Goal: Task Accomplishment & Management: Manage account settings

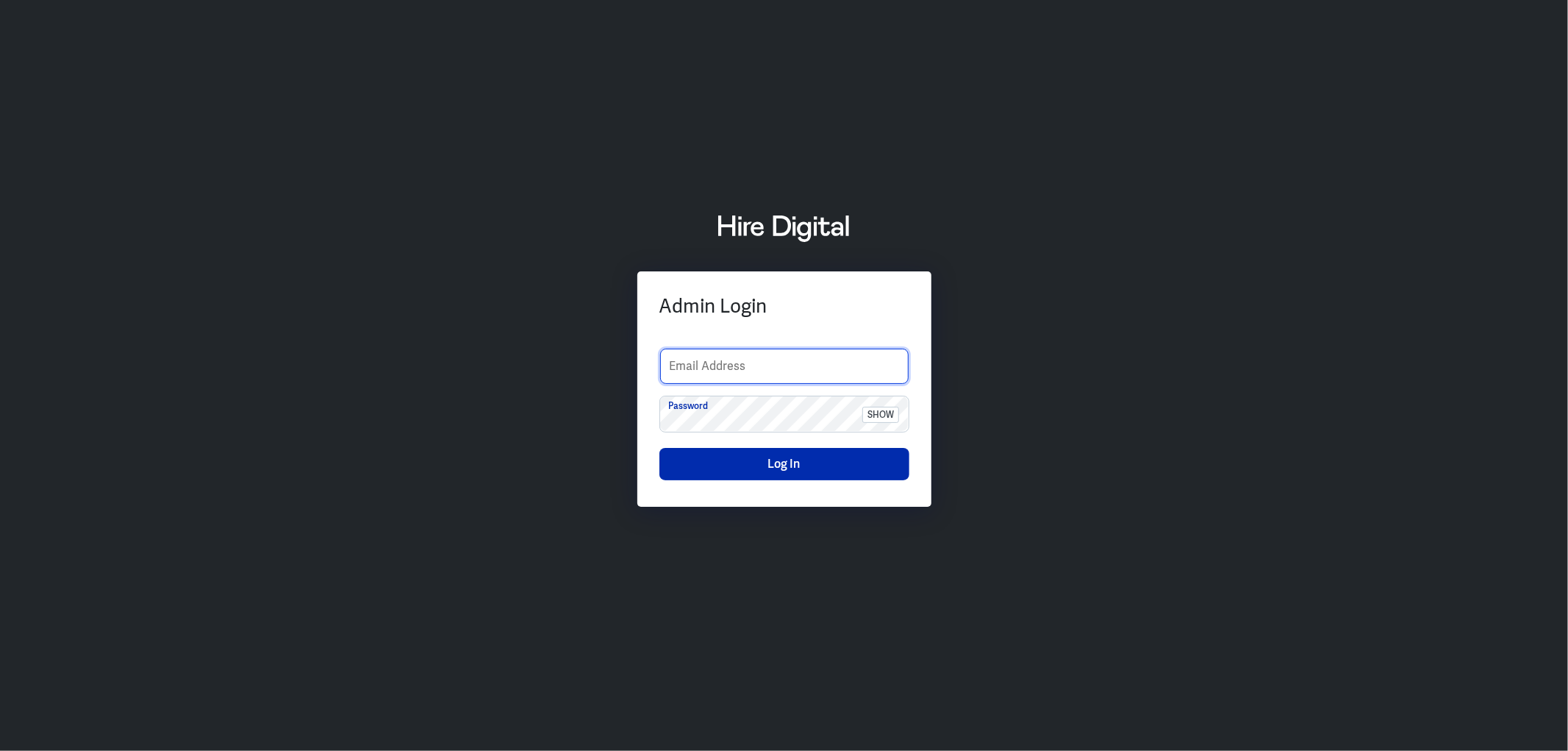
type input "sarah.jimeno.contentco@gmail.com"
click at [743, 465] on button "Log In" at bounding box center [784, 464] width 250 height 32
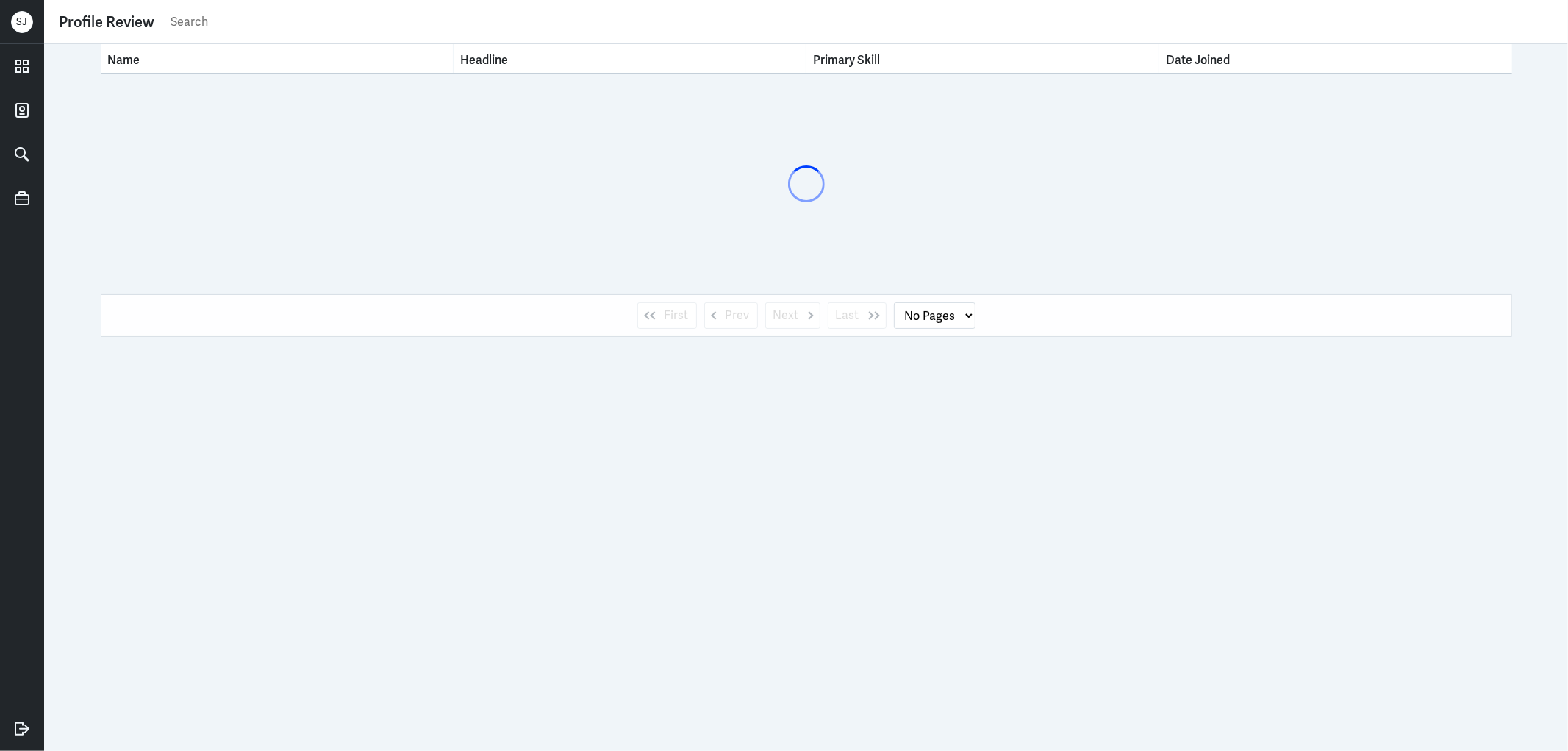
select select "1"
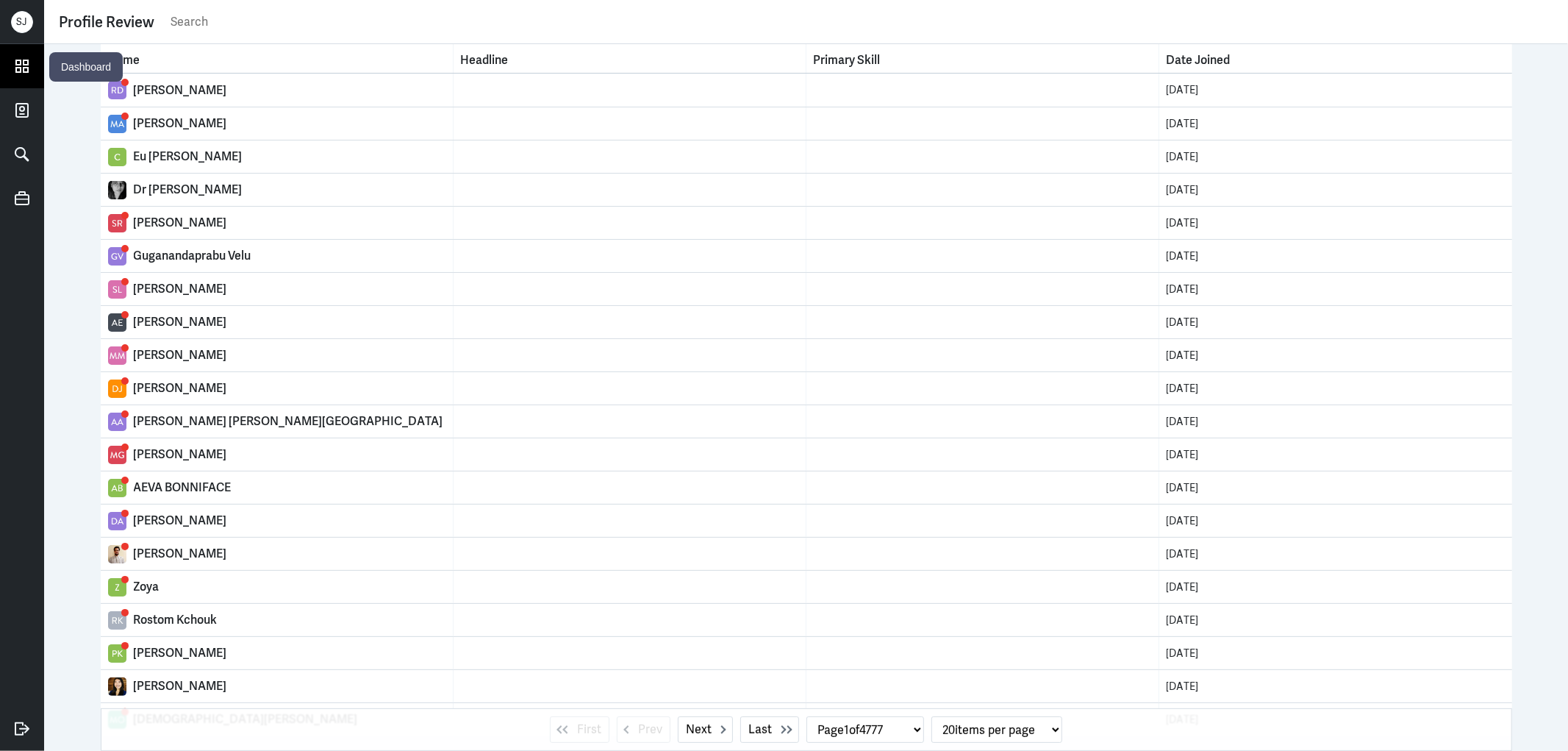
click at [20, 64] on icon at bounding box center [22, 65] width 12 height 12
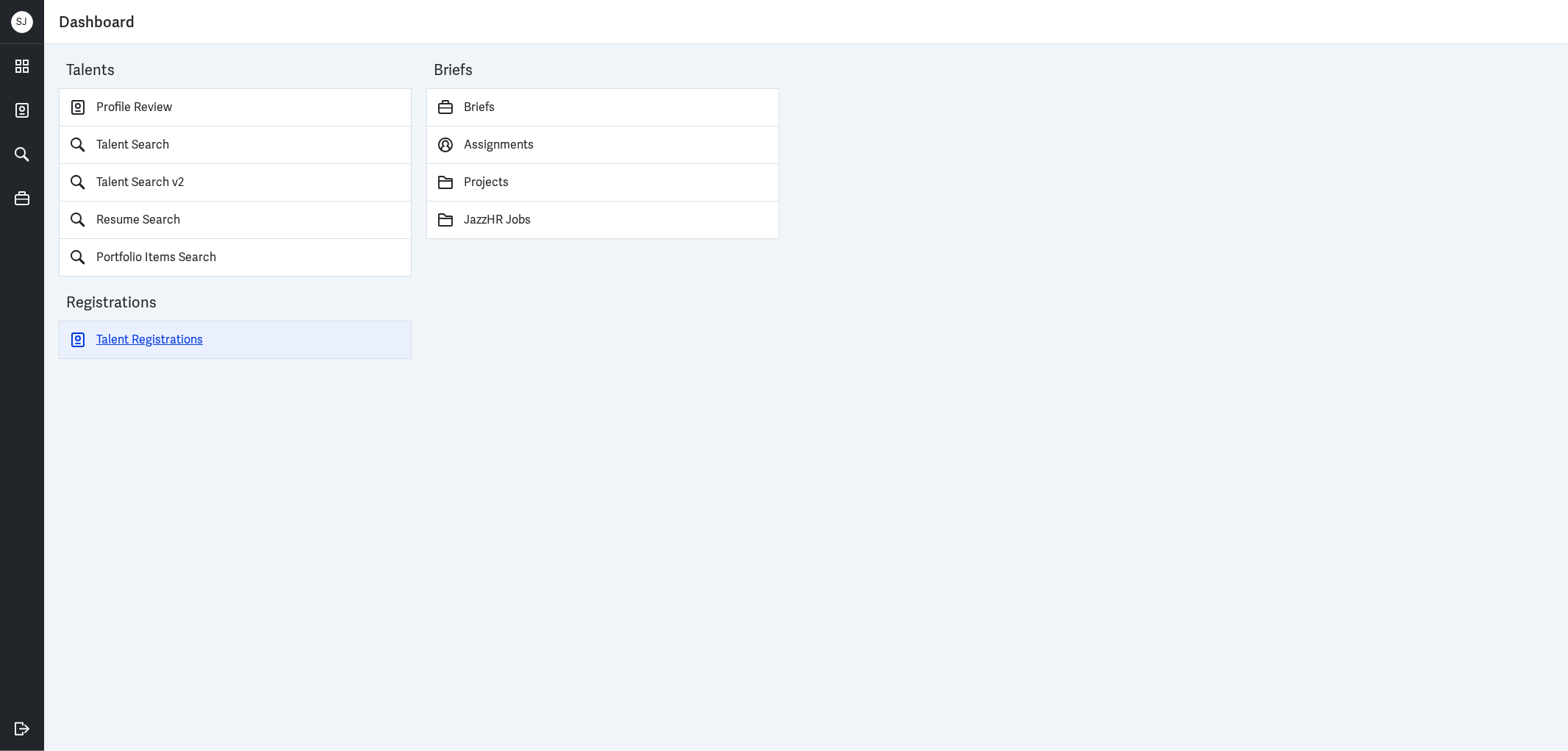
click at [181, 344] on link "Talent Registrations" at bounding box center [235, 339] width 353 height 38
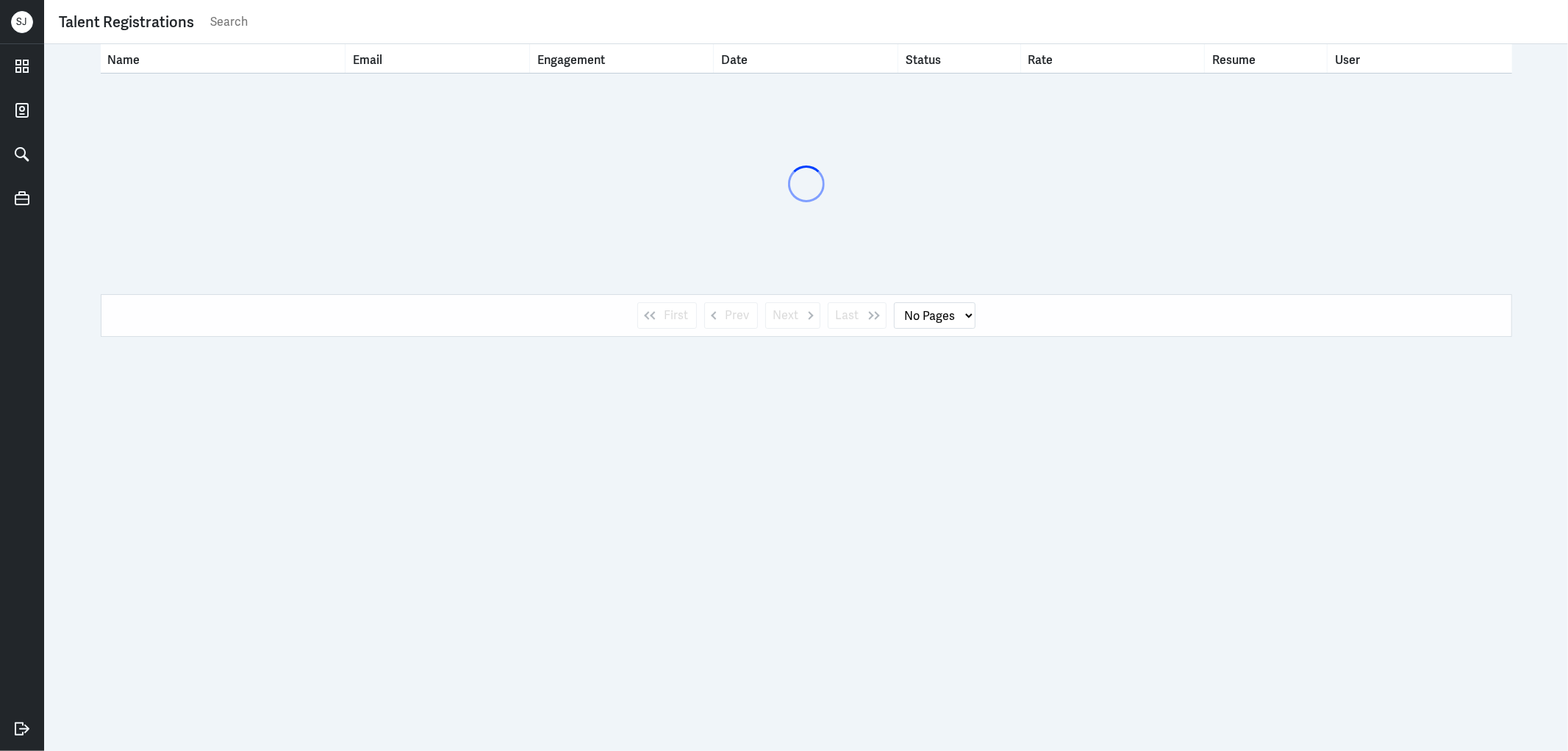
click at [264, 25] on input "text" at bounding box center [881, 22] width 1344 height 22
paste input "emma.grace.calley@gmail.com"
type input "emma.grace.calley@gmail.com"
select select "1"
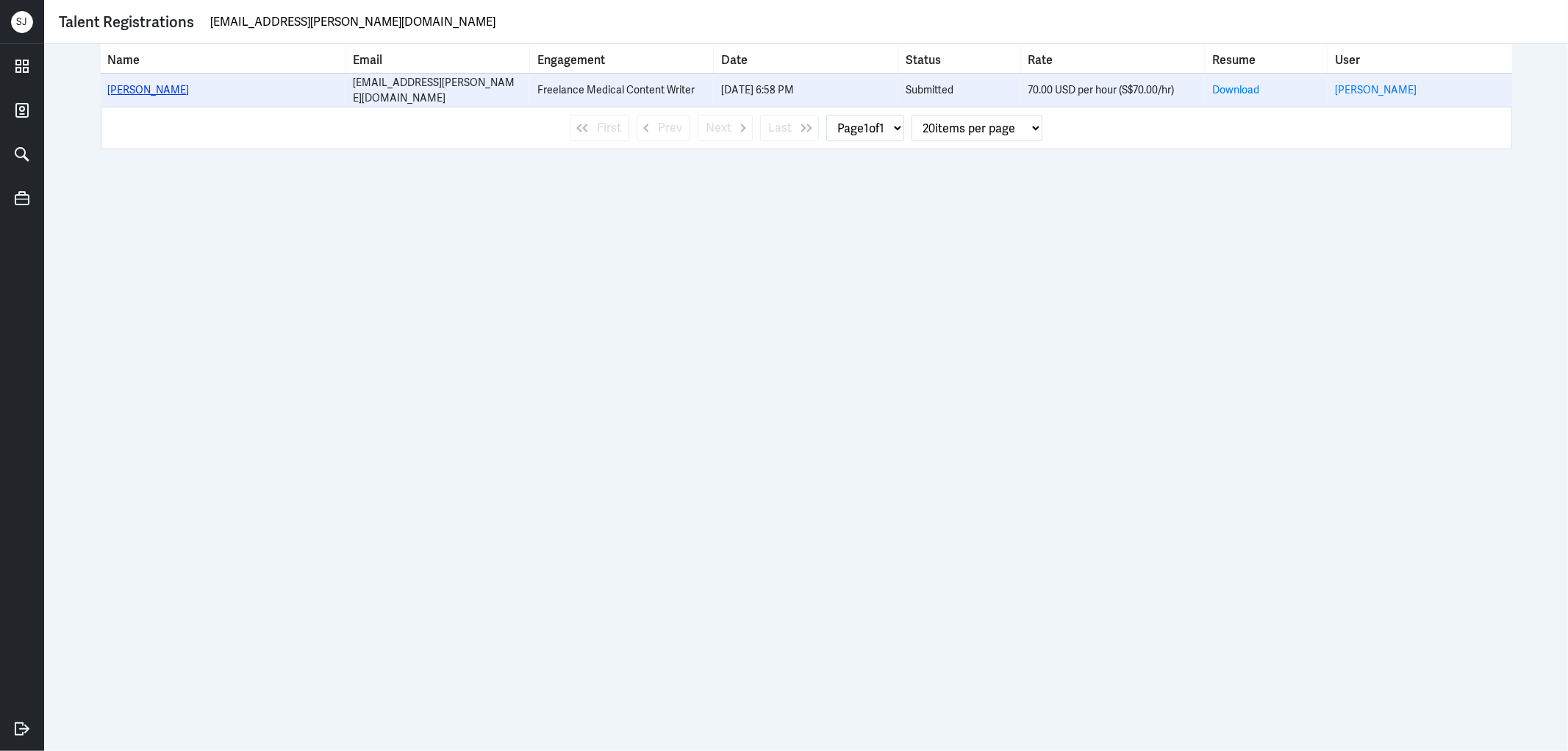
type input "emma.grace.calley@gmail.com"
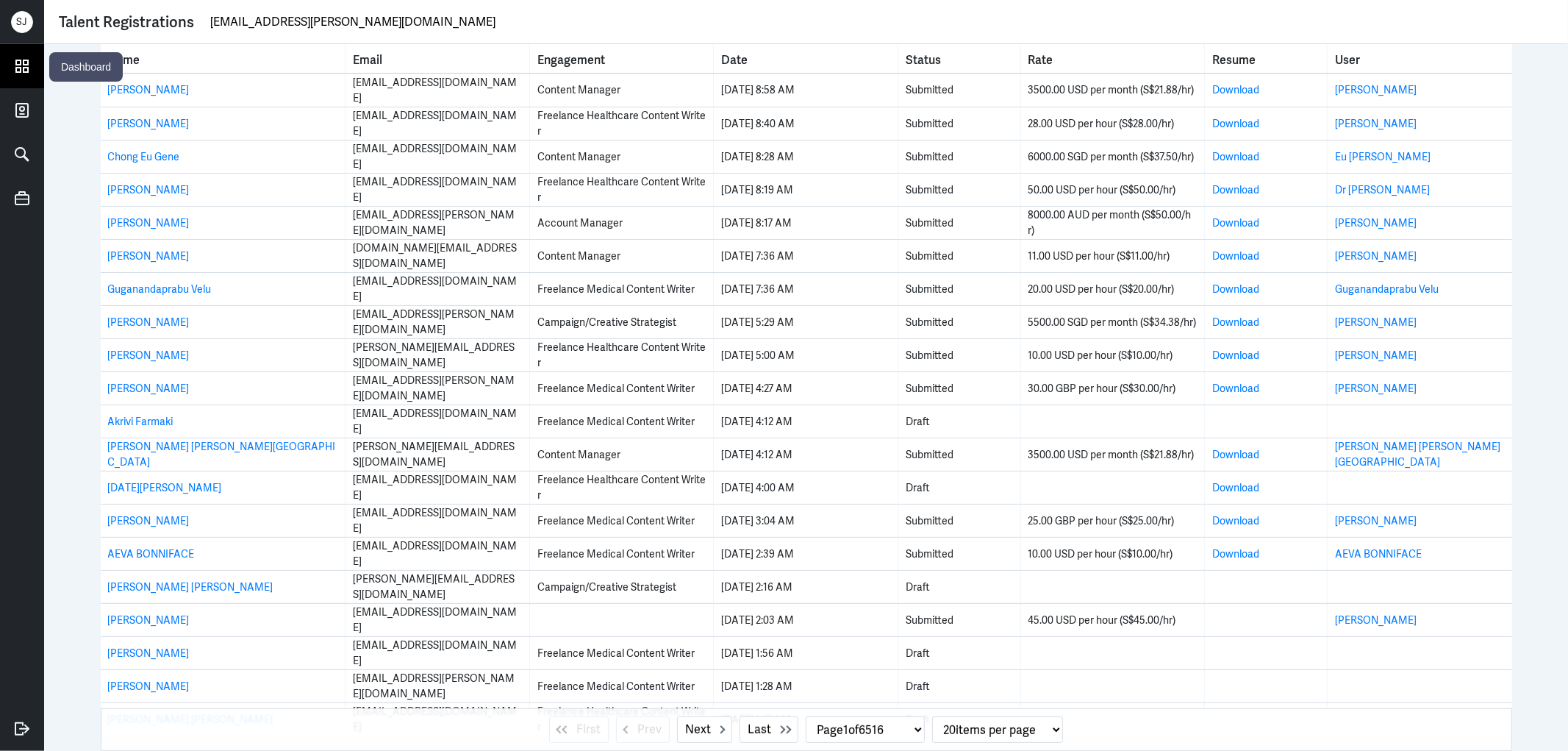
click at [18, 62] on icon at bounding box center [22, 66] width 22 height 22
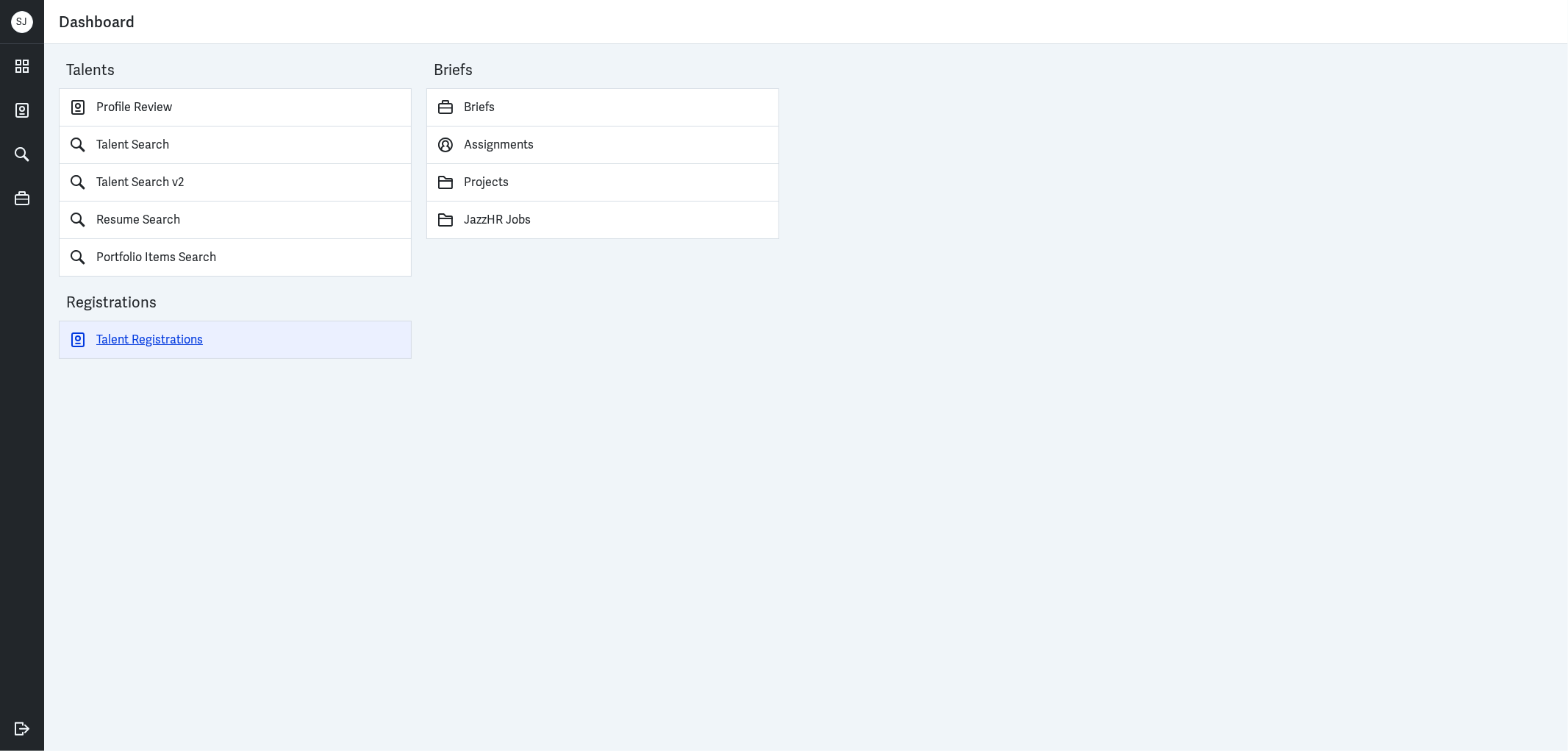
click at [125, 339] on link "Talent Registrations" at bounding box center [235, 339] width 353 height 38
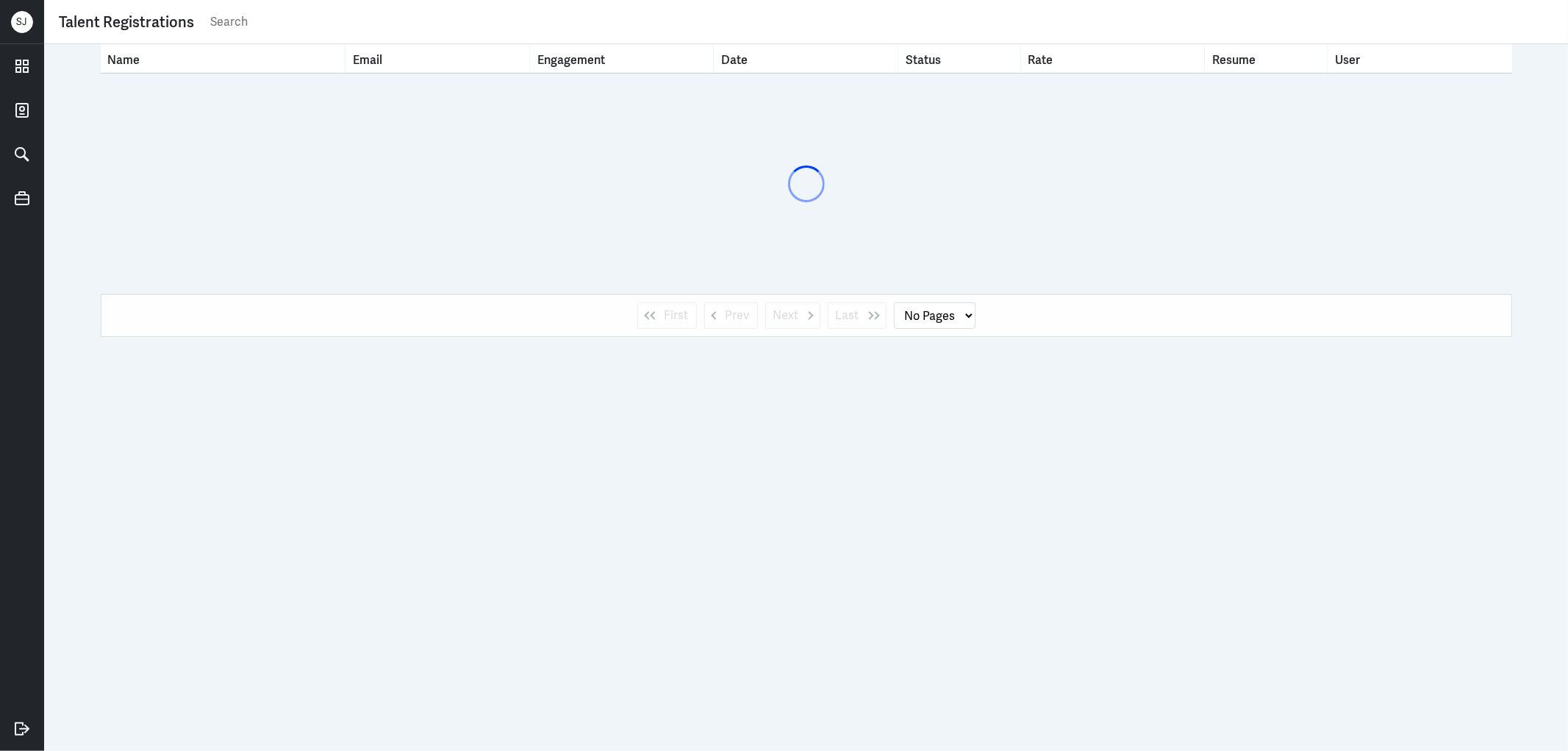
click at [233, 27] on input "text" at bounding box center [881, 22] width 1344 height 22
paste input "[EMAIL_ADDRESS][PERSON_NAME][DOMAIN_NAME]"
type input "[EMAIL_ADDRESS][PERSON_NAME][DOMAIN_NAME]"
select select "1"
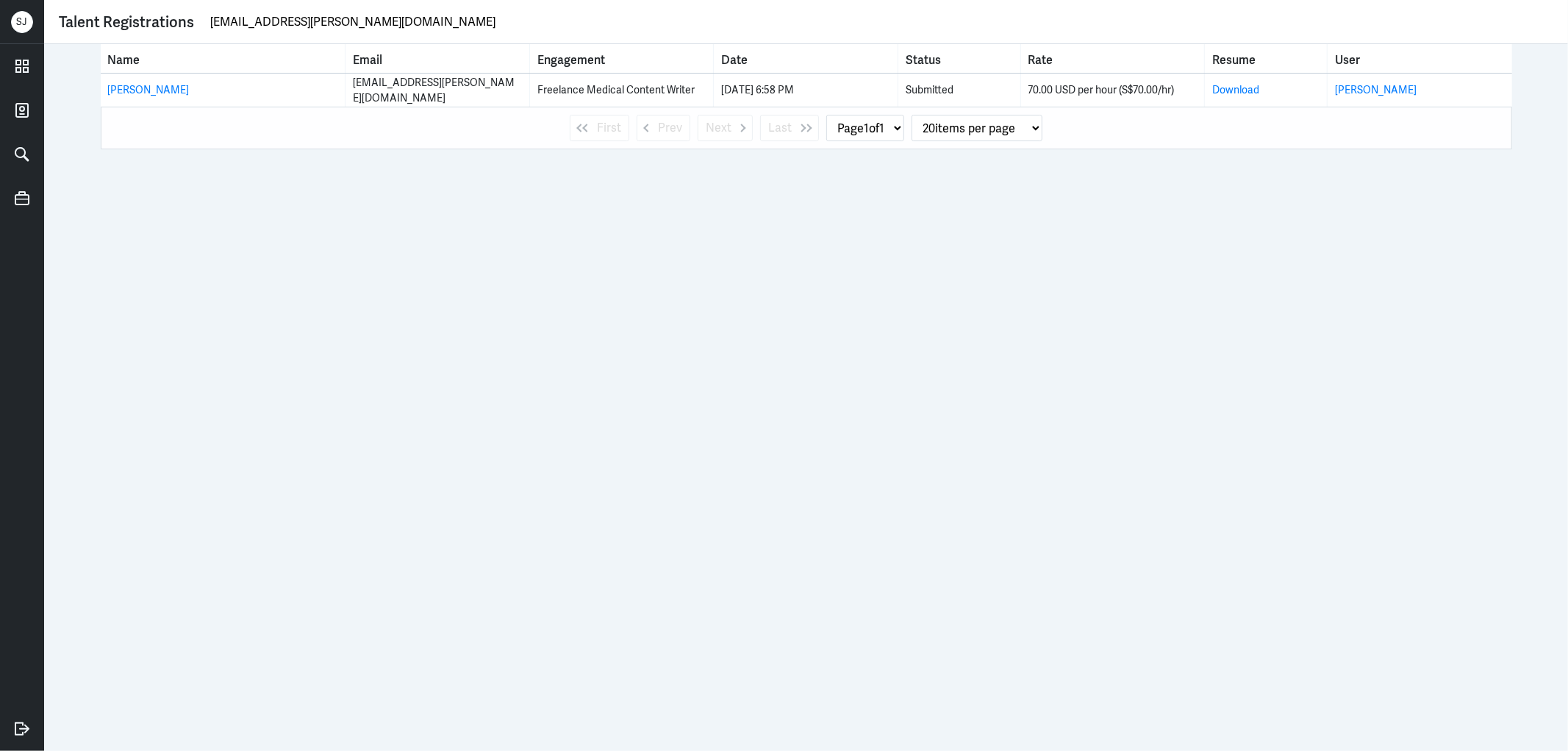
type input "[EMAIL_ADDRESS][PERSON_NAME][DOMAIN_NAME]"
click at [137, 88] on link "[PERSON_NAME]" at bounding box center [148, 89] width 82 height 13
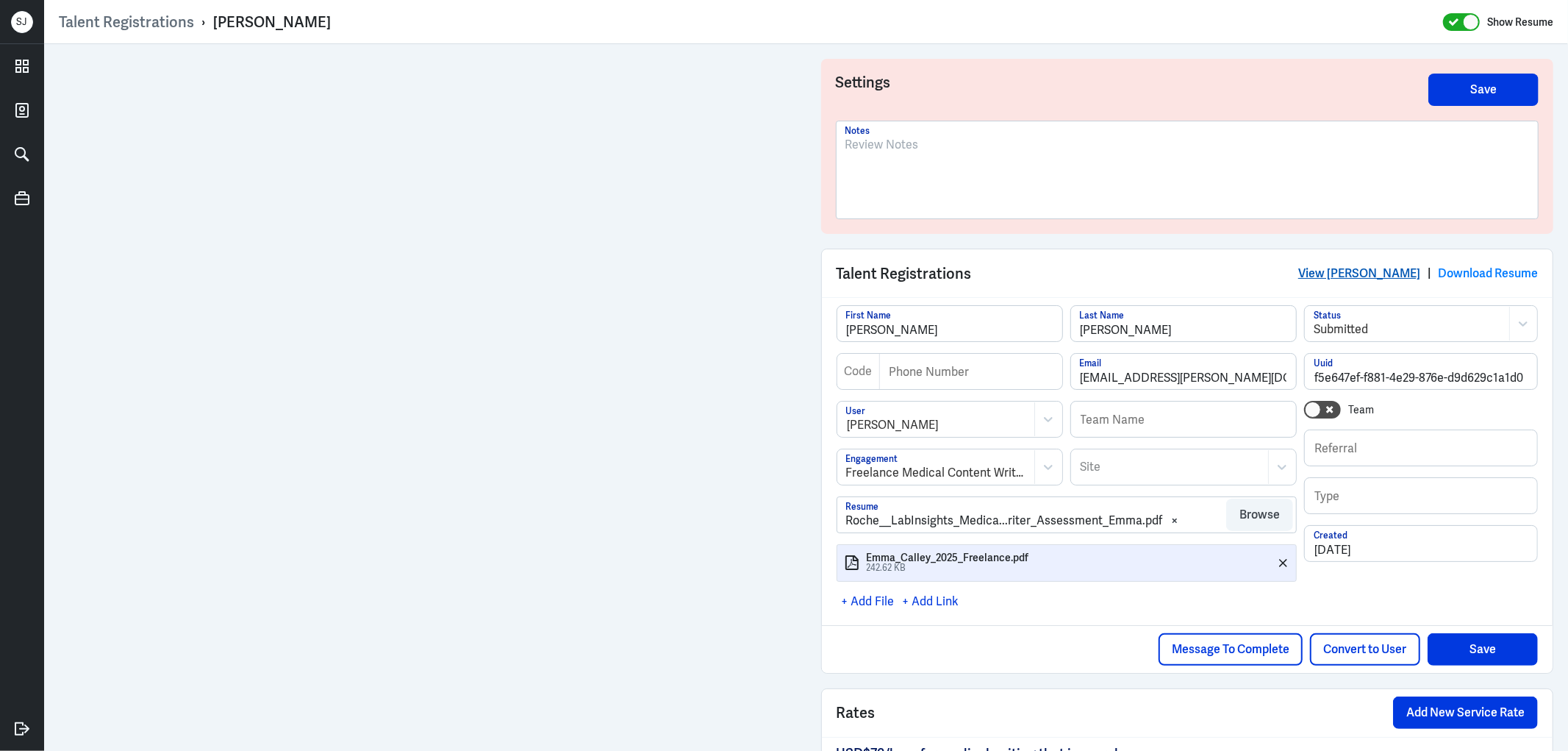
click at [1342, 272] on link "View Emma Calley" at bounding box center [1359, 273] width 122 height 16
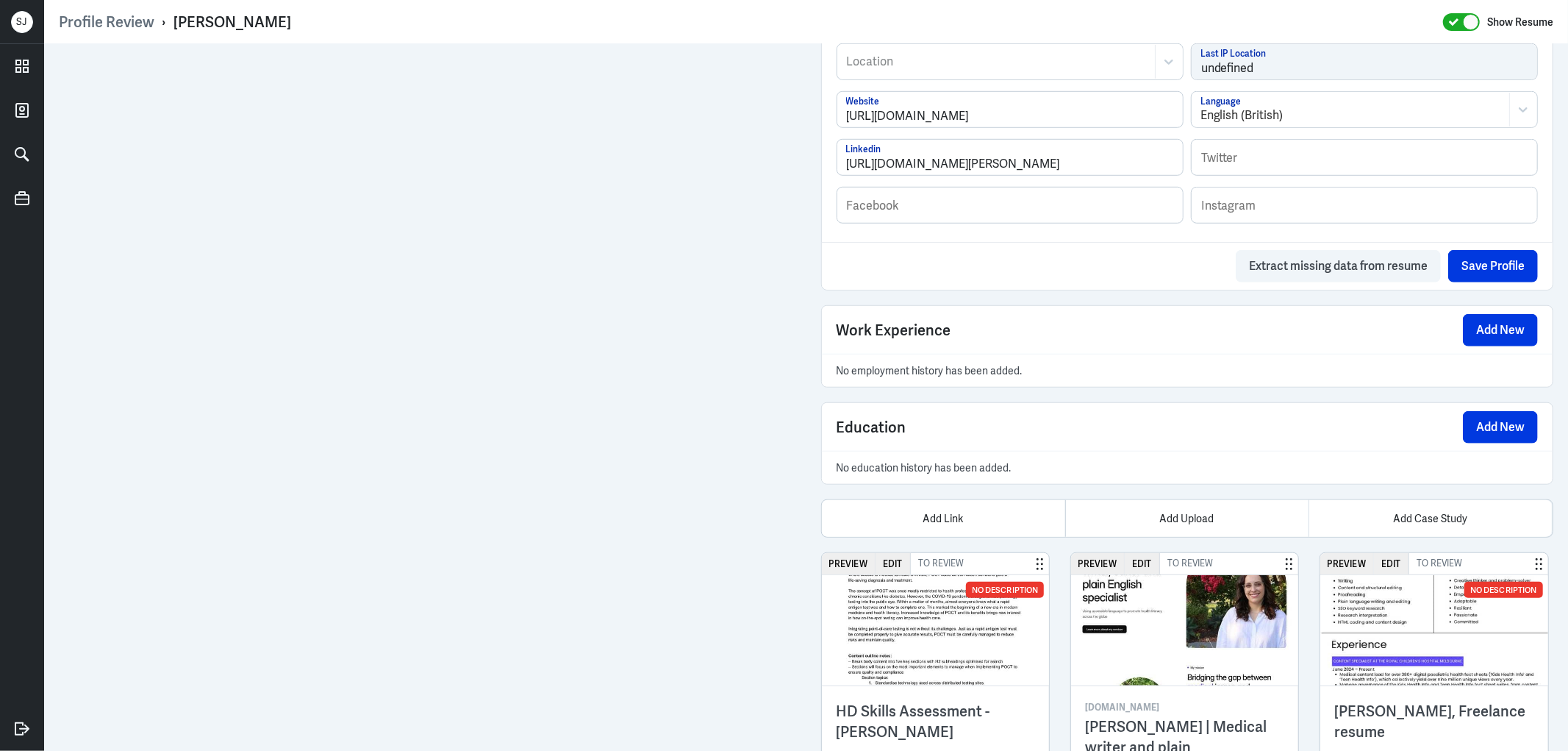
scroll to position [944, 0]
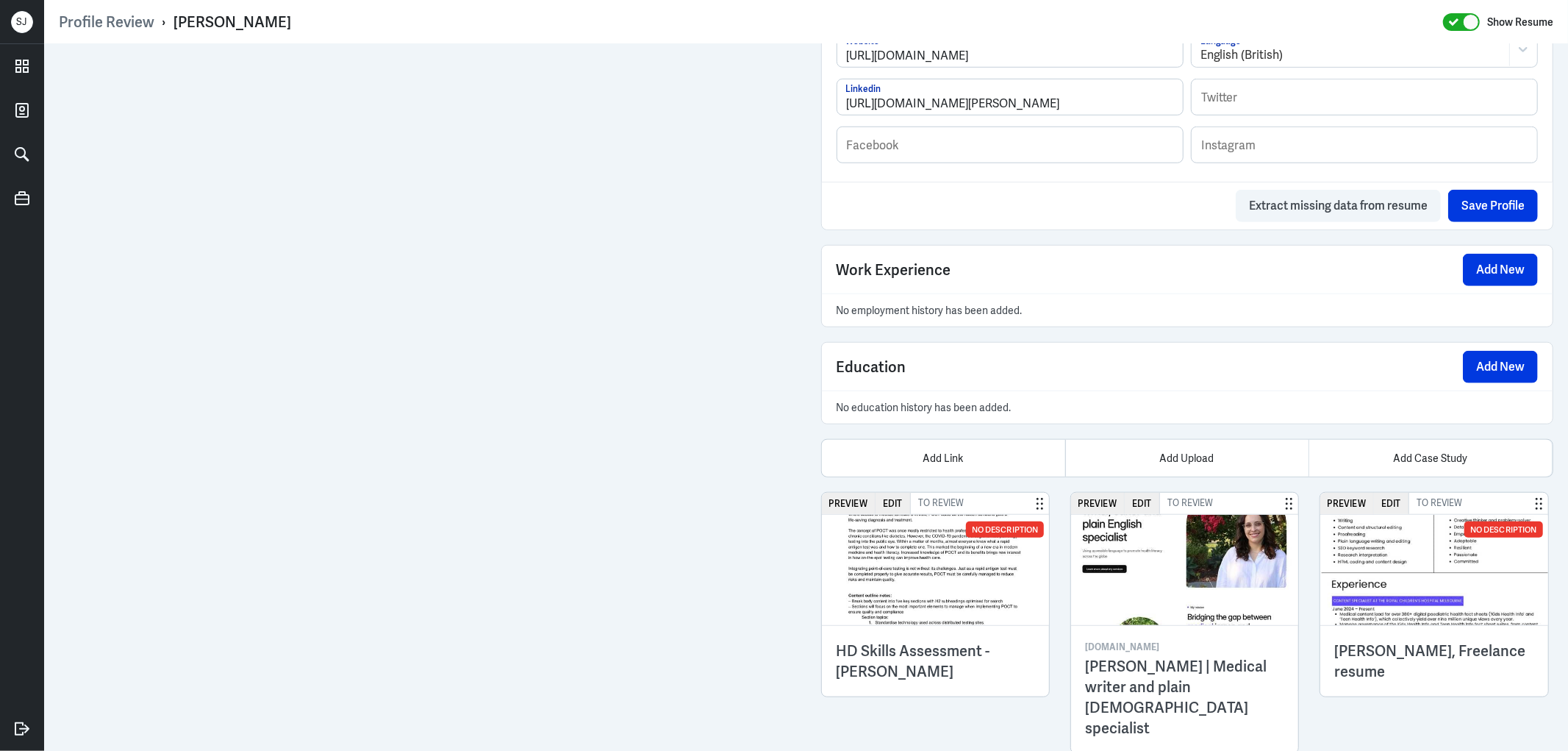
click at [1188, 572] on img at bounding box center [1184, 569] width 228 height 111
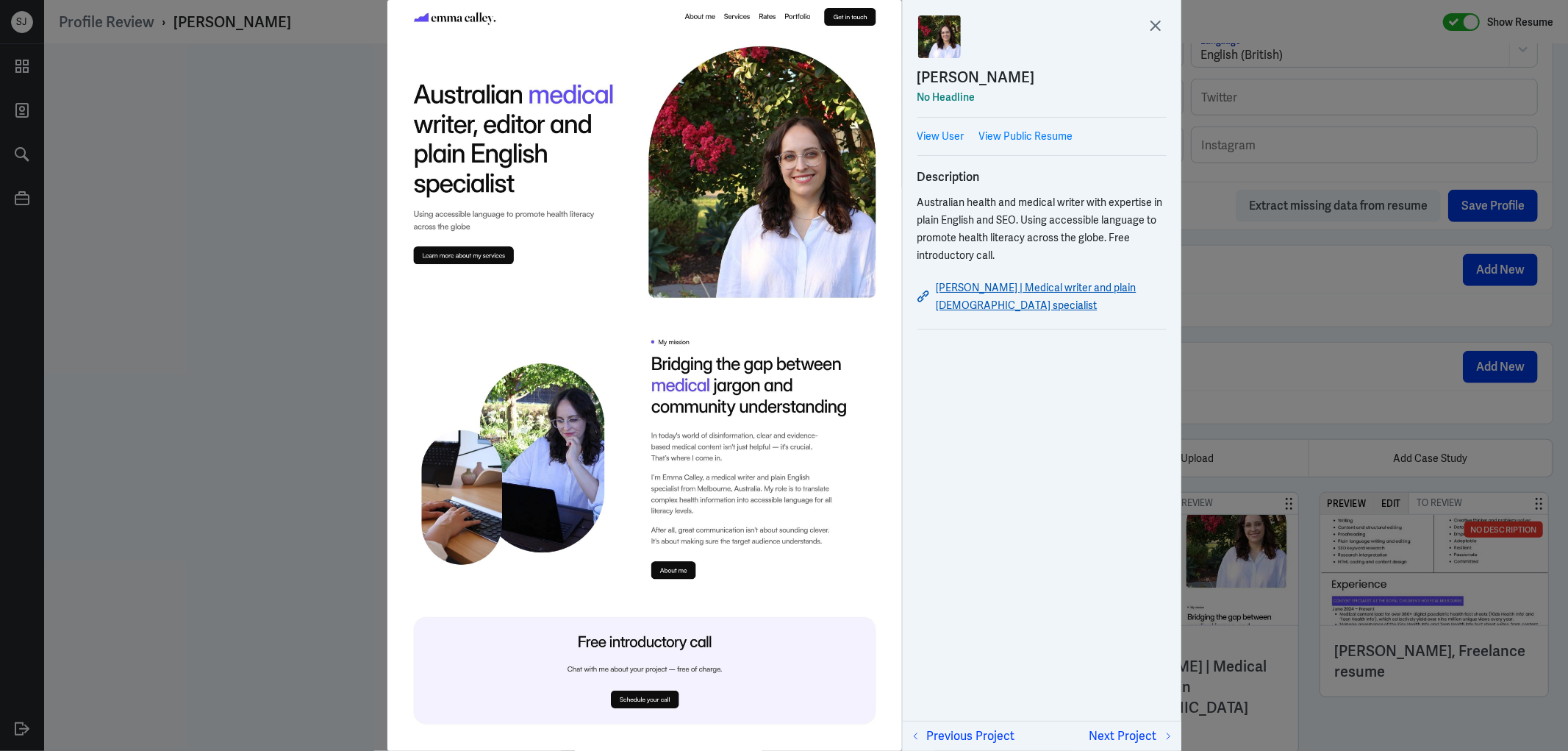
click at [1030, 288] on link "[PERSON_NAME] | Medical writer and plain [DEMOGRAPHIC_DATA] specialist" at bounding box center [1042, 296] width 249 height 35
click at [1323, 635] on div at bounding box center [784, 375] width 1568 height 751
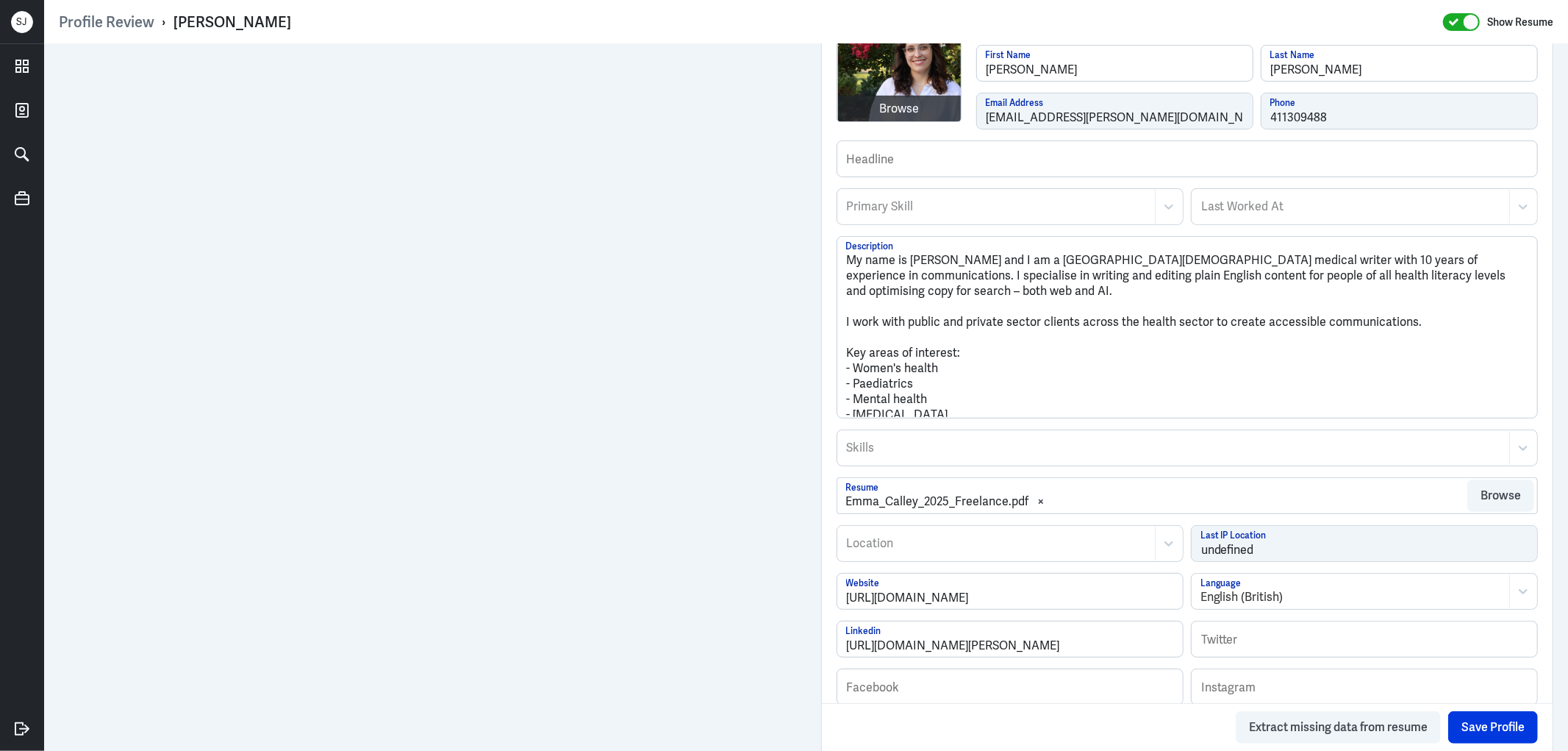
scroll to position [371, 0]
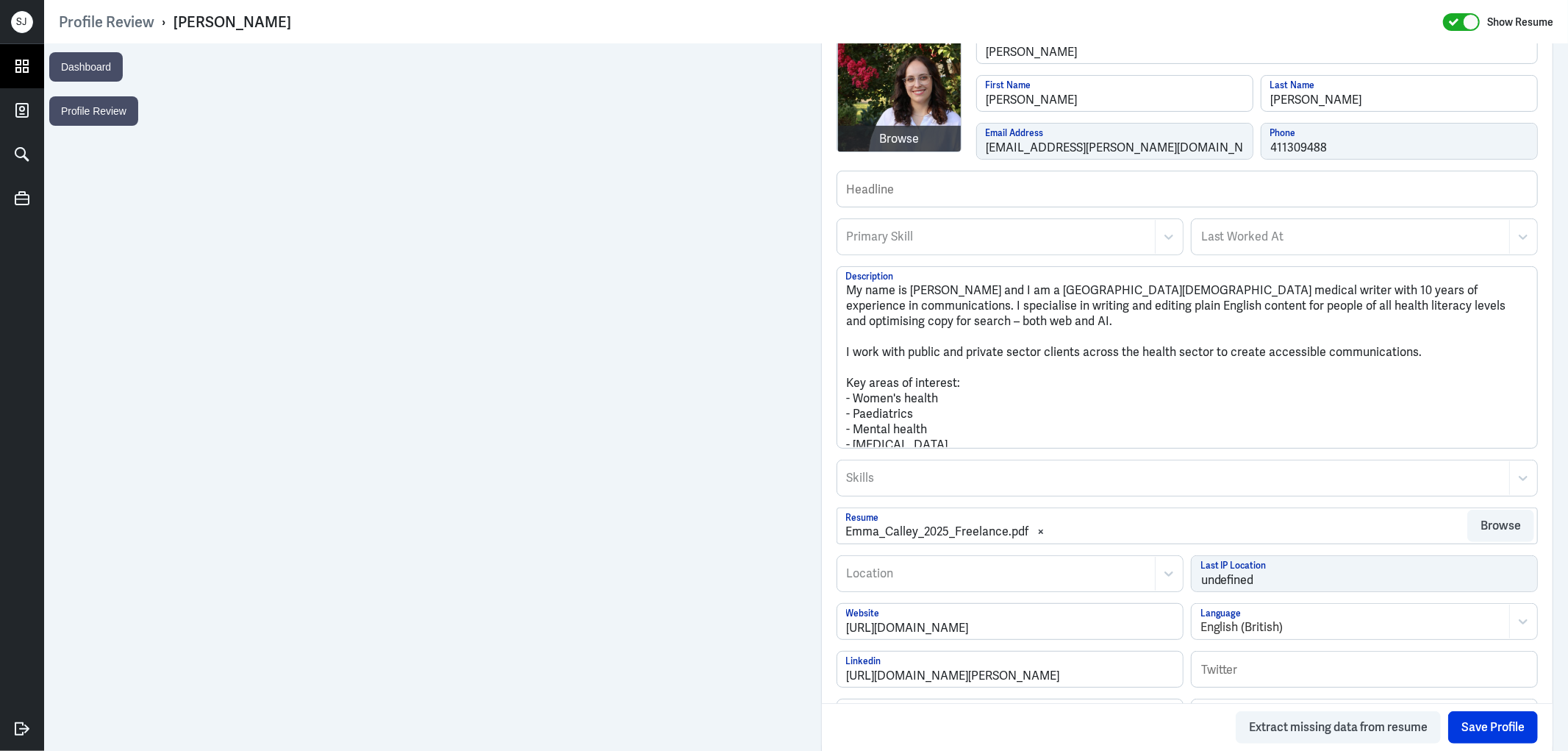
click at [7, 76] on link at bounding box center [22, 66] width 44 height 44
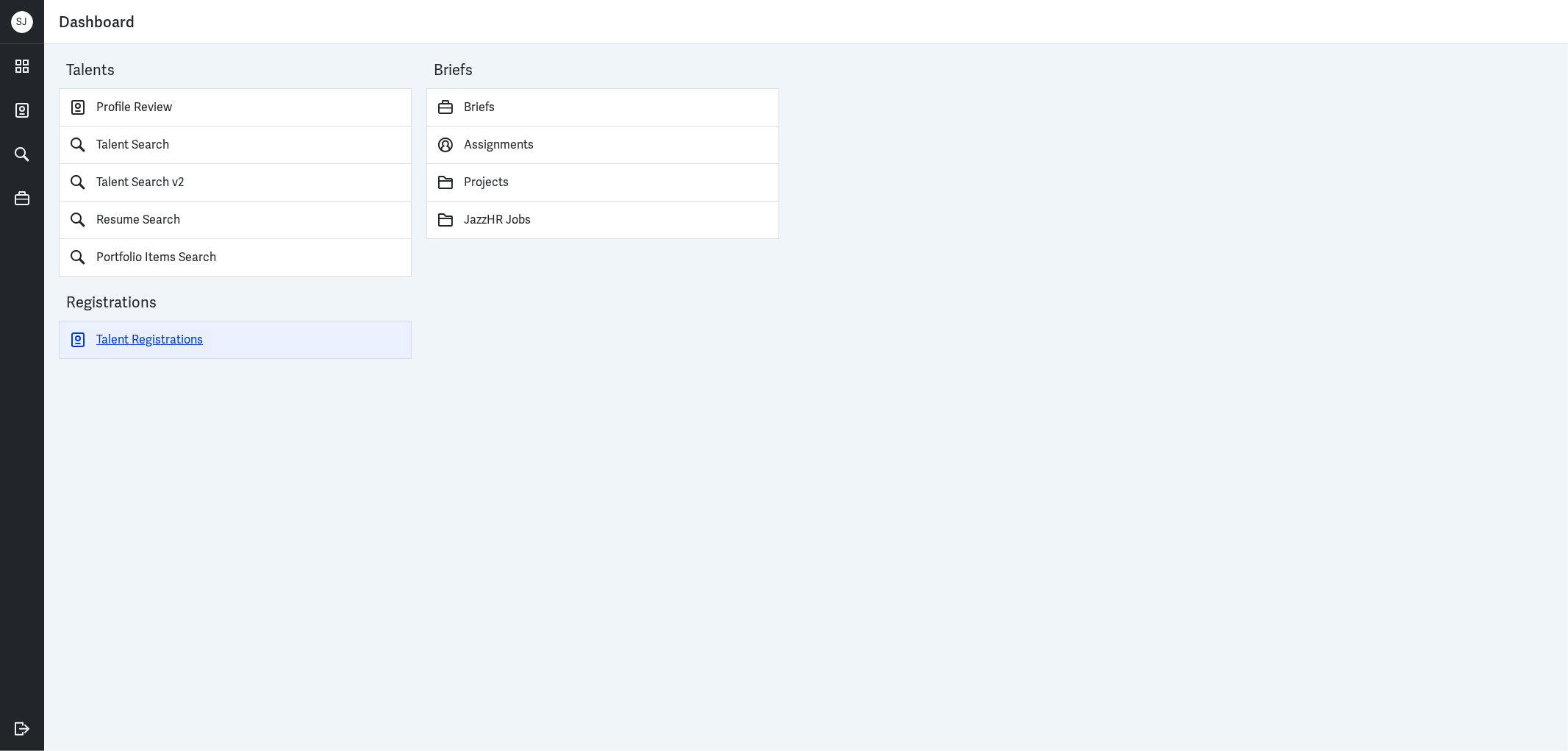
click at [149, 334] on link "Talent Registrations" at bounding box center [235, 339] width 353 height 38
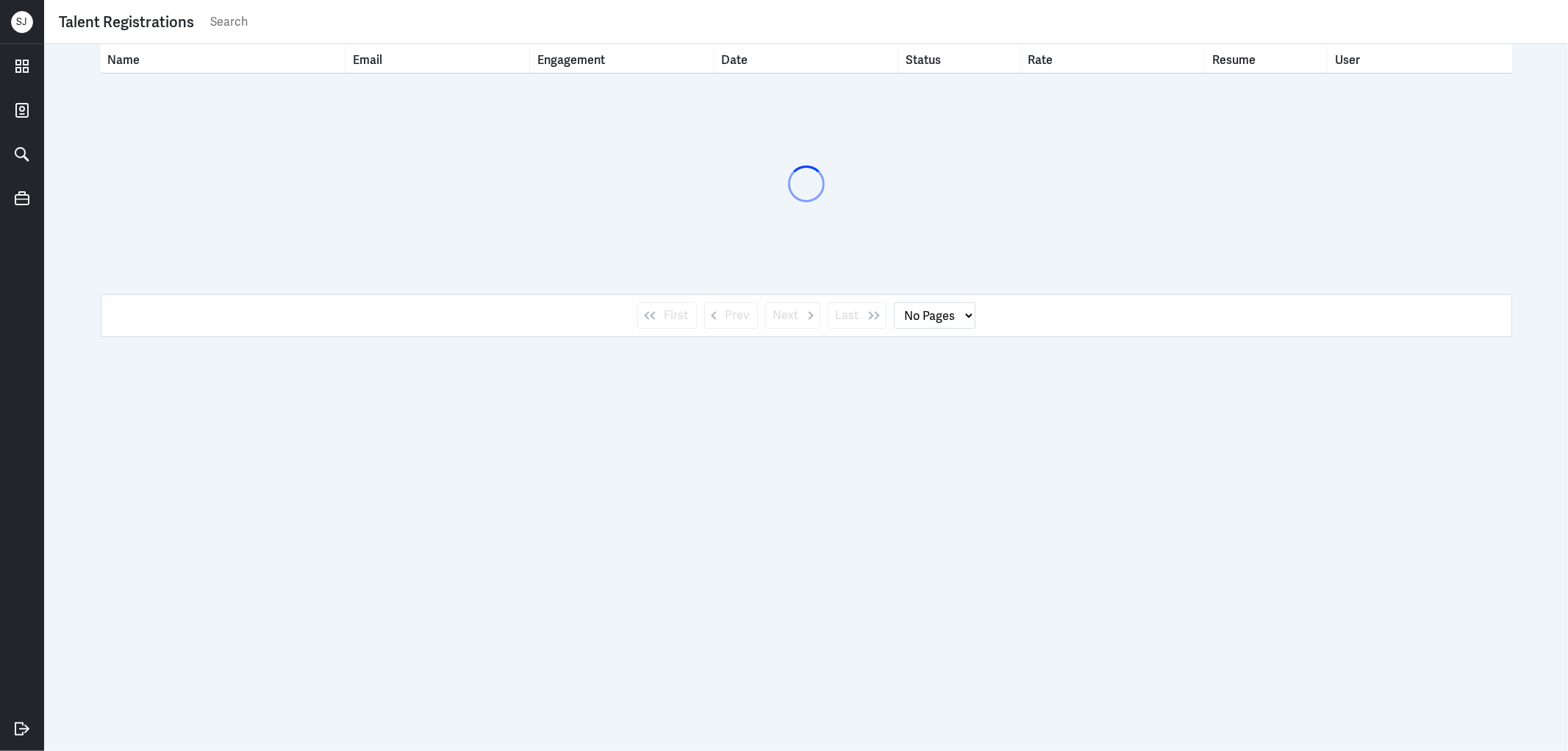
click at [231, 22] on input "text" at bounding box center [881, 22] width 1344 height 22
paste input "claireldingley@gmail.com"
type input "claireldingley@gmail.com"
select select "1"
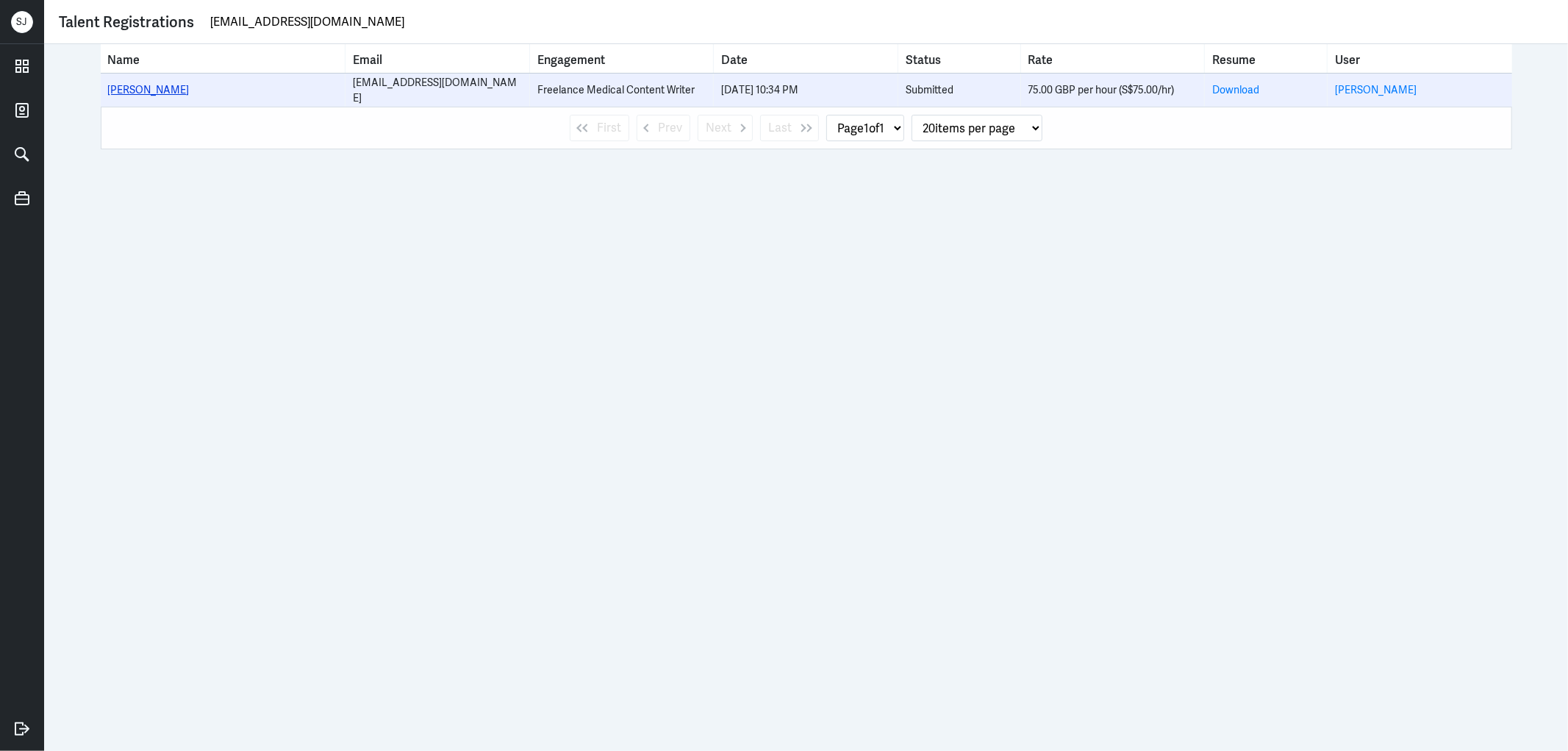
type input "claireldingley@gmail.com"
click at [160, 89] on link "Claire Dingley" at bounding box center [148, 89] width 82 height 13
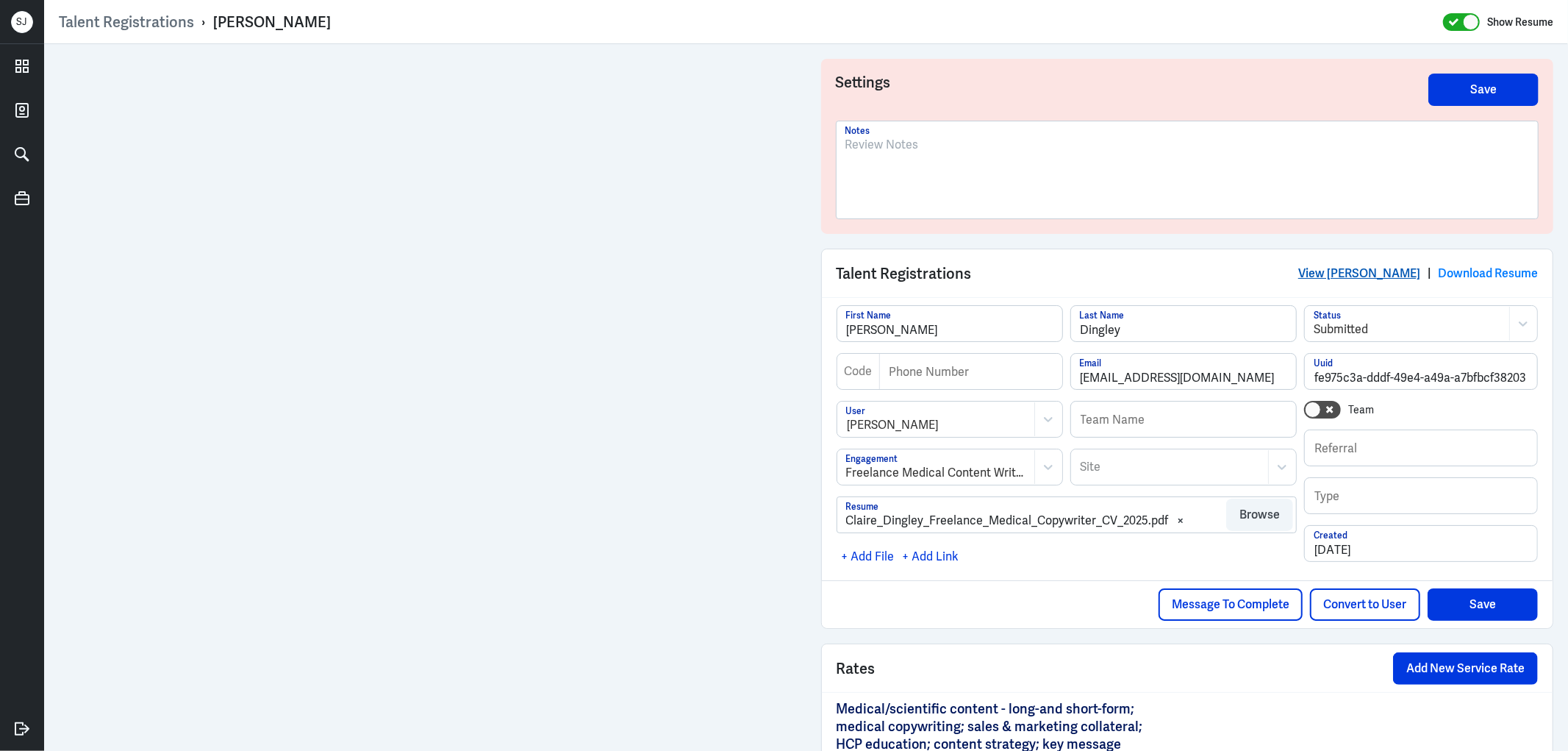
click at [1328, 277] on link "View Claire Dingley" at bounding box center [1359, 273] width 122 height 16
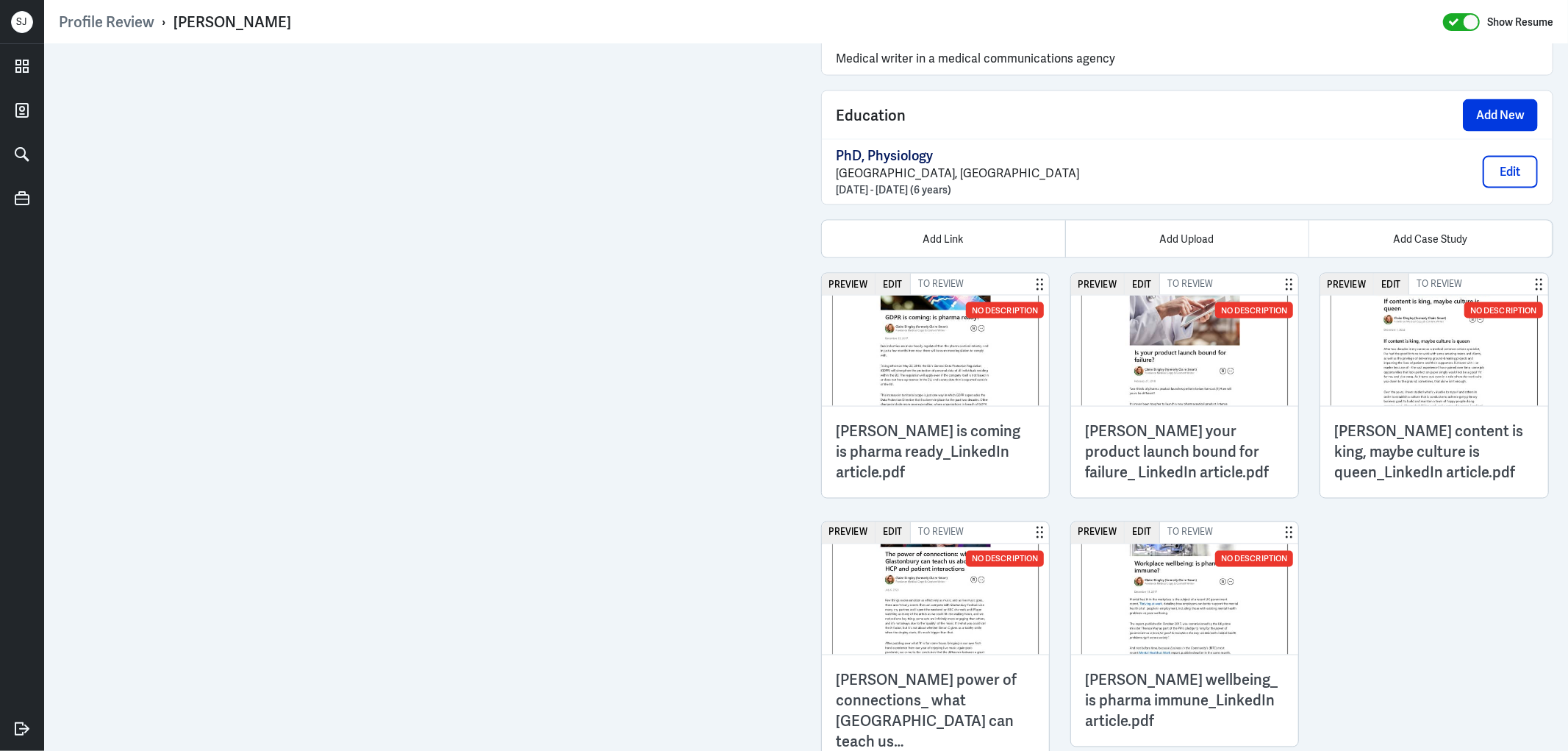
scroll to position [2027, 0]
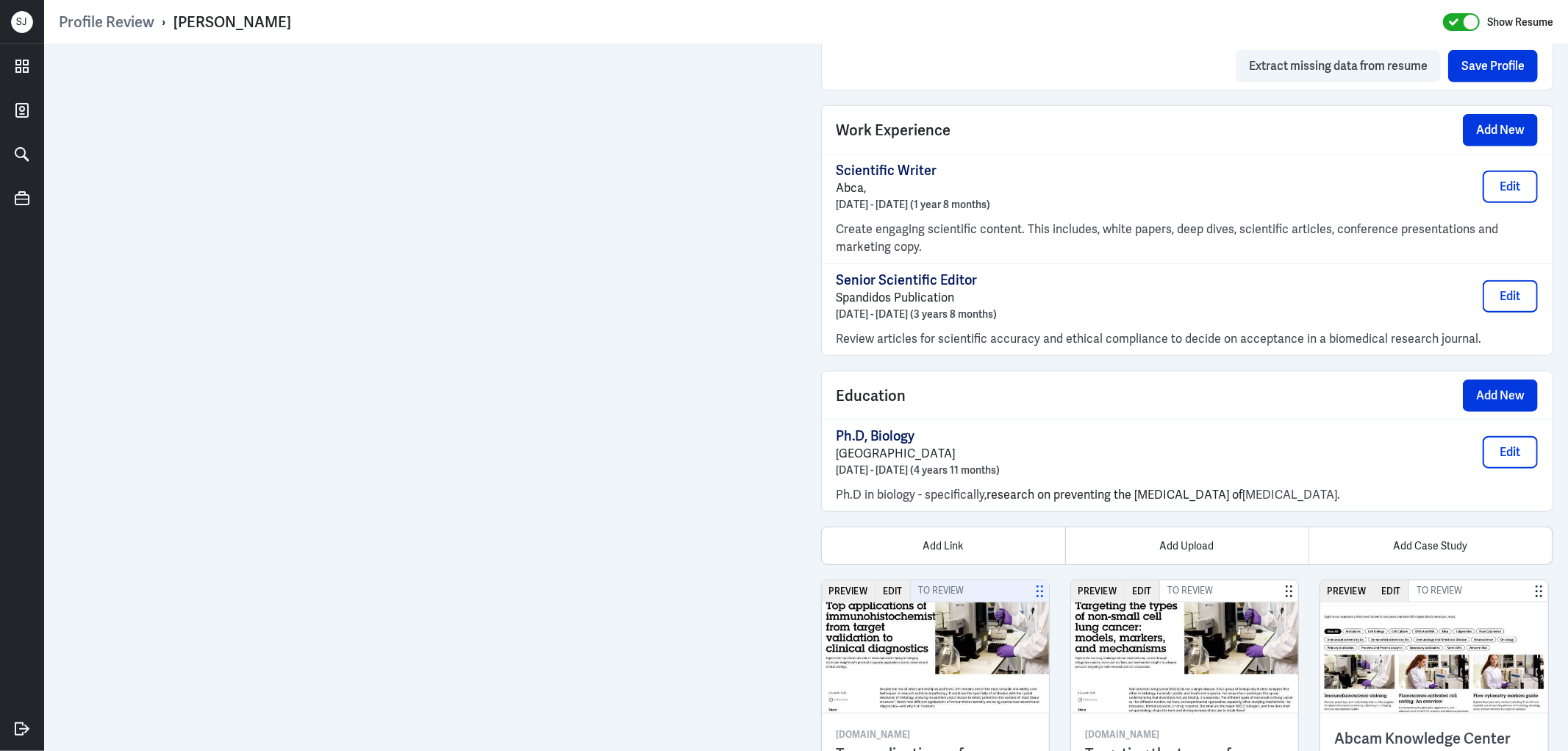
scroll to position [1089, 0]
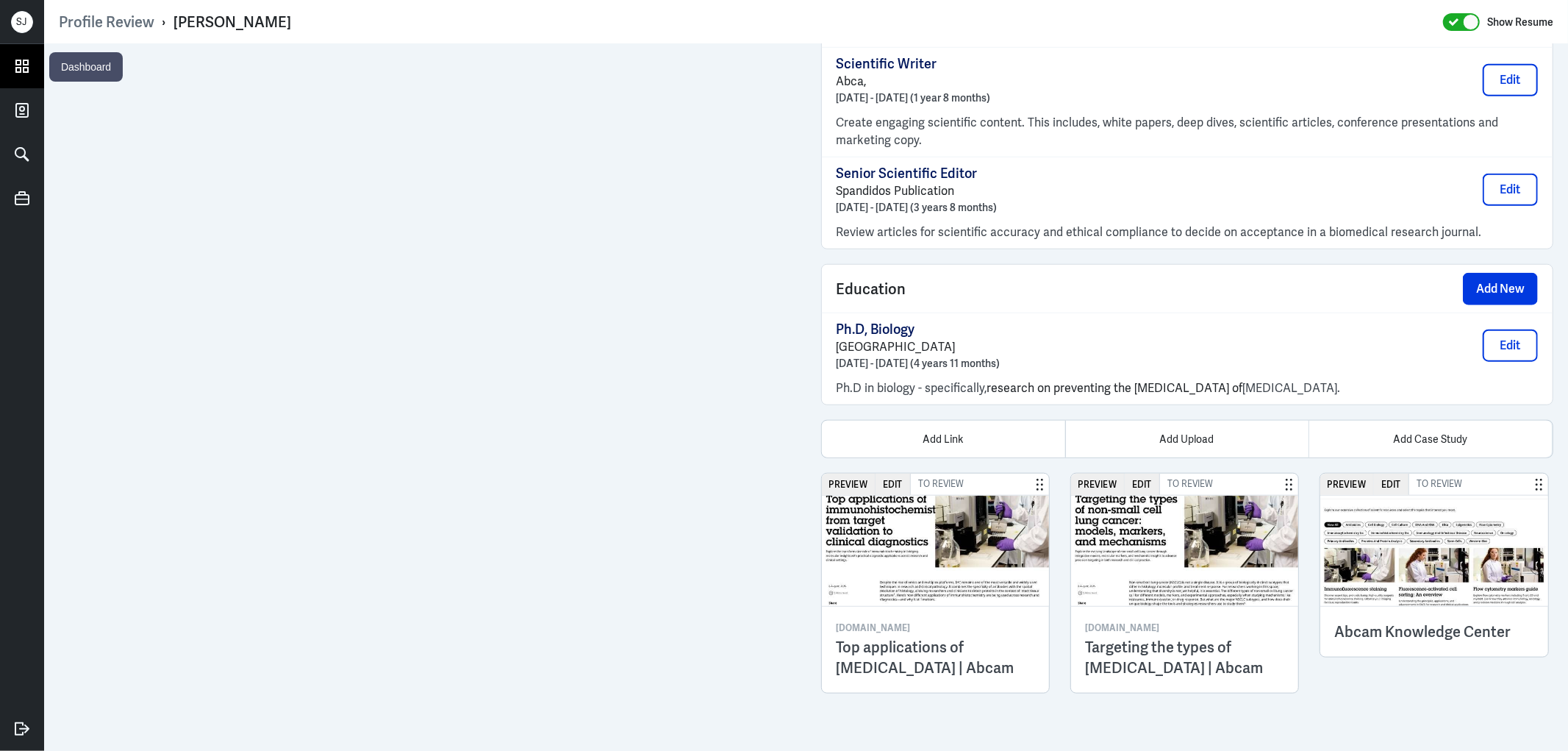
click at [31, 56] on icon at bounding box center [22, 66] width 22 height 22
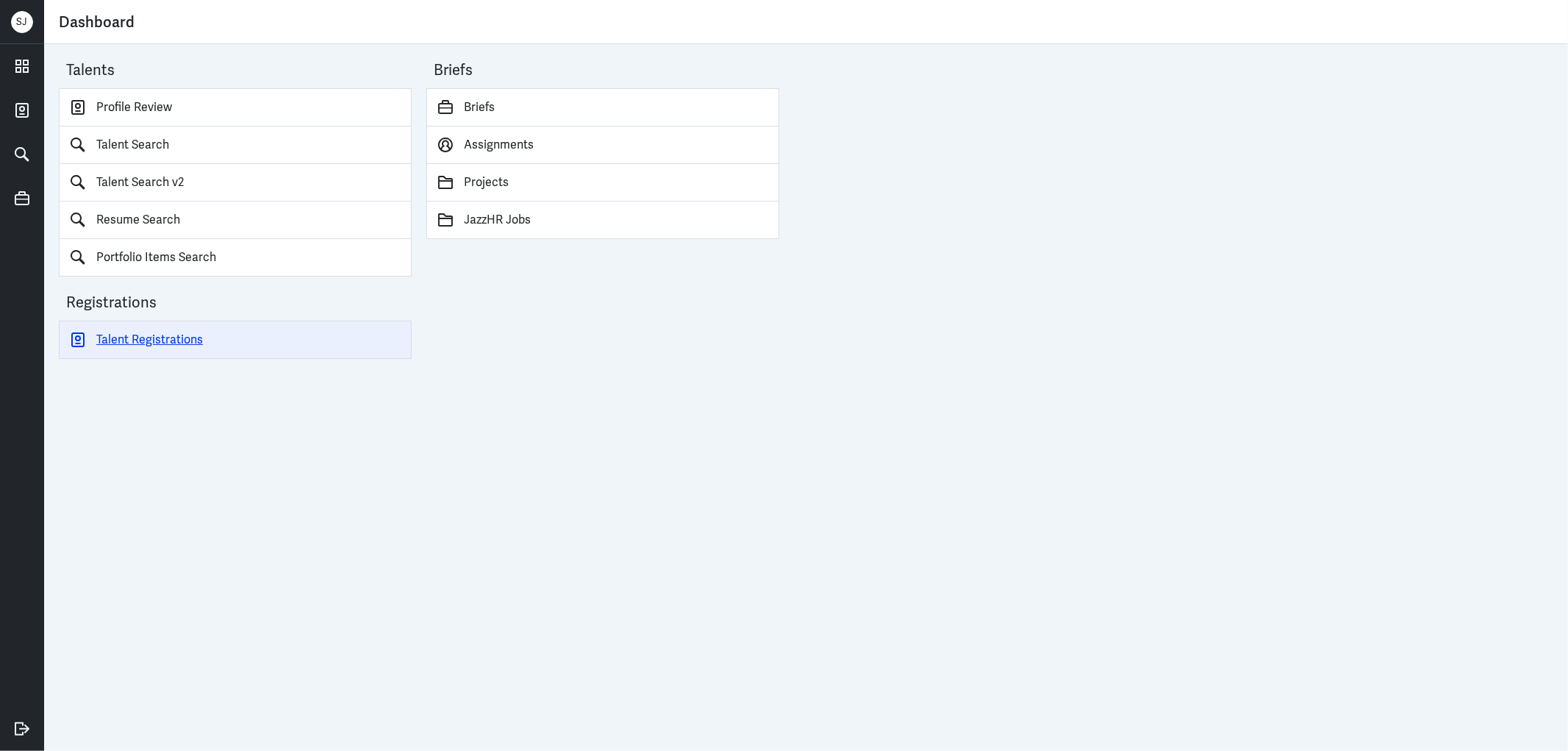
click at [187, 338] on link "Talent Registrations" at bounding box center [235, 339] width 353 height 38
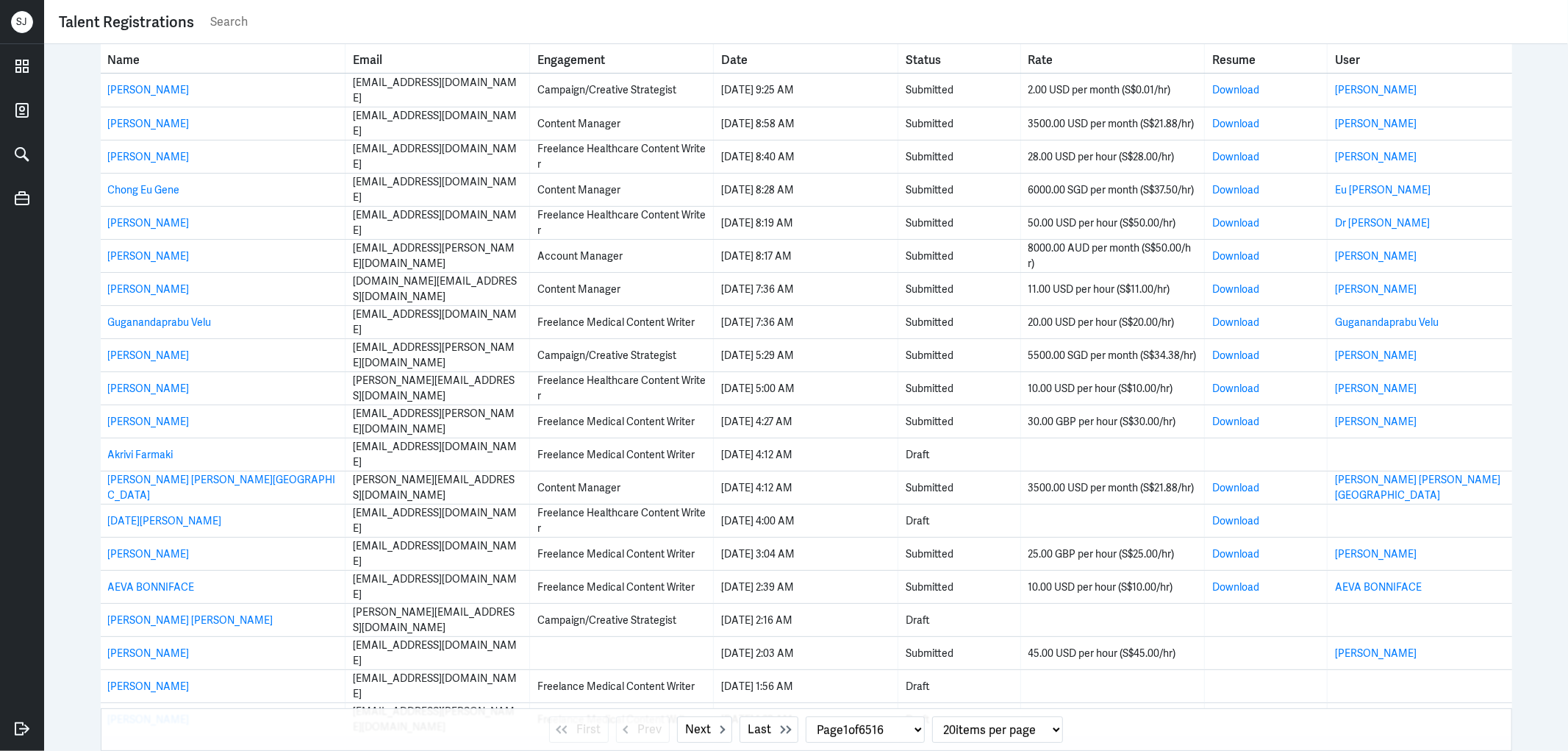
select select "1"
click at [217, 23] on input "text" at bounding box center [881, 22] width 1344 height 22
paste input "claireldingley@gmail.com"
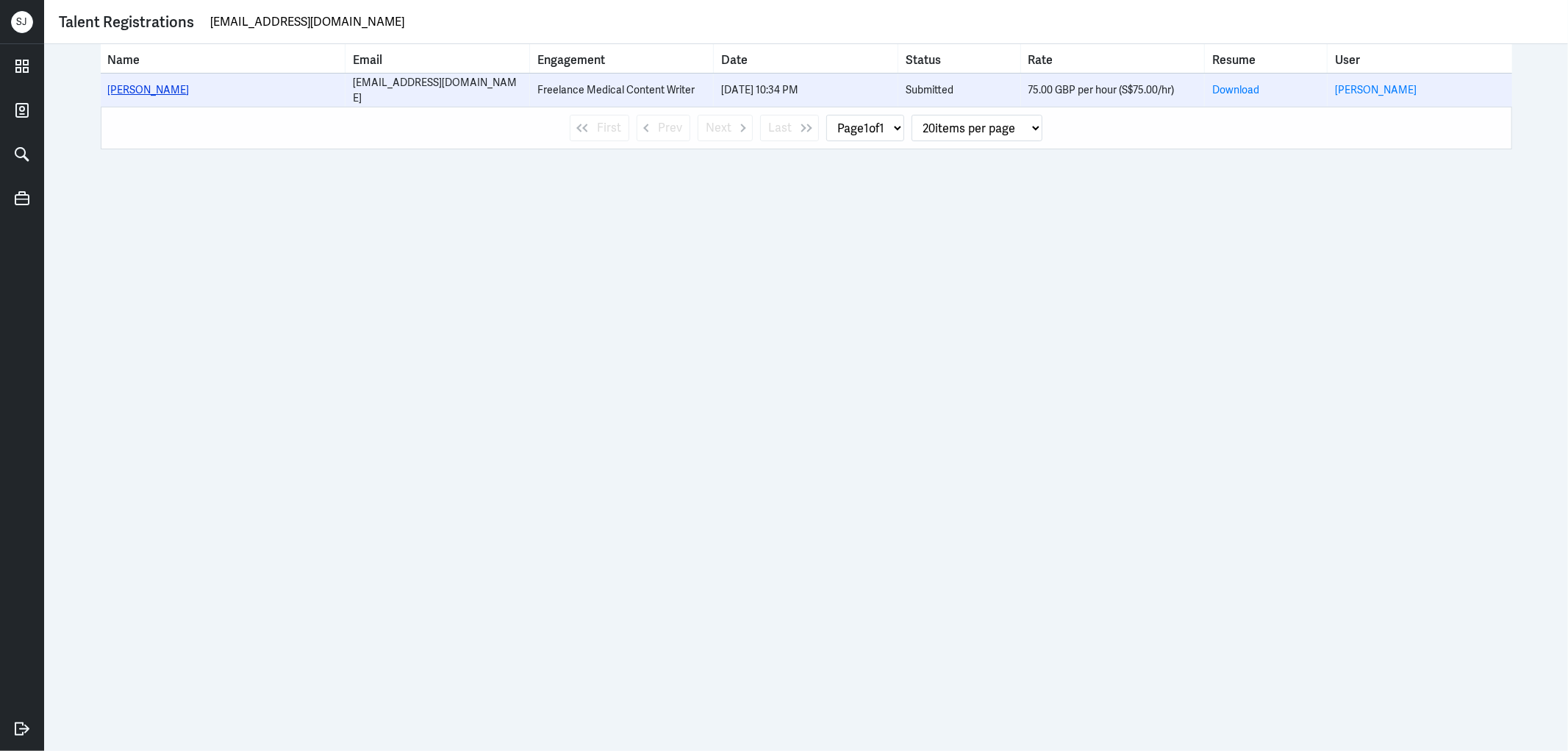
type input "claireldingley@gmail.com"
click at [147, 86] on link "Claire Dingley" at bounding box center [148, 89] width 82 height 13
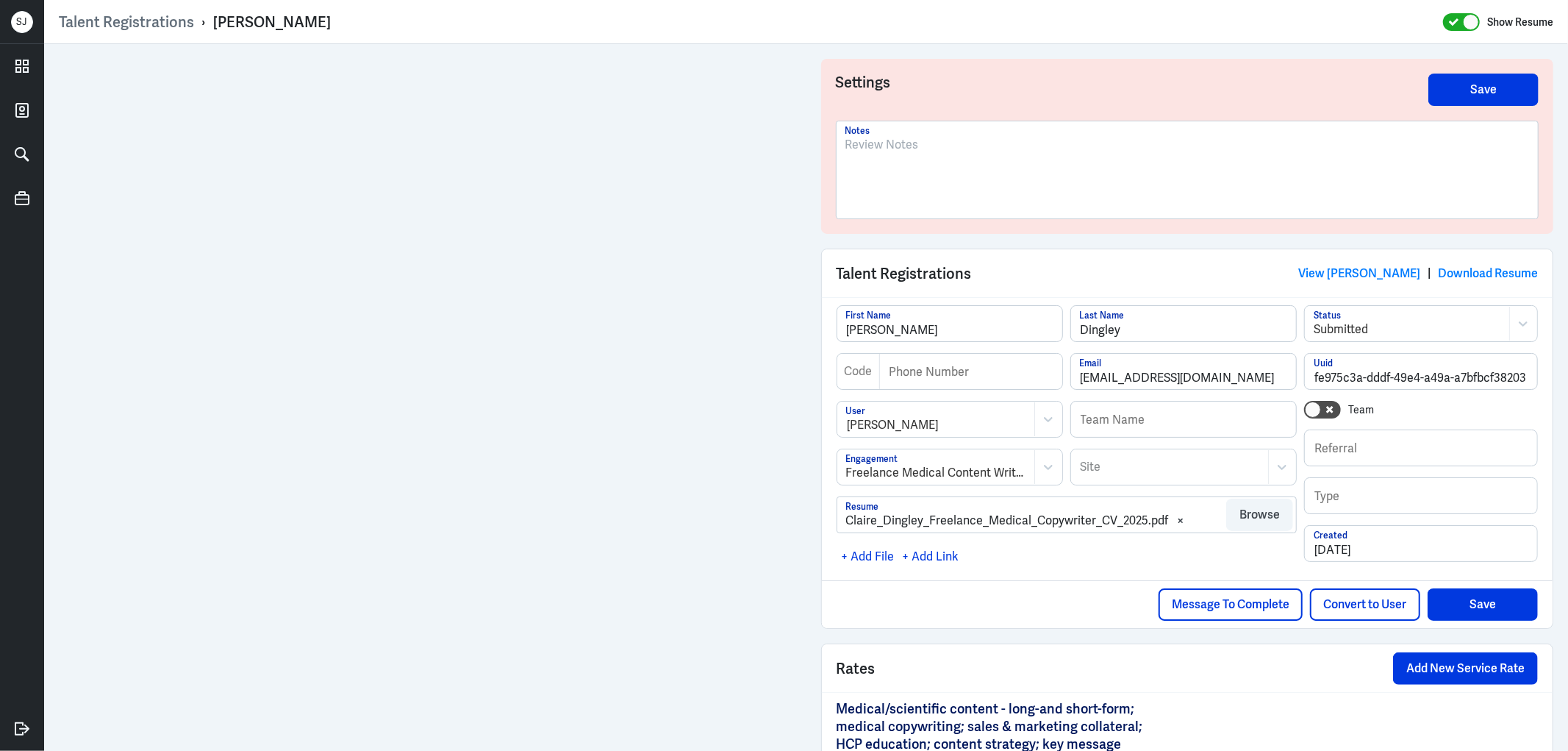
scroll to position [143, 0]
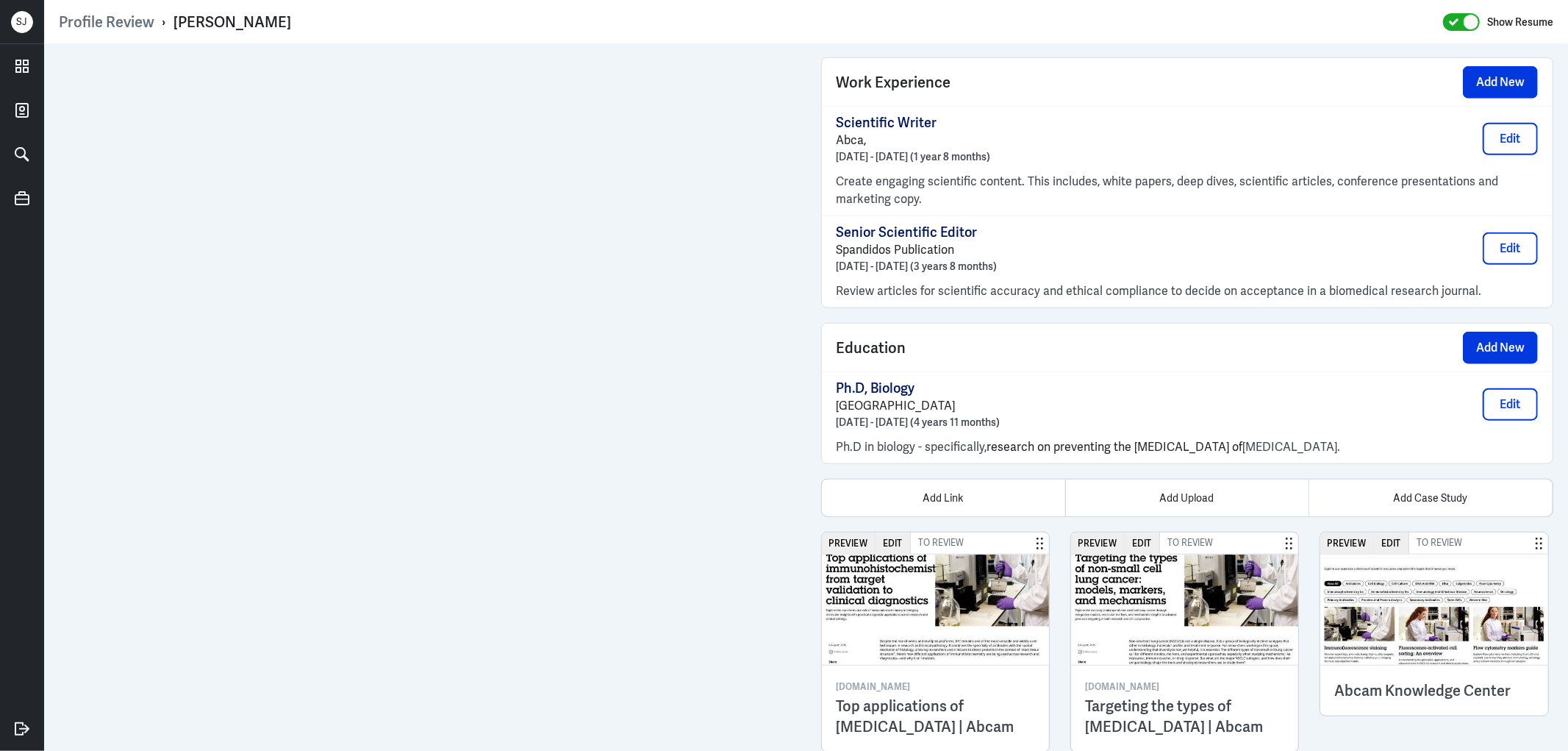
scroll to position [1089, 0]
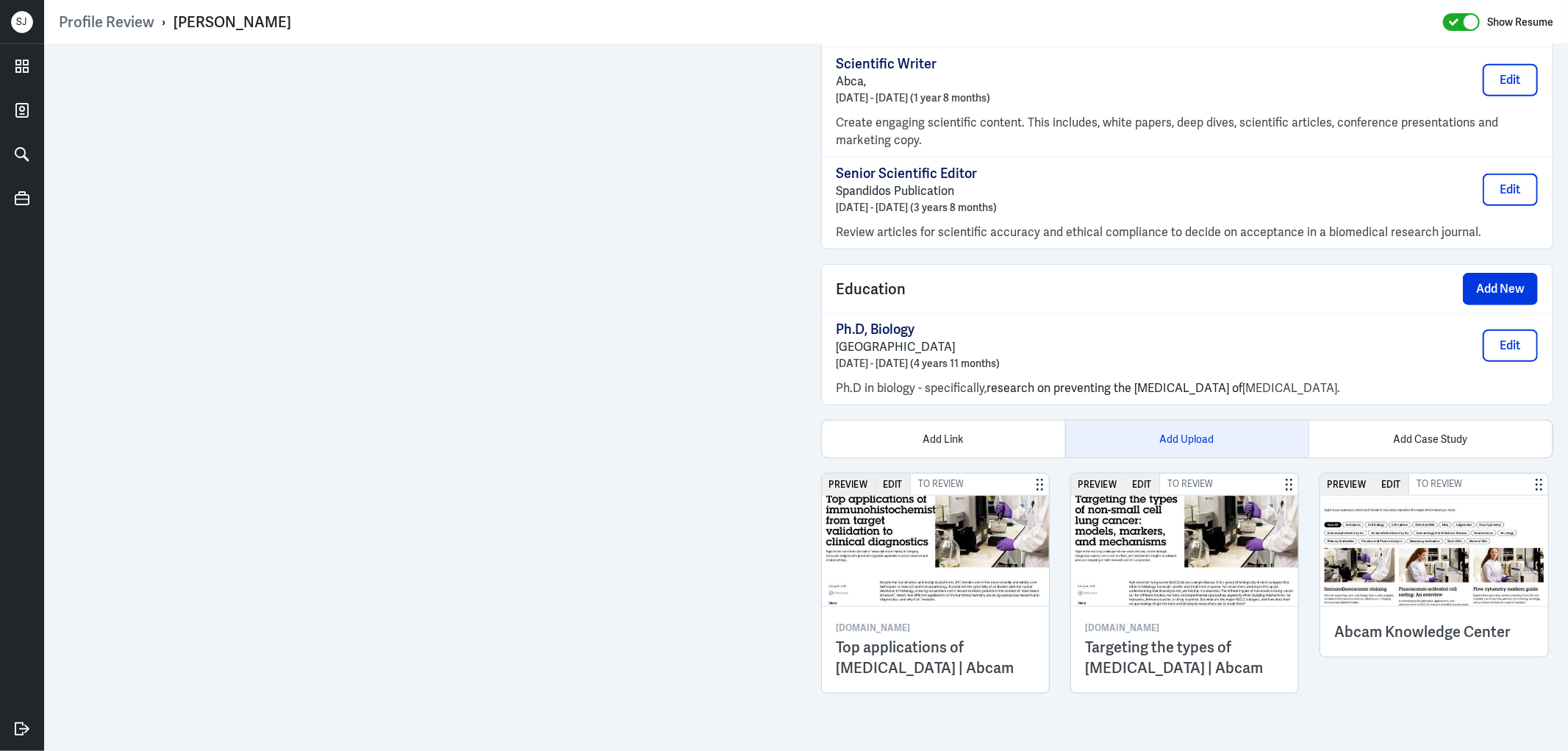
click at [1158, 439] on div "Add Upload" at bounding box center [1187, 439] width 243 height 37
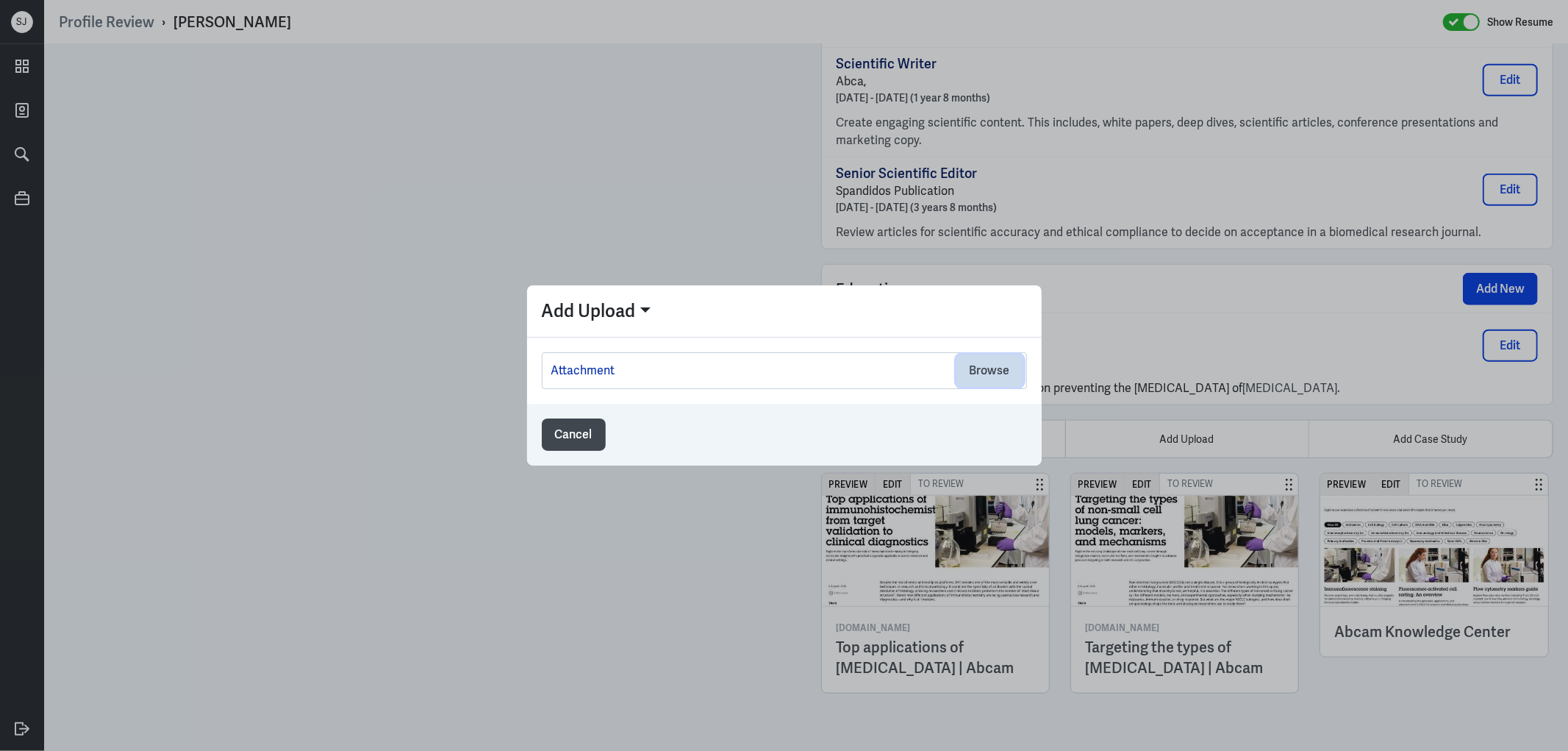
click at [980, 362] on button "Browse" at bounding box center [989, 370] width 67 height 32
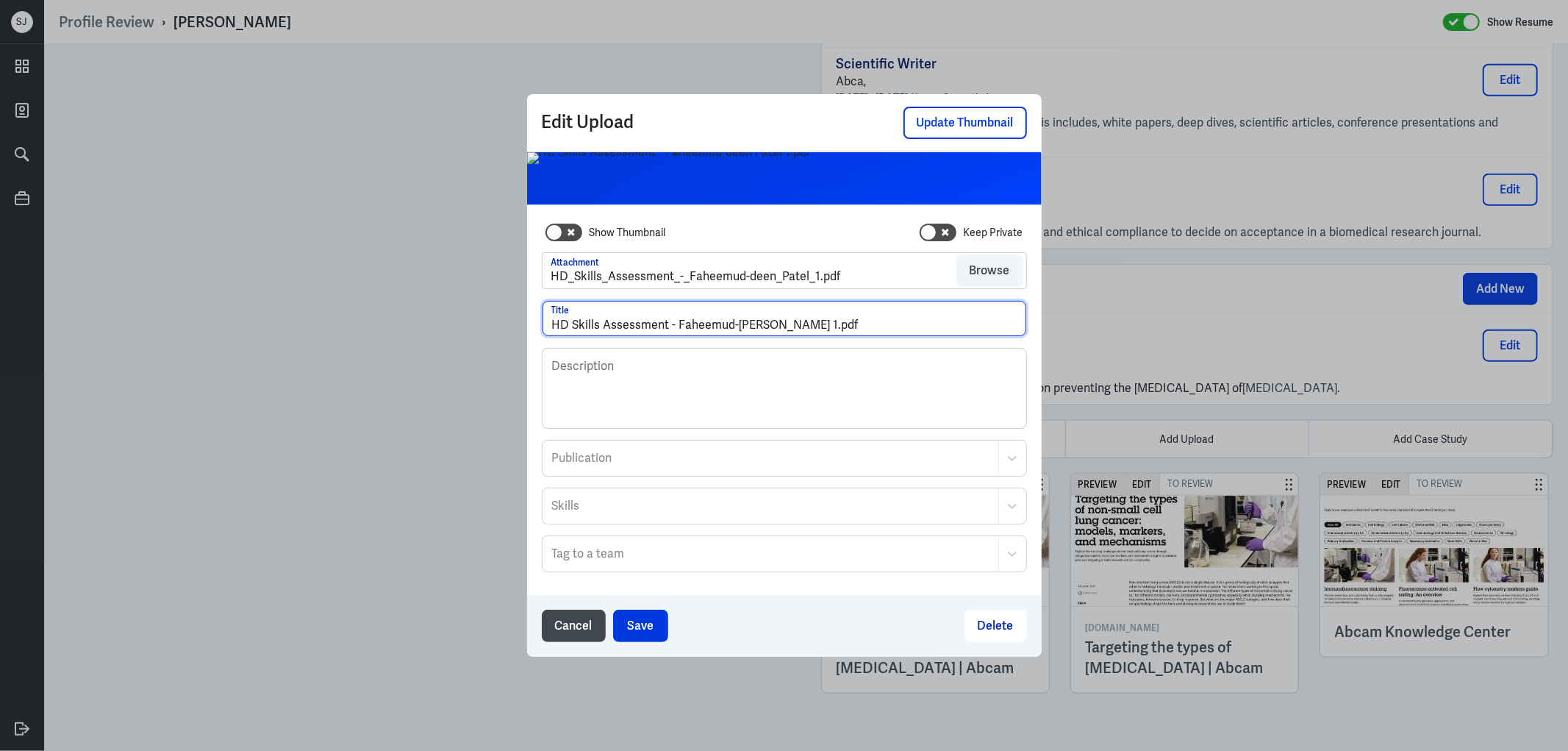
drag, startPoint x: 791, startPoint y: 321, endPoint x: 877, endPoint y: 322, distance: 86.0
click at [877, 322] on input "HD Skills Assessment - Faheemud-[PERSON_NAME] 1.pdf" at bounding box center [784, 318] width 484 height 35
type input "HD Skills Assessment - Faheemud-[PERSON_NAME]"
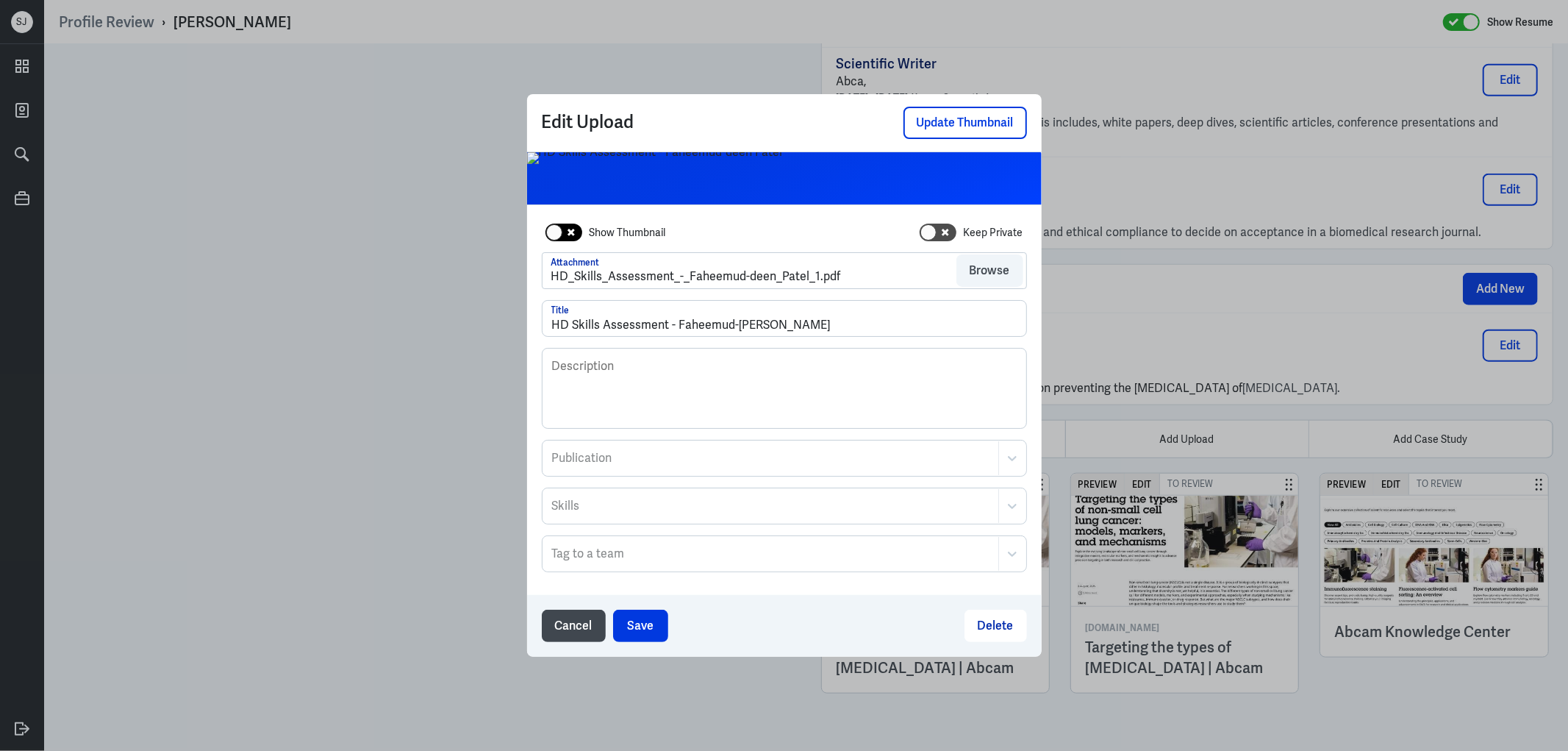
click at [551, 234] on div at bounding box center [555, 232] width 17 height 17
checkbox input "true"
click at [640, 636] on button "Save" at bounding box center [640, 625] width 55 height 32
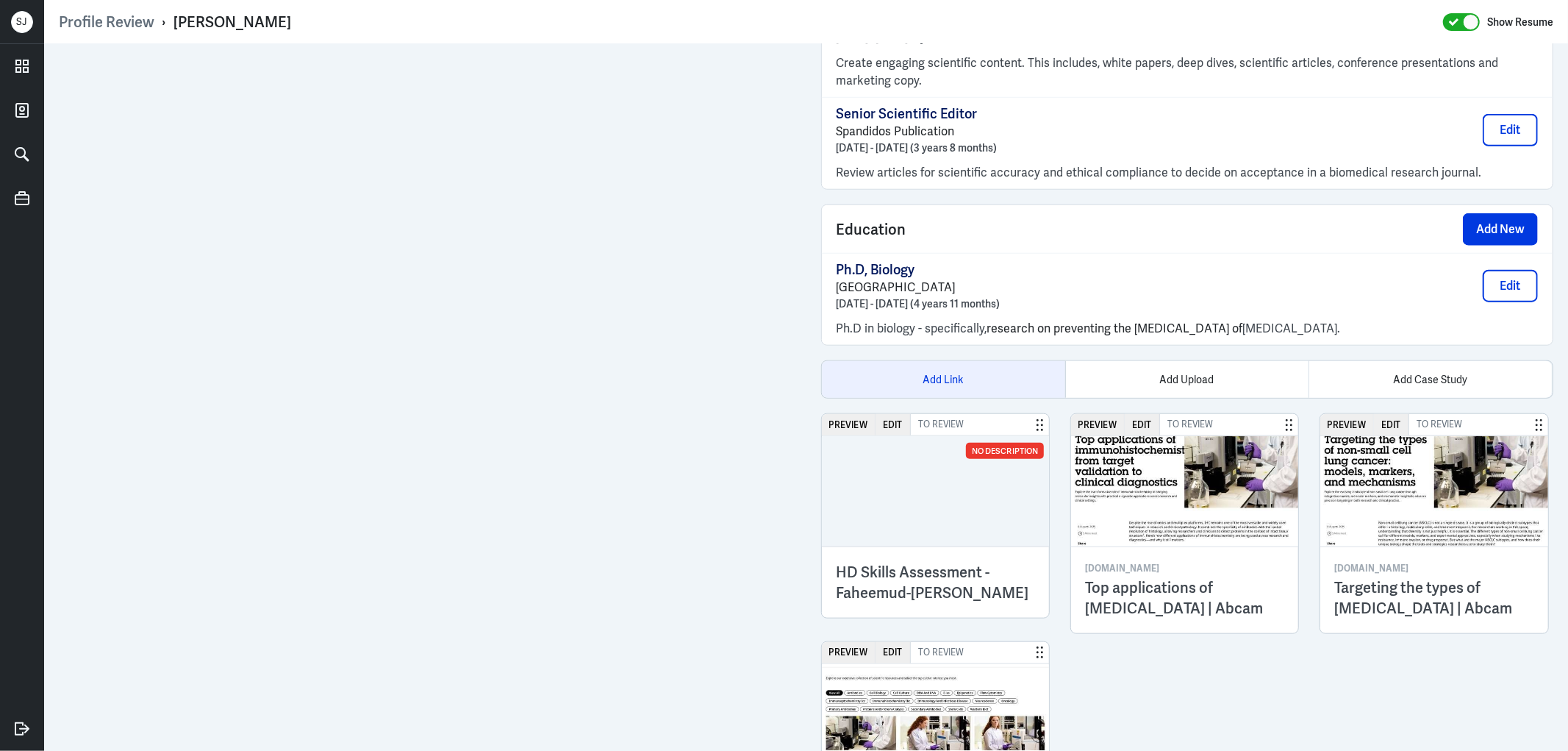
scroll to position [1260, 0]
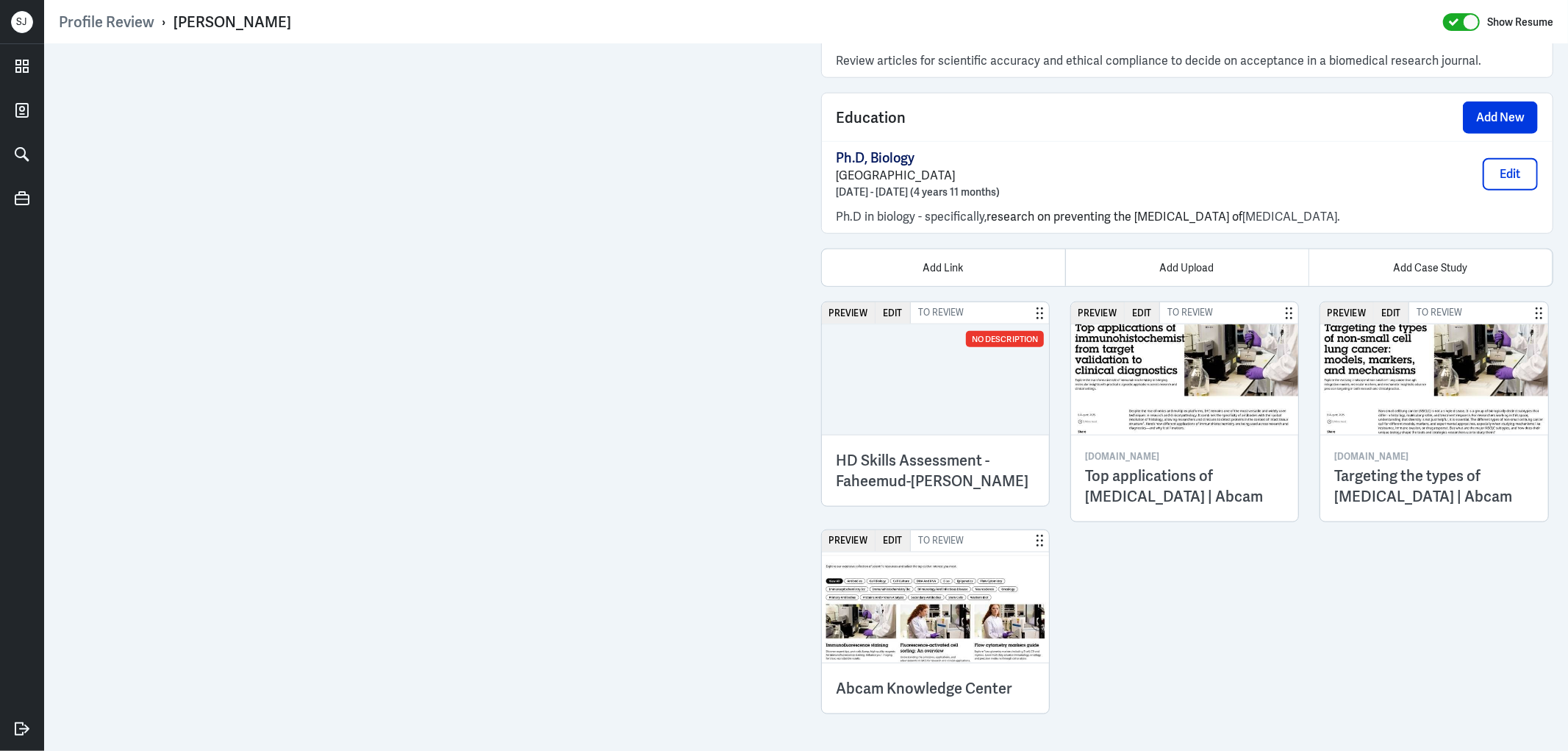
click at [893, 466] on h3 "HD Skills Assessment - Faheemud-deen Patel" at bounding box center [935, 470] width 198 height 41
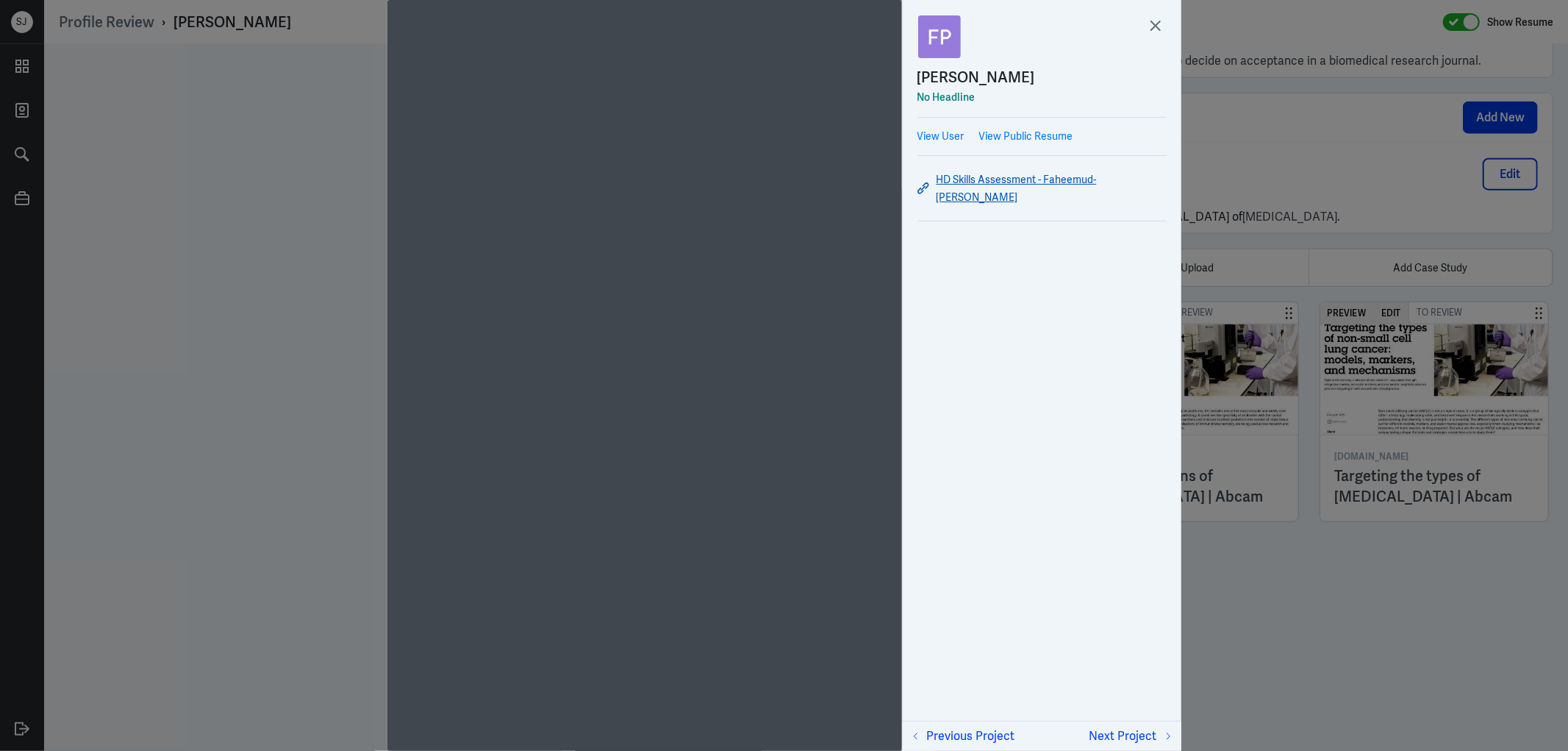
click at [1107, 174] on link "HD Skills Assessment - Faheemud-deen Patel" at bounding box center [1042, 188] width 249 height 35
click at [1160, 20] on icon at bounding box center [1155, 26] width 22 height 22
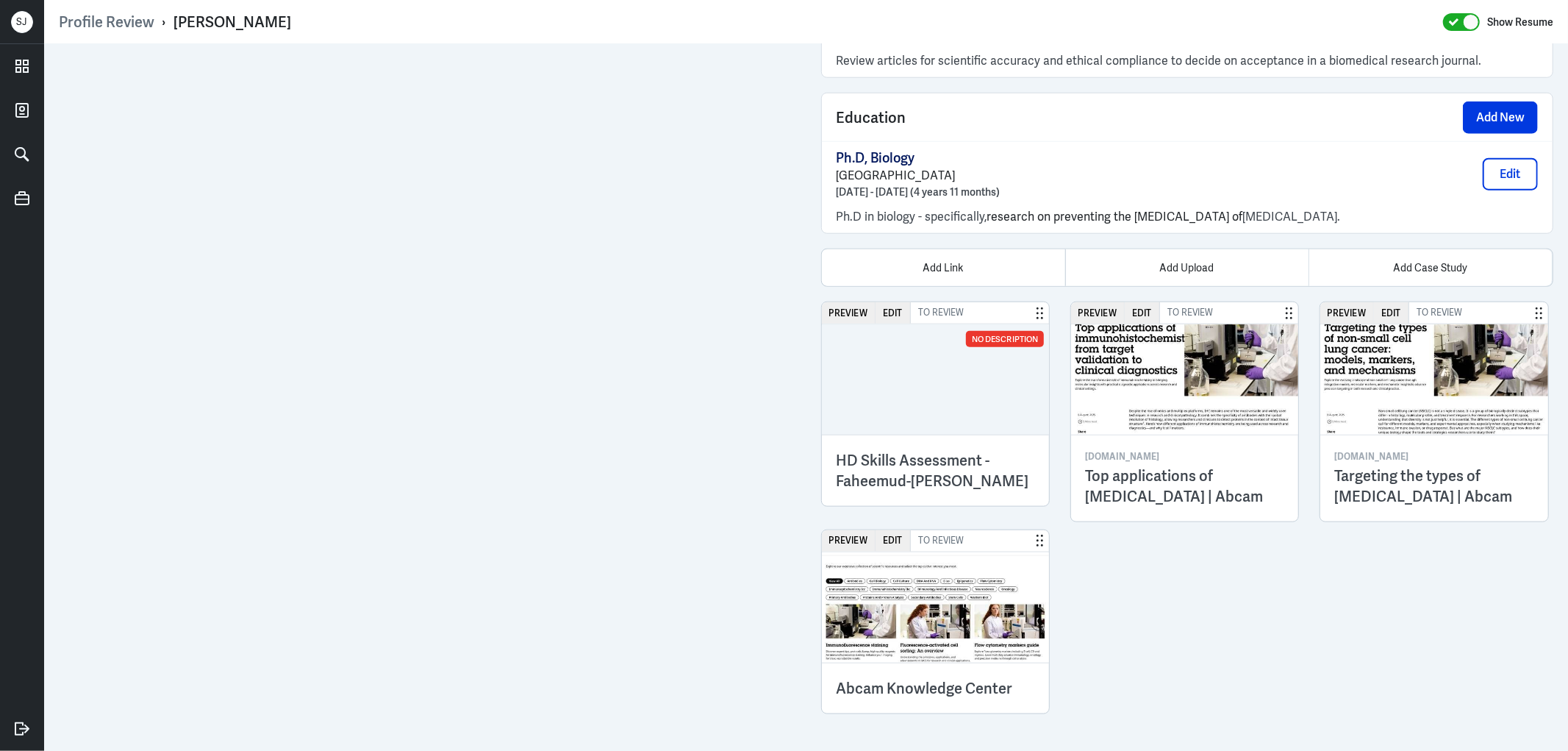
scroll to position [769, 0]
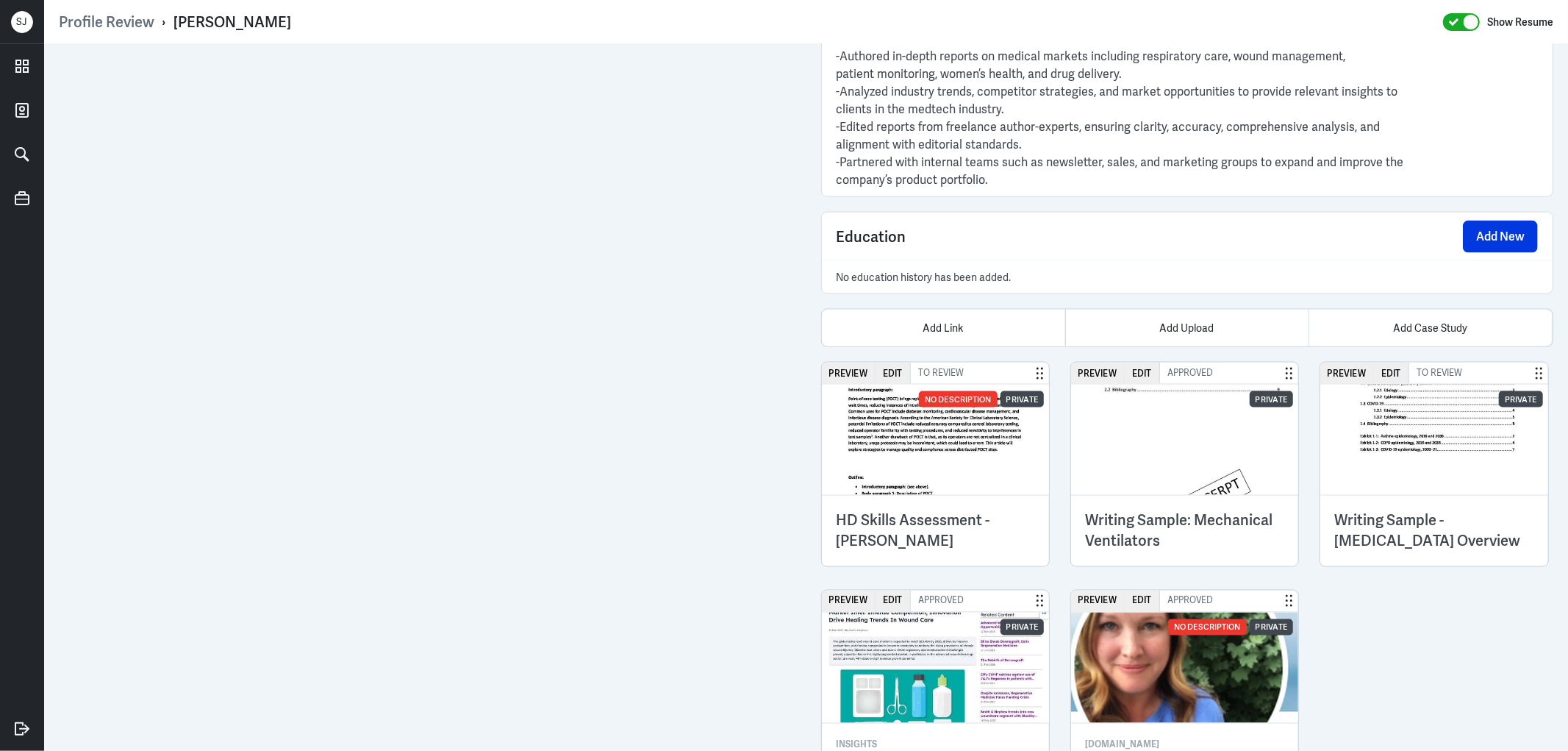
scroll to position [1995, 0]
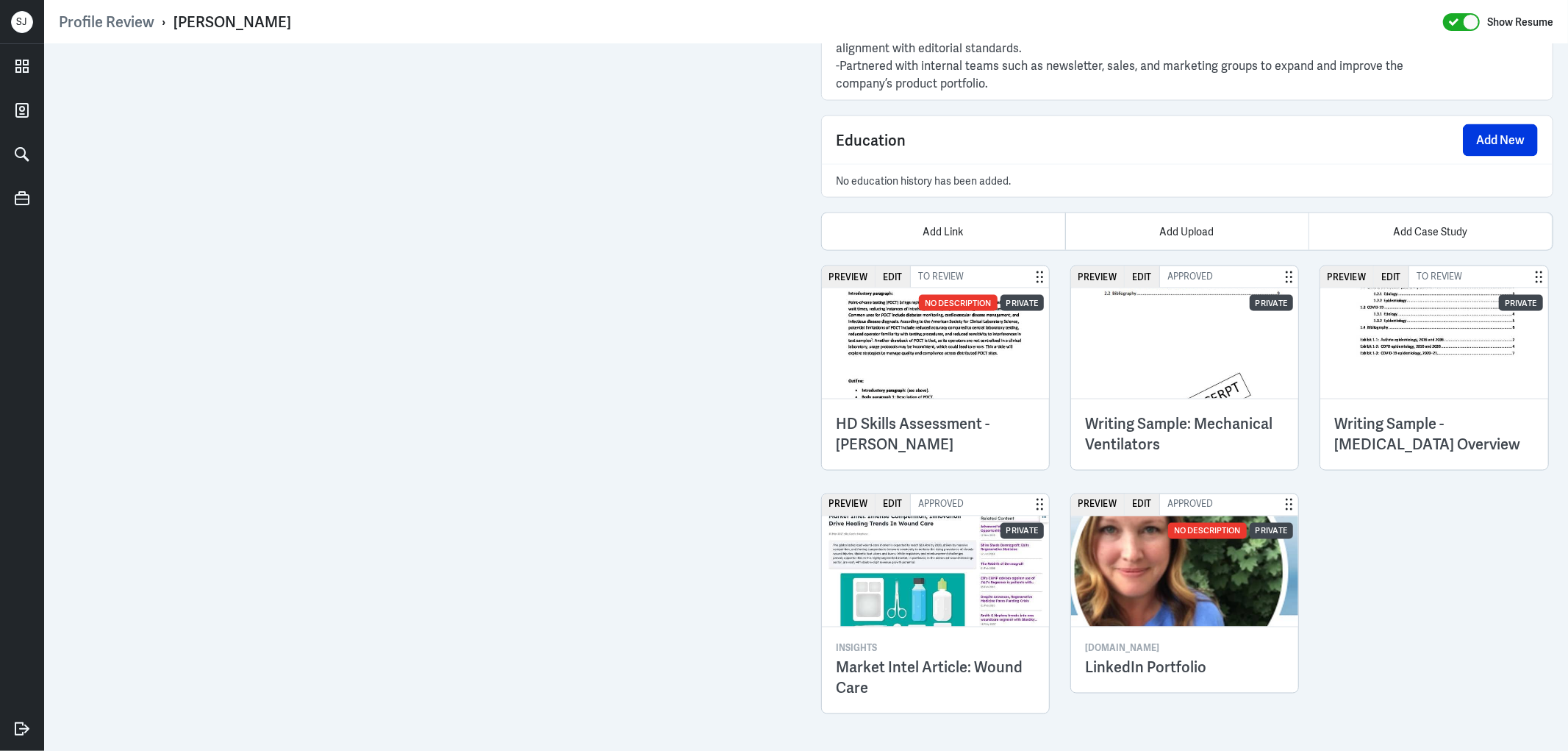
click at [1194, 435] on h3 "Writing Sample: Mechanical Ventilators" at bounding box center [1184, 434] width 198 height 41
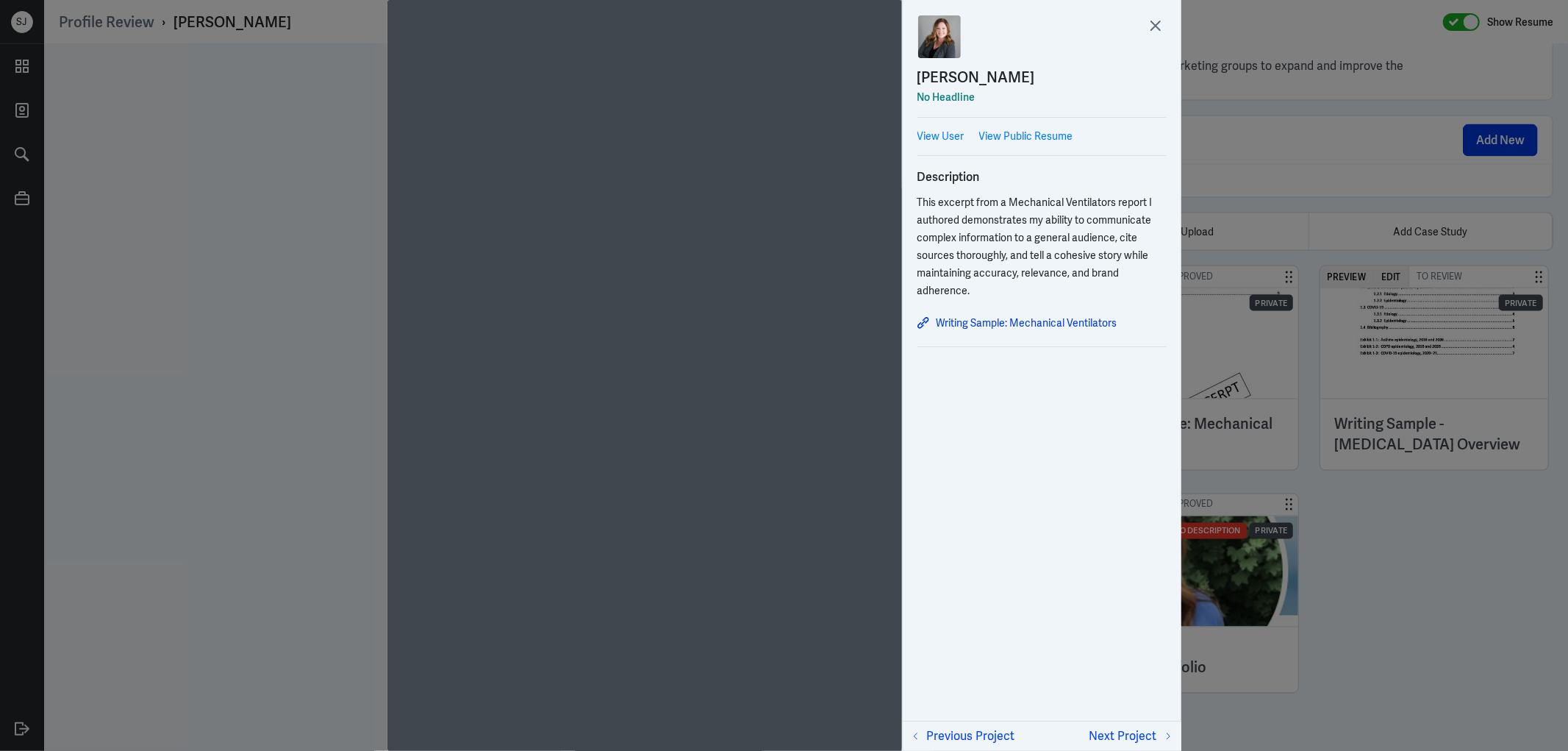
click at [1394, 536] on div at bounding box center [784, 375] width 1568 height 751
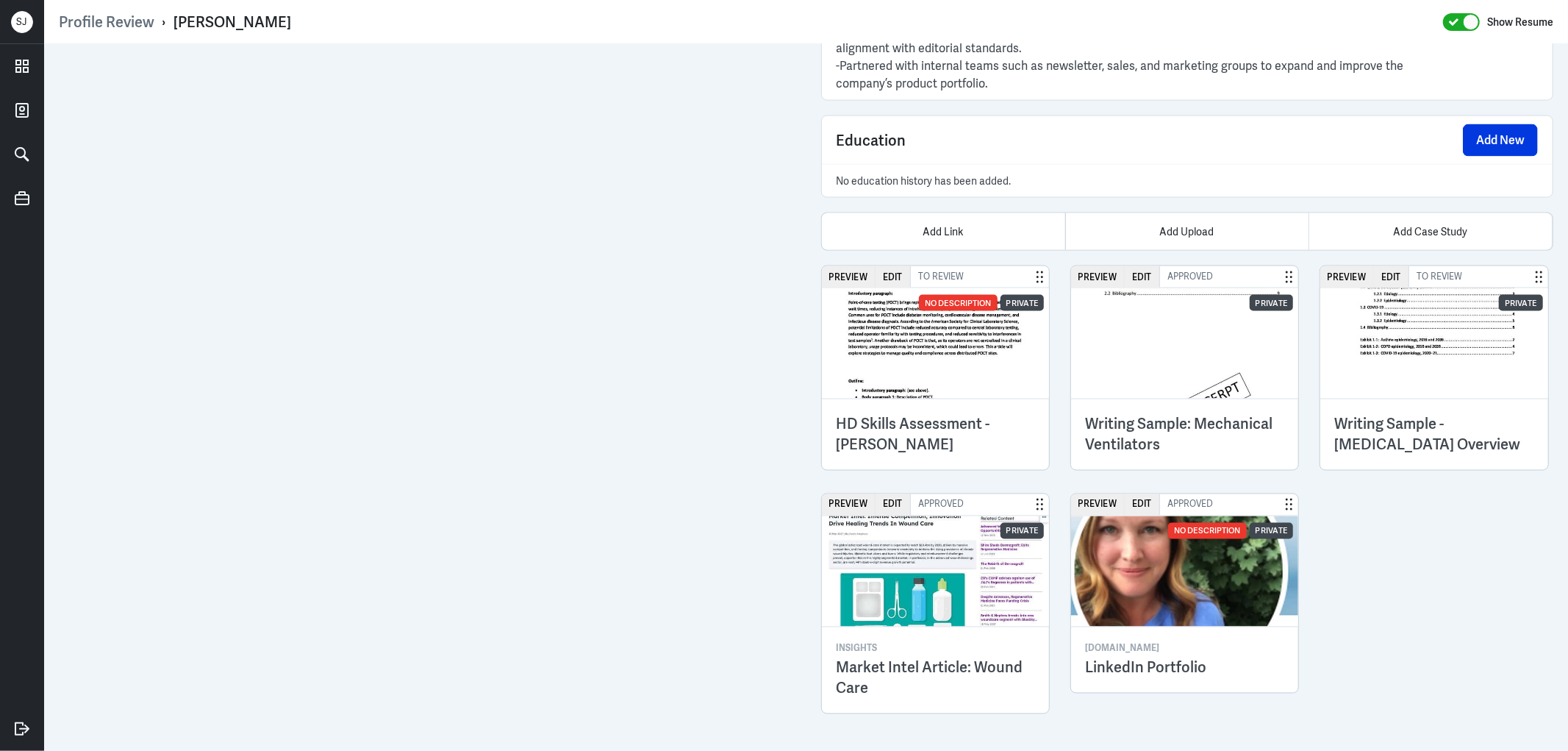
click at [1151, 446] on h3 "Writing Sample: Mechanical Ventilators" at bounding box center [1184, 434] width 198 height 41
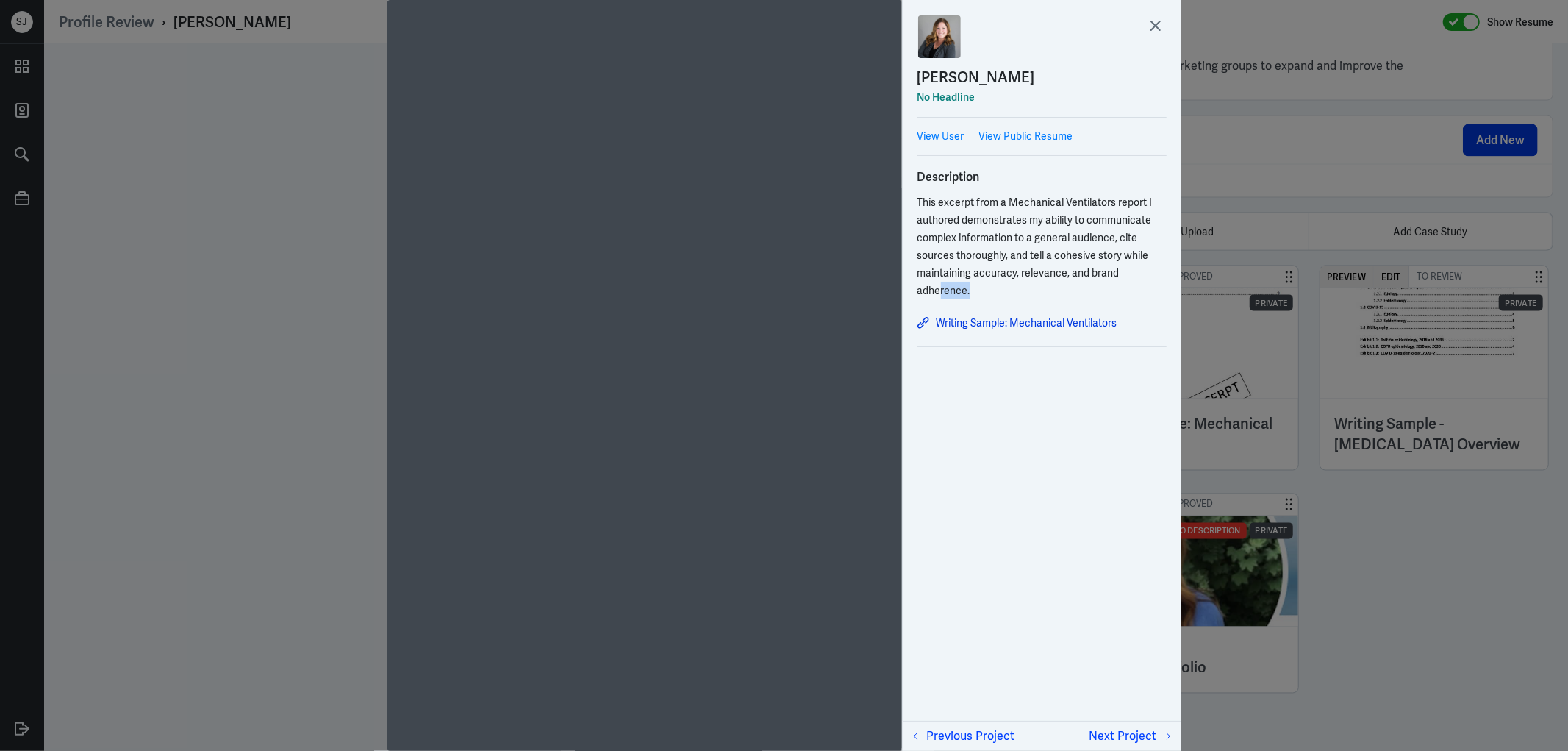
drag, startPoint x: 939, startPoint y: 303, endPoint x: 1022, endPoint y: 311, distance: 83.4
click at [1022, 311] on div "Description This excerpt from a Mechanical Ventilators report I authored demons…" at bounding box center [1042, 256] width 249 height 180
drag, startPoint x: 1089, startPoint y: 400, endPoint x: 1077, endPoint y: 387, distance: 17.7
click at [1085, 399] on div "[PERSON_NAME] No Headline View User View Public Resume Description This excerpt…" at bounding box center [1041, 375] width 279 height 751
drag, startPoint x: 937, startPoint y: 307, endPoint x: 1117, endPoint y: 332, distance: 181.7
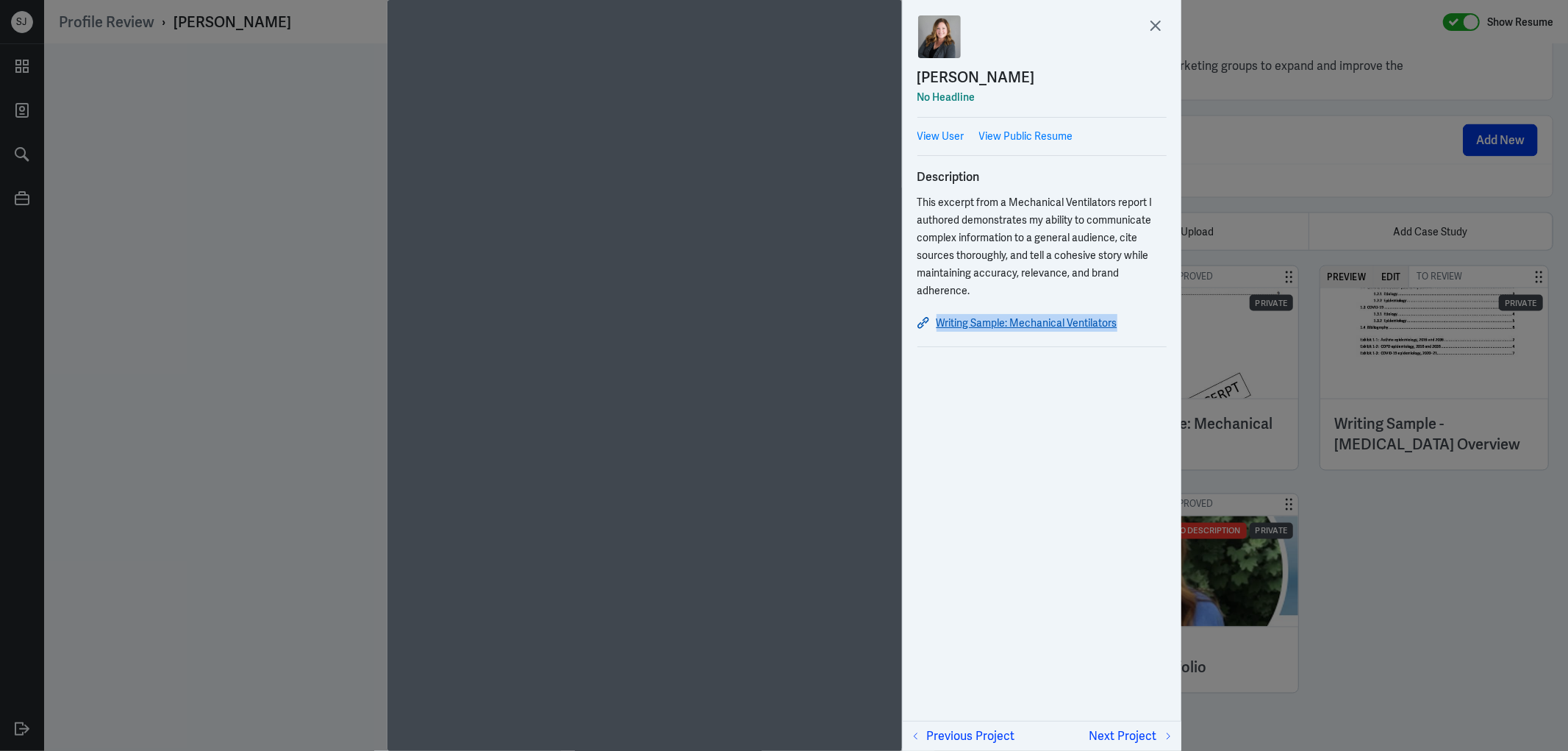
click at [1117, 332] on div "Description This excerpt from a Mechanical Ventilators report I authored demons…" at bounding box center [1042, 256] width 249 height 180
copy link "Writing Sample: Mechanical Ventilators"
click at [1045, 322] on link "Writing Sample: Mechanical Ventilators" at bounding box center [1042, 323] width 249 height 18
drag, startPoint x: 1341, startPoint y: 460, endPoint x: 1395, endPoint y: 493, distance: 63.3
click at [1345, 460] on div at bounding box center [784, 375] width 1568 height 751
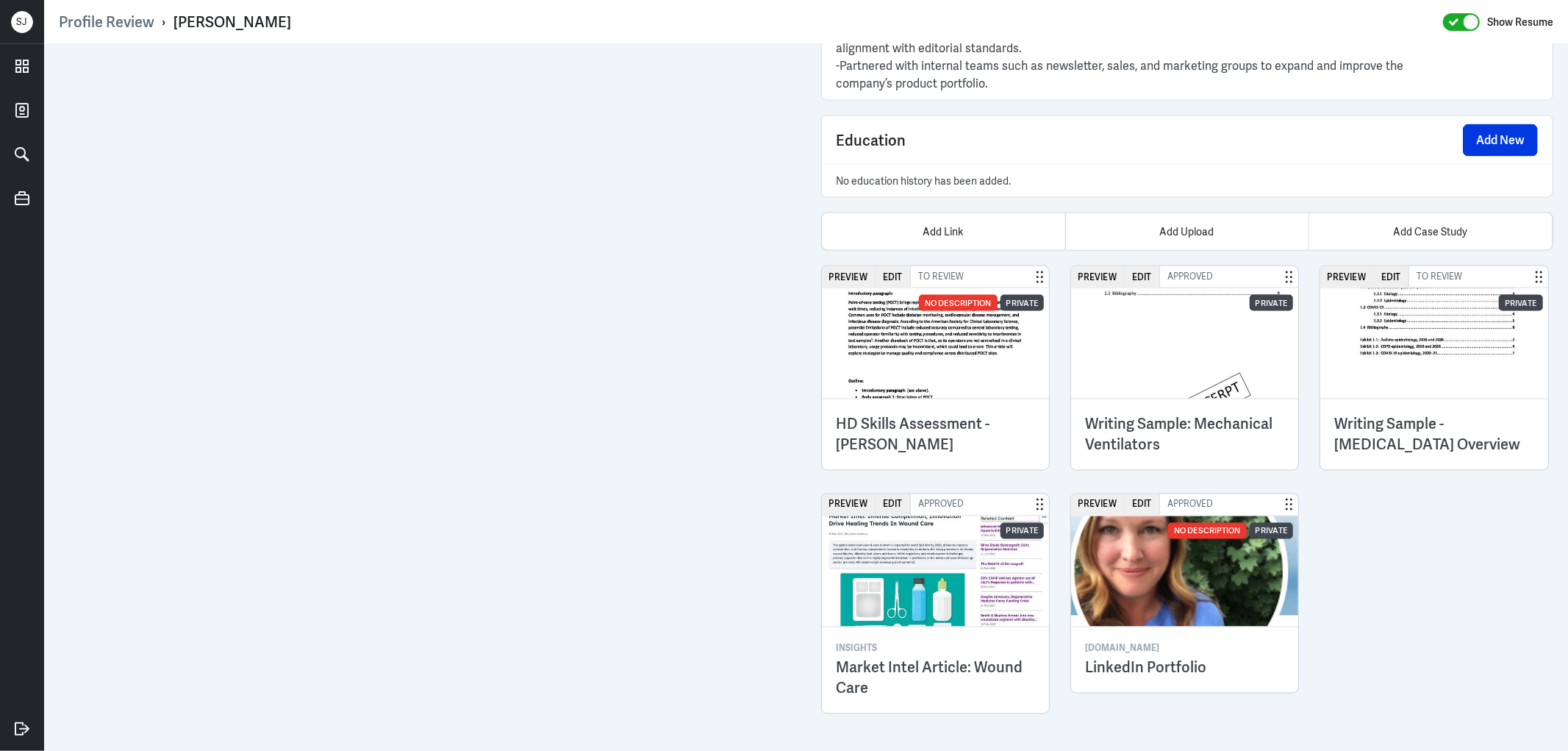
click at [1453, 423] on h3 "Writing Sample - Respiratory Disease Overview" at bounding box center [1433, 434] width 198 height 41
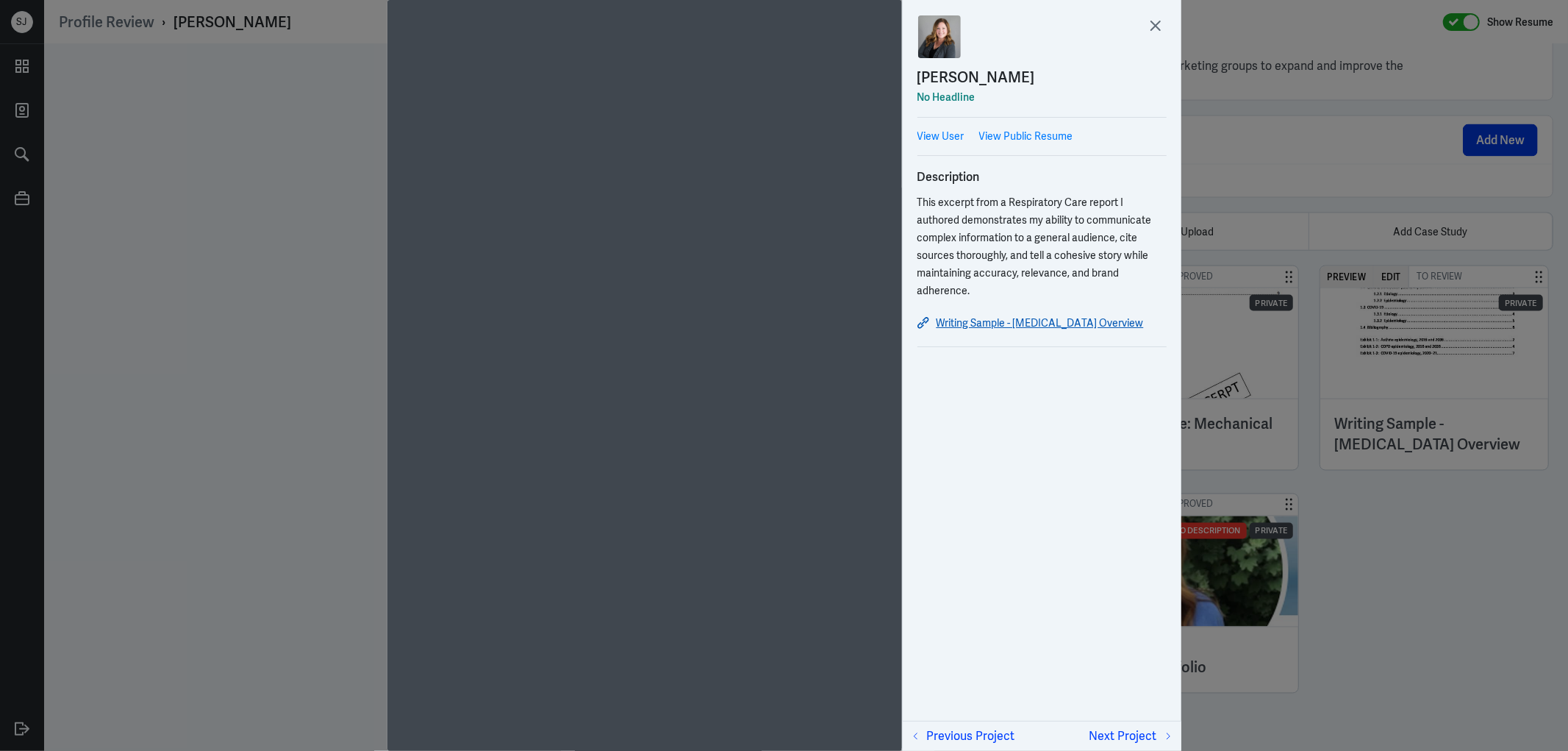
click at [1027, 327] on link "Writing Sample - Respiratory Disease Overview" at bounding box center [1042, 323] width 249 height 18
drag, startPoint x: 936, startPoint y: 307, endPoint x: 1158, endPoint y: 320, distance: 222.4
click at [1158, 320] on div "Description This excerpt from a Respiratory Care report I authored demonstrates…" at bounding box center [1042, 256] width 249 height 180
drag, startPoint x: 942, startPoint y: 306, endPoint x: 1149, endPoint y: 329, distance: 208.3
click at [1149, 329] on div "Description This excerpt from a Respiratory Care report I authored demonstrates…" at bounding box center [1042, 256] width 249 height 180
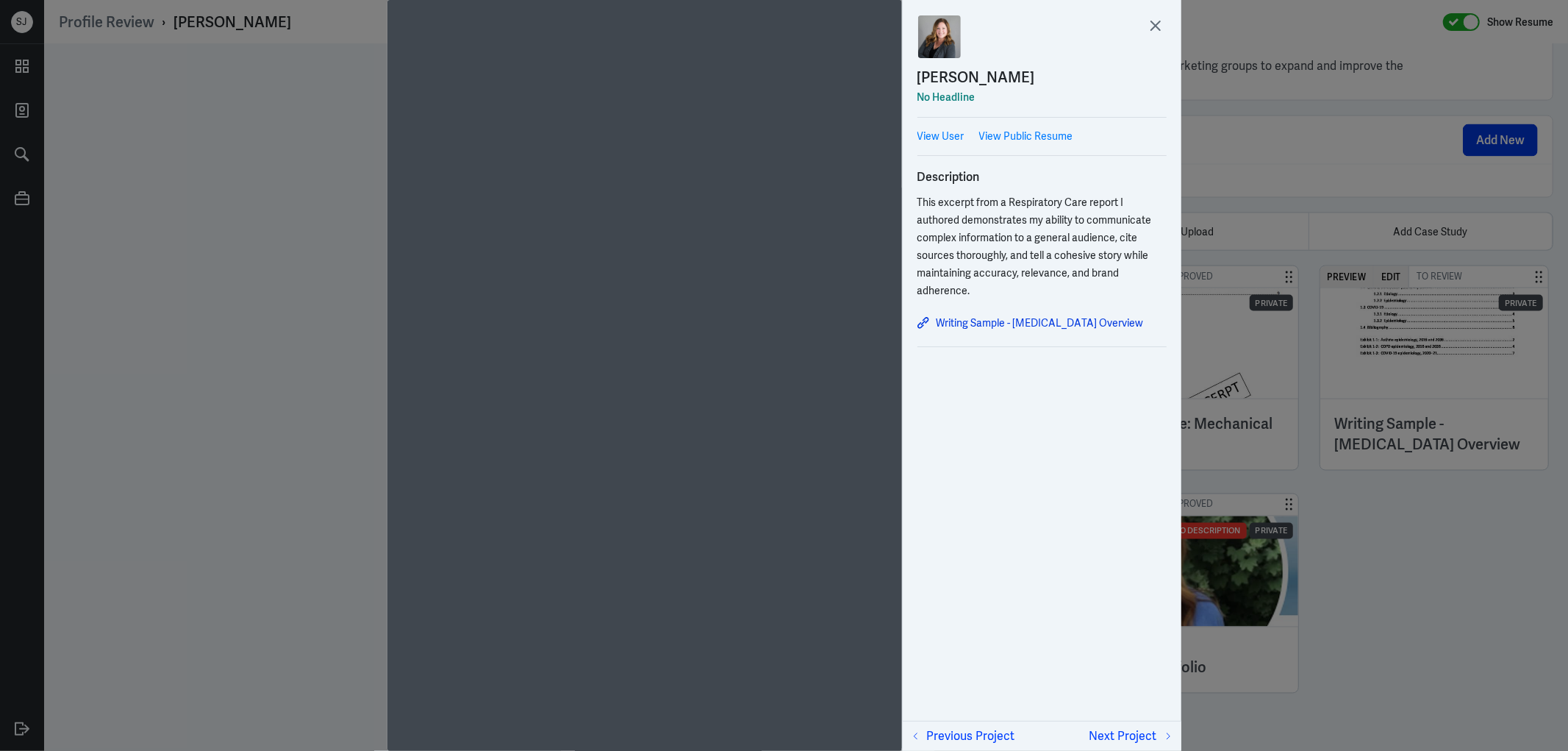
copy link "Writing Sample - Respiratory Disease Overview"
click at [1059, 312] on div "Writing Sample - Respiratory Disease Overview" at bounding box center [1042, 323] width 249 height 25
click at [1073, 321] on link "Writing Sample - Respiratory Disease Overview" at bounding box center [1042, 323] width 249 height 18
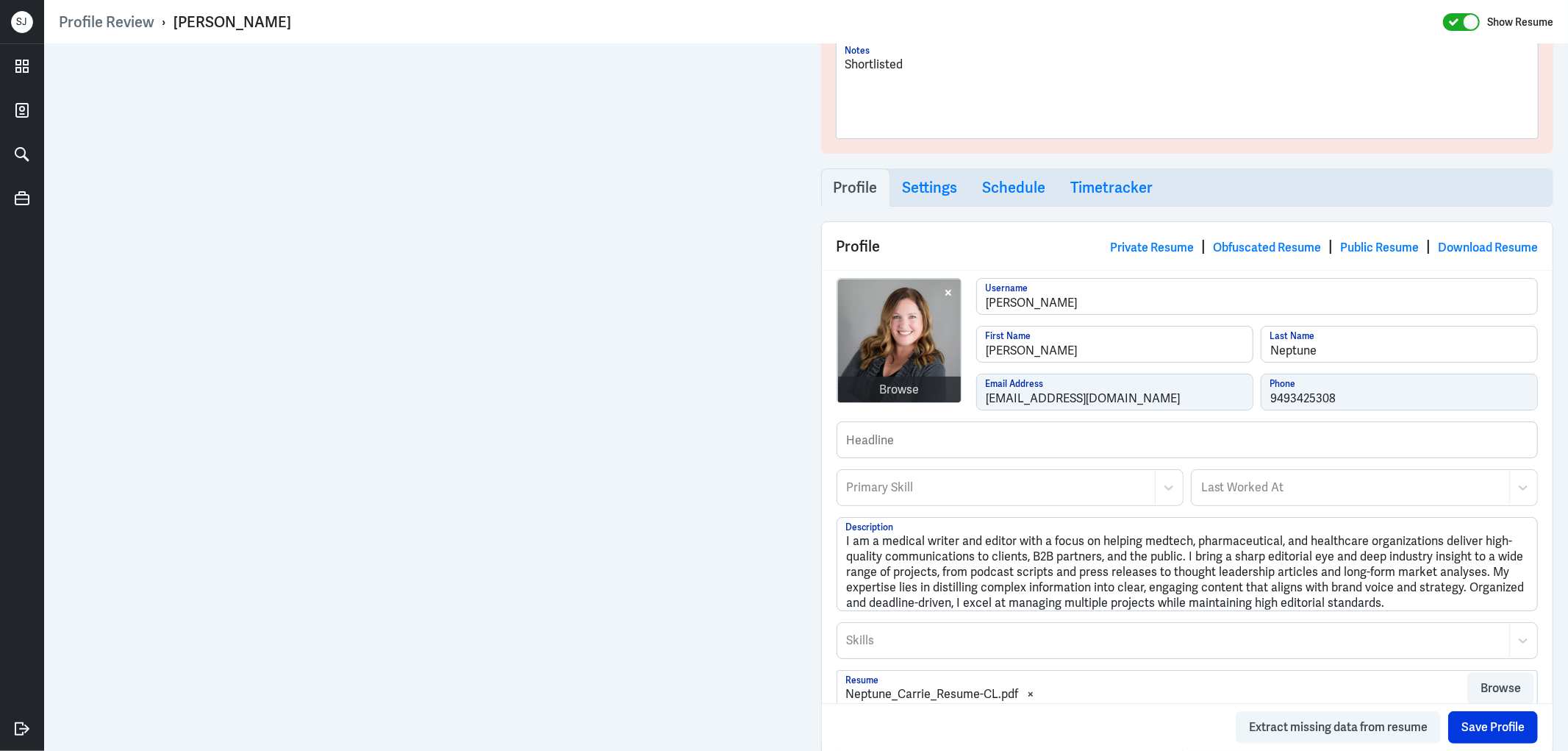
scroll to position [245, 0]
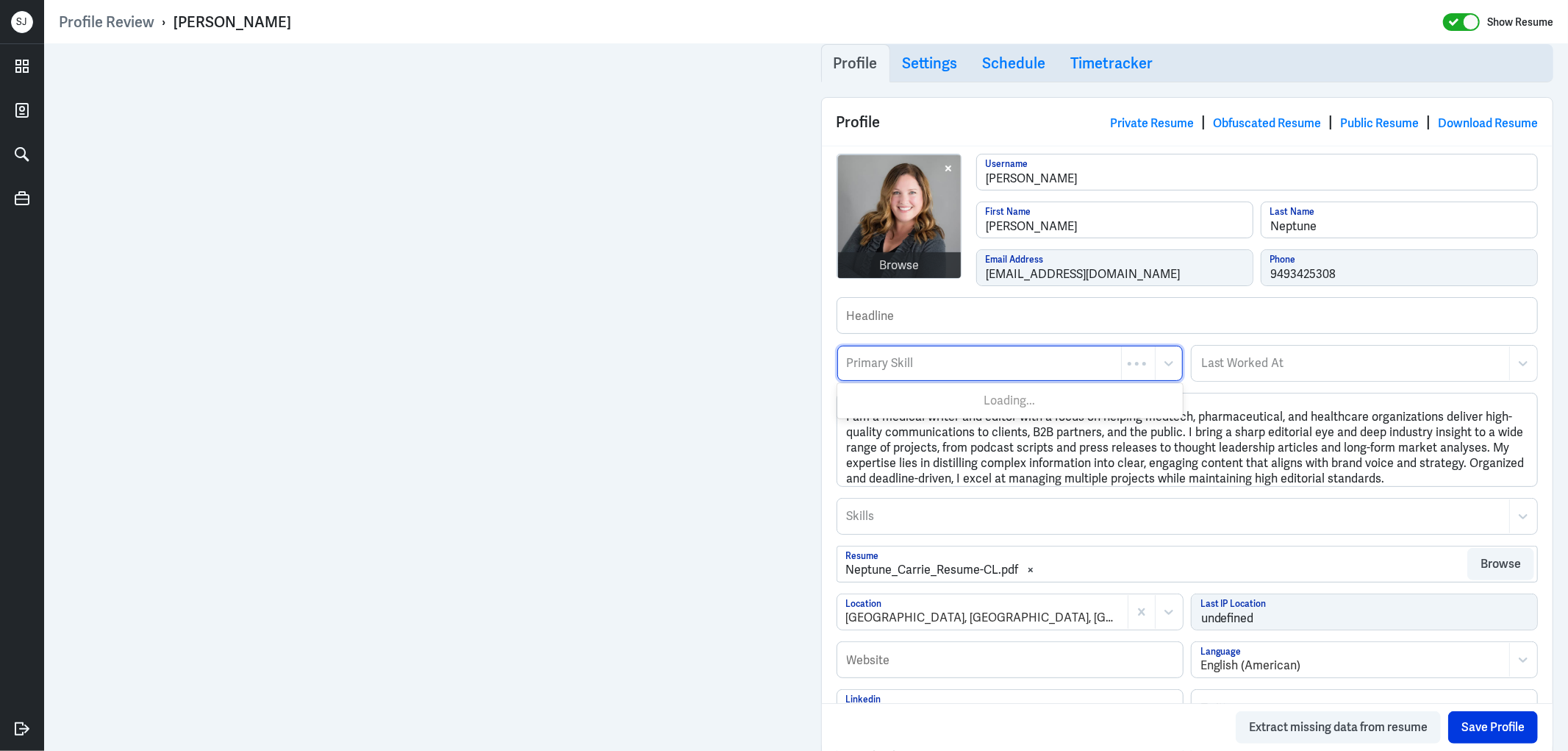
click at [887, 370] on div at bounding box center [978, 363] width 268 height 18
type input "medical con"
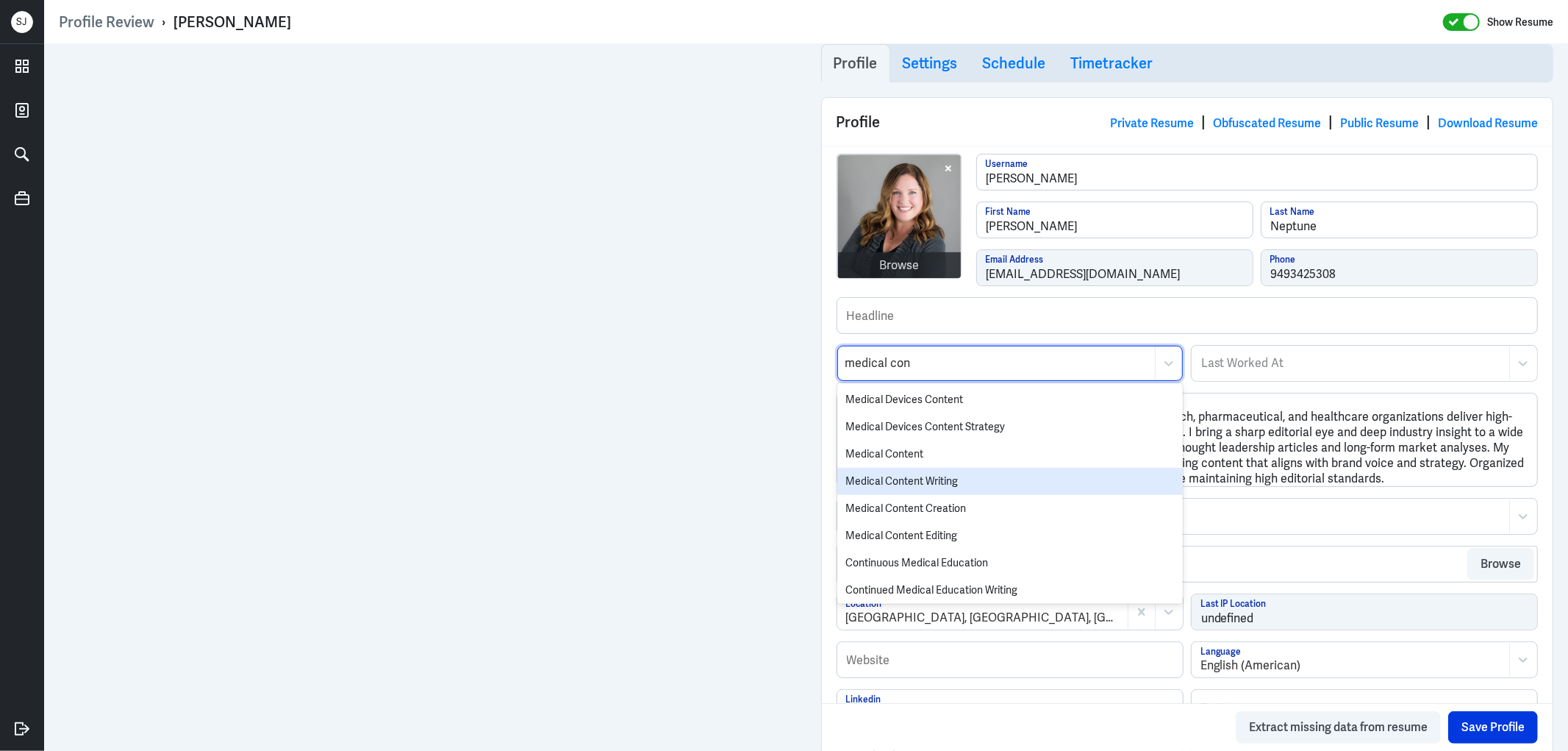
click at [942, 483] on div "Medical Content Writing" at bounding box center [1010, 481] width 345 height 28
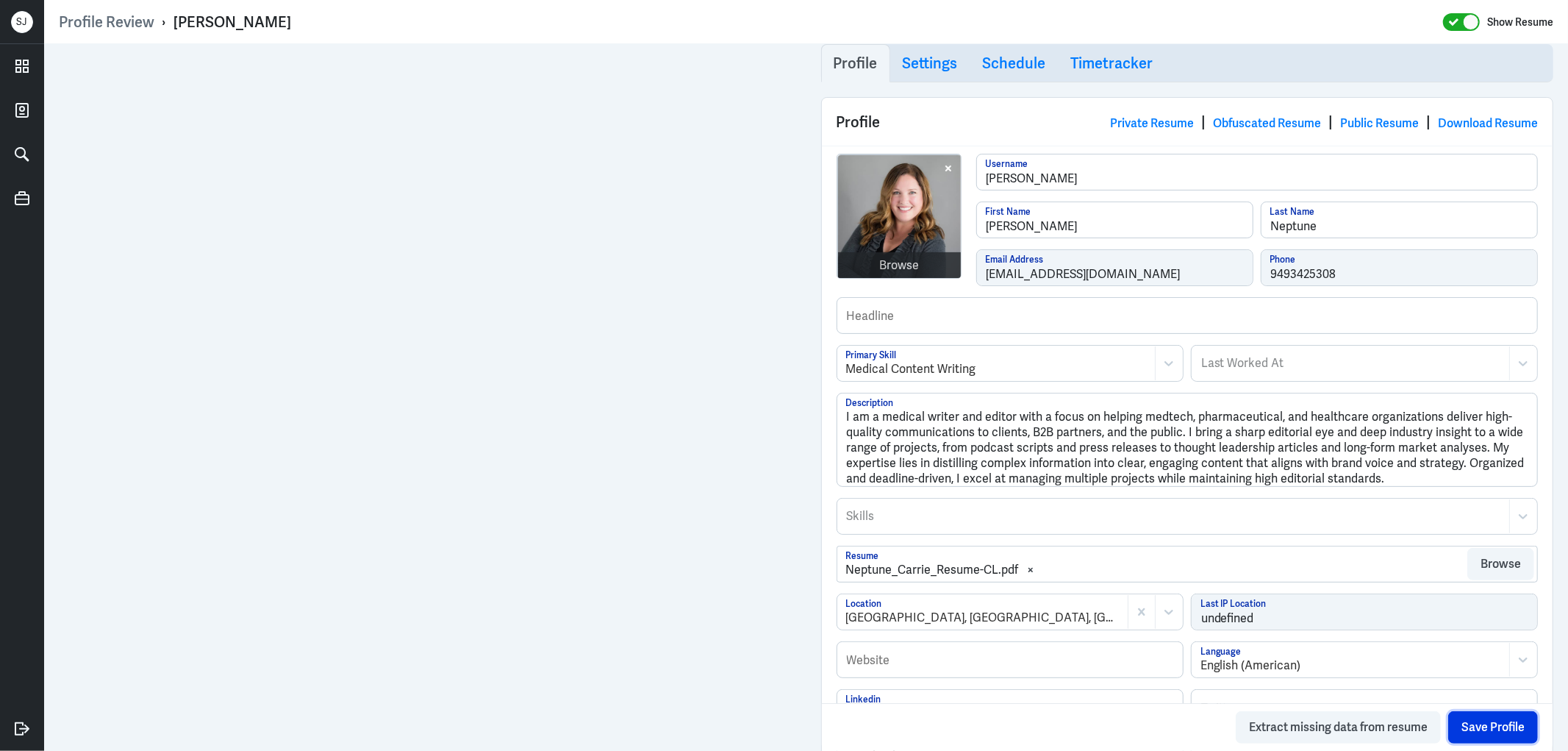
drag, startPoint x: 1481, startPoint y: 733, endPoint x: 1456, endPoint y: 702, distance: 39.8
click at [1481, 729] on button "Save Profile" at bounding box center [1492, 726] width 89 height 32
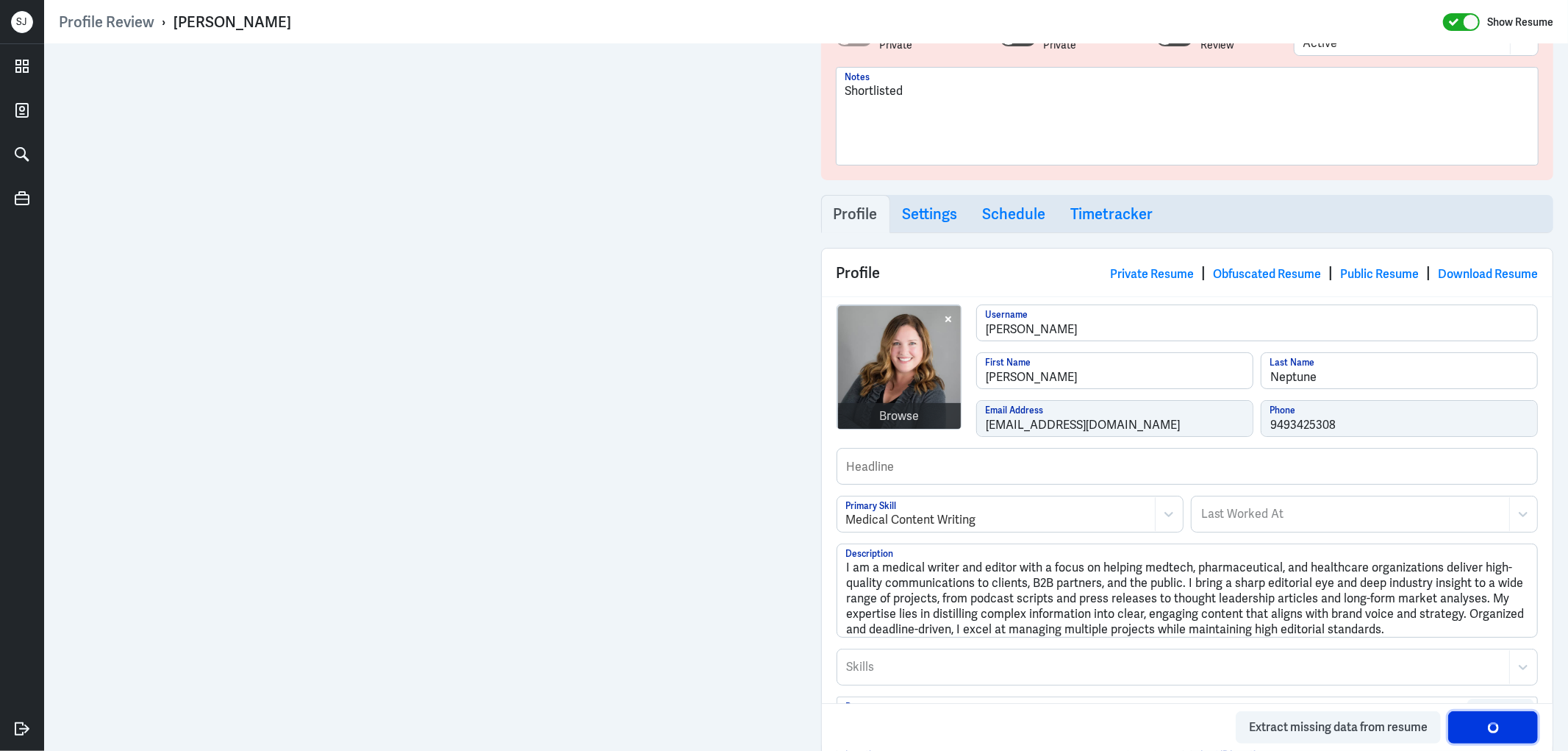
scroll to position [0, 0]
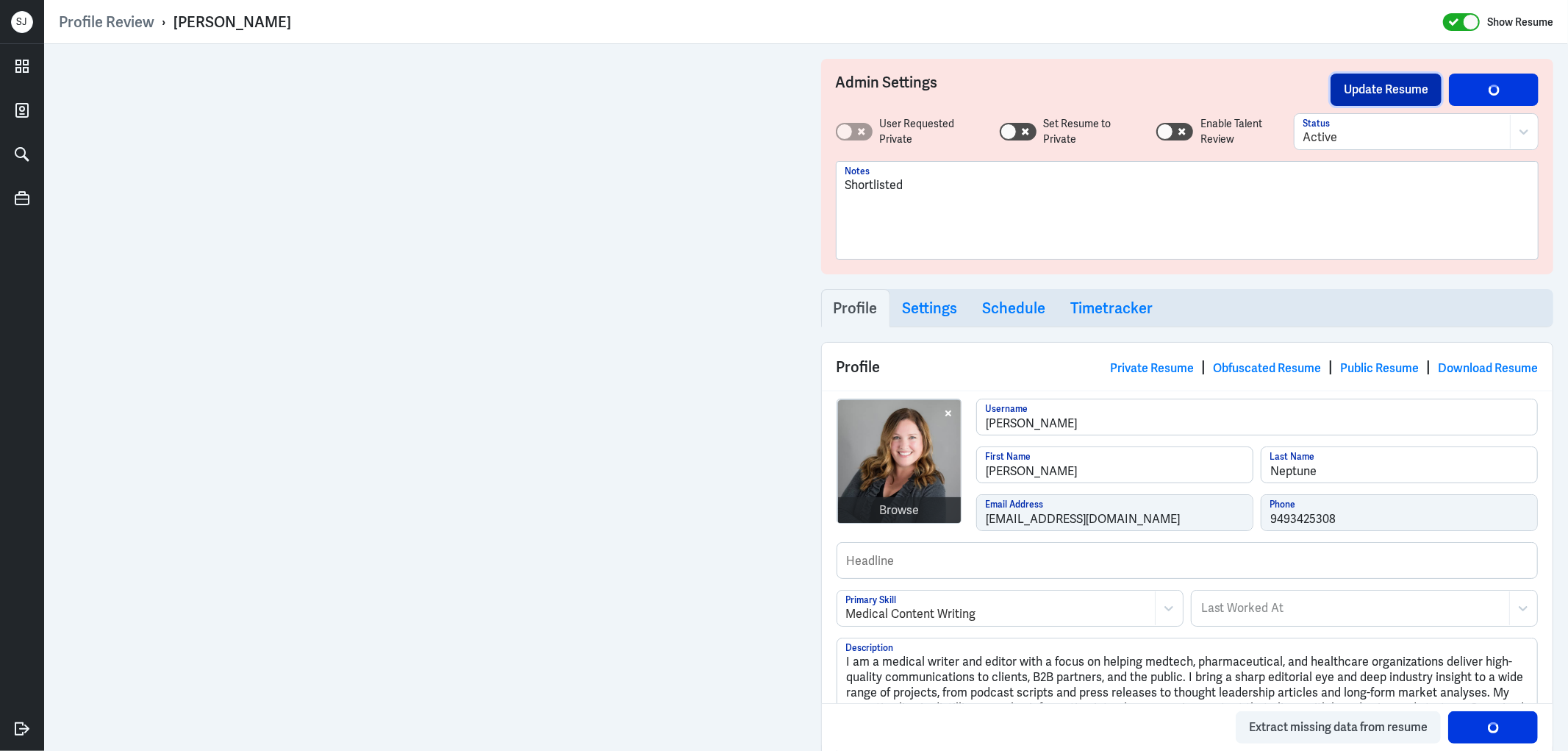
click at [1375, 91] on button "Update Resume" at bounding box center [1386, 89] width 111 height 32
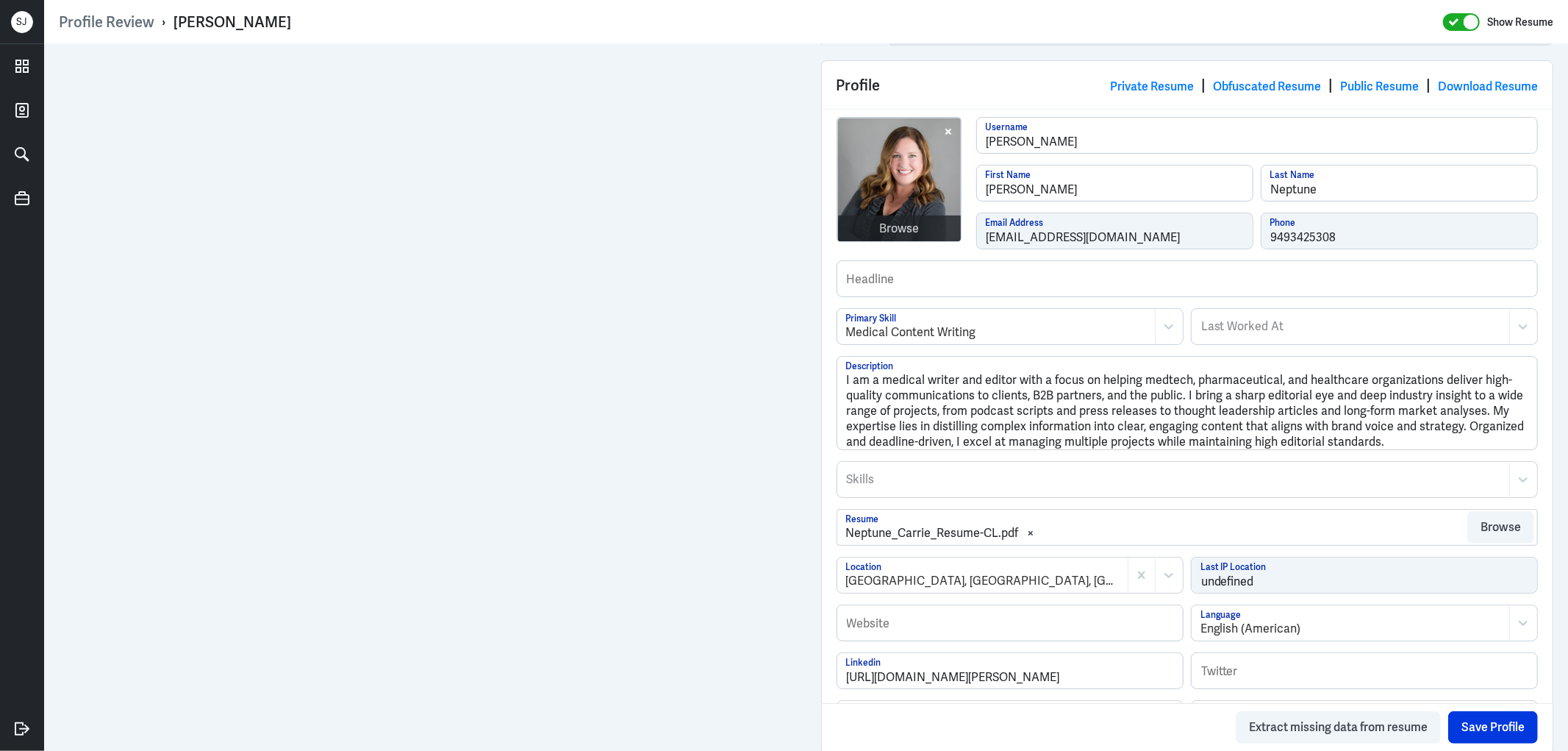
scroll to position [280, 0]
click at [275, 18] on div "Profile Review › [PERSON_NAME] Show Resume" at bounding box center [806, 22] width 1494 height 19
click at [275, 18] on div "Profile Review › Carrie Neptune Show Resume" at bounding box center [806, 22] width 1494 height 19
copy div "Carrie Neptune"
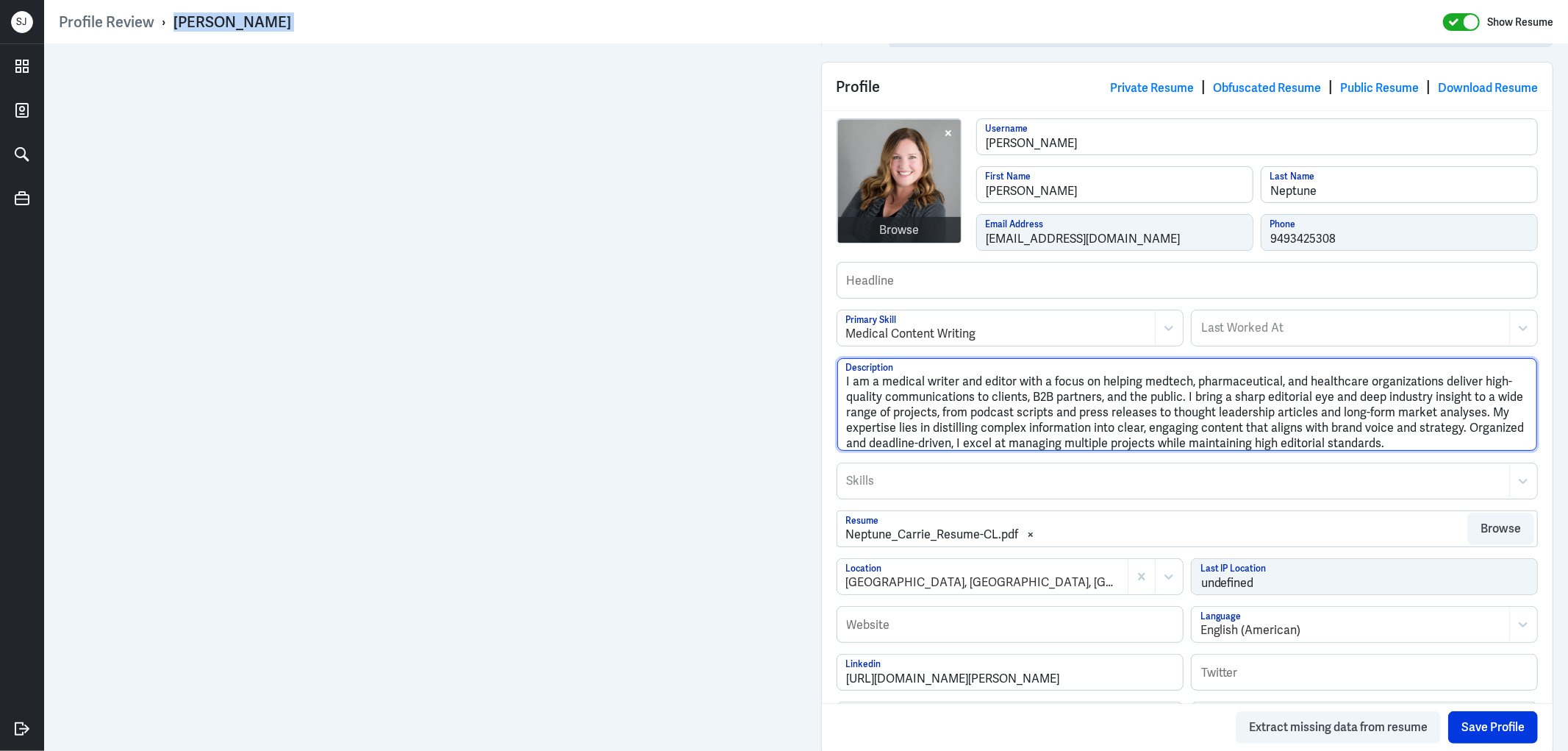
click at [874, 409] on textarea "I am a medical writer and editor with a focus on helping medtech, pharmaceutica…" at bounding box center [1188, 405] width 700 height 93
drag, startPoint x: 871, startPoint y: 380, endPoint x: 804, endPoint y: 376, distance: 67.1
paste textarea "Carrie Neptune"
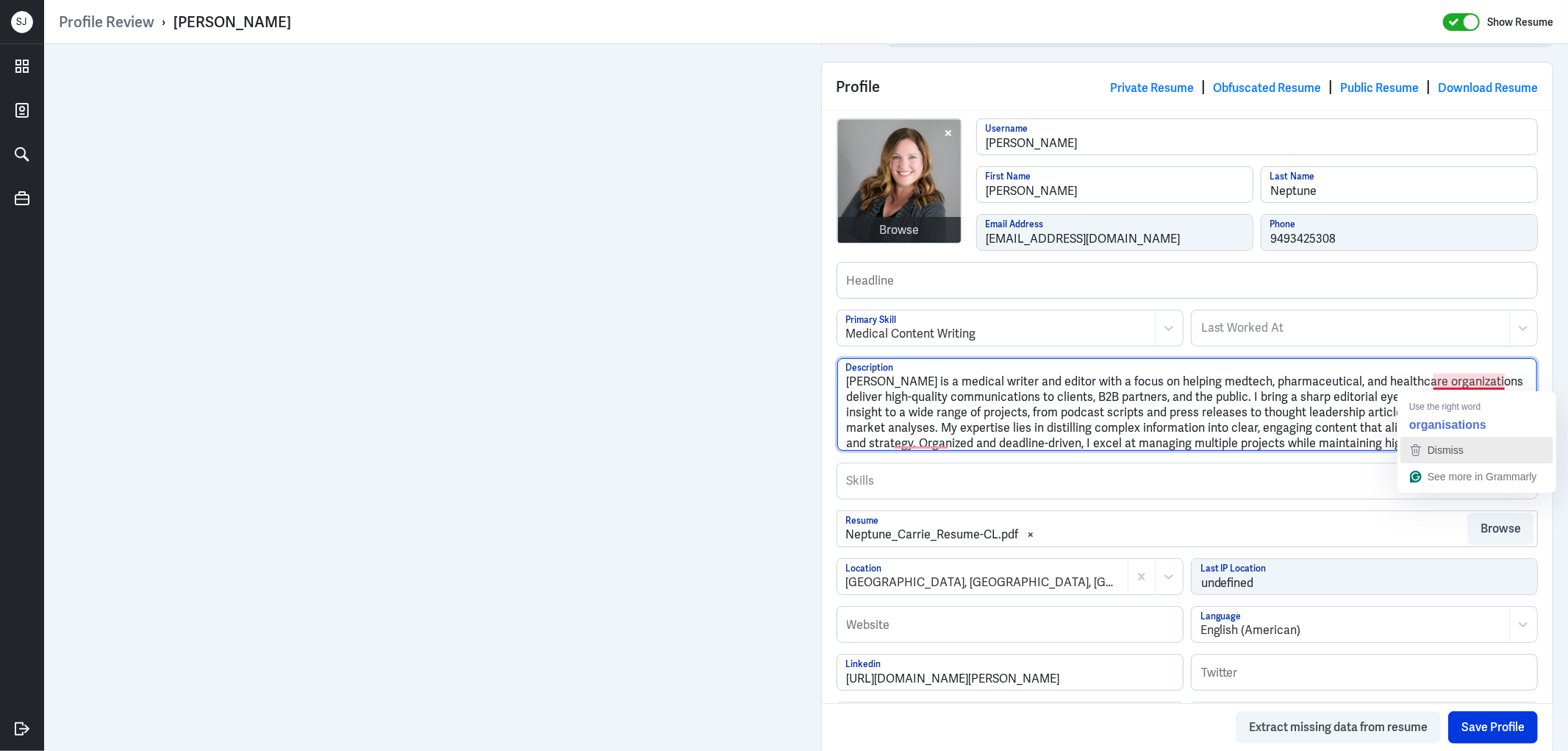
click at [1474, 437] on button "Dismiss" at bounding box center [1477, 450] width 153 height 27
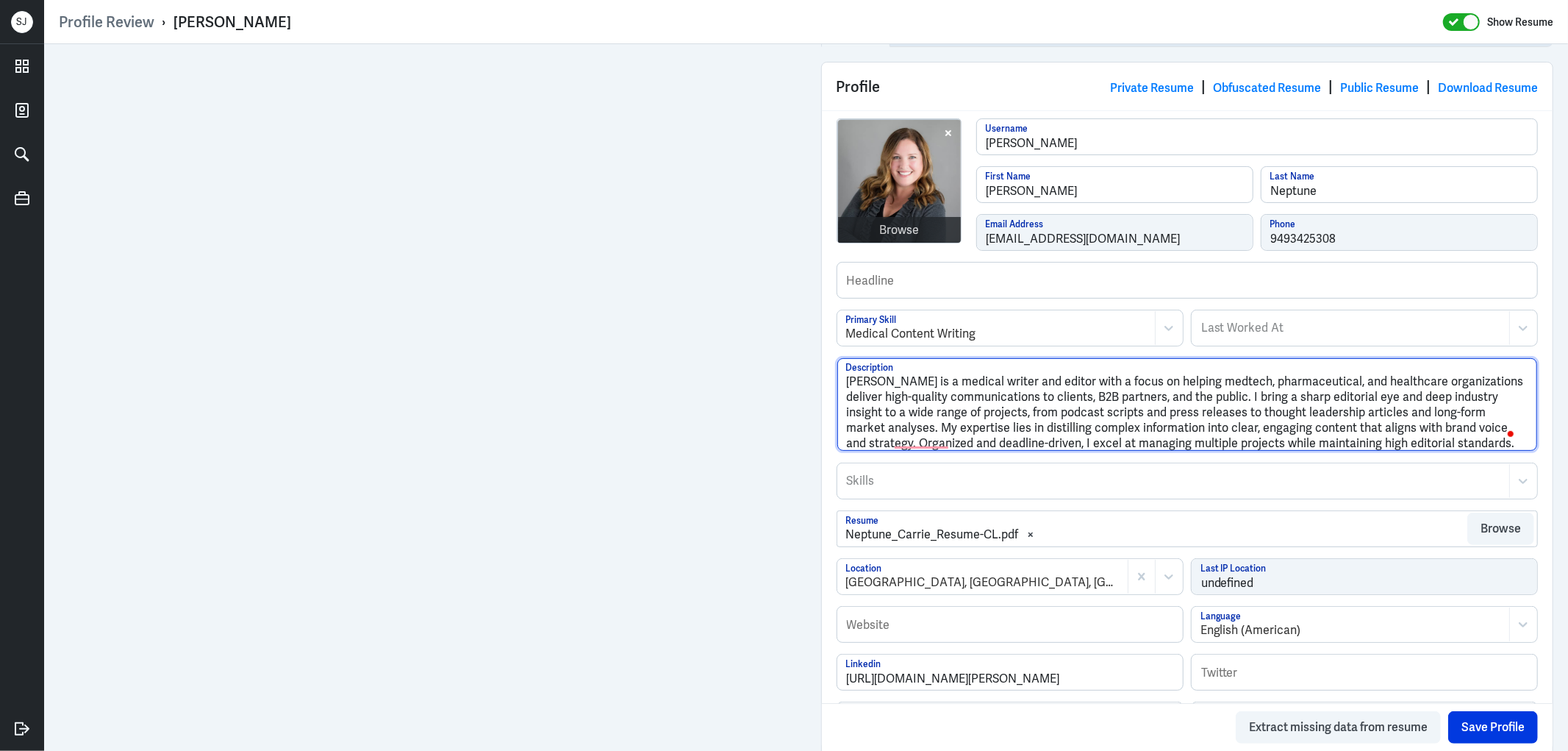
click at [1250, 394] on textarea "Carrie Neptune is a medical writer and editor with a focus on helping medtech, …" at bounding box center [1188, 405] width 700 height 93
drag, startPoint x: 894, startPoint y: 423, endPoint x: 907, endPoint y: 421, distance: 13.2
click at [907, 421] on textarea "Carrie Neptune is a medical writer and editor with a focus on helping medtech, …" at bounding box center [1188, 405] width 700 height 93
click at [951, 503] on div "Dismiss" at bounding box center [956, 509] width 140 height 22
click at [1054, 437] on textarea "Carrie Neptune is a medical writer and editor with a focus on helping medtech, …" at bounding box center [1188, 405] width 700 height 93
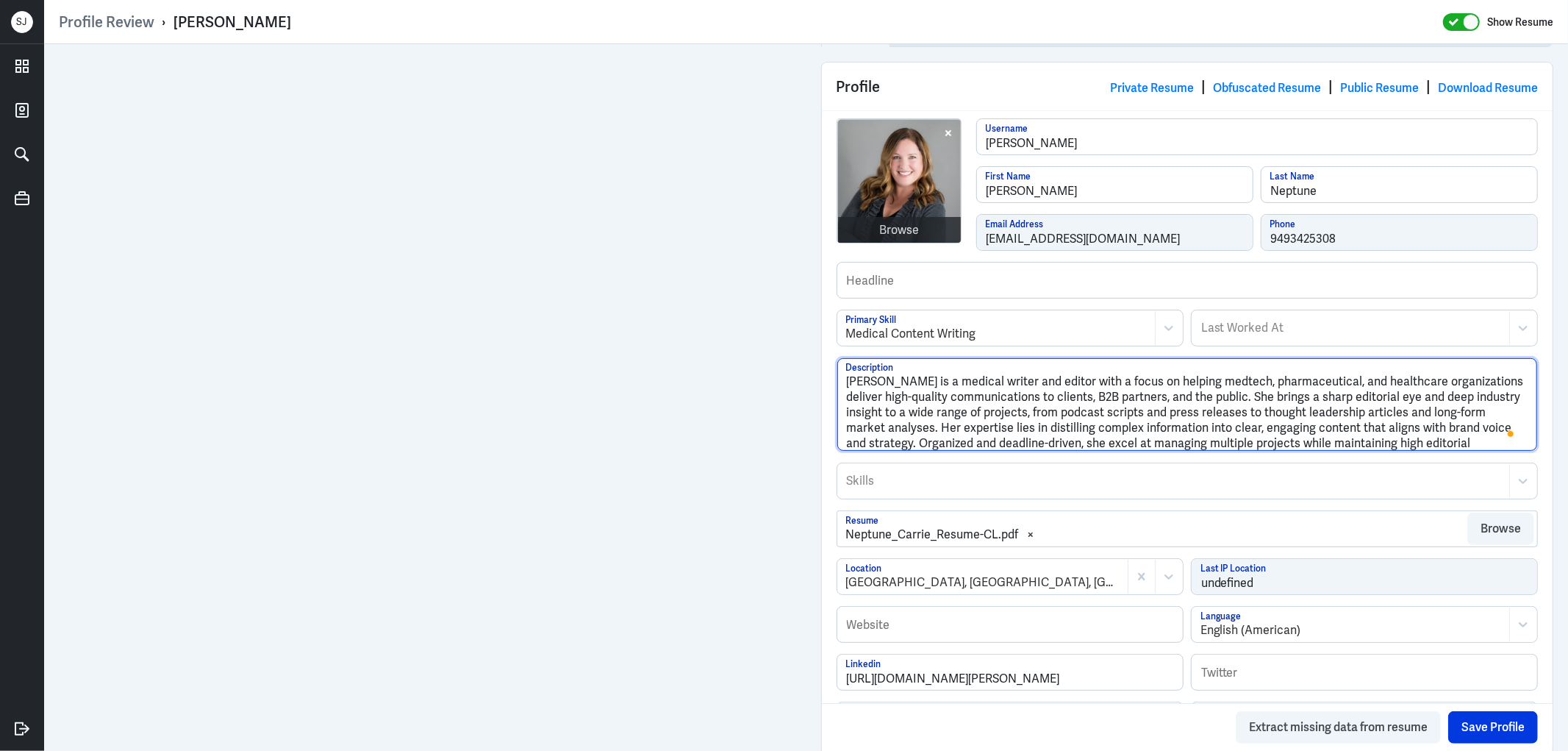
click at [1106, 441] on textarea "Carrie Neptune is a medical writer and editor with a focus on helping medtech, …" at bounding box center [1188, 405] width 700 height 93
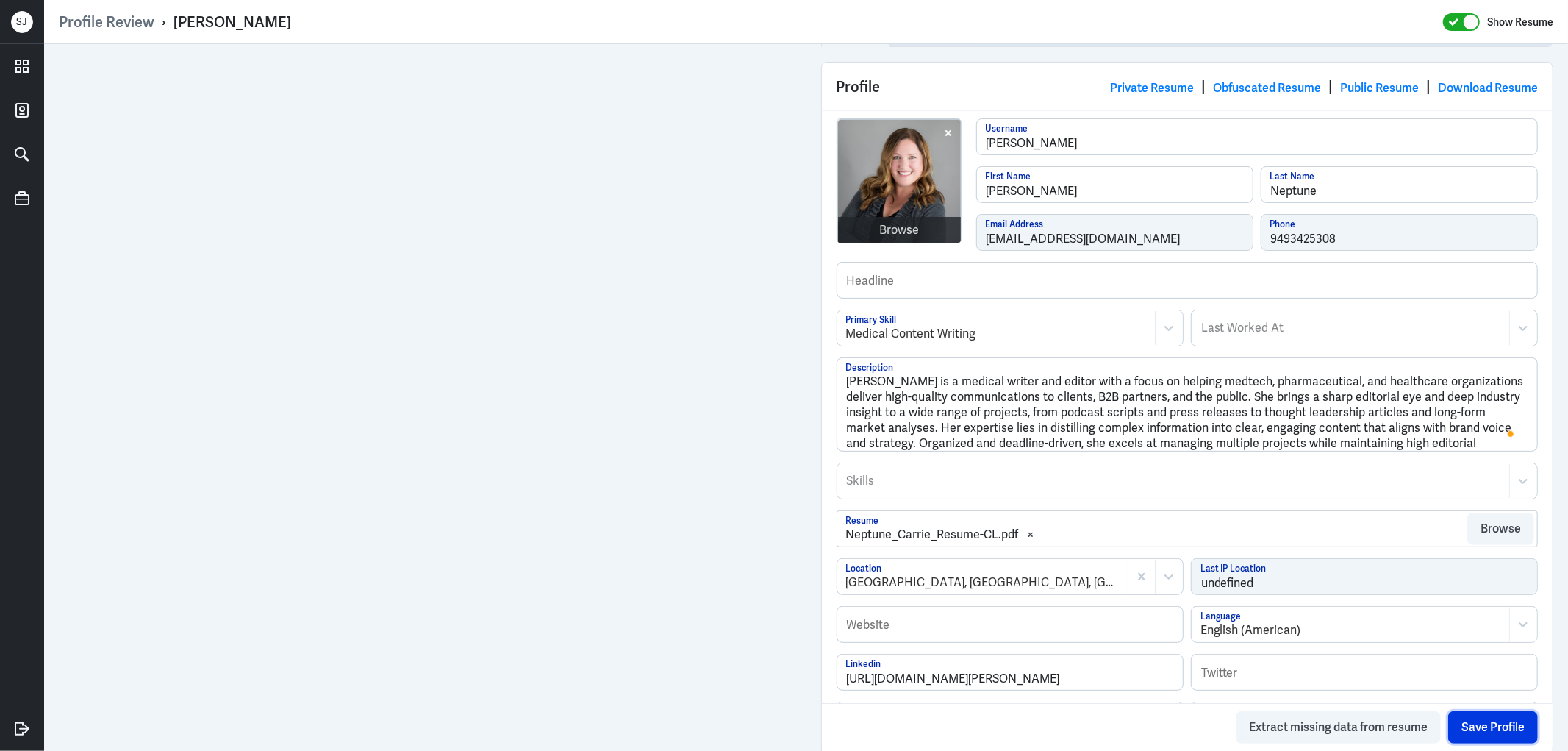
drag, startPoint x: 1497, startPoint y: 722, endPoint x: 1438, endPoint y: 677, distance: 74.2
click at [1496, 719] on button "Save Profile" at bounding box center [1492, 726] width 89 height 32
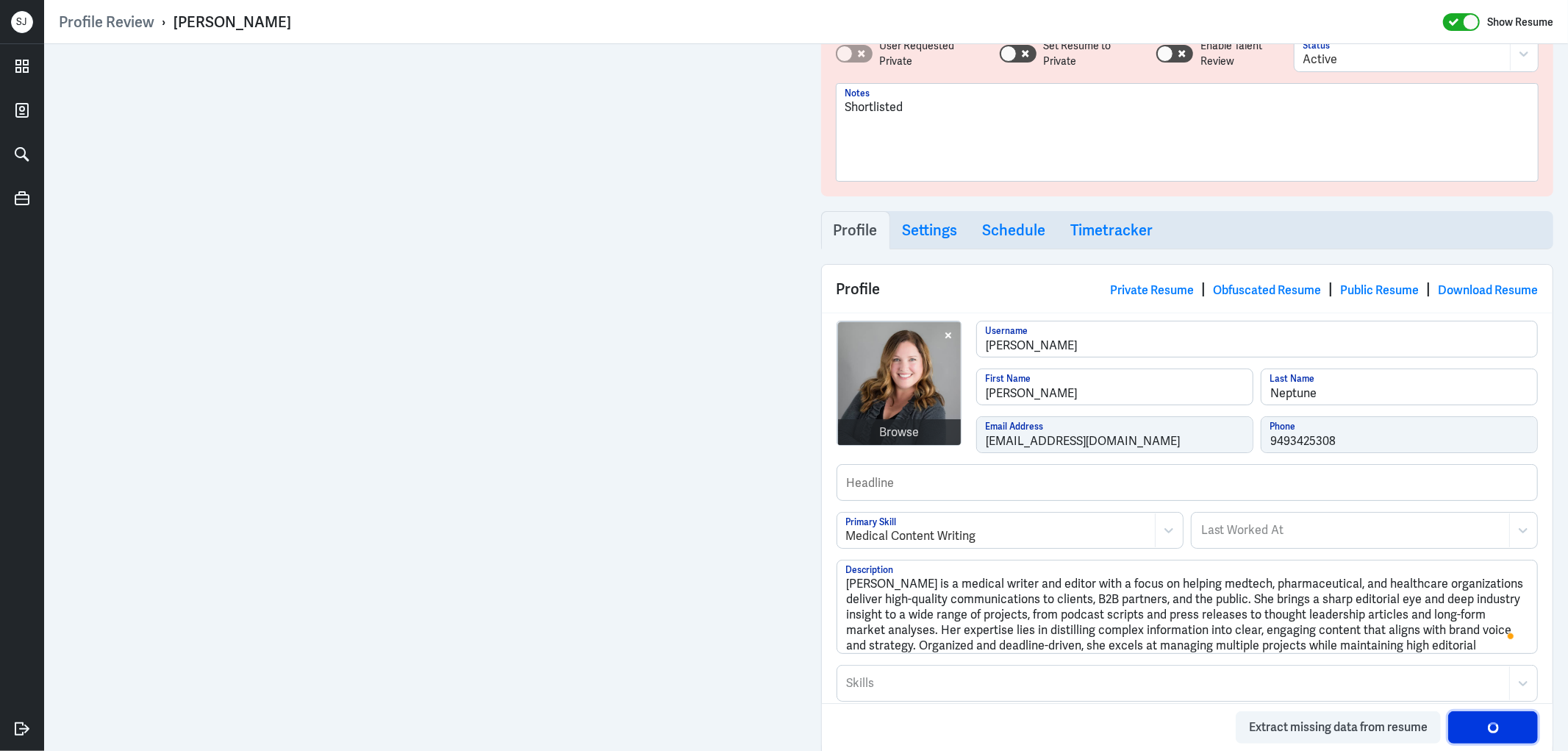
scroll to position [0, 0]
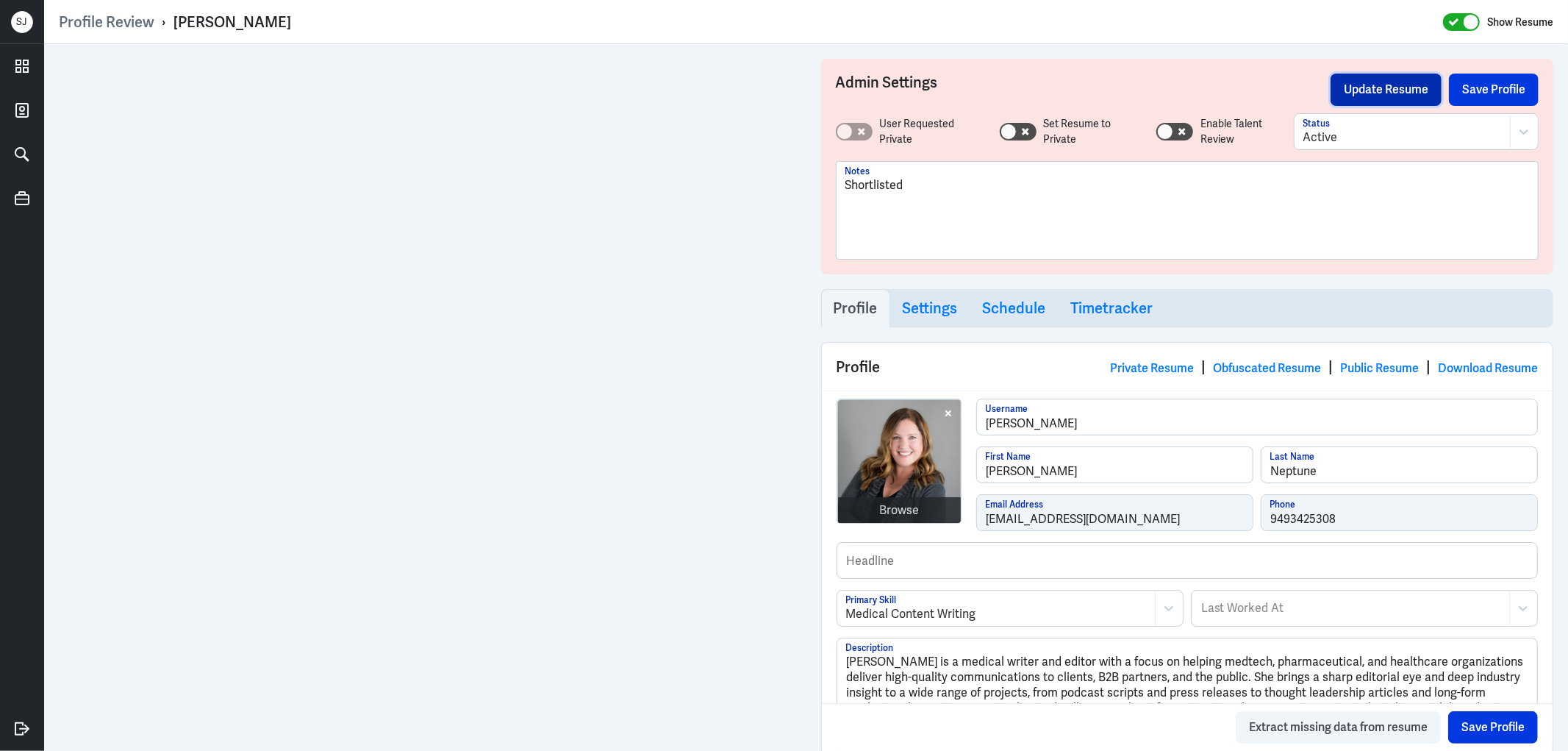
click at [1368, 83] on button "Update Resume" at bounding box center [1386, 89] width 111 height 32
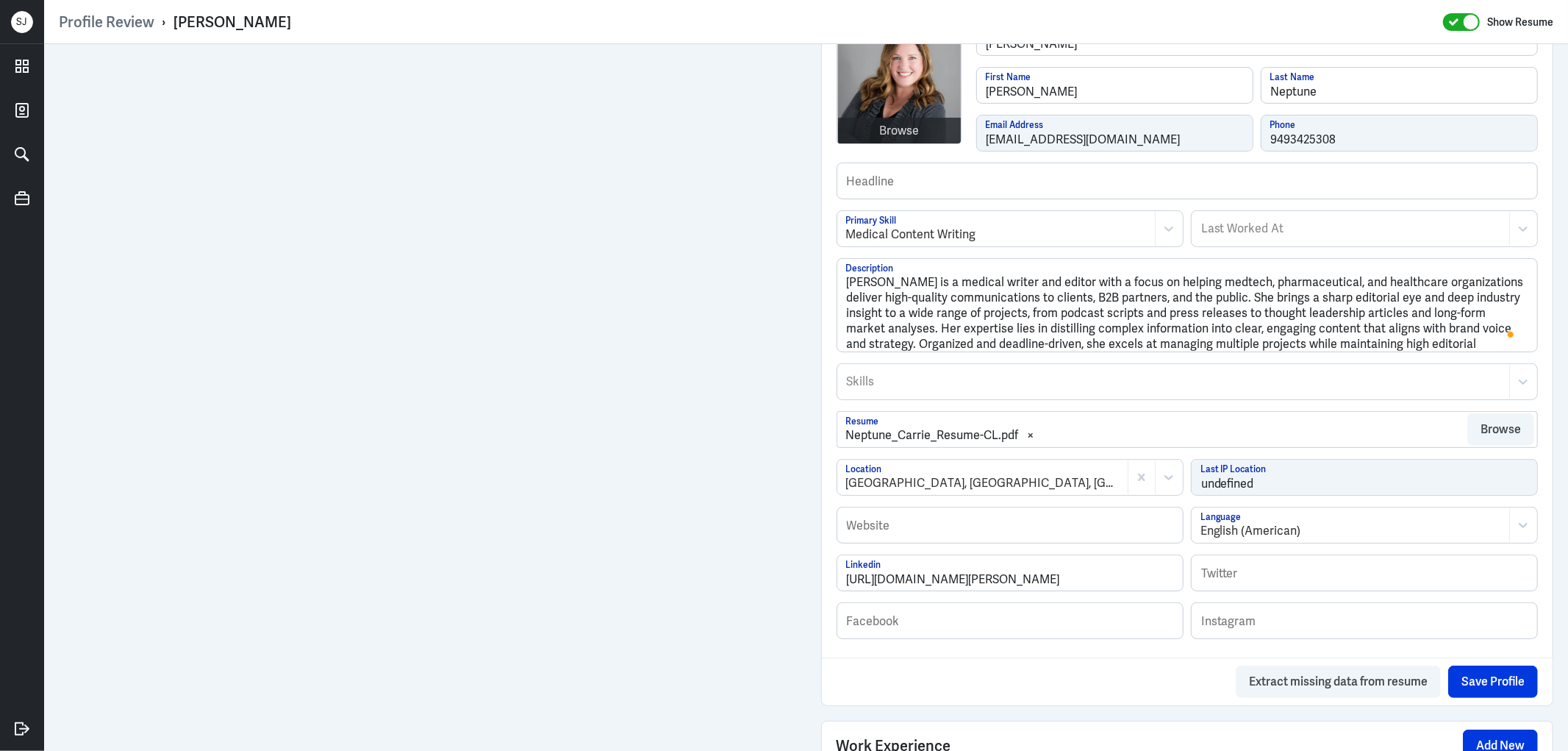
scroll to position [408, 0]
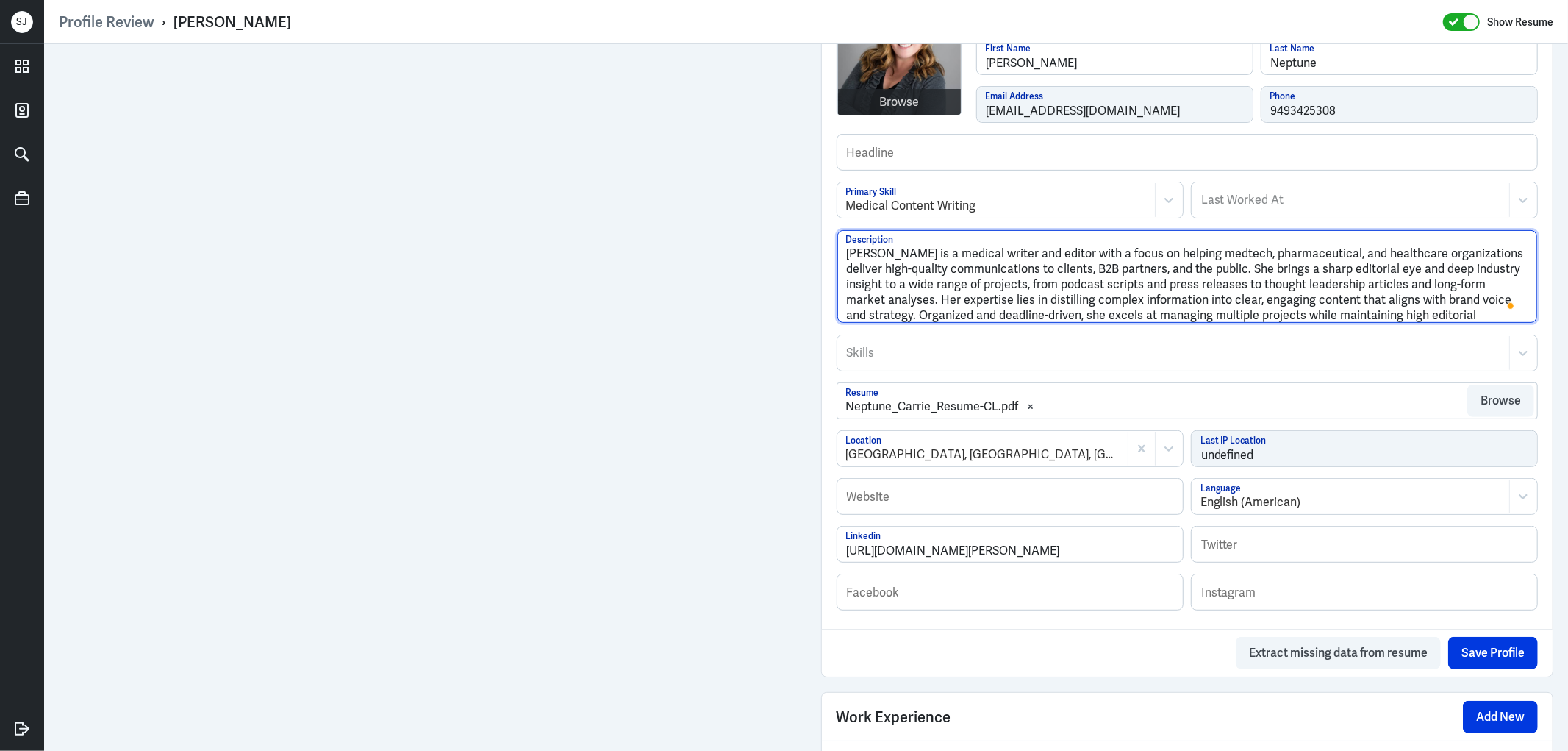
click at [1203, 271] on textarea "Carrie Neptune is a medical writer and editor with a focus on helping medtech, …" at bounding box center [1188, 276] width 700 height 93
paste textarea "ho produces clear, accurate, and well-structured communications for medtech, ph…"
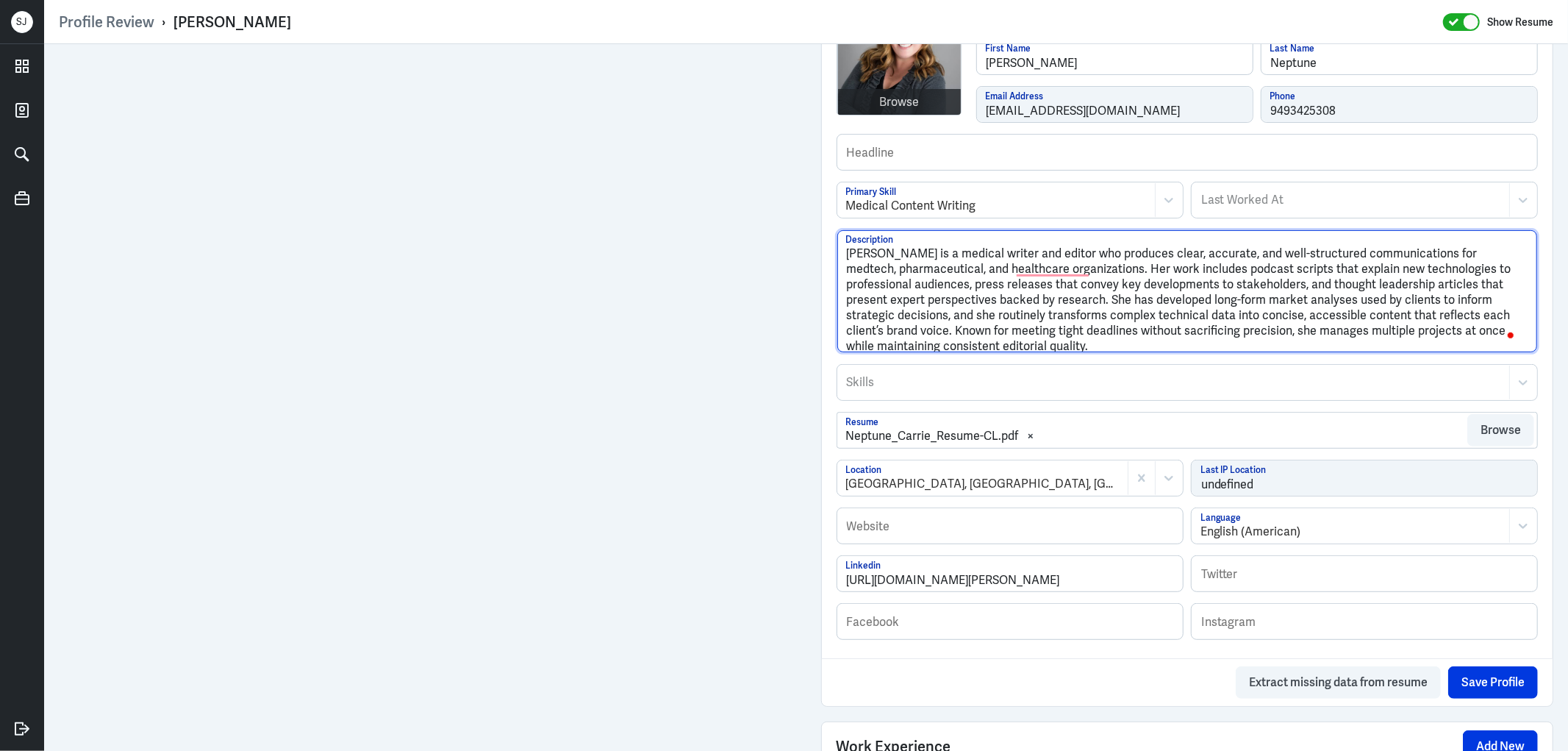
click at [1110, 253] on textarea "Carrie Neptune is a medical writer and editor who produces clear, accurate, and…" at bounding box center [1188, 291] width 700 height 122
click at [1008, 276] on textarea "Carrie Neptune is a medical writer and editor who writes clear, accurate, and w…" at bounding box center [1188, 291] width 700 height 122
drag, startPoint x: 1081, startPoint y: 249, endPoint x: 1127, endPoint y: 343, distance: 104.7
click at [1127, 343] on textarea "Carrie Neptune is a medical writer and editor who writes clear, accurate, and w…" at bounding box center [1188, 291] width 700 height 122
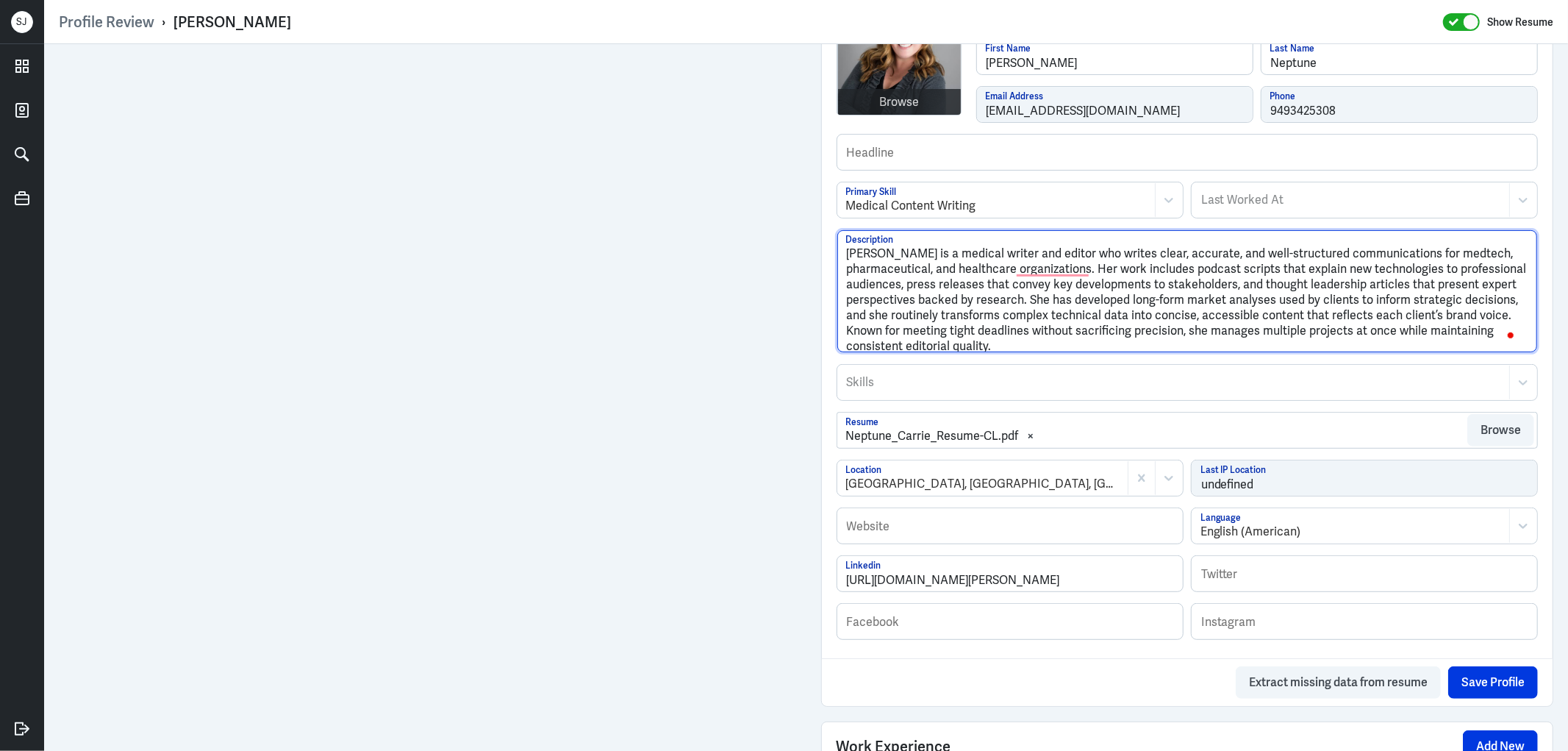
paste textarea "She has experience working with medtech, pharmaceutical, and healthcare organiz…"
click at [1083, 251] on textarea "Carrie Neptune is a medical writer and editor She has experience working with m…" at bounding box center [1188, 291] width 700 height 122
click at [1180, 253] on textarea "Carrie Neptune is a medical writer and editor She has experience working with m…" at bounding box center [1188, 291] width 700 height 122
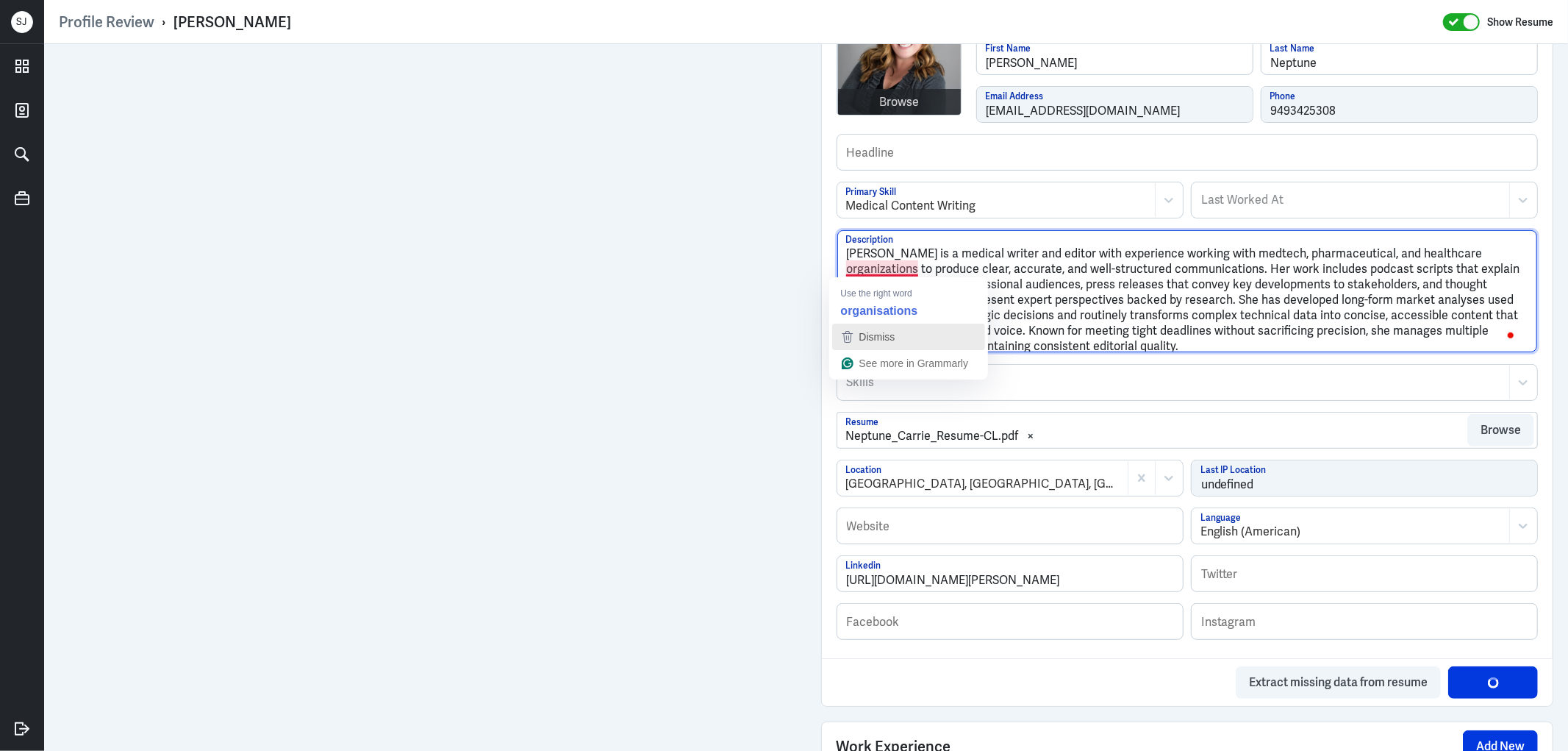
click at [923, 343] on div "Dismiss" at bounding box center [908, 336] width 140 height 22
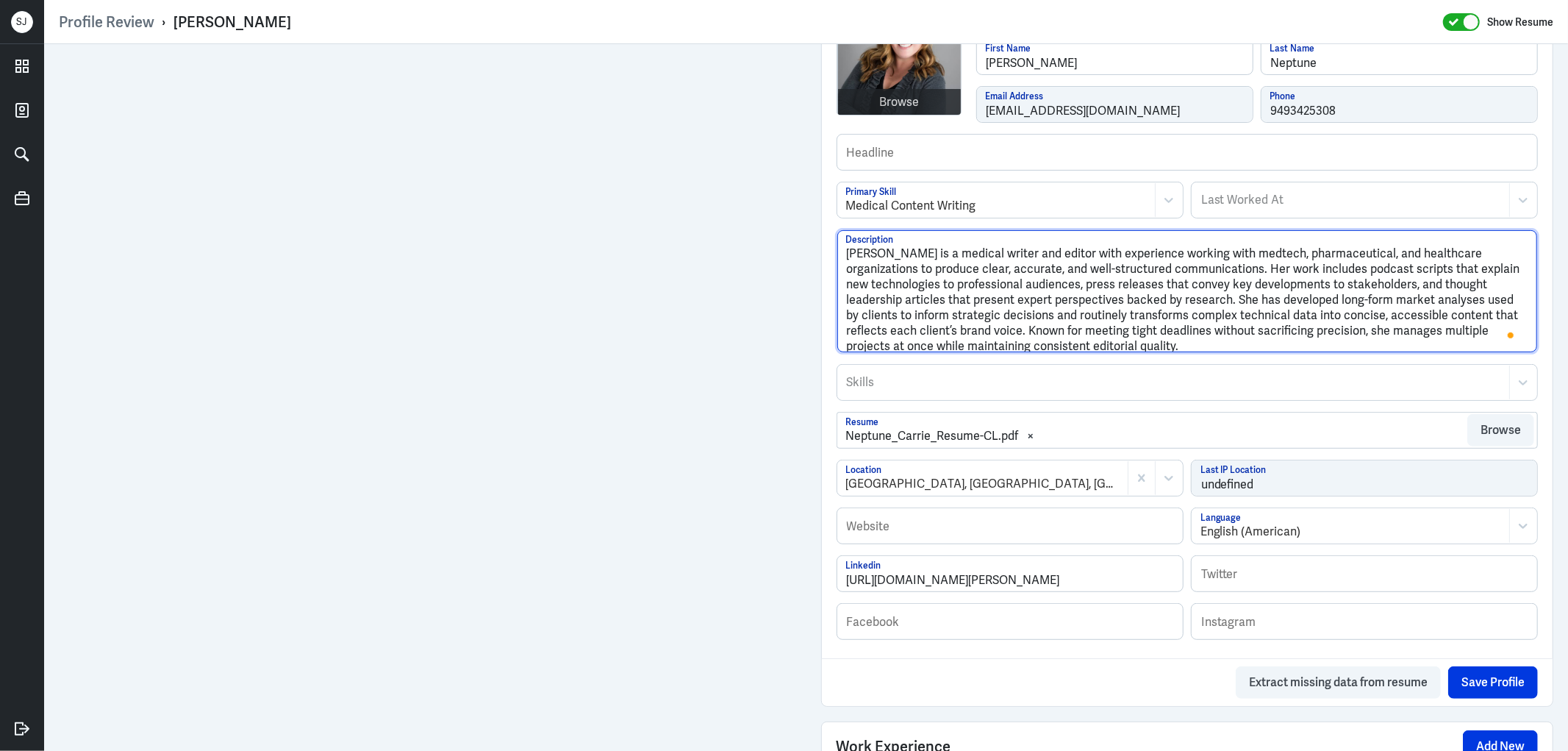
click at [954, 271] on textarea "Carrie Neptune is a medical writer and editor with experience working with medt…" at bounding box center [1188, 291] width 700 height 122
click at [939, 268] on textarea "Carrie Neptune is a medical writer and editor with experience working with medt…" at bounding box center [1188, 291] width 700 height 122
type textarea "Carrie Neptune is a medical writer and editor with experience working with medt…"
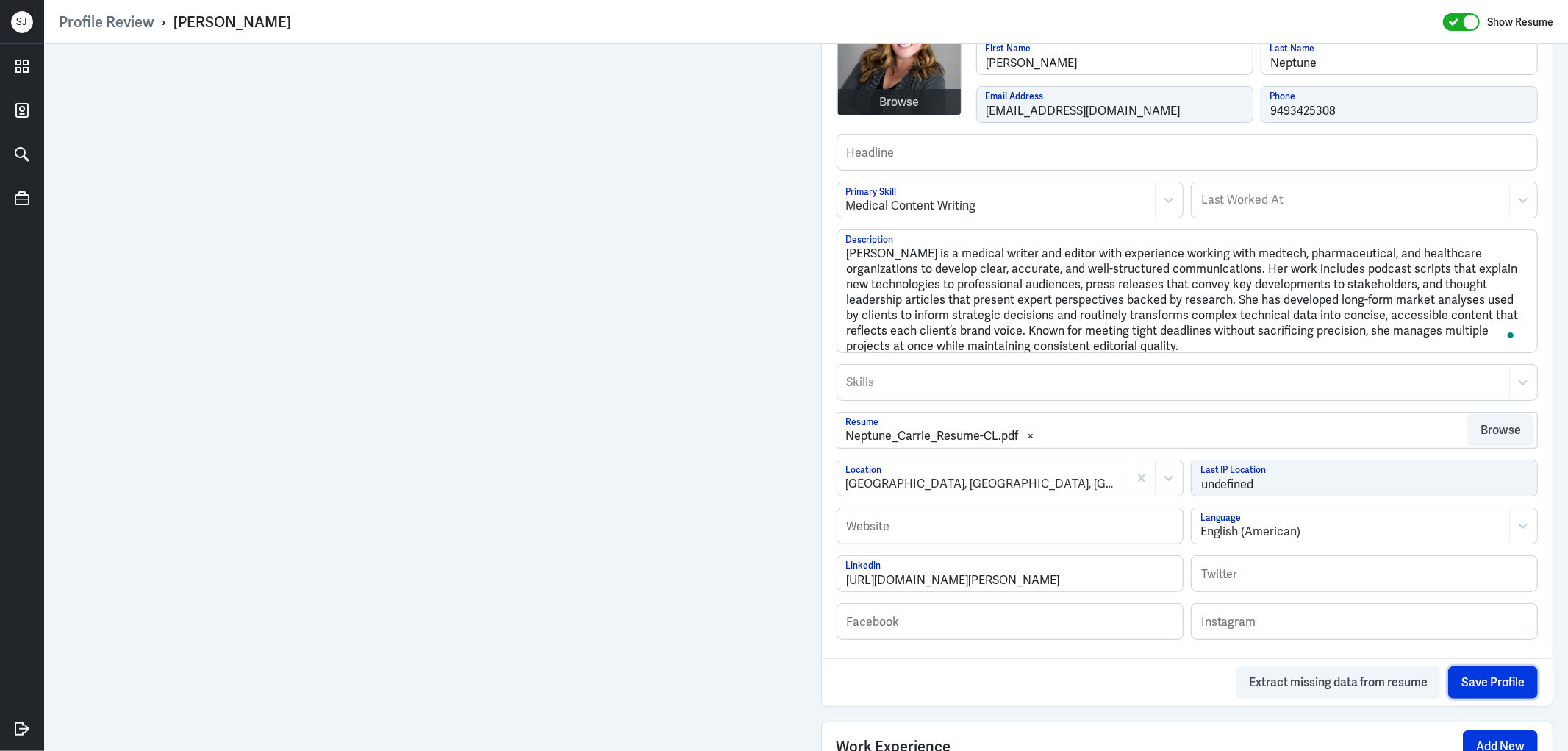
drag, startPoint x: 1487, startPoint y: 682, endPoint x: 1289, endPoint y: 422, distance: 326.8
click at [1483, 667] on button "Save Profile" at bounding box center [1492, 682] width 89 height 32
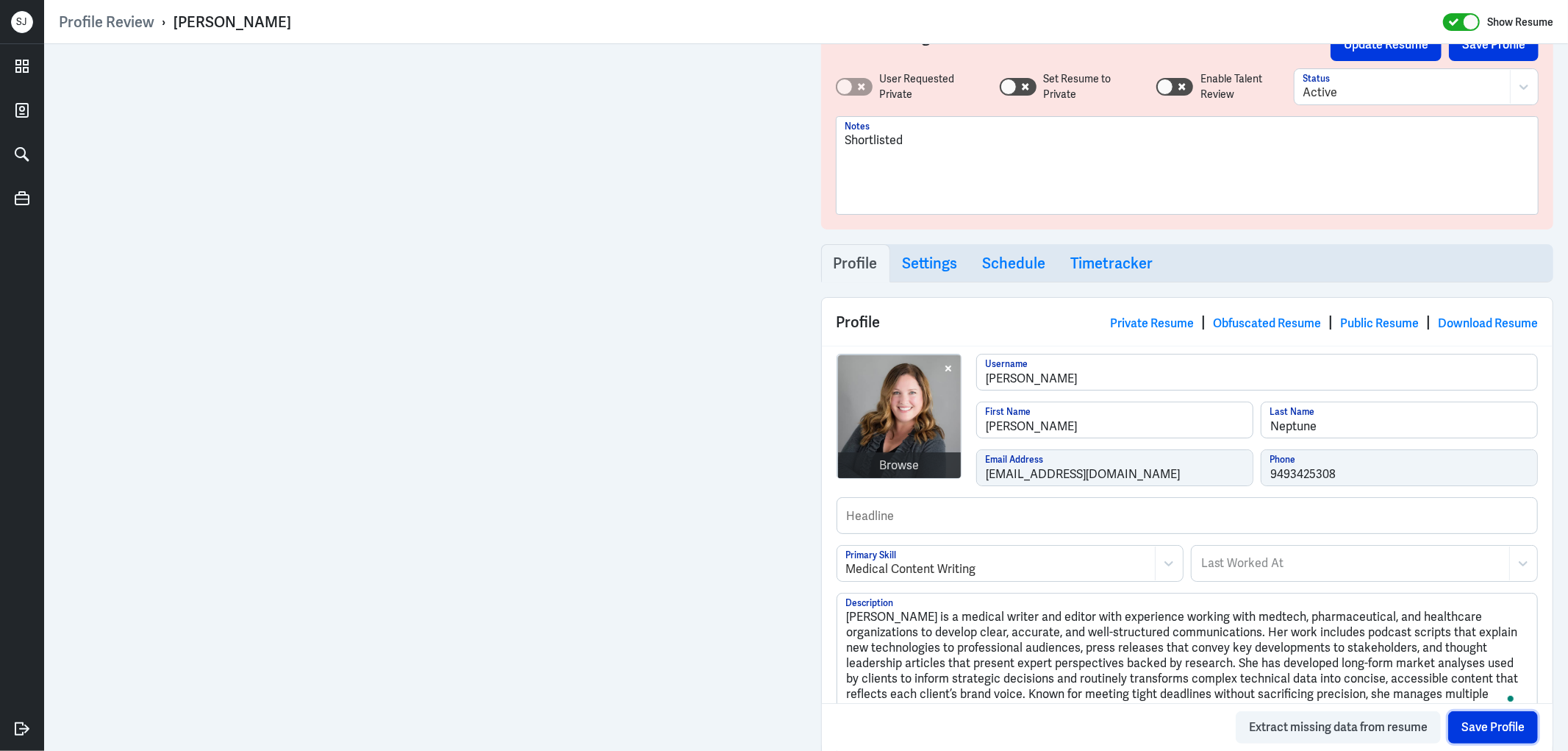
scroll to position [0, 0]
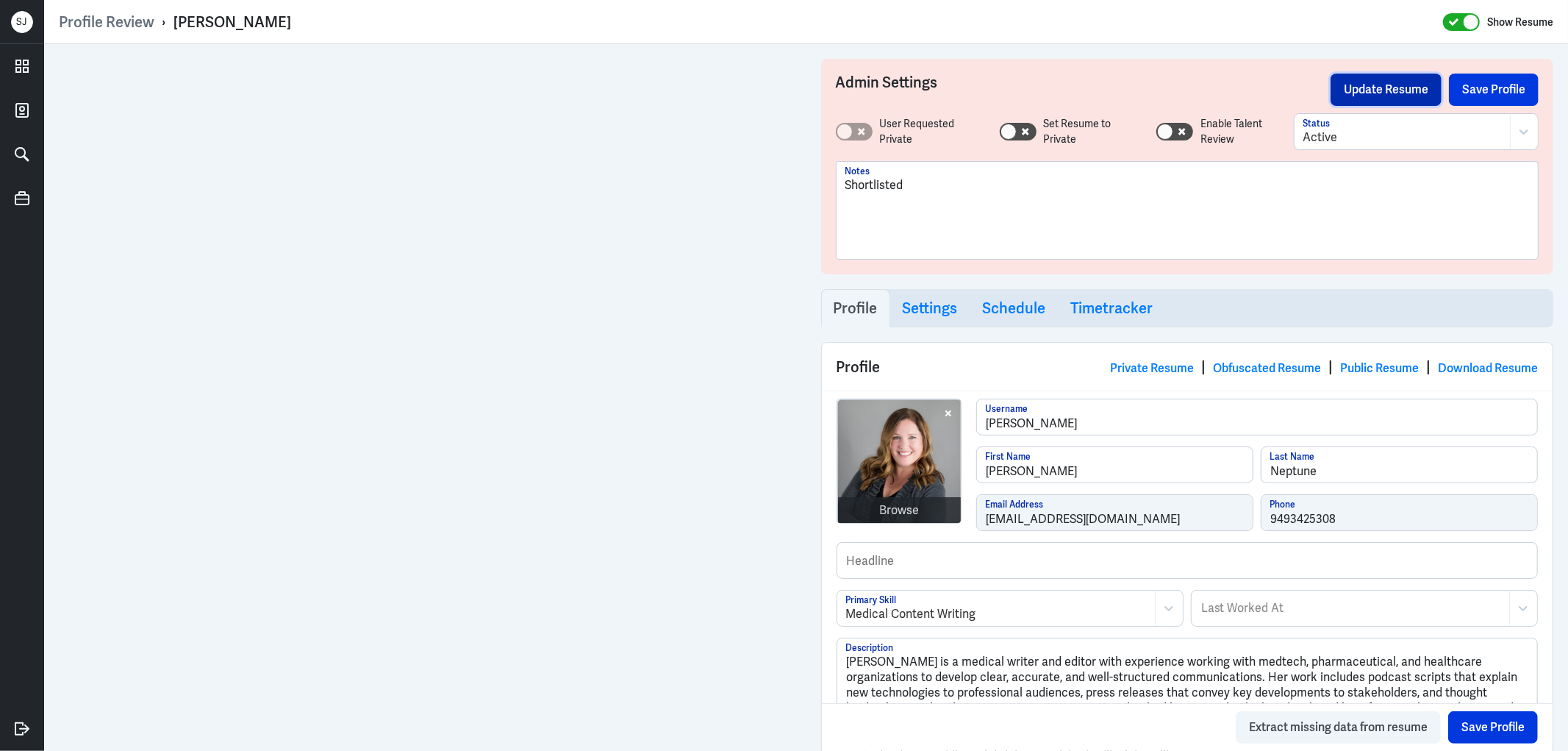
click at [1365, 79] on button "Update Resume" at bounding box center [1386, 89] width 111 height 32
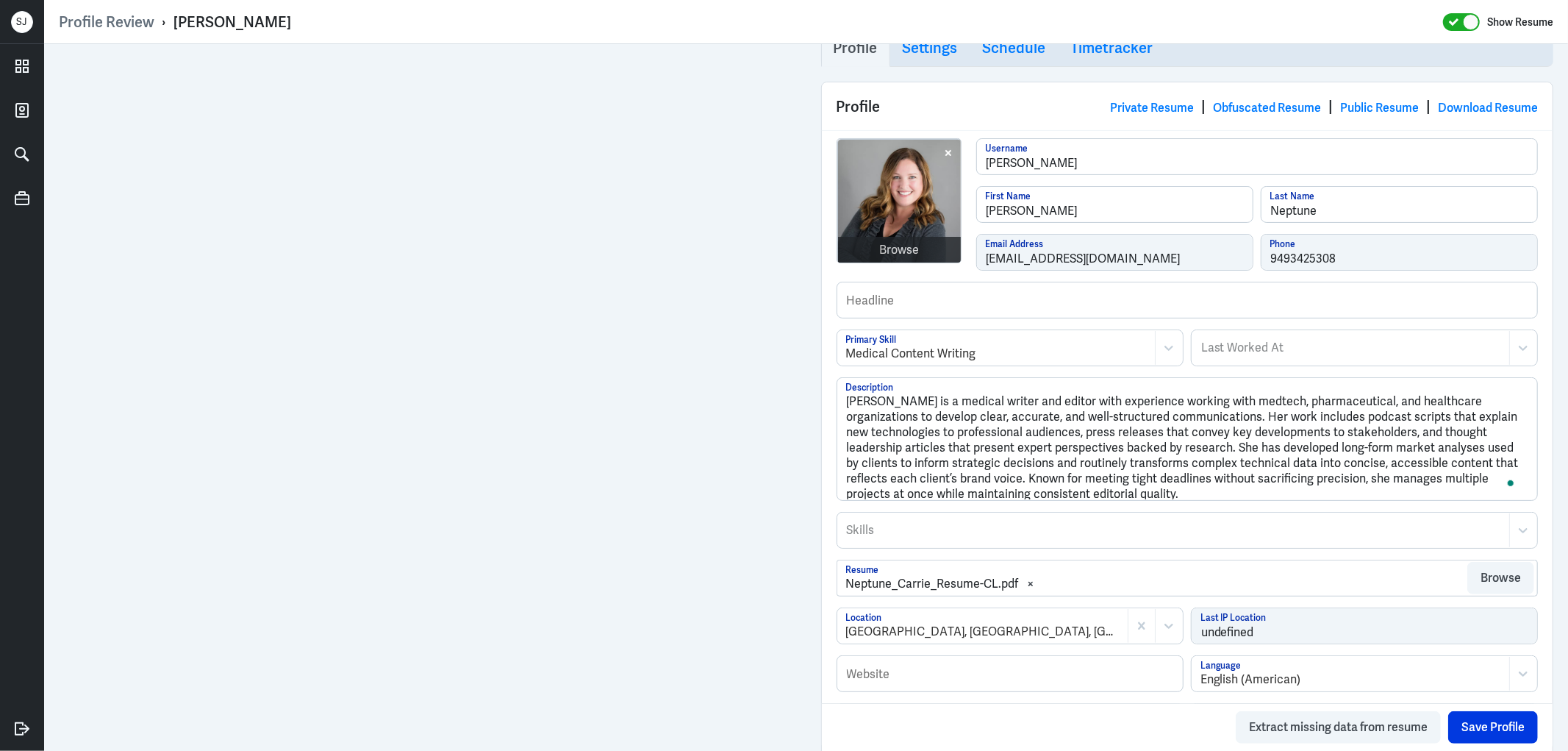
scroll to position [489, 0]
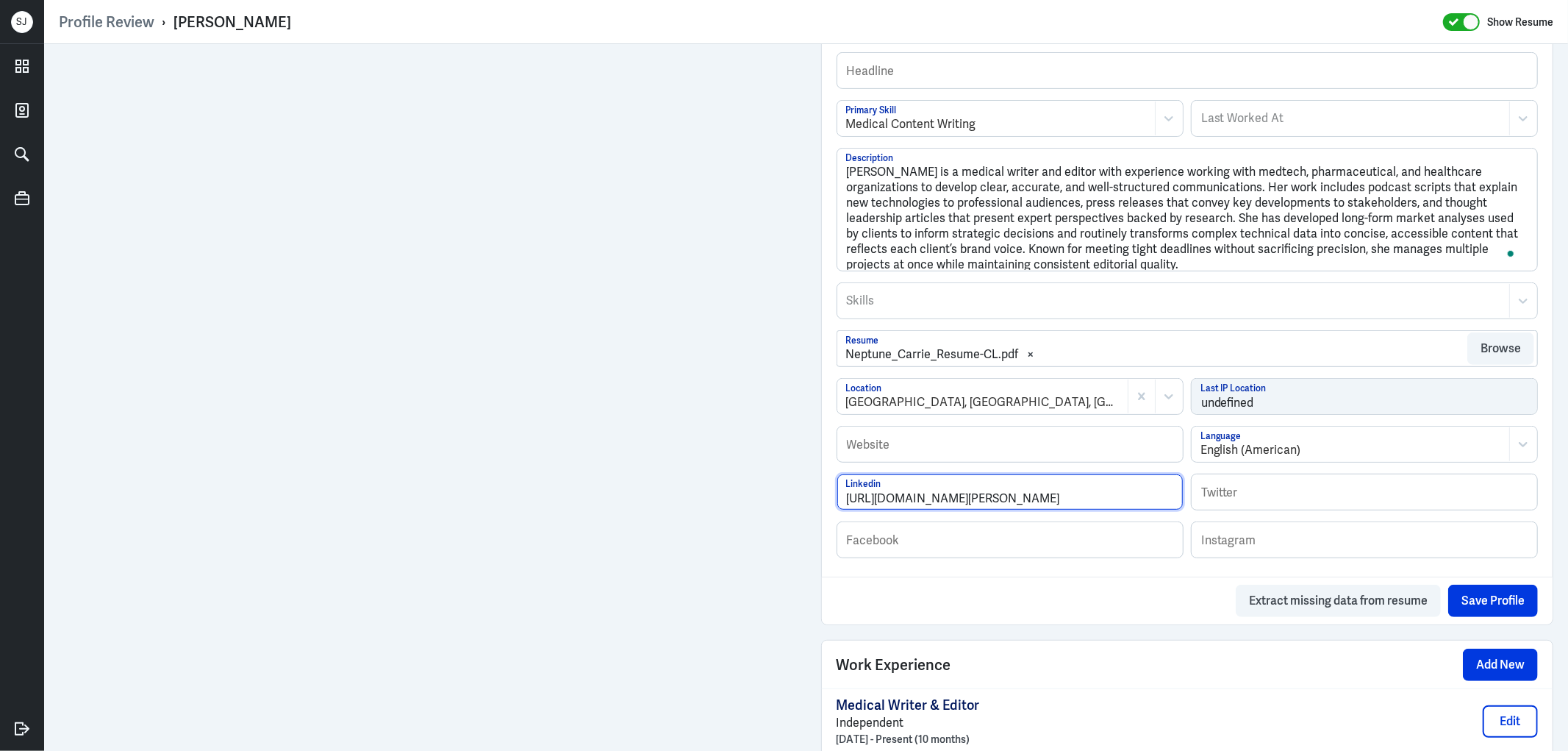
click at [971, 499] on input "https://www.linkedin.com/in/carrie-neptune-77ba88164/" at bounding box center [1010, 492] width 345 height 35
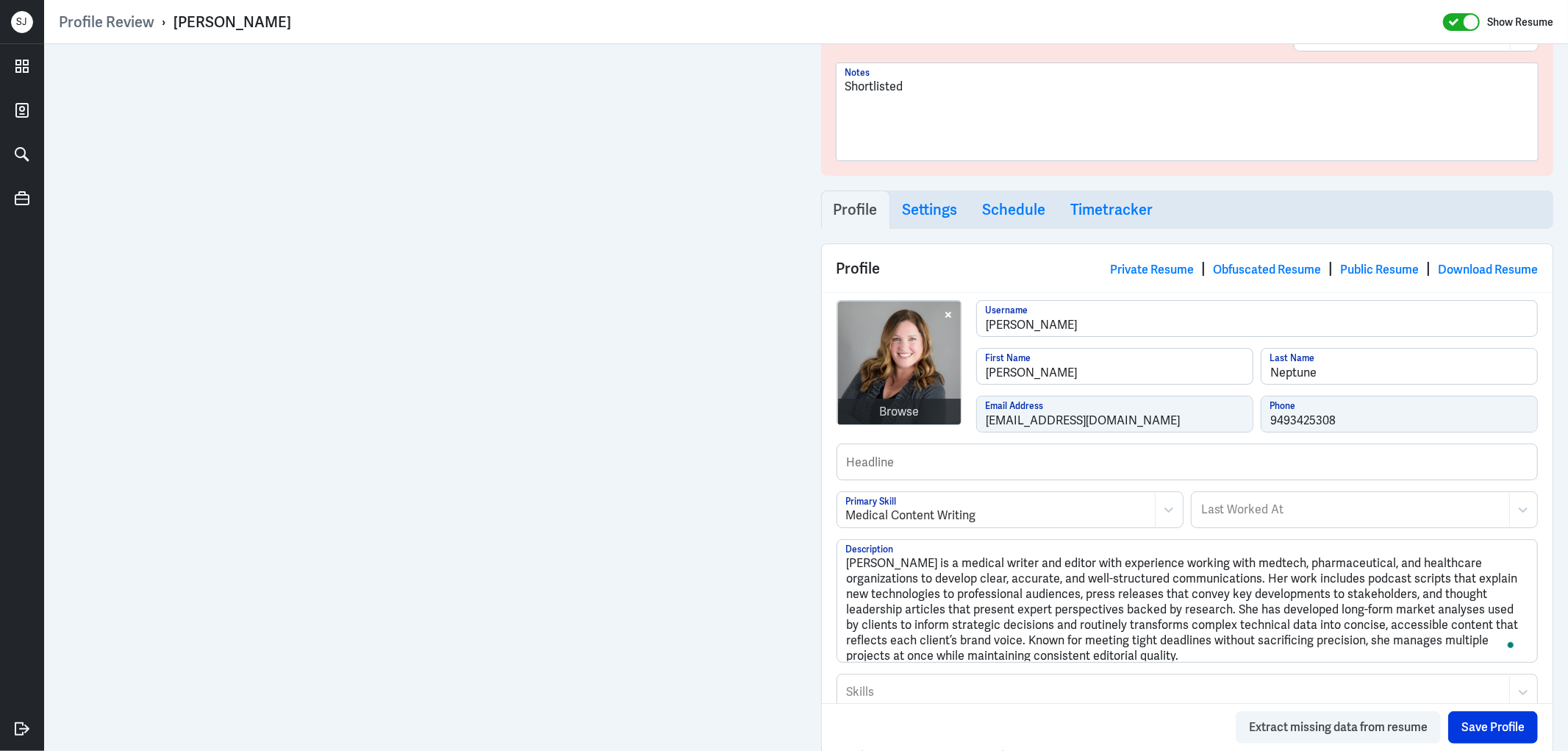
scroll to position [0, 0]
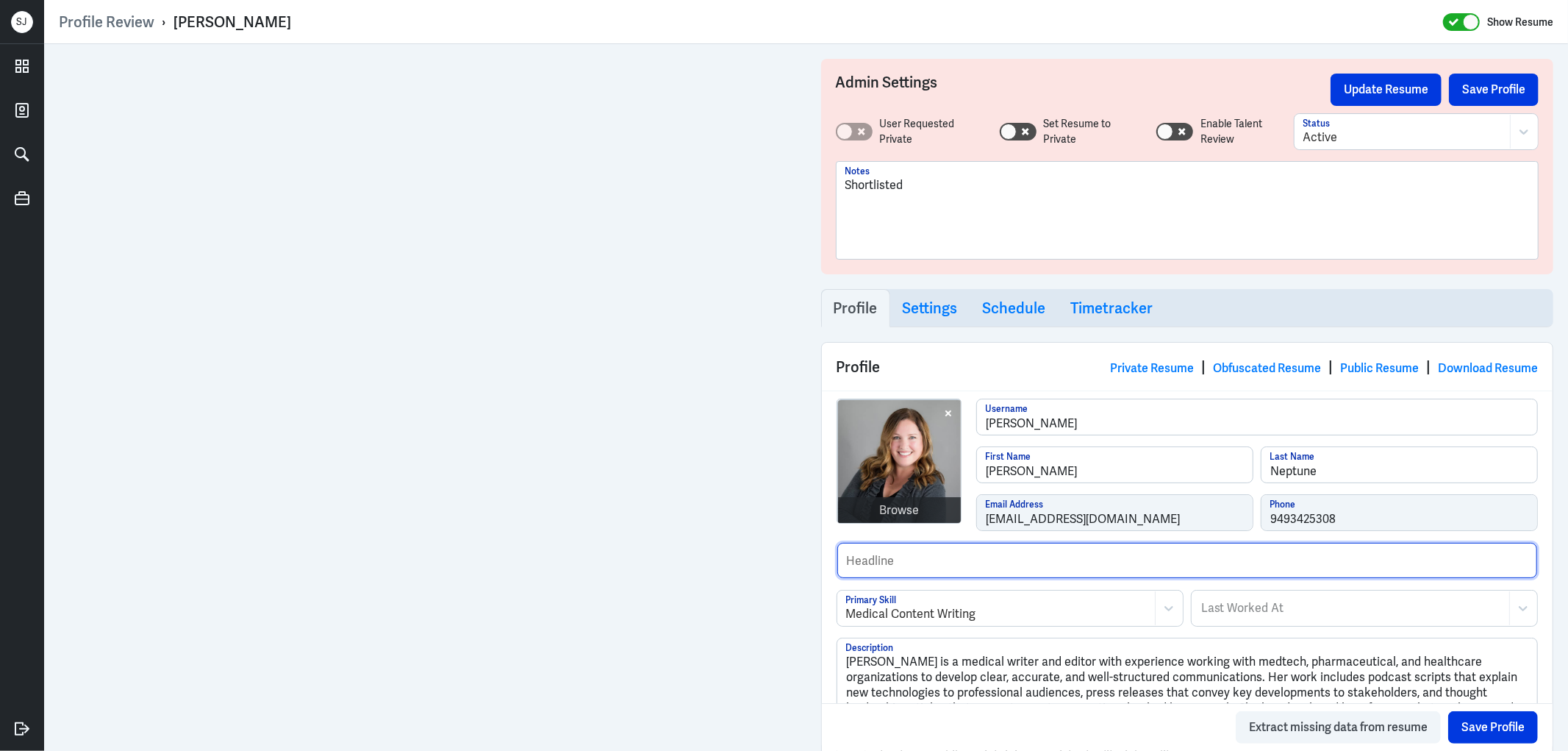
drag, startPoint x: 867, startPoint y: 573, endPoint x: 915, endPoint y: 565, distance: 48.7
click at [867, 572] on input "text" at bounding box center [1188, 560] width 700 height 35
type input "Former content editor and medical writer at Elsevier."
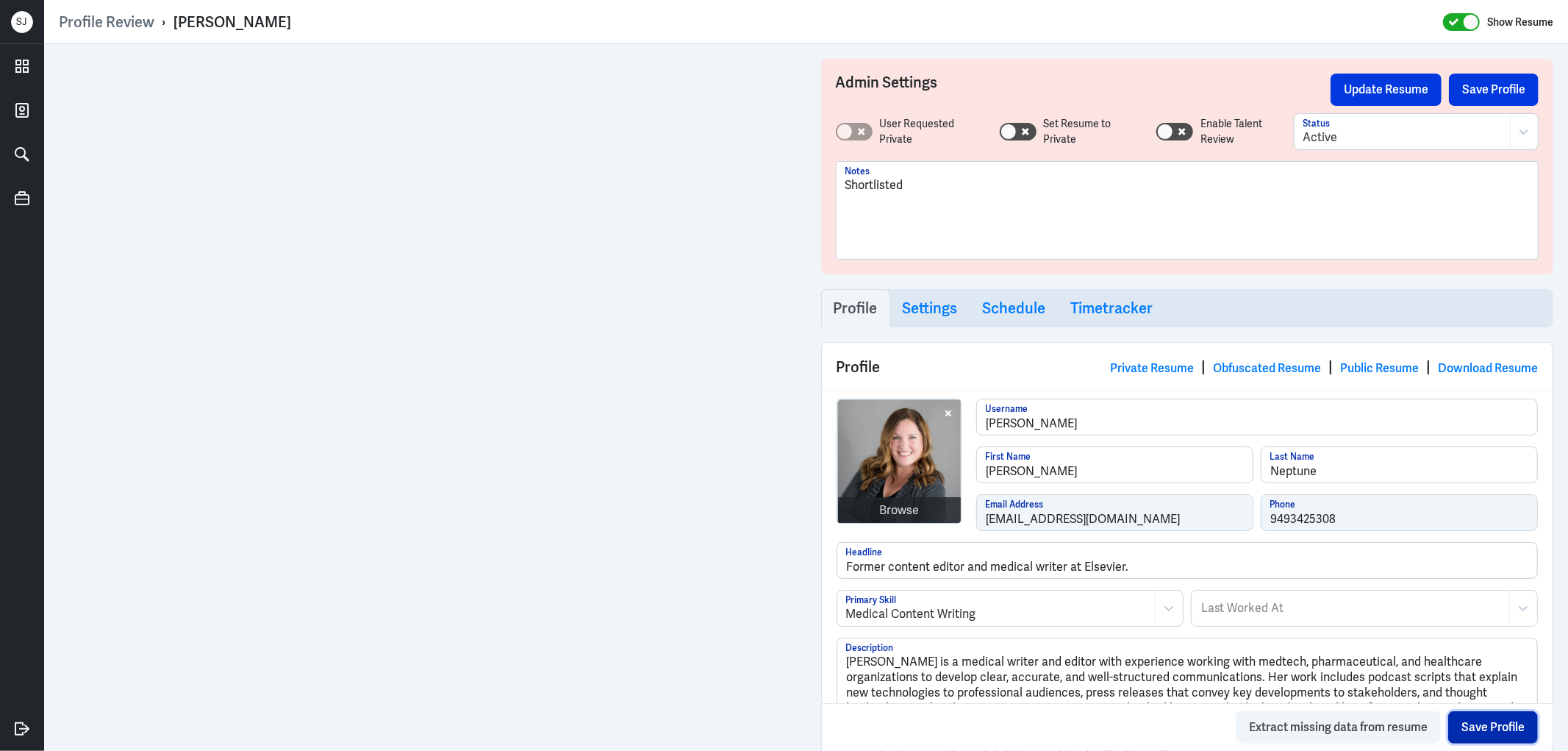
click at [1467, 711] on button "Save Profile" at bounding box center [1492, 726] width 89 height 32
click at [1354, 78] on button "Update Resume" at bounding box center [1386, 89] width 111 height 32
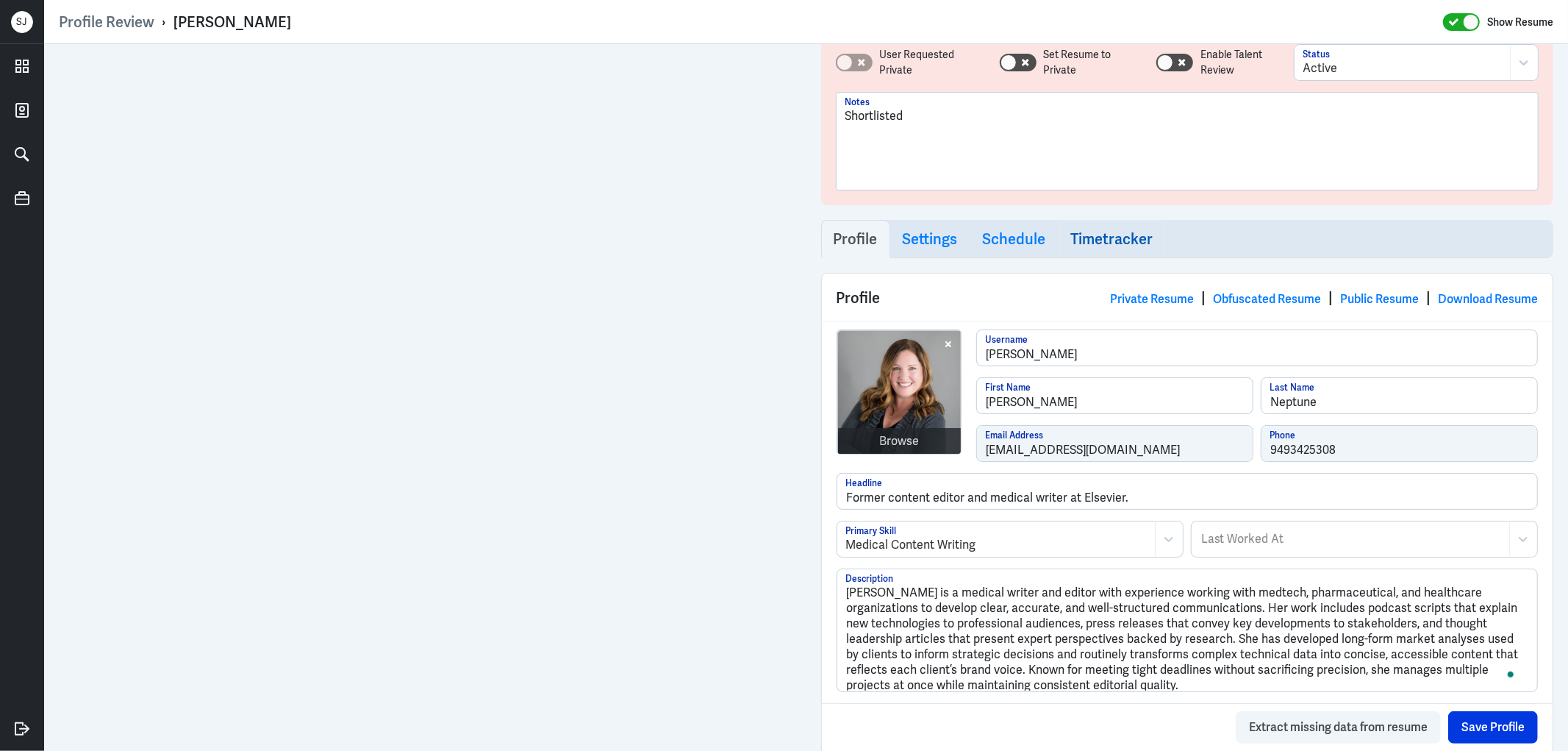
scroll to position [163, 0]
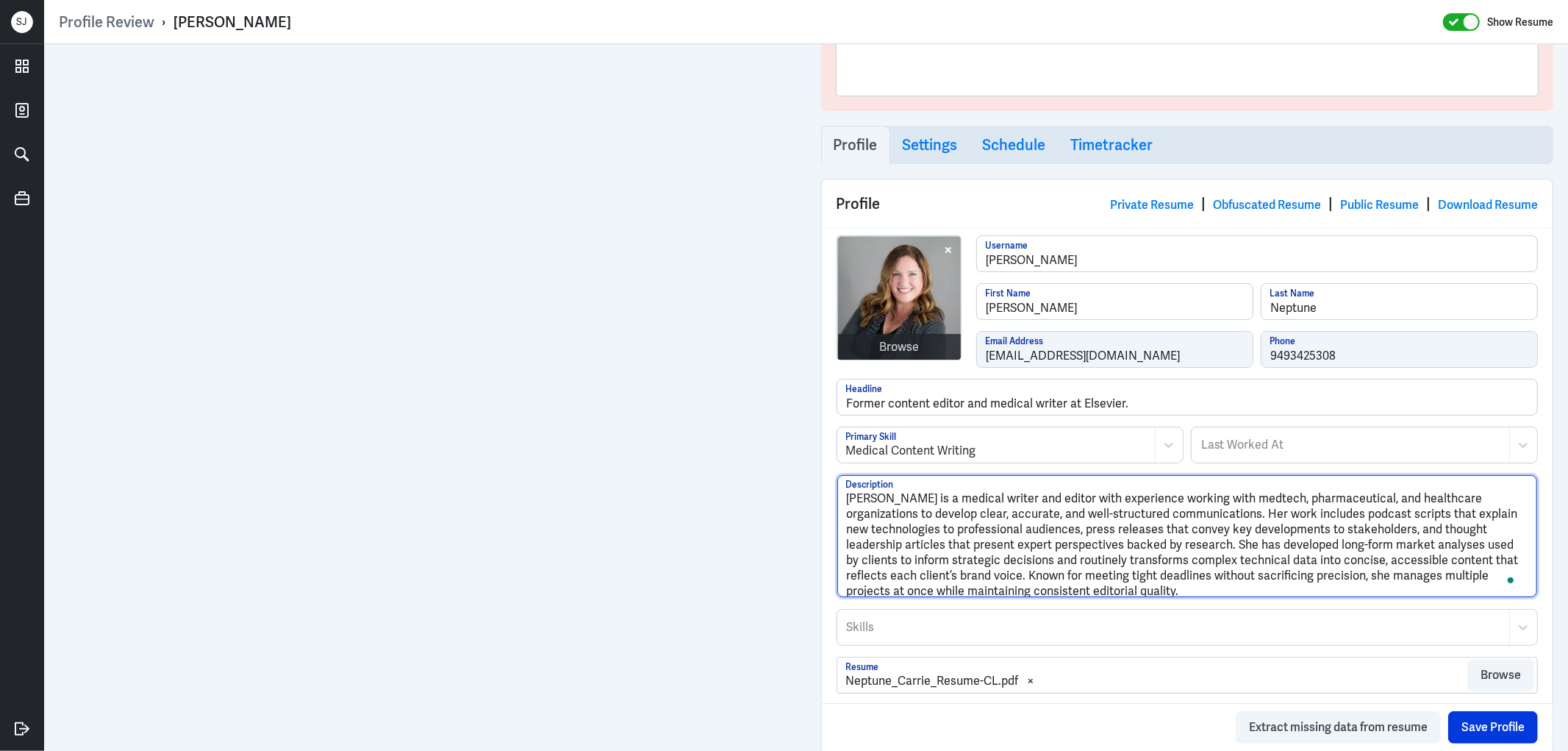
drag, startPoint x: 1018, startPoint y: 569, endPoint x: 1187, endPoint y: 592, distance: 170.6
click at [1187, 592] on textarea "Carrie Neptune is a medical writer and editor with experience working with medt…" at bounding box center [1188, 535] width 700 height 122
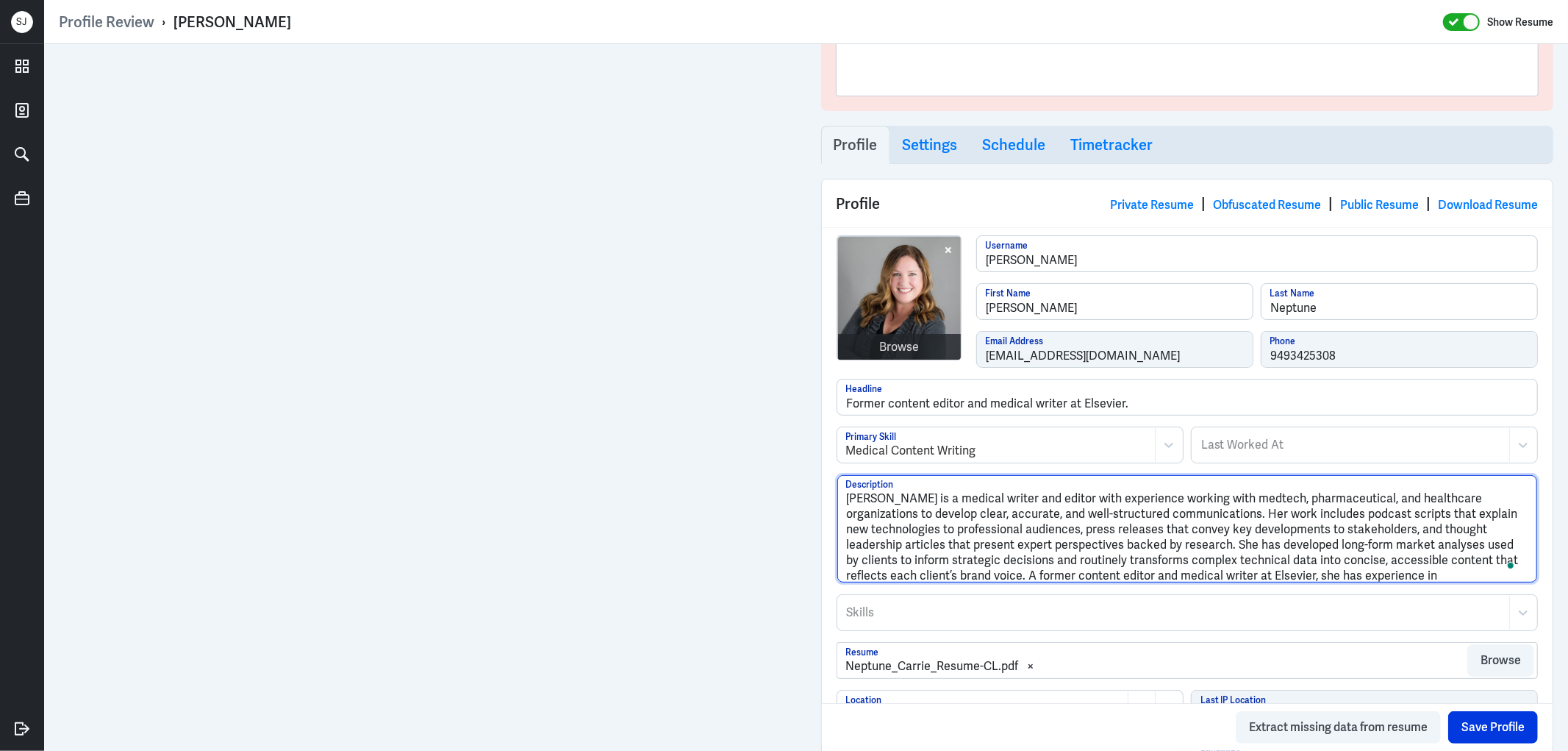
paste textarea "subject areas including women’s health, wound management, drug delivery, respir…"
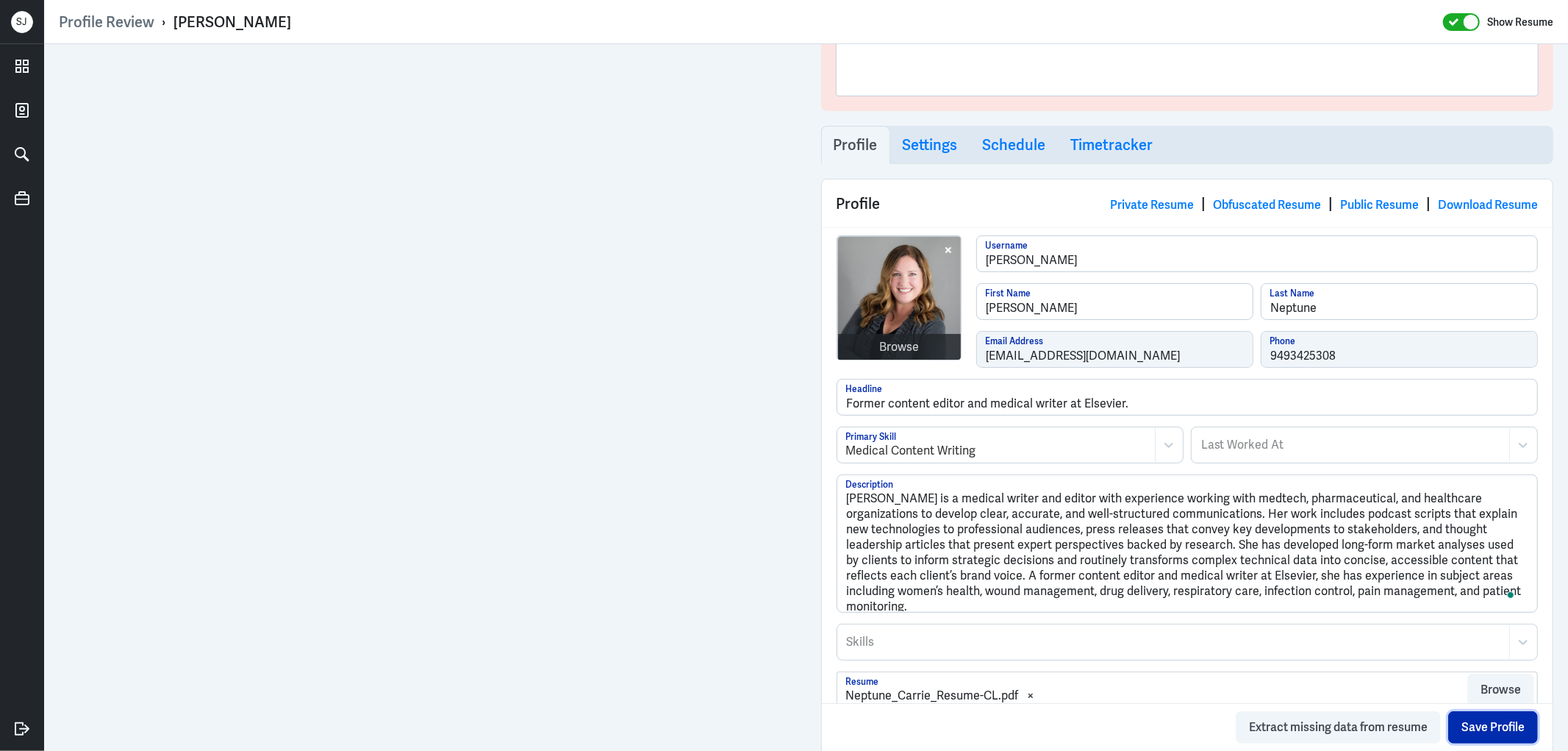
click at [1488, 717] on button "Save Profile" at bounding box center [1492, 726] width 89 height 32
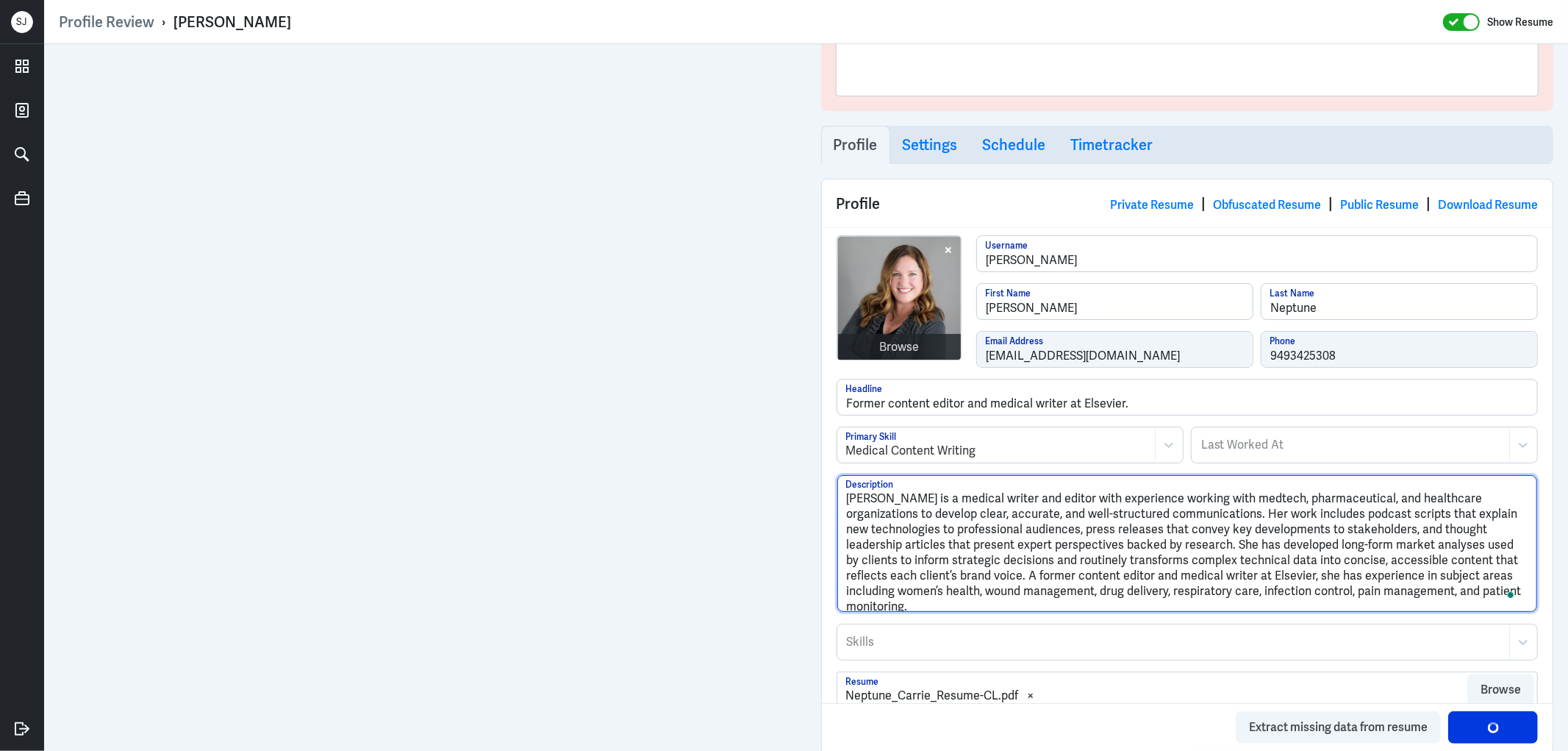
click at [961, 561] on textarea "Carrie Neptune is a medical writer and editor with experience working with medt…" at bounding box center [1188, 543] width 700 height 136
click at [1284, 577] on textarea "Carrie Neptune is a medical writer and editor with experience working with medt…" at bounding box center [1188, 543] width 700 height 136
click at [1354, 571] on textarea "Carrie Neptune is a medical writer and editor with experience working with medt…" at bounding box center [1188, 543] width 700 height 136
type textarea "[PERSON_NAME] is a medical writer and editor with experience working with medte…"
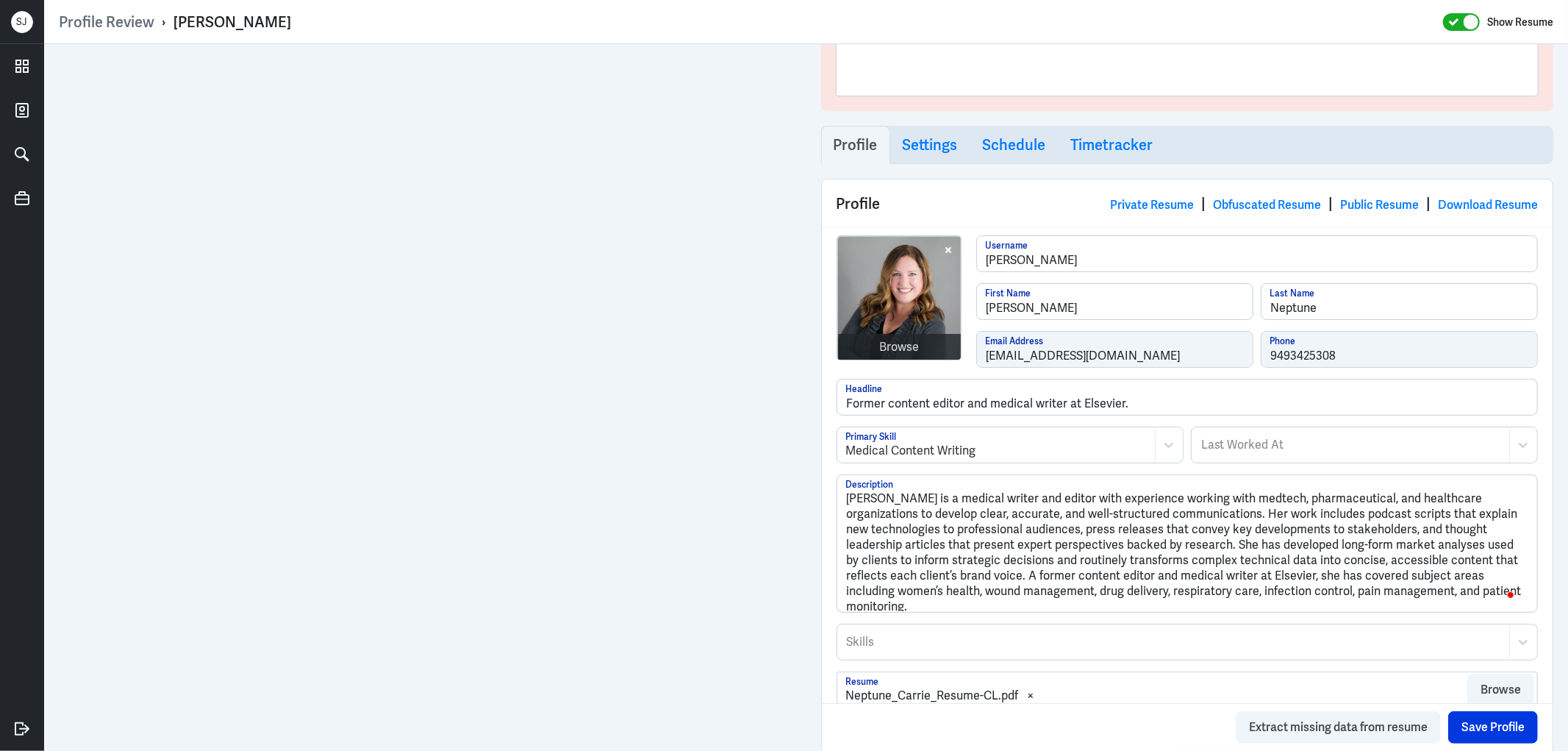
click at [1457, 703] on div "Extract missing data from resume Save Profile" at bounding box center [1188, 727] width 731 height 48
click at [1461, 710] on button "Save Profile" at bounding box center [1492, 726] width 89 height 32
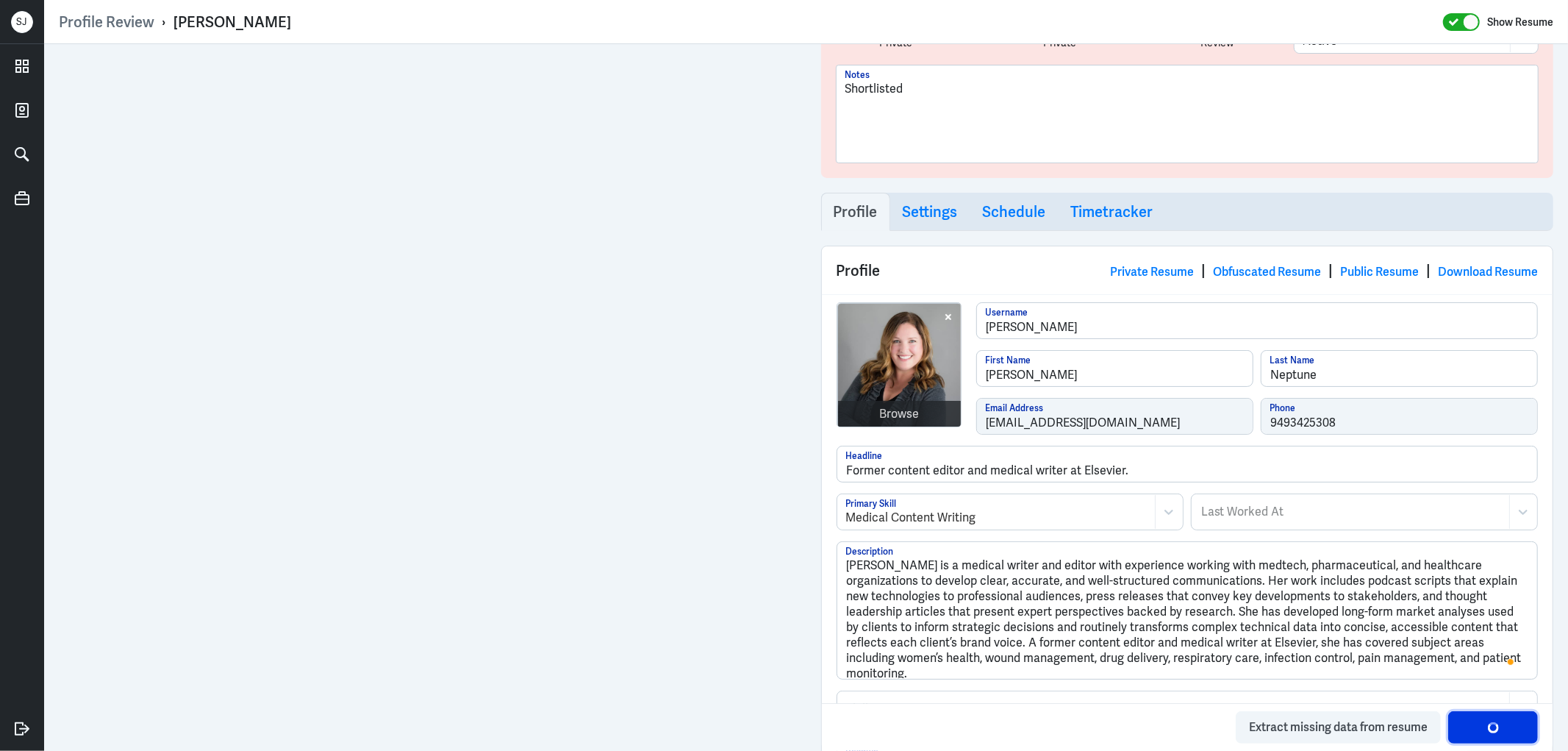
scroll to position [0, 0]
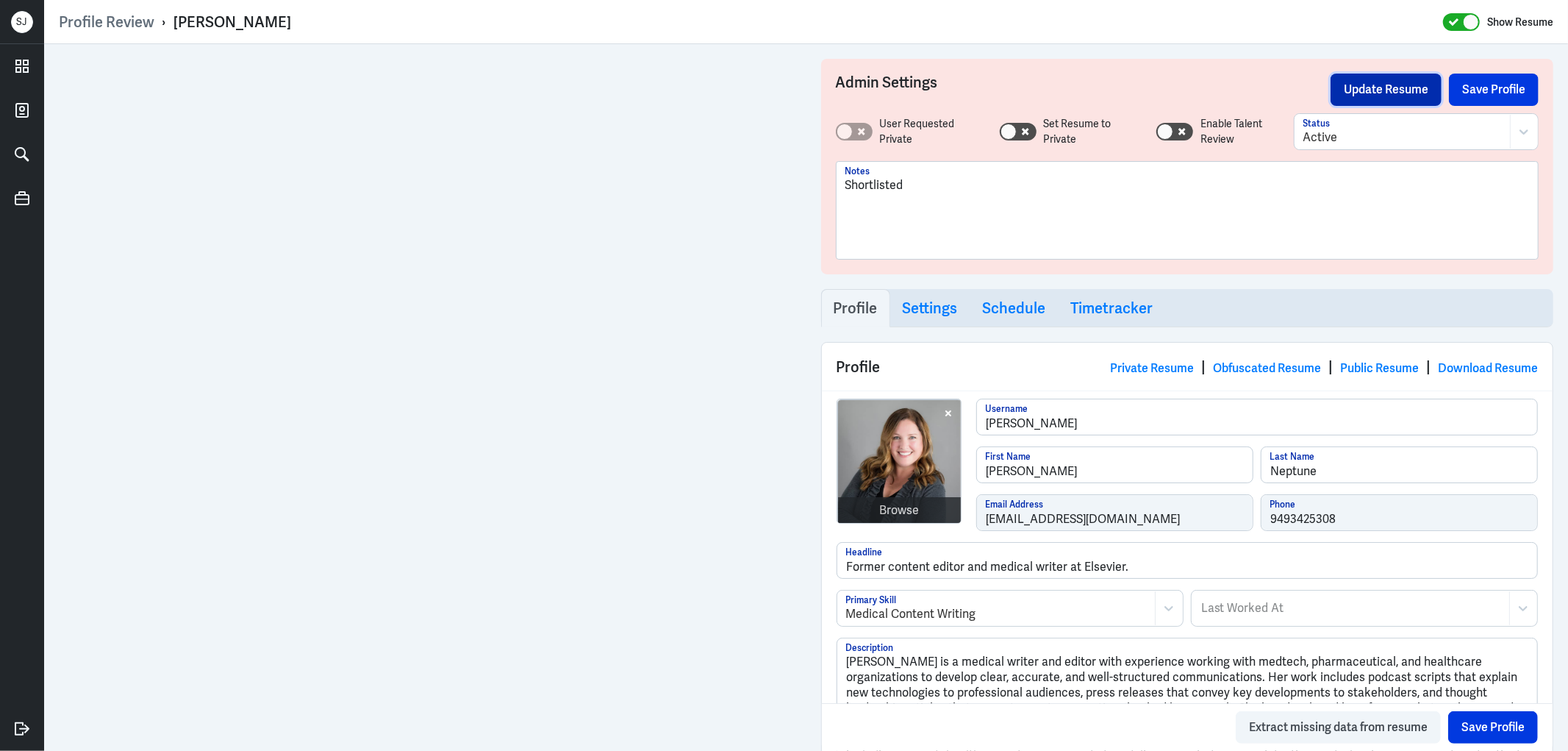
click at [1383, 82] on button "Update Resume" at bounding box center [1386, 89] width 111 height 32
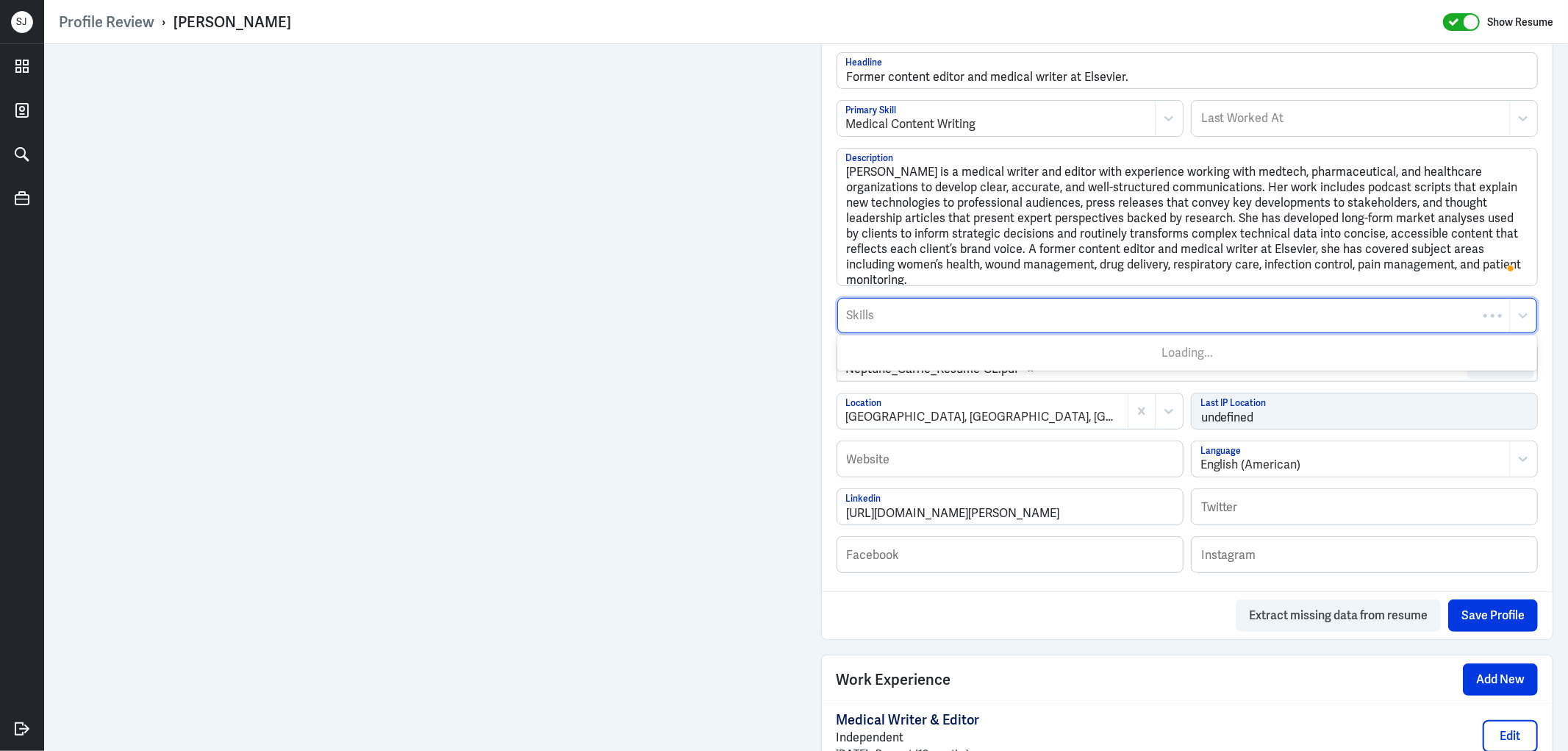
click at [874, 322] on div at bounding box center [1173, 315] width 657 height 18
type input "medical content"
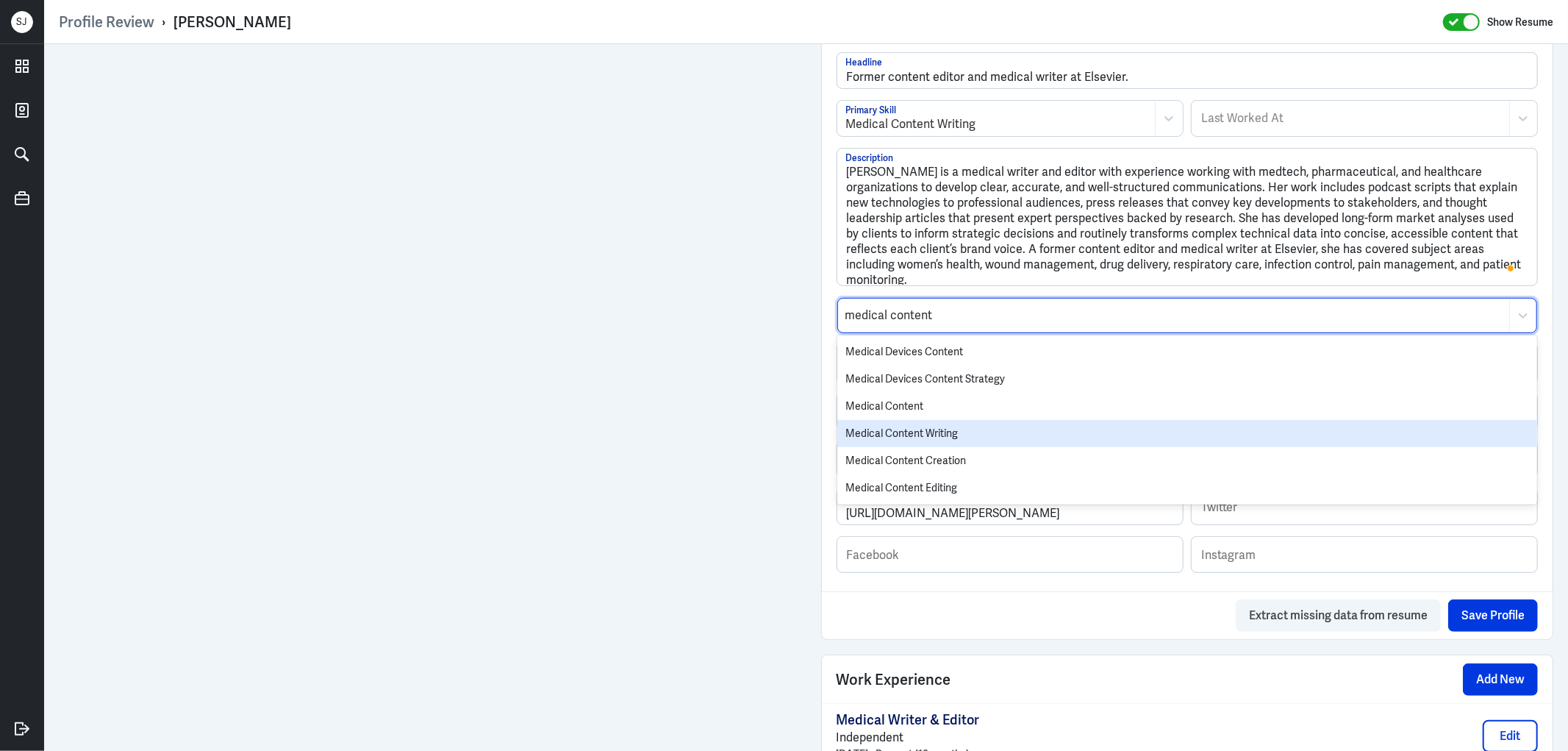
click at [940, 435] on div "Medical Content Writing" at bounding box center [1188, 434] width 700 height 28
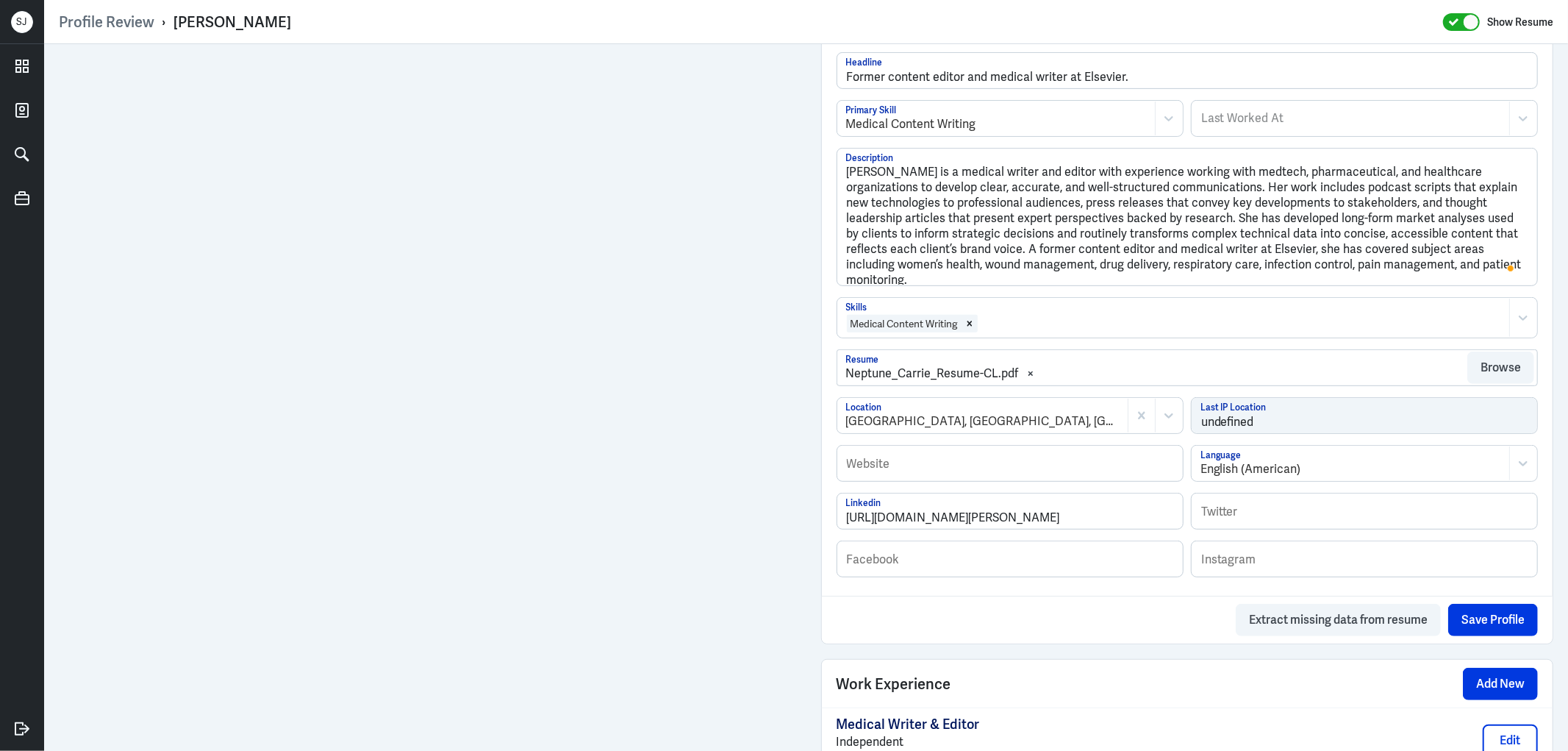
click at [1023, 327] on div at bounding box center [1241, 323] width 523 height 18
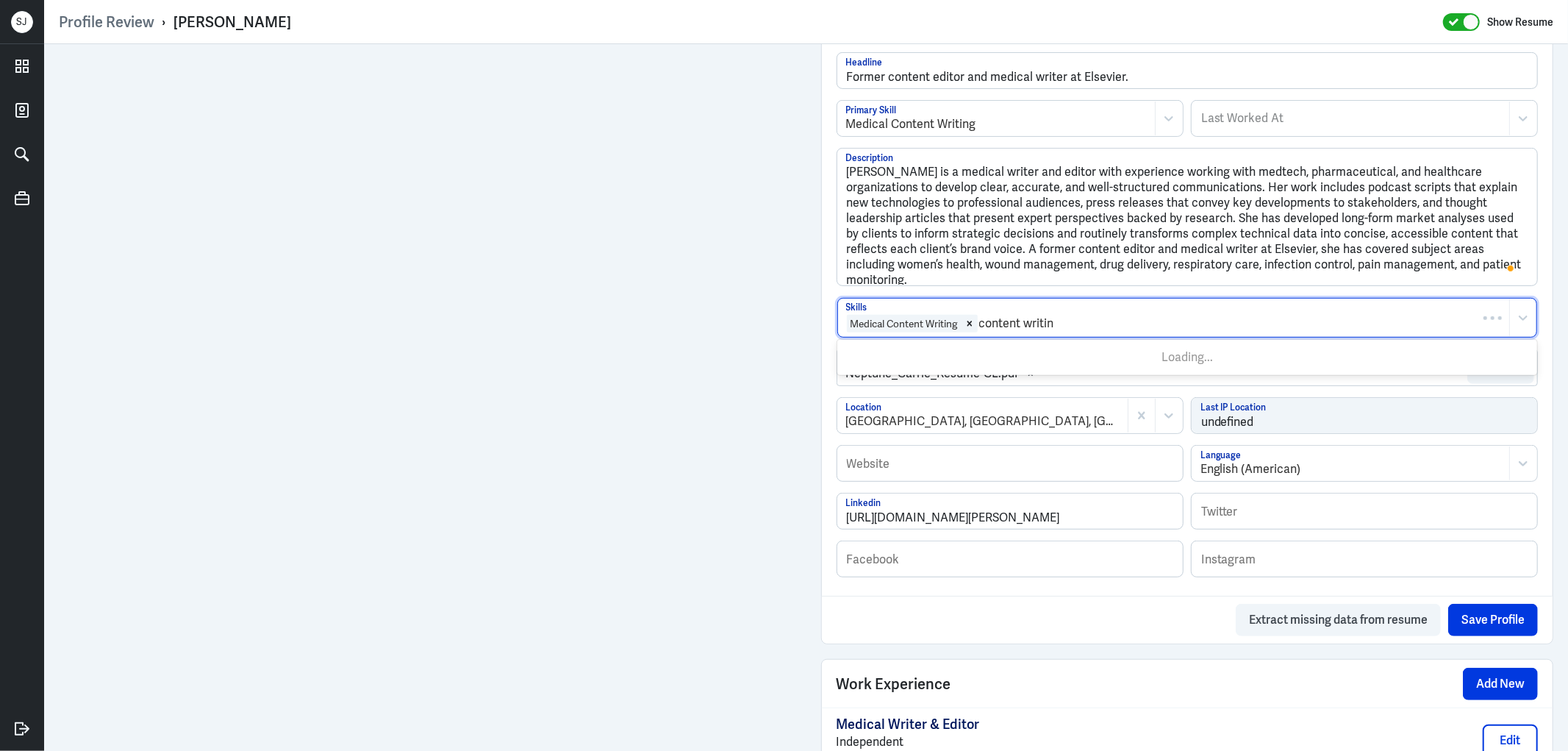
type input "content writing"
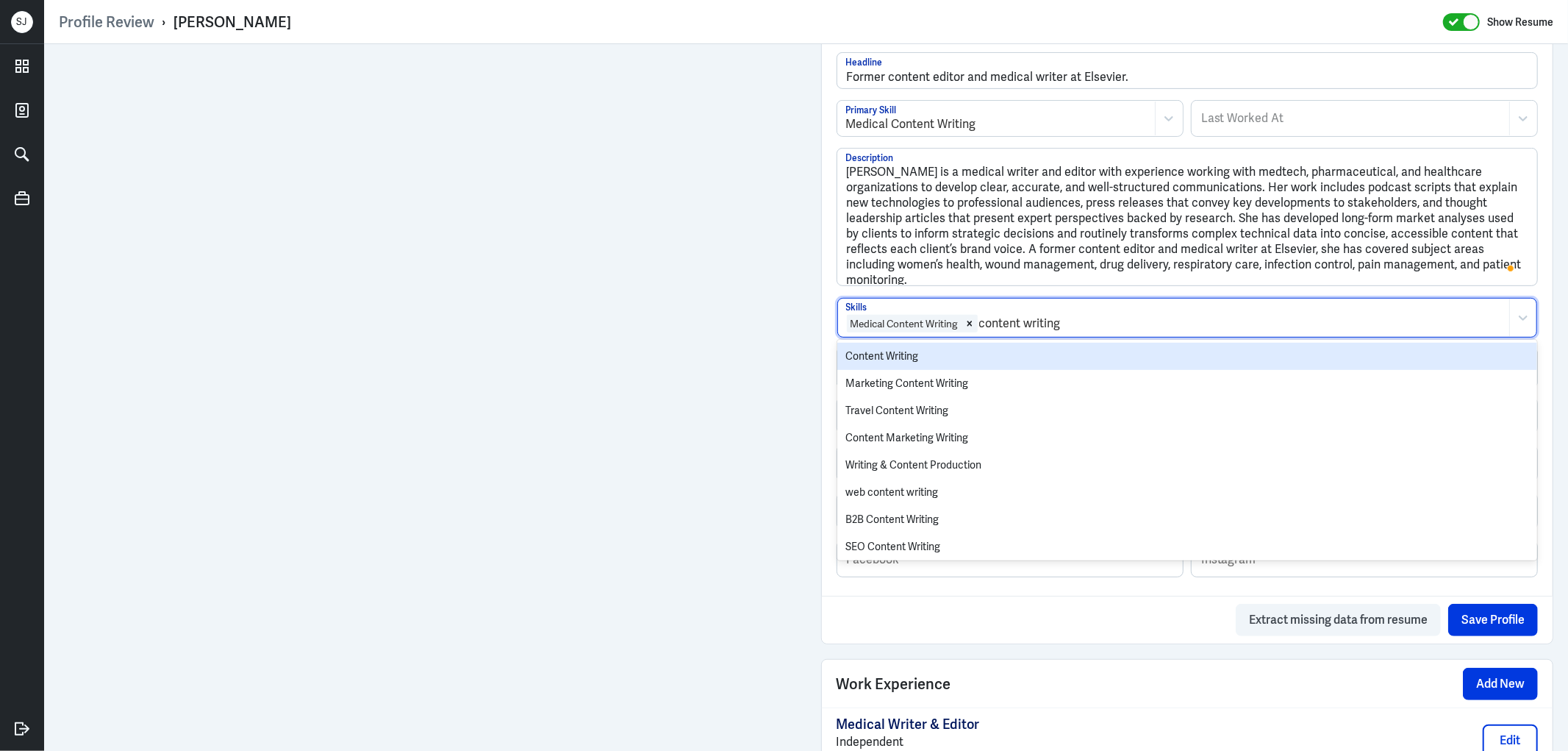
click at [890, 355] on div "Content Writing" at bounding box center [1188, 357] width 700 height 28
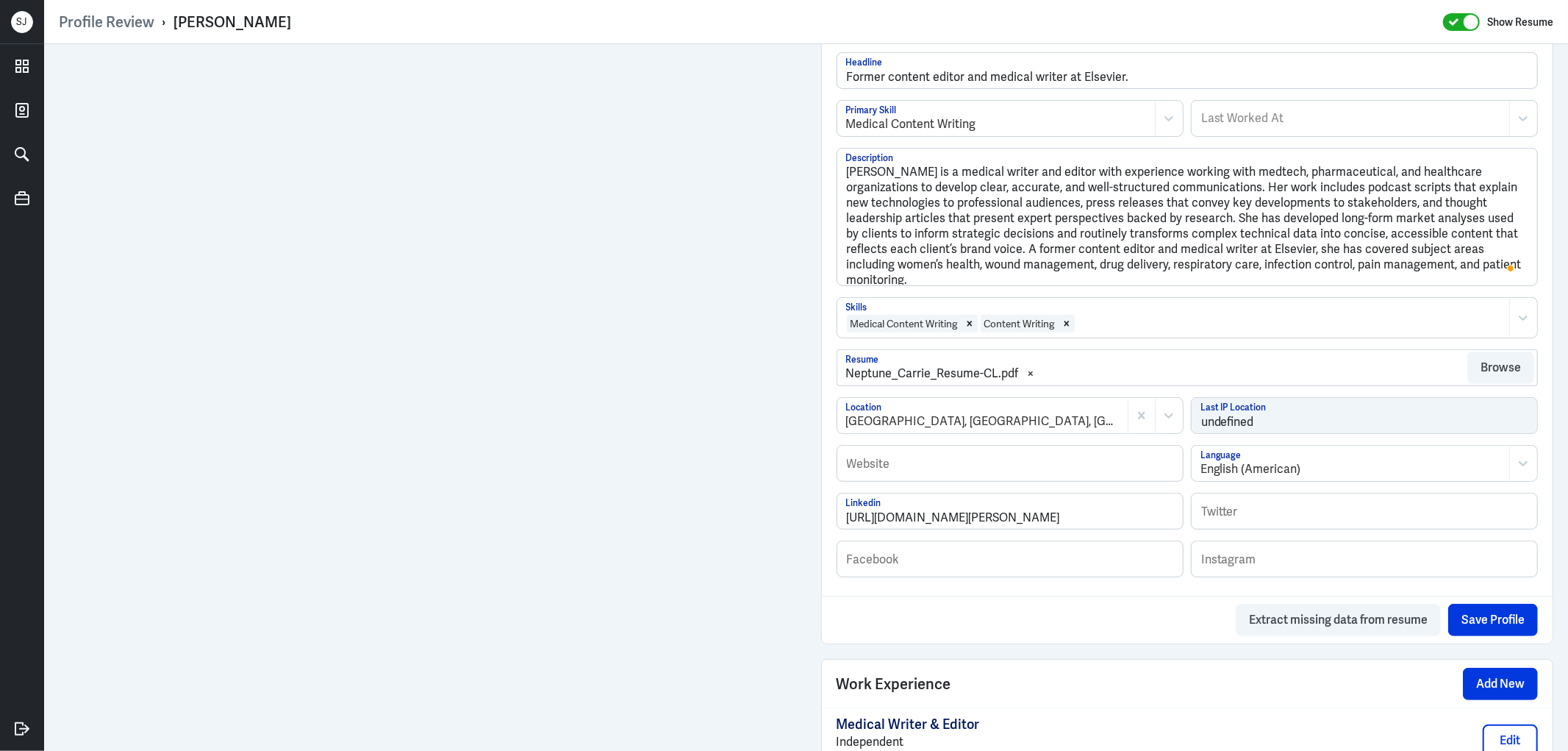
click at [1126, 325] on div at bounding box center [1289, 323] width 427 height 18
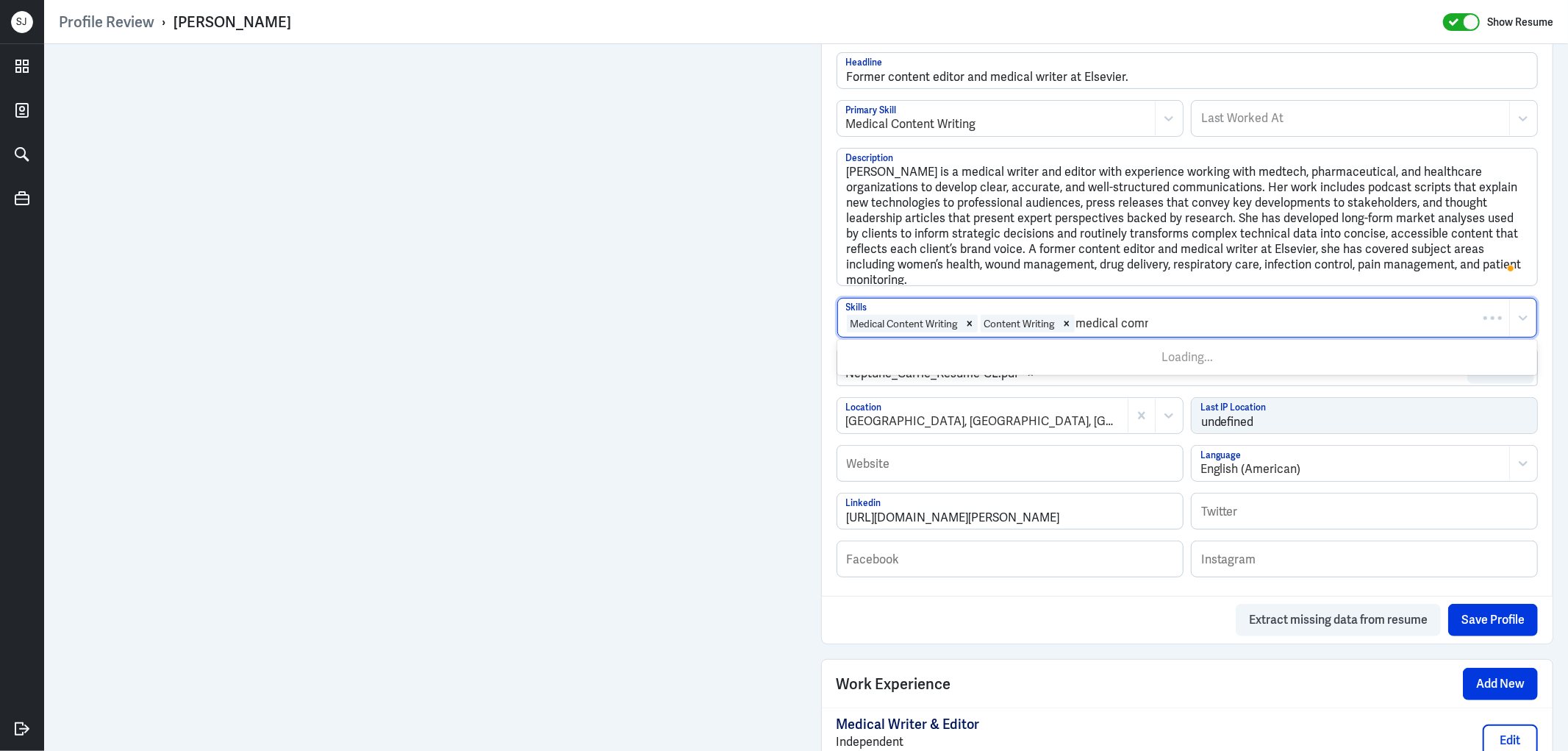
type input "medical commu"
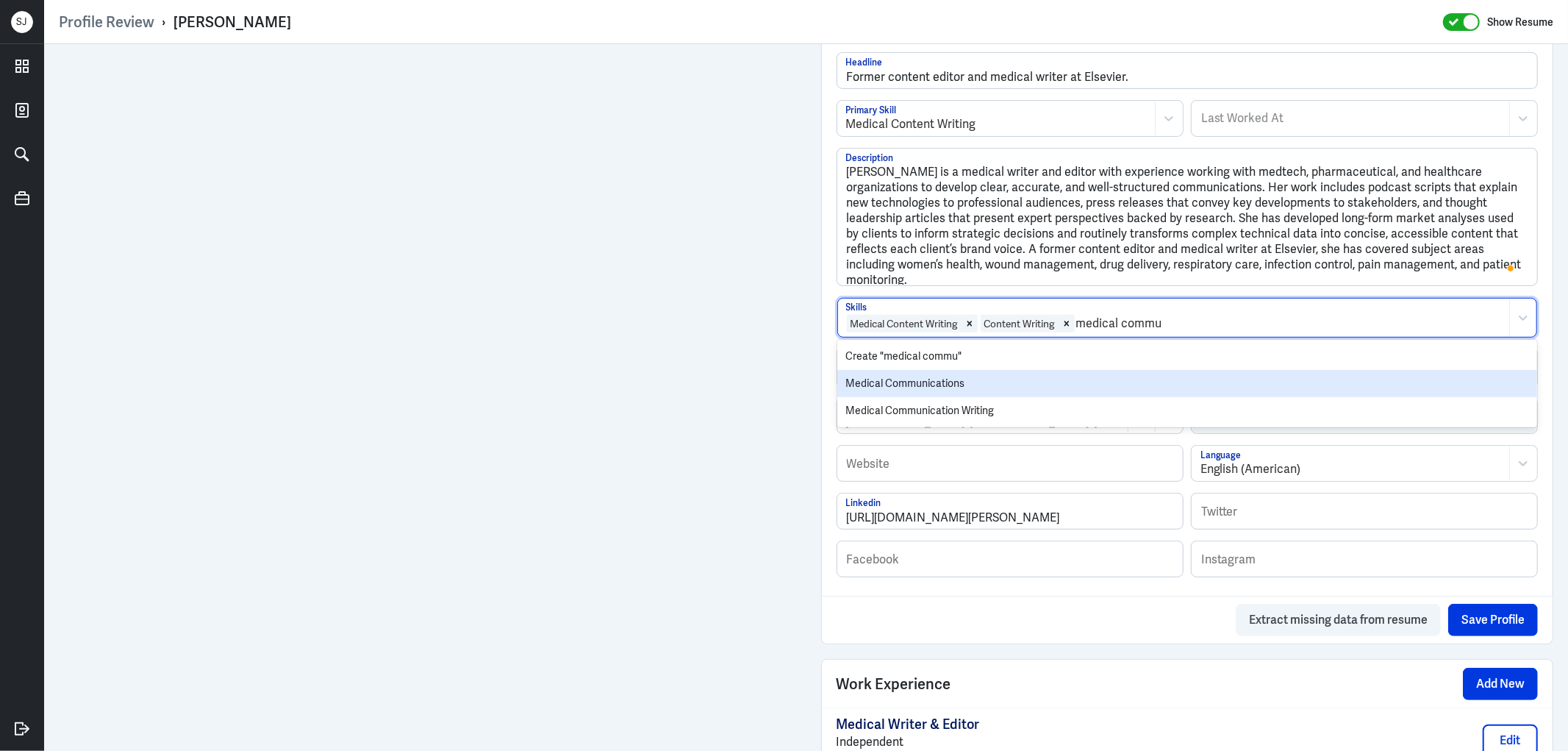
click at [883, 386] on div "Medical Communications" at bounding box center [1188, 383] width 700 height 28
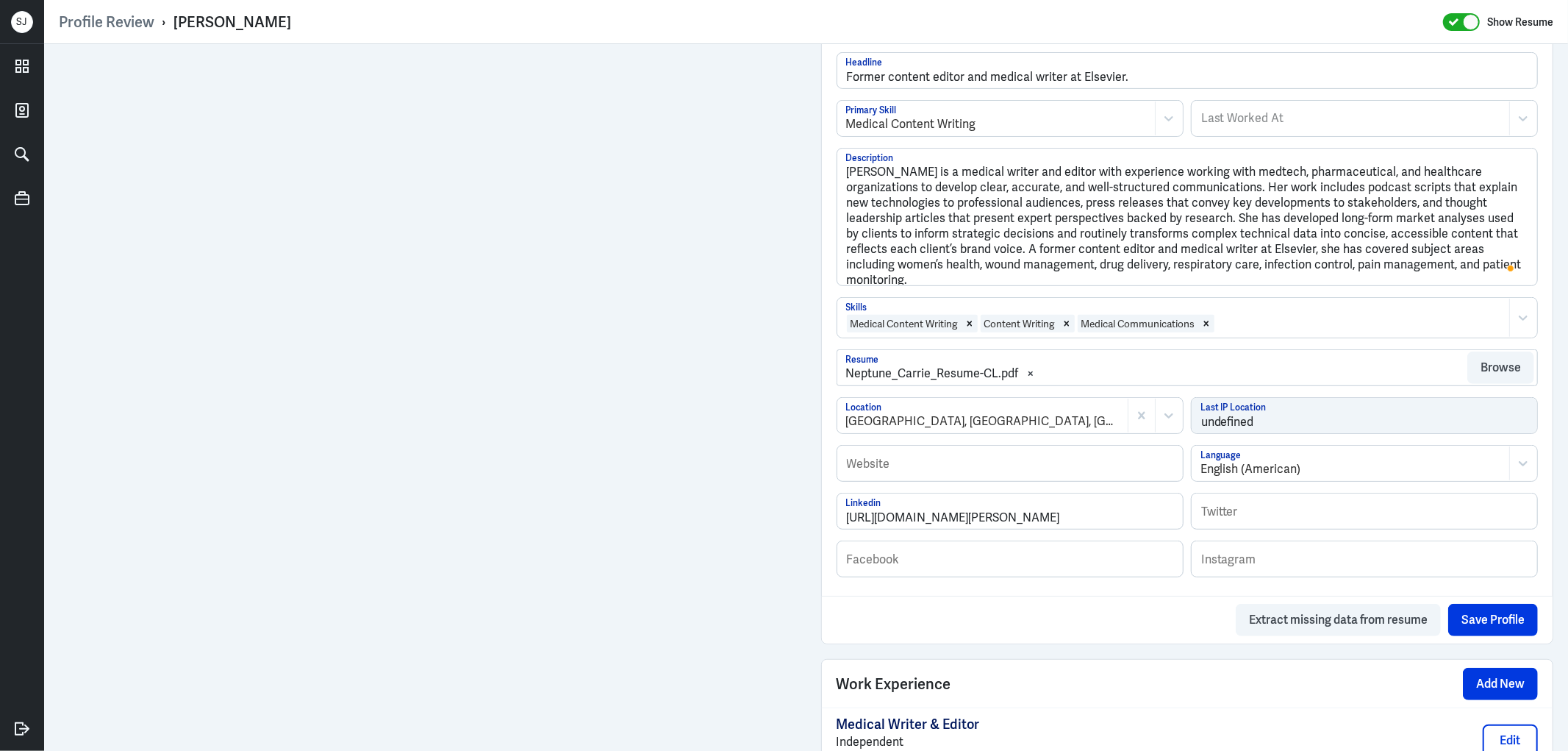
click at [1272, 318] on div at bounding box center [1359, 323] width 287 height 18
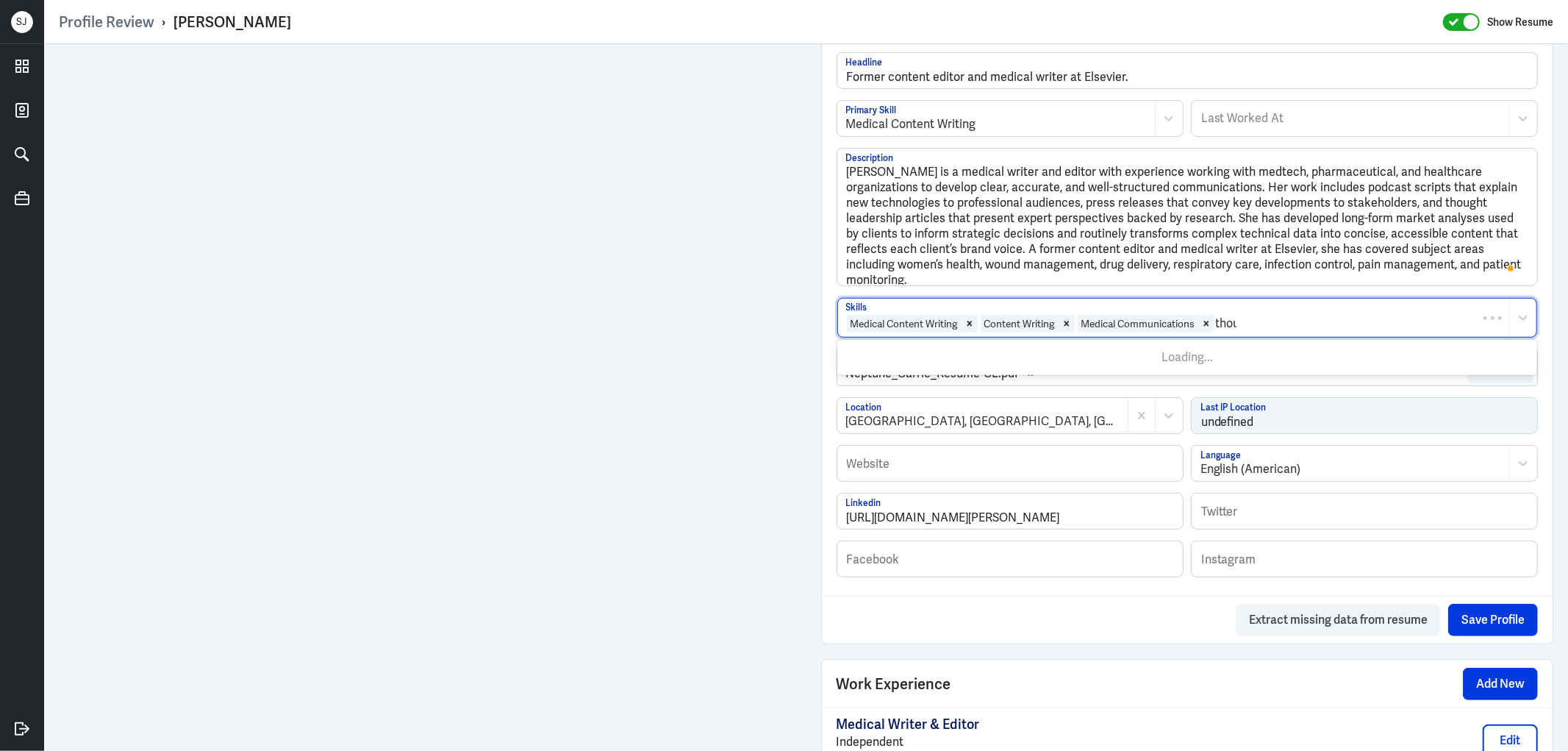
type input "though"
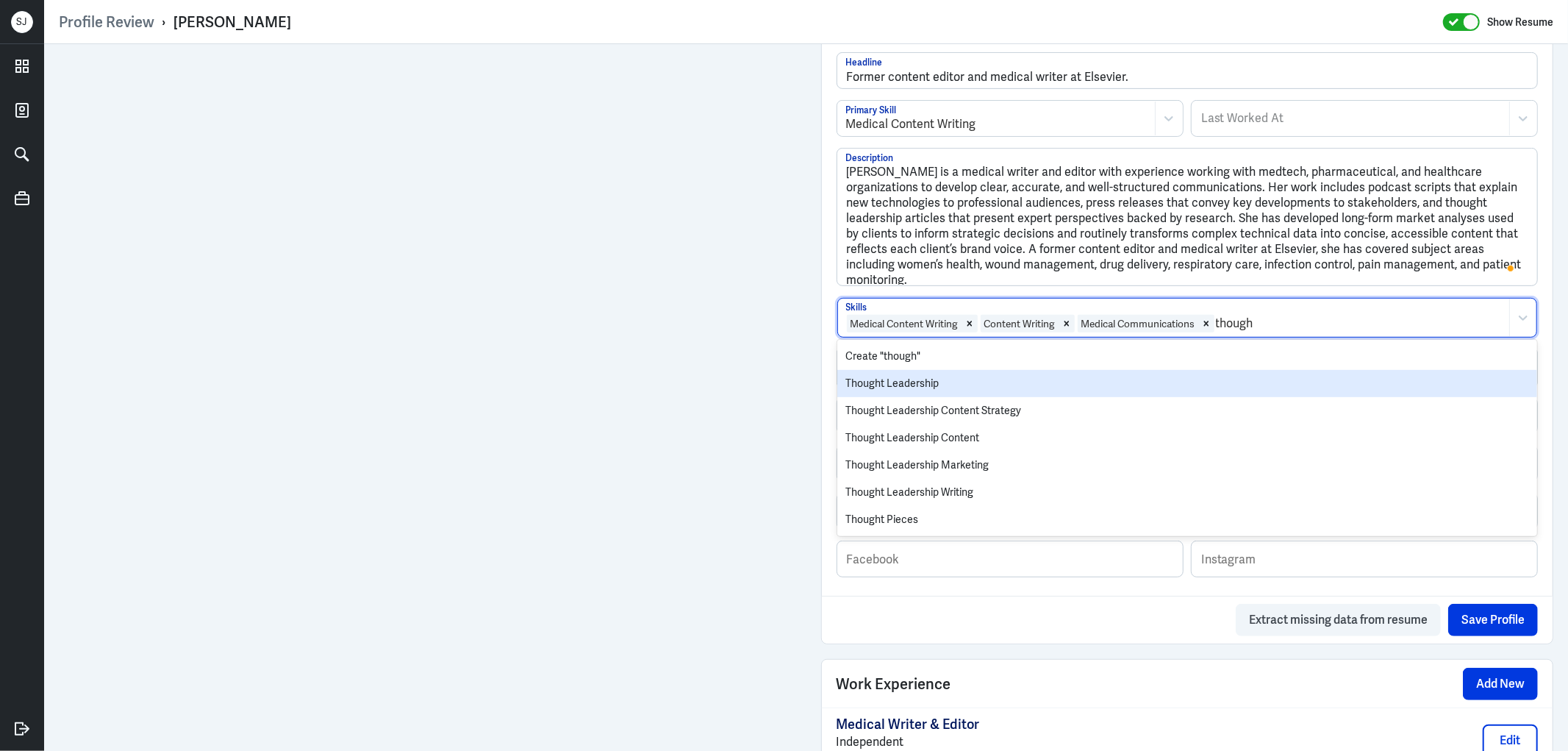
click at [923, 381] on div "Thought Leadership" at bounding box center [1188, 383] width 700 height 28
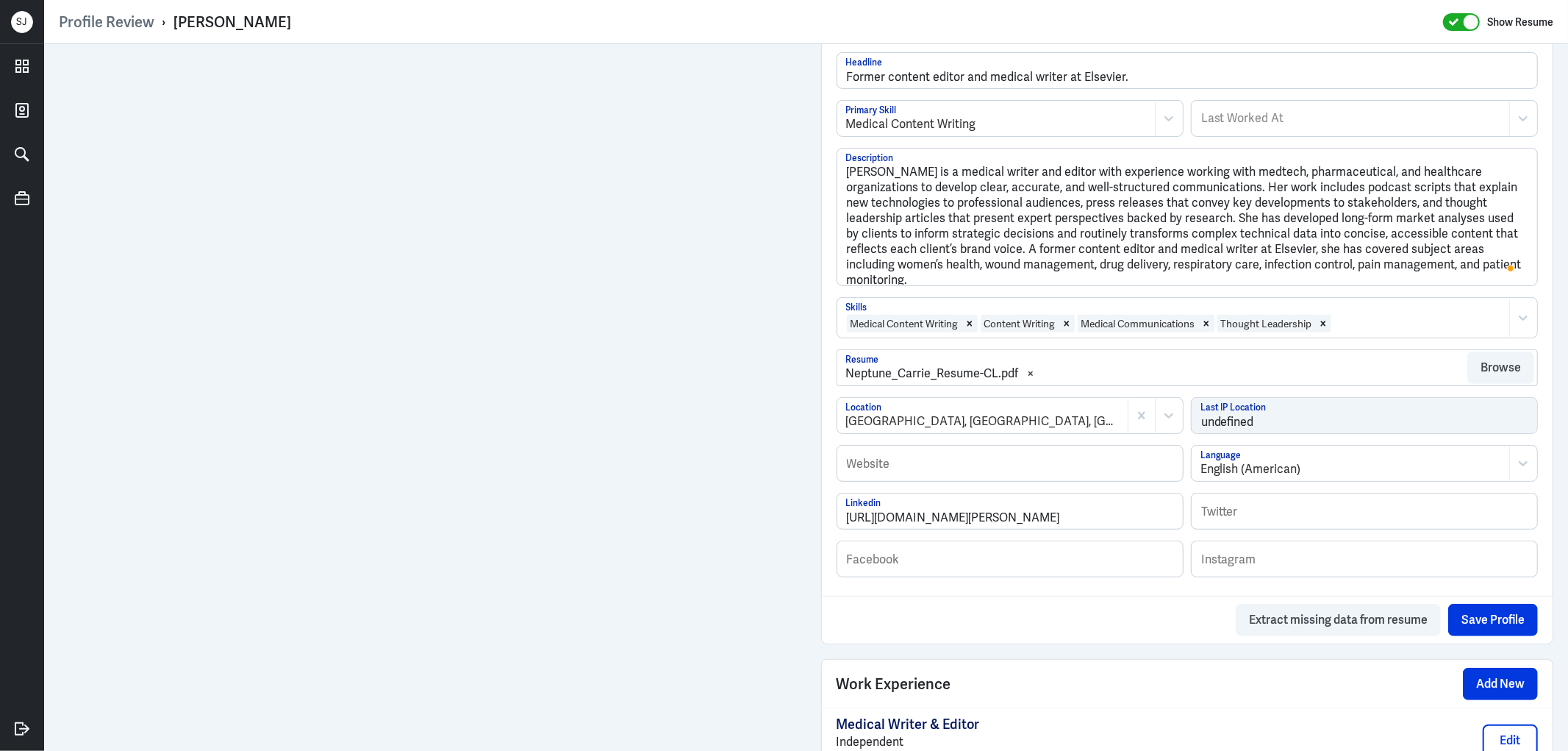
click at [1402, 320] on div at bounding box center [1417, 323] width 170 height 18
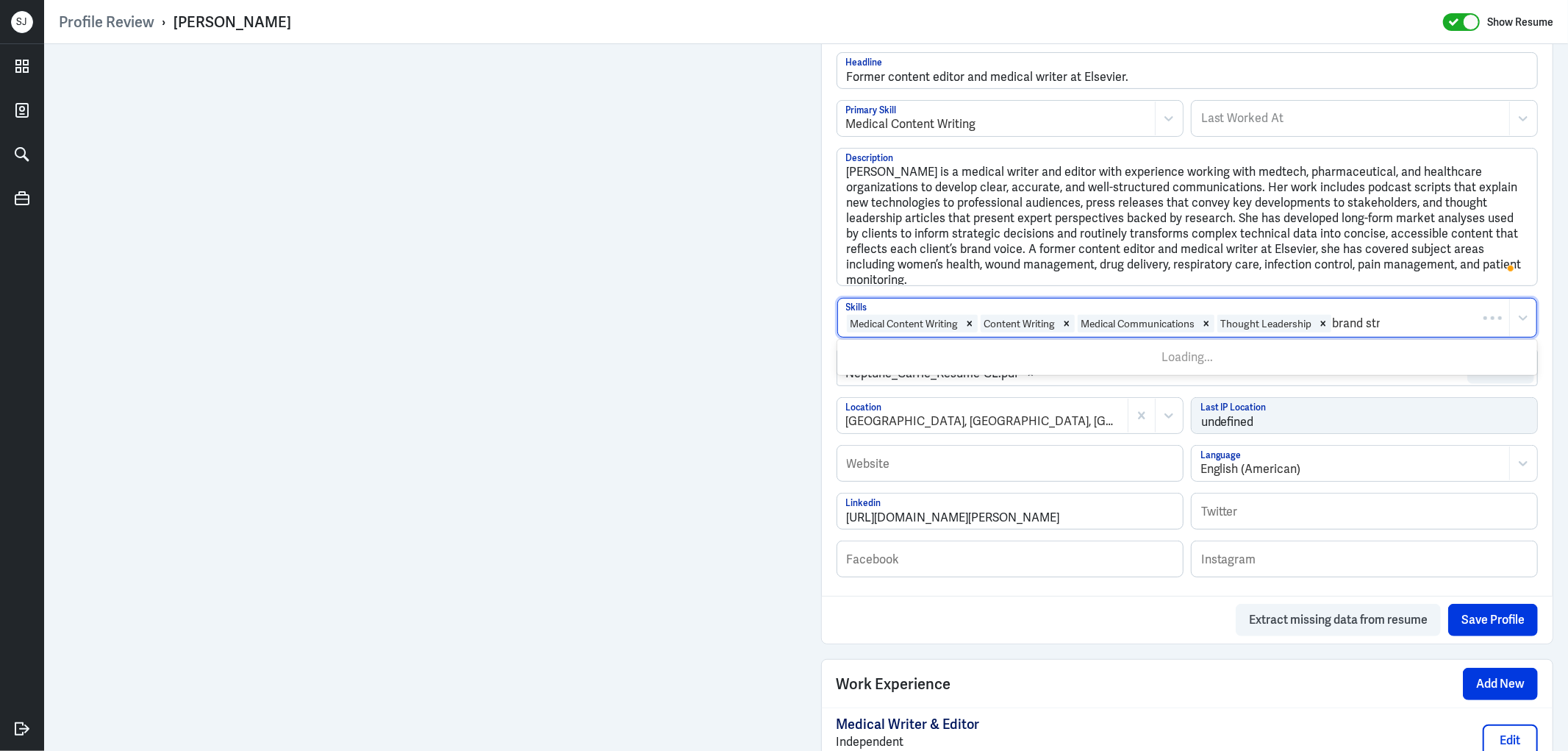
type input "brand stra"
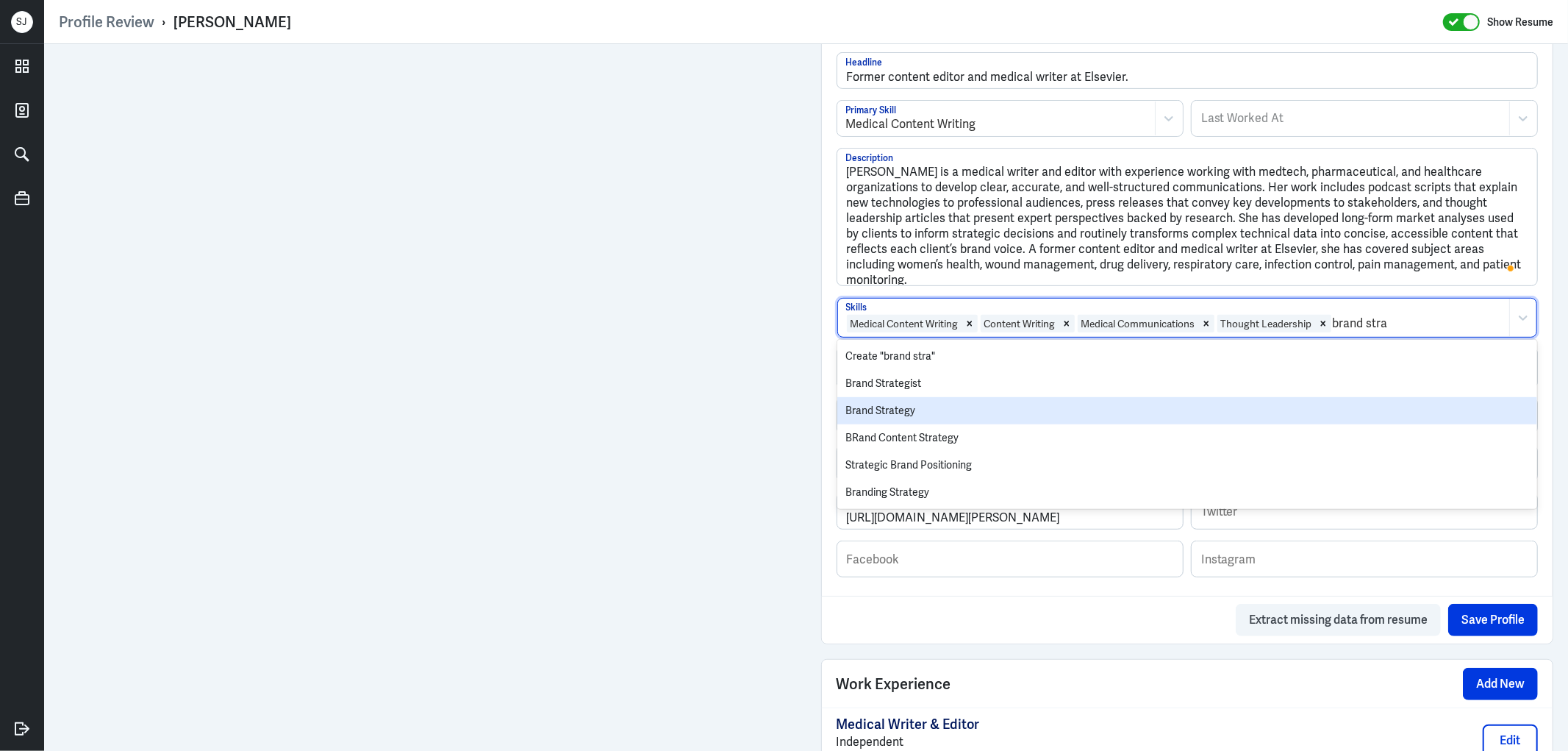
click at [882, 405] on div "Brand Strategy" at bounding box center [1188, 411] width 700 height 28
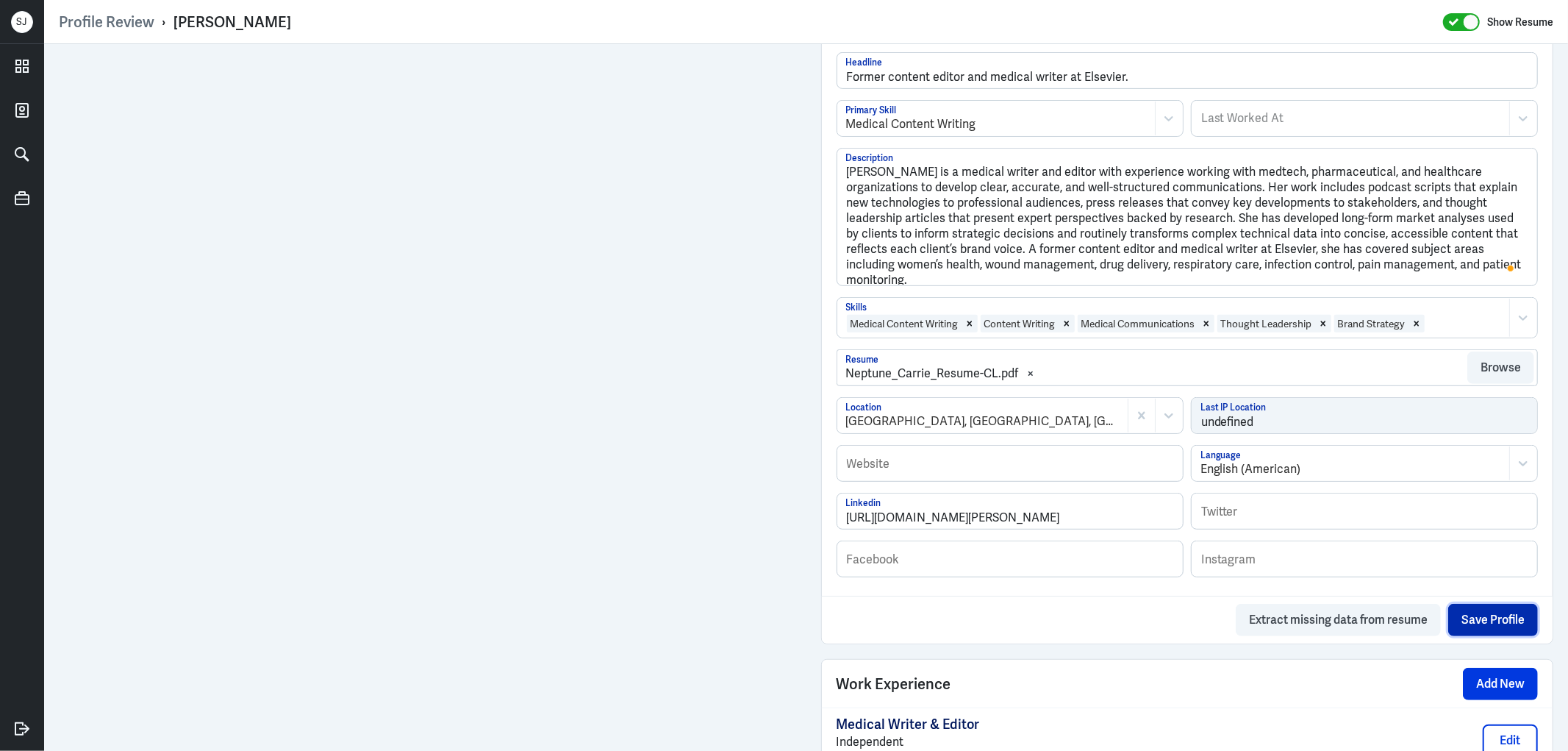
click at [1474, 617] on button "Save Profile" at bounding box center [1492, 619] width 89 height 32
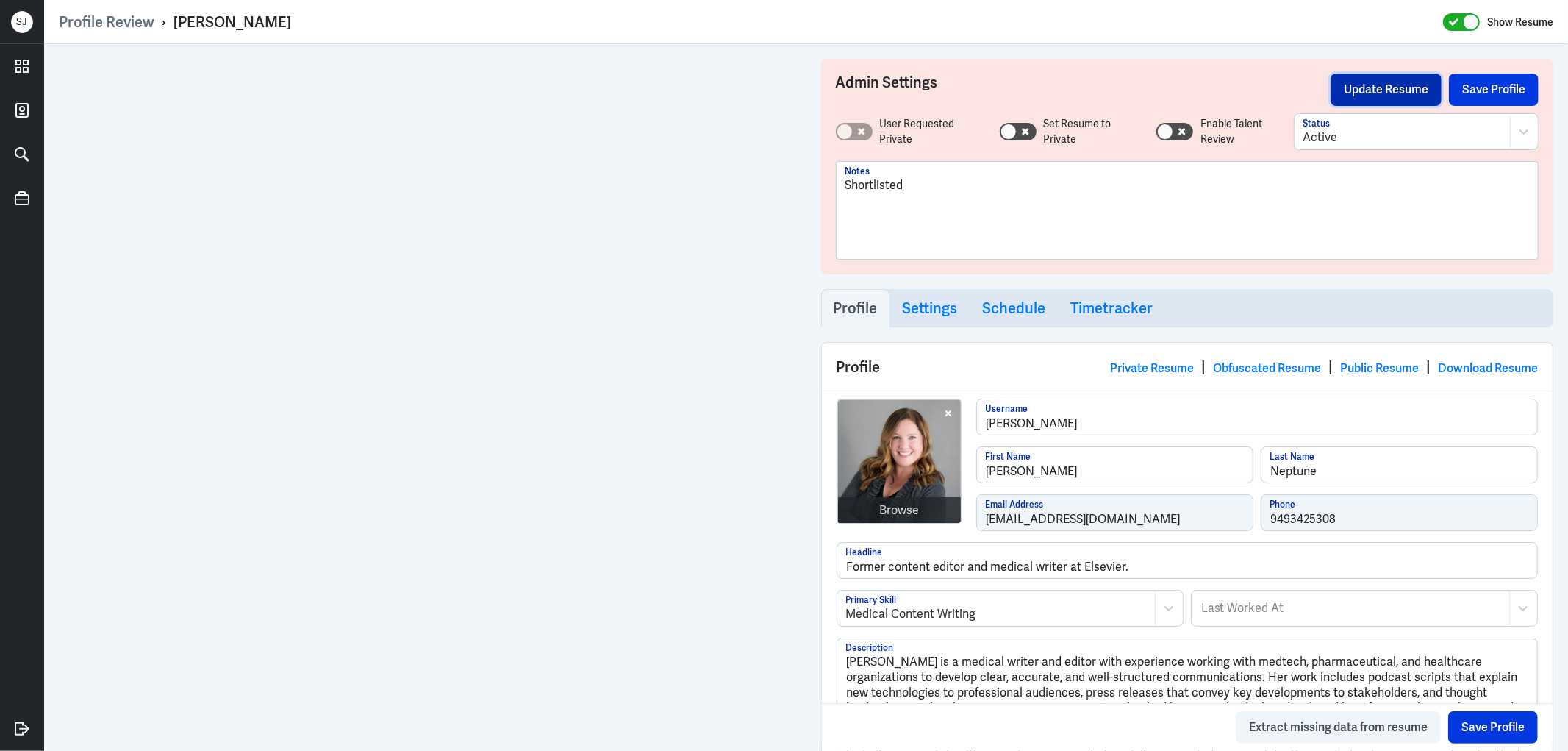
click at [1355, 100] on button "Update Resume" at bounding box center [1386, 89] width 111 height 32
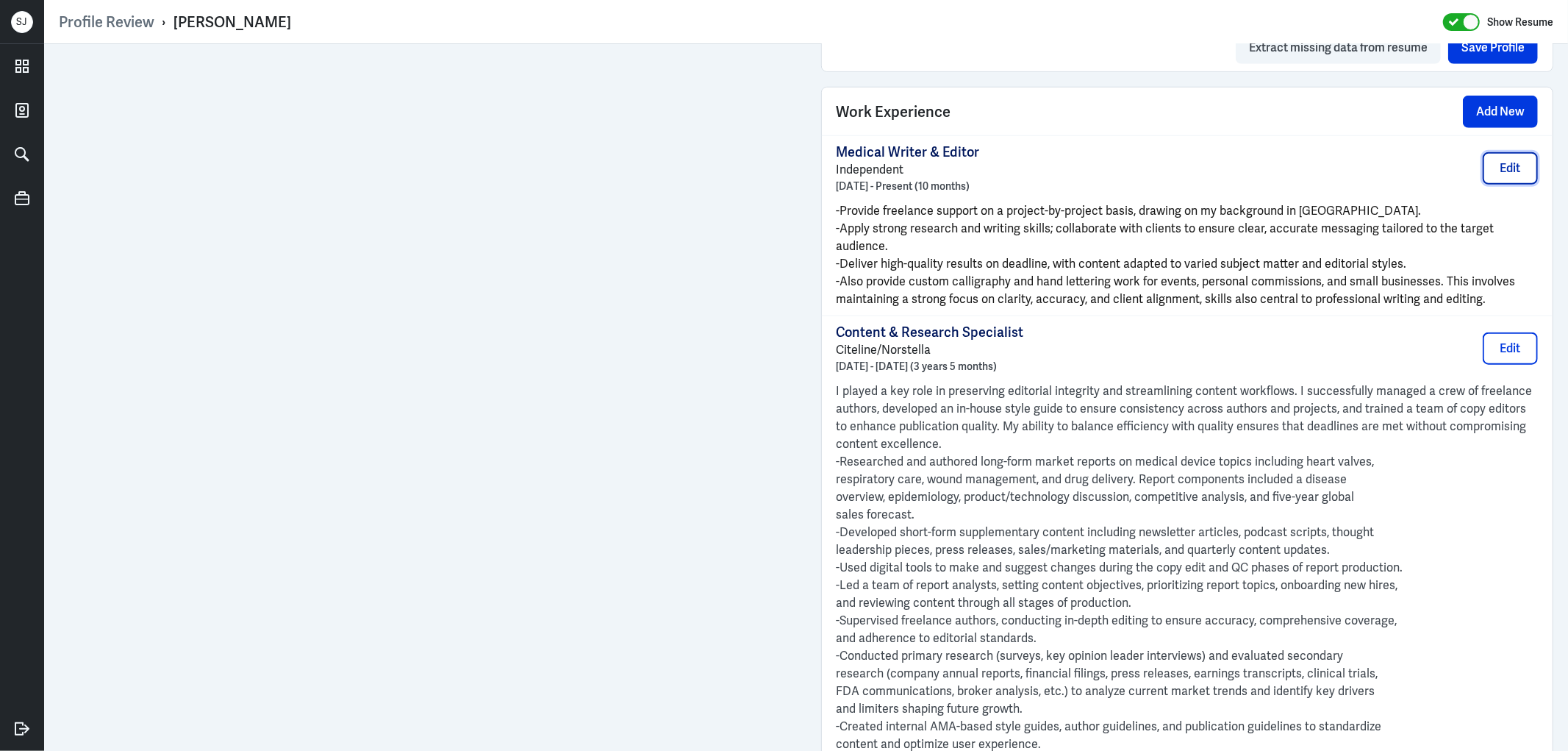
click at [1495, 163] on button "Edit" at bounding box center [1510, 168] width 55 height 32
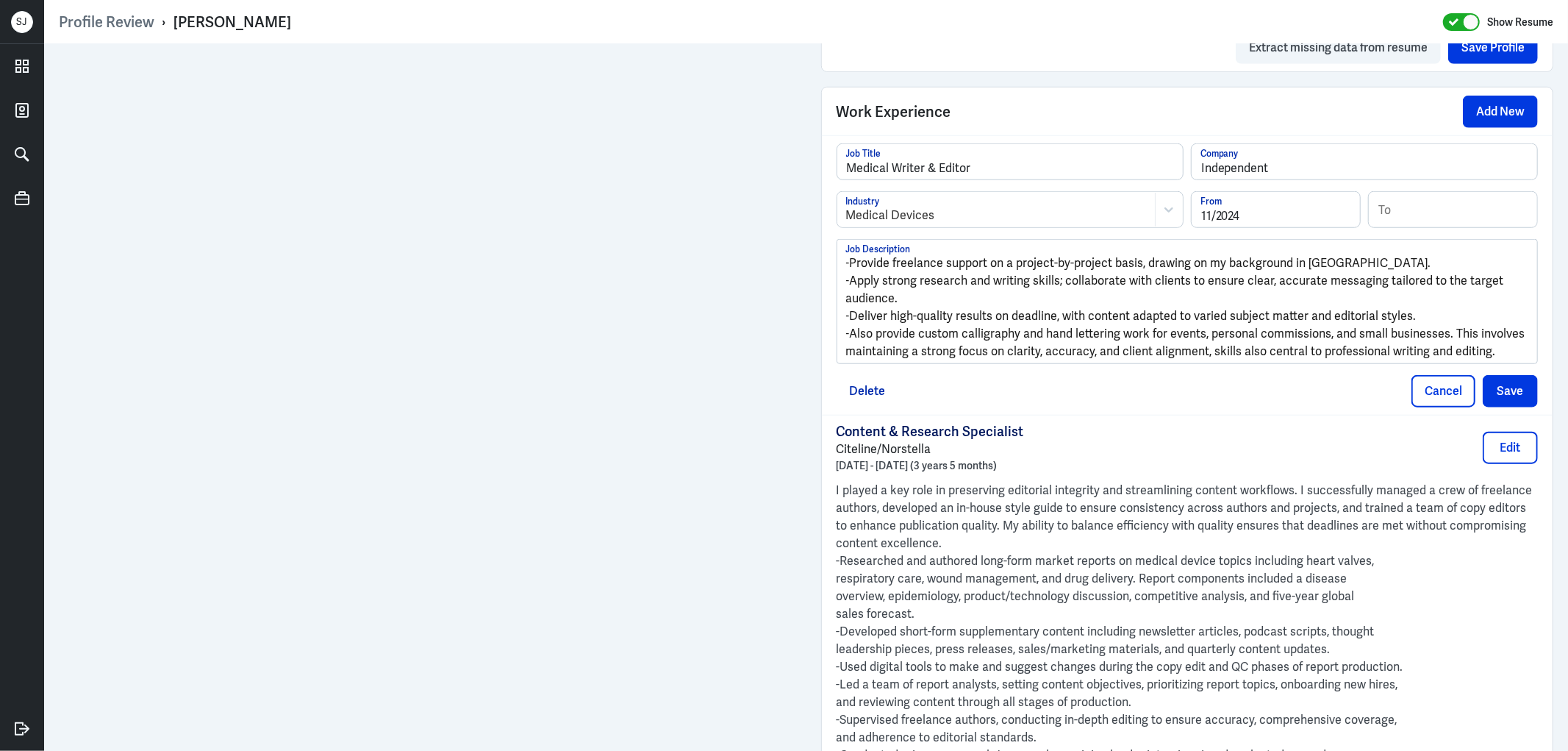
click at [1111, 328] on span "-Also provide custom calligraphy and hand lettering work for events, personal c…" at bounding box center [1187, 342] width 682 height 33
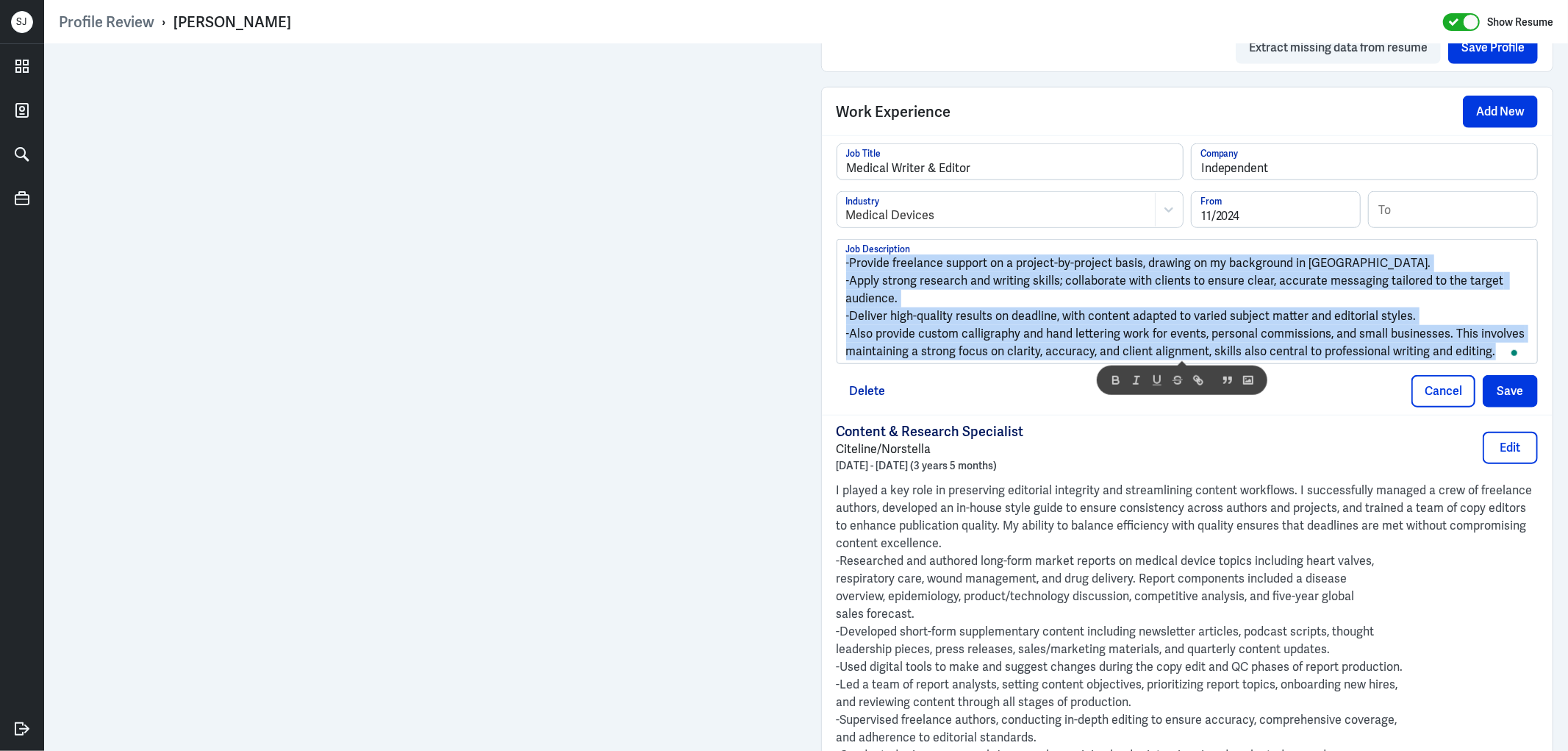
click at [1012, 307] on p "-Apply strong research and writing skills; collaborate with clients to ensure c…" at bounding box center [1187, 289] width 683 height 35
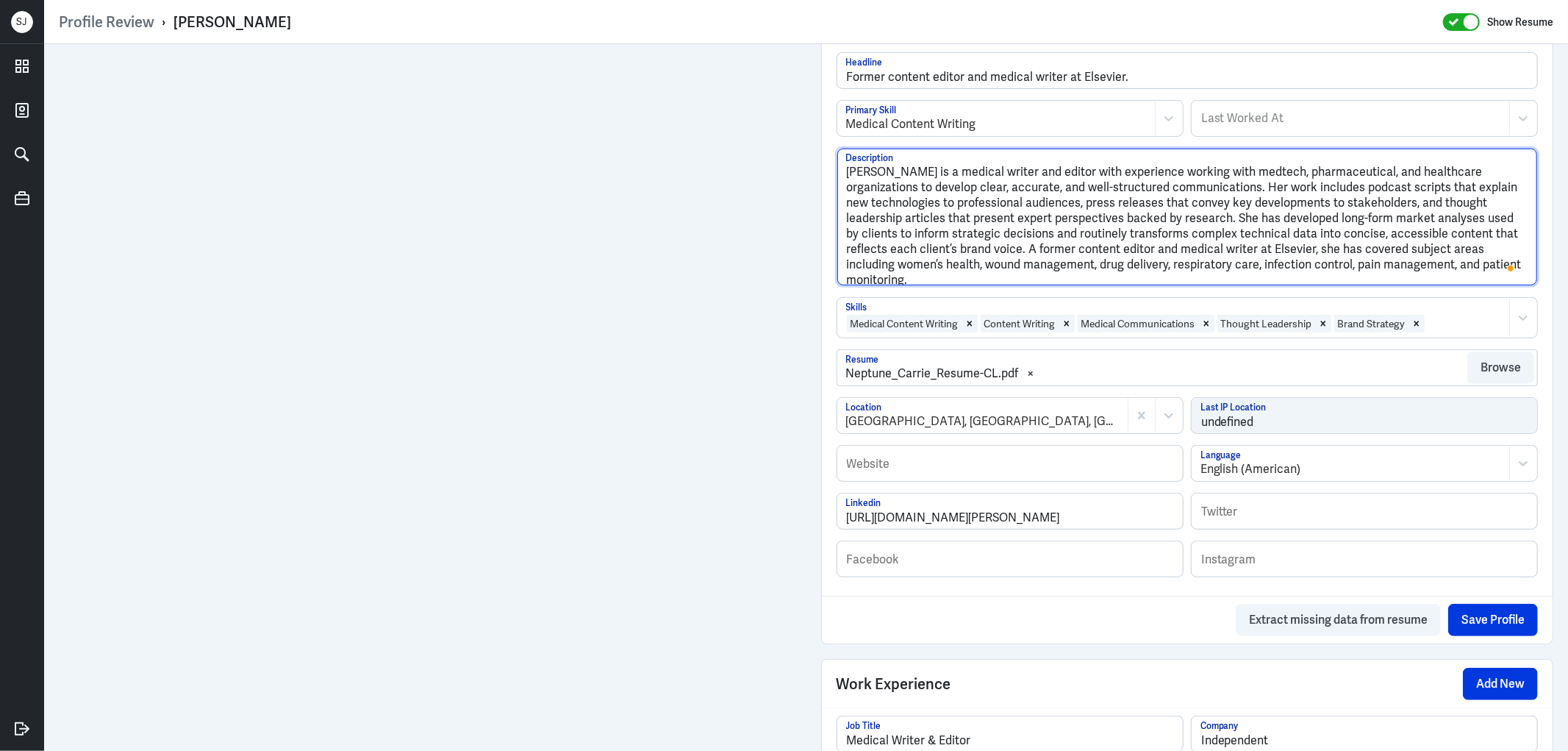
drag, startPoint x: 1165, startPoint y: 167, endPoint x: 1254, endPoint y: 189, distance: 91.7
click at [1254, 189] on textarea "[PERSON_NAME] is a medical writer and editor with experience working with medte…" at bounding box center [1188, 217] width 700 height 136
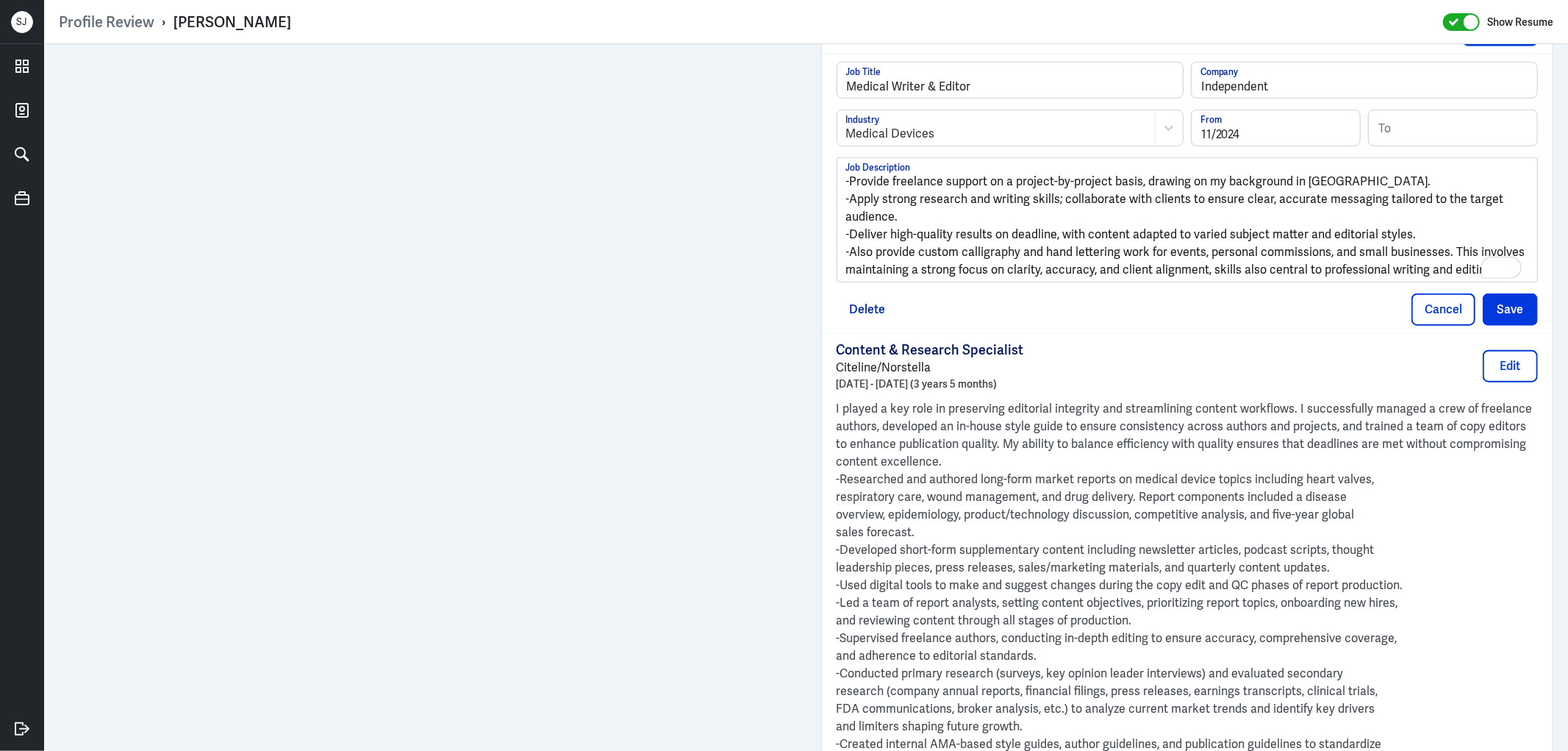
scroll to position [980, 0]
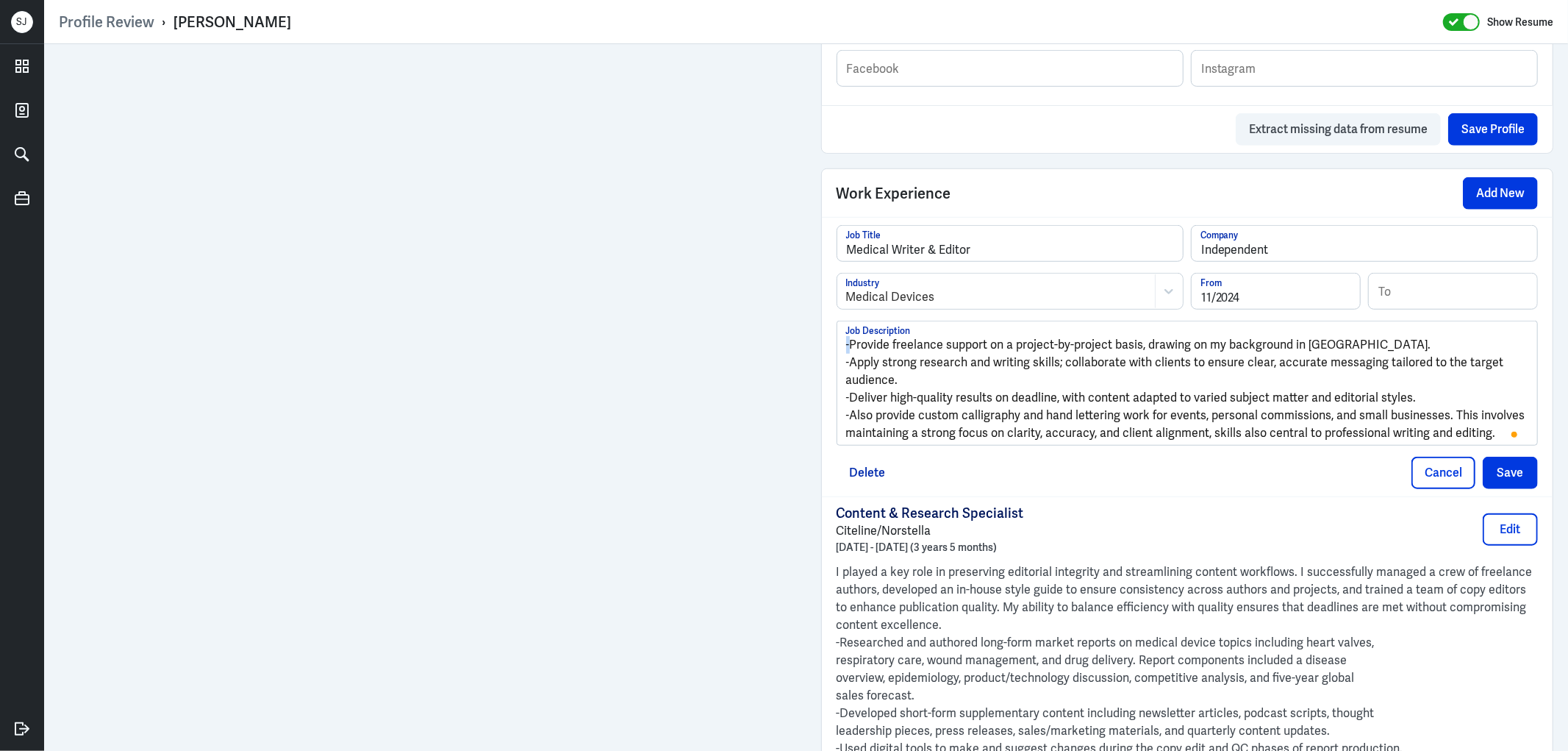
drag, startPoint x: 843, startPoint y: 347, endPoint x: 820, endPoint y: 347, distance: 23.0
click at [824, 347] on div "Medical Writer & Editor Job Title Independent Company Medical Devices Industry …" at bounding box center [1188, 356] width 731 height 279
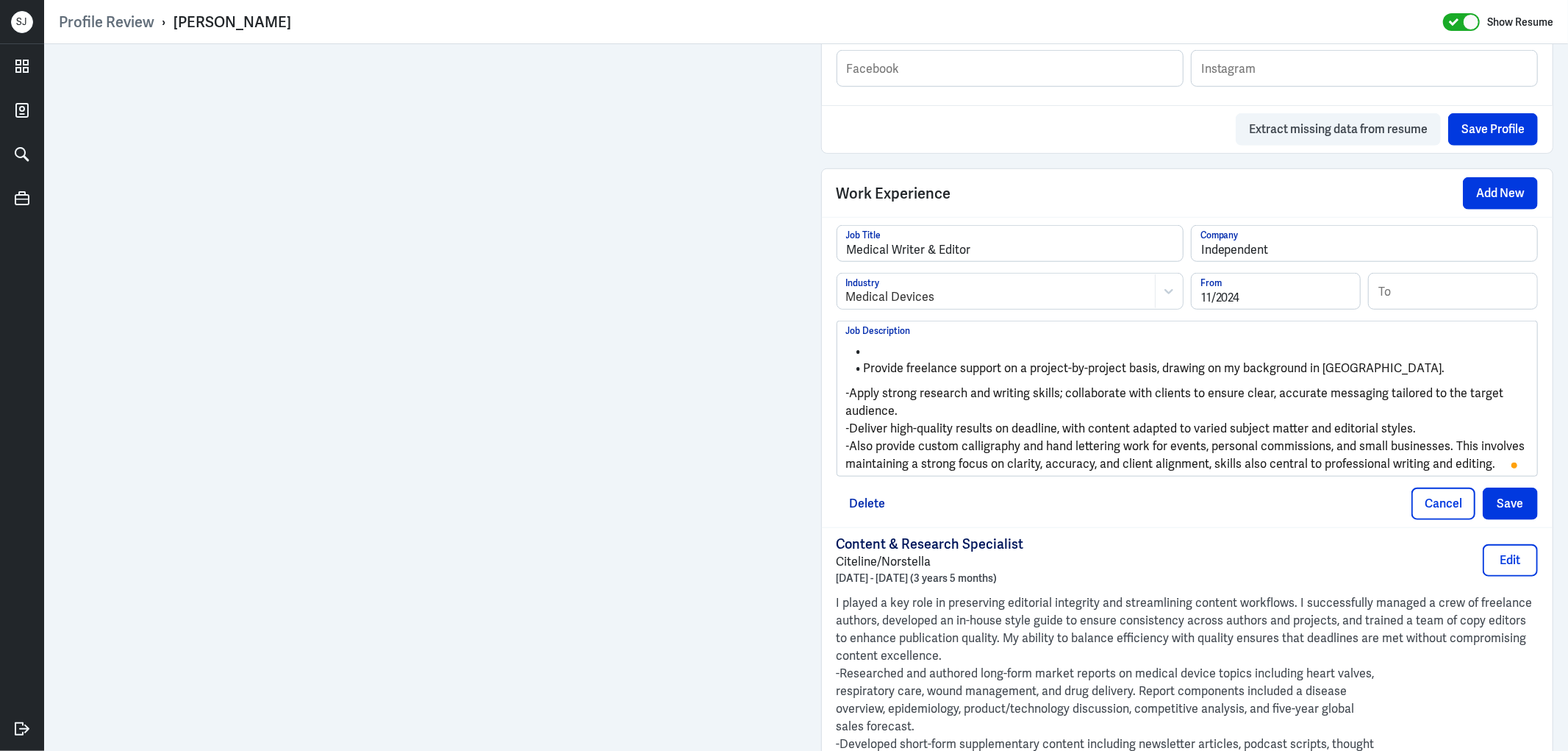
click at [878, 348] on li "To enrich screen reader interactions, please activate Accessibility in Grammarl…" at bounding box center [1187, 352] width 683 height 17
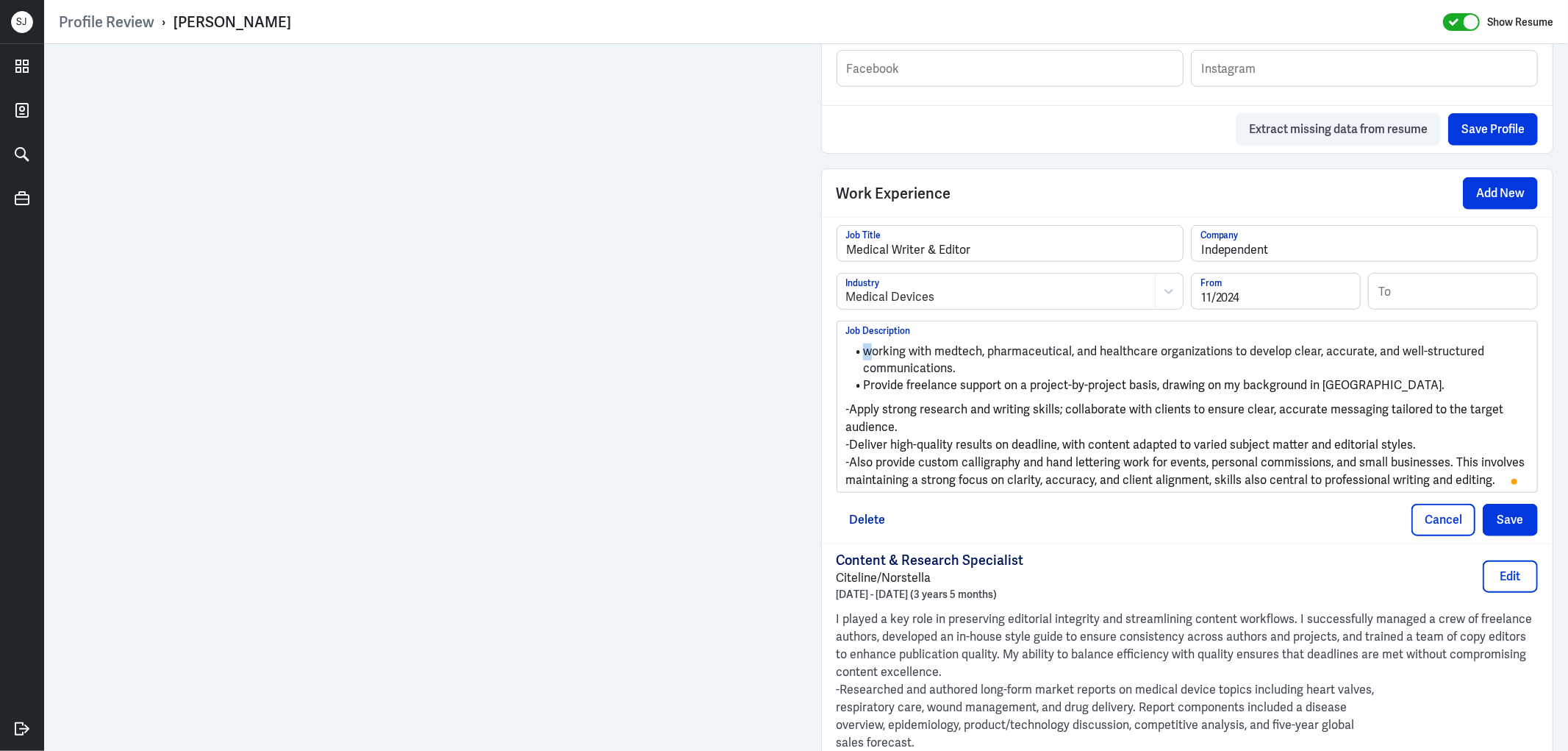
click at [860, 350] on li "working with medtech, pharmaceutical, and healthcare organizations to develop c…" at bounding box center [1187, 360] width 683 height 33
drag, startPoint x: 883, startPoint y: 349, endPoint x: 900, endPoint y: 349, distance: 17.0
click at [900, 349] on li "Working with medtech, pharmaceutical, and healthcare organizations to develop c…" at bounding box center [1187, 360] width 683 height 33
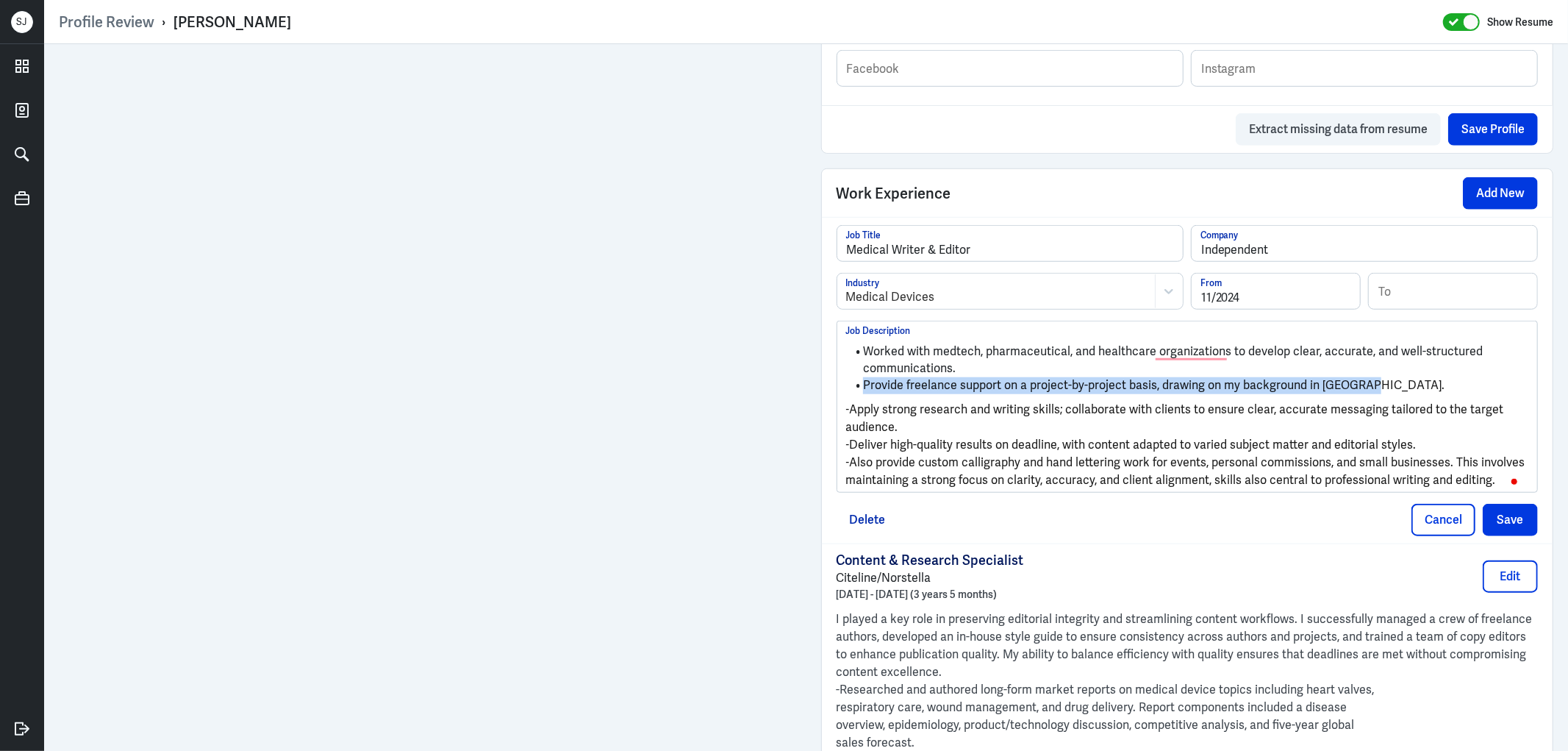
drag, startPoint x: 859, startPoint y: 386, endPoint x: 1365, endPoint y: 387, distance: 506.0
click at [1363, 387] on li "Provide freelance support on a project-by-project basis, drawing on my backgrou…" at bounding box center [1187, 385] width 683 height 17
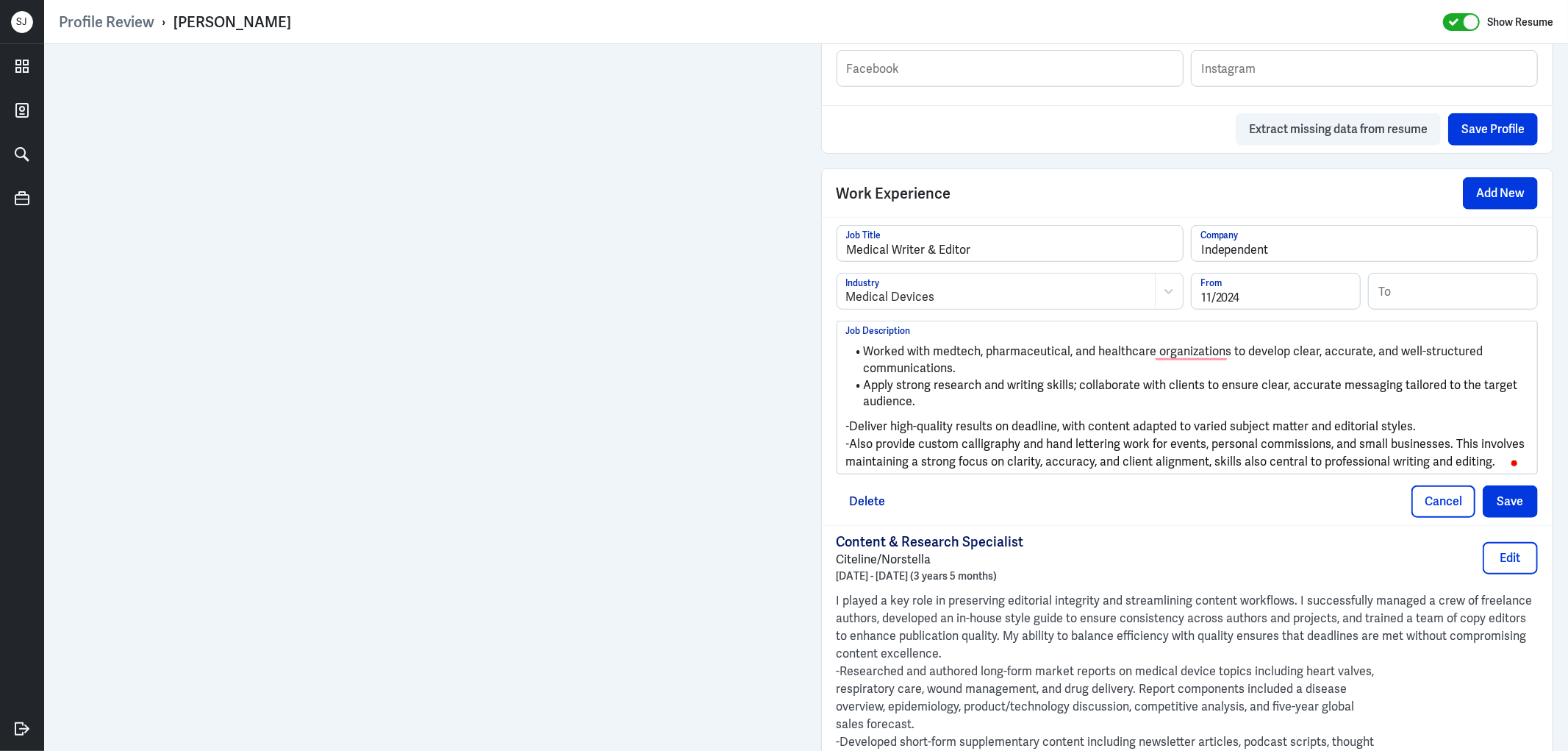
click at [883, 384] on span "Apply strong research and writing skills; collaborate with clients to ensure cl…" at bounding box center [1191, 393] width 657 height 32
drag, startPoint x: 842, startPoint y: 428, endPoint x: 820, endPoint y: 423, distance: 22.6
click at [822, 423] on div "Medical Writer & Editor Job Title Independent Company Medical Devices Industry …" at bounding box center [1188, 370] width 731 height 308
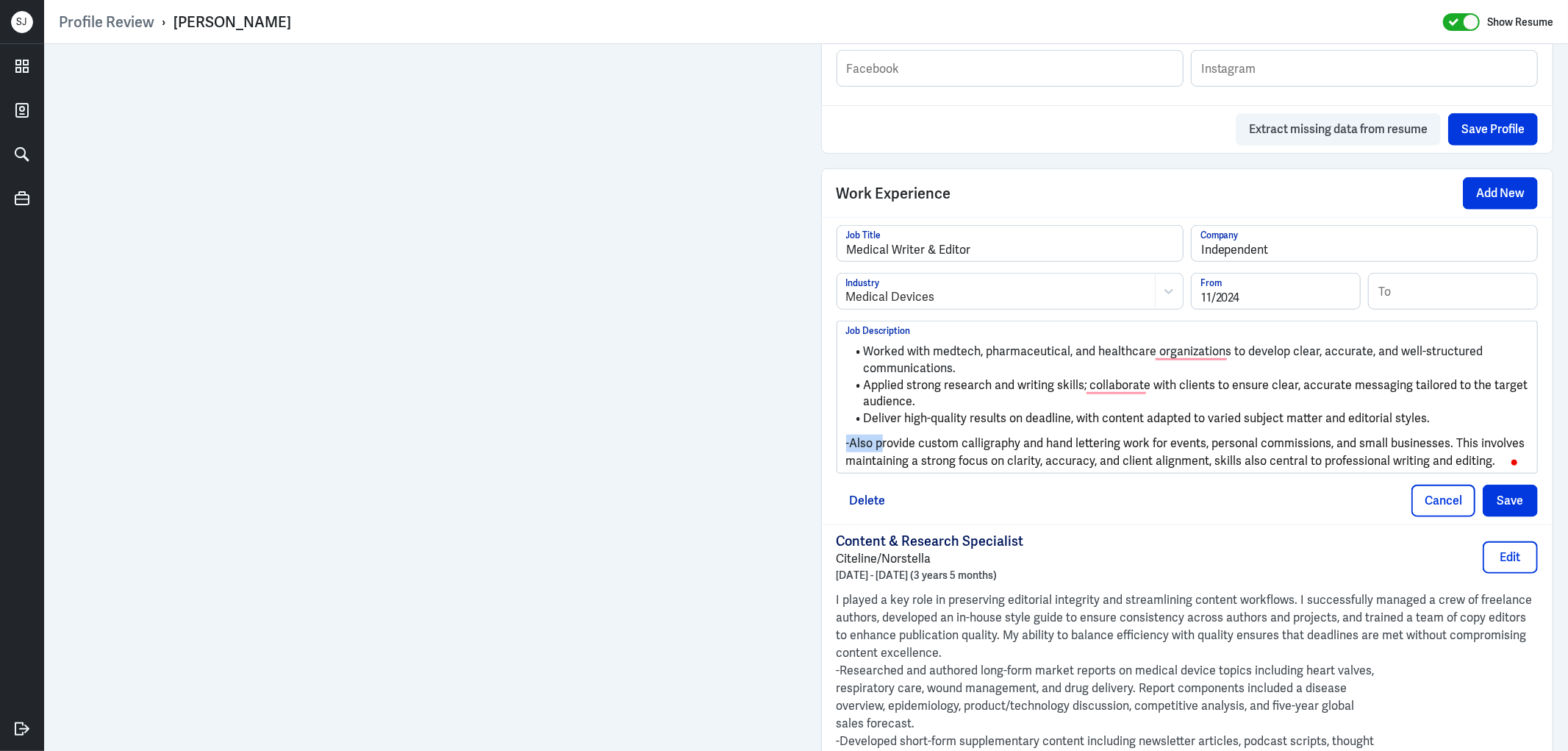
click at [826, 440] on div "Profile Review › Carrie Neptune Show Resume Admin Settings Update Resume Save P…" at bounding box center [806, 375] width 1524 height 751
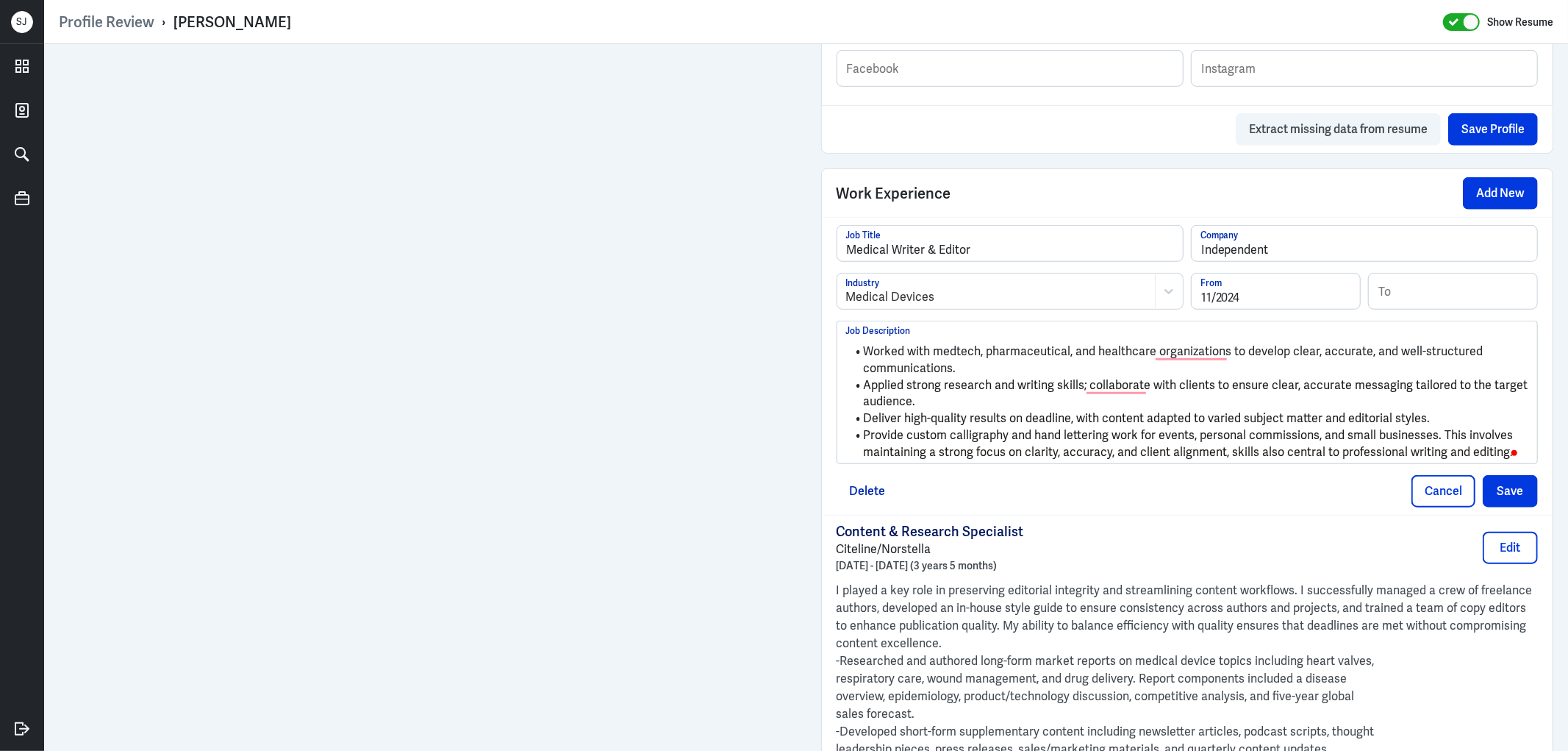
click at [895, 415] on span "Deliver high-quality results on deadline, with content adapted to varied subjec…" at bounding box center [1146, 417] width 567 height 16
click at [895, 437] on span "Provide custom calligraphy and hand lettering work for events, personal commiss…" at bounding box center [1189, 443] width 652 height 32
click at [1498, 489] on button "Save" at bounding box center [1510, 490] width 55 height 32
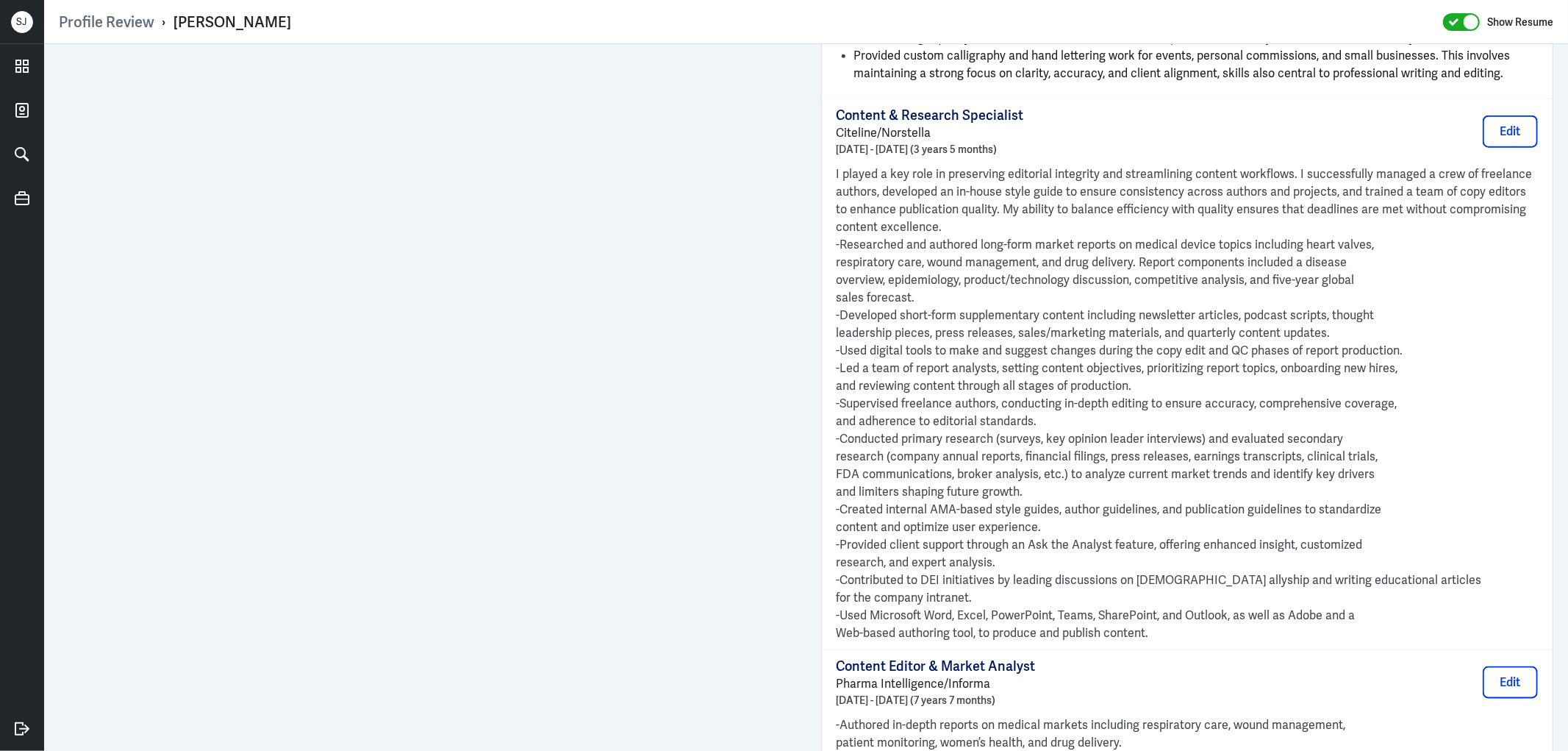
scroll to position [1552, 0]
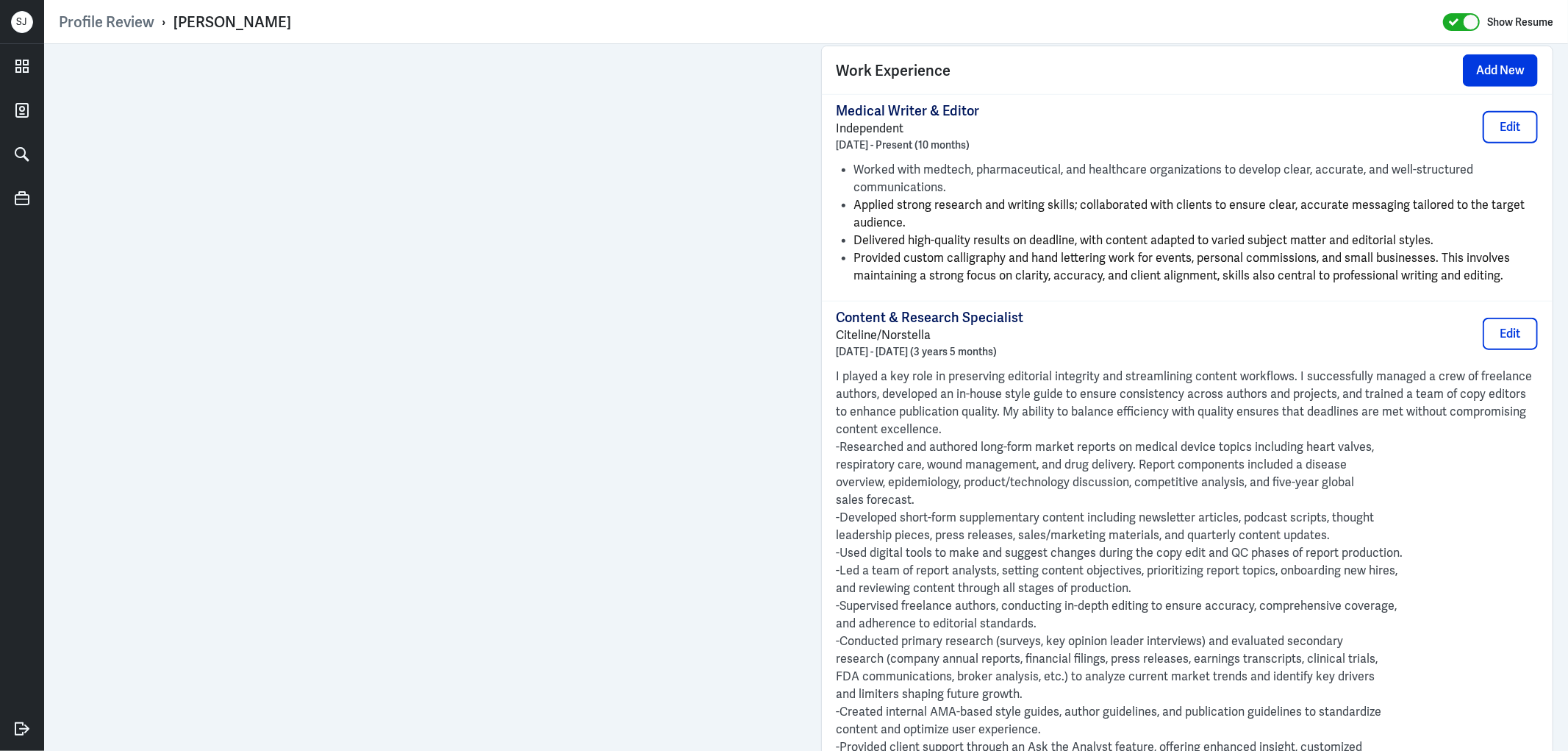
click at [1042, 273] on span "Provided custom calligraphy and hand lettering work for events, personal commis…" at bounding box center [1182, 266] width 656 height 33
click at [1512, 344] on button "Edit" at bounding box center [1510, 334] width 55 height 32
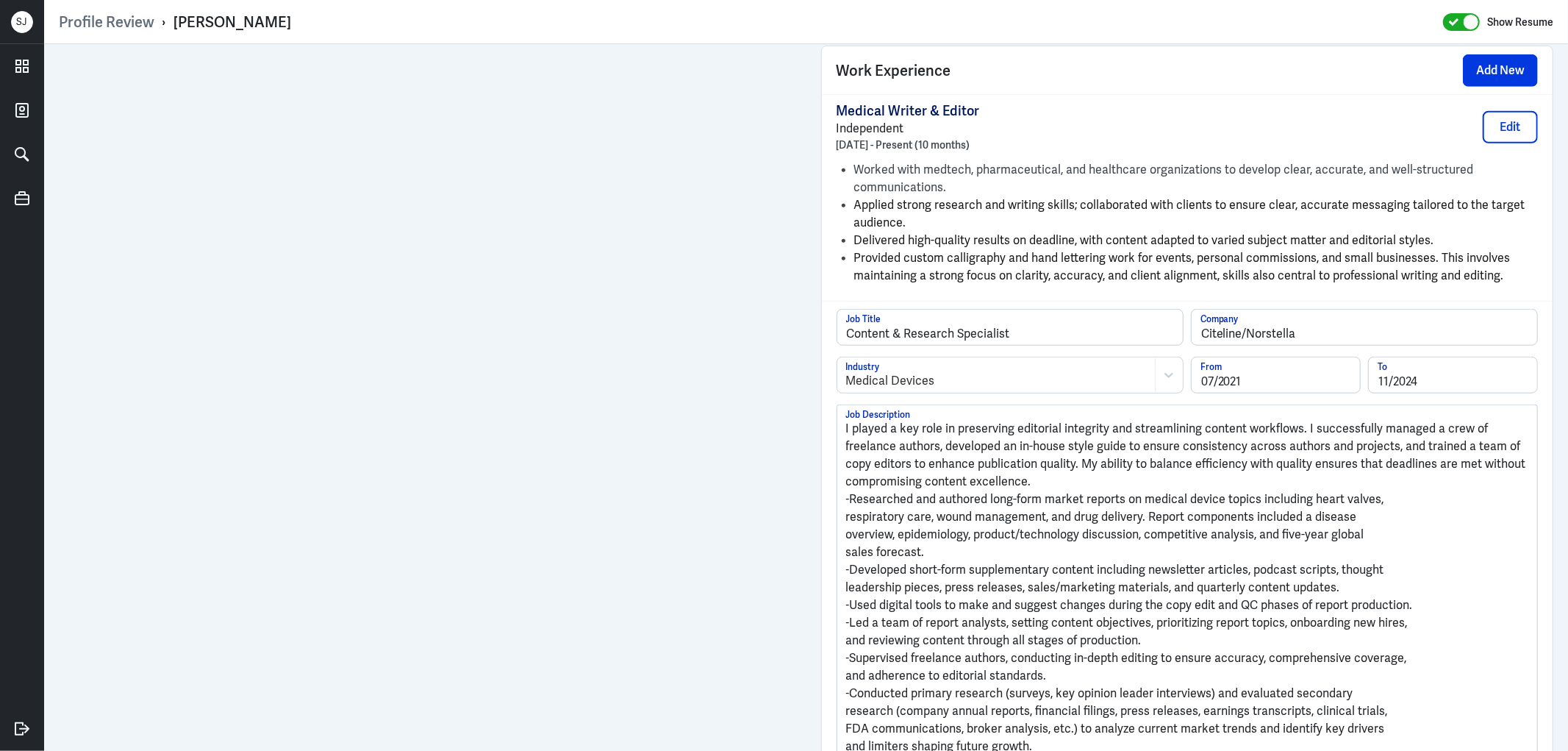
click at [912, 493] on p "-Researched and authored long-form market reports on medical device topics incl…" at bounding box center [1187, 499] width 683 height 18
copy div "I played a key role in preserving editorial integrity and streamlining content …"
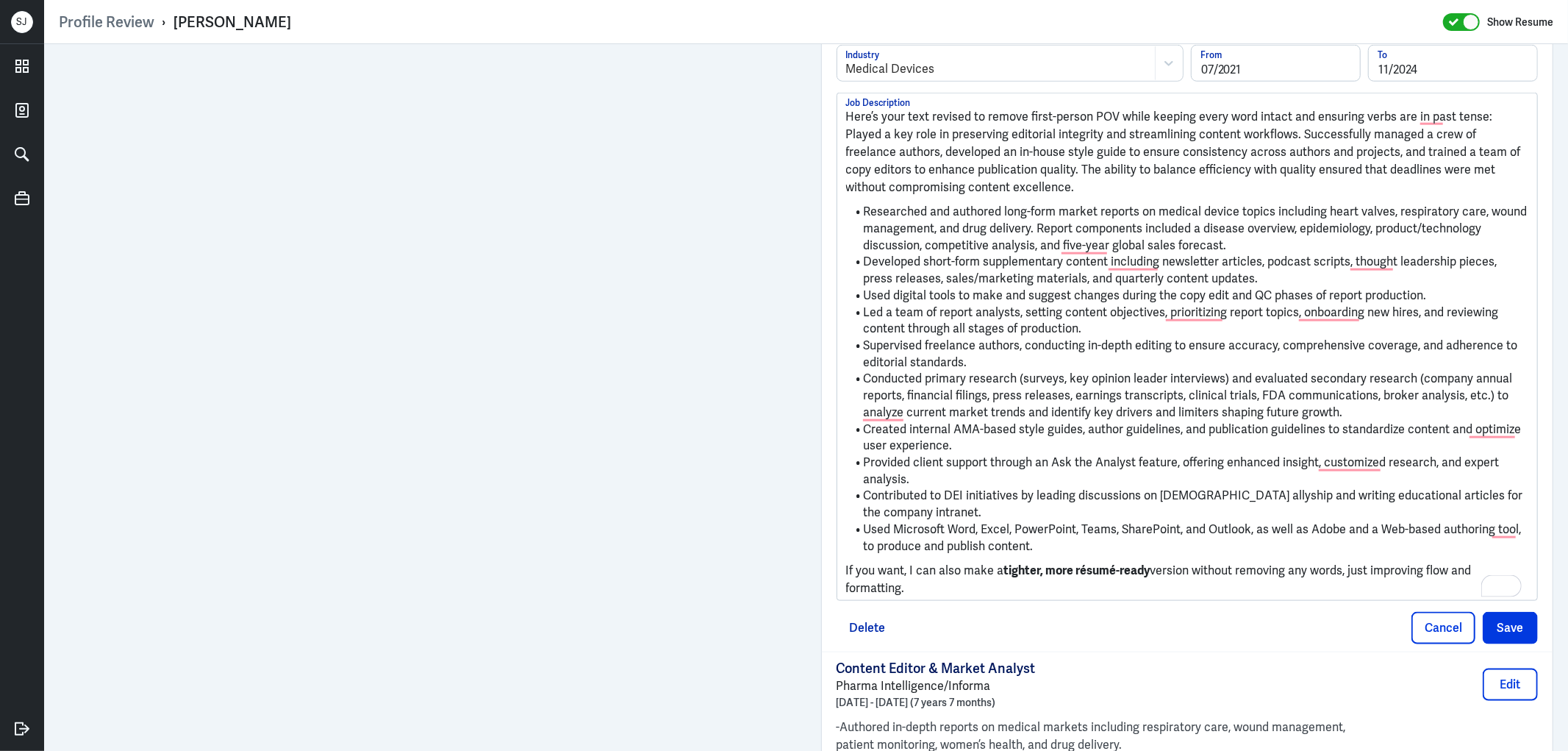
scroll to position [1429, 0]
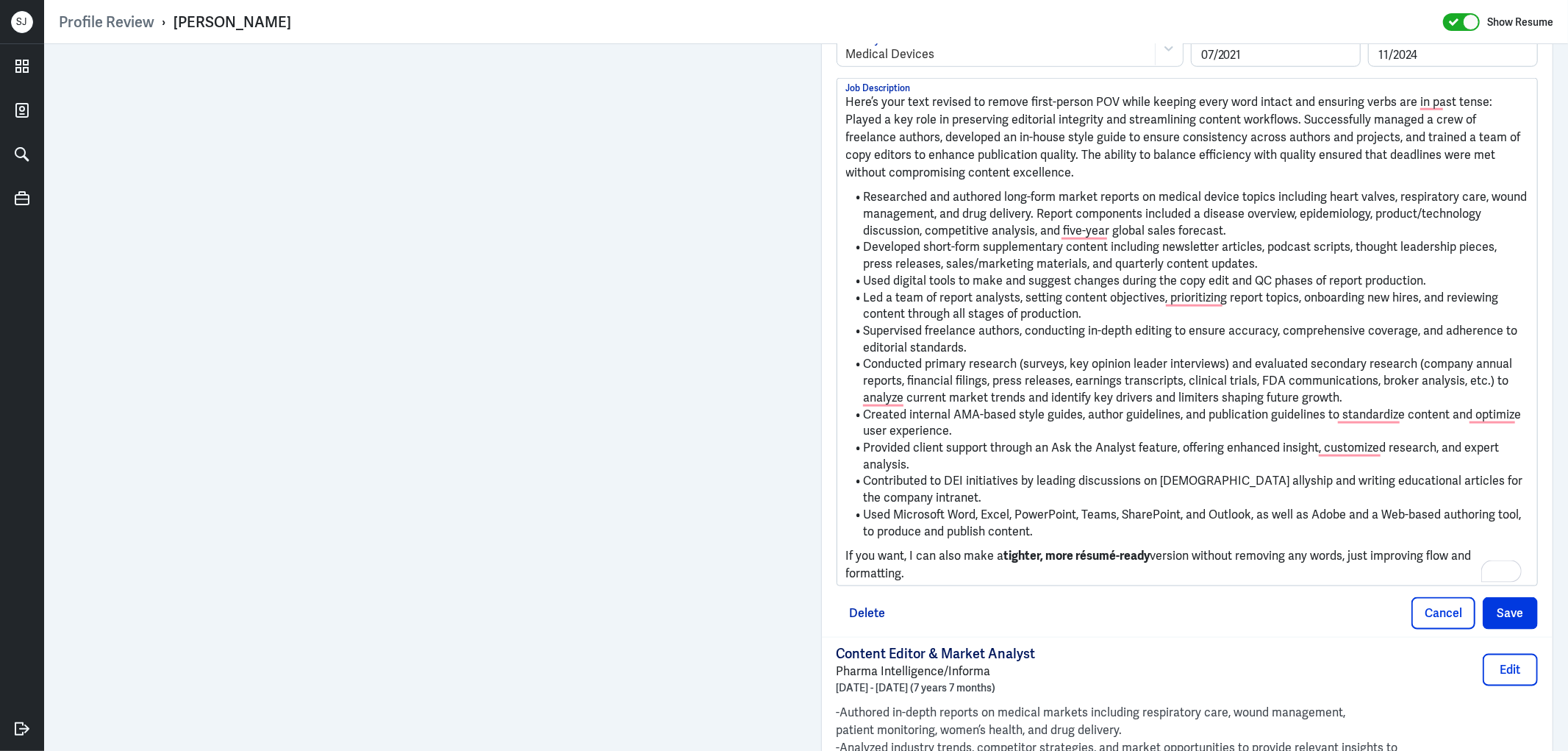
click at [834, 563] on div "Profile Review › Carrie Neptune Show Resume Admin Settings Update Resume Save P…" at bounding box center [806, 375] width 1524 height 751
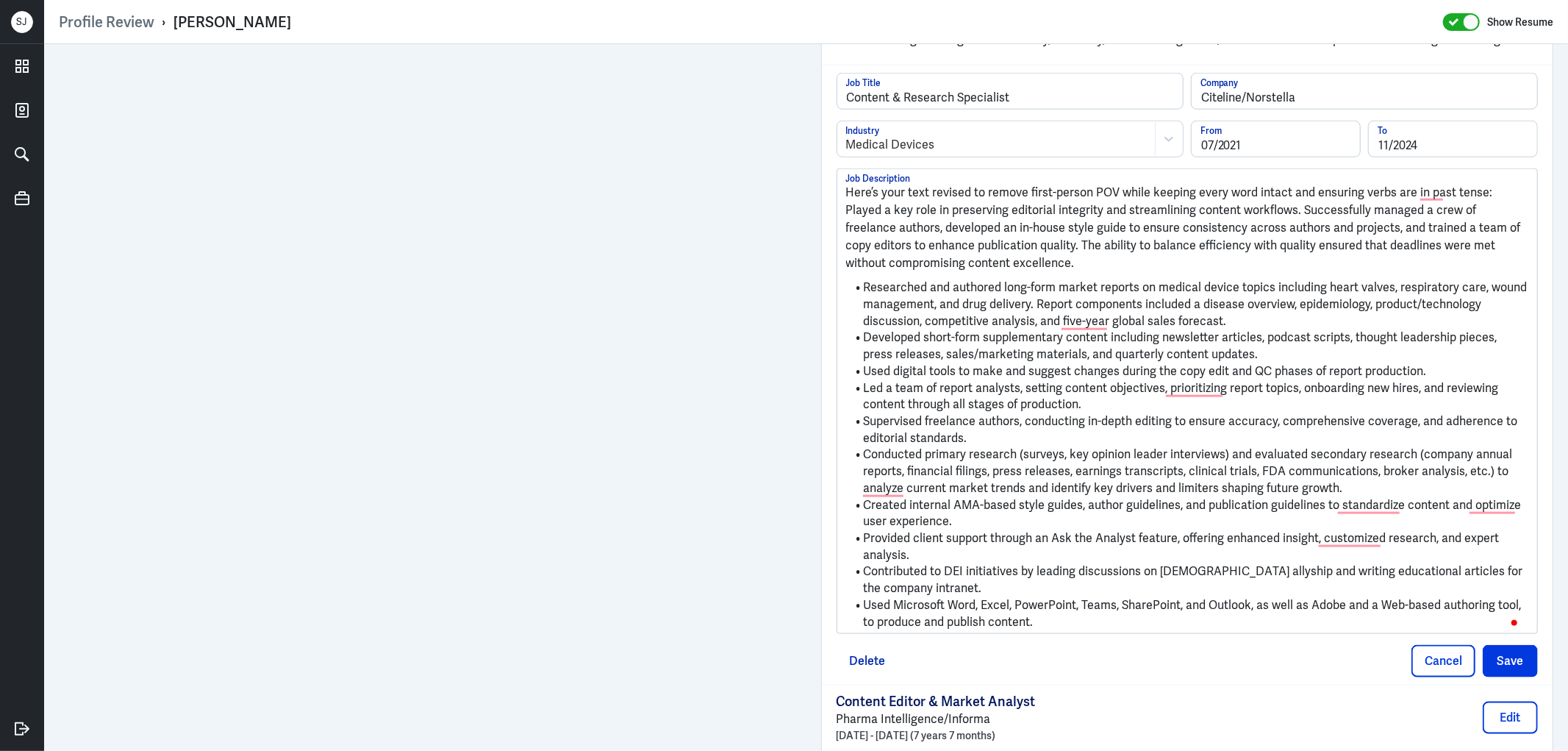
scroll to position [1184, 0]
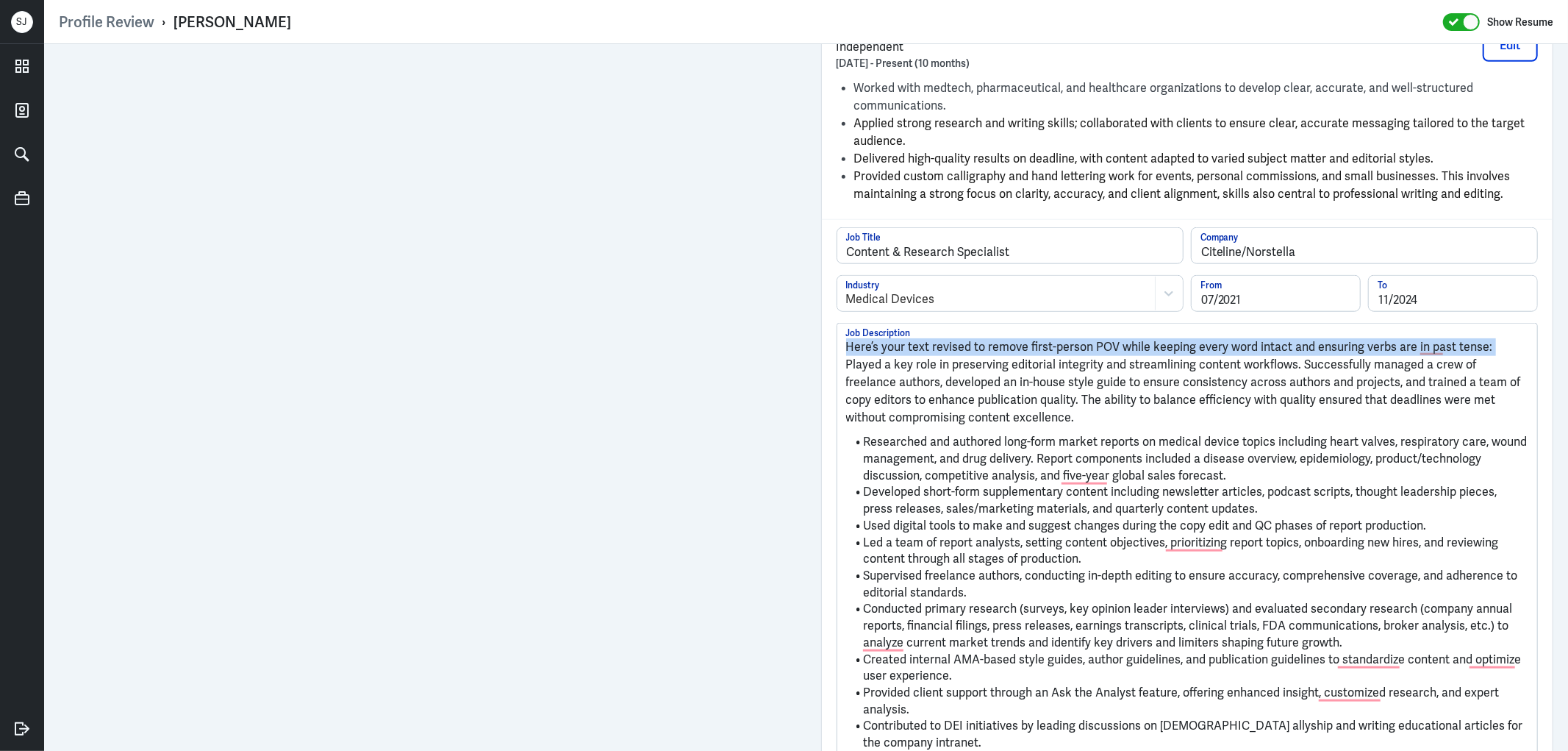
drag, startPoint x: 839, startPoint y: 365, endPoint x: 839, endPoint y: 346, distance: 19.0
click at [846, 346] on div "Here’s your text revised to remove first-person POV while keeping every word in…" at bounding box center [1187, 561] width 683 height 446
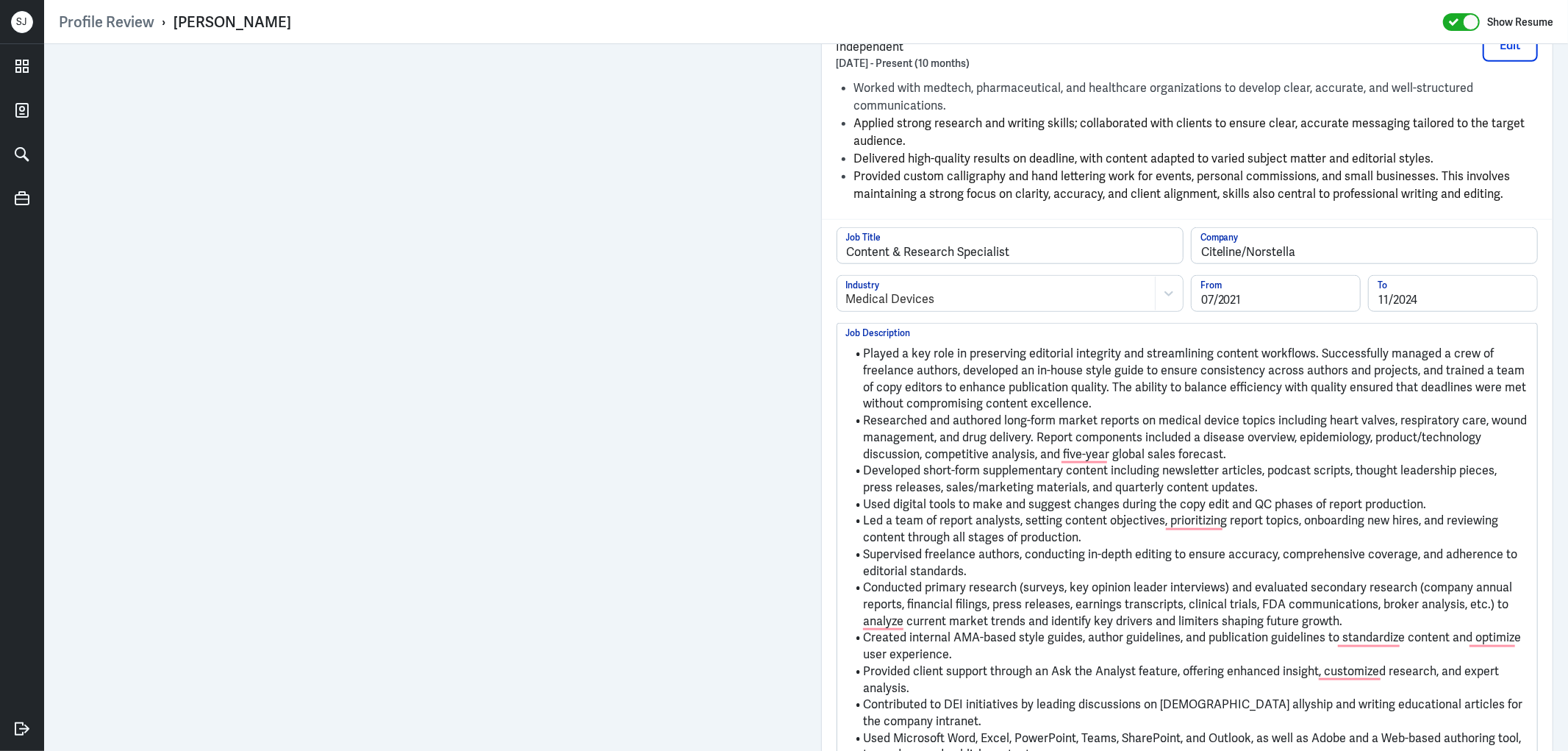
click at [1307, 350] on li "Played a key role in preserving editorial integrity and streamlining content wo…" at bounding box center [1187, 379] width 683 height 67
click at [1280, 405] on li "Successfully managed a crew of freelance authors, developed an in-house style g…" at bounding box center [1187, 387] width 683 height 50
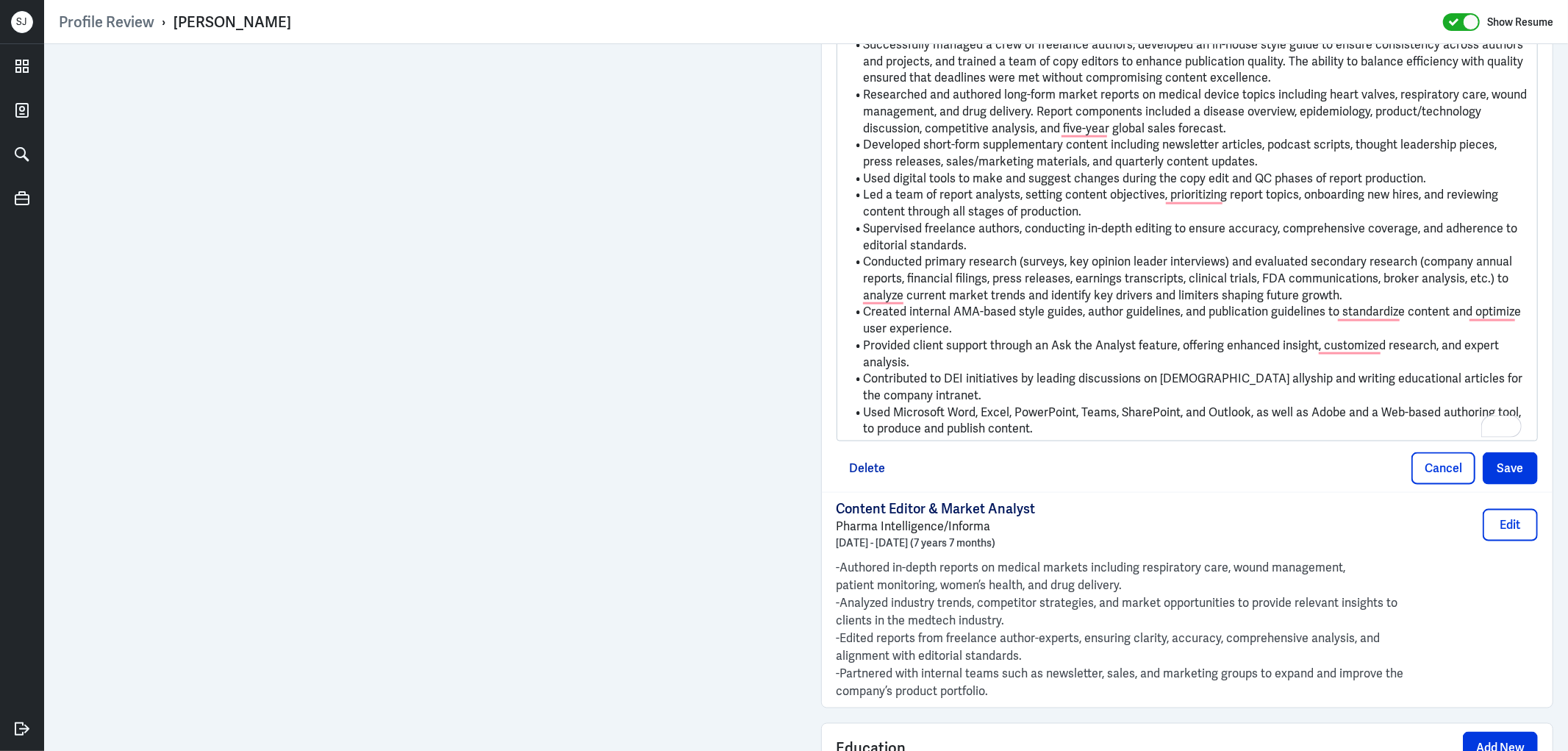
scroll to position [1511, 0]
click at [1496, 466] on button "Save" at bounding box center [1510, 467] width 55 height 32
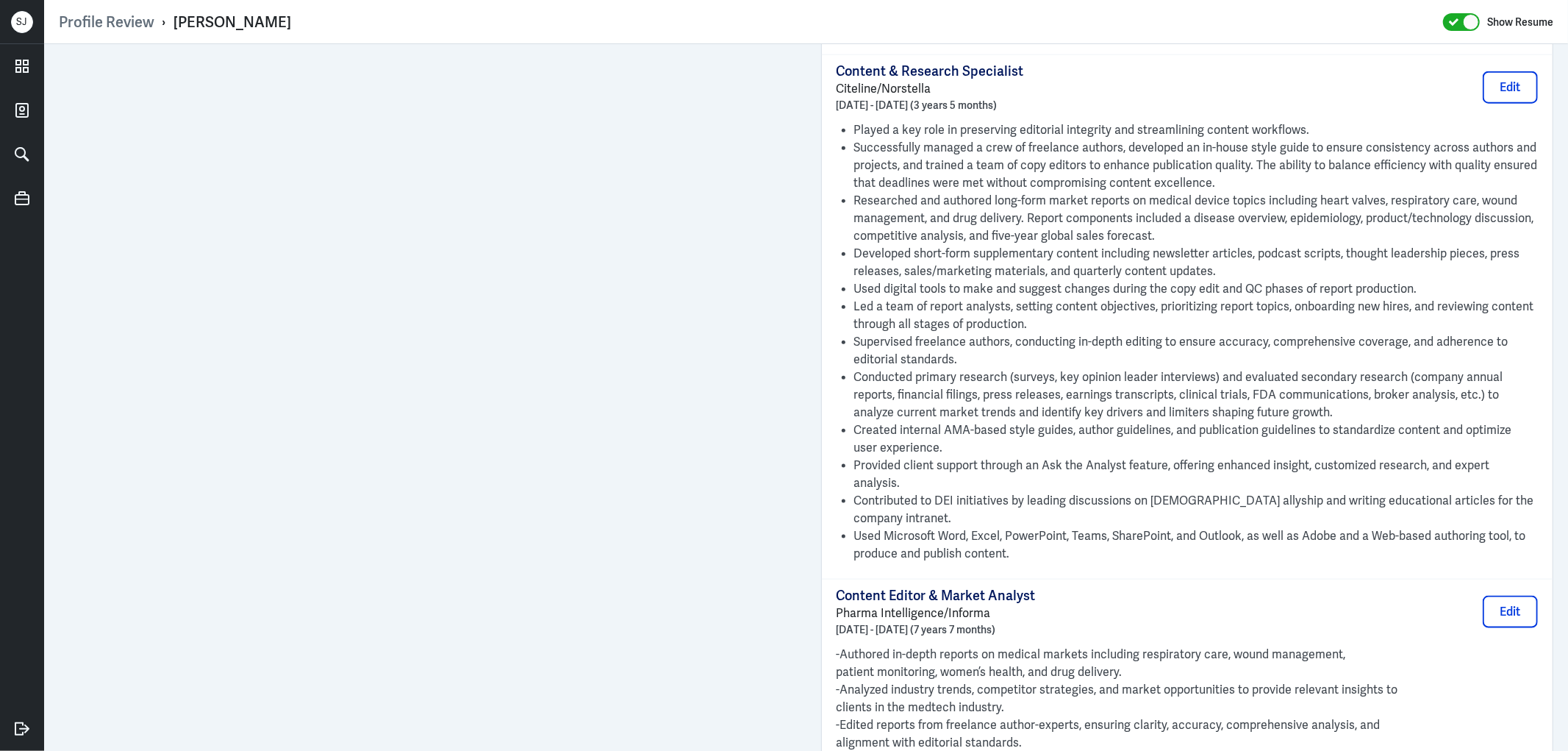
scroll to position [1674, 0]
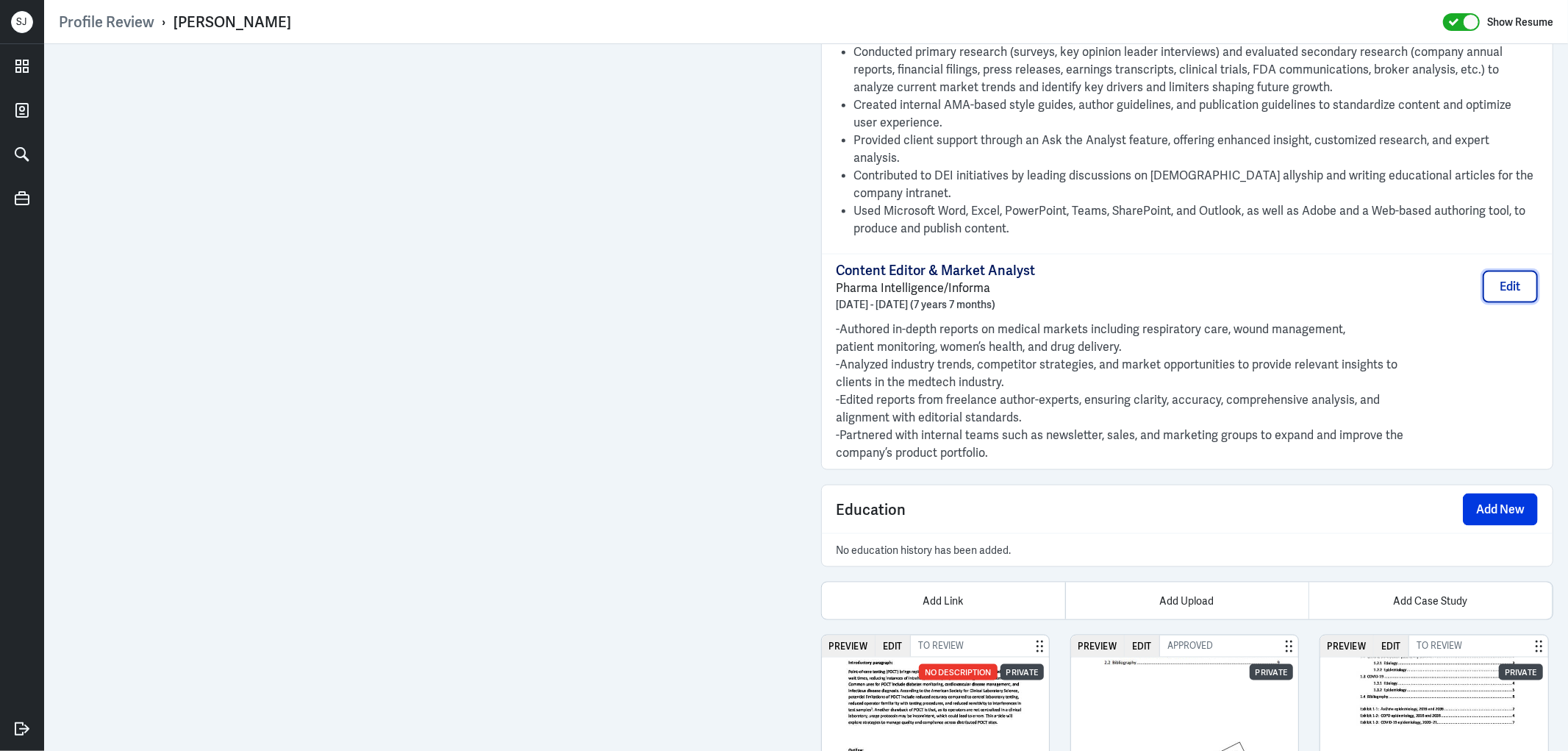
click at [1495, 271] on button "Edit" at bounding box center [1510, 287] width 55 height 32
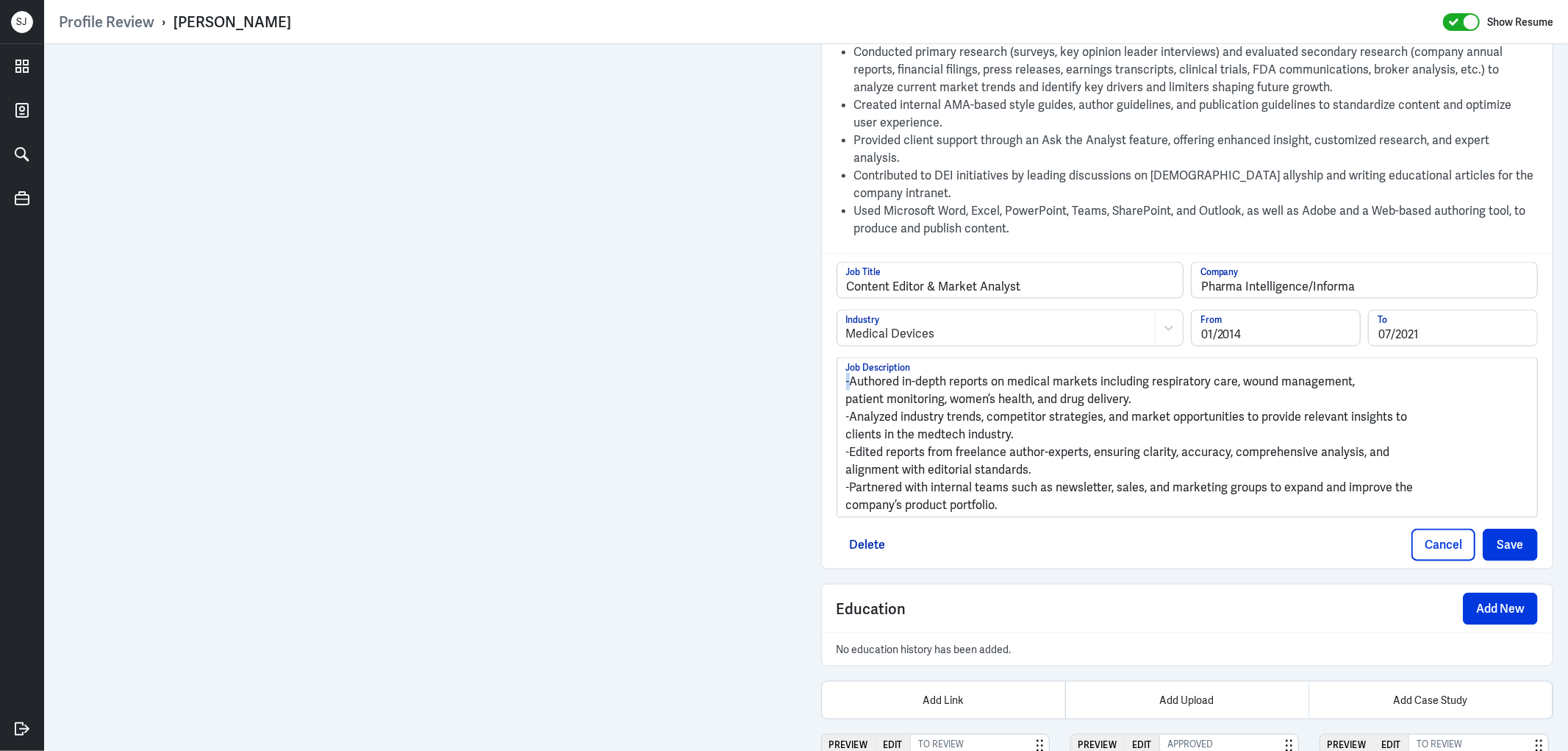
drag, startPoint x: 845, startPoint y: 366, endPoint x: 834, endPoint y: 366, distance: 11.0
click at [837, 366] on div "-Authored in-depth reports on medical markets including respiratory care, wound…" at bounding box center [1188, 438] width 700 height 158
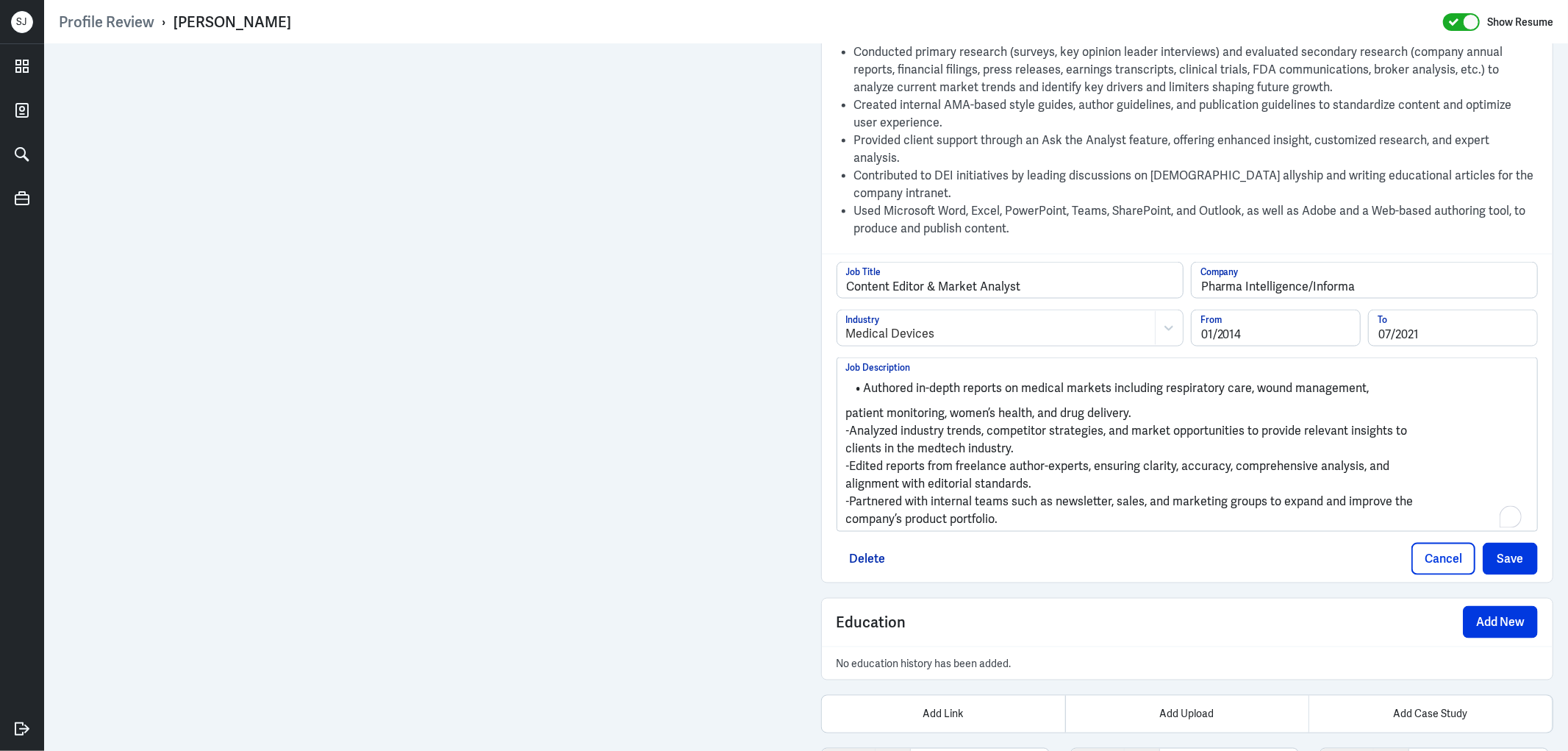
scroll to position [1693, 0]
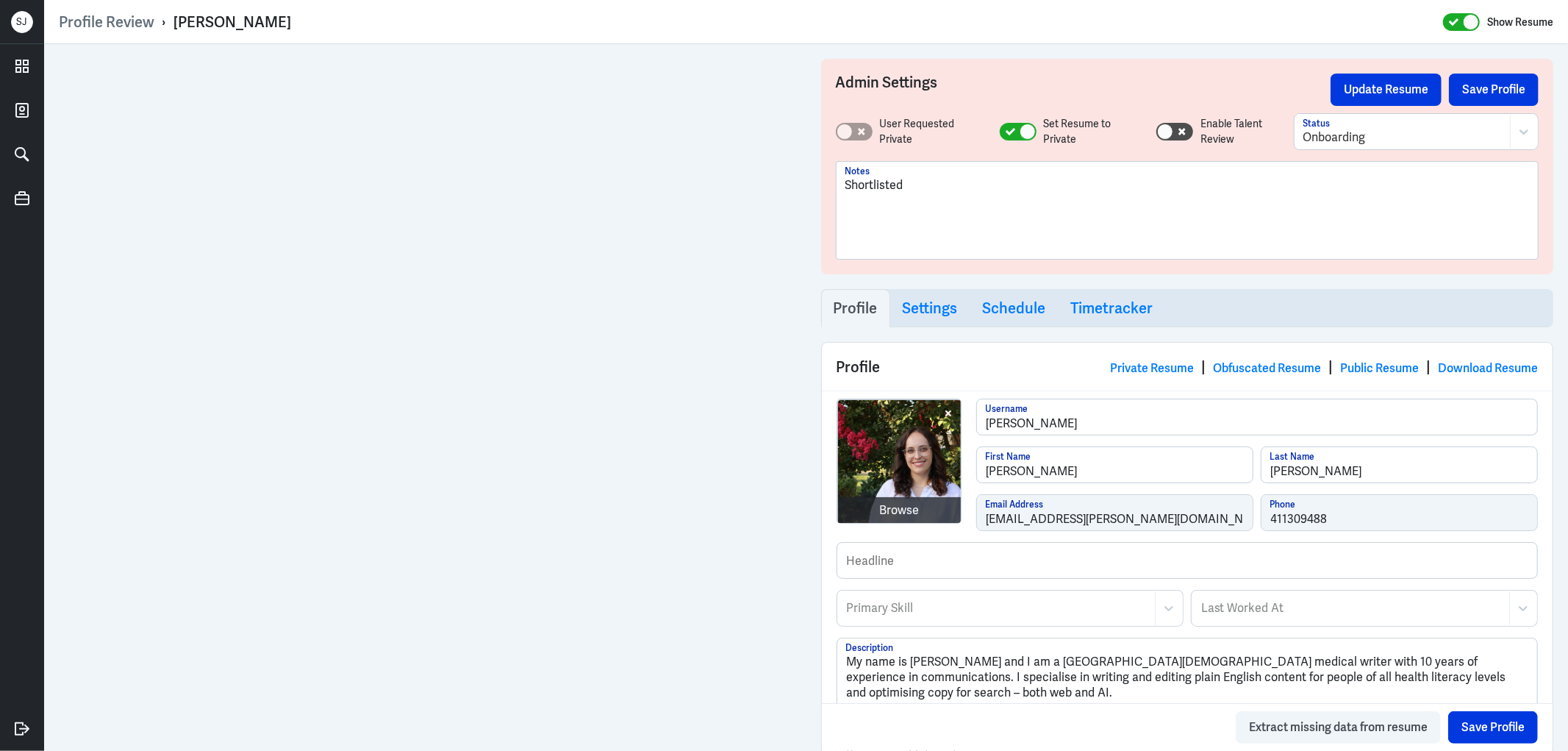
drag, startPoint x: 1163, startPoint y: 53, endPoint x: 1318, endPoint y: 4, distance: 162.6
click at [1008, 29] on div "Profile Review › [PERSON_NAME] Show Resume" at bounding box center [806, 22] width 1494 height 19
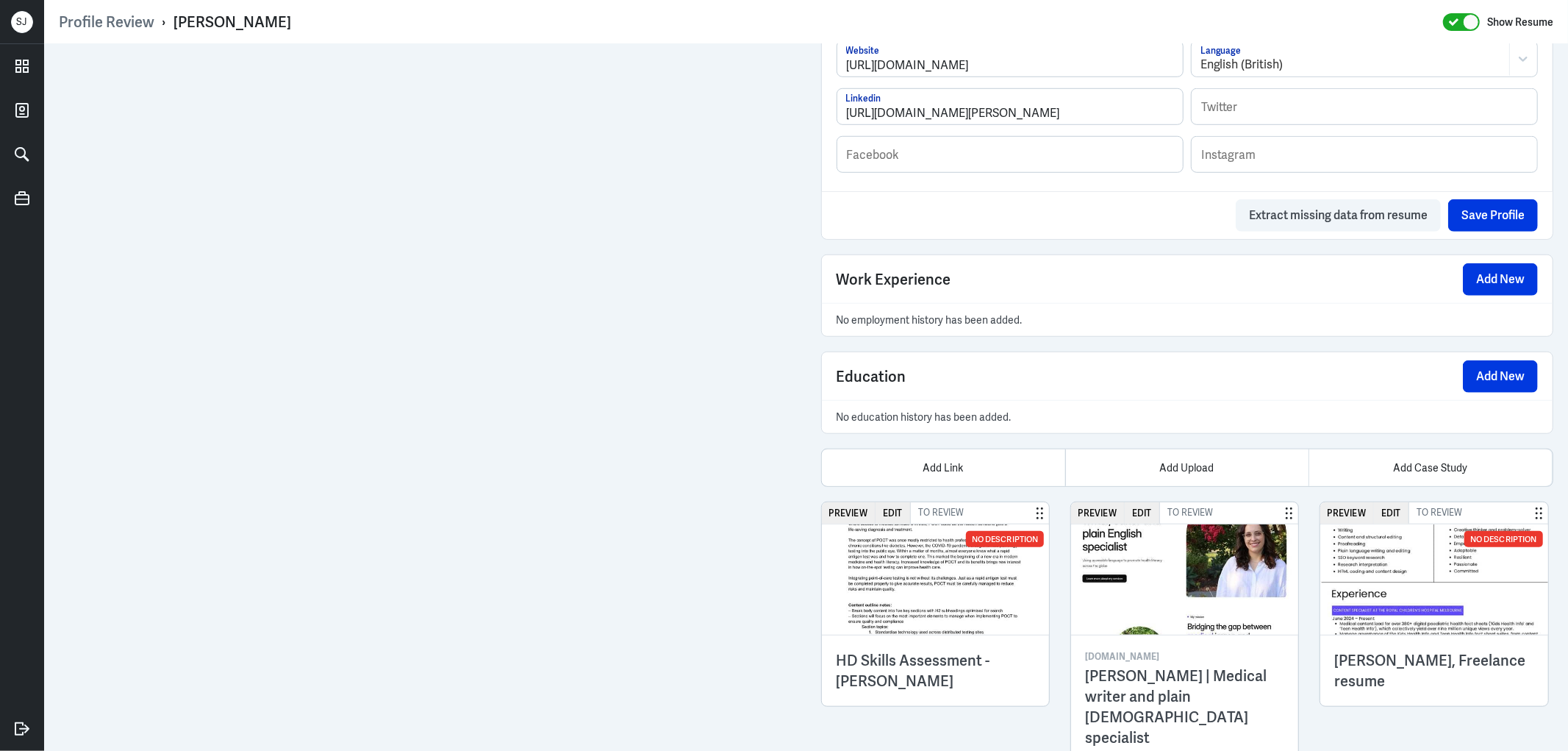
scroll to position [944, 0]
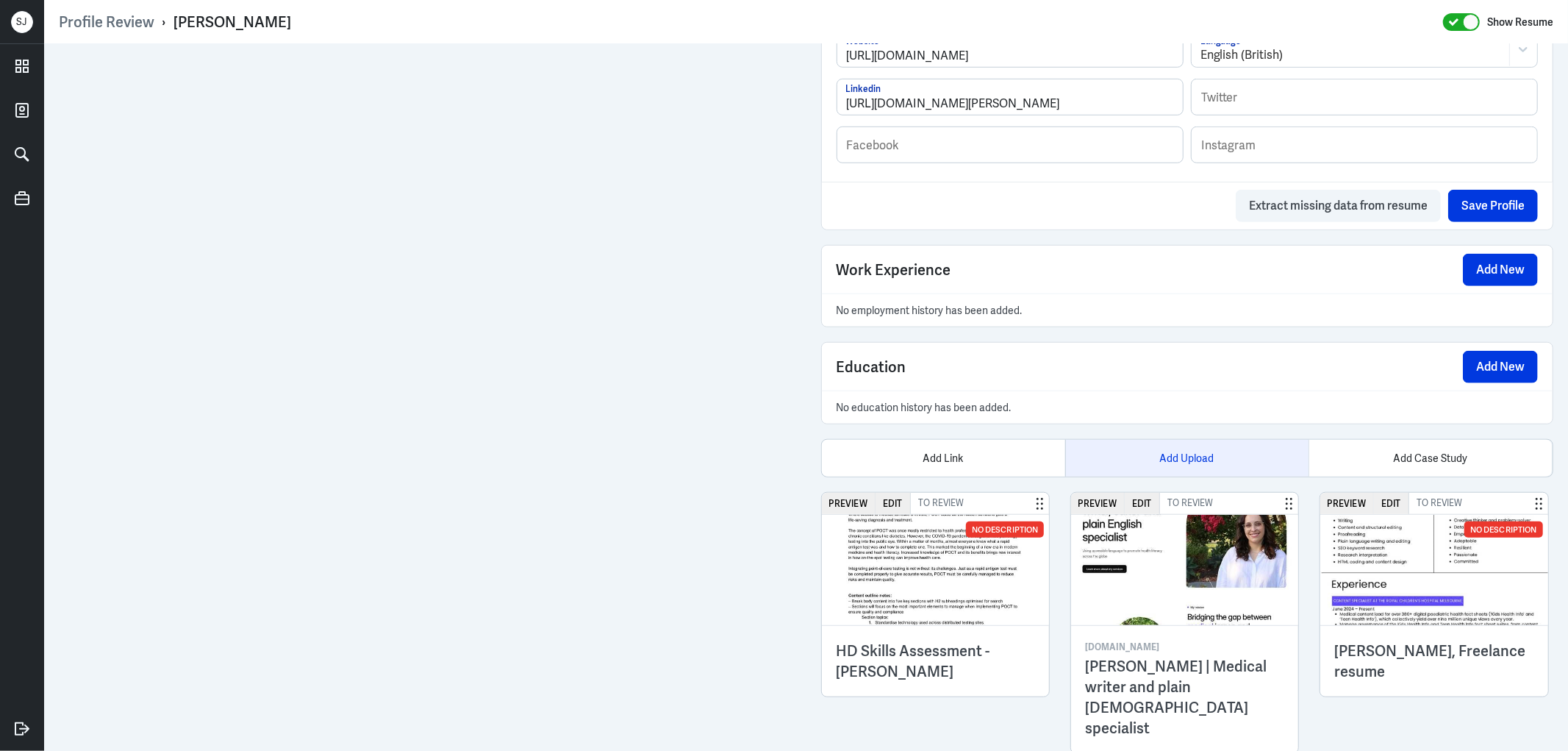
click at [1194, 453] on div "Add Upload" at bounding box center [1187, 458] width 243 height 37
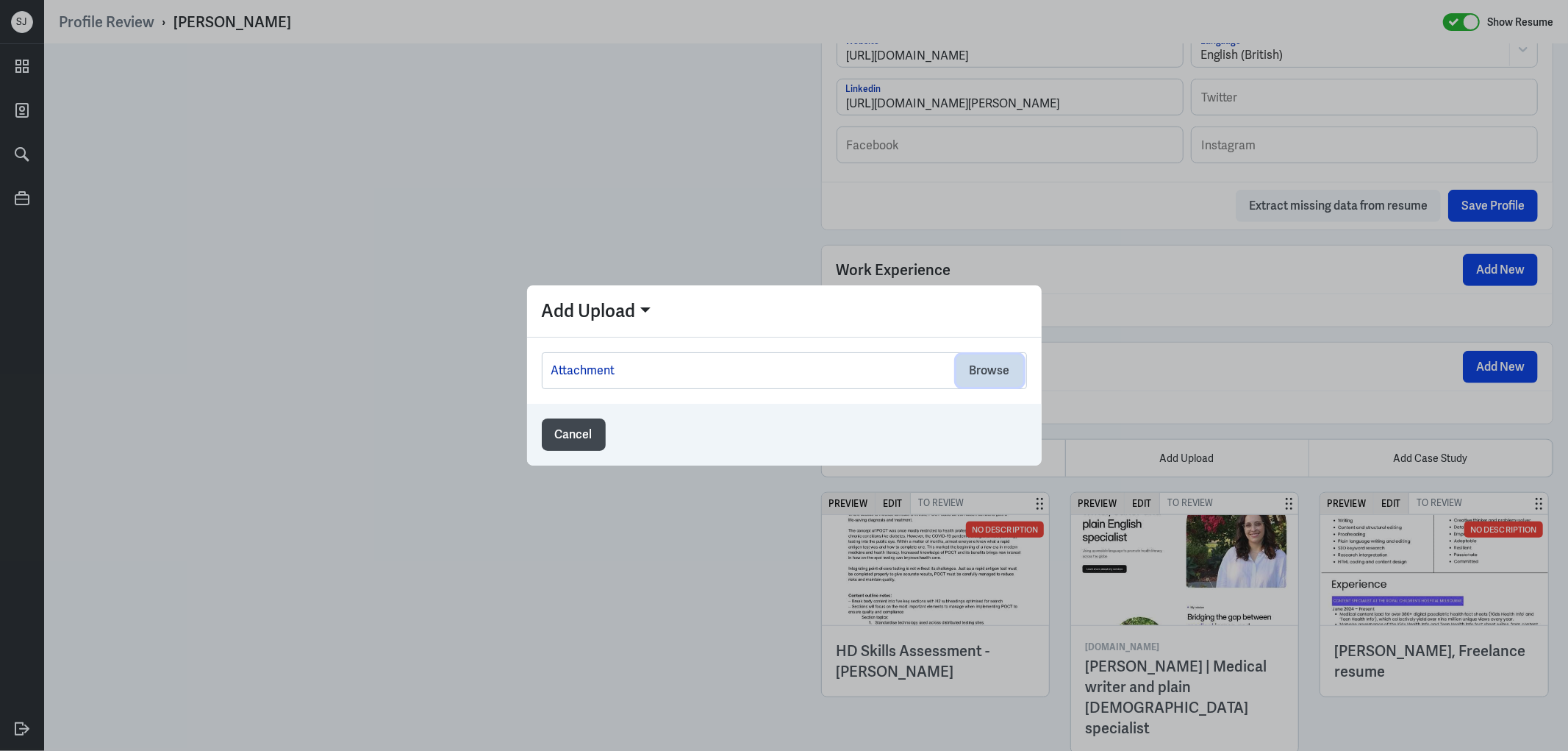
click at [989, 378] on button "Browse" at bounding box center [989, 370] width 67 height 32
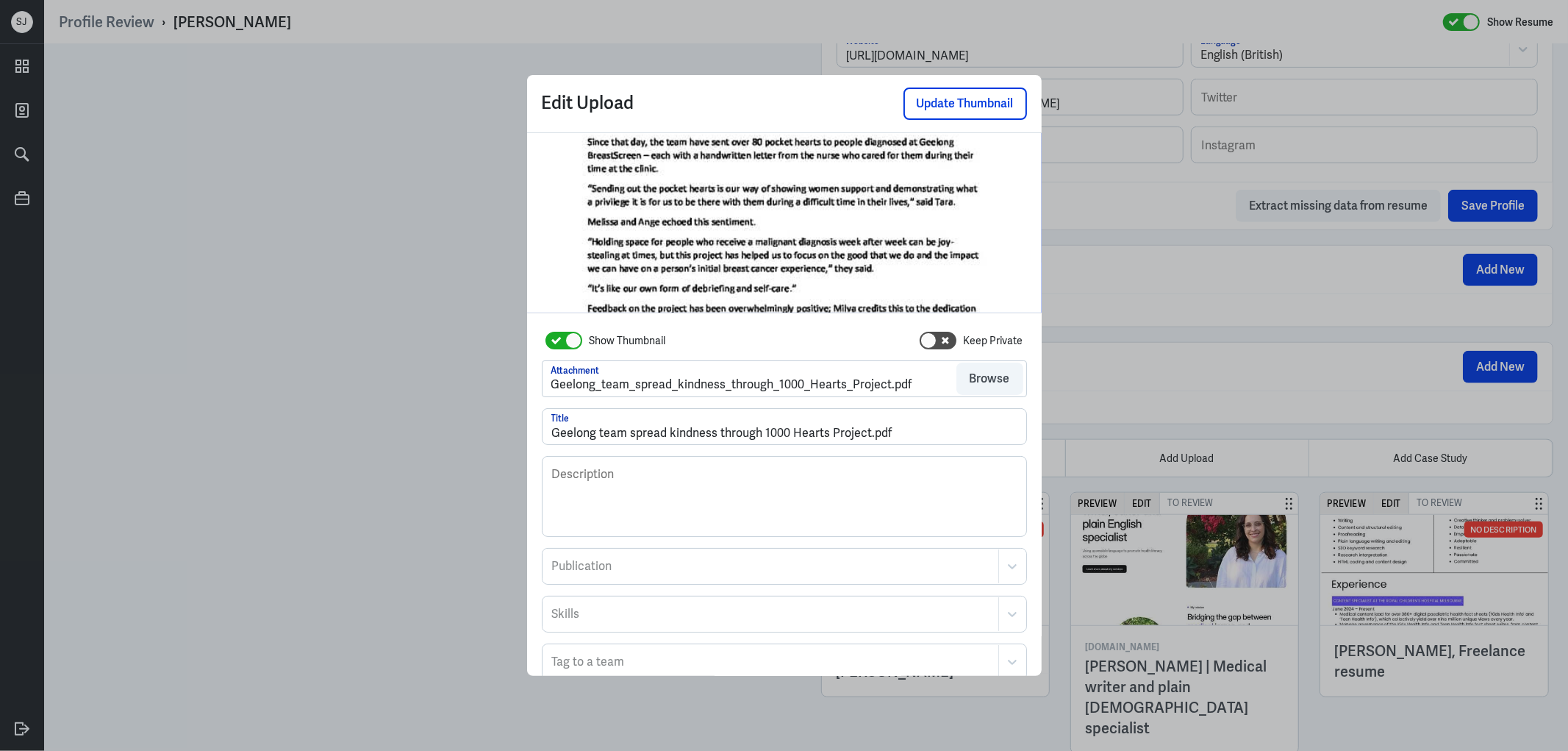
scroll to position [122, 0]
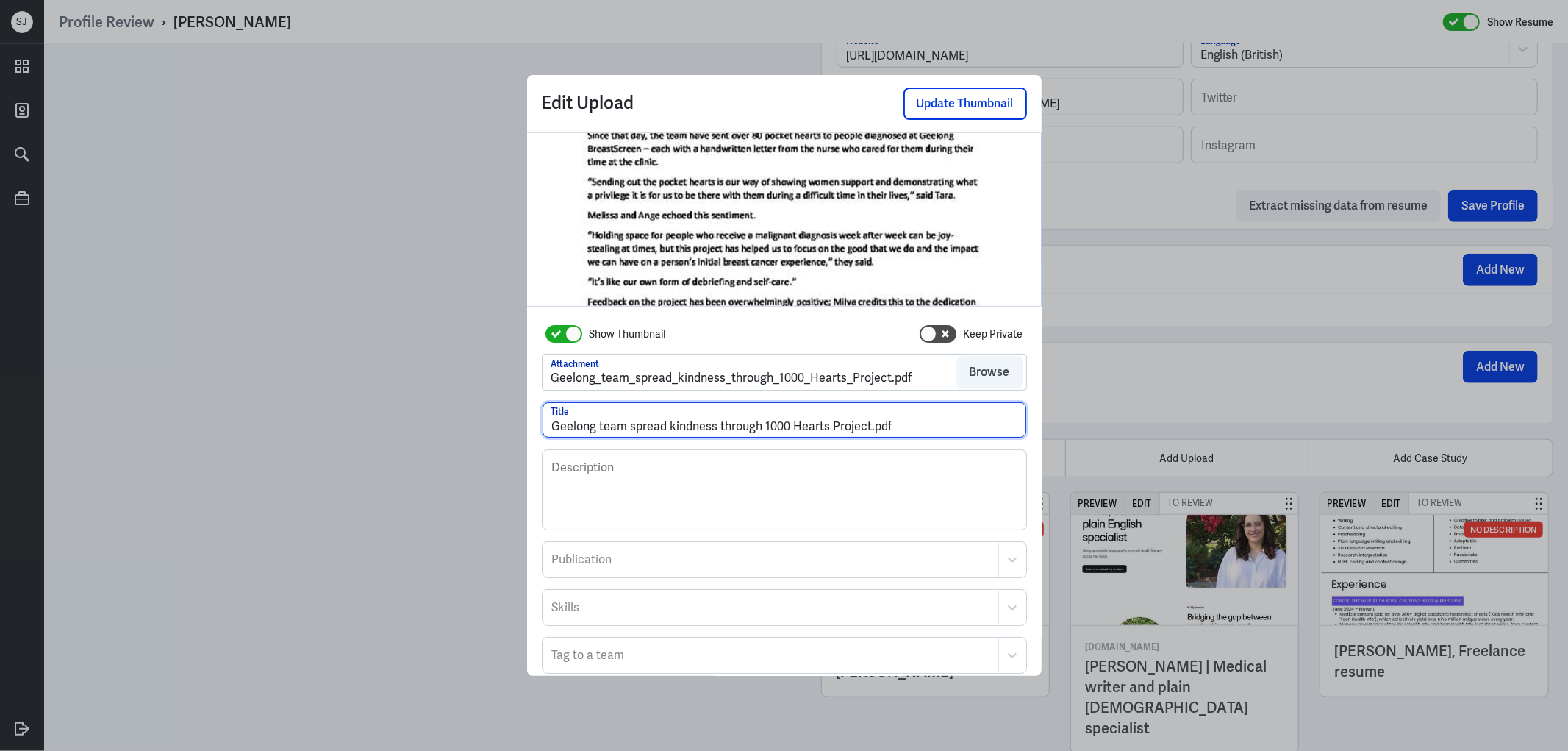
drag, startPoint x: 860, startPoint y: 417, endPoint x: 967, endPoint y: 420, distance: 107.0
click at [967, 420] on input "Geelong team spread kindness through 1000 Hearts Project.pdf" at bounding box center [784, 419] width 484 height 35
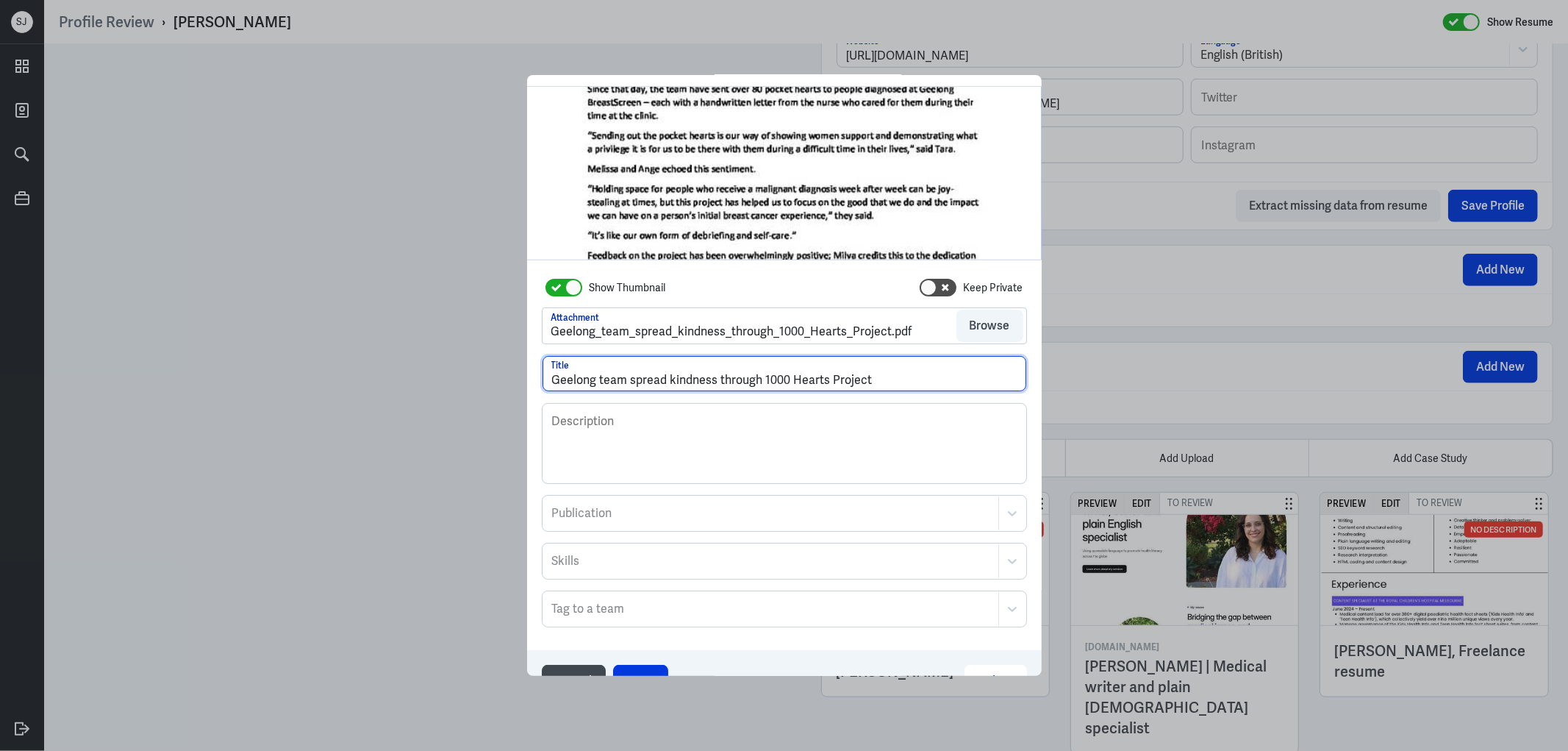
scroll to position [79, 0]
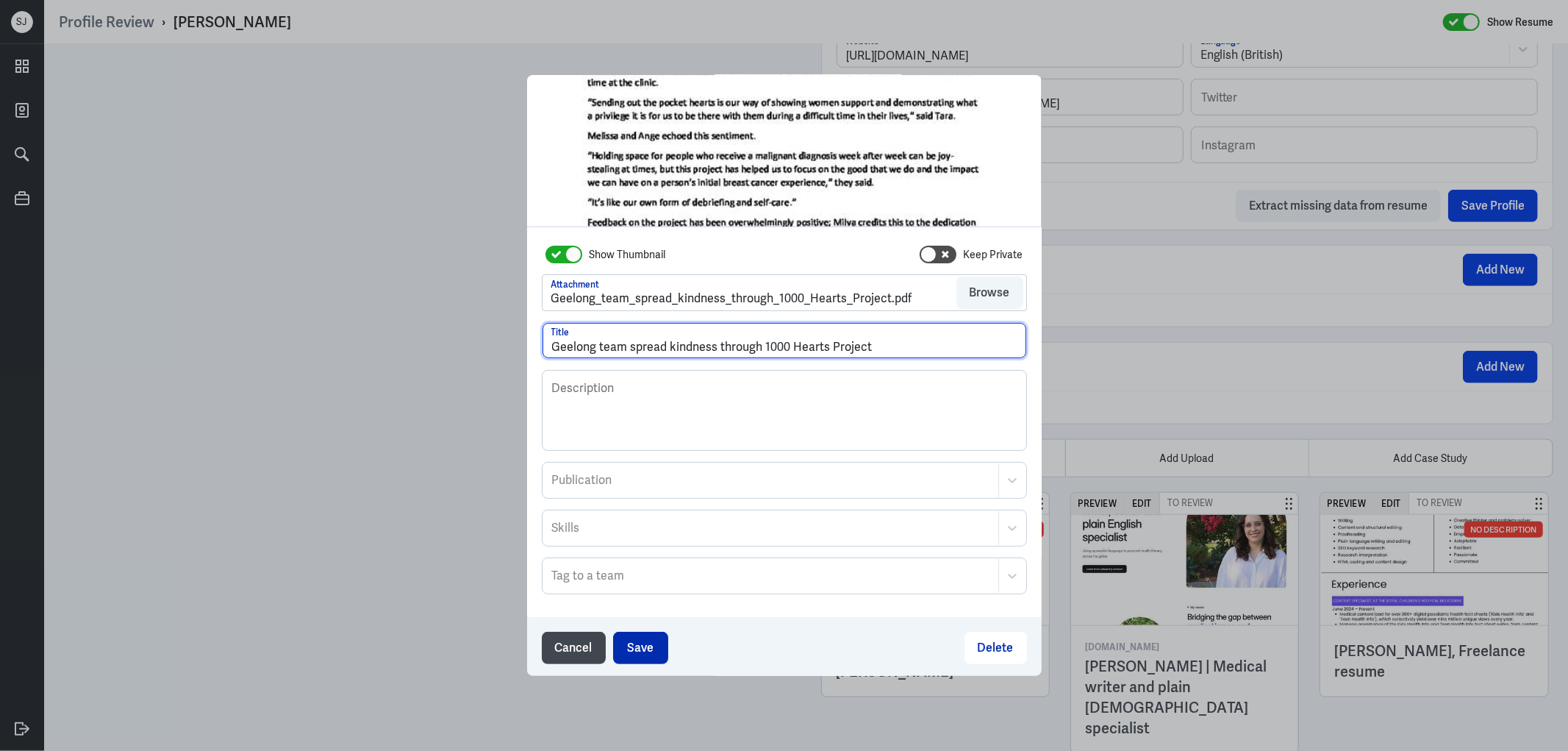
type input "Geelong team spread kindness through 1000 Hearts Project"
click at [631, 655] on button "Save" at bounding box center [640, 647] width 55 height 32
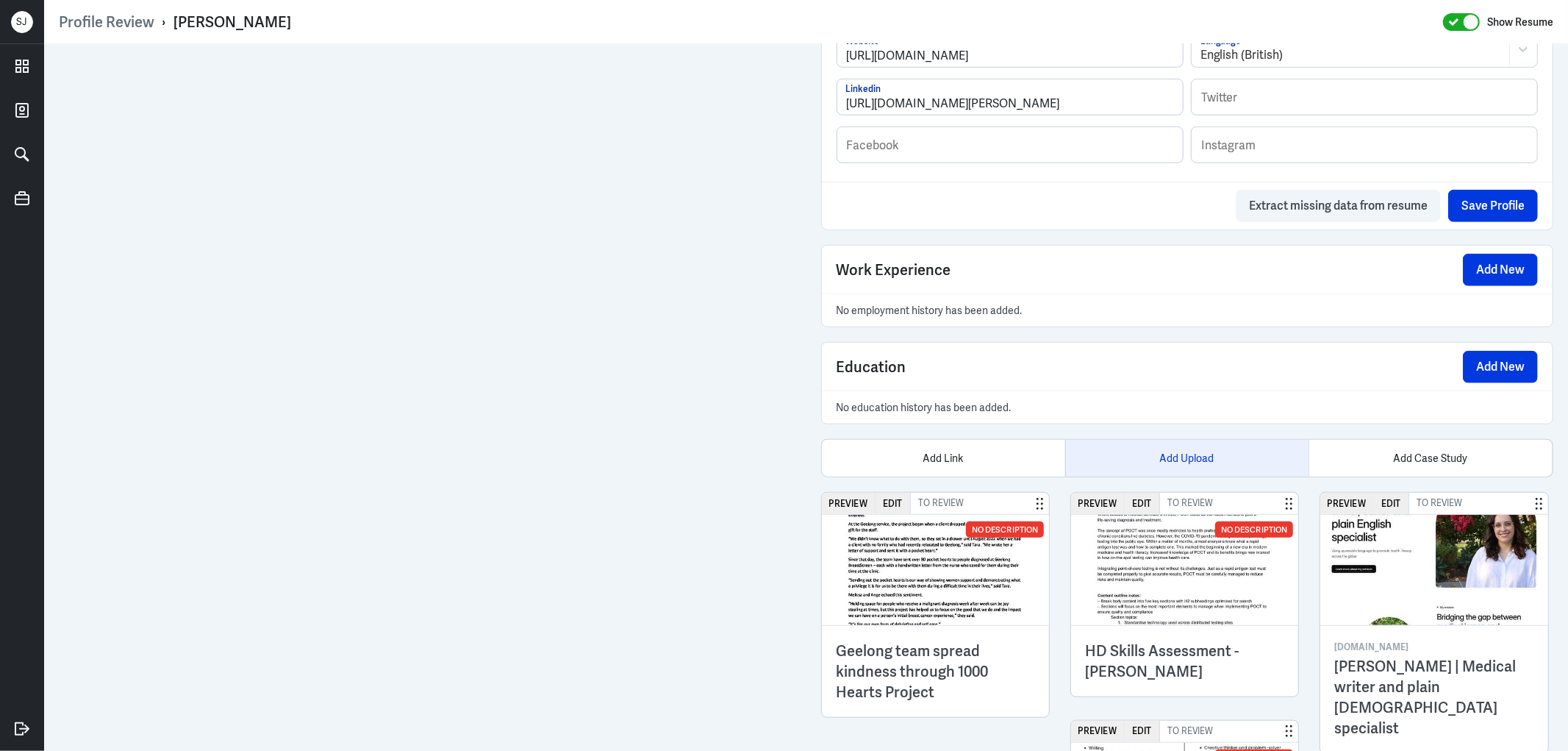
click at [1194, 472] on div "Add Upload" at bounding box center [1187, 458] width 243 height 37
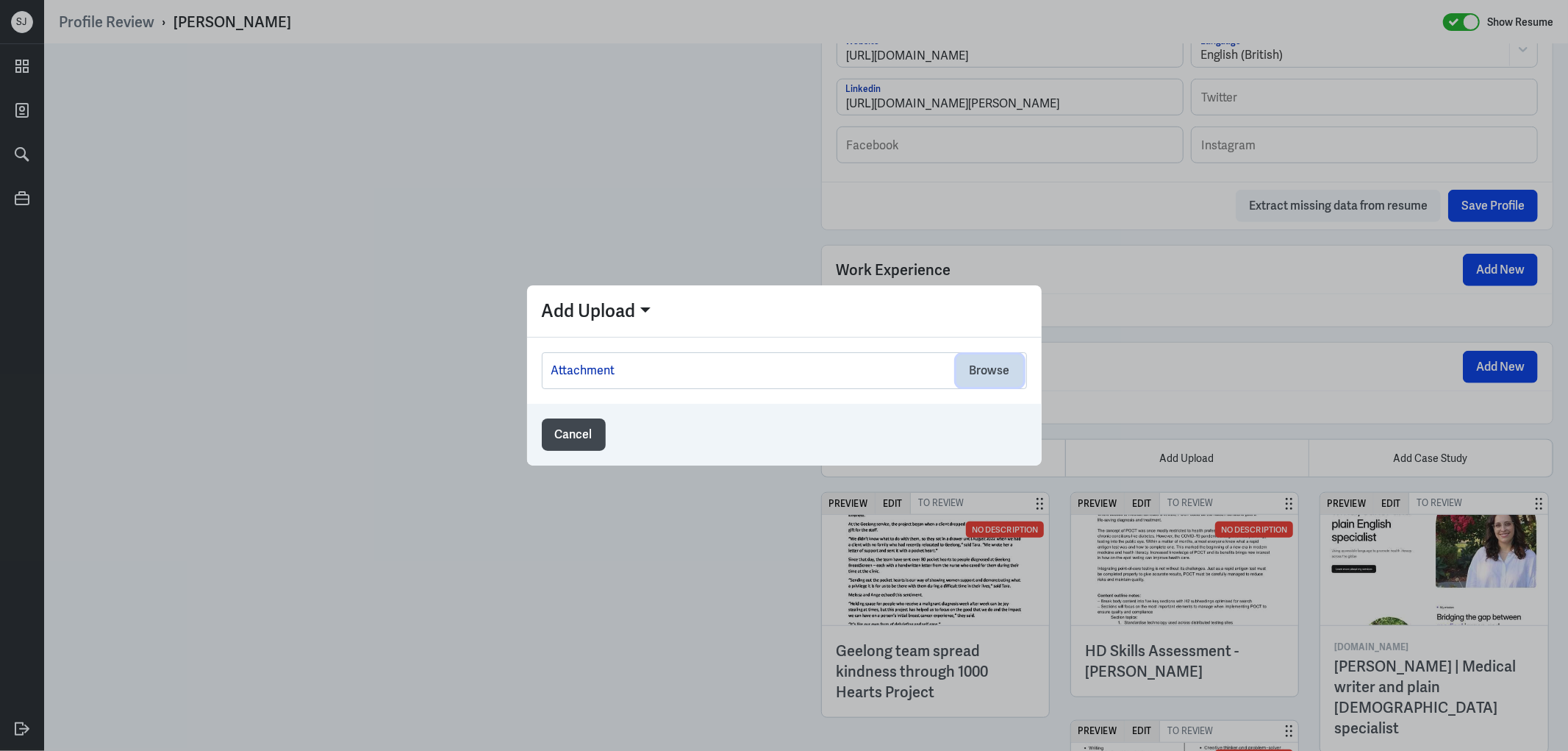
click at [989, 377] on button "Browse" at bounding box center [989, 370] width 67 height 32
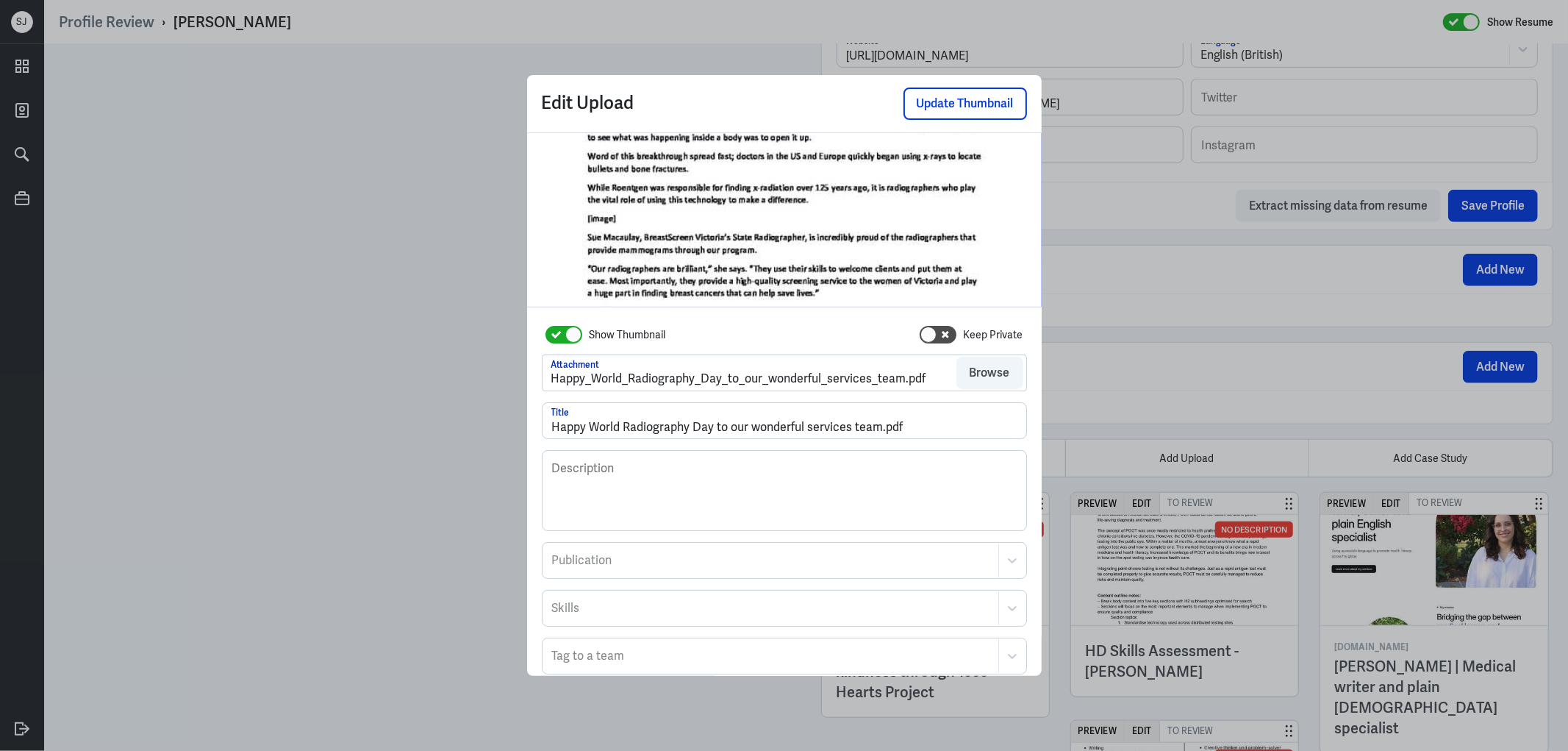
scroll to position [122, 0]
drag, startPoint x: 872, startPoint y: 423, endPoint x: 1004, endPoint y: 438, distance: 132.8
click at [987, 434] on input "Happy World Radiography Day to our wonderful services team.pdf" at bounding box center [784, 419] width 484 height 35
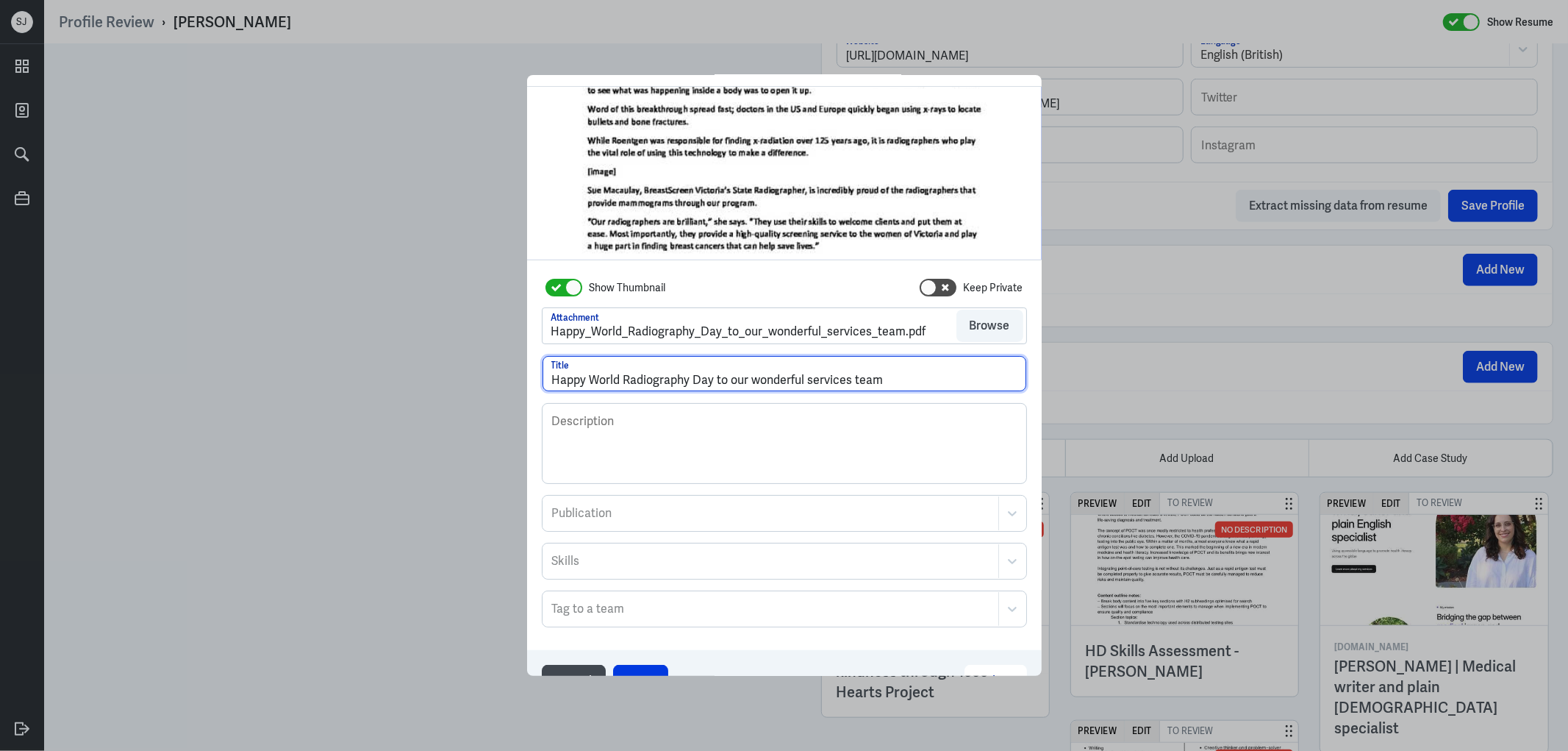
scroll to position [79, 0]
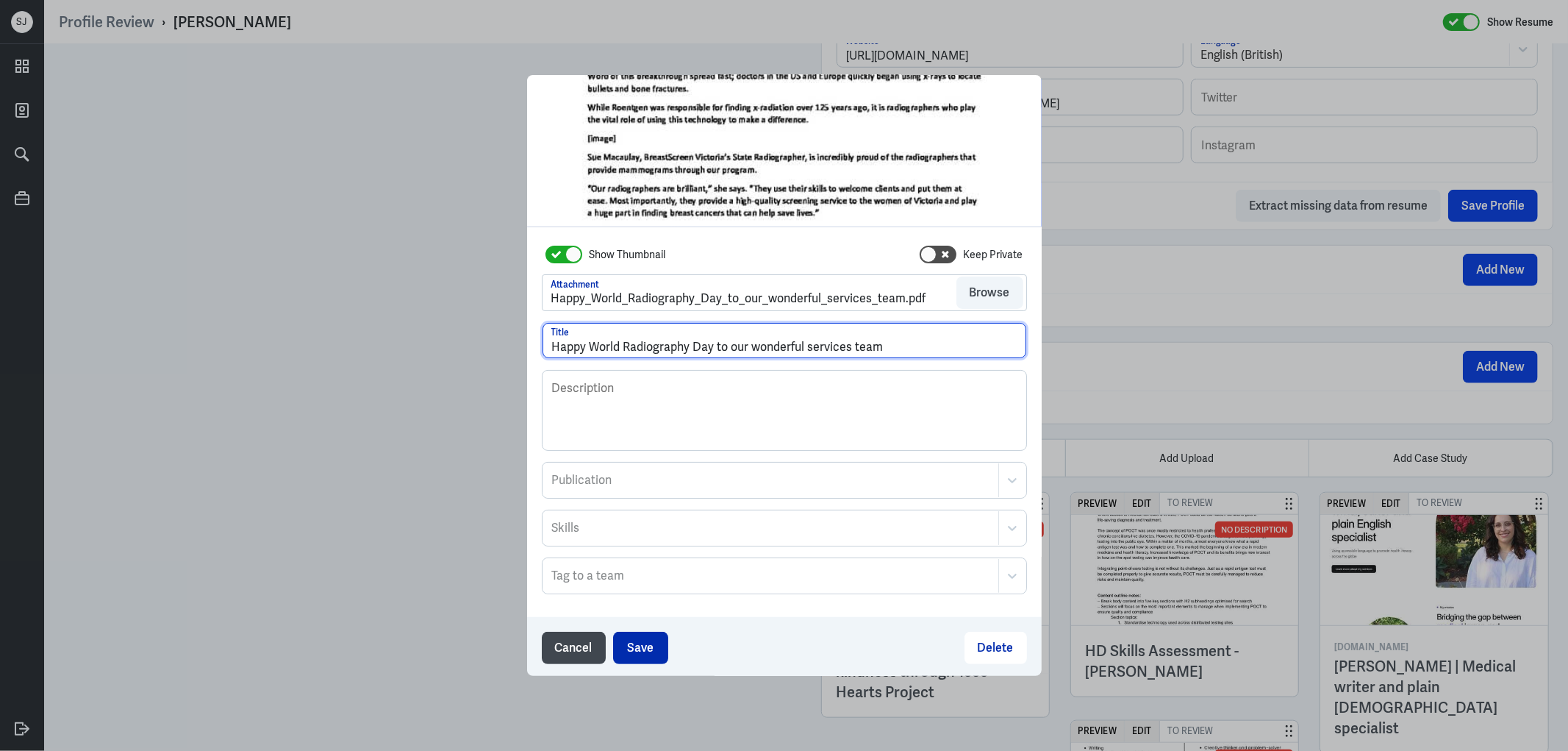
type input "Happy World Radiography Day to our wonderful services team"
click at [633, 631] on button "Save" at bounding box center [640, 647] width 55 height 32
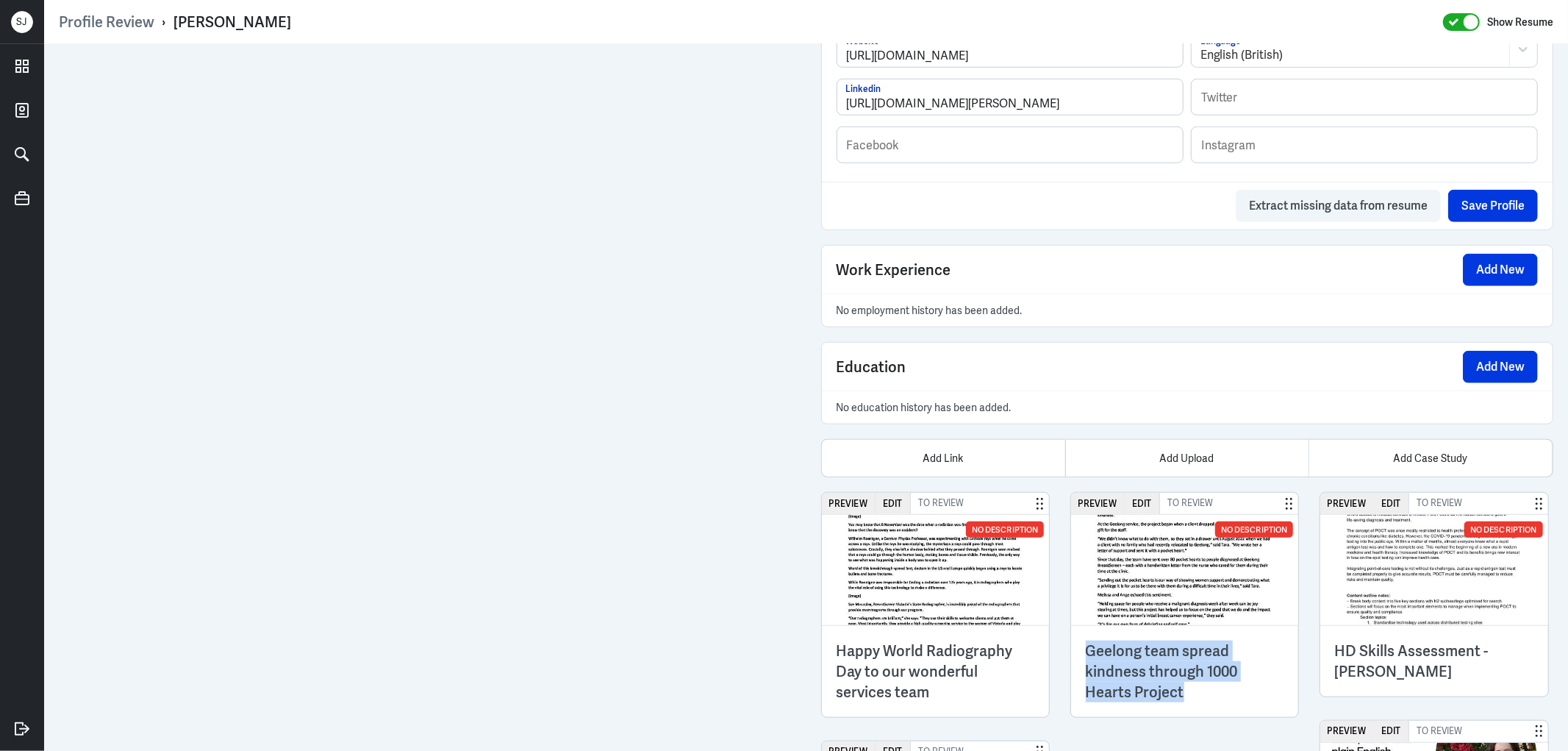
drag, startPoint x: 1093, startPoint y: 643, endPoint x: 1178, endPoint y: 692, distance: 98.1
click at [1178, 692] on div "Geelong team spread kindness through 1000 Hearts Project" at bounding box center [1184, 671] width 228 height 92
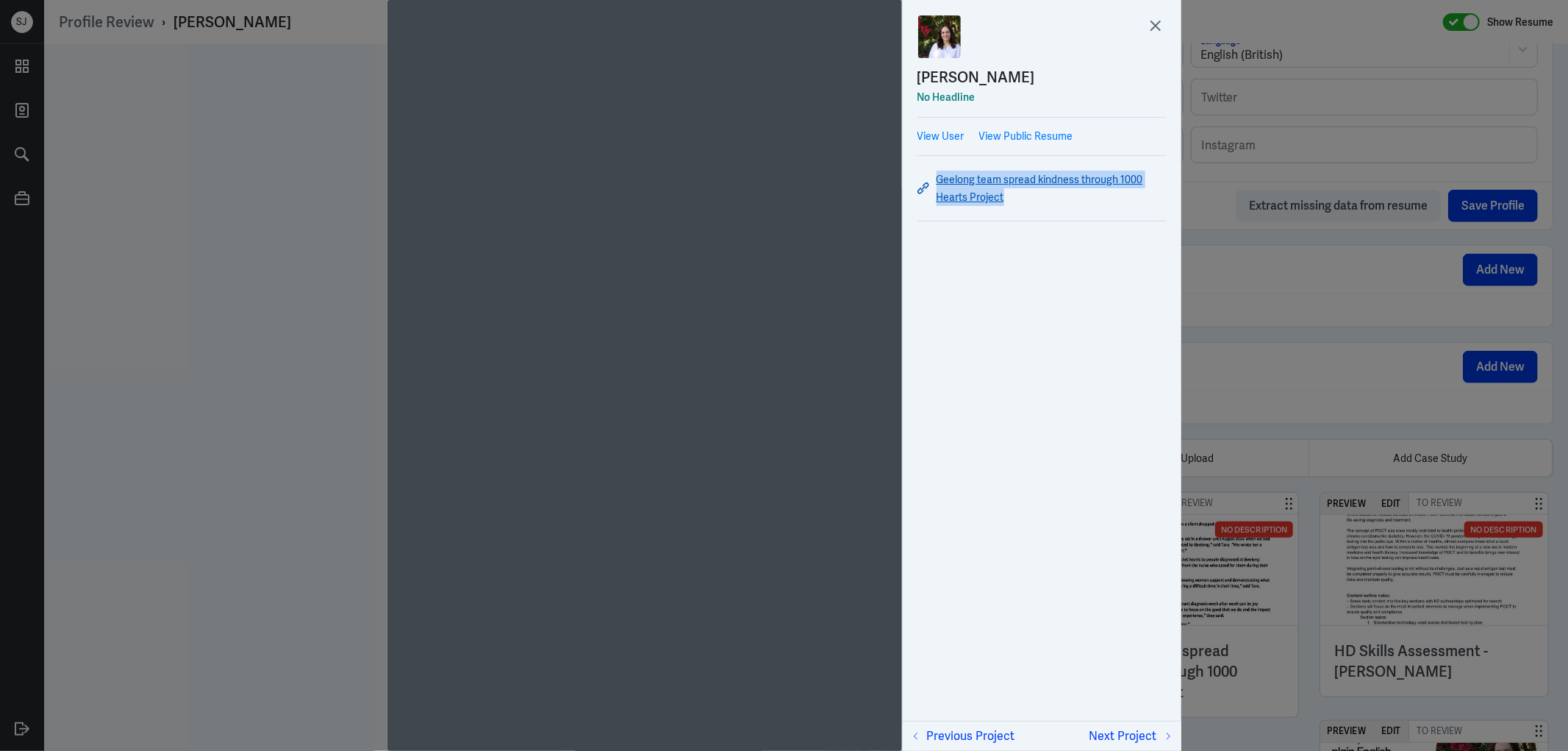
drag, startPoint x: 1019, startPoint y: 208, endPoint x: 940, endPoint y: 175, distance: 85.6
click at [940, 175] on div "Geelong team spread kindness through 1000 Hearts Project" at bounding box center [1042, 188] width 249 height 42
copy link "Geelong team spread kindness through 1000 Hearts Project"
click at [1274, 301] on div at bounding box center [784, 375] width 1568 height 751
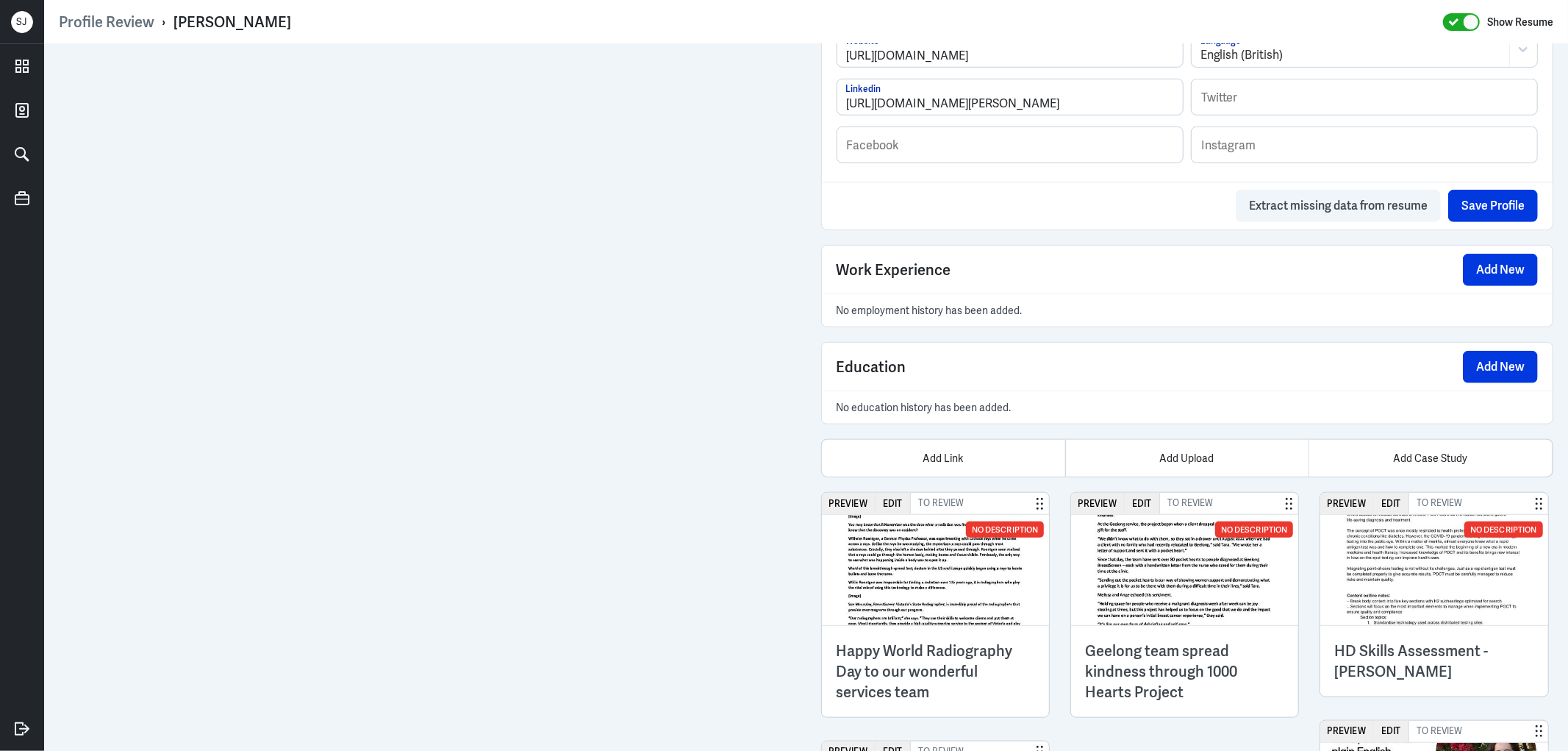
click at [886, 652] on h3 "Happy World Radiography Day to our wonderful services team" at bounding box center [935, 671] width 198 height 62
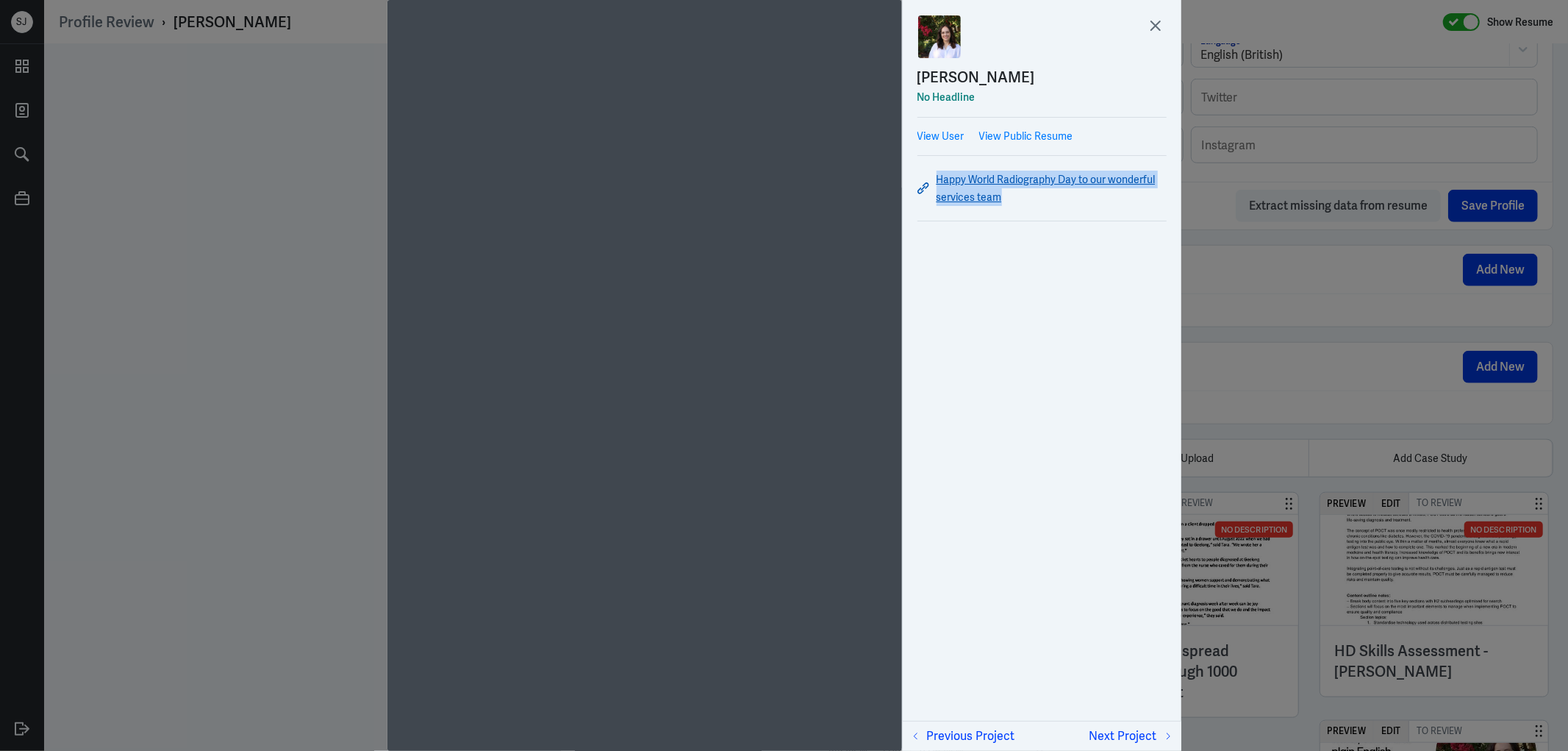
drag, startPoint x: 942, startPoint y: 162, endPoint x: 1003, endPoint y: 199, distance: 71.3
click at [1003, 199] on div "[PERSON_NAME] No Headline View User View Public Resume Happy World Radiography …" at bounding box center [1042, 123] width 278 height 247
copy link "Happy World Radiography Day to our wonderful services team"
click at [1020, 181] on link "Happy World Radiography Day to our wonderful services team" at bounding box center [1042, 188] width 249 height 35
click at [1281, 341] on div at bounding box center [784, 375] width 1568 height 751
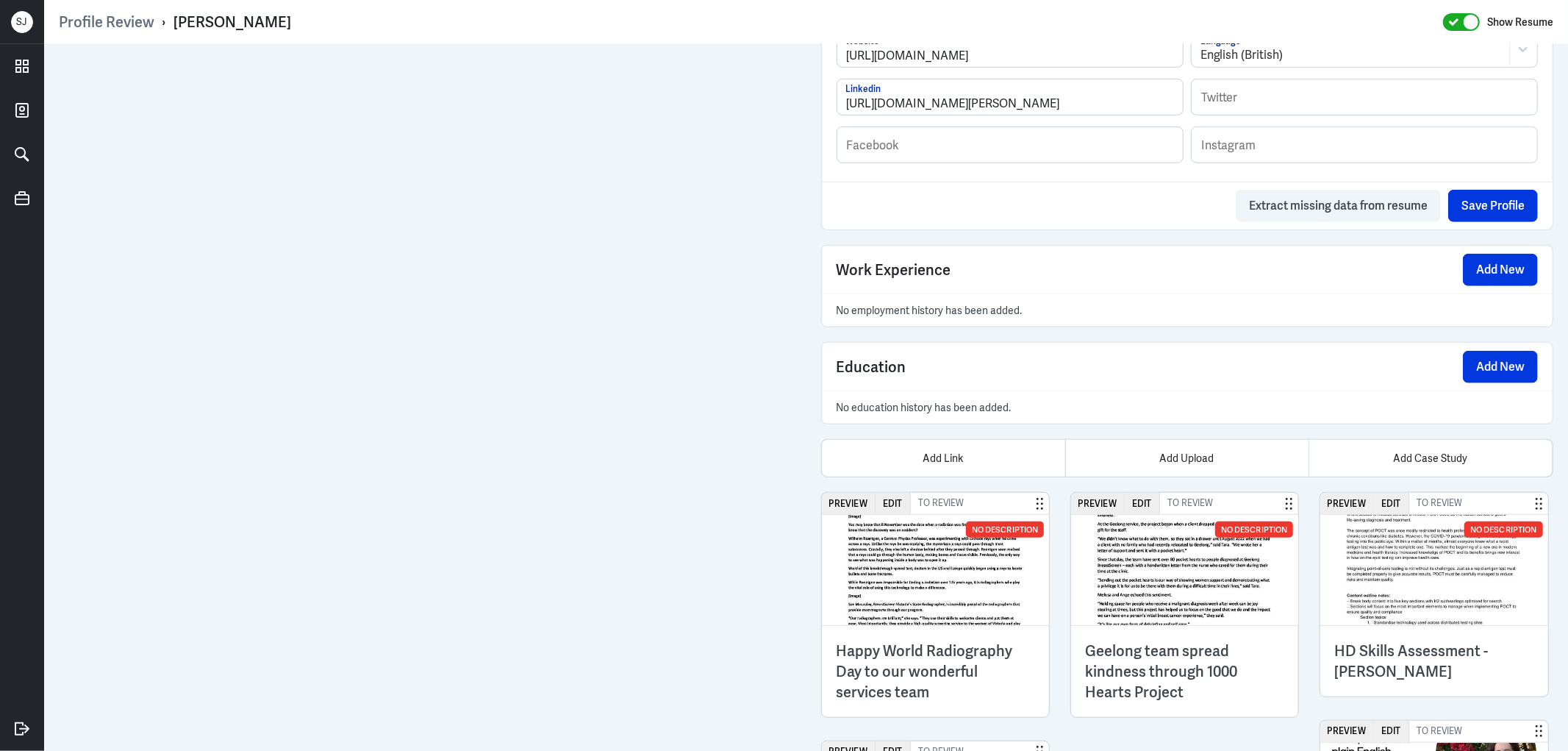
click at [1086, 602] on img at bounding box center [1184, 569] width 228 height 111
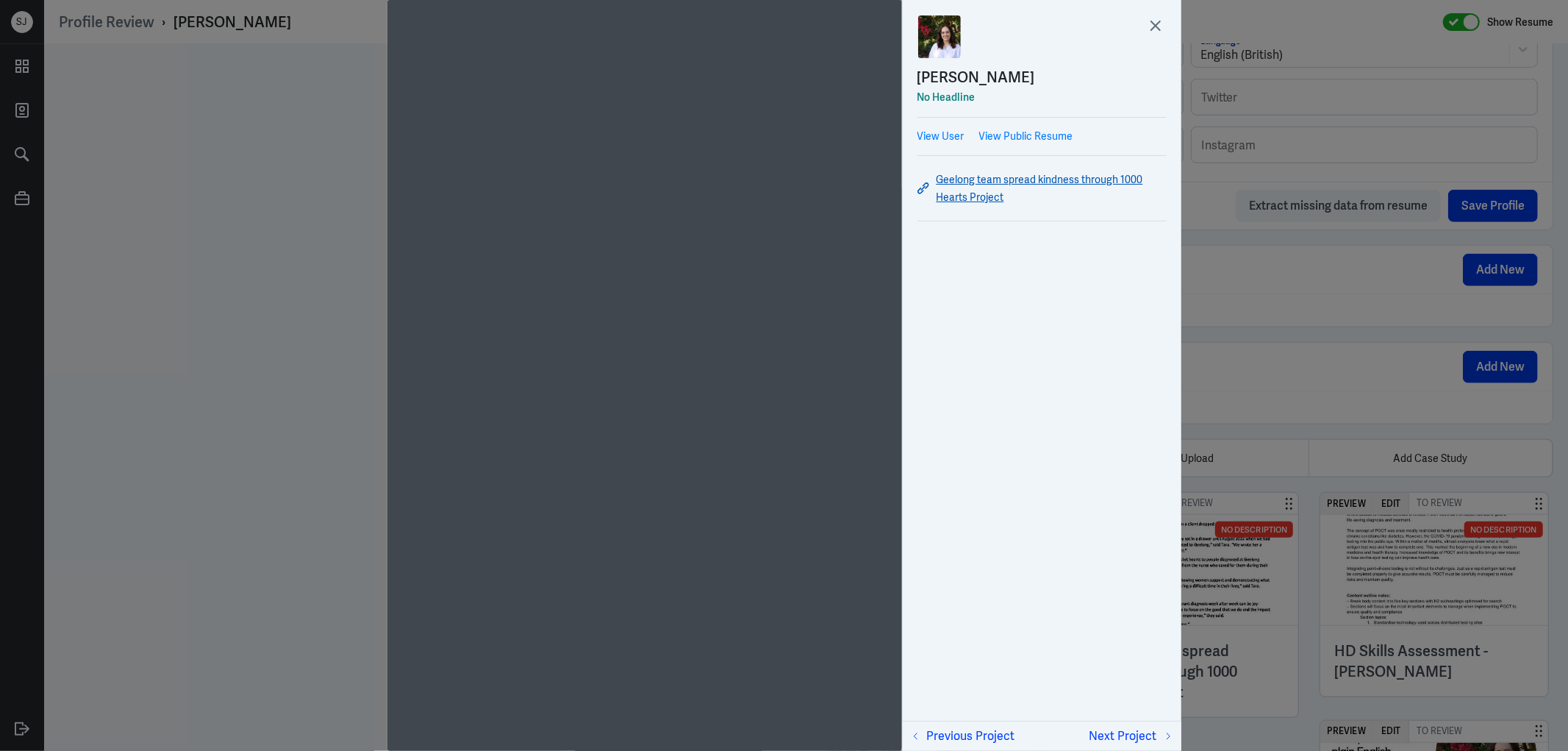
click at [1020, 185] on link "Geelong team spread kindness through 1000 Hearts Project" at bounding box center [1042, 188] width 249 height 35
click at [1274, 333] on div at bounding box center [784, 375] width 1568 height 751
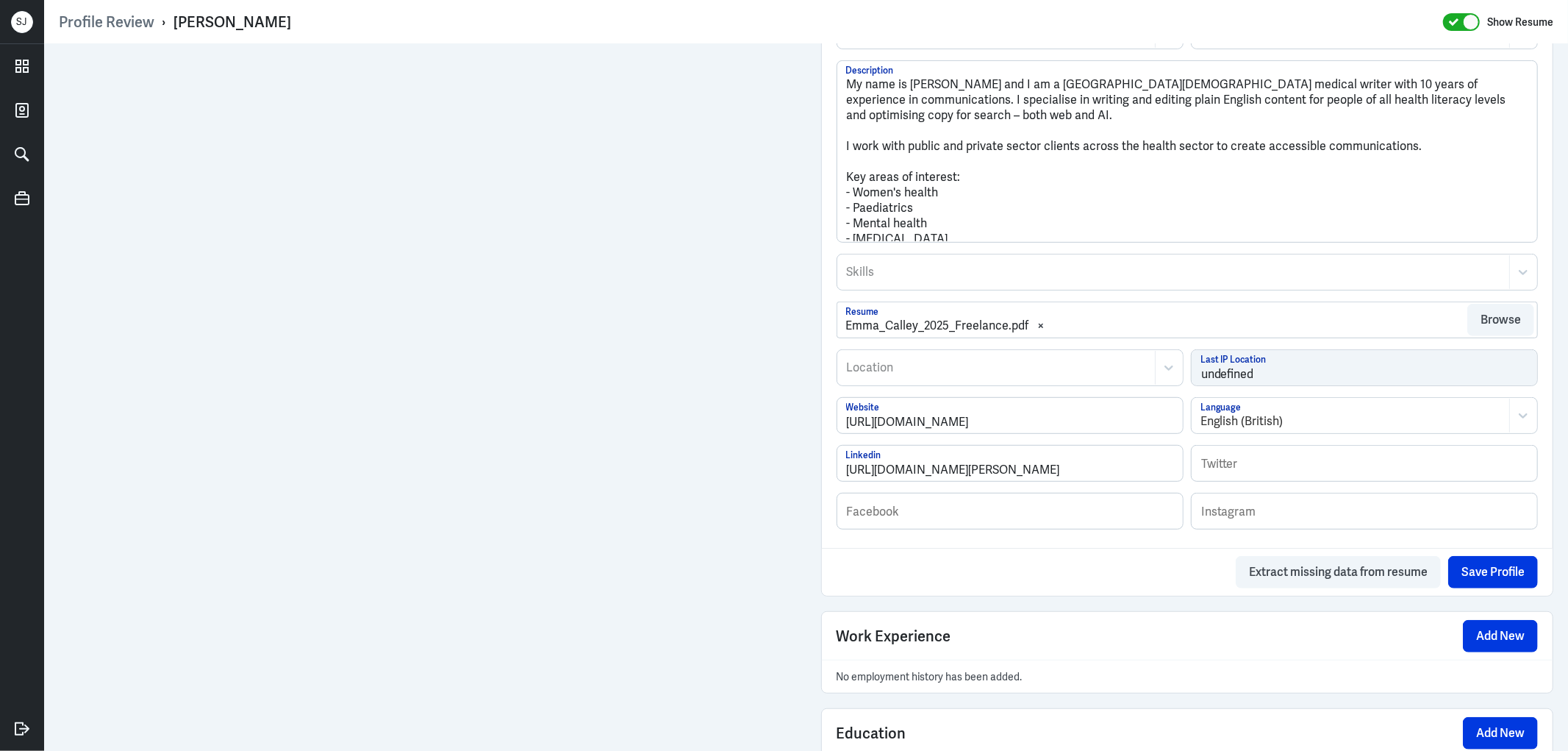
scroll to position [358, 0]
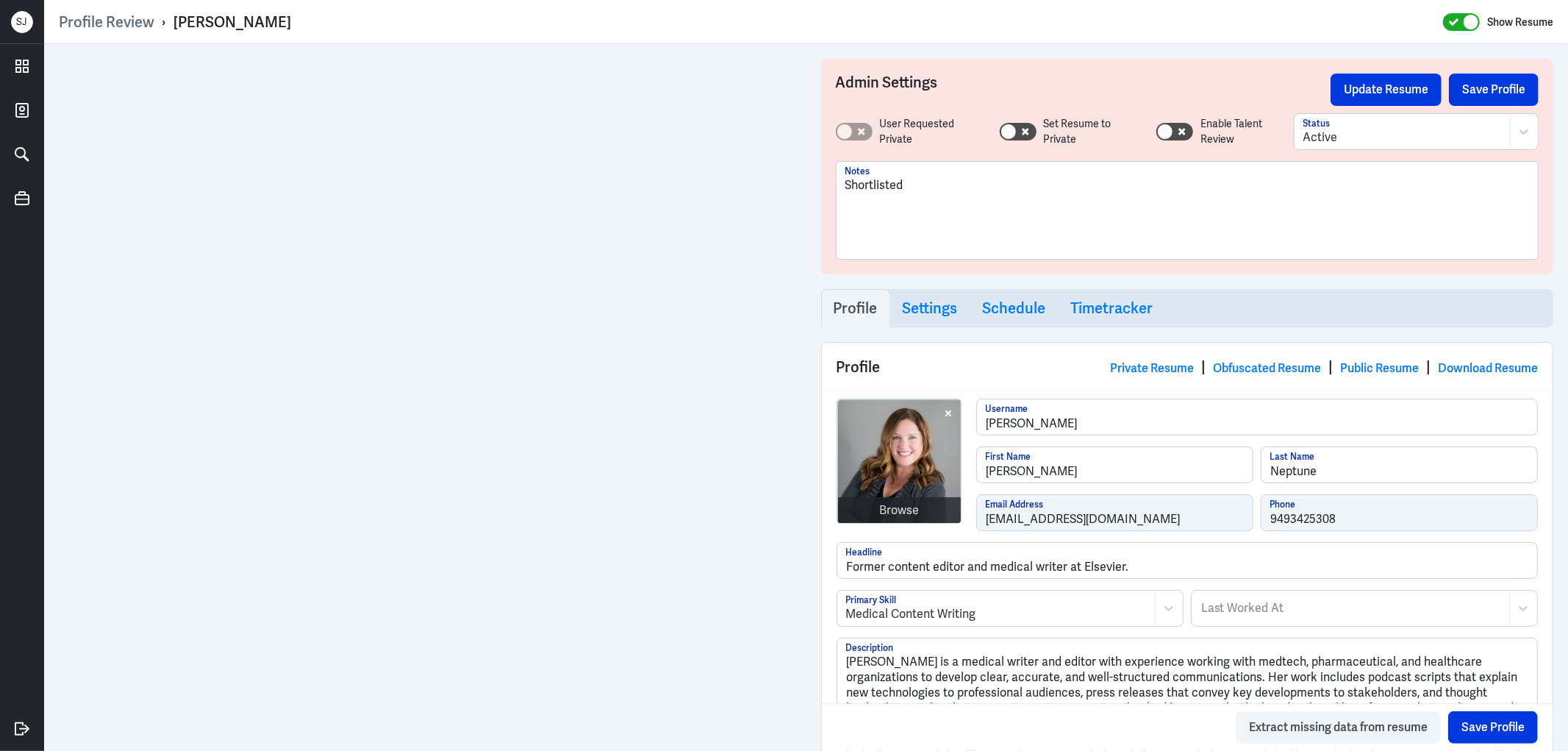
scroll to position [1678, 0]
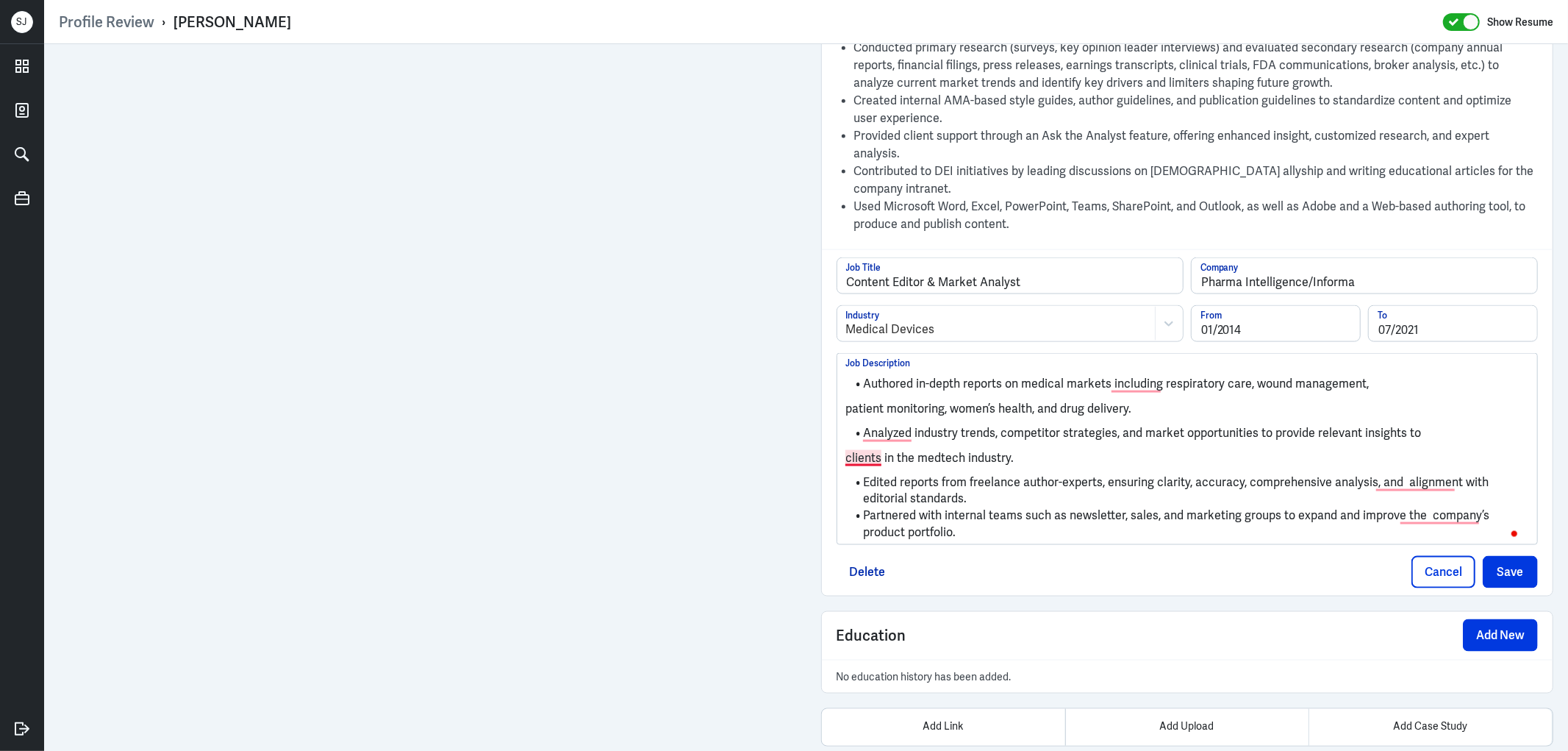
click at [846, 449] on p "clients in the medtech industry." at bounding box center [1187, 457] width 683 height 18
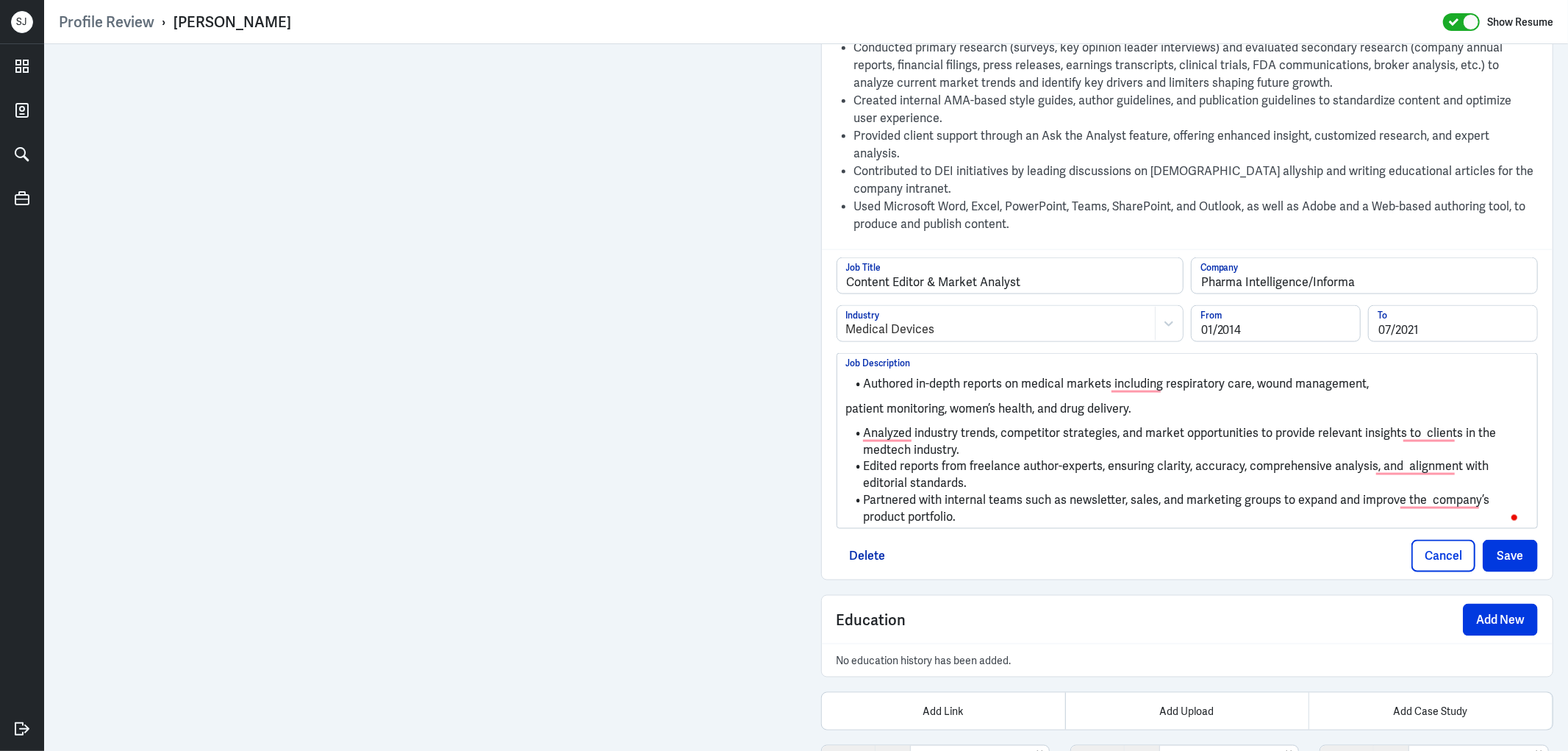
click at [846, 400] on p "patient monitoring, women’s health, and drug delivery." at bounding box center [1187, 408] width 683 height 18
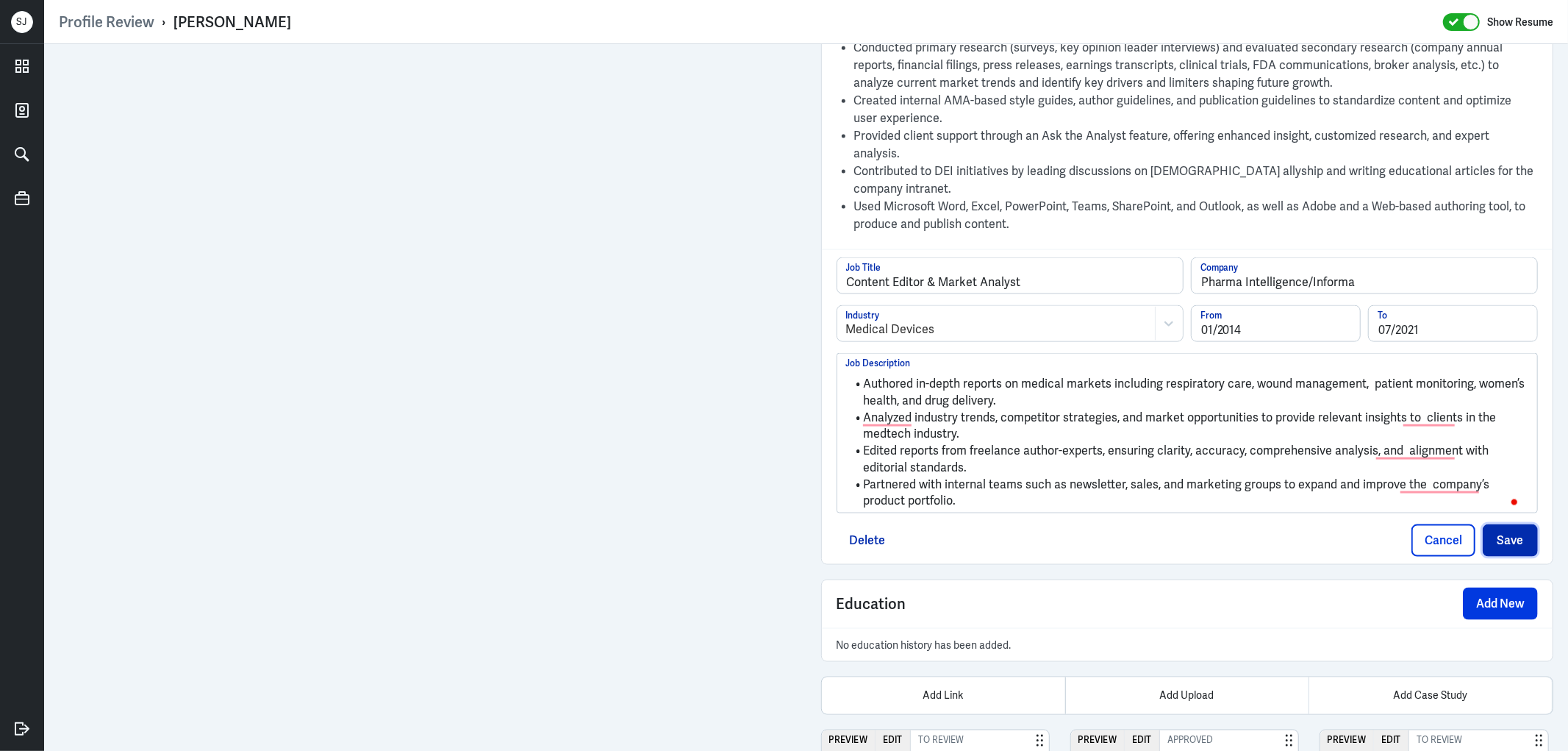
click at [1507, 530] on button "Save" at bounding box center [1510, 540] width 55 height 32
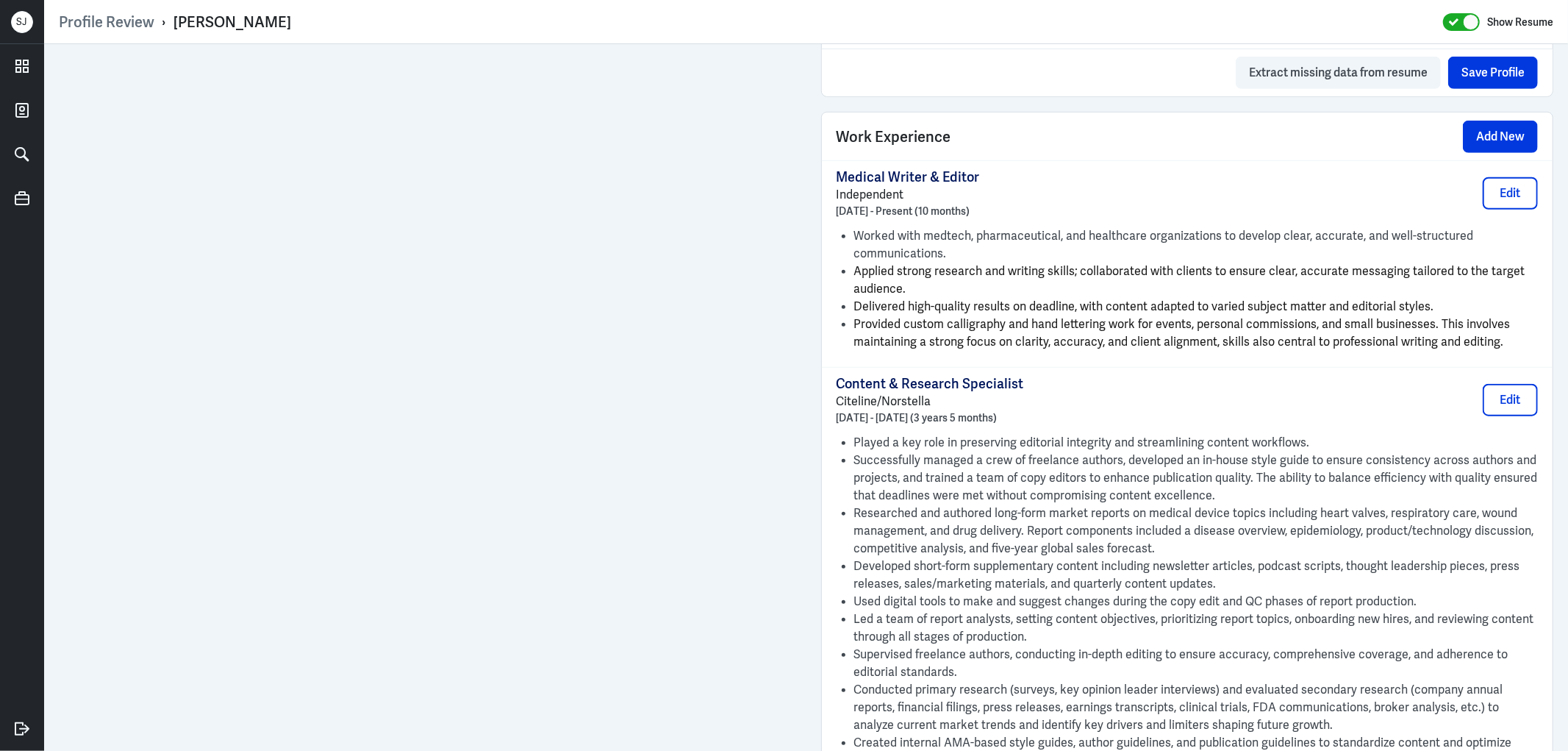
scroll to position [0, 0]
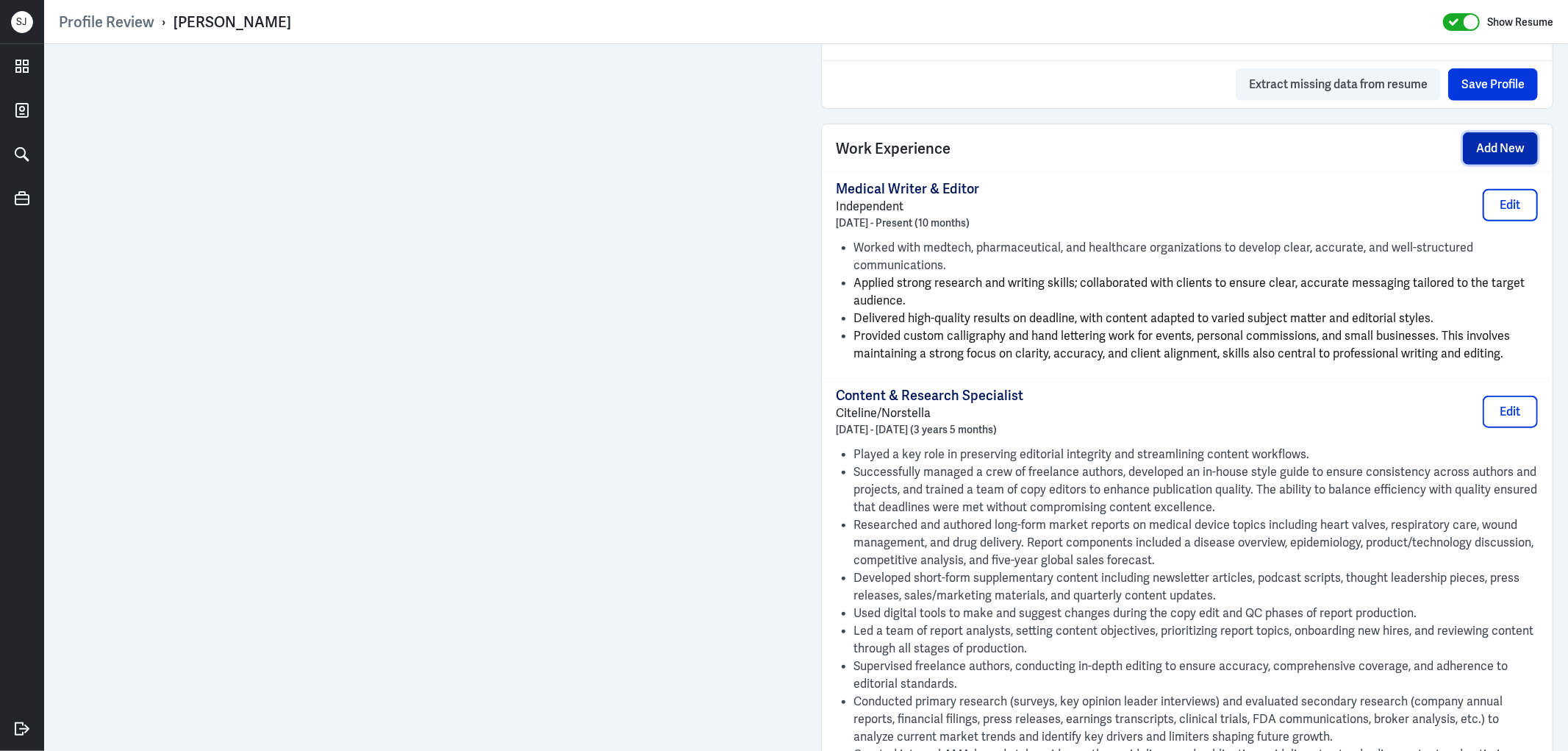
click at [1474, 155] on button "Add New" at bounding box center [1500, 148] width 75 height 32
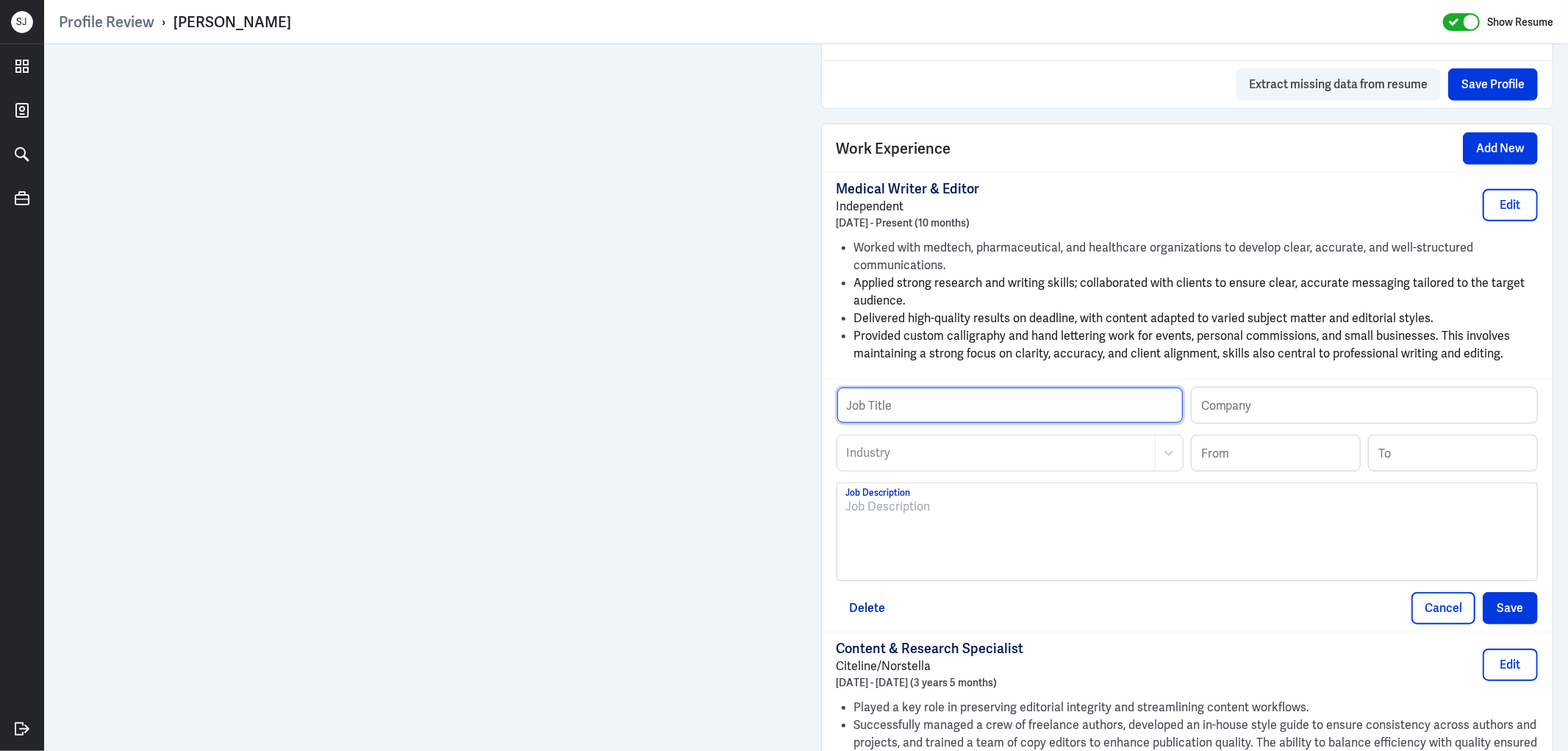
click at [928, 405] on input "text" at bounding box center [1010, 405] width 345 height 35
paste input "Content Editor/Medical Writer Content Editor/Medical Writer Elsevier · Full-time"
click at [1077, 409] on input "Content Editor/Medical Writer Content Editor/Medical Writer Elsevier · Full-time" at bounding box center [1010, 405] width 345 height 35
type input "Content Editor/Medical Writer Content Editor/Medical Writer · Full-time"
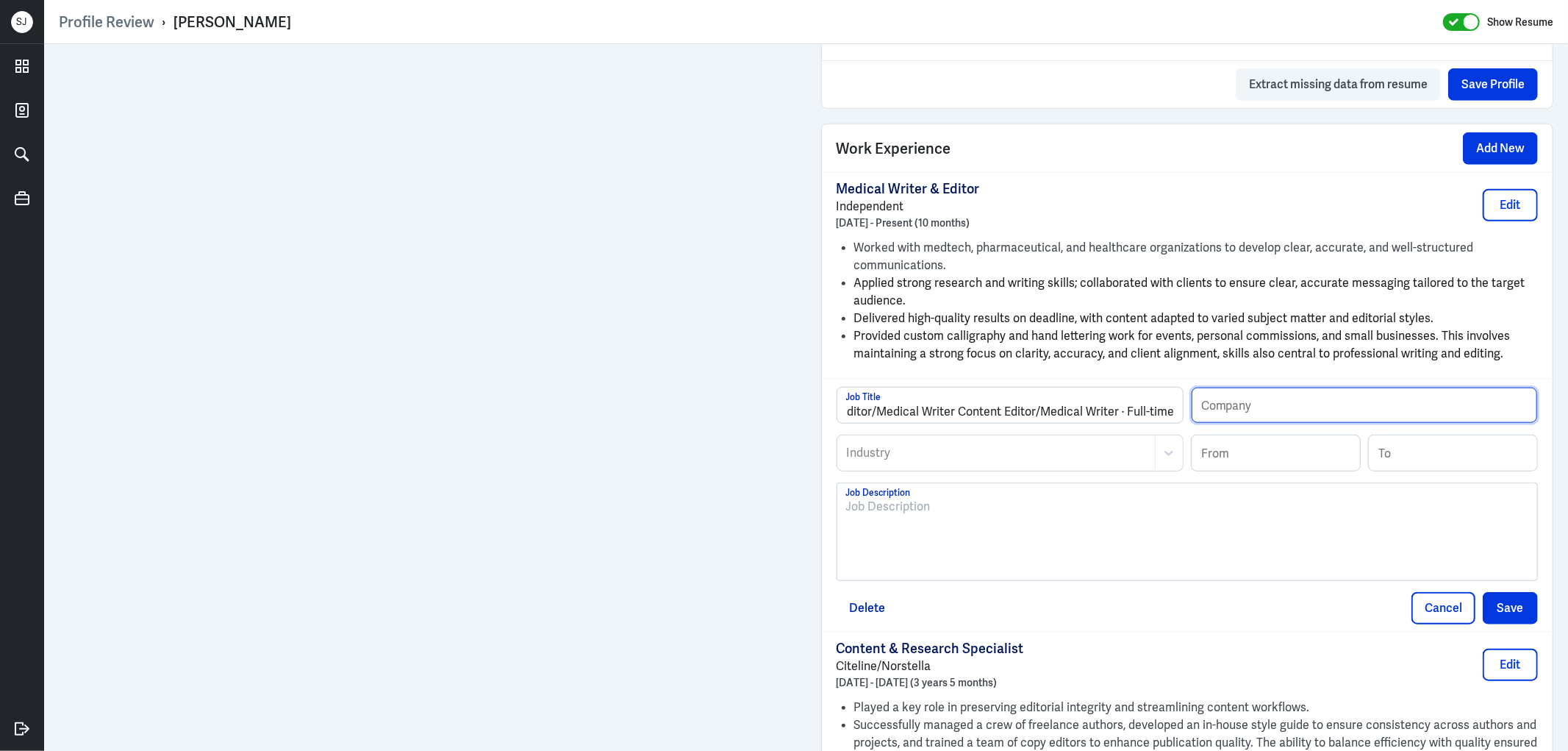
click at [1238, 399] on input "text" at bounding box center [1363, 405] width 345 height 35
paste input "Elsevier"
type input "Elsevier"
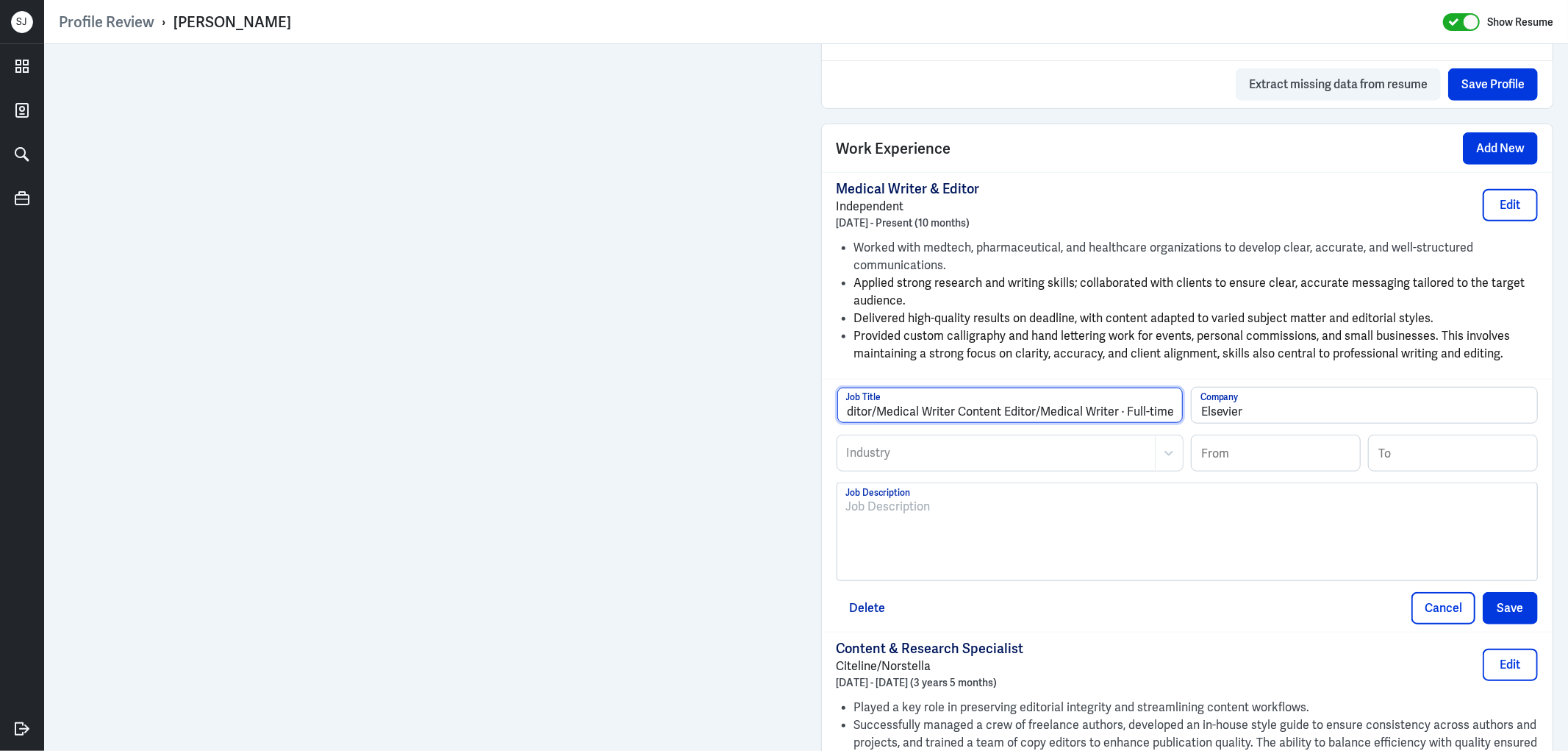
drag, startPoint x: 1003, startPoint y: 412, endPoint x: 1275, endPoint y: 419, distance: 272.1
click at [1275, 419] on div "Content Editor/Medical Writer Content Editor/Medical Writer · [DEMOGRAPHIC_DATA…" at bounding box center [1188, 411] width 702 height 48
click at [915, 414] on input "Content Editor/Medical Writer" at bounding box center [1010, 405] width 345 height 35
type input "Content Editor/Medical Writer"
click at [909, 449] on div at bounding box center [996, 452] width 302 height 18
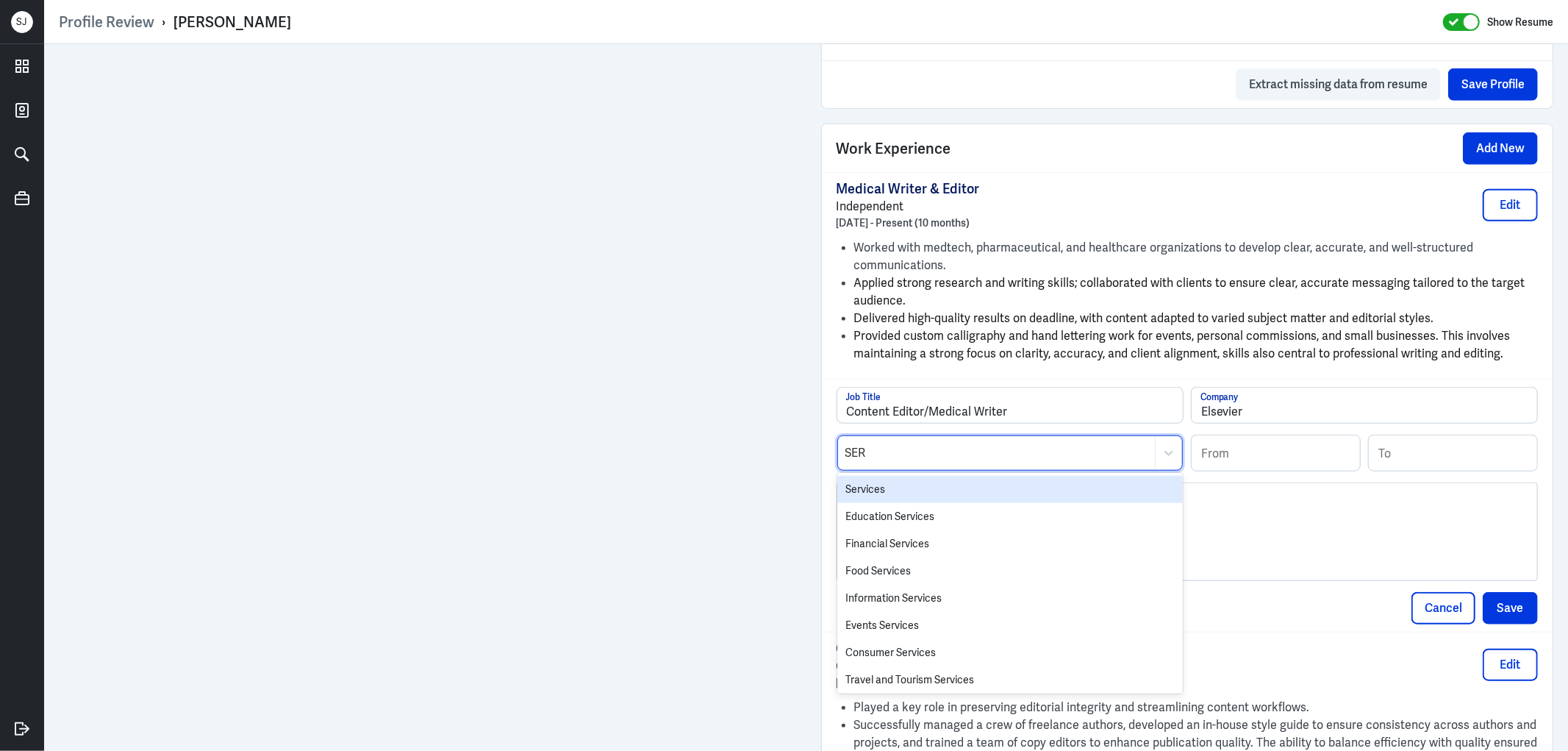
type input "SERV"
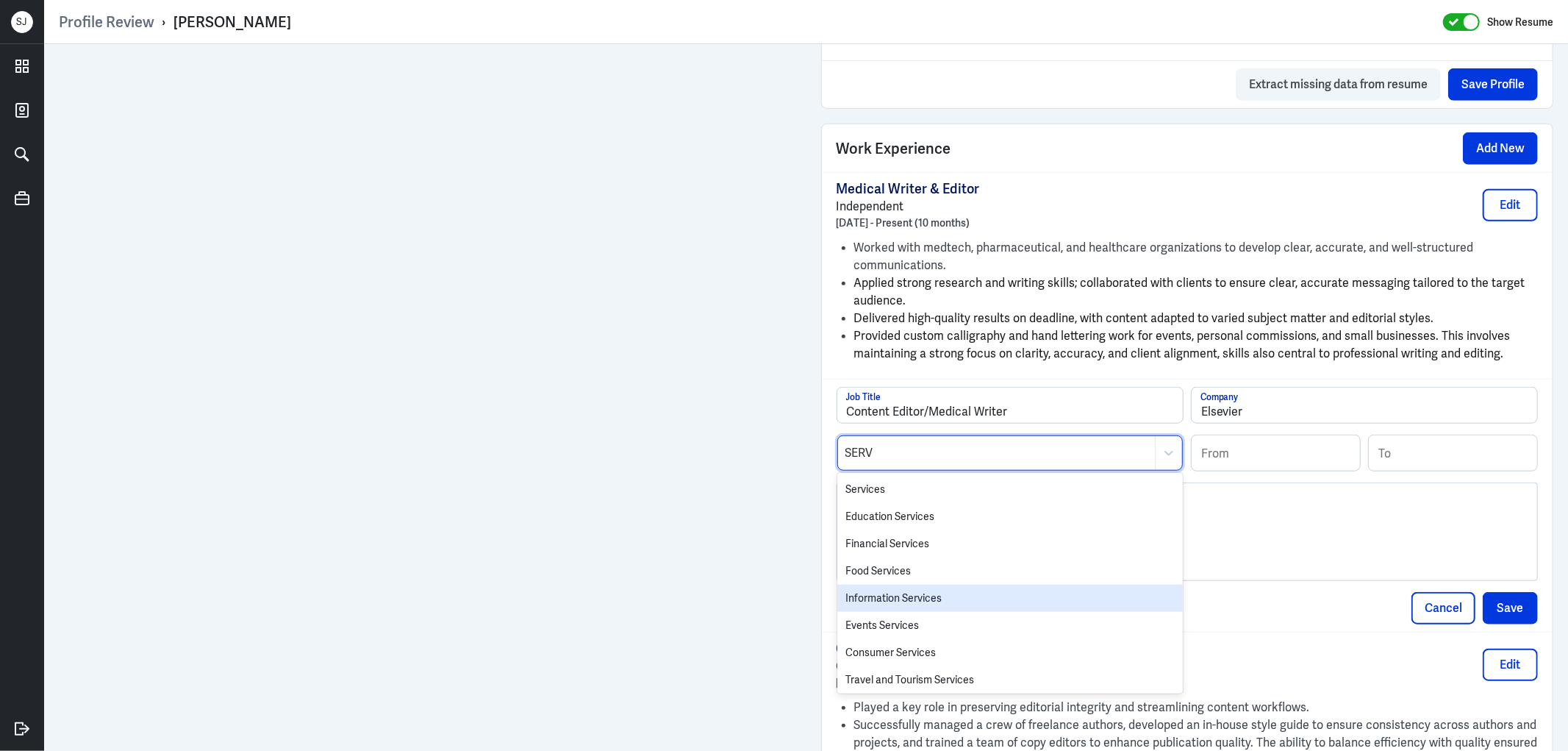
click at [911, 605] on div "Information Services" at bounding box center [1010, 598] width 345 height 28
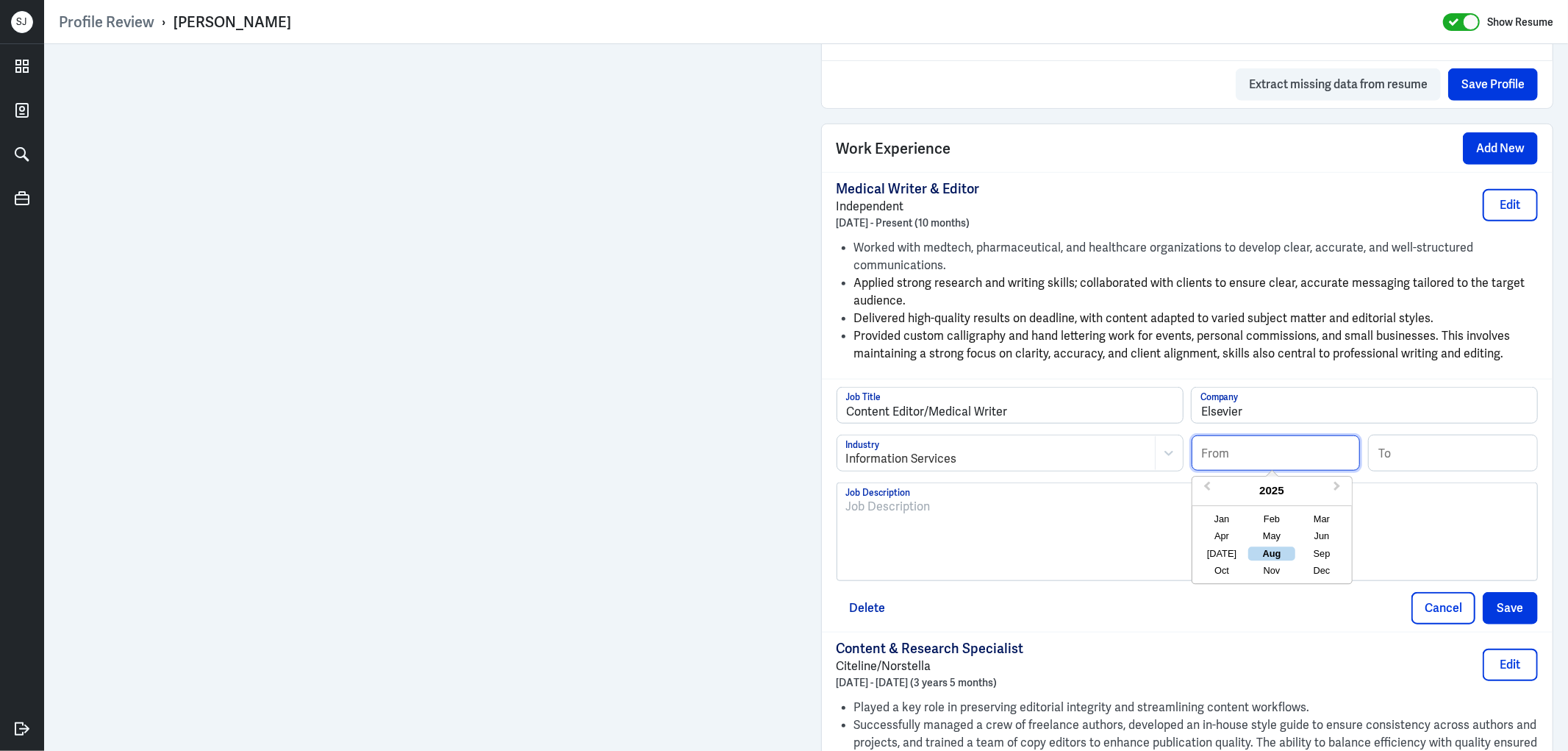
click at [1233, 465] on input at bounding box center [1275, 452] width 169 height 35
drag, startPoint x: 1224, startPoint y: 460, endPoint x: 1246, endPoint y: 457, distance: 22.2
click at [1246, 459] on input "08/2016" at bounding box center [1275, 452] width 169 height 35
type input "08/2010"
click at [1387, 453] on input at bounding box center [1453, 452] width 169 height 35
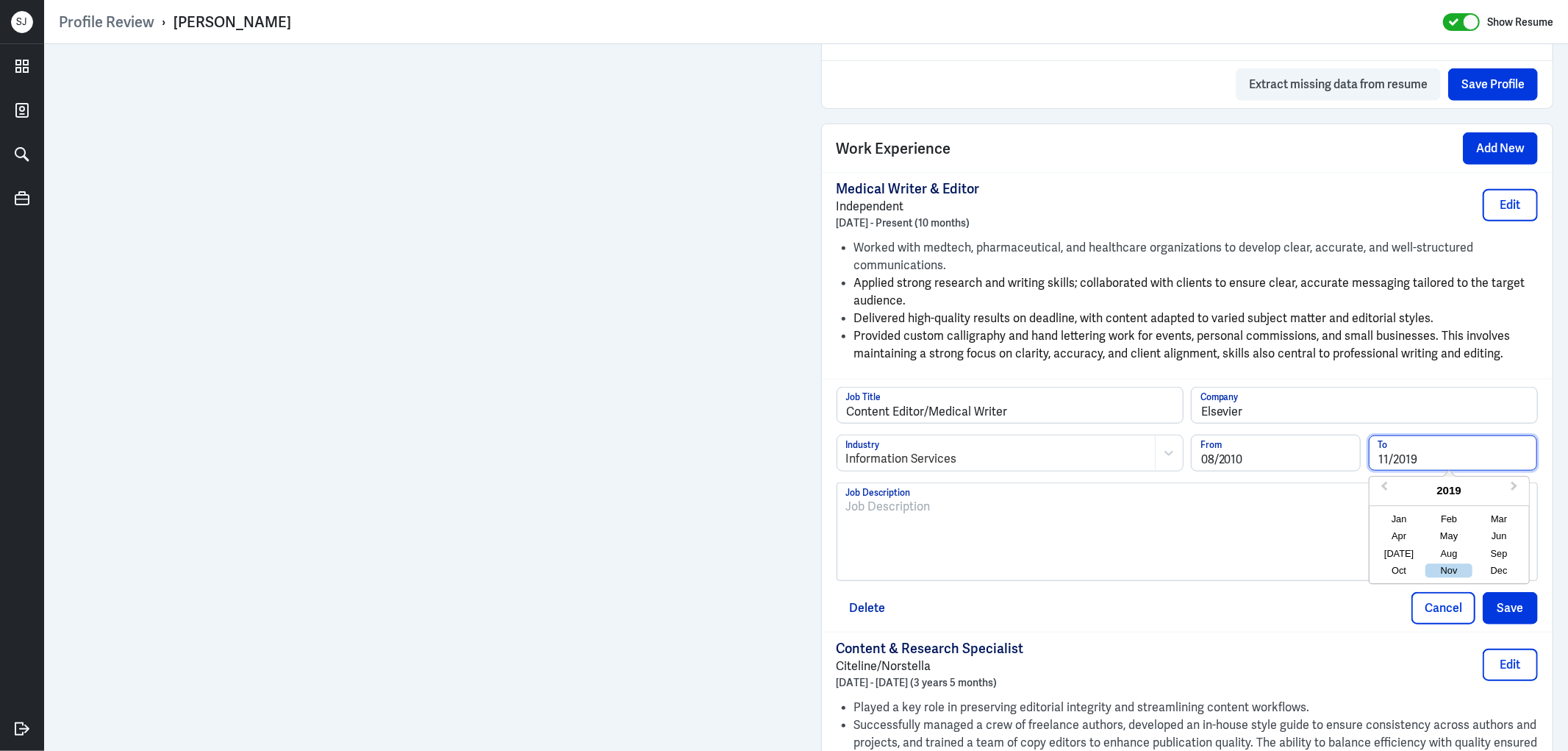
drag, startPoint x: 1398, startPoint y: 462, endPoint x: 1409, endPoint y: 460, distance: 11.2
click at [1407, 460] on input "11/2019" at bounding box center [1453, 452] width 169 height 35
type input "11/2014"
click at [1282, 525] on div at bounding box center [1187, 537] width 683 height 79
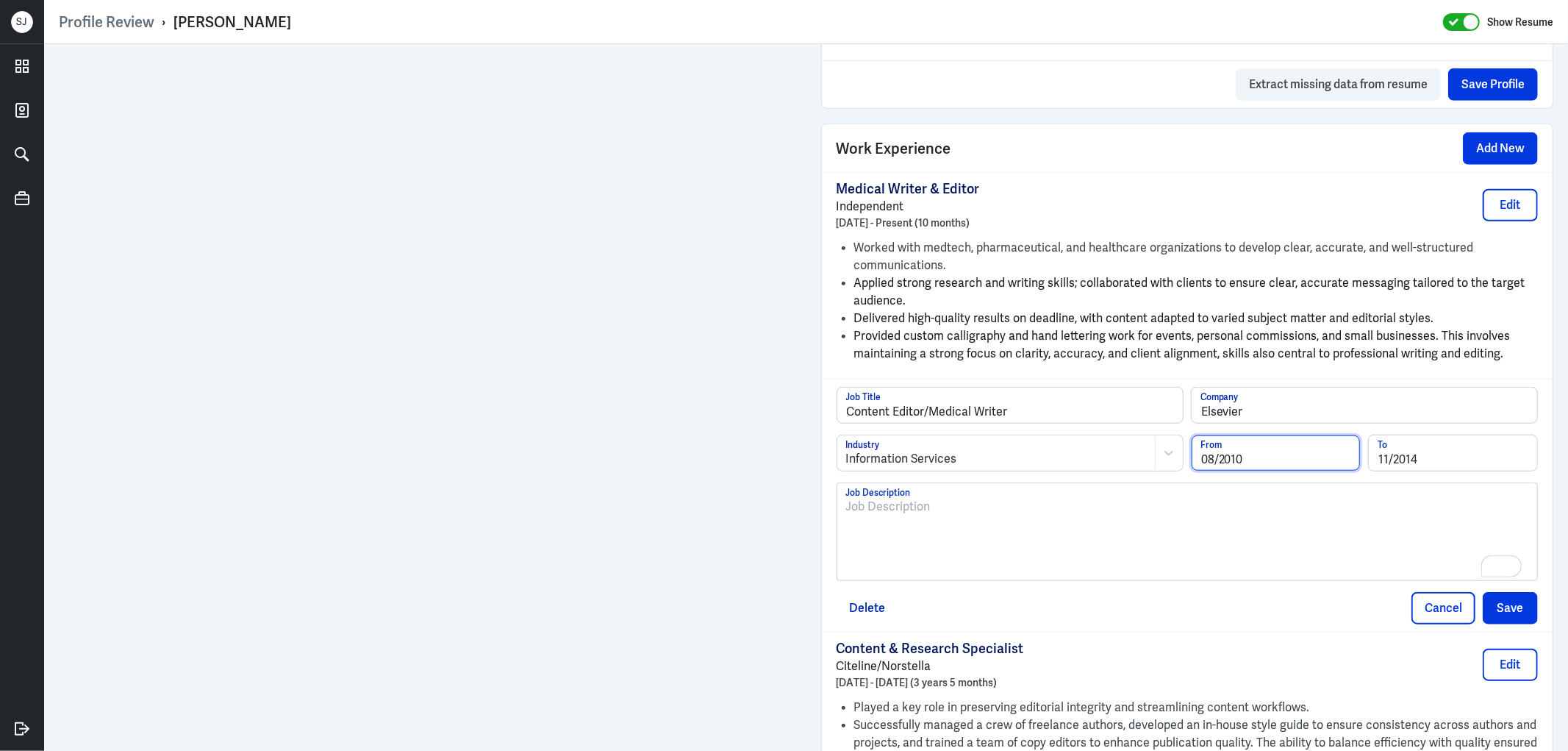
click at [1221, 458] on input "08/2010" at bounding box center [1275, 452] width 169 height 35
click at [1262, 532] on div "May" at bounding box center [1271, 535] width 47 height 14
type input "05/2010"
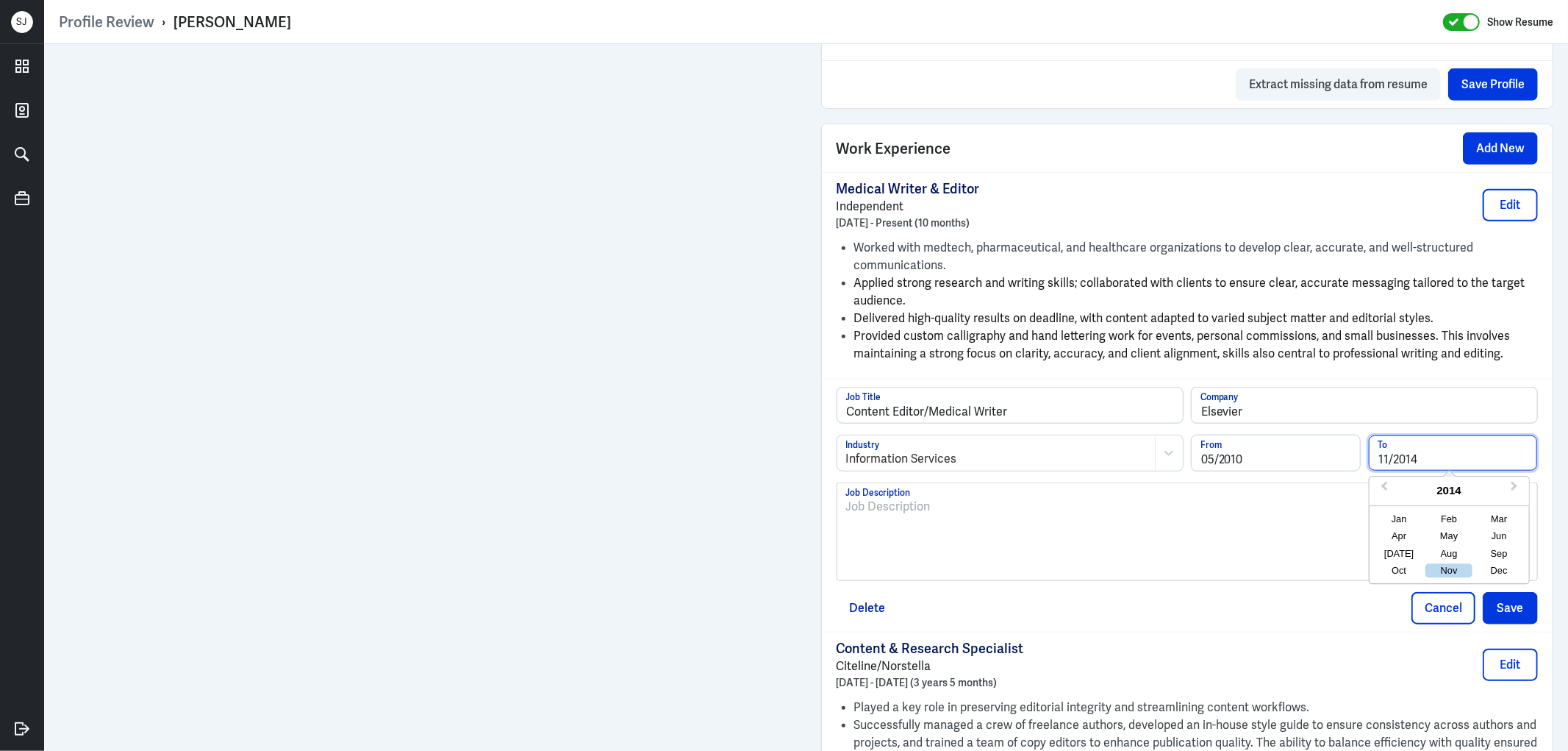
click at [1415, 464] on input "11/2014" at bounding box center [1453, 452] width 169 height 35
click at [1392, 521] on div "Jan" at bounding box center [1398, 519] width 47 height 14
type input "01/2014"
click at [1047, 518] on div "To enrich screen reader interactions, please activate Accessibility in Grammarl…" at bounding box center [1187, 537] width 683 height 79
click at [954, 513] on p "To enrich screen reader interactions, please activate Accessibility in Grammarl…" at bounding box center [1187, 506] width 683 height 18
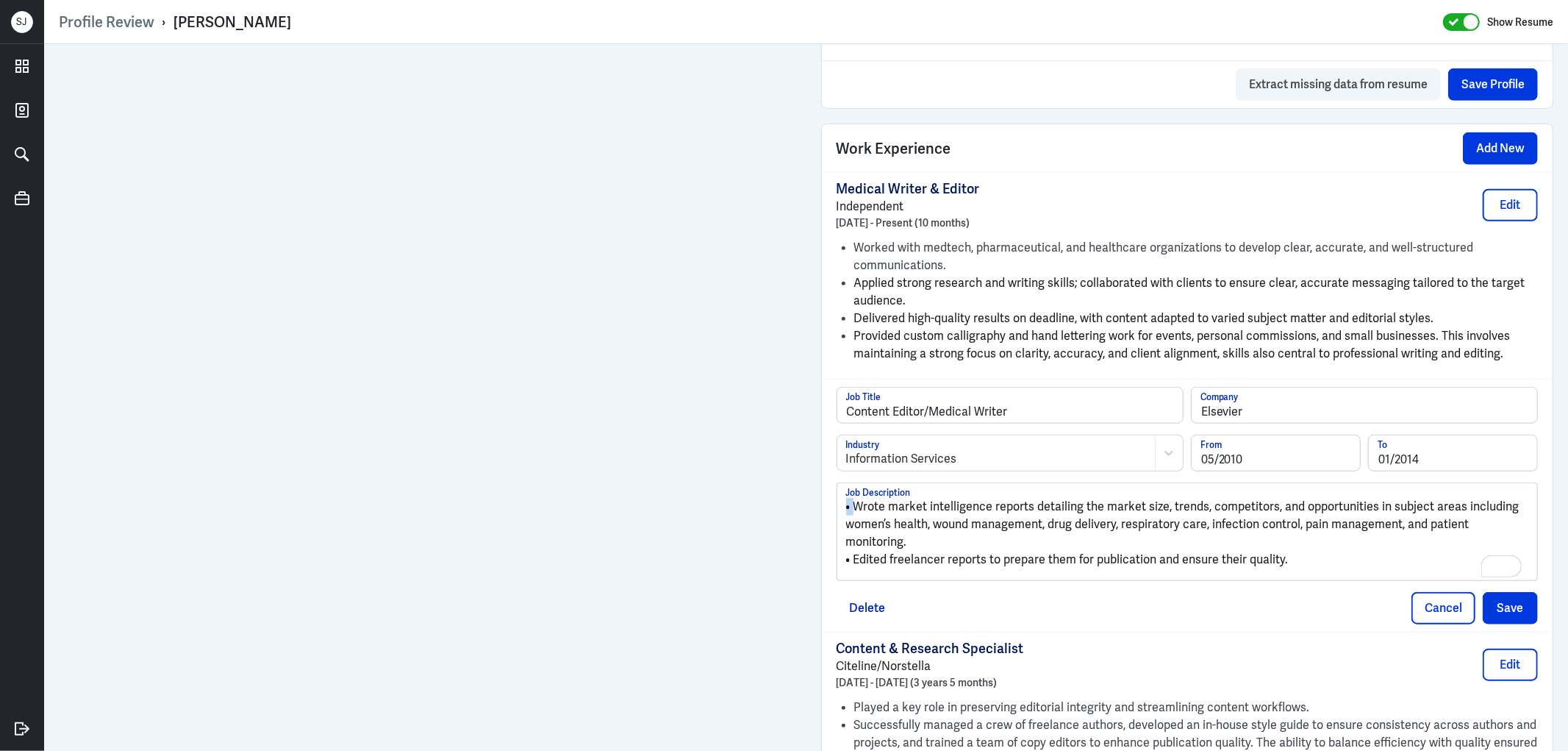
drag, startPoint x: 848, startPoint y: 503, endPoint x: 832, endPoint y: 504, distance: 16.0
click at [837, 504] on div "• Wrote market intelligence reports detailing the market size, trends, competit…" at bounding box center [1188, 531] width 700 height 97
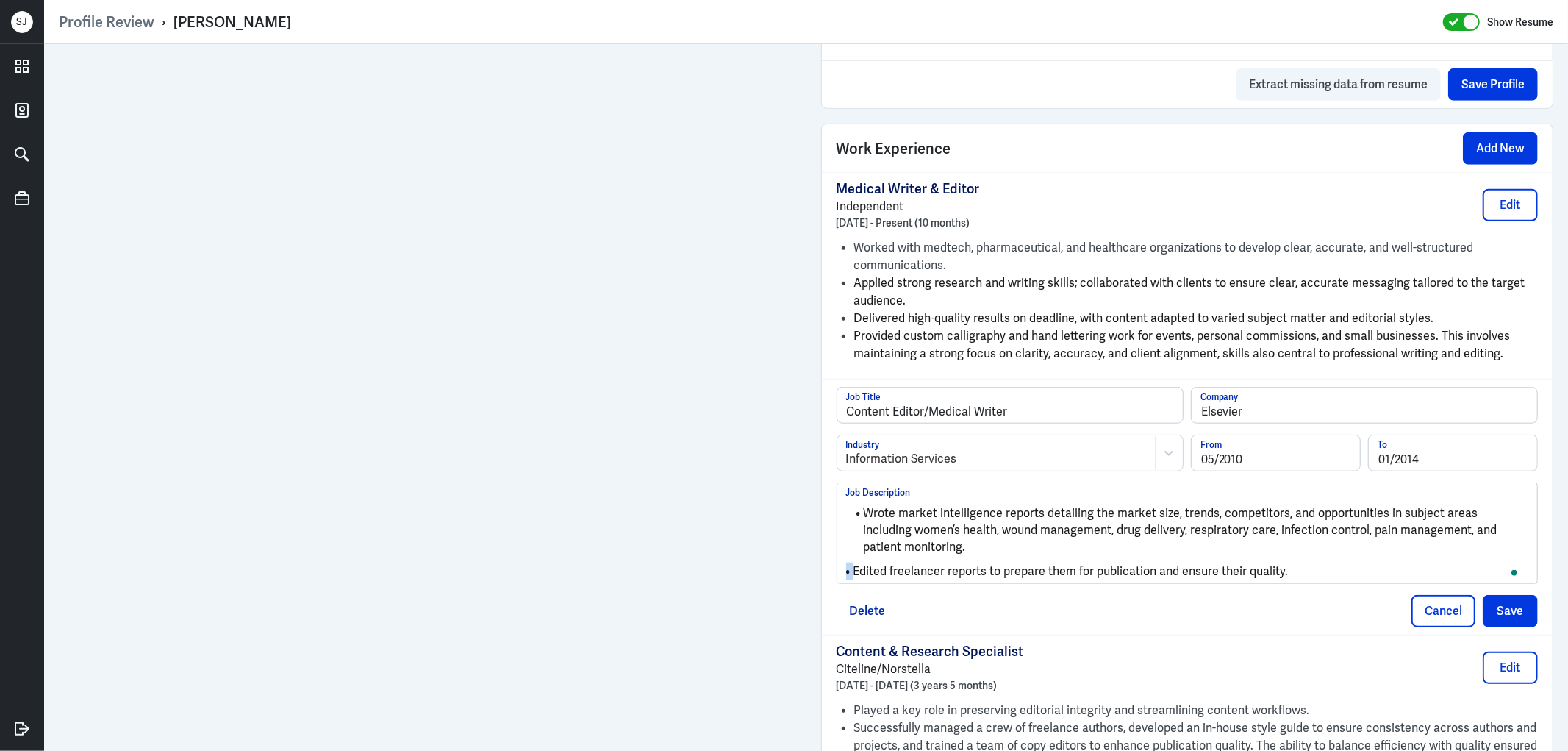
drag, startPoint x: 848, startPoint y: 569, endPoint x: 829, endPoint y: 573, distance: 19.4
click at [837, 573] on div "Wrote market intelligence reports detailing the market size, trends, competitor…" at bounding box center [1188, 533] width 702 height 101
click at [1302, 564] on li "Edited freelancer reports to prepare them for publication and ensure their qual…" at bounding box center [1187, 563] width 683 height 17
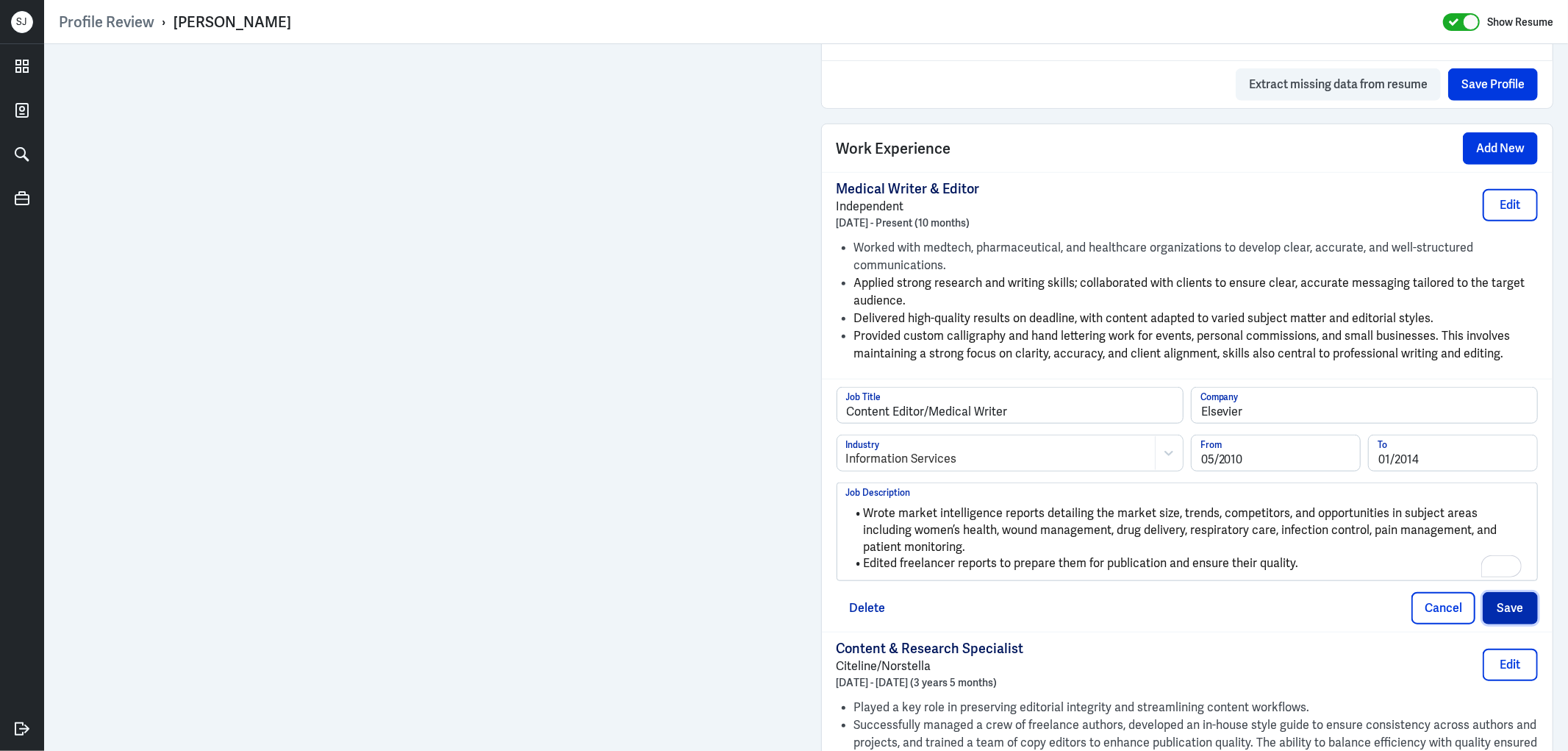
click at [1509, 605] on button "Save" at bounding box center [1510, 607] width 55 height 32
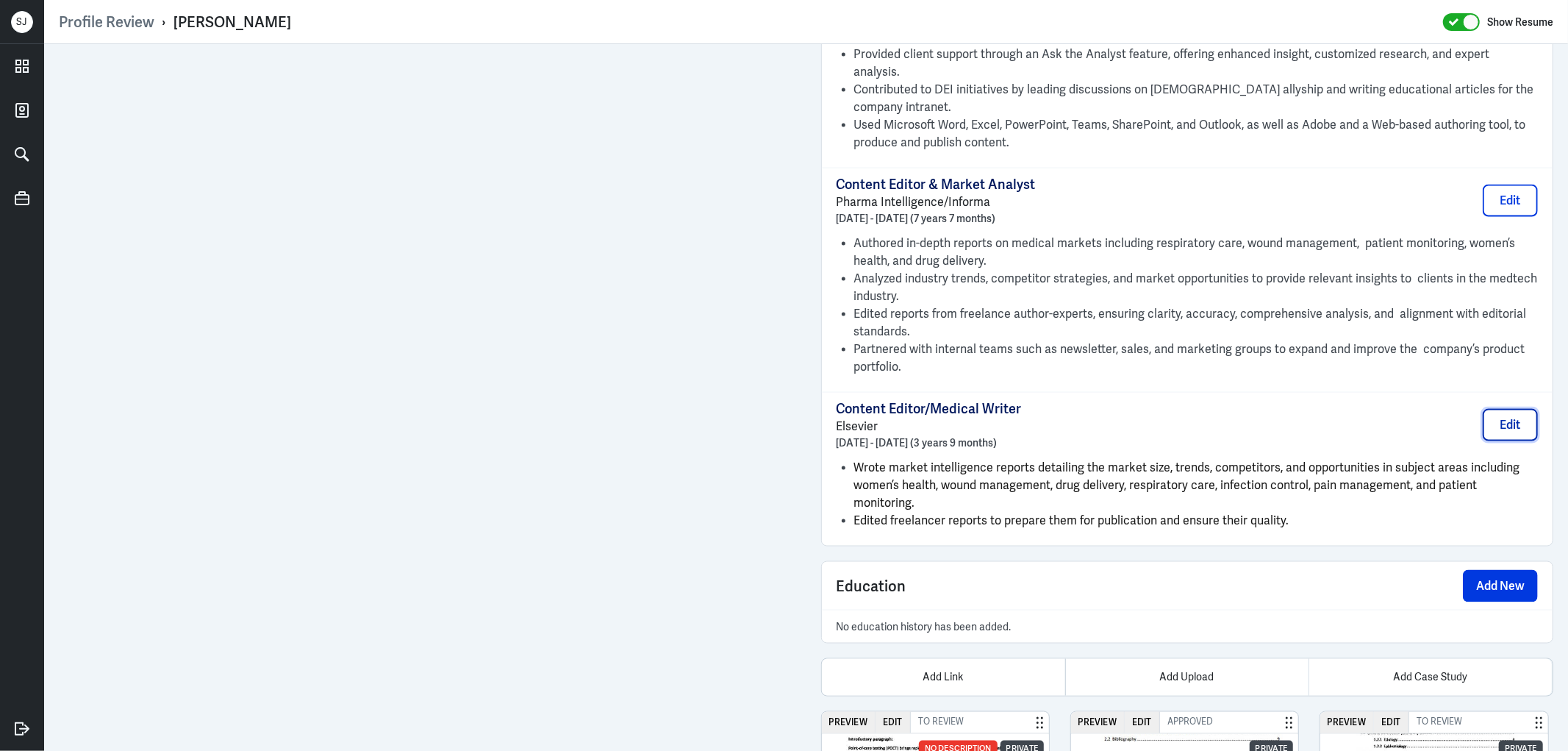
click at [1500, 409] on button "Edit" at bounding box center [1510, 425] width 55 height 32
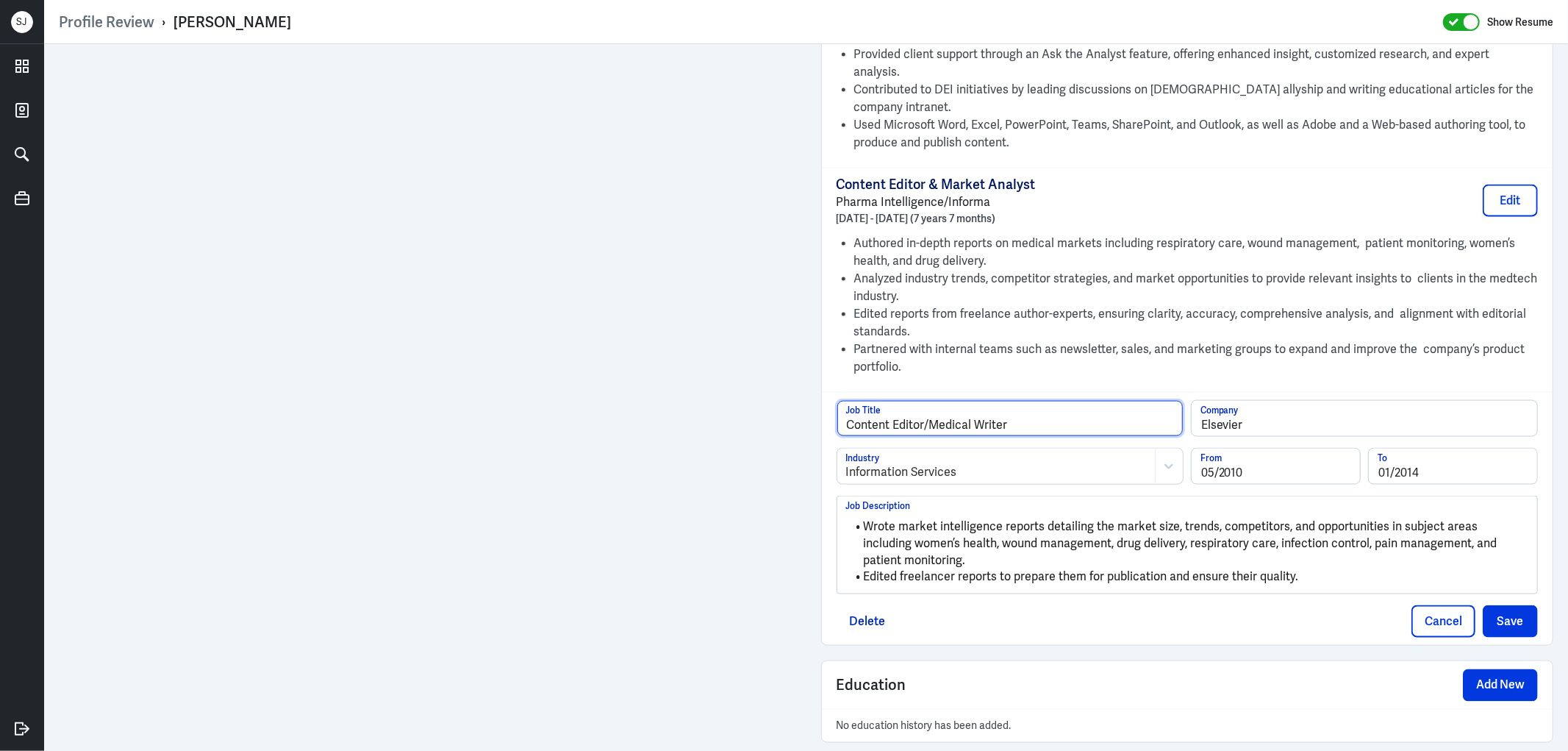
click at [921, 409] on input "Content Editor/Medical Writer" at bounding box center [1010, 418] width 345 height 35
type input "Content Editor & Medical Writer"
drag, startPoint x: 1500, startPoint y: 615, endPoint x: 1457, endPoint y: 583, distance: 53.6
click at [1500, 612] on button "Save" at bounding box center [1510, 621] width 55 height 32
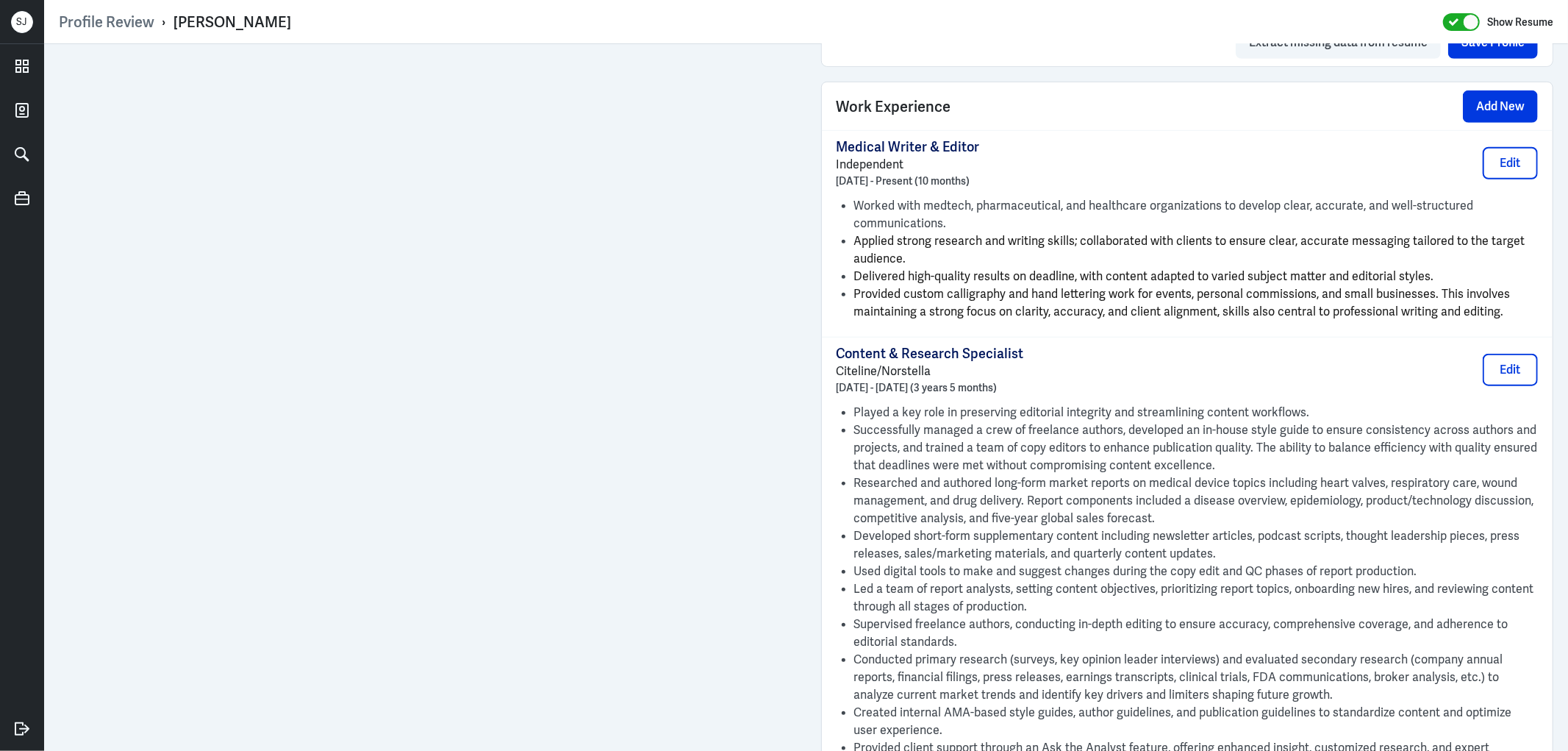
scroll to position [698, 0]
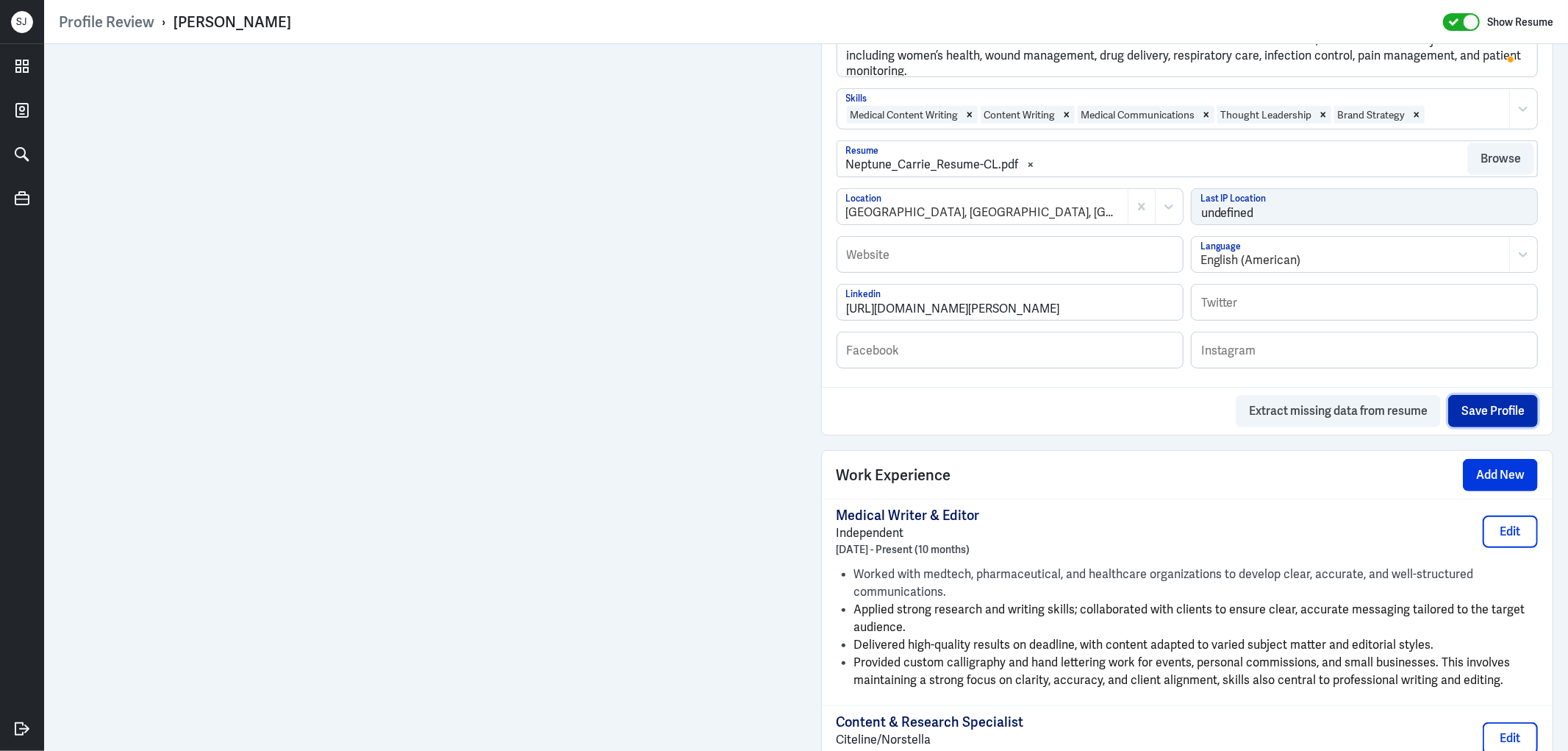
click at [1454, 405] on button "Save Profile" at bounding box center [1492, 410] width 89 height 32
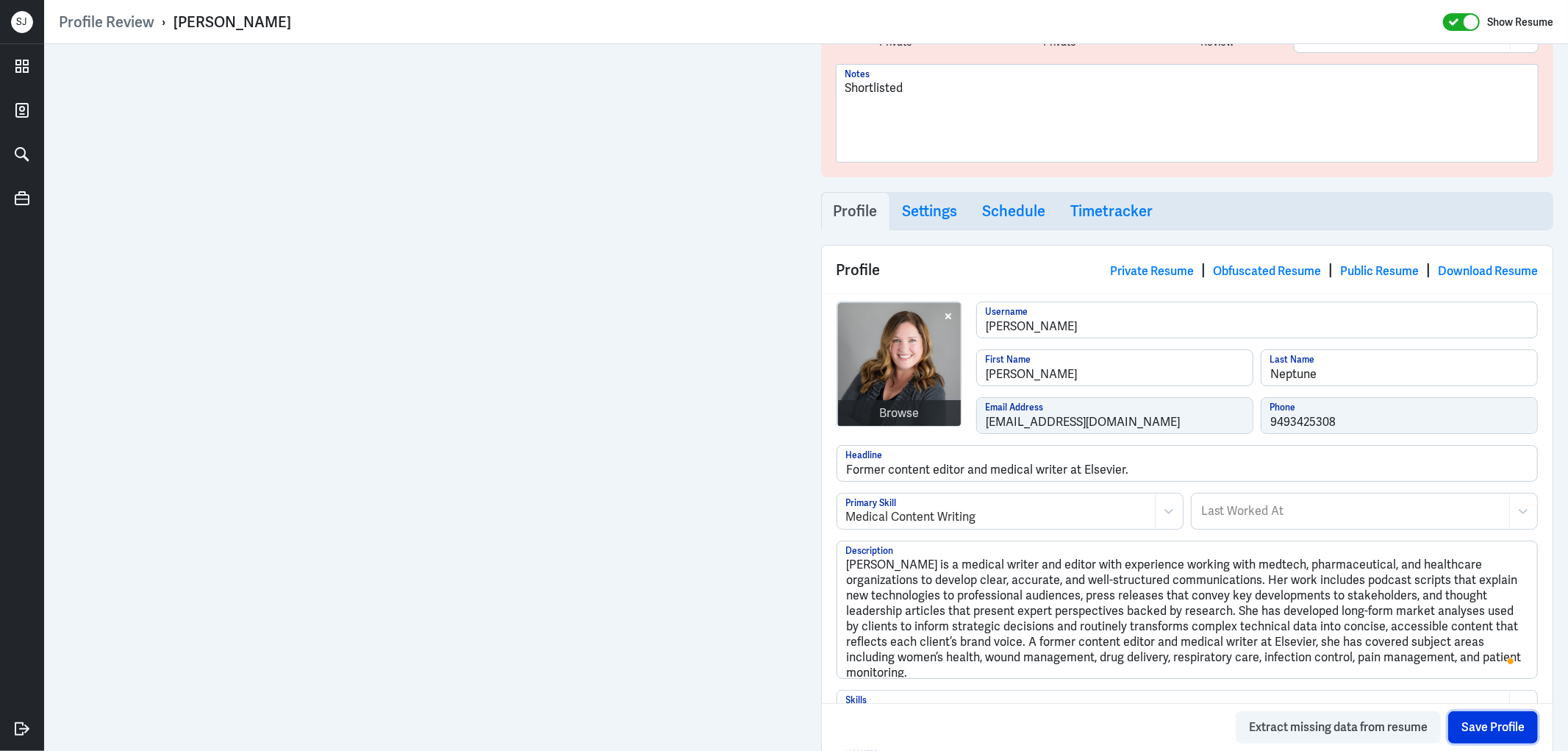
scroll to position [0, 0]
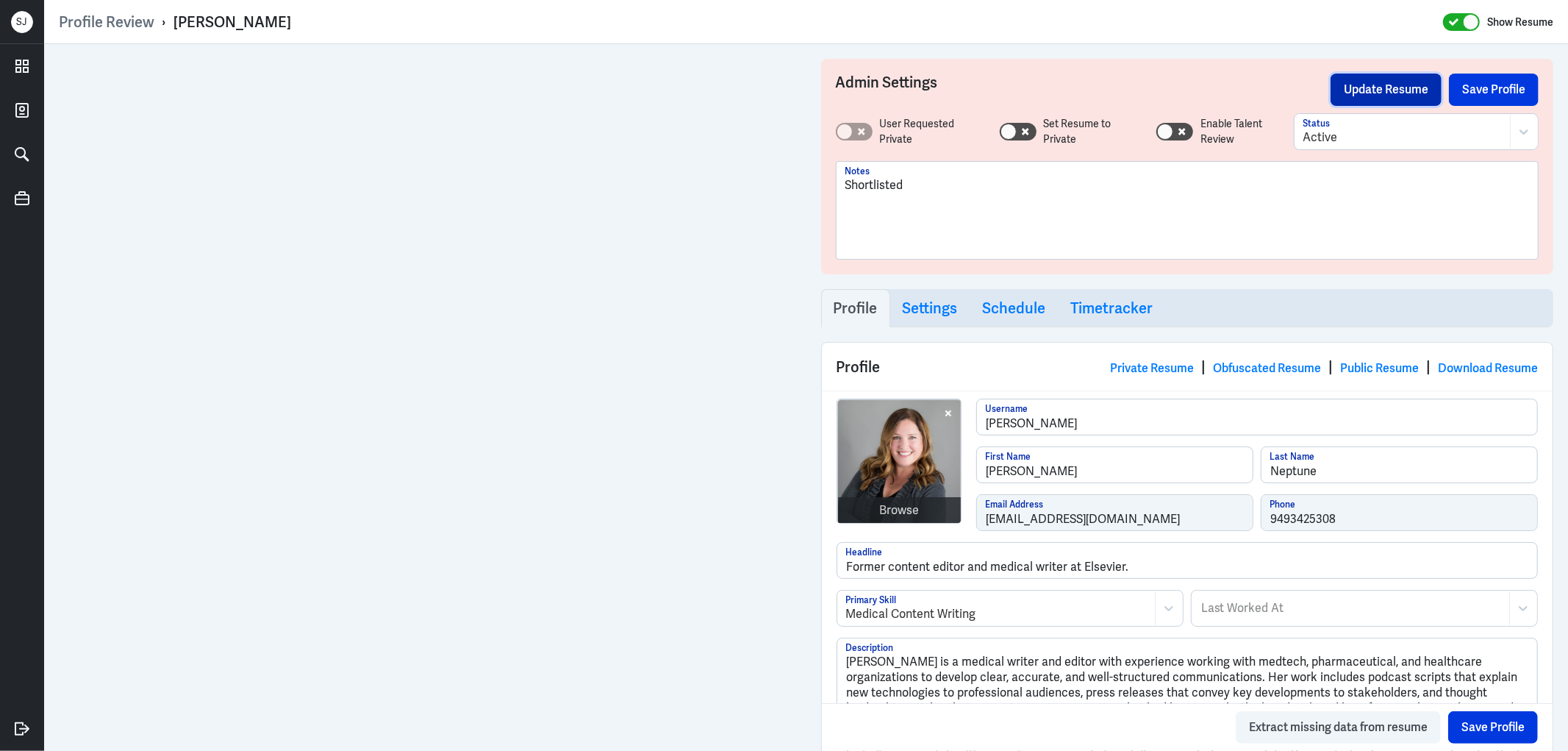
click at [1368, 78] on button "Update Resume" at bounding box center [1386, 89] width 111 height 32
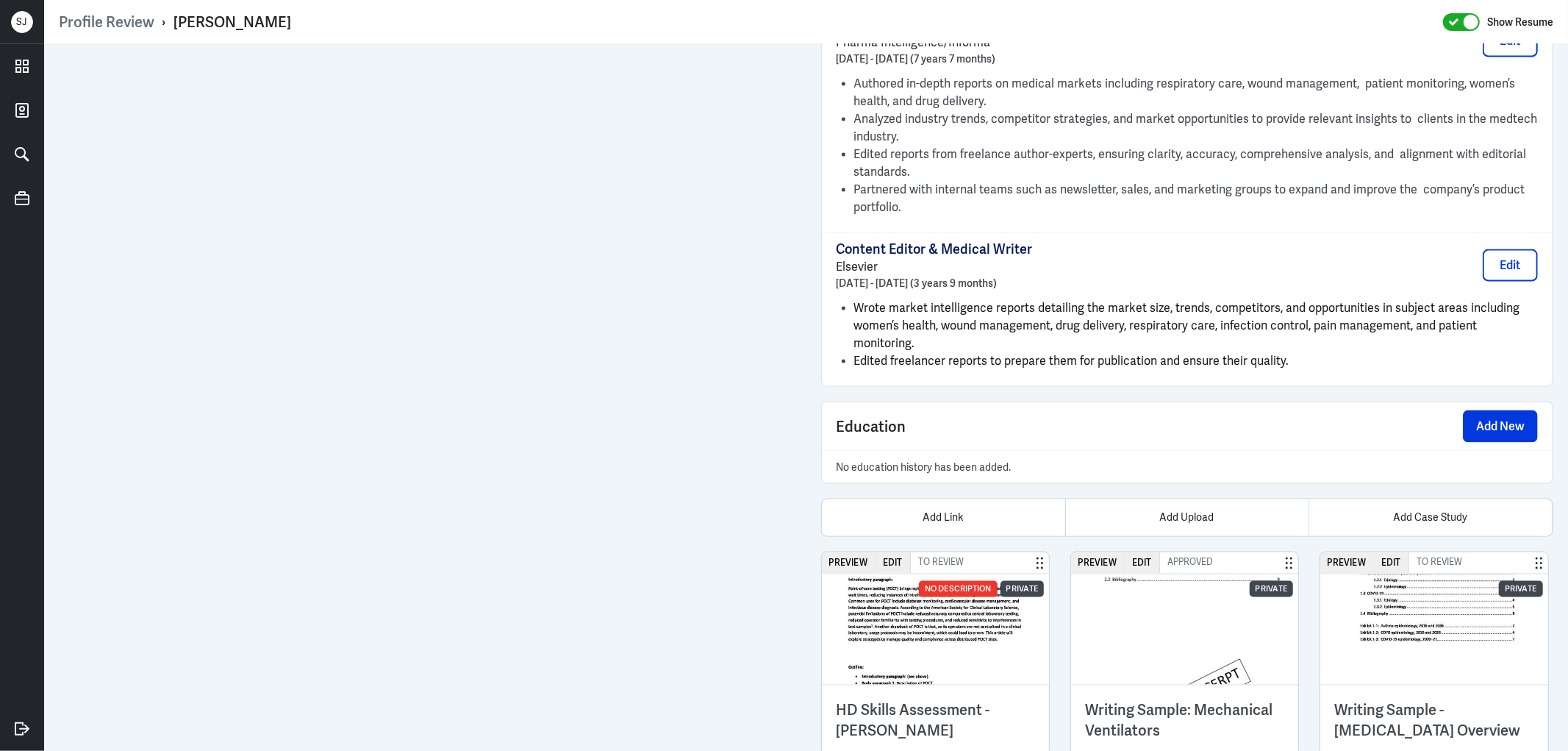
scroll to position [2025, 0]
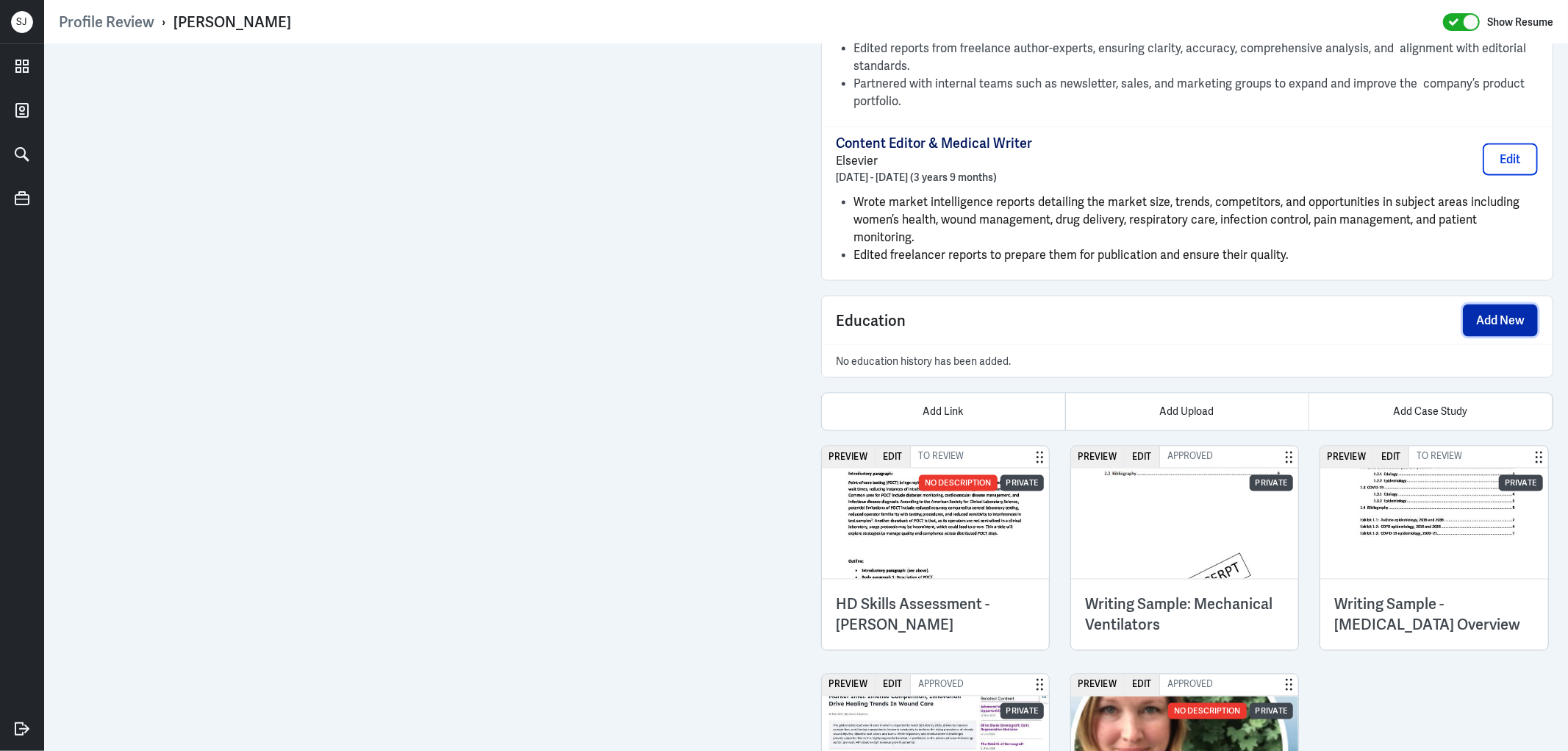
click at [1478, 304] on button "Add New" at bounding box center [1500, 320] width 75 height 32
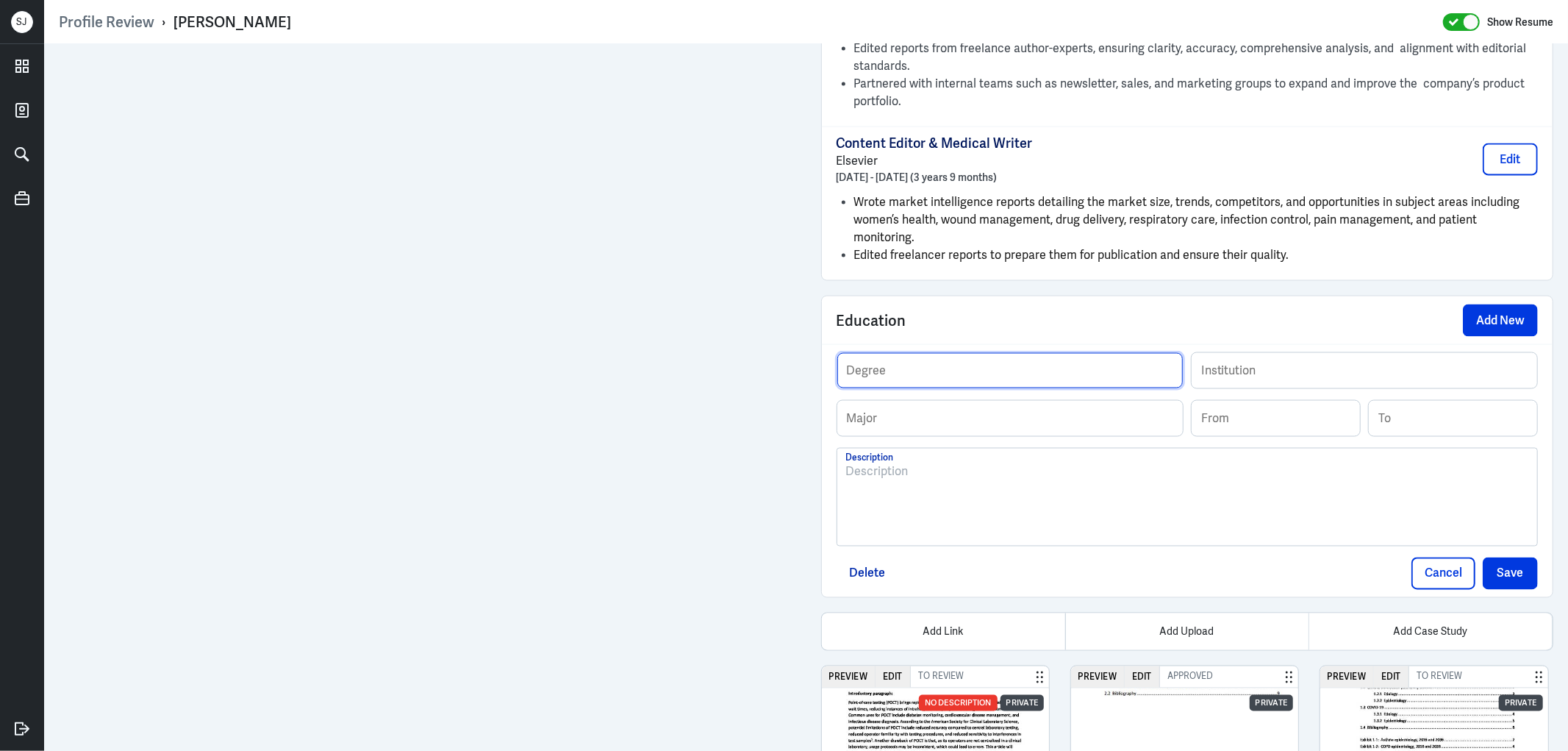
click at [922, 353] on input "text" at bounding box center [1010, 370] width 345 height 35
paste input "Bachelor of Arts"
type input "Bachelor of Arts"
drag, startPoint x: 1433, startPoint y: 560, endPoint x: 1238, endPoint y: 495, distance: 205.5
click at [1433, 561] on button "Cancel" at bounding box center [1443, 573] width 64 height 32
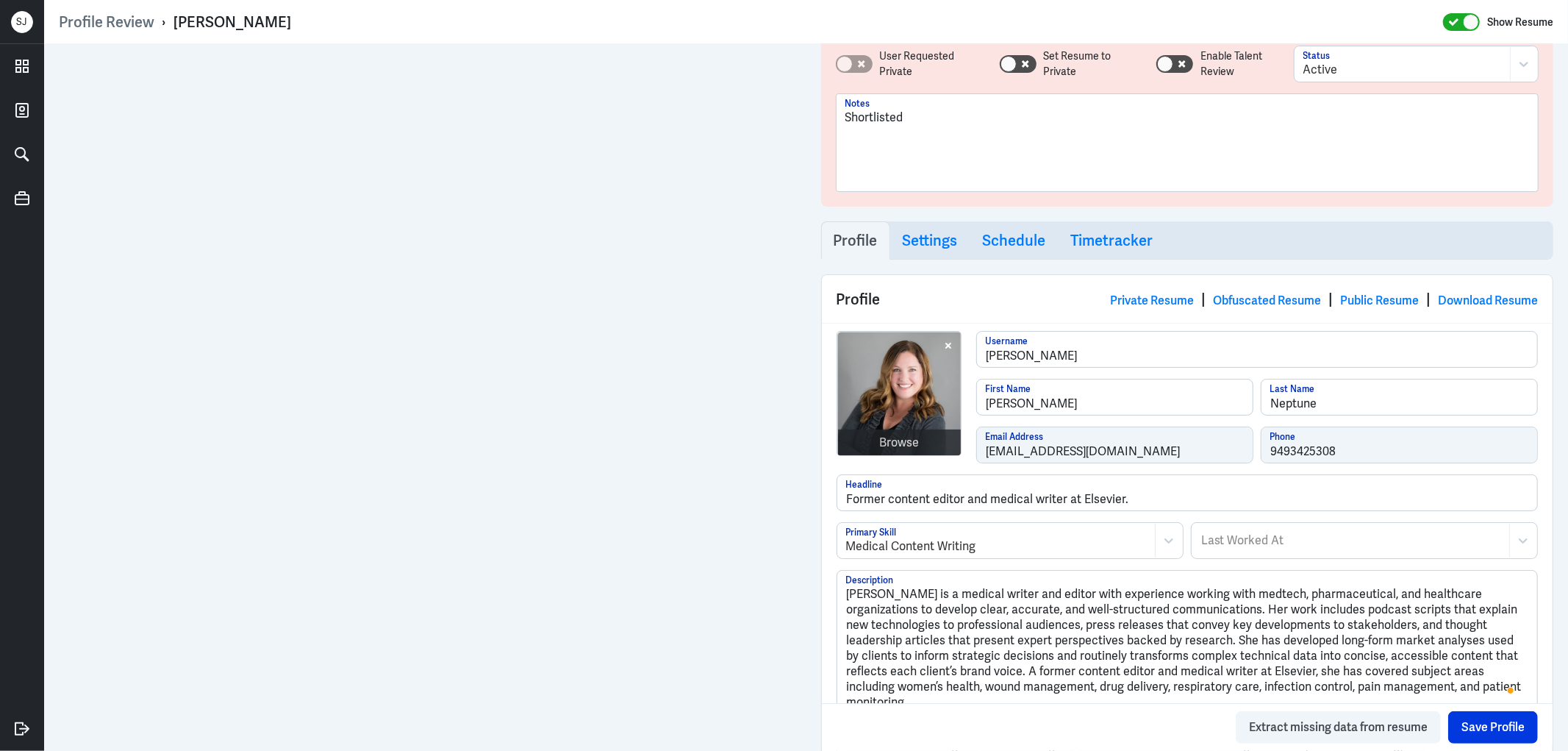
scroll to position [0, 0]
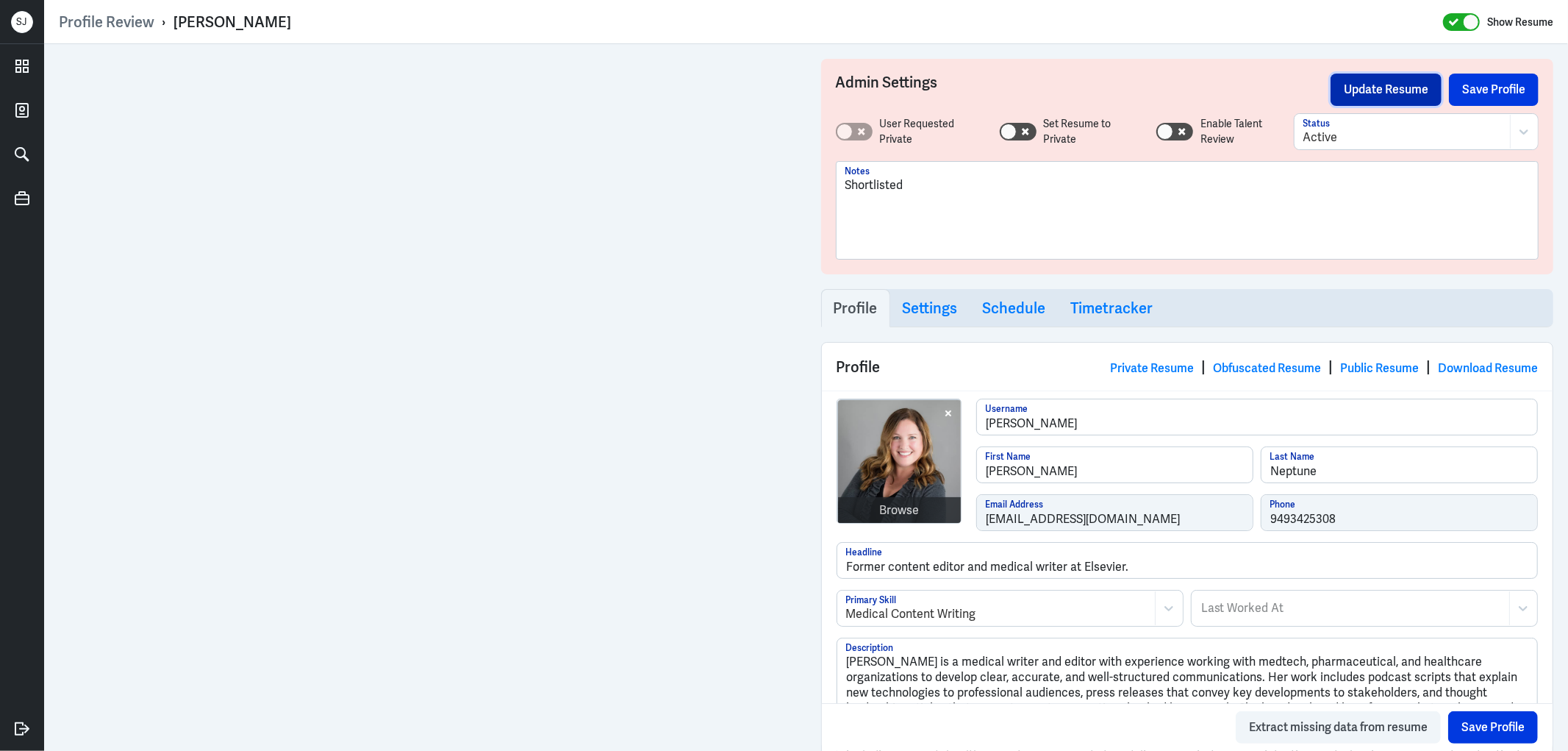
click at [1362, 82] on button "Update Resume" at bounding box center [1386, 89] width 111 height 32
click at [1363, 370] on link "Public Resume" at bounding box center [1378, 368] width 78 height 16
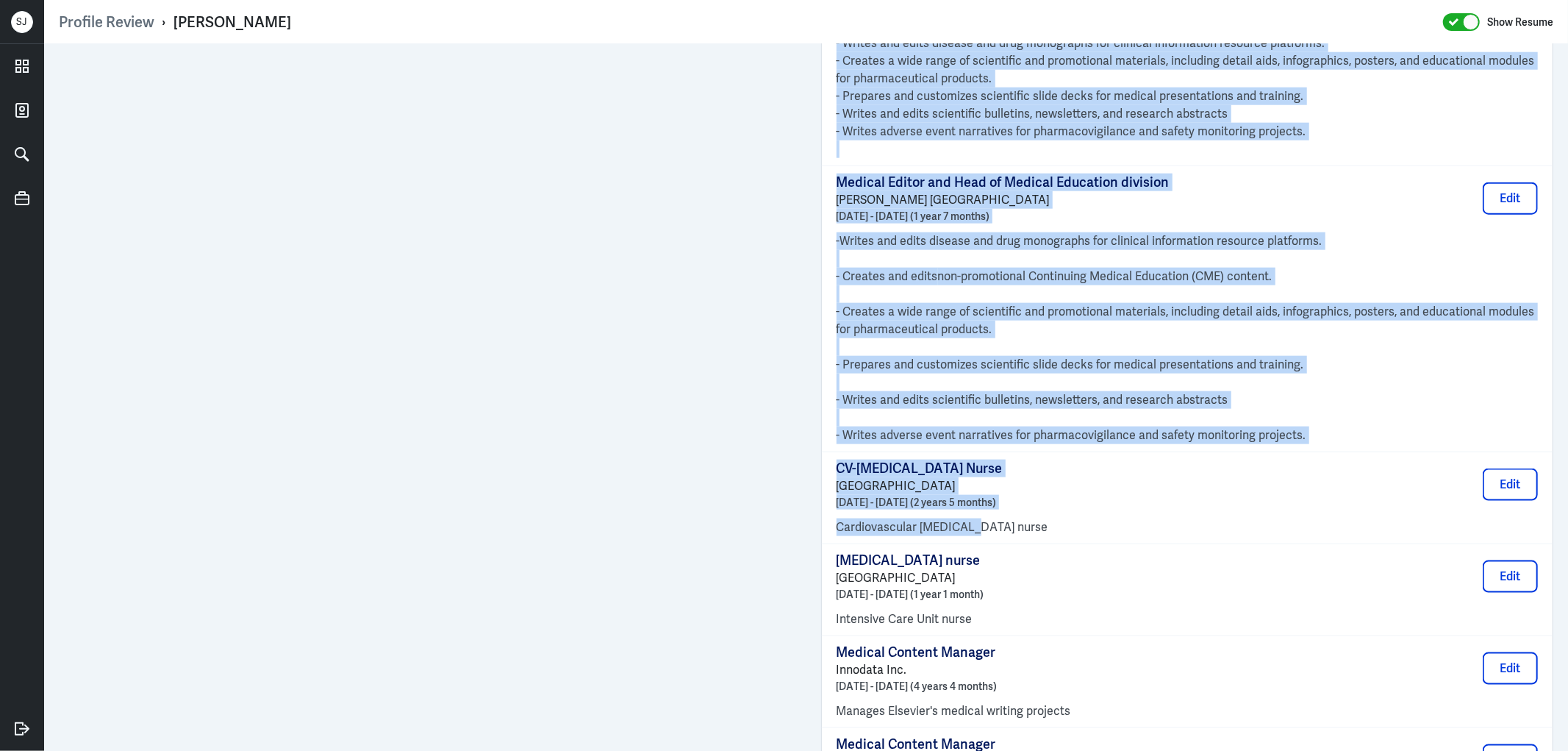
scroll to position [1471, 0]
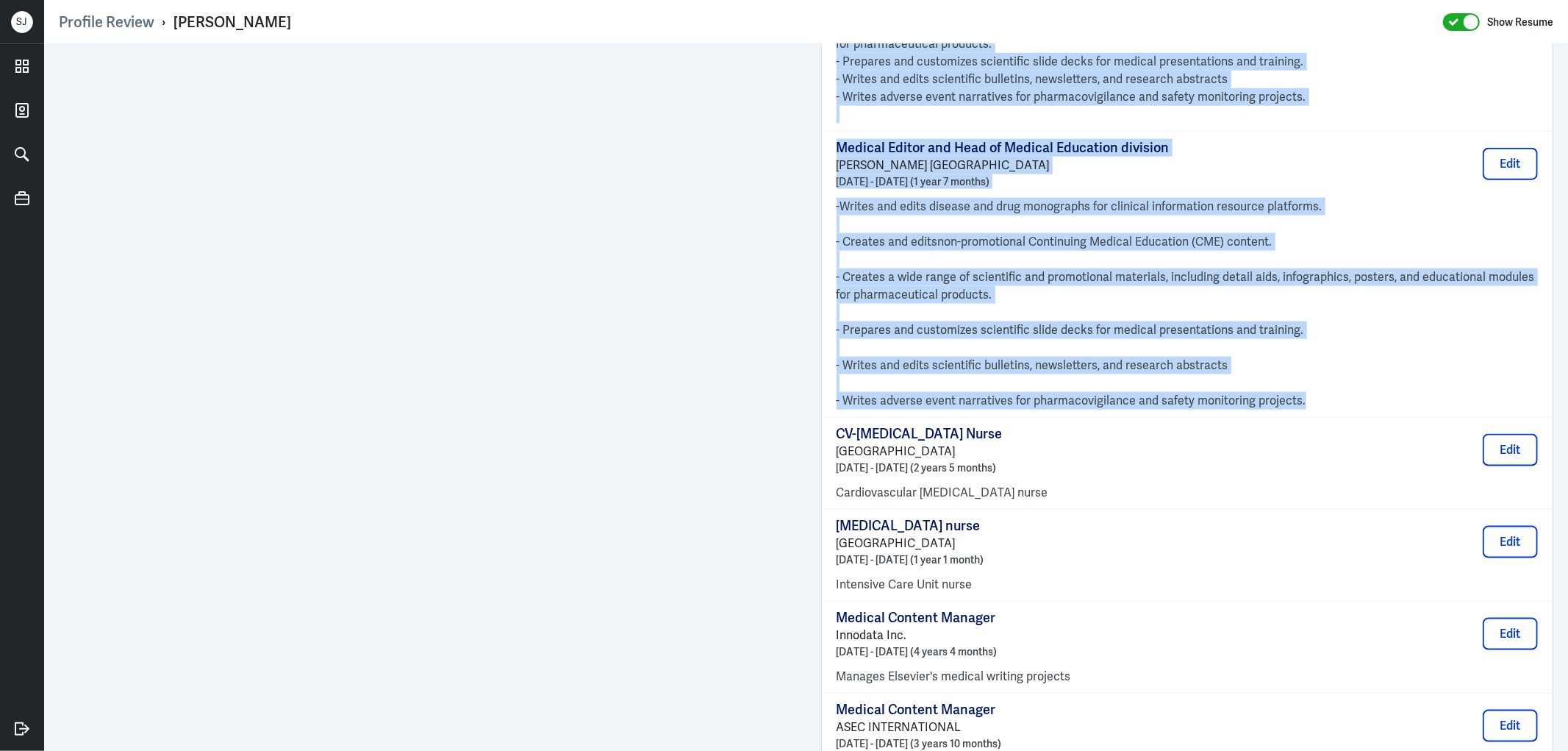
drag, startPoint x: 828, startPoint y: 170, endPoint x: 1294, endPoint y: 410, distance: 524.2
click at [1294, 410] on div "Freelance Medical Writer and Editor SkillSetPH January 2020 - August 2025 (5 ye…" at bounding box center [1188, 224] width 731 height 1120
copy div "Freelance Medical Writer and Editor SkillSetPH January 2020 - August 2025 (5 ye…"
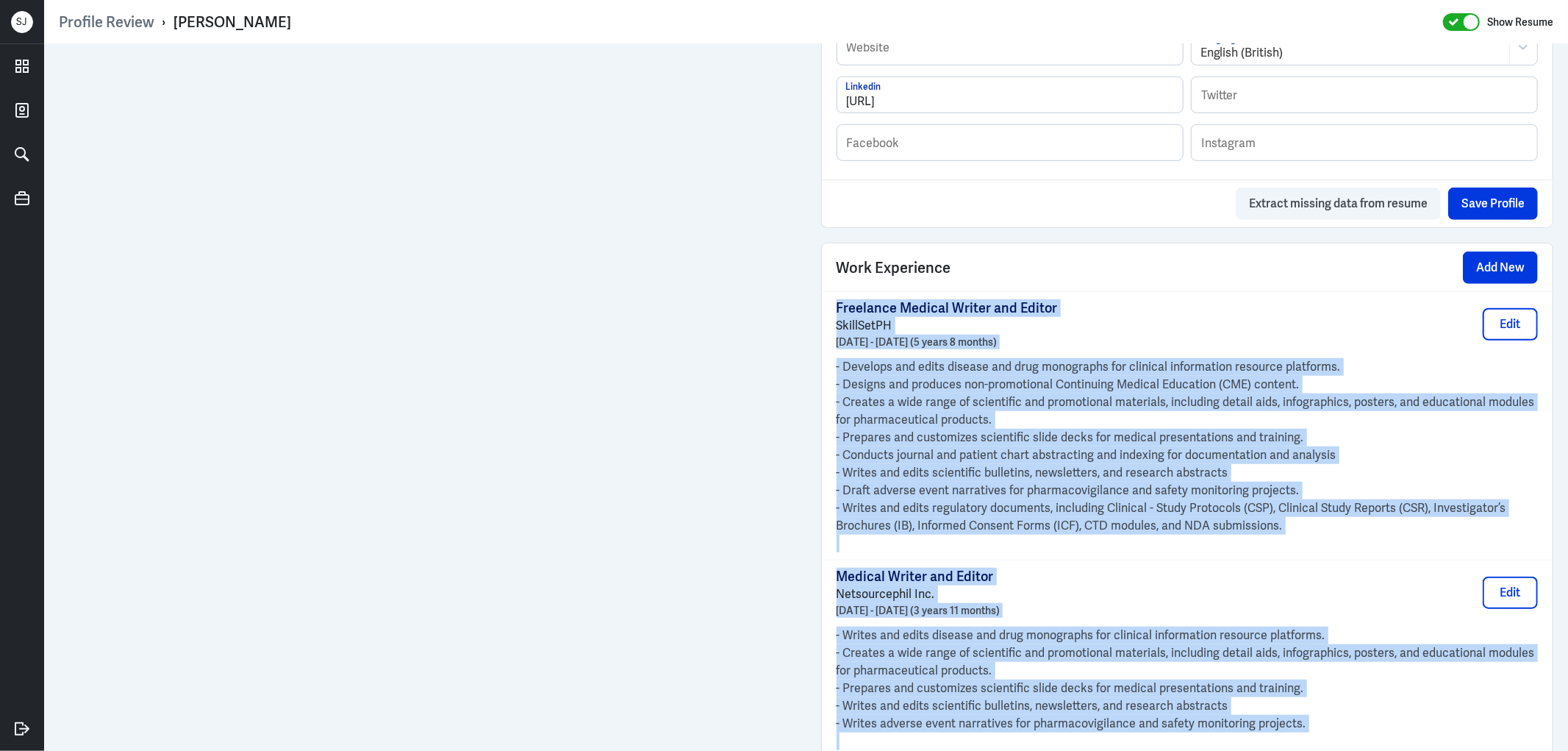
scroll to position [408, 0]
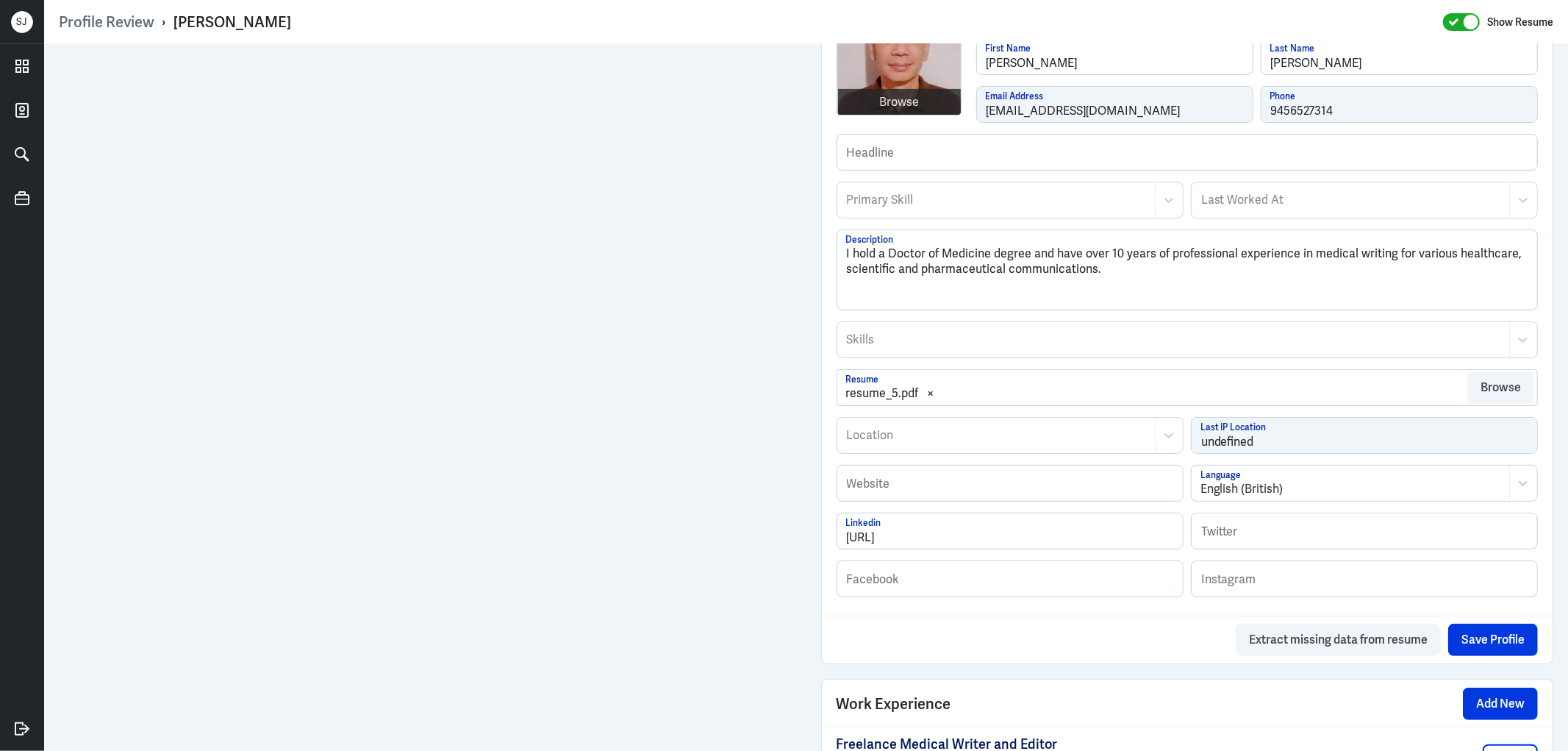
click at [240, 20] on div "[PERSON_NAME]" at bounding box center [232, 22] width 118 height 19
copy div "[PERSON_NAME]"
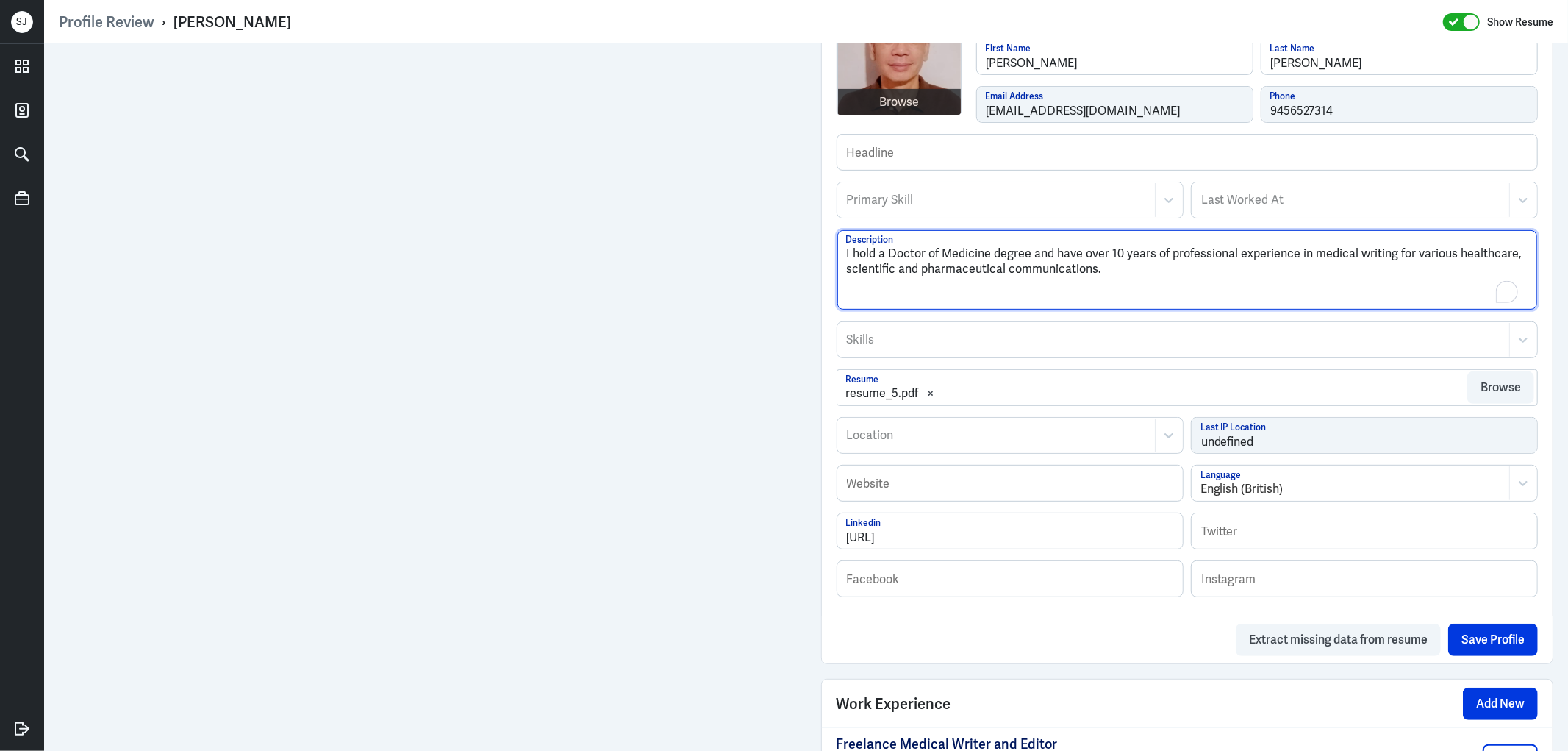
drag, startPoint x: 925, startPoint y: 251, endPoint x: 828, endPoint y: 251, distance: 97.0
click at [828, 251] on div "Browse antonio-lee Username Antonio First Name Lee Last Name doc_anton@yahoo.co…" at bounding box center [1188, 299] width 731 height 633
paste textarea "[PERSON_NAME]"
click at [995, 268] on textarea "Antonio Lee has over 10 years of professional experience in medical writing for…" at bounding box center [1188, 270] width 700 height 79
paste textarea "She produces disease and drug monographs, non-promotional Continuing Medical Ed…"
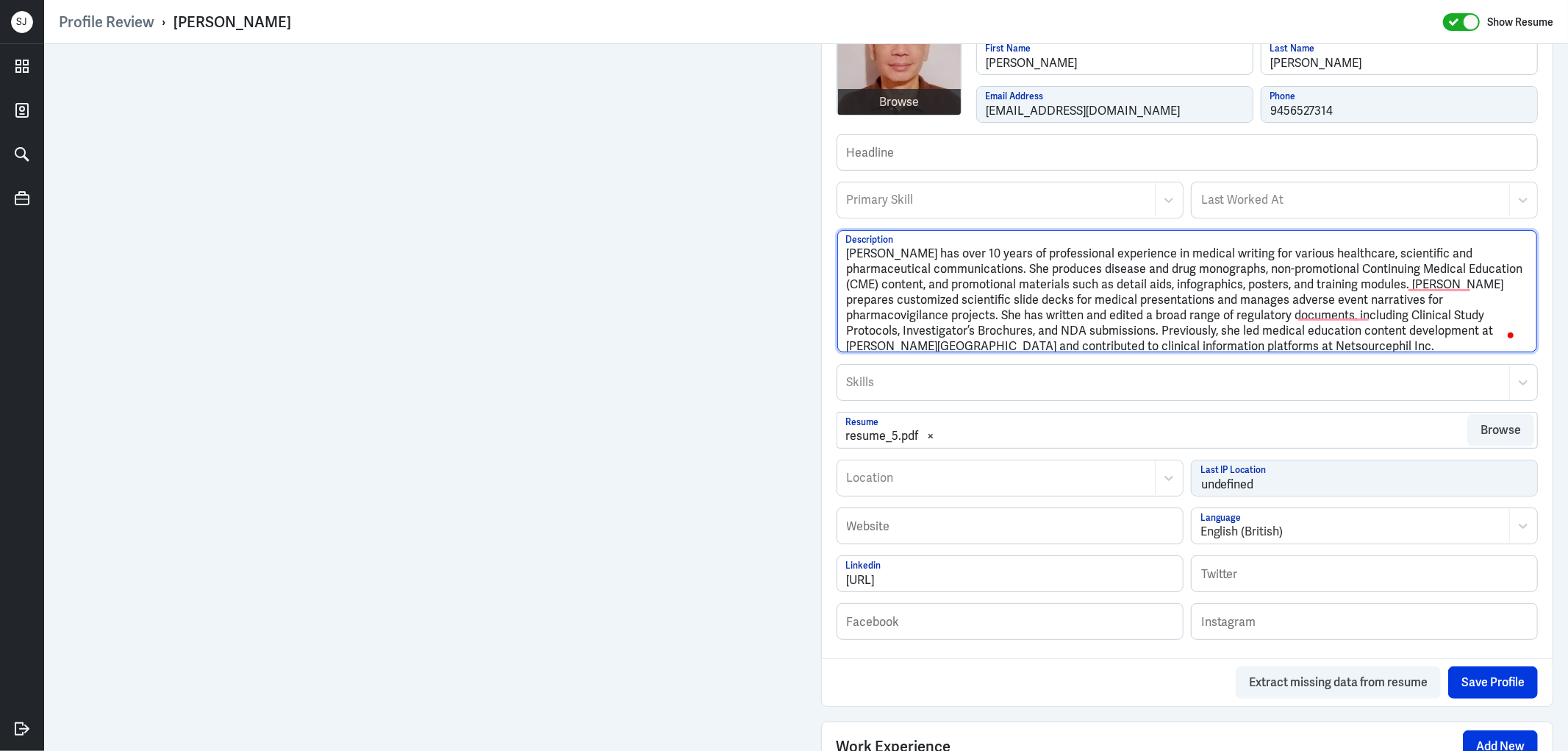
click at [941, 270] on textarea "Antonio Lee has over 10 years of professional experience in medical writing for…" at bounding box center [1188, 291] width 700 height 122
click at [988, 283] on textarea "Antonio Lee has over 10 years of professional experience in medical writing for…" at bounding box center [1188, 291] width 700 height 122
drag, startPoint x: 937, startPoint y: 266, endPoint x: 1101, endPoint y: 354, distance: 186.1
click at [1101, 354] on div "Antonio Lee has over 10 years of professional experience in medical writing for…" at bounding box center [1188, 297] width 702 height 135
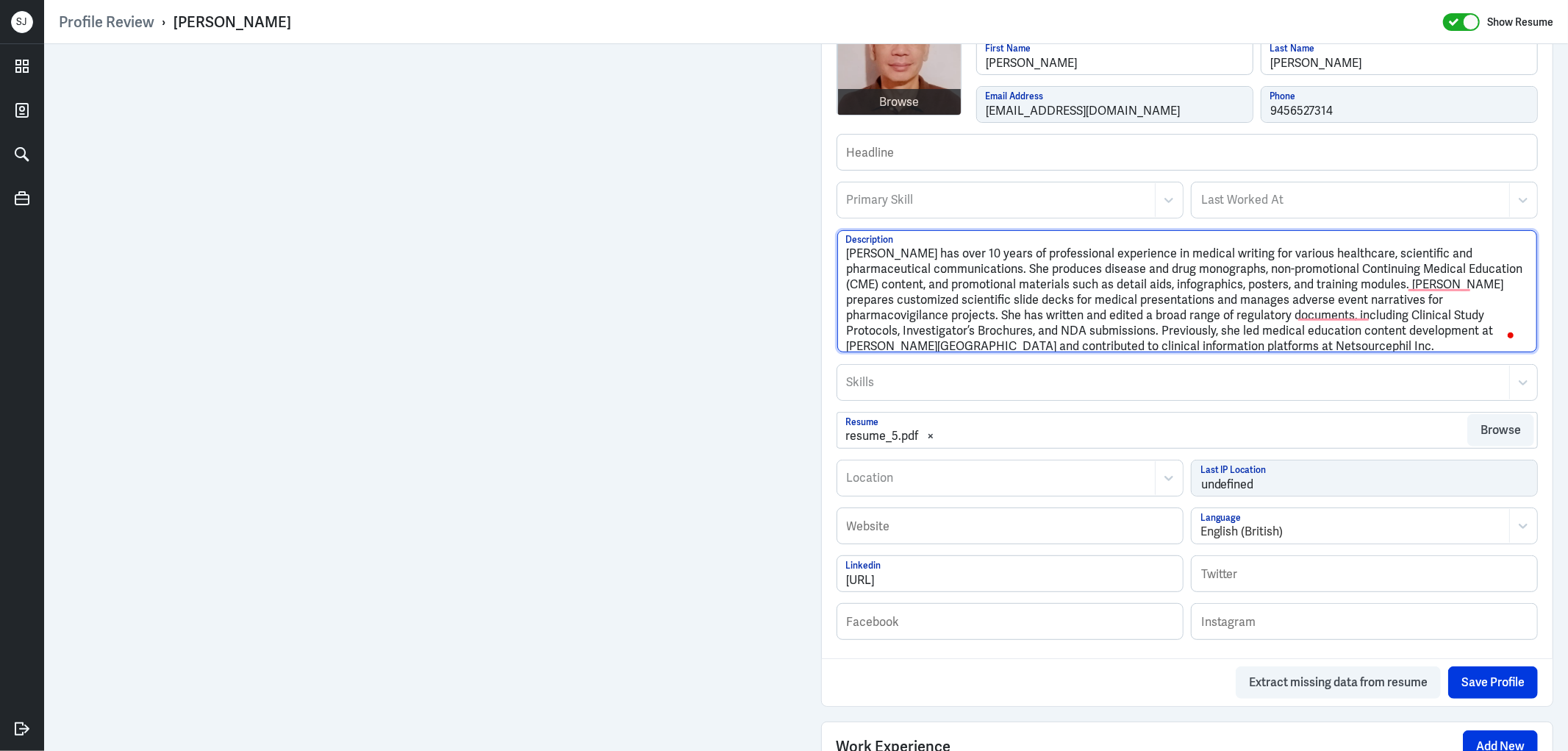
paste textarea "Carrie Neptune is a freelance medical writer and editor with over 8 years of ex…"
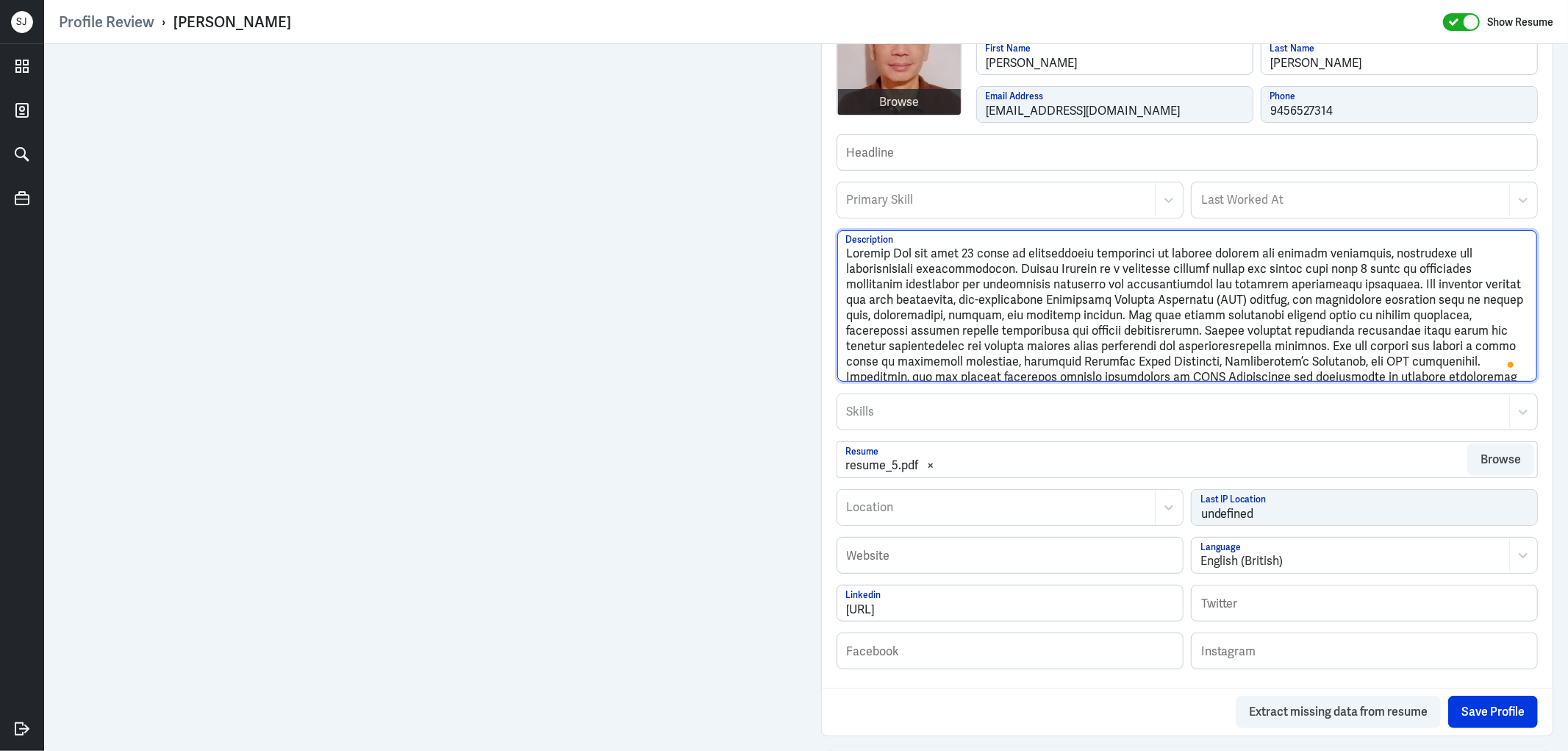
drag, startPoint x: 935, startPoint y: 265, endPoint x: 1397, endPoint y: 275, distance: 462.1
drag, startPoint x: 1260, startPoint y: 314, endPoint x: 1265, endPoint y: 293, distance: 21.6
click at [1261, 313] on textarea "Description" at bounding box center [1188, 306] width 700 height 151
drag, startPoint x: 1286, startPoint y: 282, endPoint x: 939, endPoint y: 262, distance: 347.6
click at [939, 262] on textarea "Description" at bounding box center [1188, 306] width 700 height 151
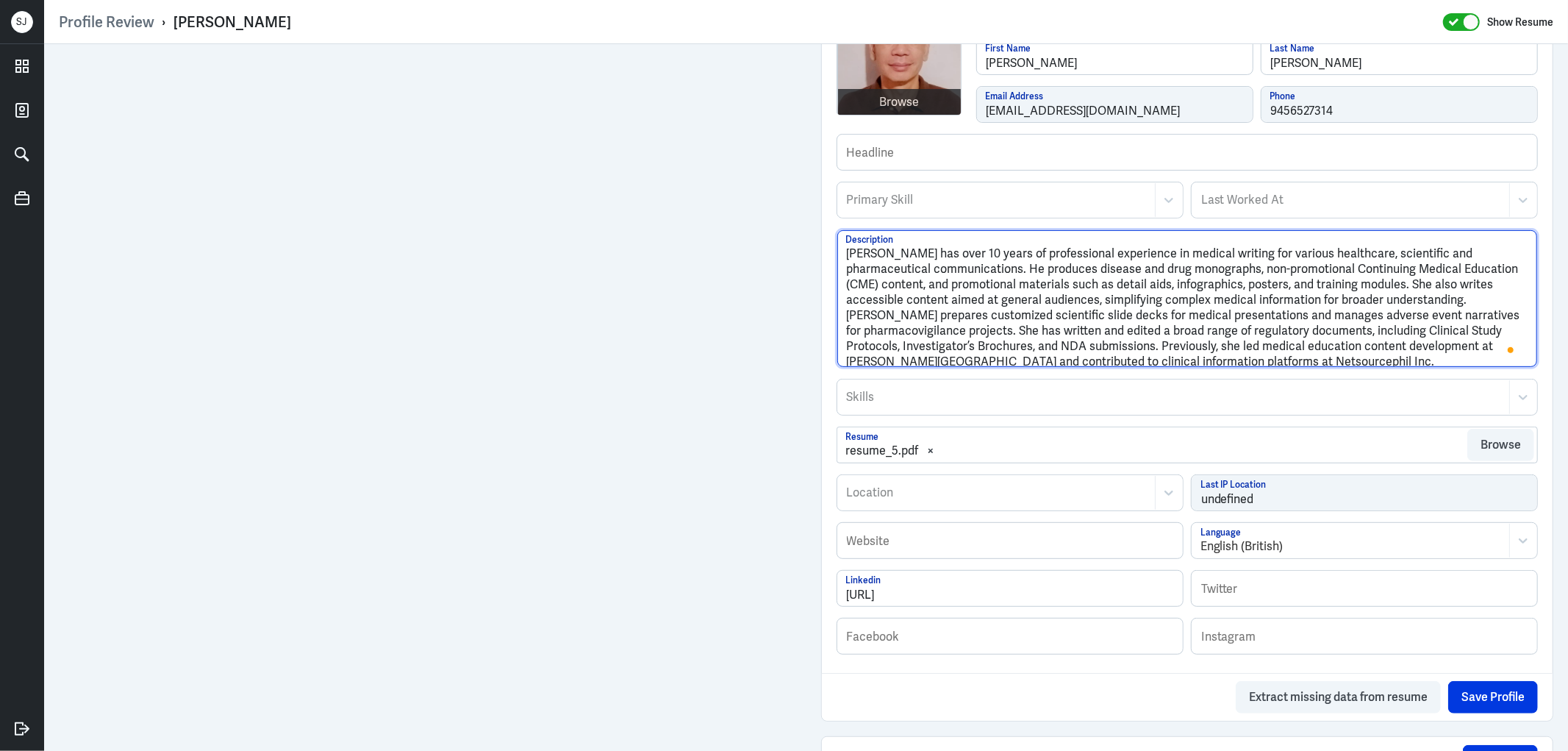
click at [1323, 283] on textarea "Antonio Lee has over 10 years of professional experience in medical writing for…" at bounding box center [1188, 299] width 700 height 136
click at [1352, 292] on textarea "Antonio Lee has over 10 years of professional experience in medical writing for…" at bounding box center [1188, 299] width 700 height 136
click at [1472, 316] on textarea "Antonio Lee has over 10 years of professional experience in medical writing for…" at bounding box center [1188, 299] width 700 height 136
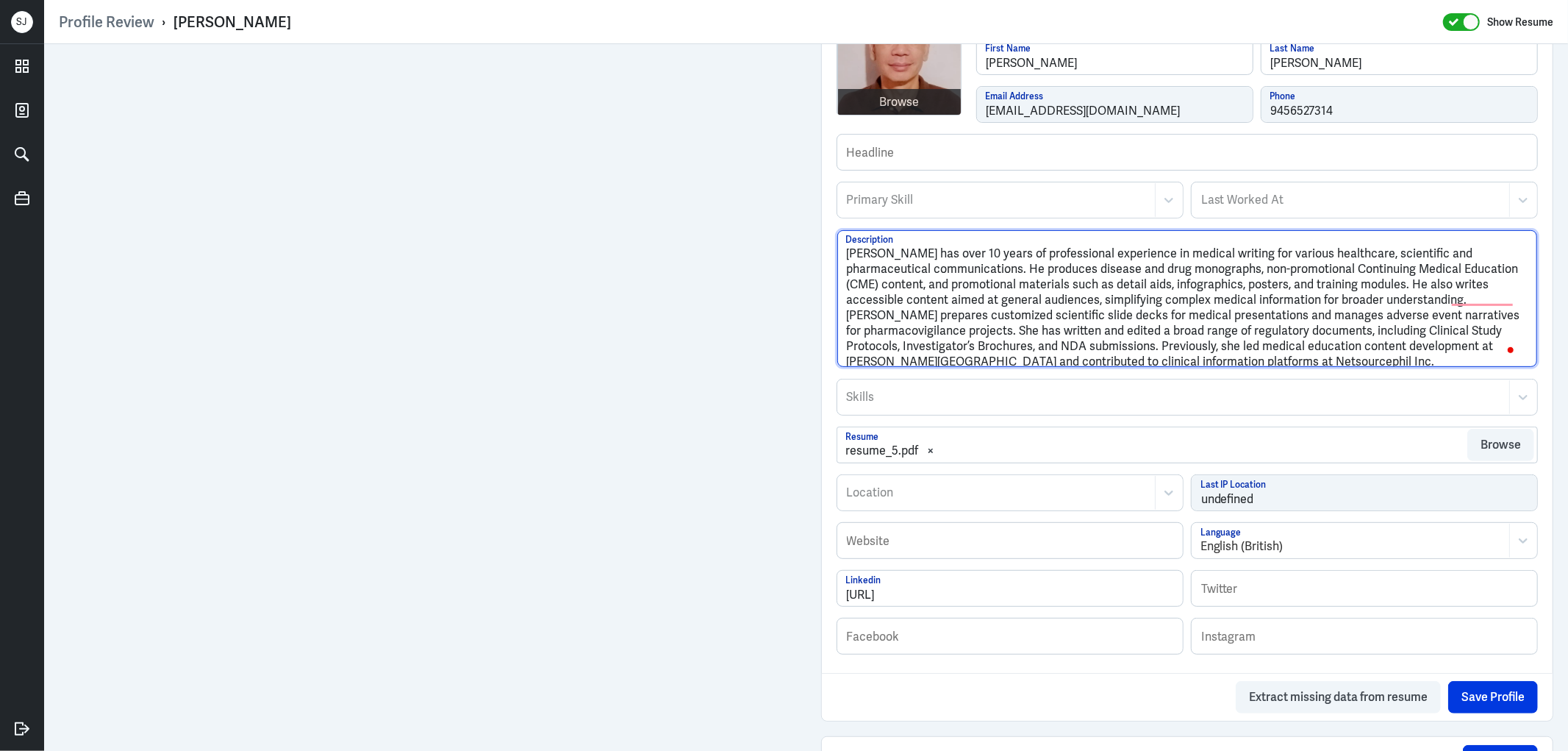
click at [1472, 316] on textarea "Antonio Lee has over 10 years of professional experience in medical writing for…" at bounding box center [1188, 299] width 700 height 136
click at [977, 341] on textarea "Antonio Lee has over 10 years of professional experience in medical writing for…" at bounding box center [1188, 299] width 700 height 136
type textarea "Antonio Lee has over 10 years of professional experience in medical writing for…"
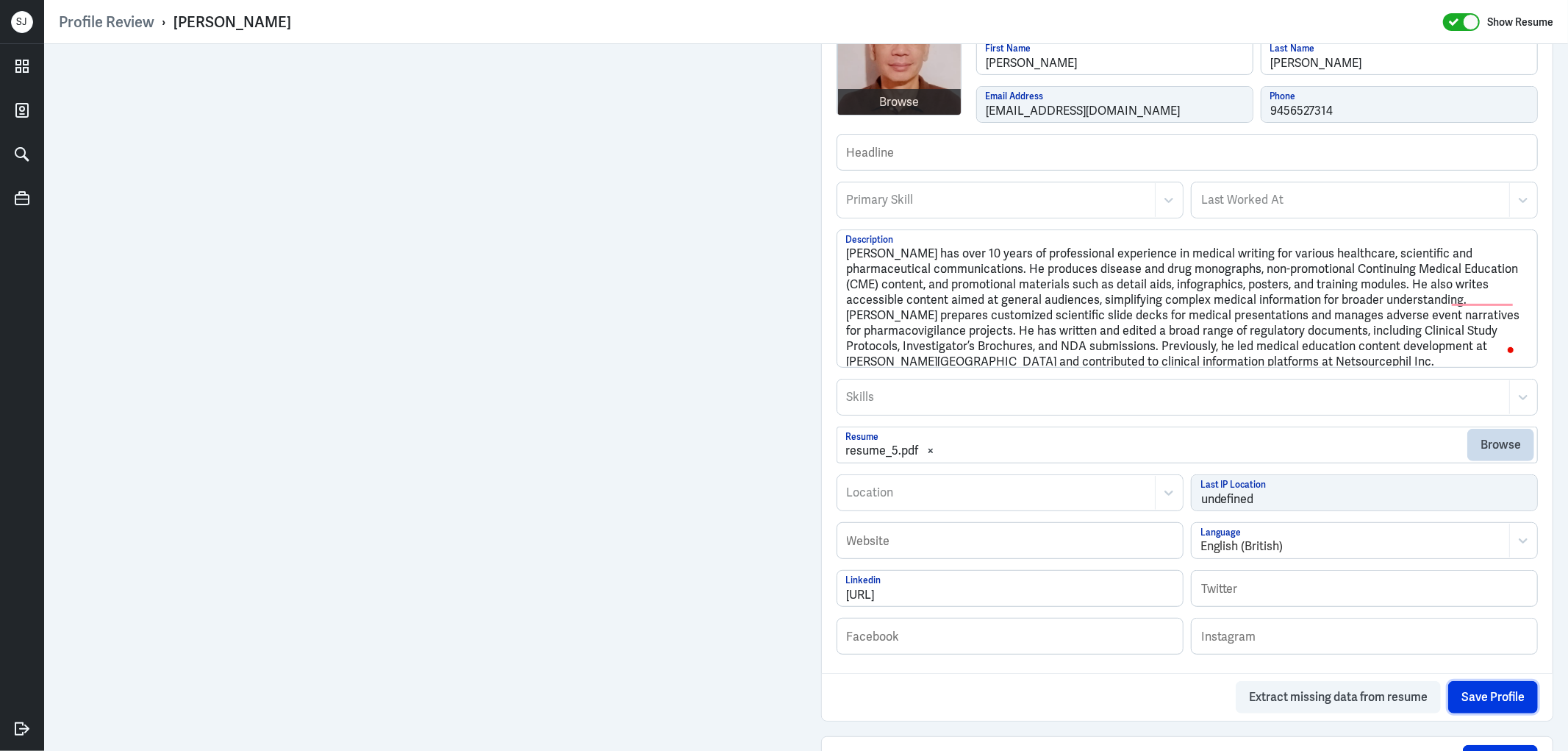
drag, startPoint x: 1474, startPoint y: 691, endPoint x: 1495, endPoint y: 456, distance: 235.9
click at [1474, 689] on button "Save Profile" at bounding box center [1492, 697] width 89 height 32
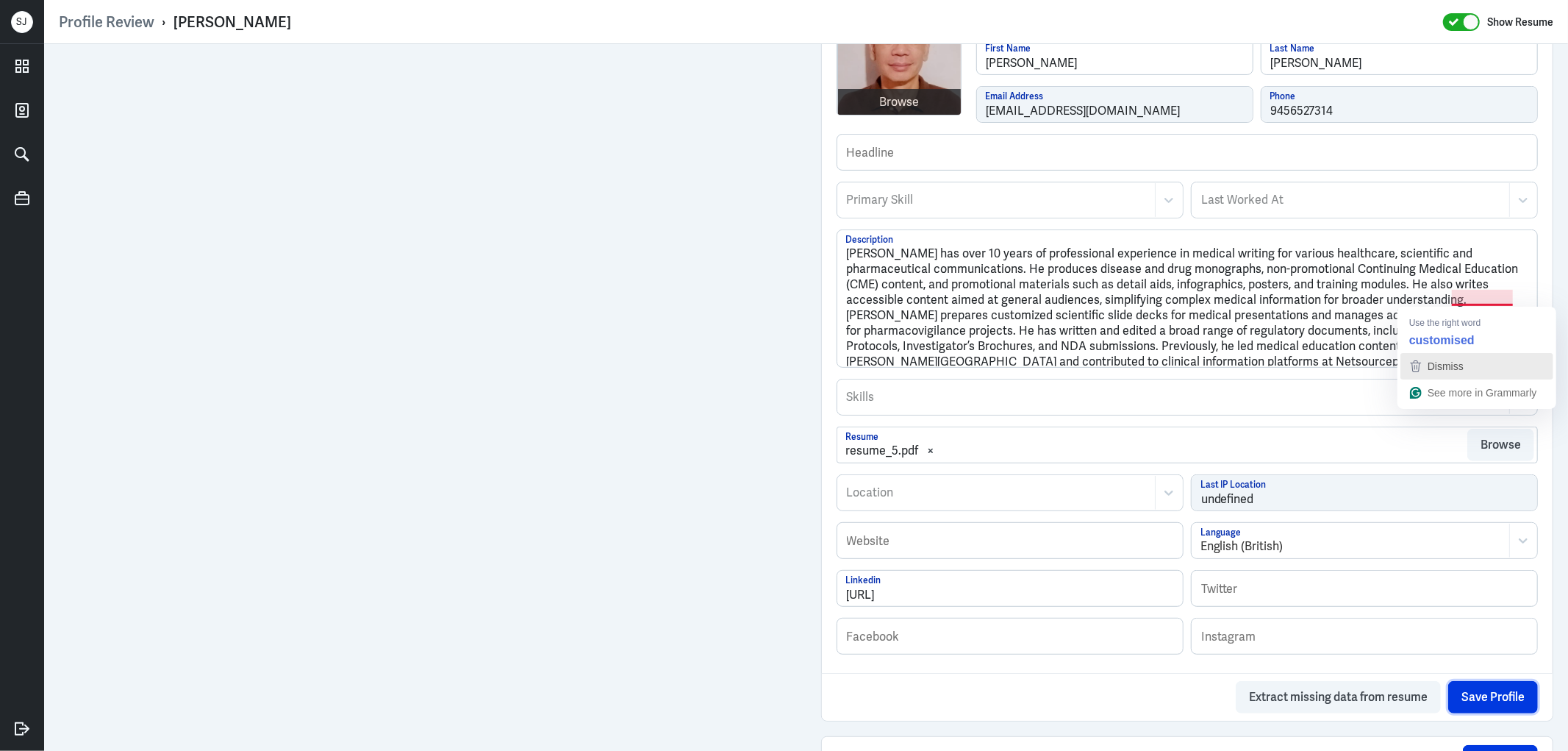
click at [1471, 366] on div "Dismiss" at bounding box center [1477, 366] width 140 height 22
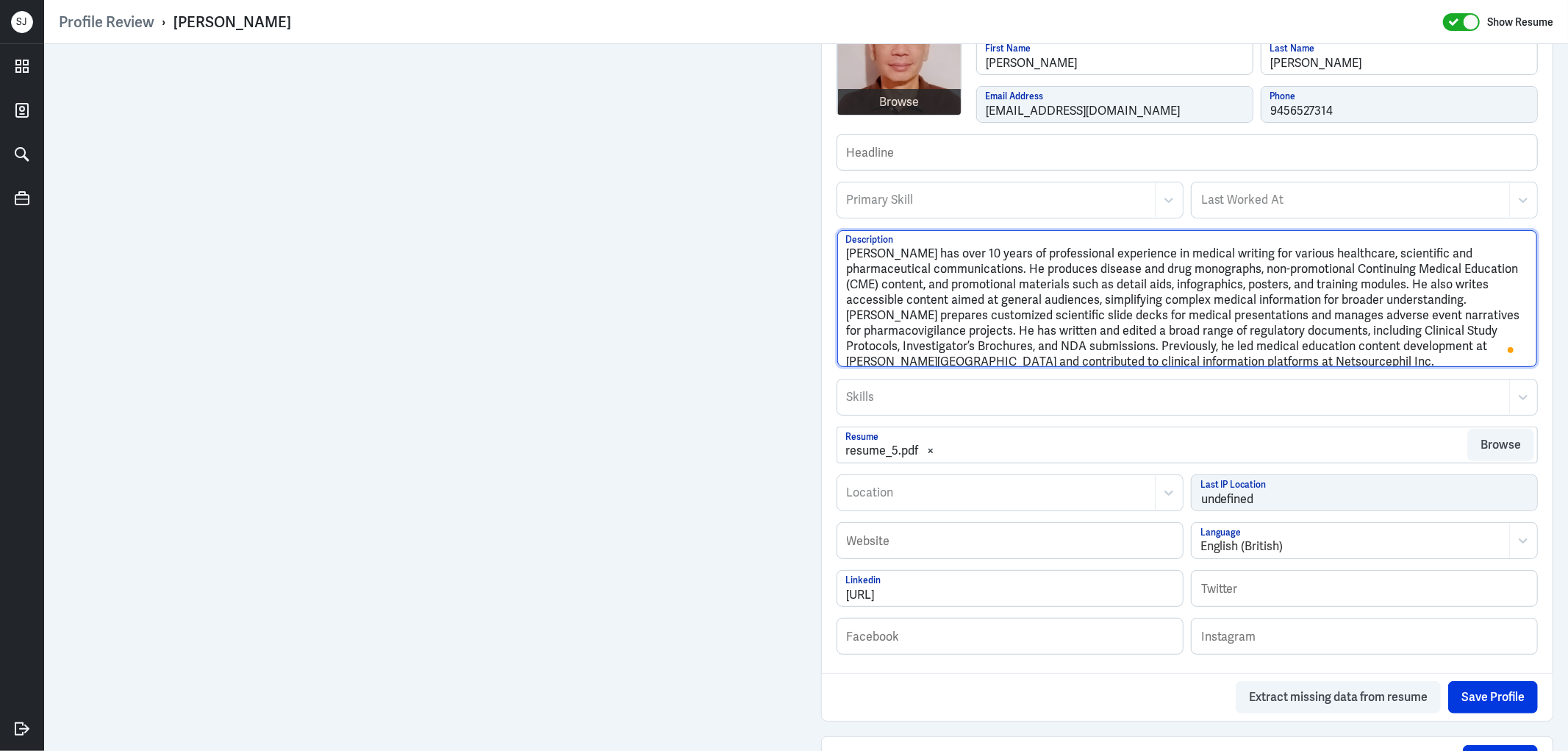
click at [1111, 322] on textarea "Antonio Lee has over 10 years of professional experience in medical writing for…" at bounding box center [1188, 299] width 700 height 136
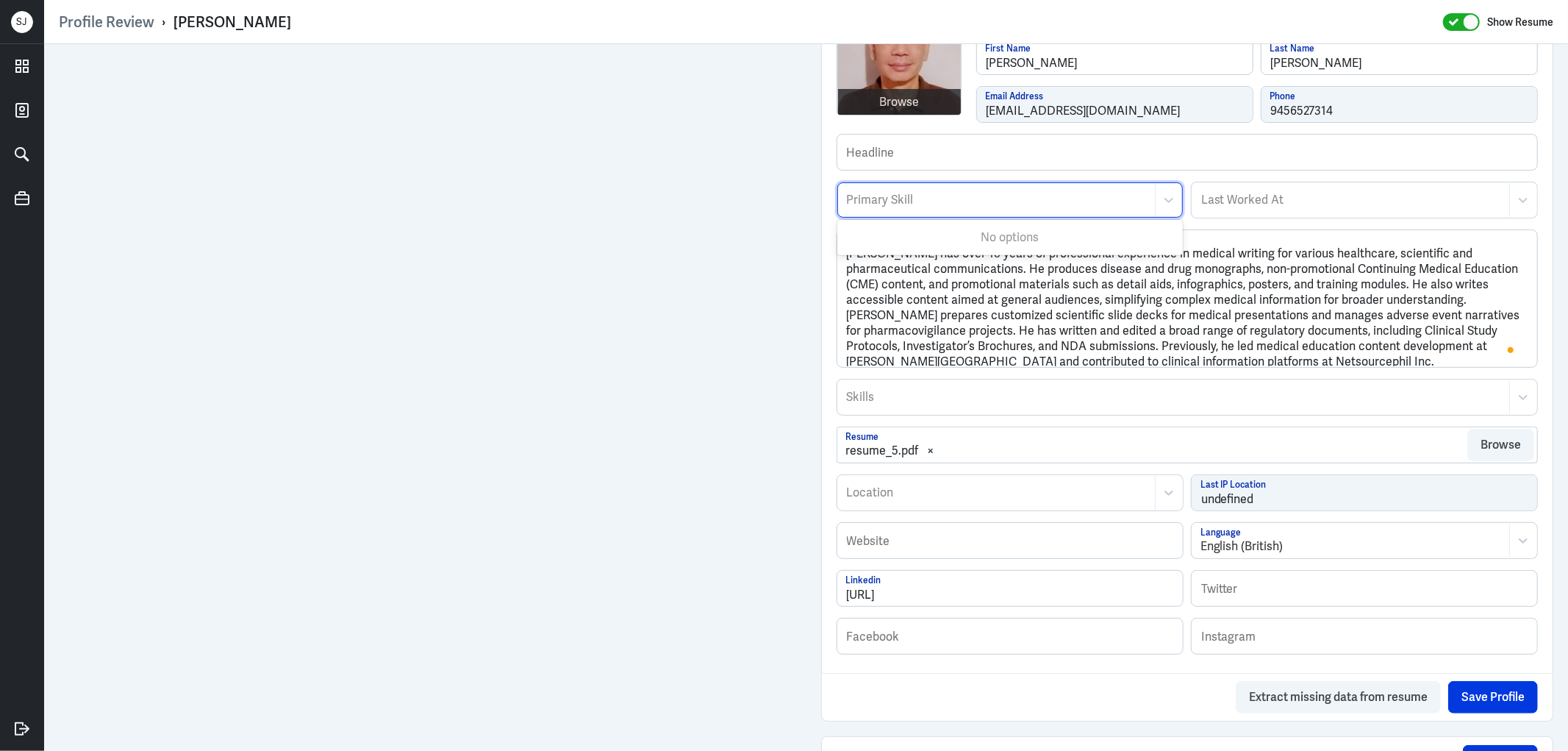
click at [902, 202] on div at bounding box center [996, 199] width 302 height 18
type input "medical cont"
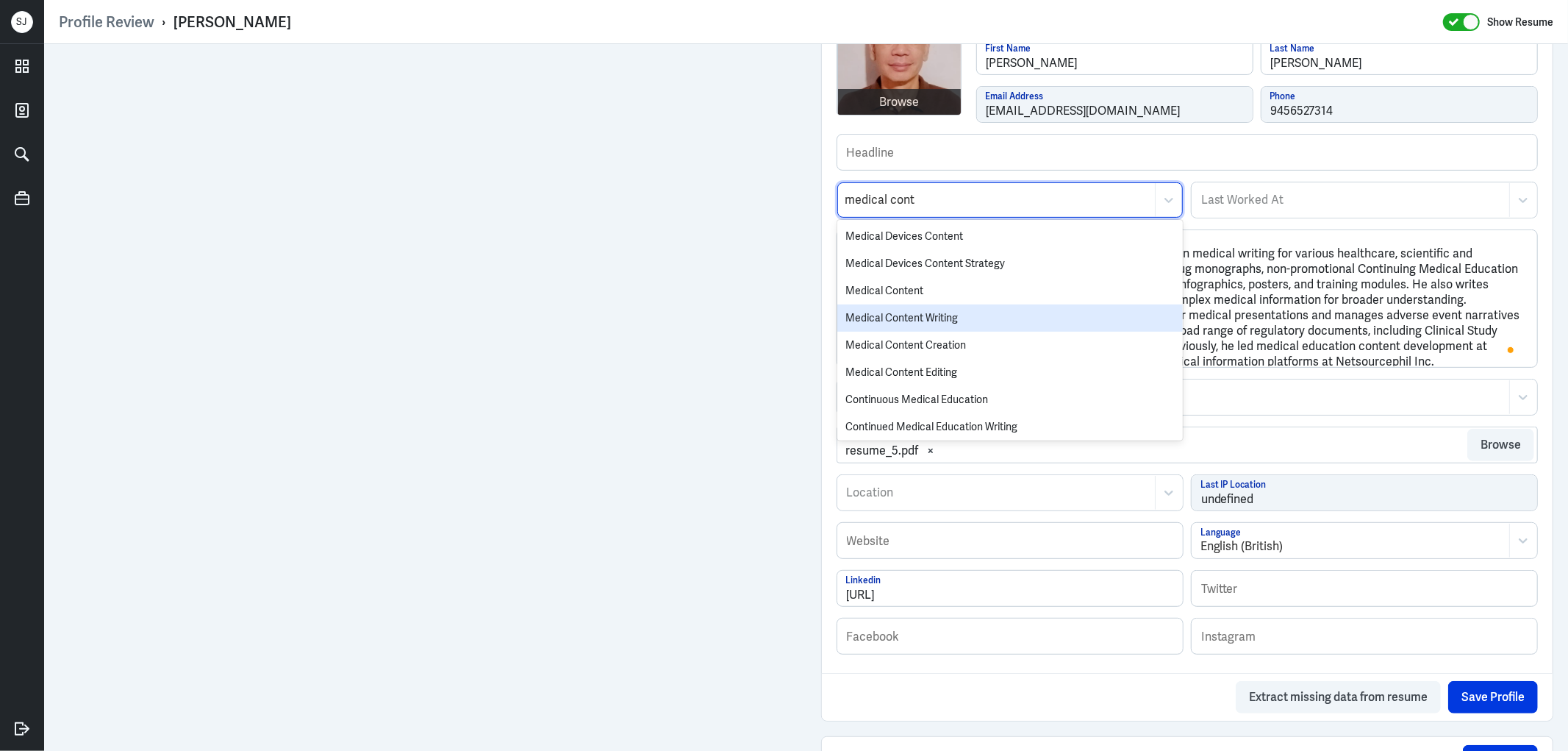
click at [912, 314] on div "Medical Content Writing" at bounding box center [1010, 318] width 345 height 28
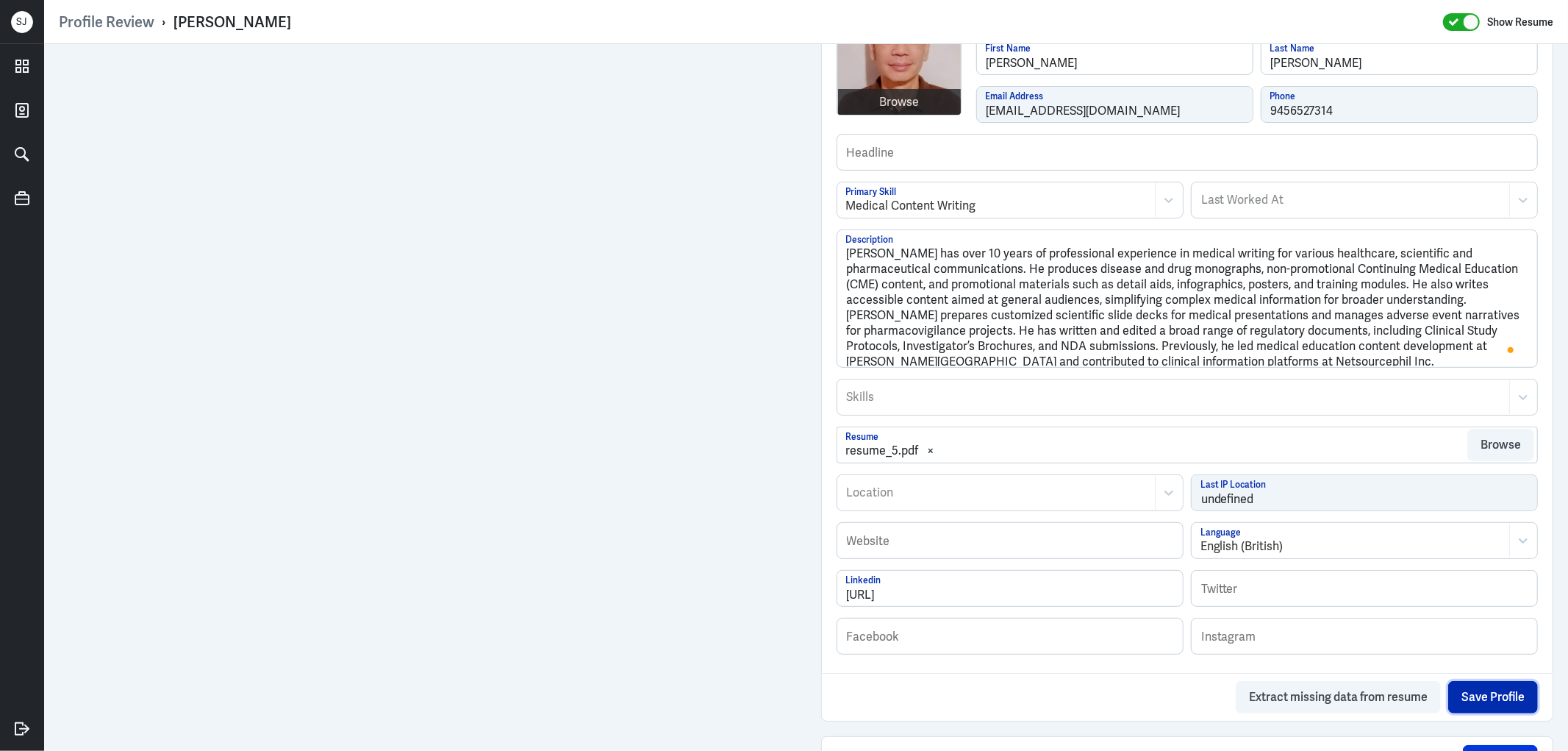
click at [1481, 700] on button "Save Profile" at bounding box center [1492, 697] width 89 height 32
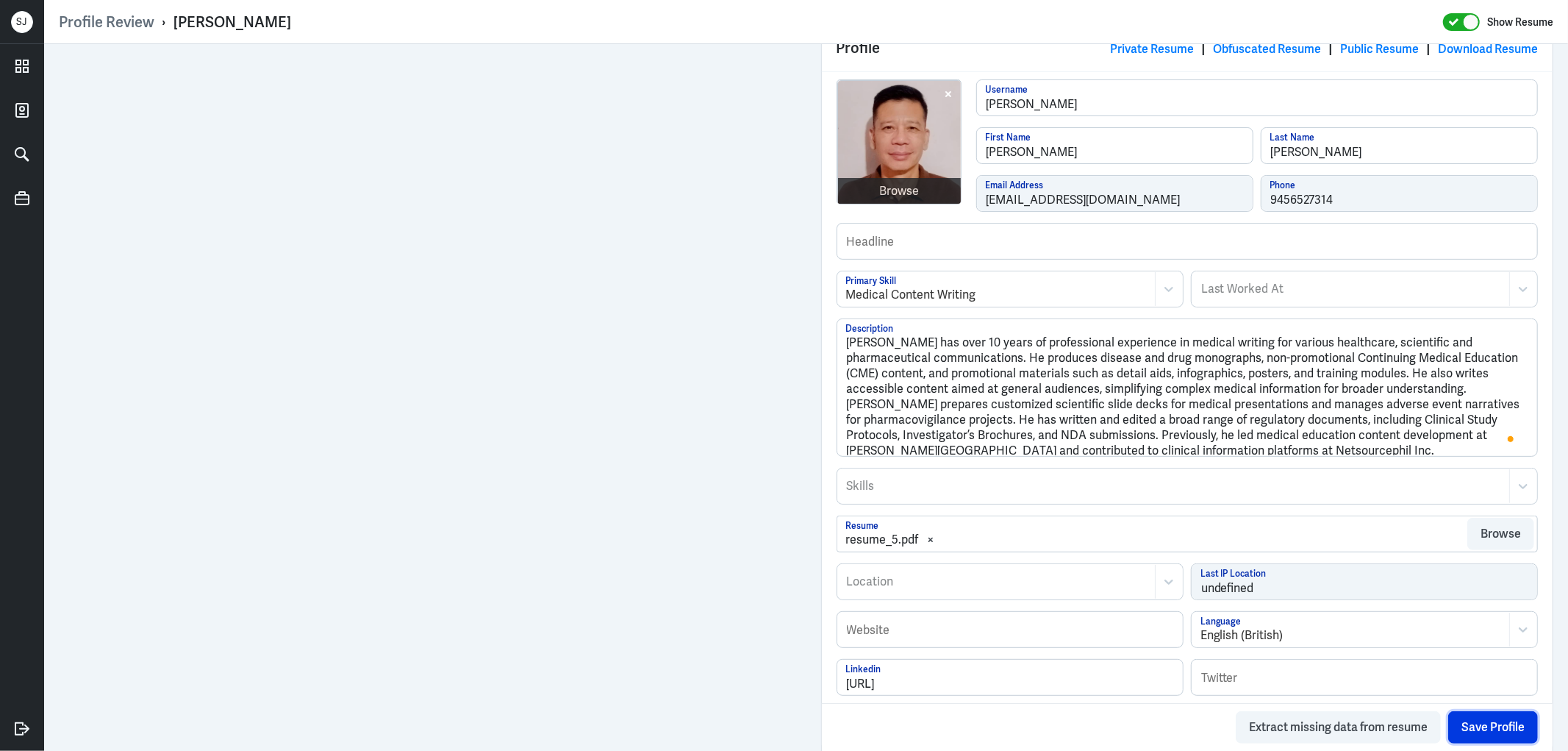
scroll to position [82, 0]
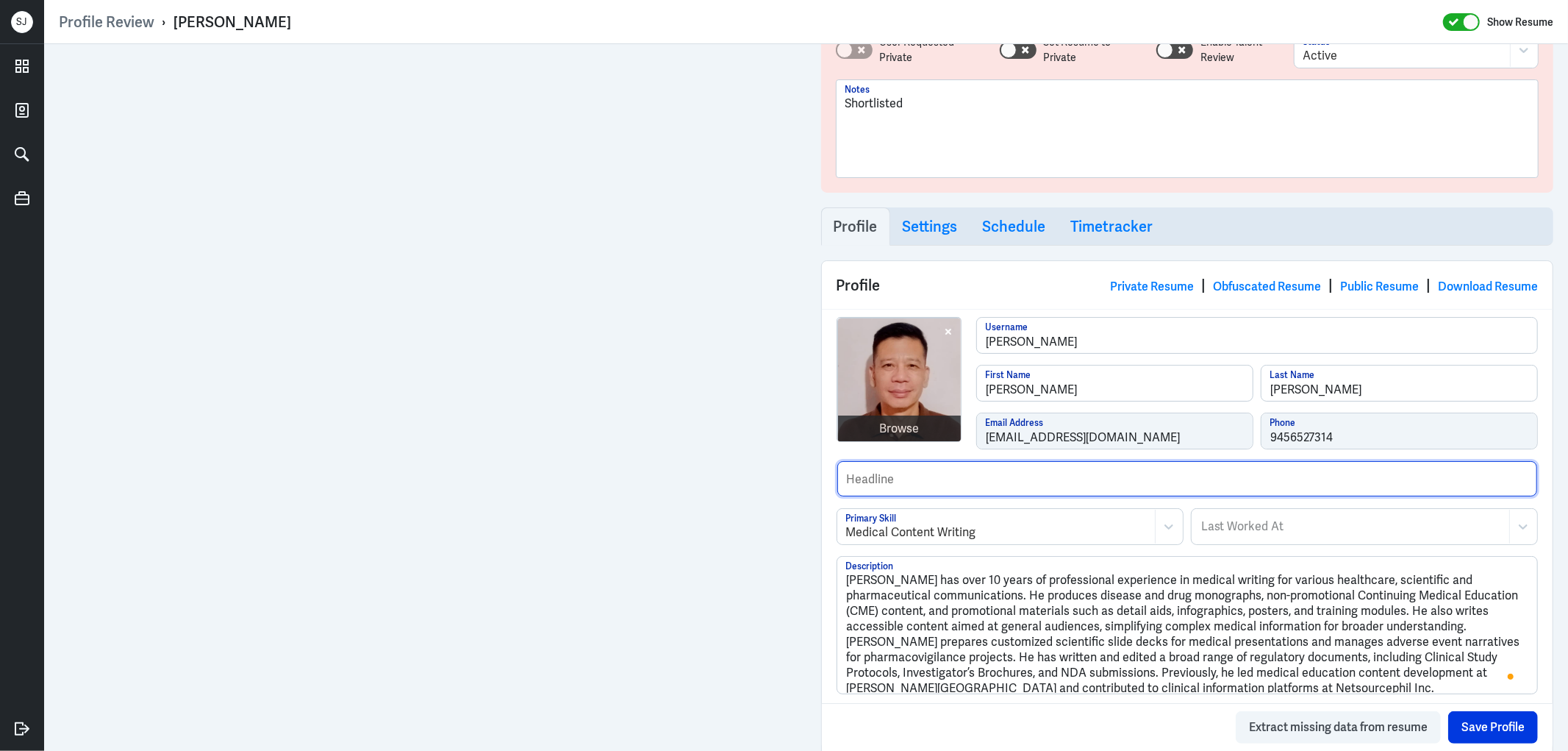
click at [877, 479] on input "text" at bounding box center [1188, 478] width 700 height 35
type input "Former medical editor at MIMS."
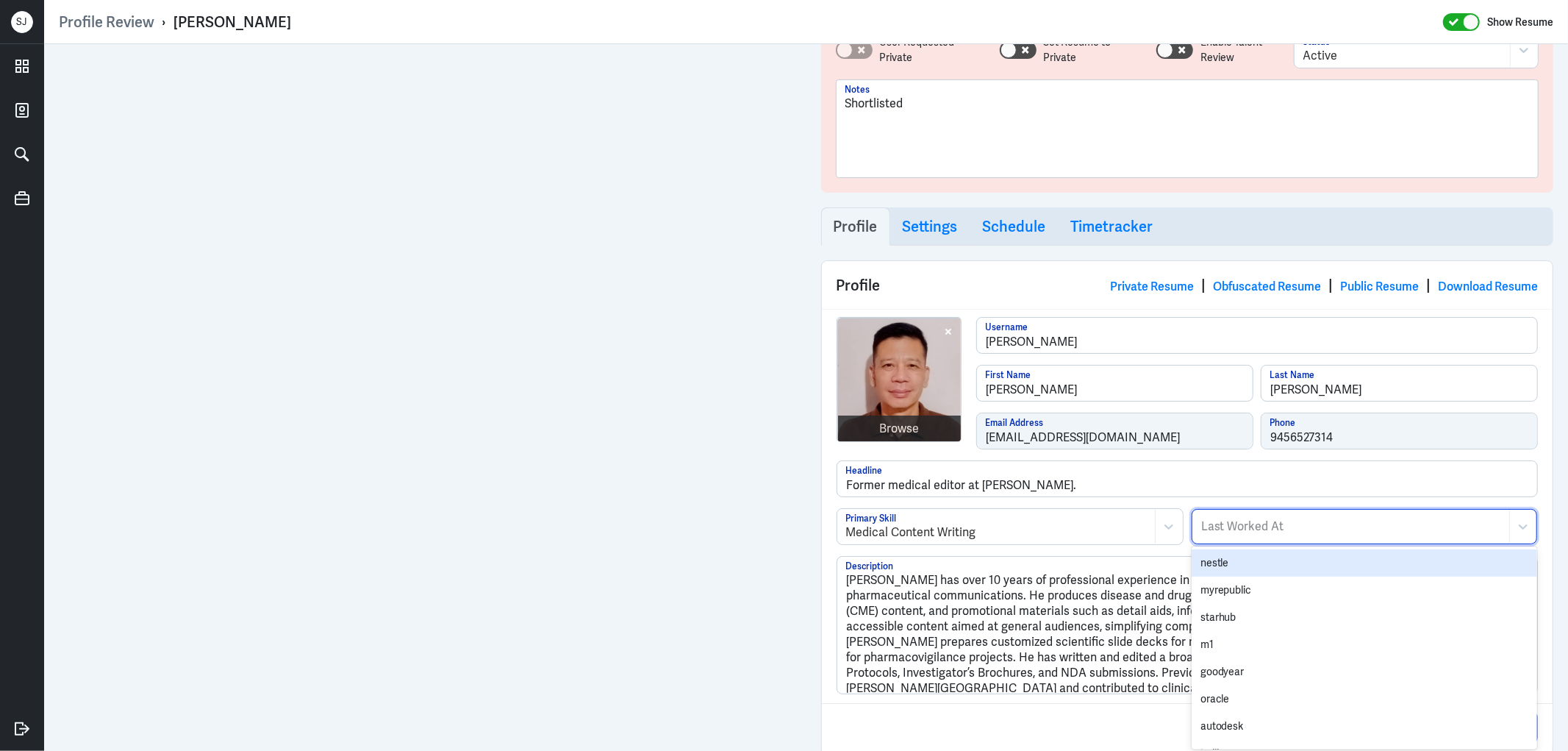
click at [1199, 521] on div at bounding box center [1351, 526] width 302 height 18
type input "mim"
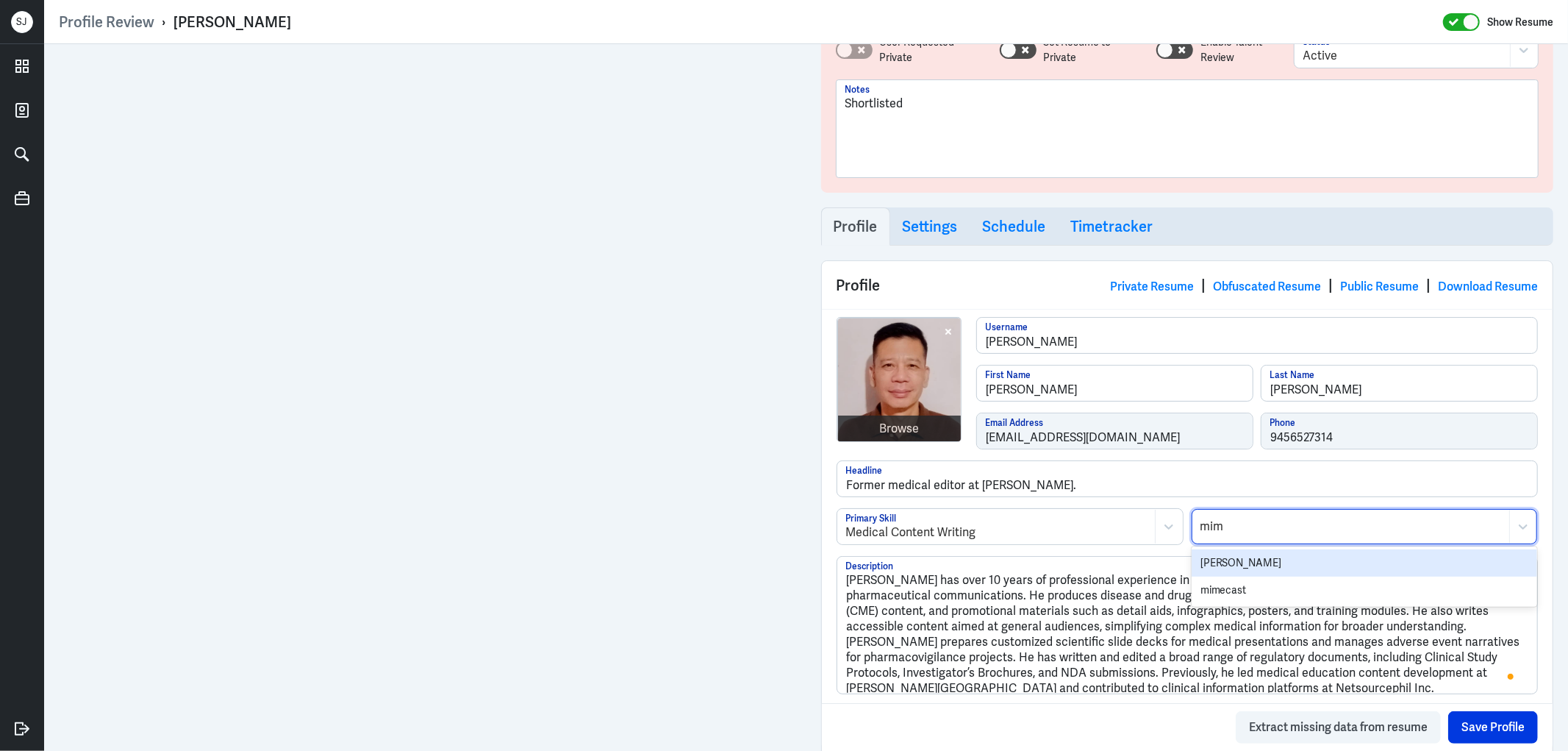
drag, startPoint x: 1211, startPoint y: 556, endPoint x: 1341, endPoint y: 643, distance: 156.4
click at [1213, 557] on div "mims" at bounding box center [1363, 563] width 345 height 28
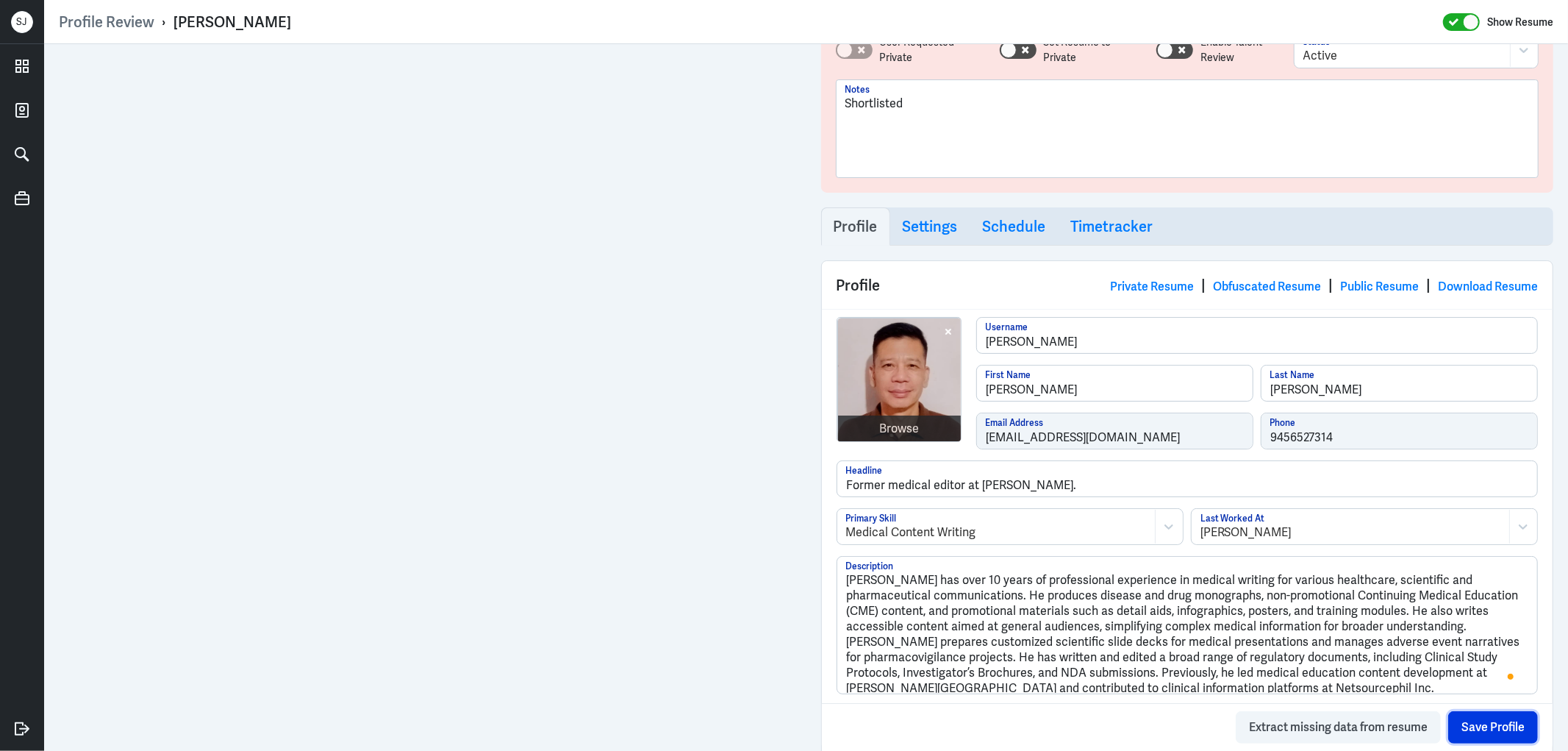
drag, startPoint x: 1459, startPoint y: 709, endPoint x: 1414, endPoint y: 598, distance: 119.8
click at [1459, 710] on button "Save Profile" at bounding box center [1492, 726] width 89 height 32
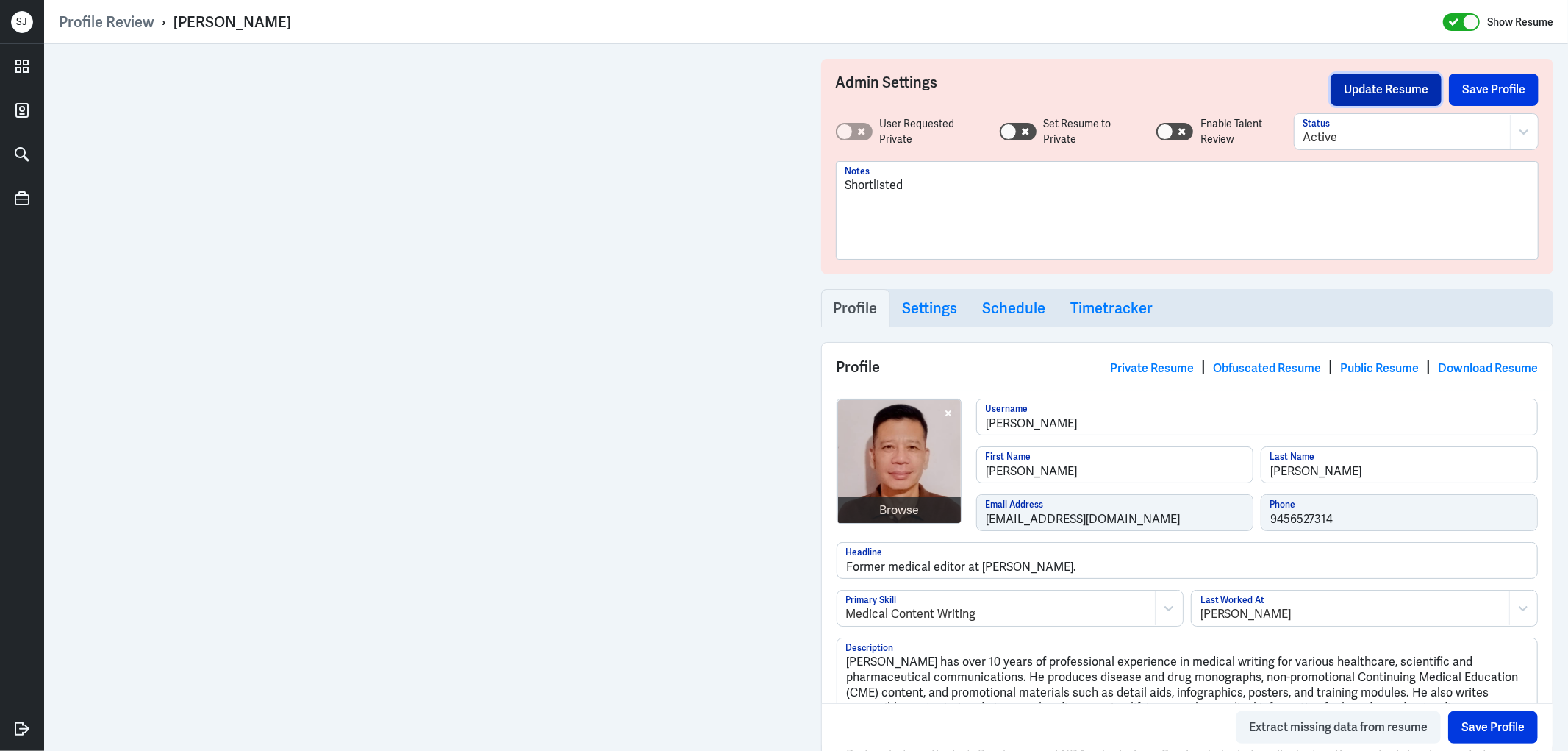
click at [1389, 86] on button "Update Resume" at bounding box center [1386, 89] width 111 height 32
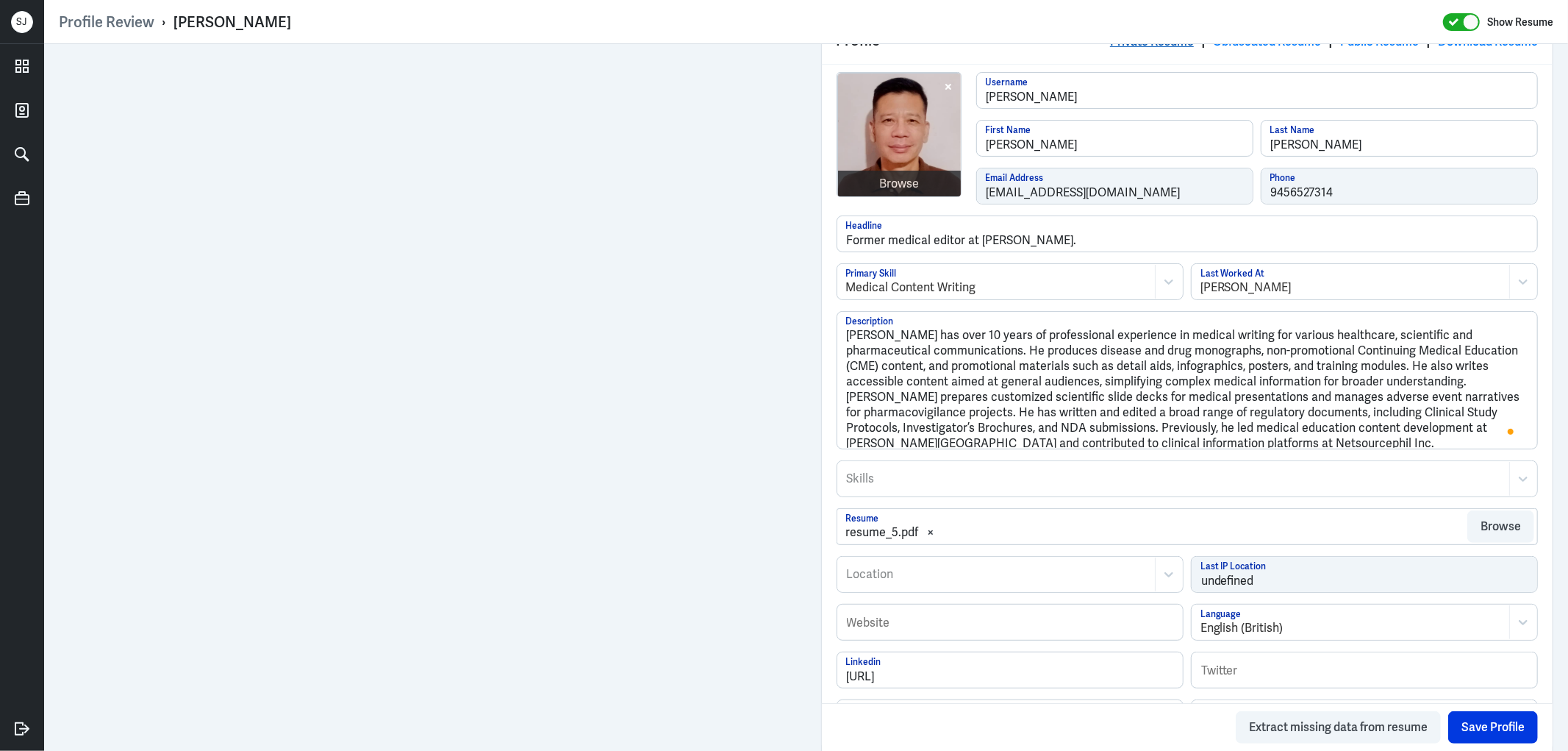
scroll to position [326, 0]
click at [914, 478] on div at bounding box center [1173, 478] width 657 height 18
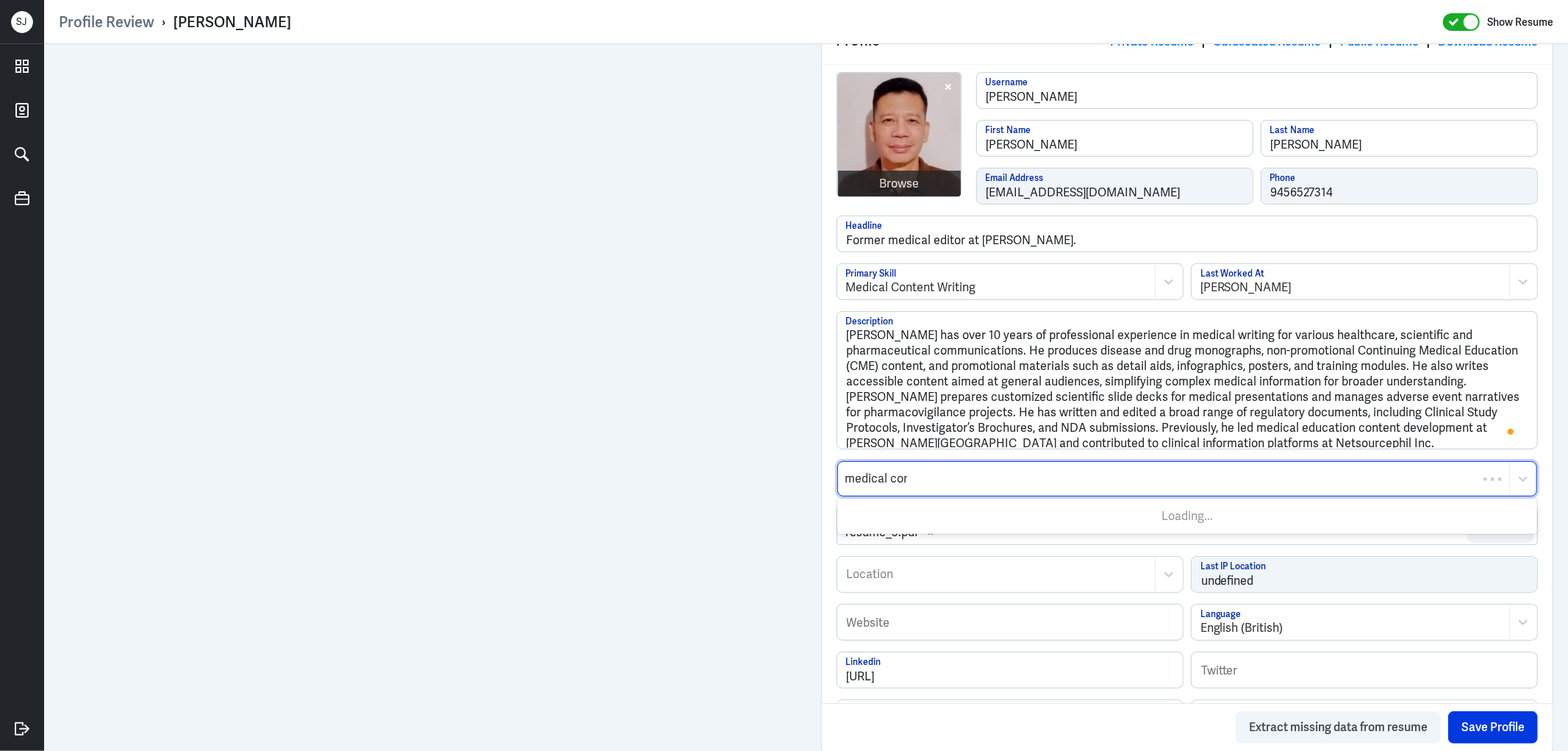
type input "medical cont"
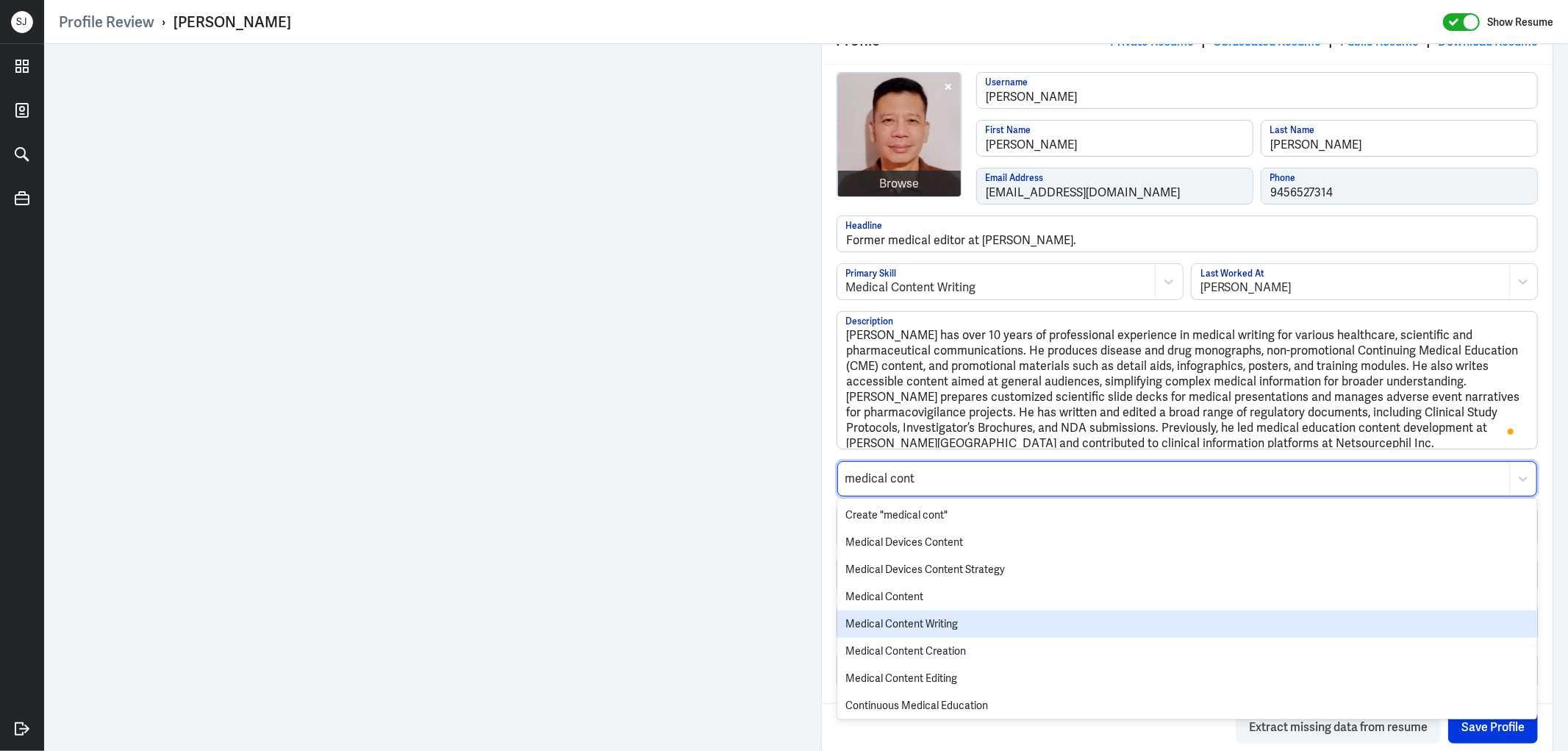
click at [910, 620] on div "Medical Content Writing" at bounding box center [1188, 624] width 700 height 28
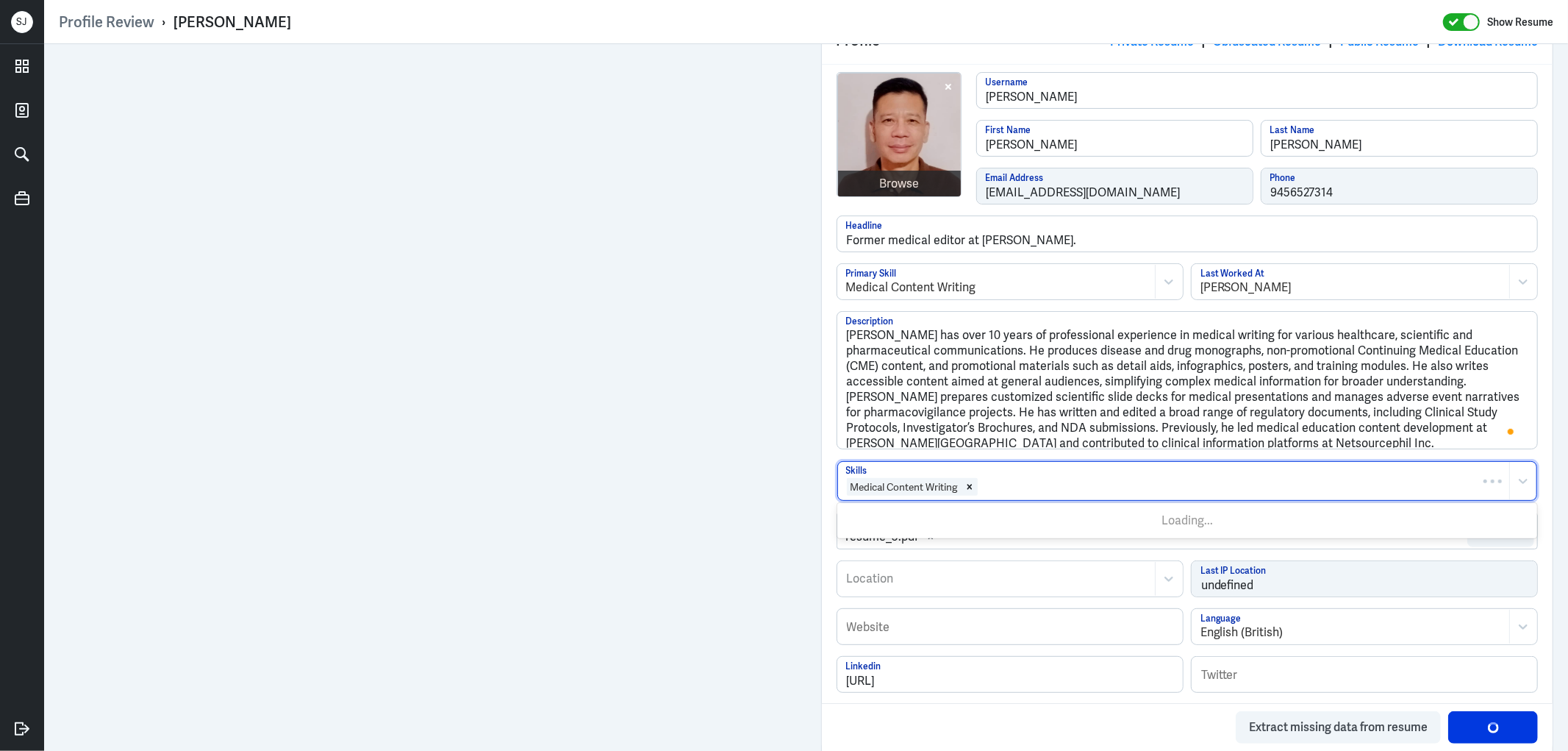
click at [1005, 488] on div at bounding box center [1241, 487] width 523 height 18
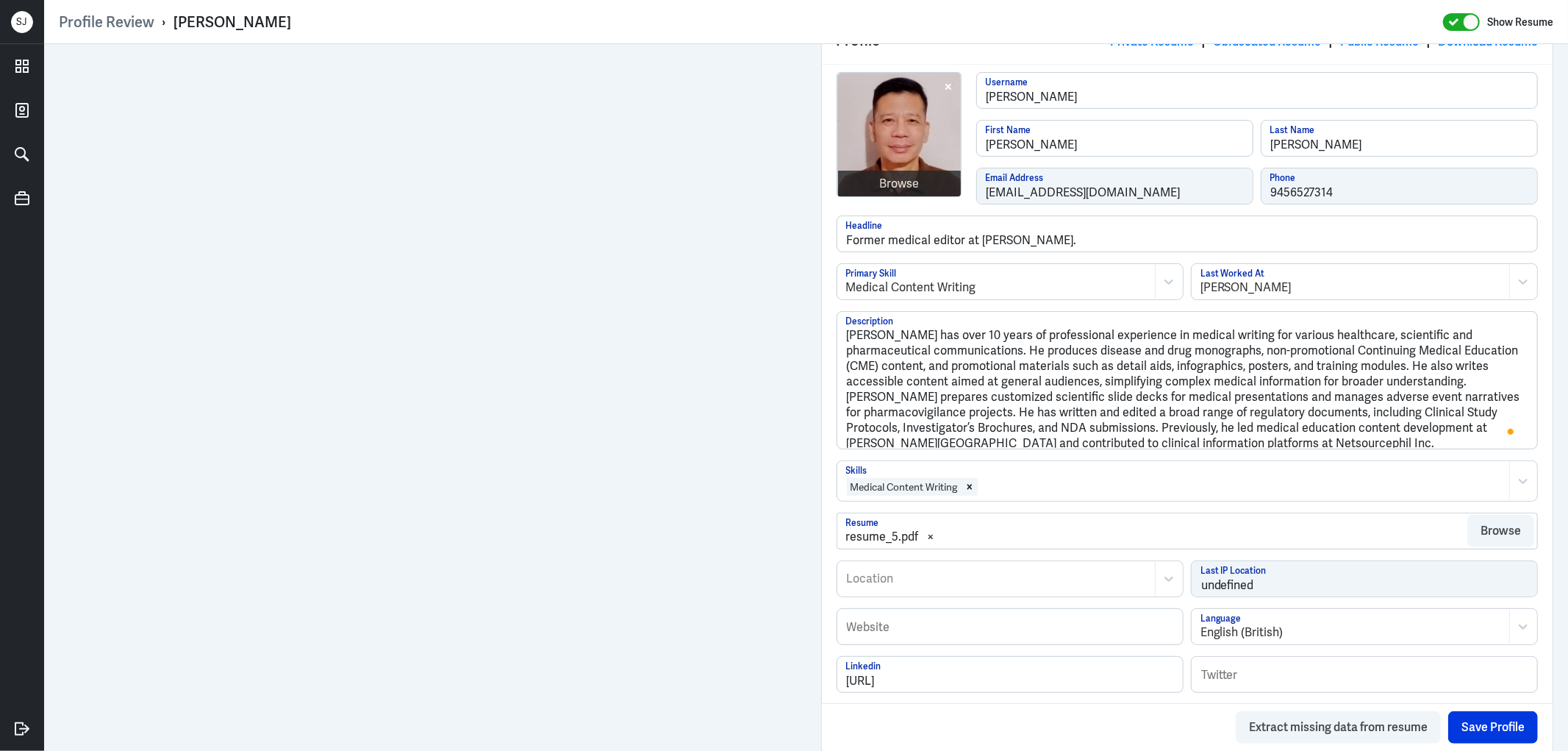
click at [1005, 488] on div at bounding box center [1241, 487] width 523 height 18
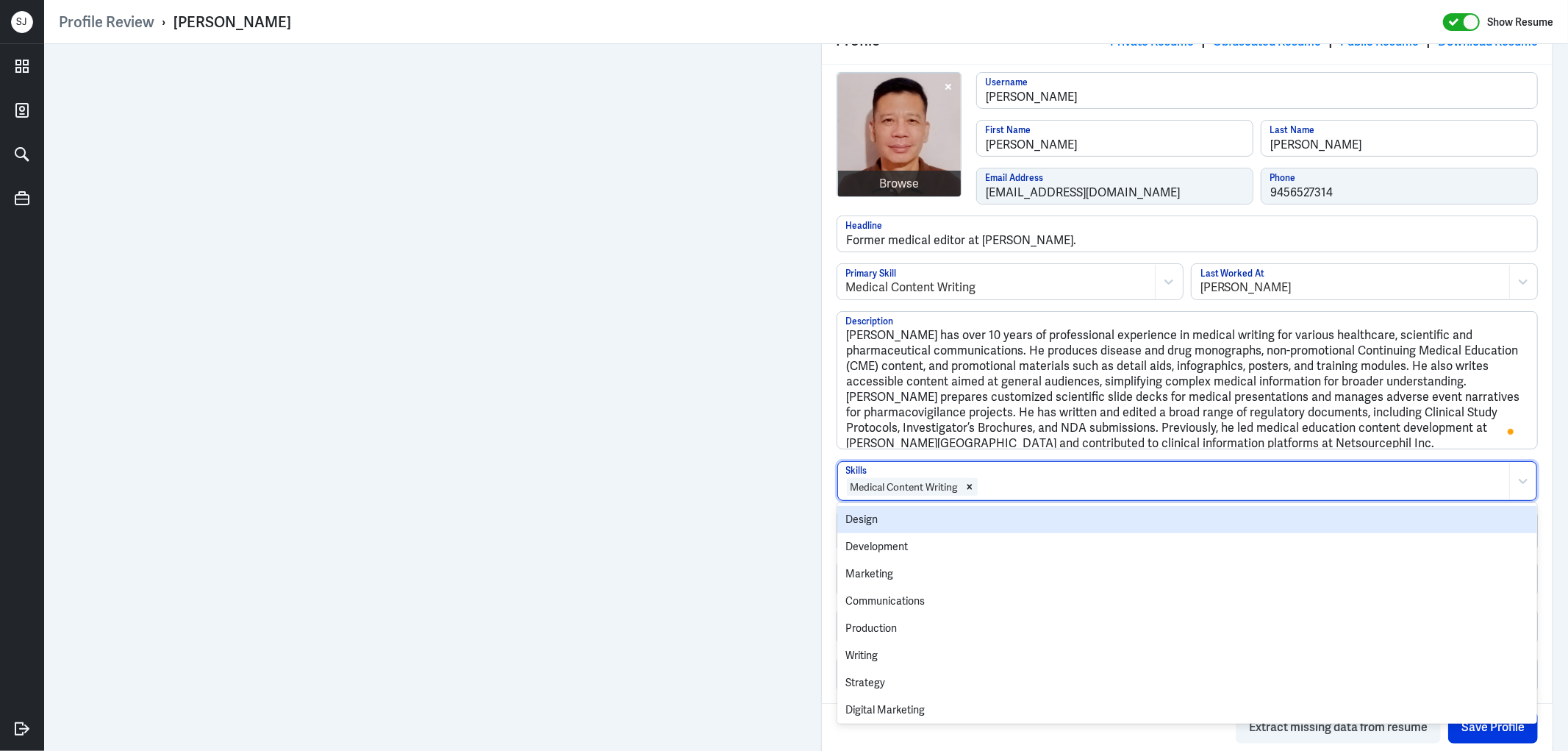
type input "["
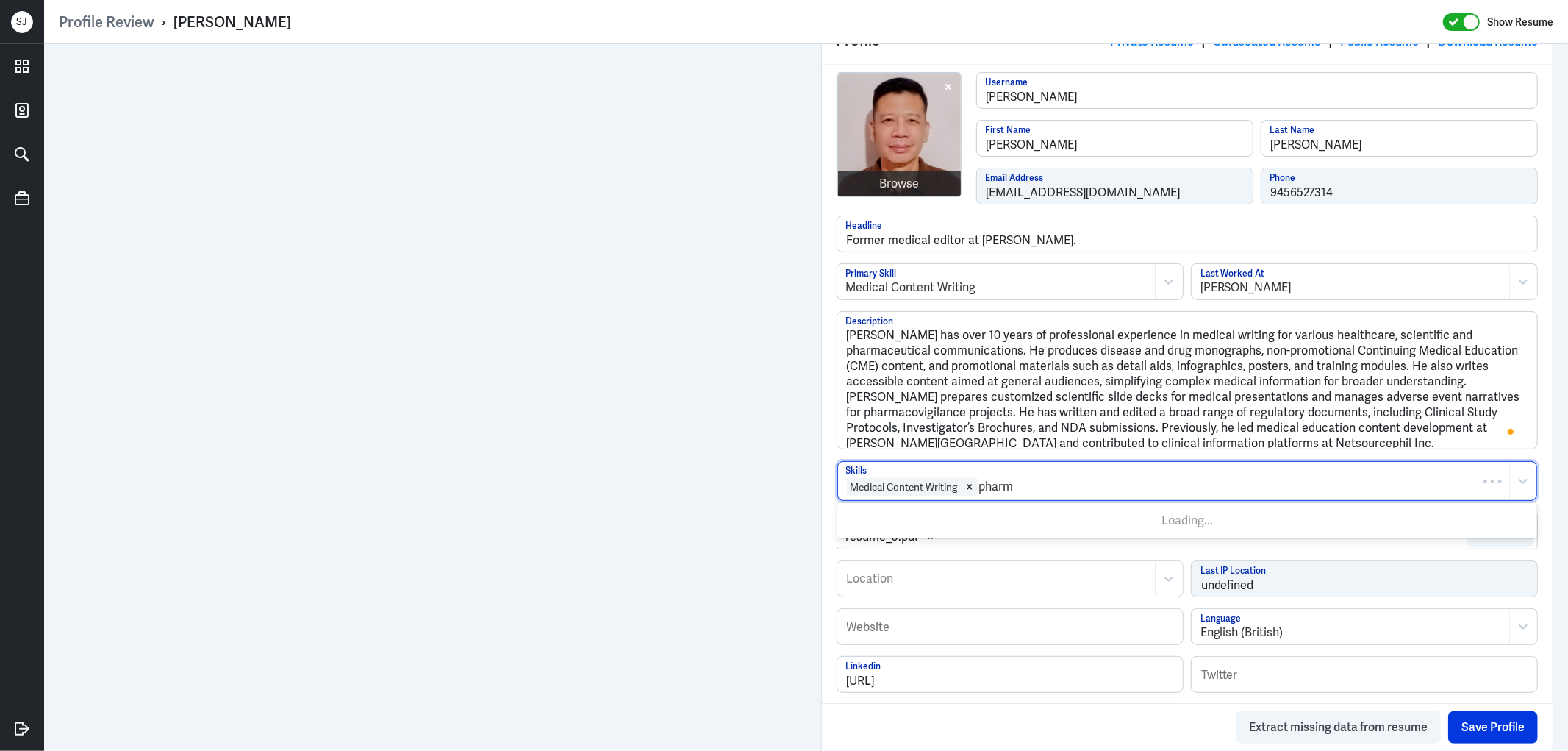
type input "pharma"
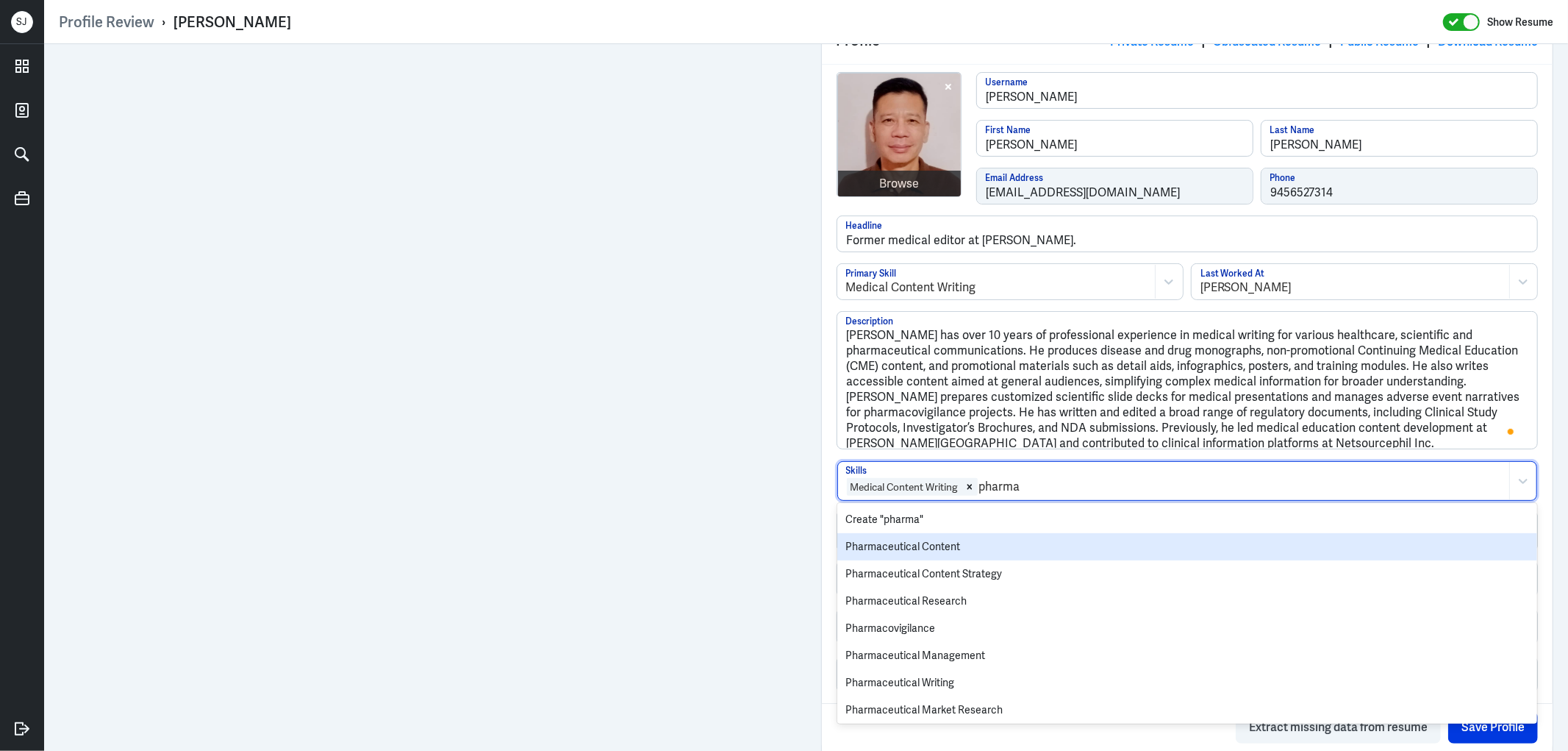
click at [936, 551] on div "Pharmaceutical Content" at bounding box center [1188, 546] width 700 height 28
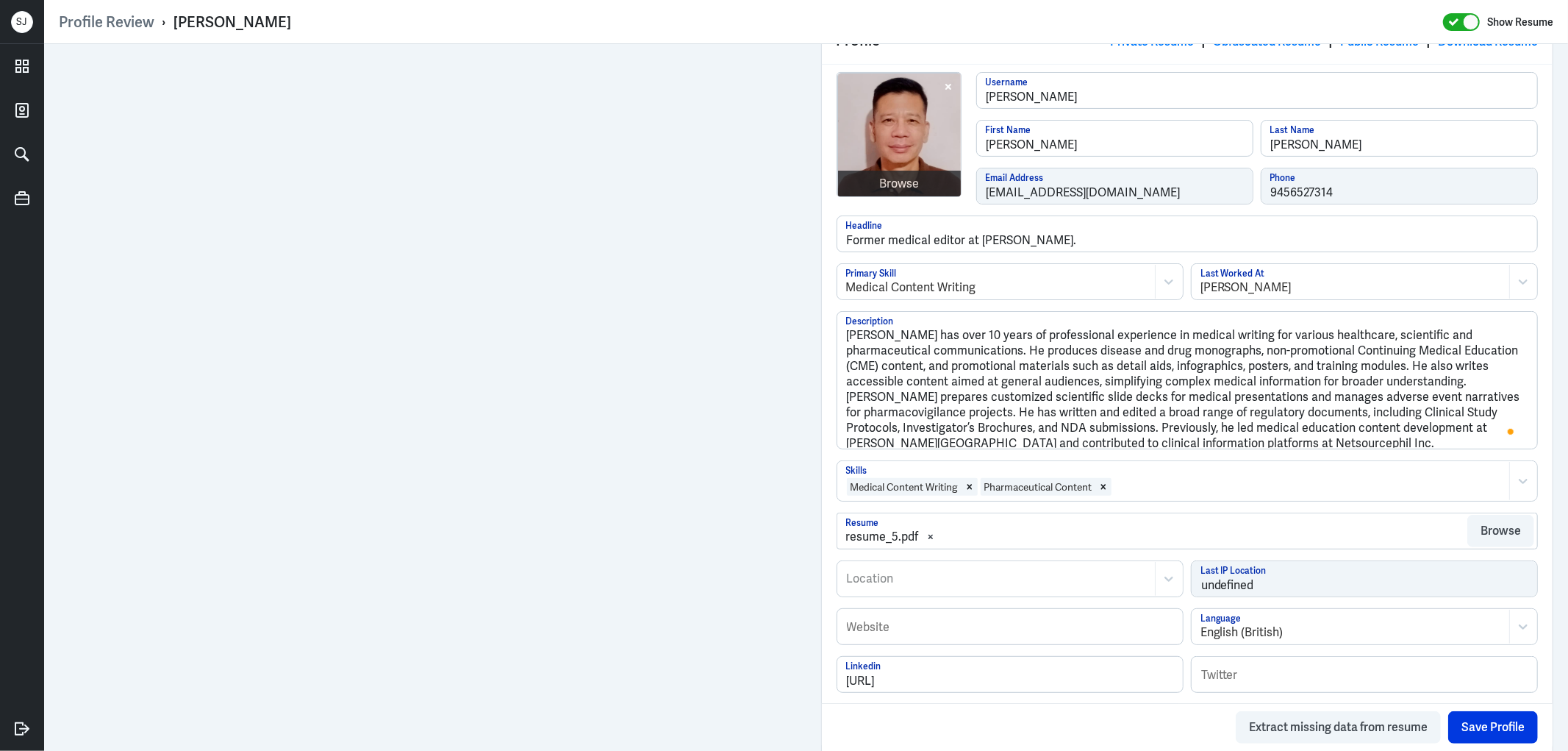
click at [1156, 486] on div at bounding box center [1307, 487] width 390 height 18
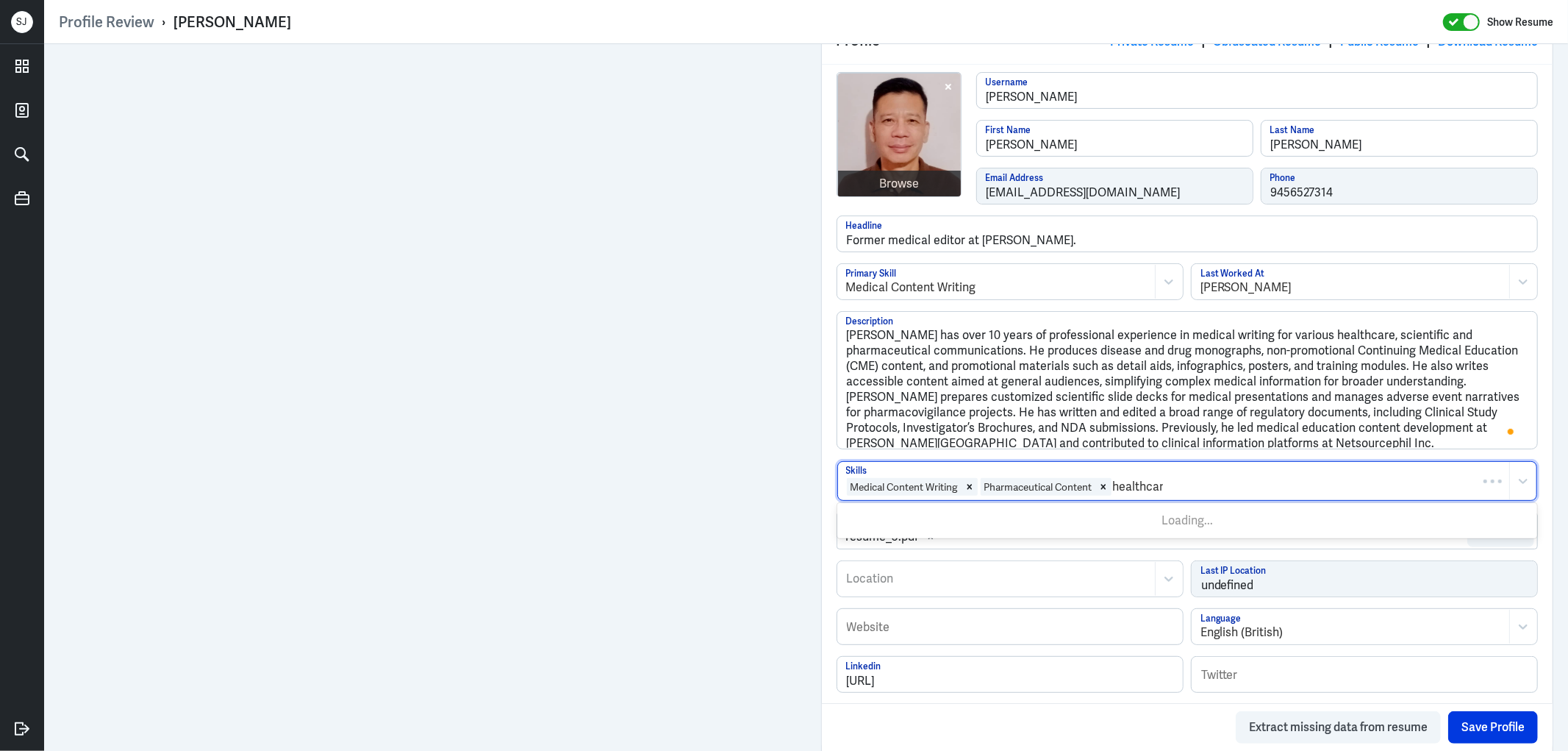
type input "healthcare"
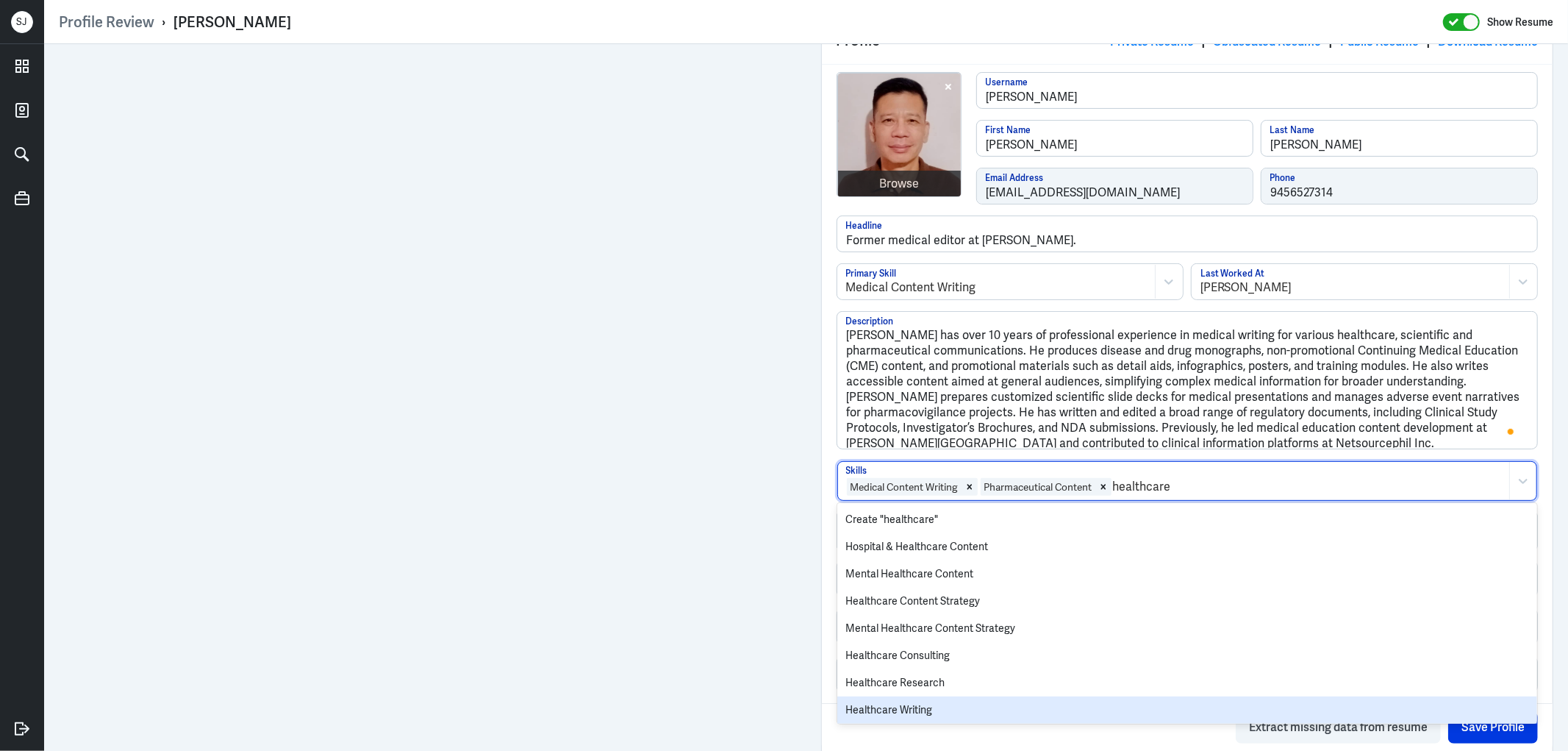
click at [930, 702] on div "Healthcare Writing" at bounding box center [1188, 710] width 700 height 28
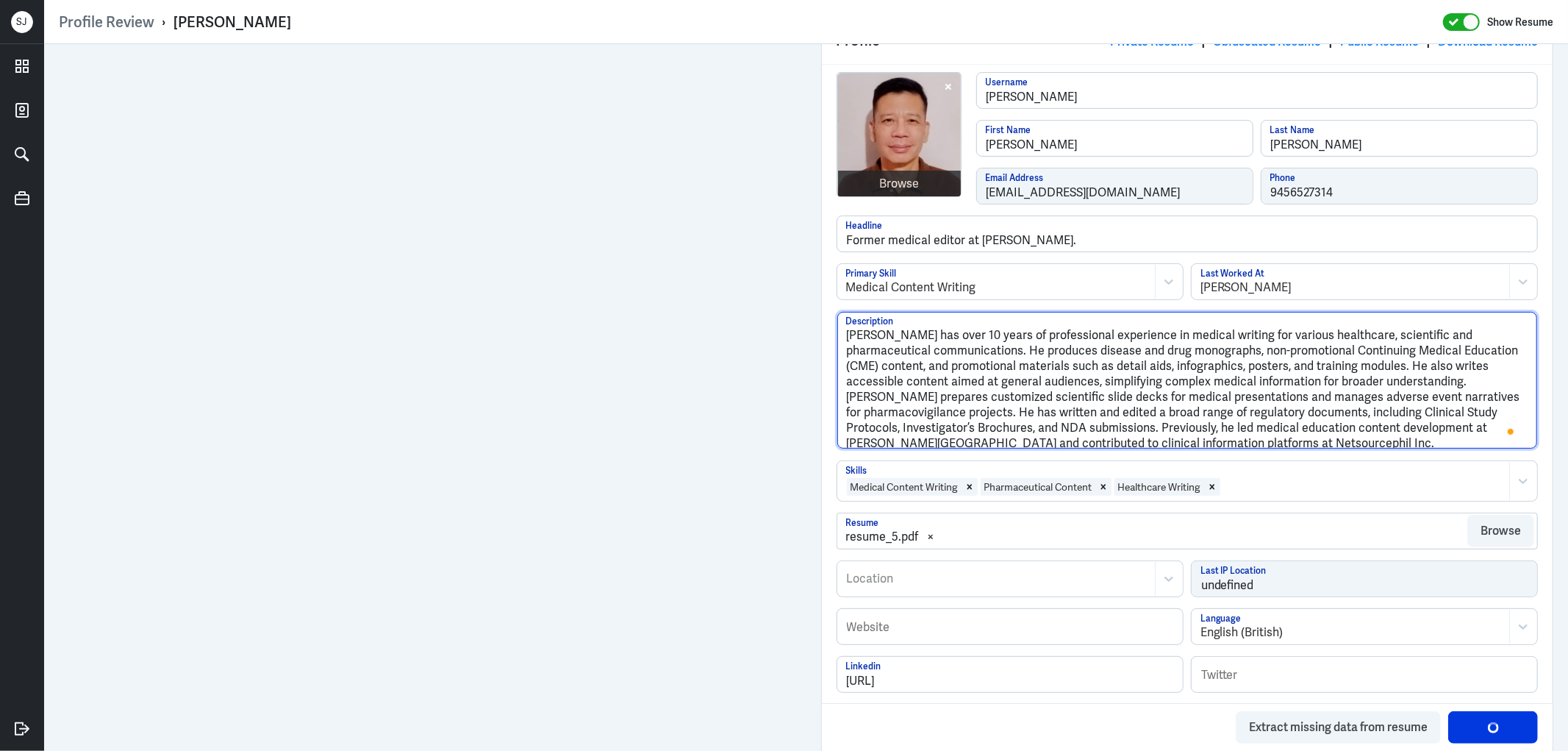
click at [1382, 326] on textarea "Antonio Lee has over 10 years of professional experience in medical writing for…" at bounding box center [1188, 380] width 700 height 136
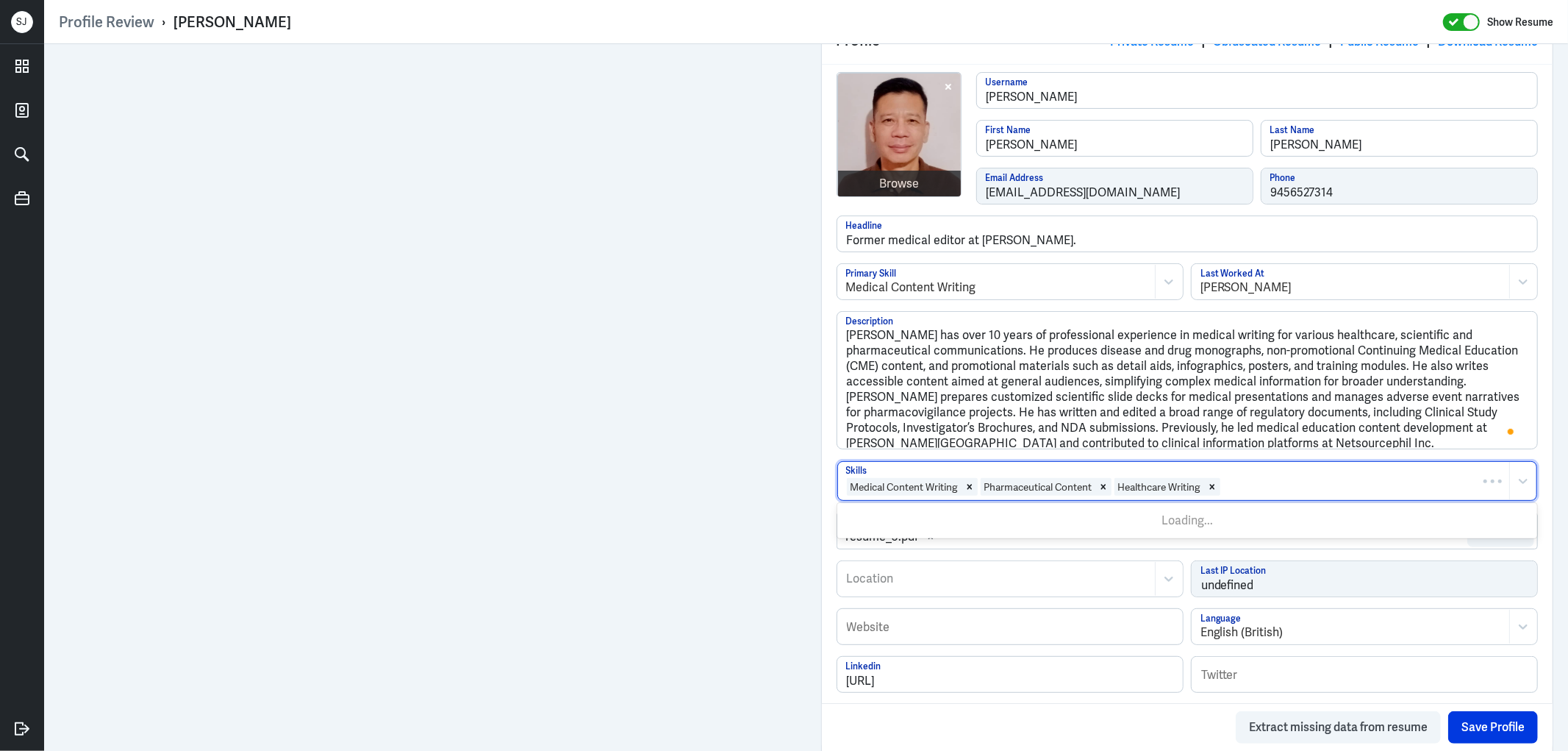
click at [1286, 483] on div at bounding box center [1362, 487] width 281 height 18
paste input "scientific"
type input "scientific"
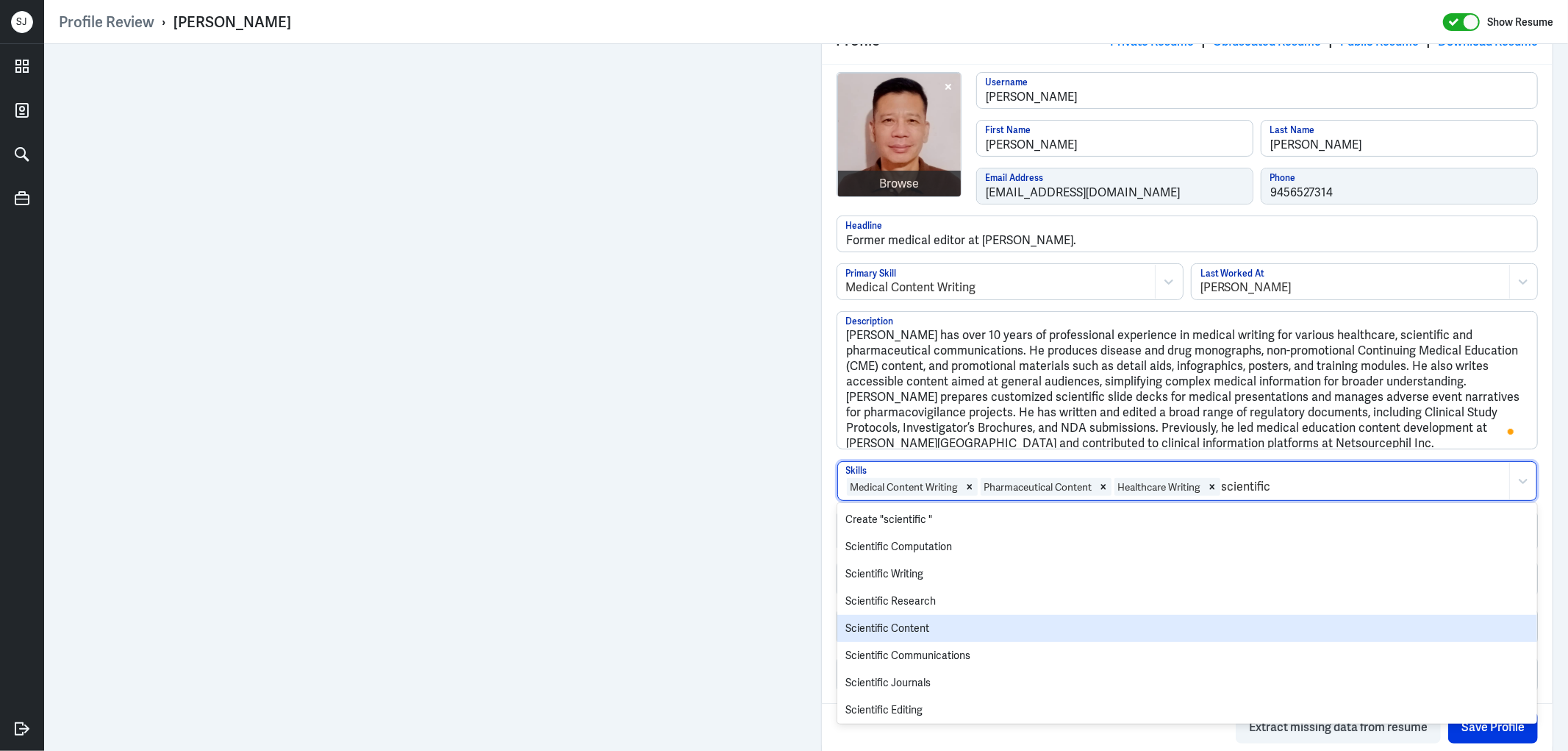
click at [910, 629] on div "Scientific Content" at bounding box center [1188, 628] width 700 height 28
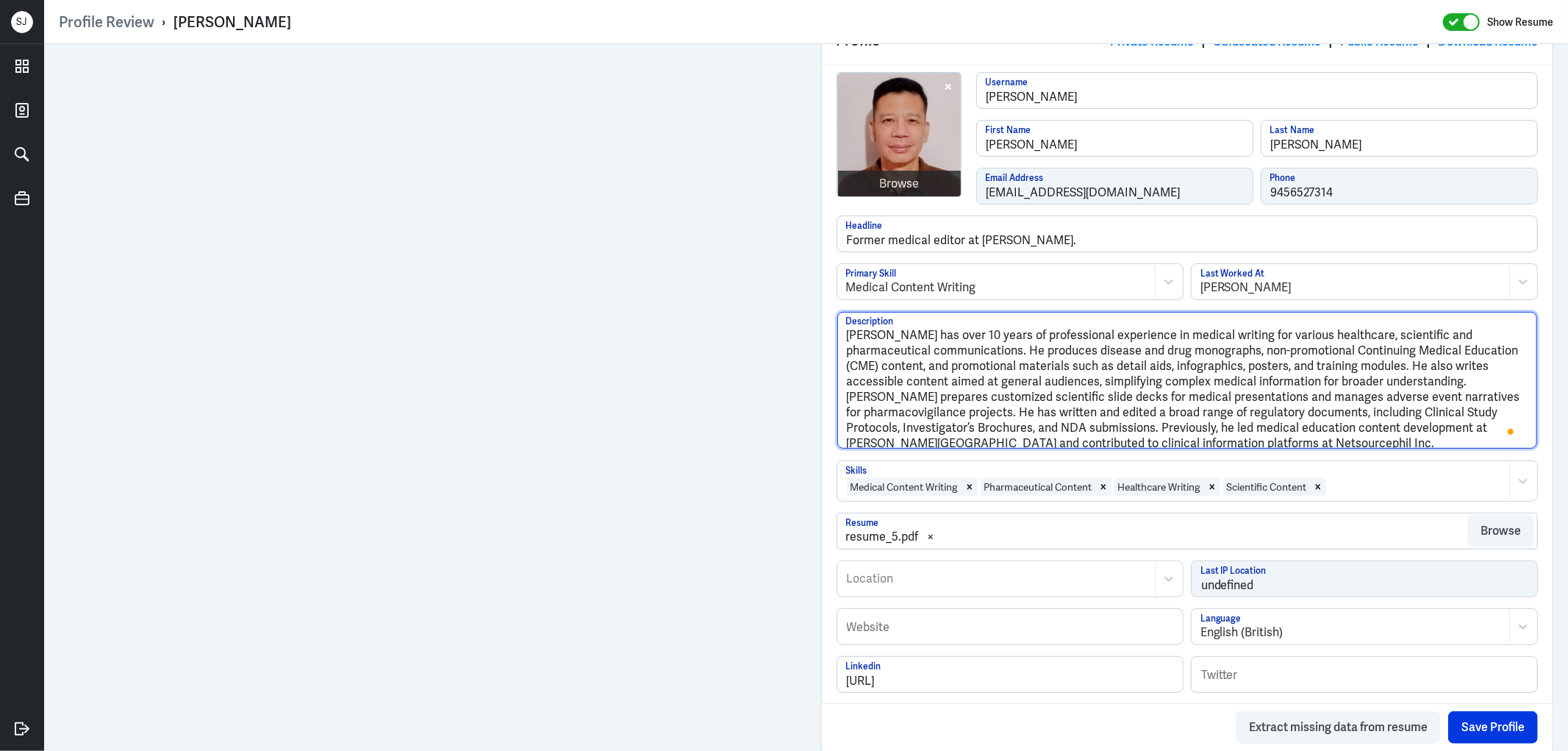
click at [1032, 428] on textarea "Antonio Lee has over 10 years of professional experience in medical writing for…" at bounding box center [1188, 380] width 700 height 136
click at [1086, 420] on textarea "Antonio Lee has over 10 years of professional experience in medical writing for…" at bounding box center [1188, 380] width 700 height 136
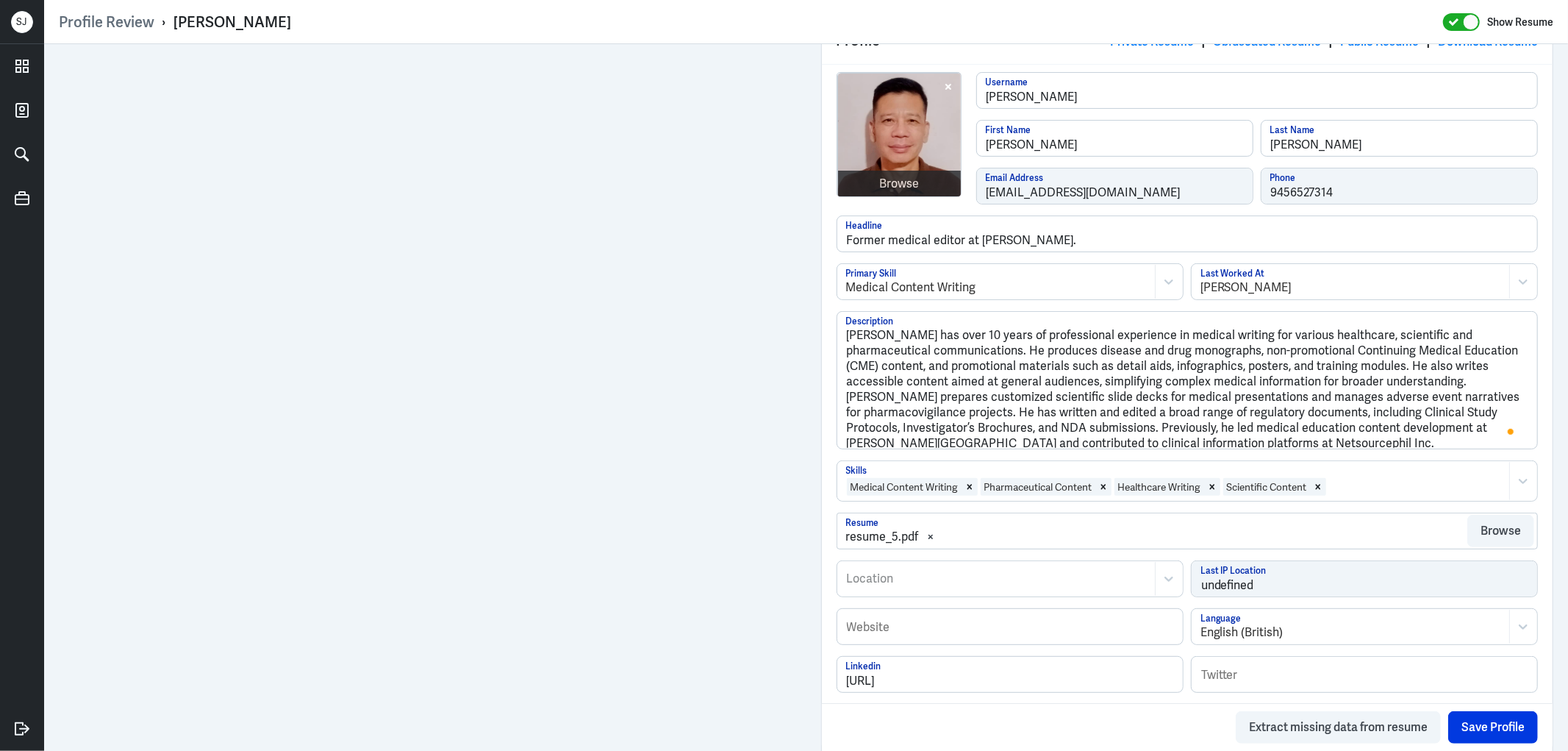
click at [1378, 493] on div at bounding box center [1415, 487] width 175 height 18
paste input "medical education"
type input "medical education"
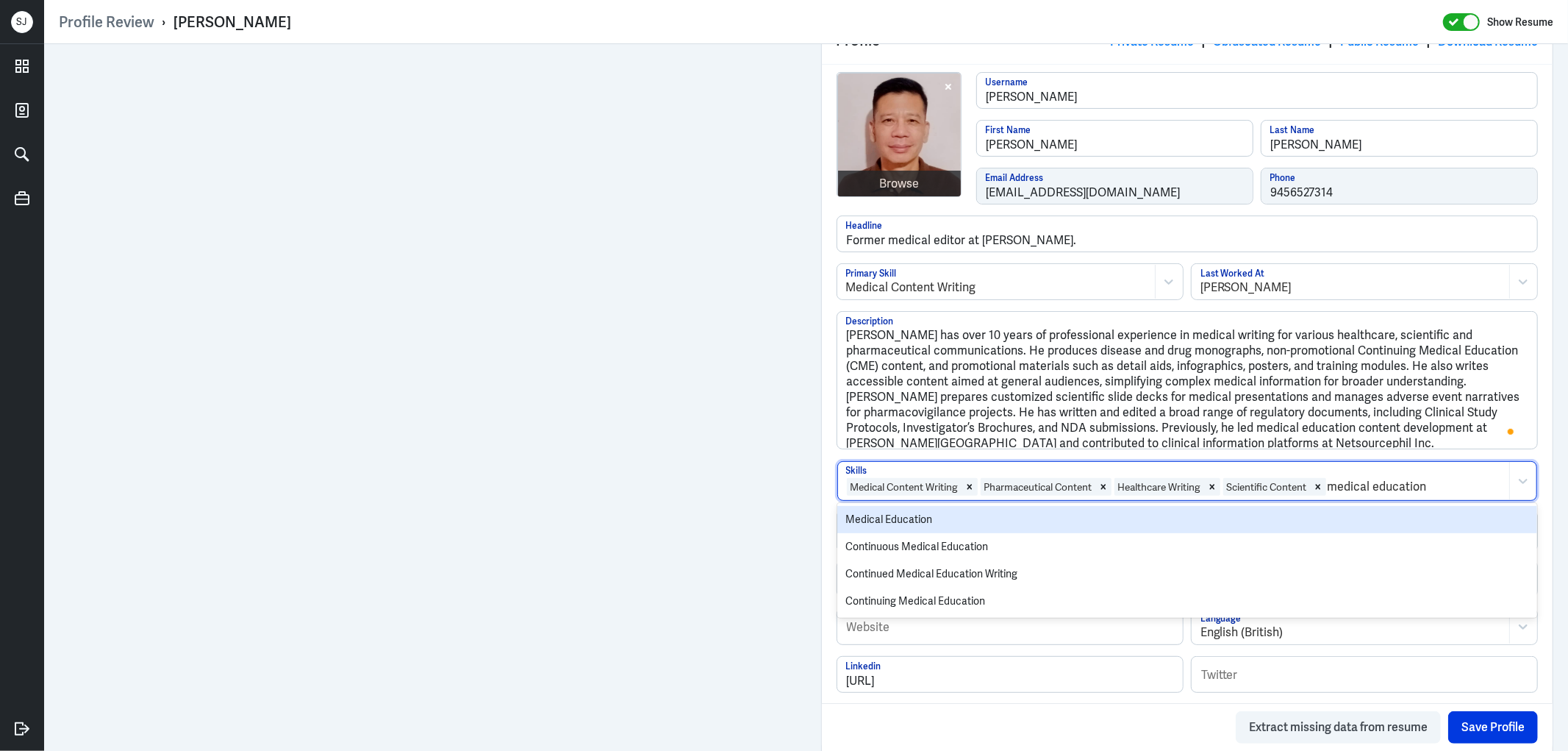
click at [911, 523] on div "Medical Education" at bounding box center [1188, 520] width 700 height 28
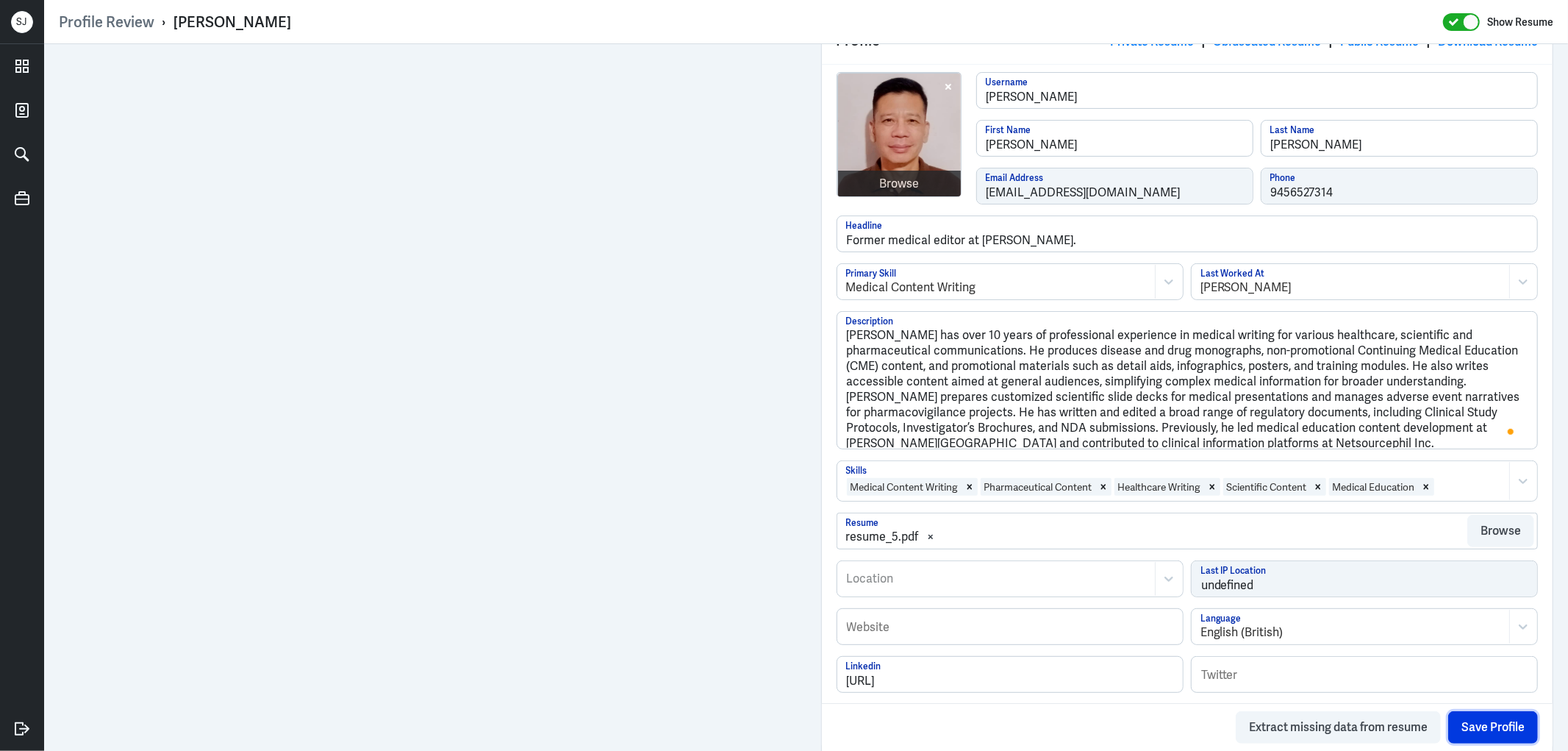
click at [1471, 710] on button "Save Profile" at bounding box center [1492, 726] width 89 height 32
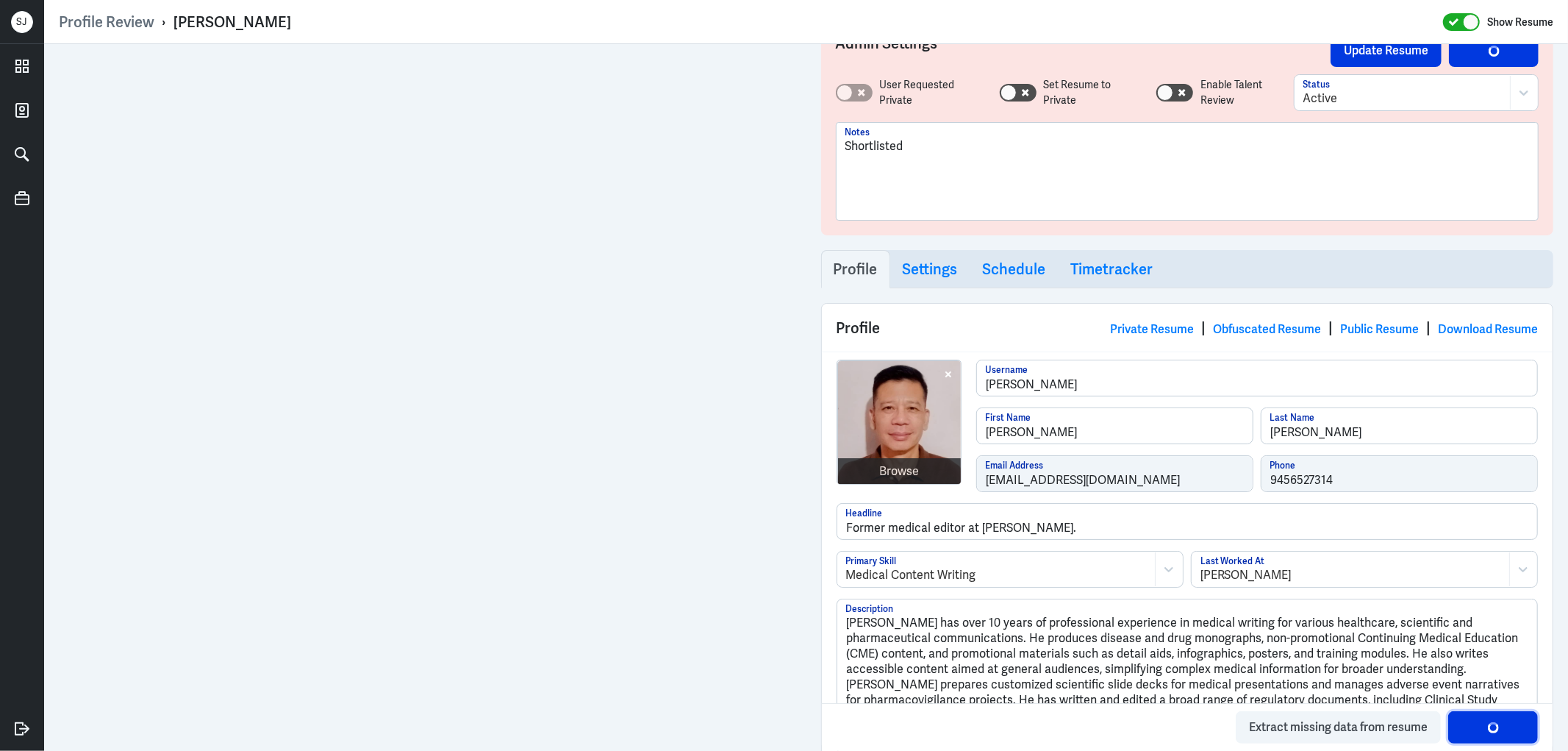
scroll to position [0, 0]
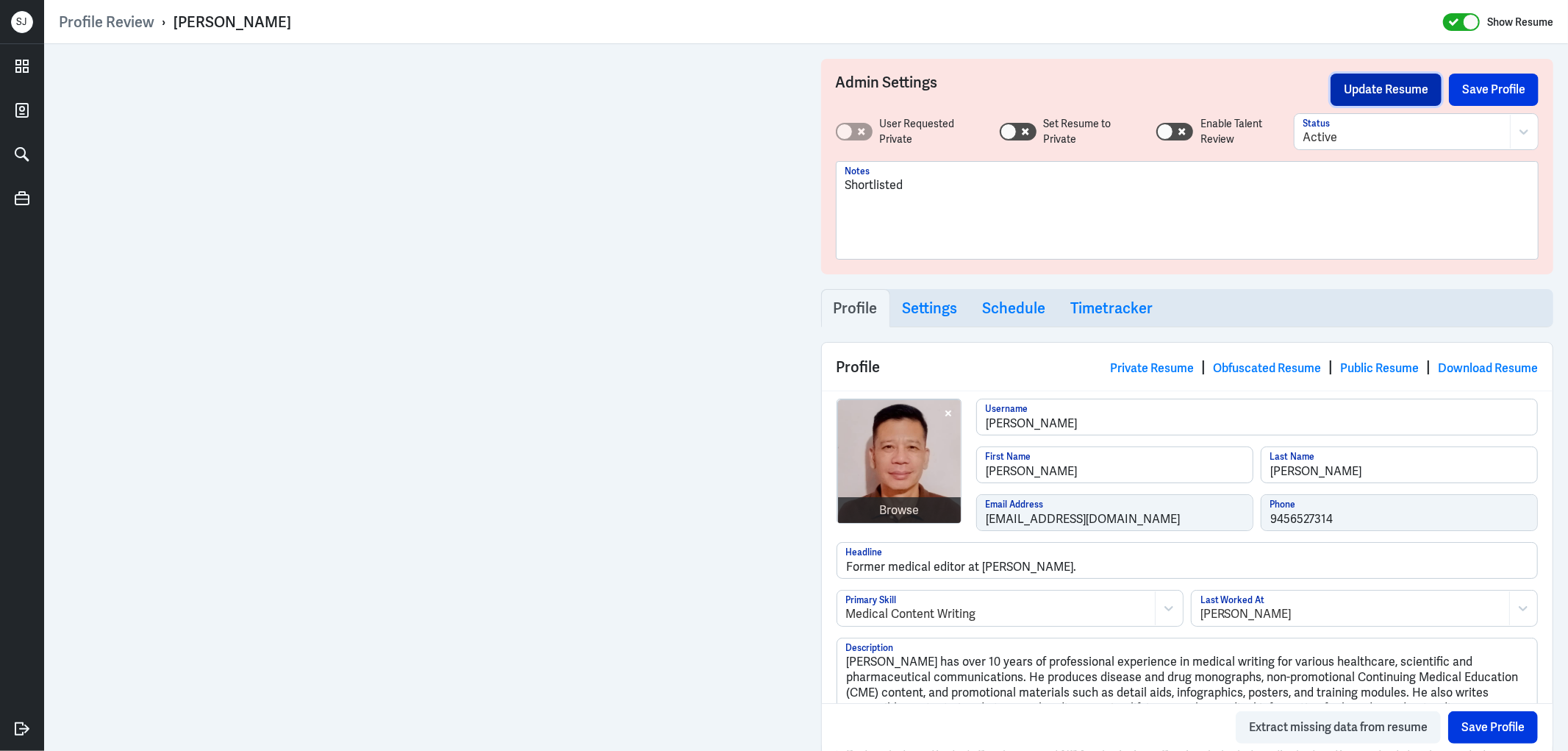
click at [1369, 78] on button "Update Resume" at bounding box center [1386, 89] width 111 height 32
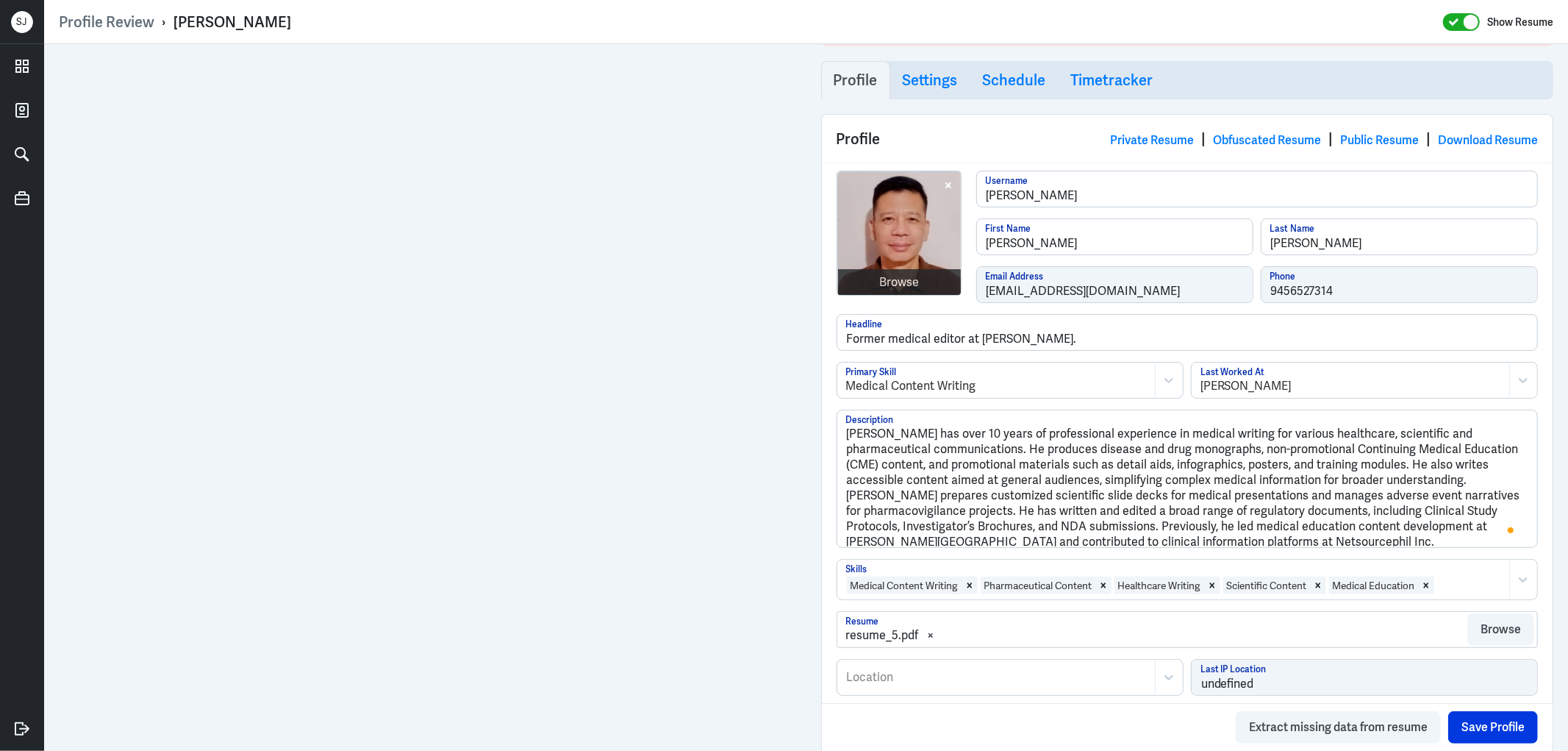
scroll to position [571, 0]
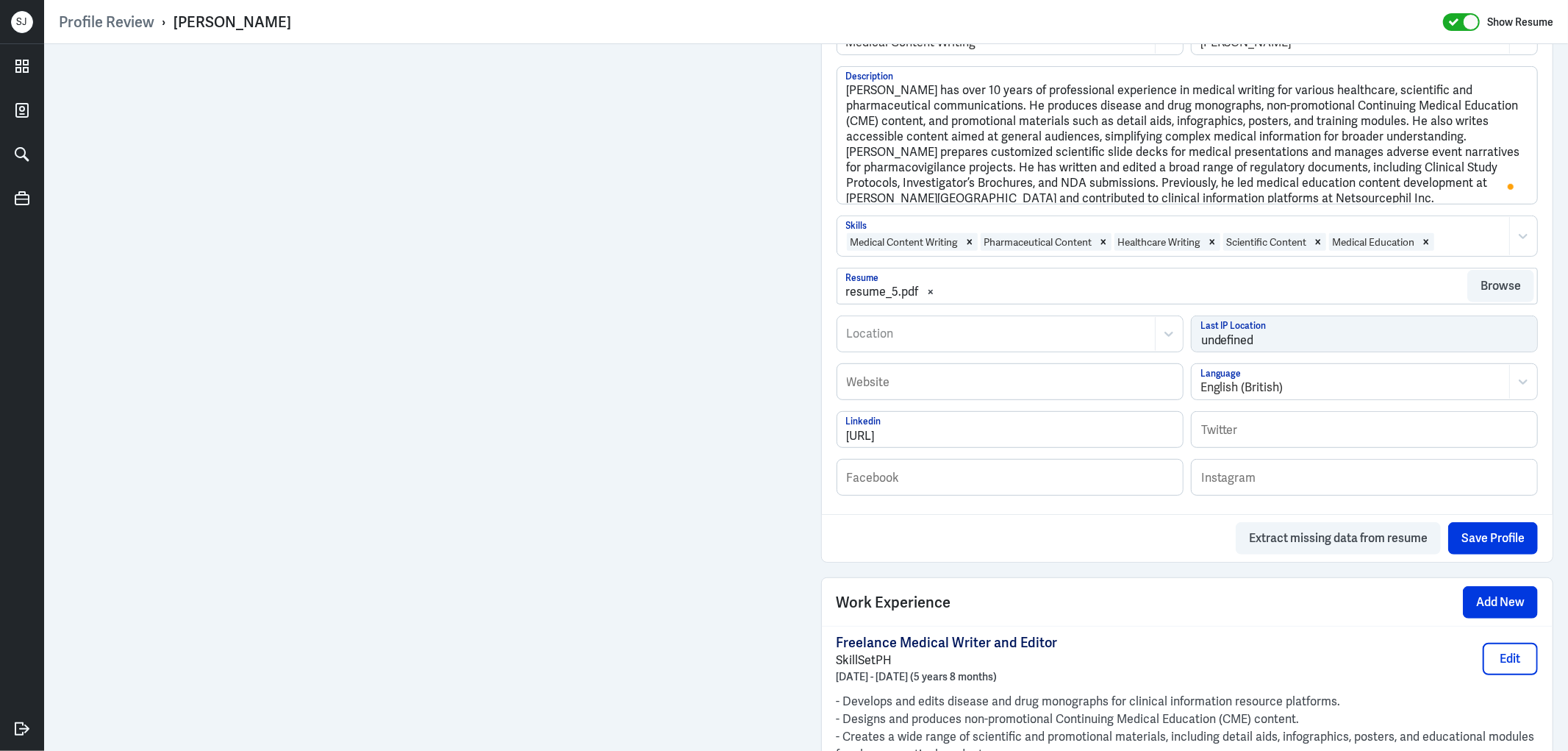
click at [883, 336] on div at bounding box center [996, 334] width 302 height 18
paste input "Quezon City"
type input "Quezon City"
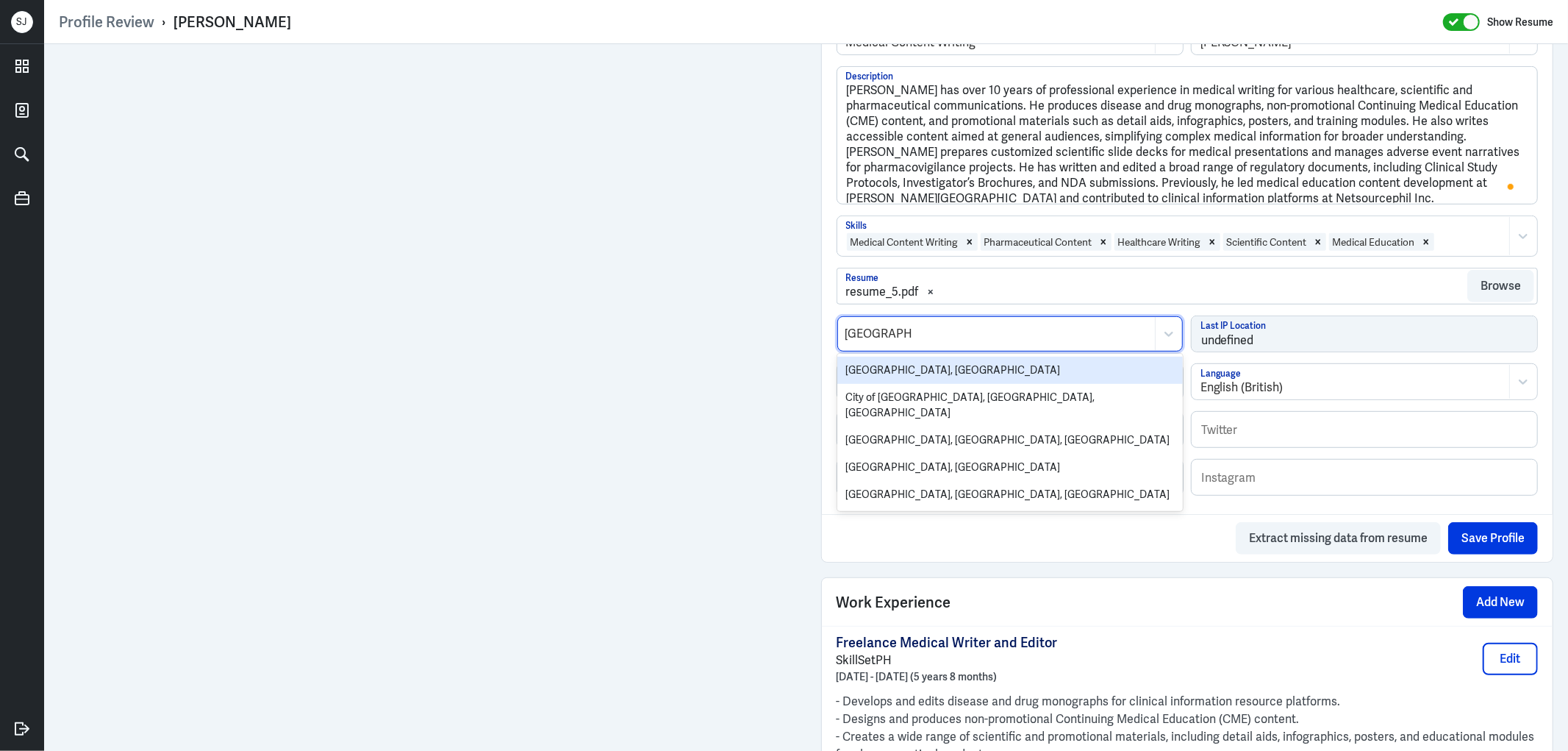
click at [931, 375] on div "Quezon City, Metro Manila, Philippines" at bounding box center [1010, 370] width 345 height 28
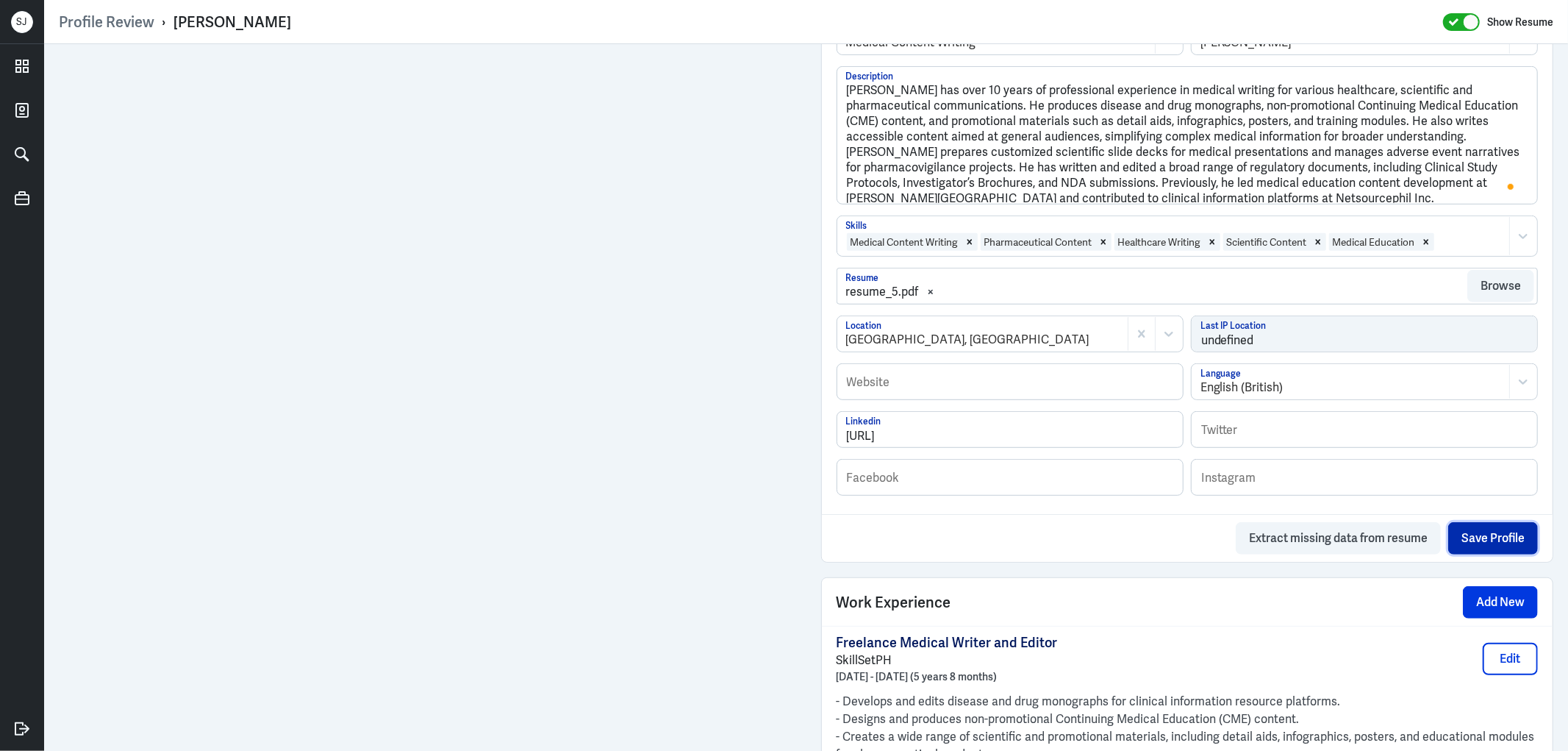
click at [1489, 548] on button "Save Profile" at bounding box center [1492, 537] width 89 height 32
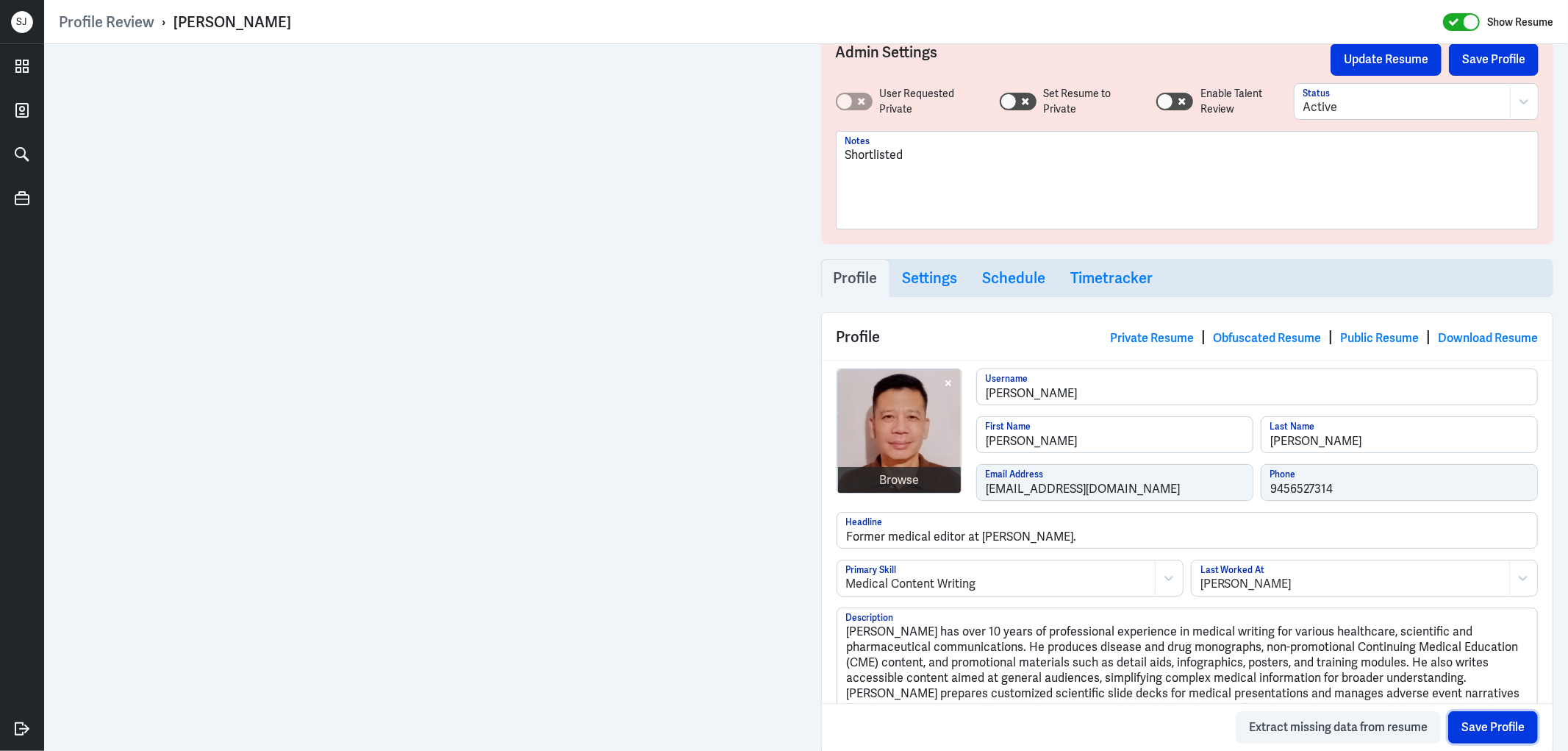
scroll to position [0, 0]
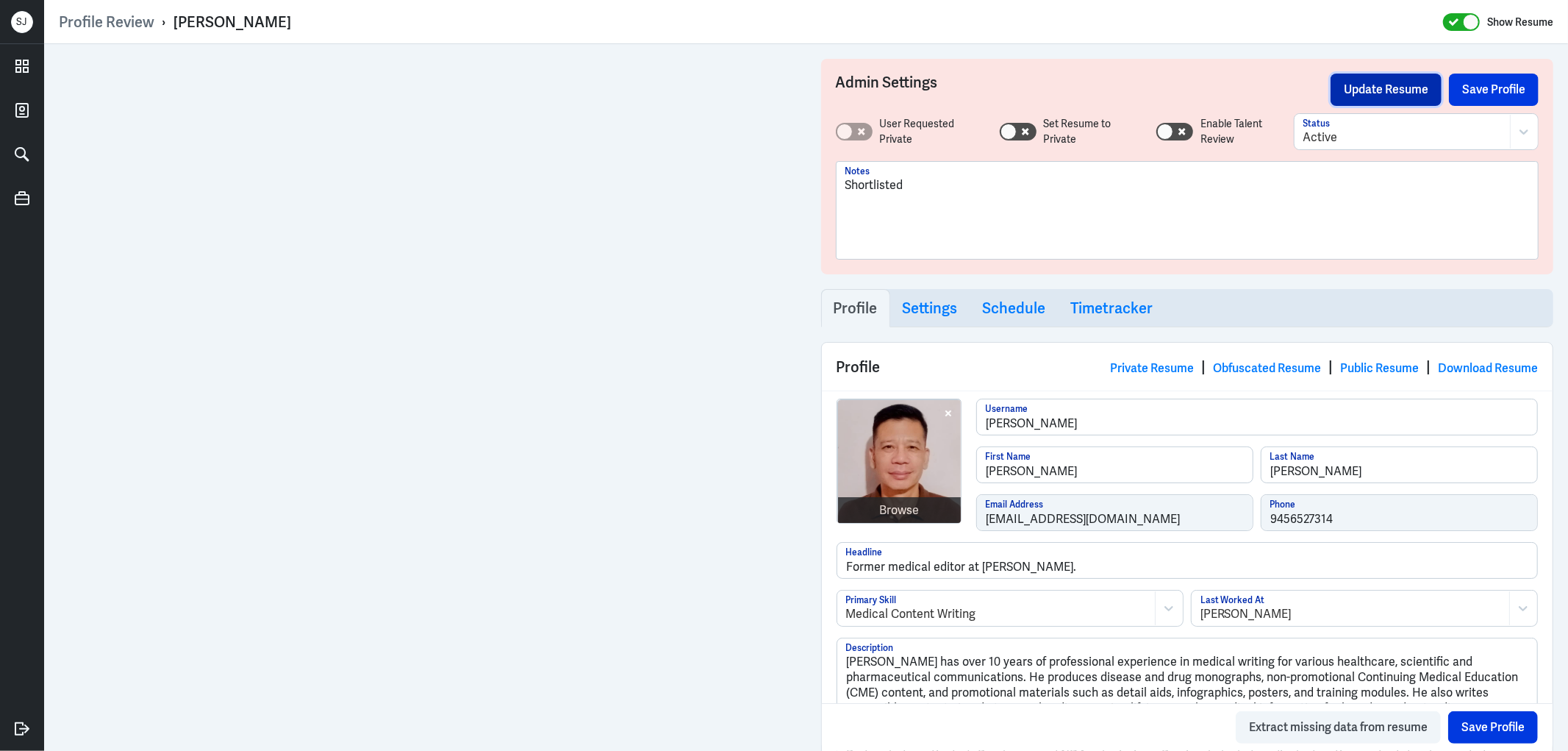
click at [1357, 84] on button "Update Resume" at bounding box center [1386, 89] width 111 height 32
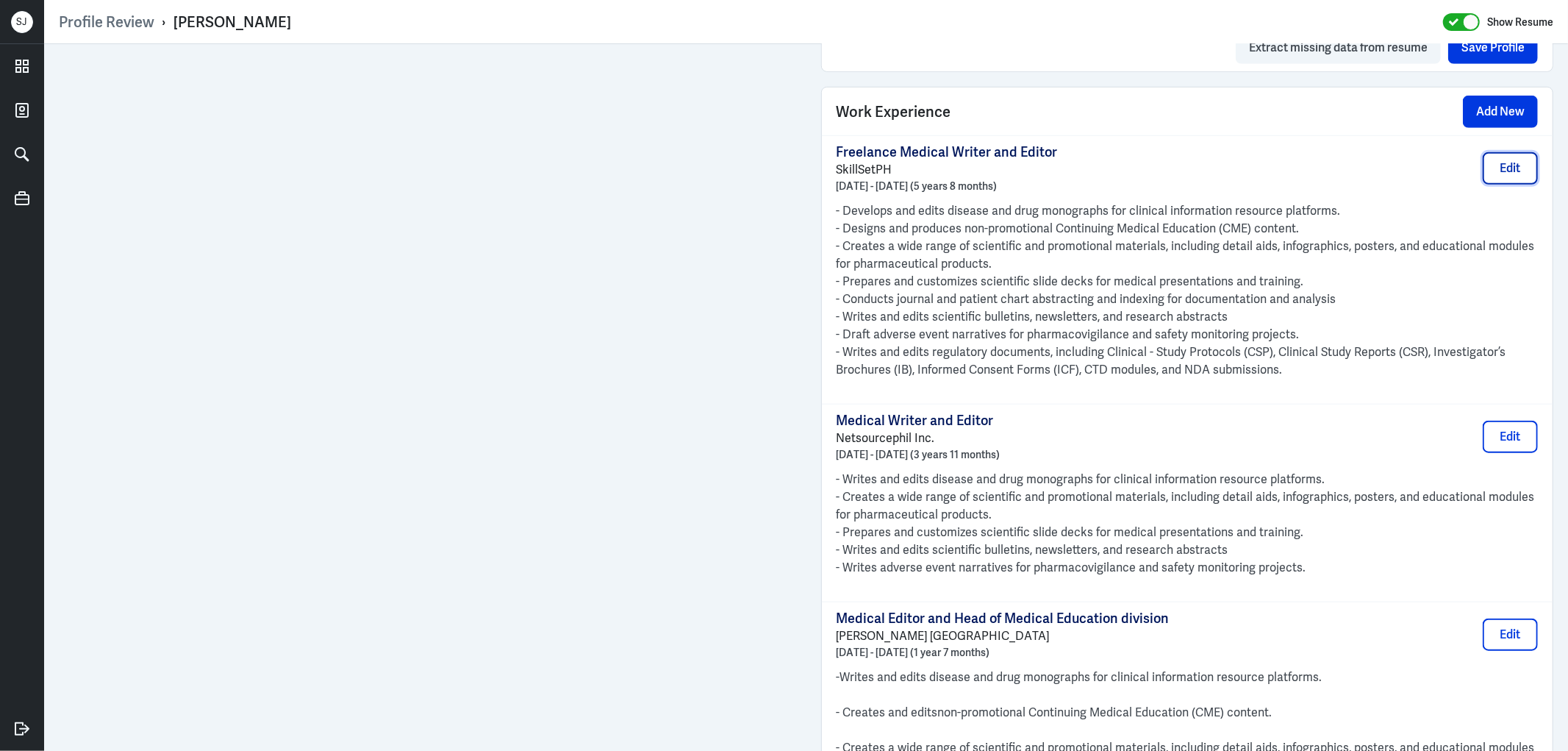
click at [1500, 176] on button "Edit" at bounding box center [1510, 168] width 55 height 32
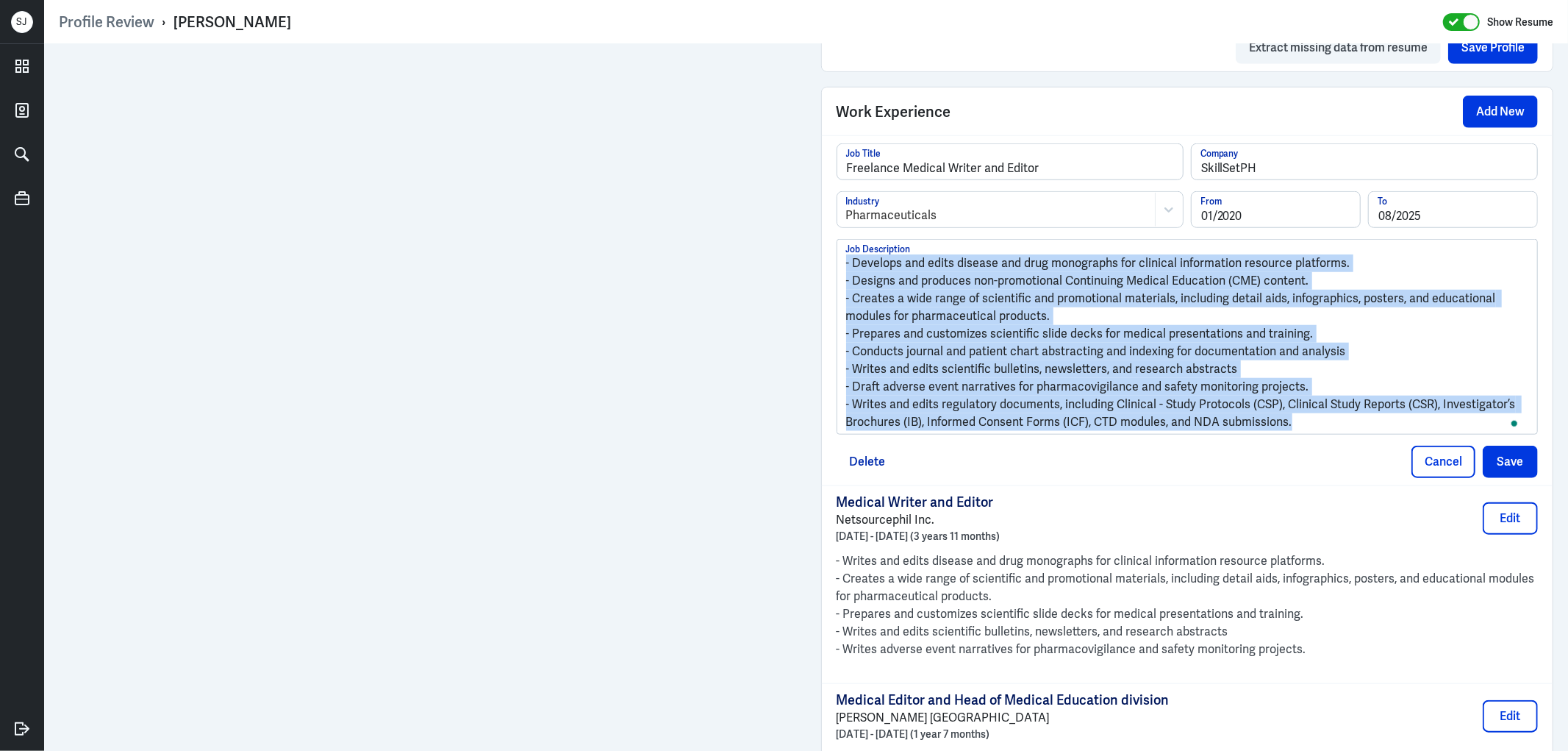
drag, startPoint x: 1305, startPoint y: 423, endPoint x: 832, endPoint y: 256, distance: 501.6
click at [837, 256] on div "- Develops and edits disease and drug monographs for clinical information resou…" at bounding box center [1188, 336] width 700 height 194
copy div "- Develops and edits disease and drug monographs for clinical information resou…"
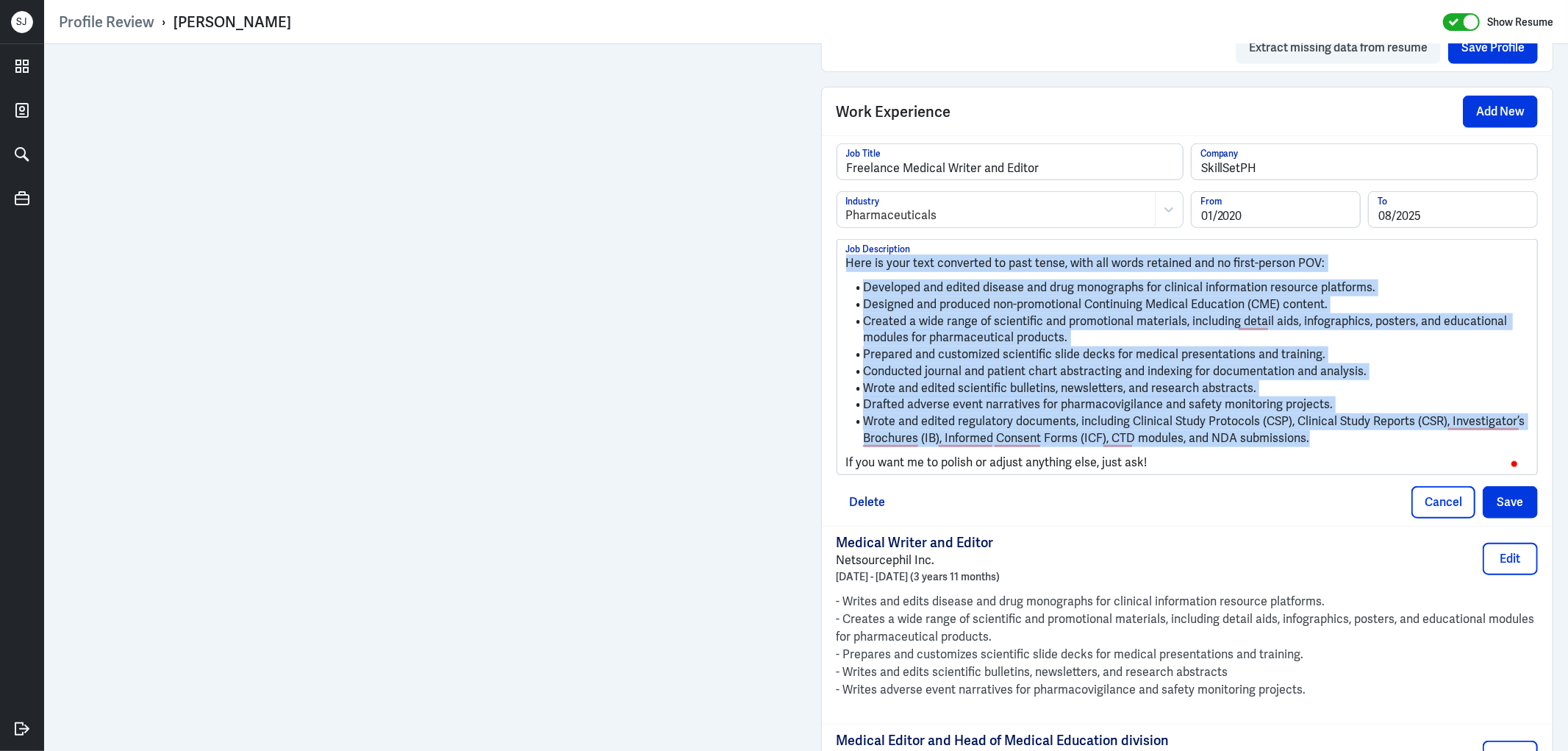
scroll to position [0, 0]
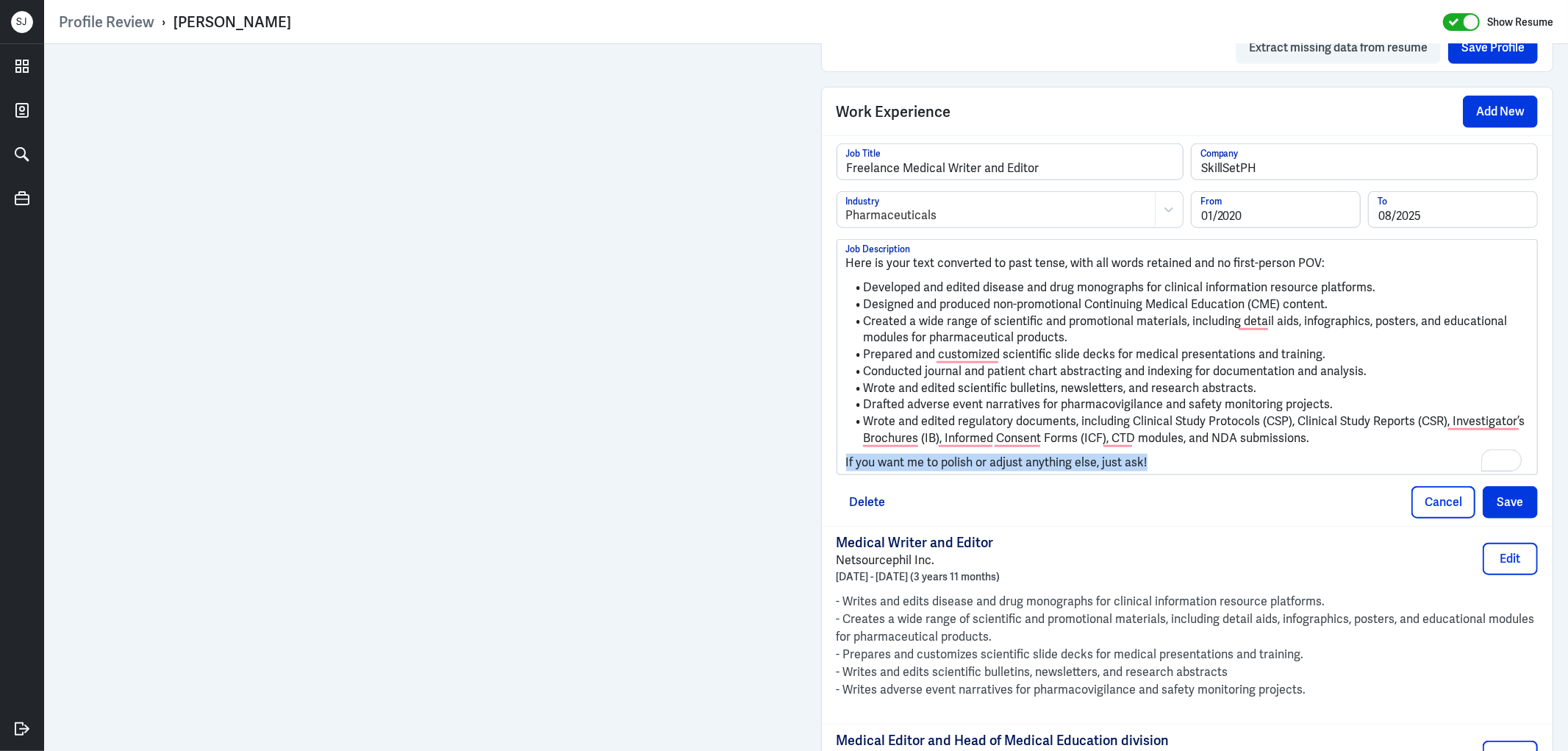
click at [824, 464] on div "Profile Review › Antonio Lee Show Resume Admin Settings Update Resume Save Prof…" at bounding box center [806, 375] width 1524 height 751
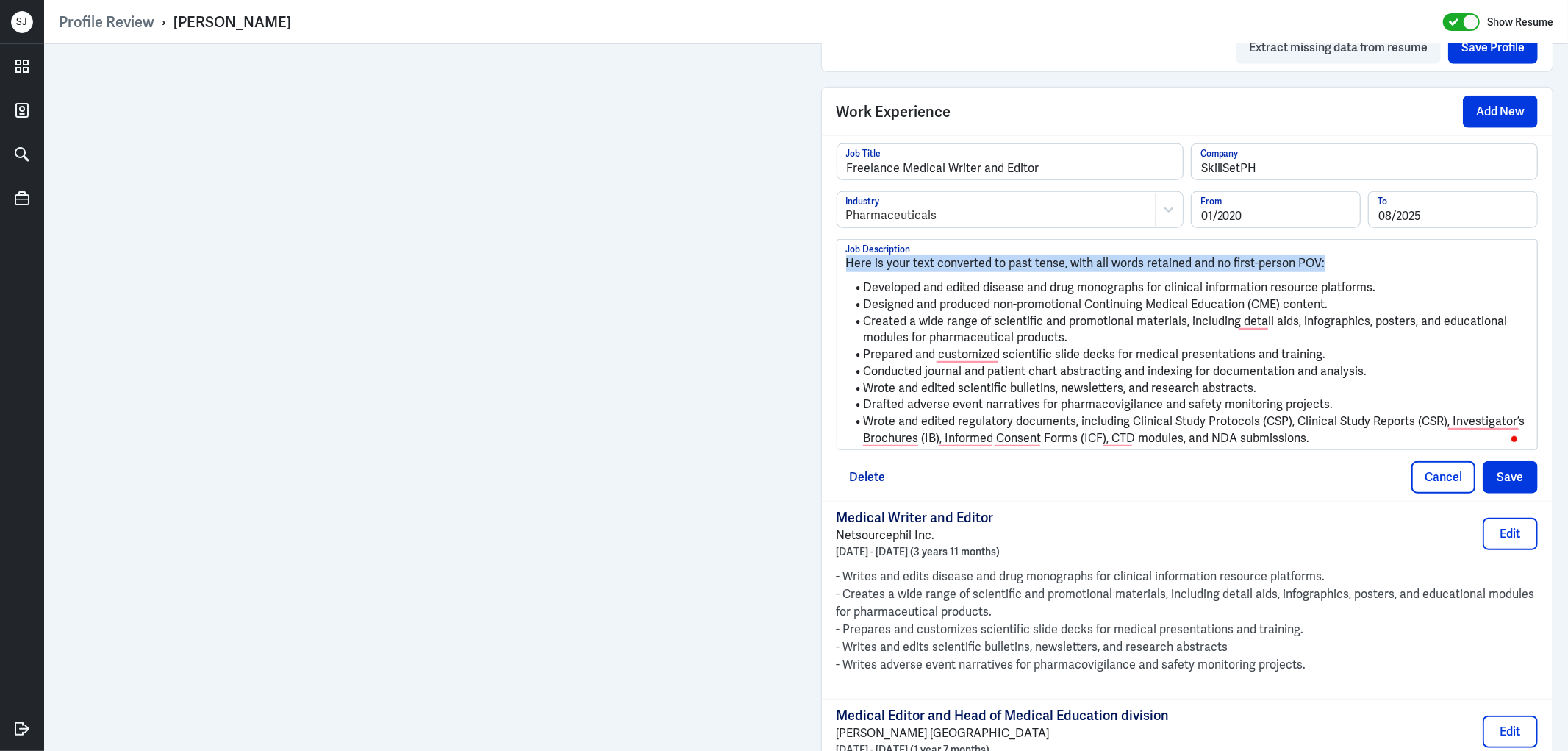
drag, startPoint x: 1270, startPoint y: 259, endPoint x: 837, endPoint y: 262, distance: 433.0
click at [837, 262] on div "Here is your text converted to past tense, with all words retained and no first…" at bounding box center [1188, 344] width 700 height 209
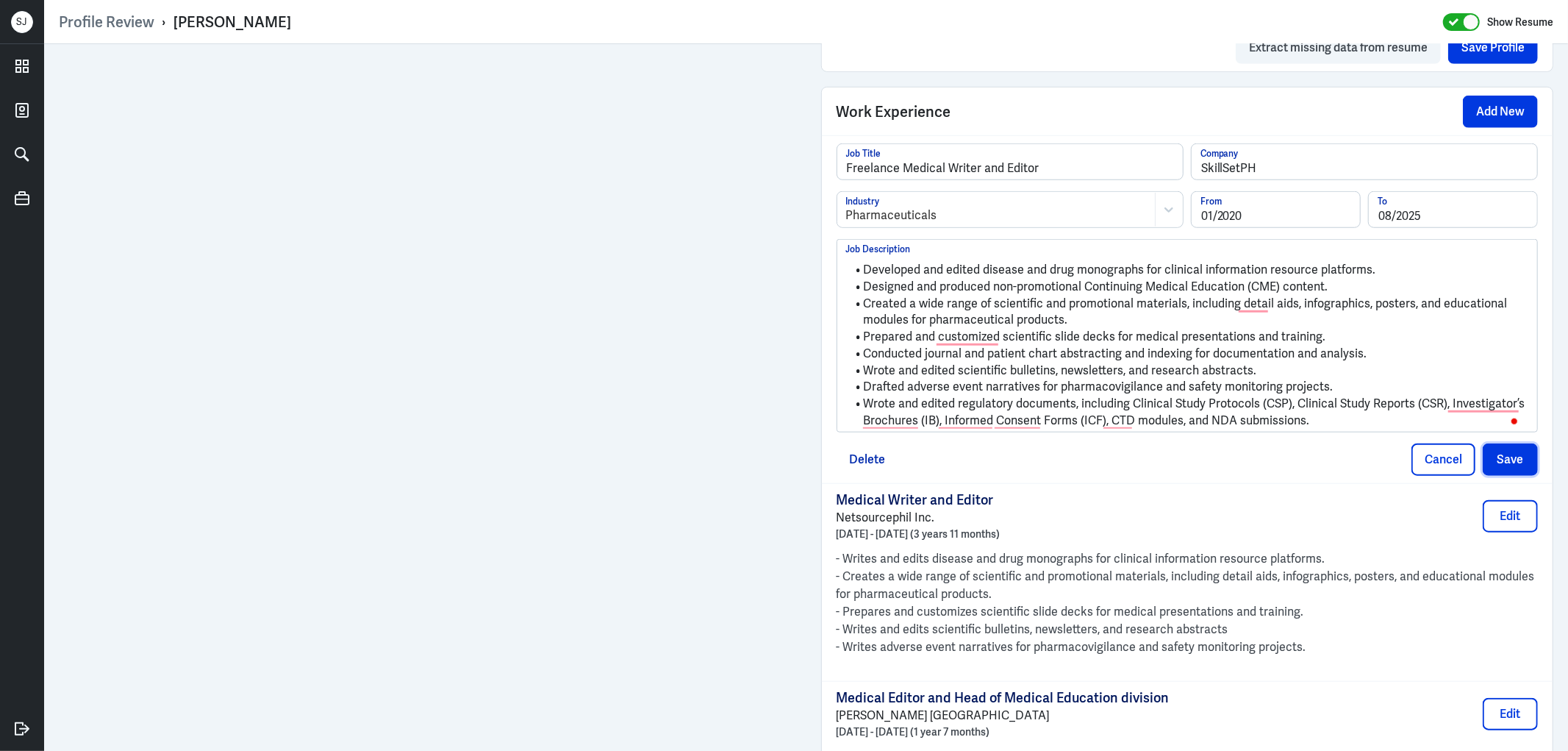
drag, startPoint x: 1504, startPoint y: 464, endPoint x: 1412, endPoint y: 438, distance: 95.6
click at [1504, 464] on button "Save" at bounding box center [1510, 459] width 55 height 32
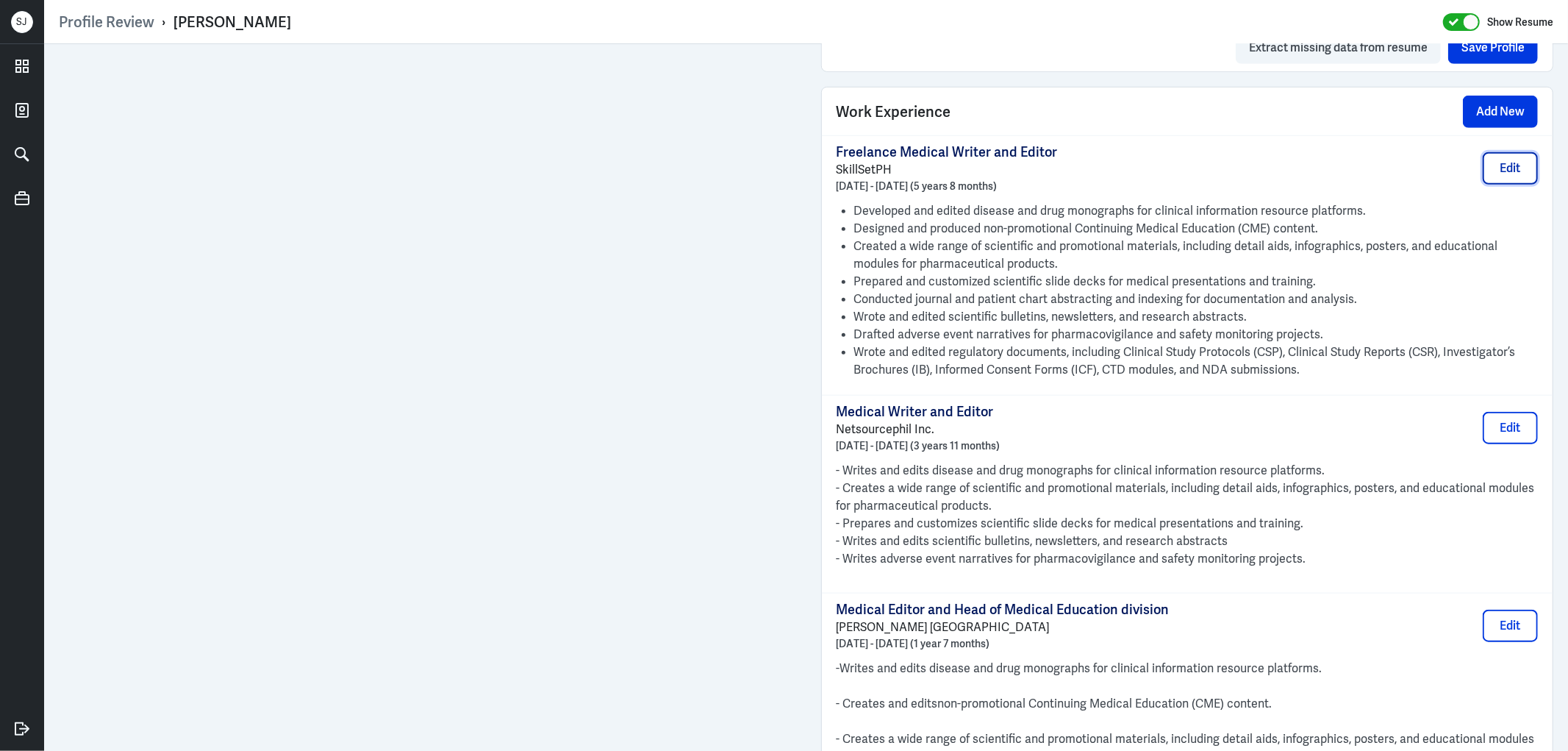
click at [1492, 165] on button "Edit" at bounding box center [1510, 168] width 55 height 32
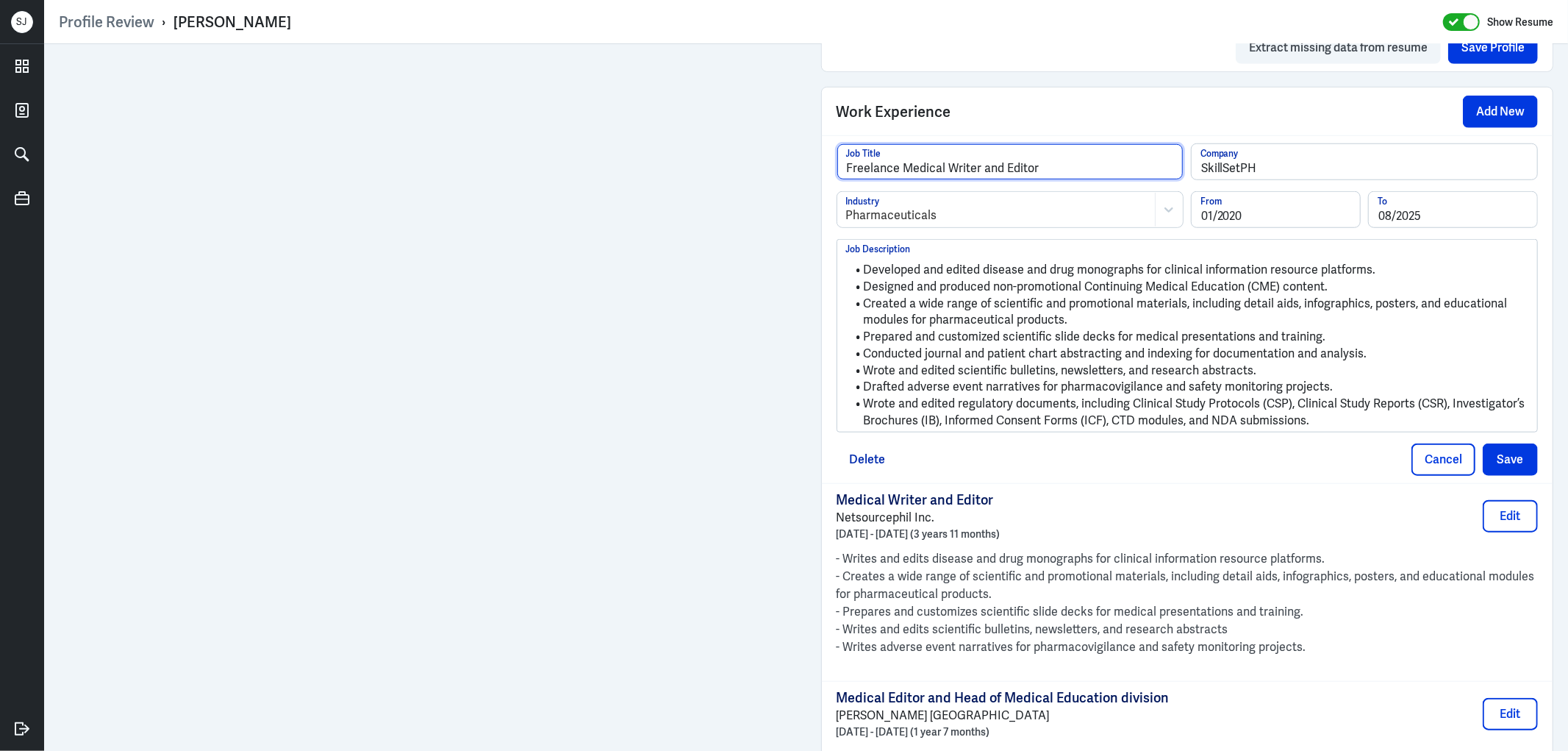
drag, startPoint x: 896, startPoint y: 169, endPoint x: 805, endPoint y: 177, distance: 91.4
click at [806, 177] on div "Admin Settings Update Resume Save Profile User Requested Private Set Resume to …" at bounding box center [1187, 694] width 762 height 3422
type input "Medical Writer and Editor"
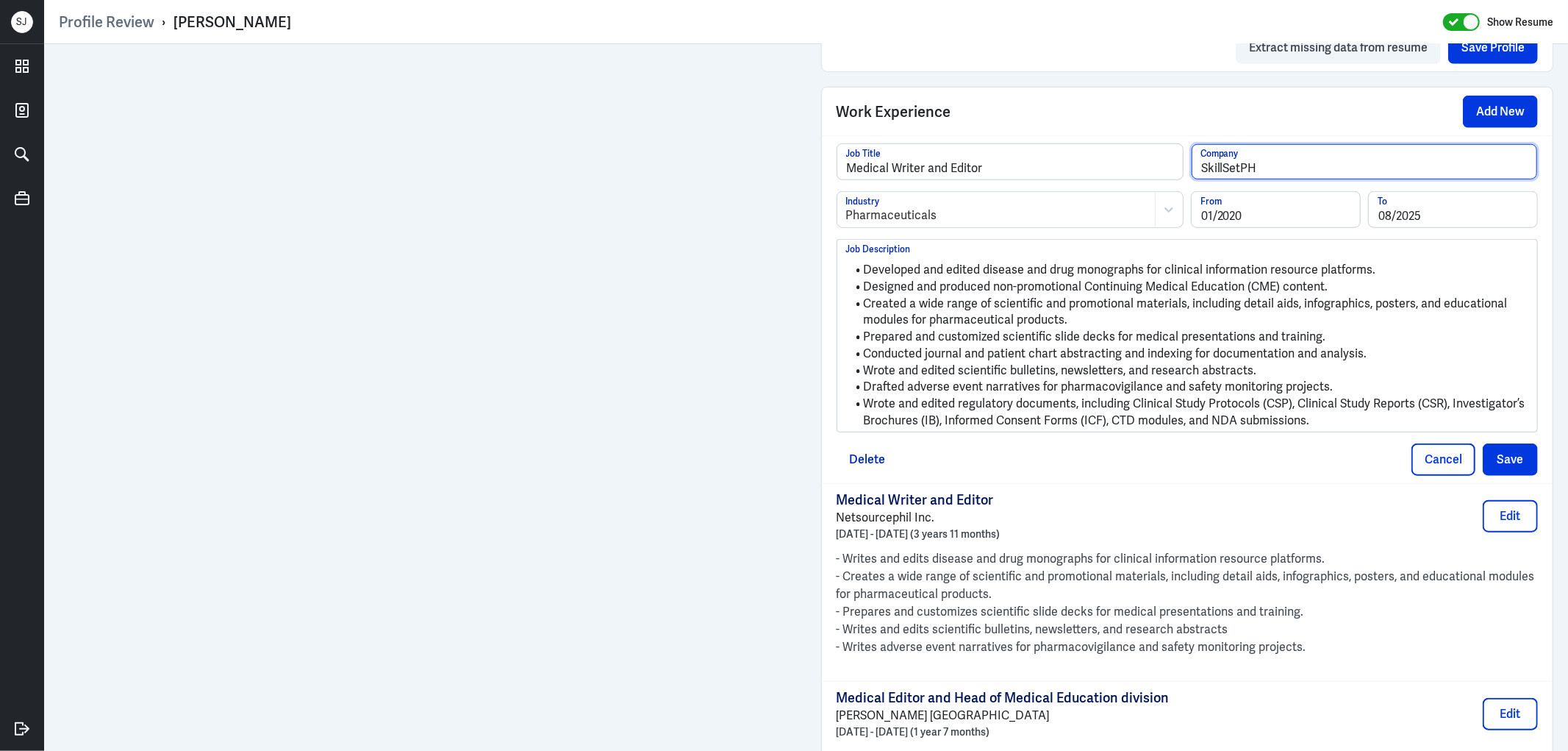
drag, startPoint x: 1248, startPoint y: 170, endPoint x: 1121, endPoint y: 165, distance: 127.1
click at [1121, 167] on div "Medical Writer and Editor Job Title SkillSetPH Company" at bounding box center [1188, 168] width 702 height 48
type input "Independent"
drag, startPoint x: 1426, startPoint y: 219, endPoint x: 1356, endPoint y: 217, distance: 70.0
click at [1369, 219] on input "08/2025" at bounding box center [1453, 209] width 169 height 35
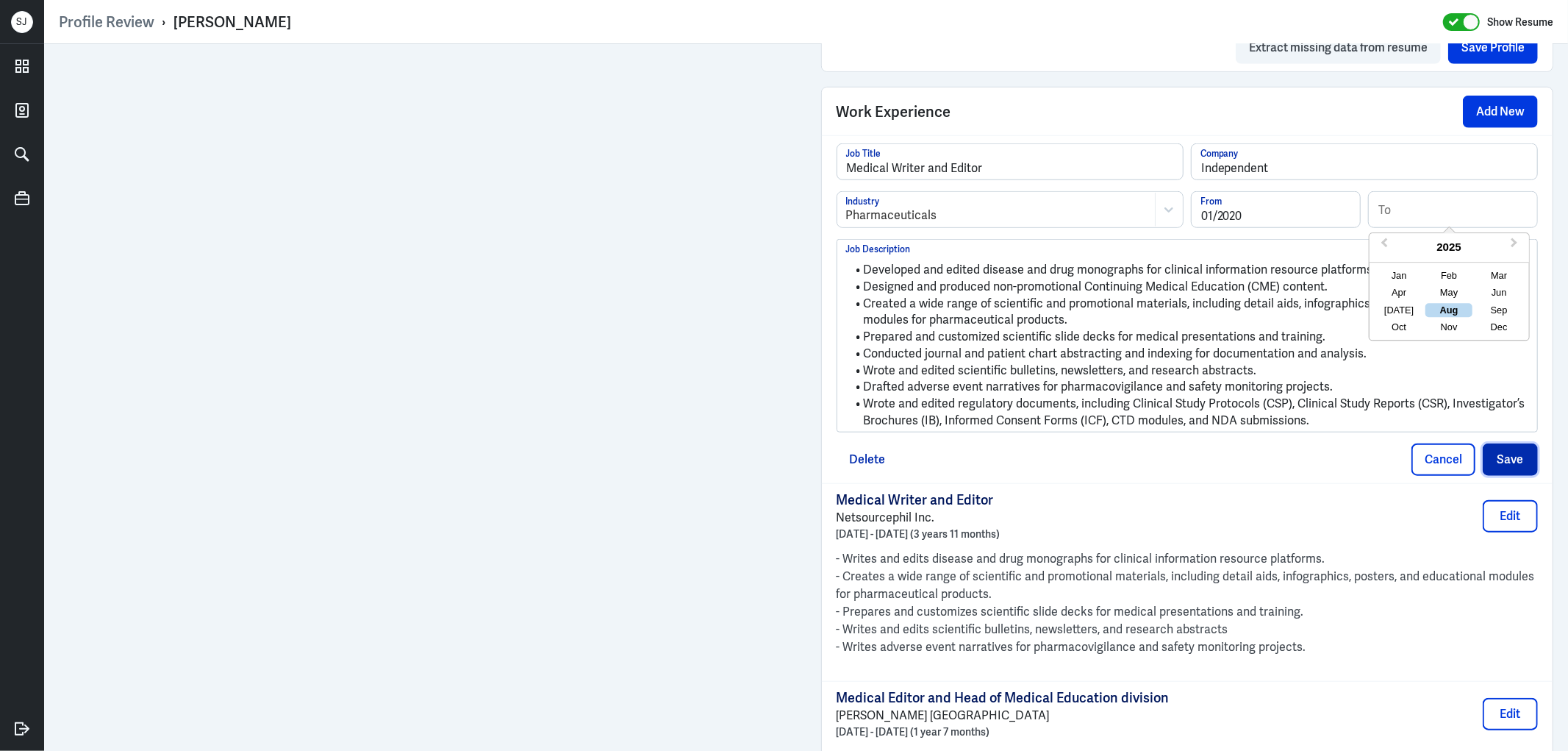
click at [1496, 458] on button "Save" at bounding box center [1510, 459] width 55 height 32
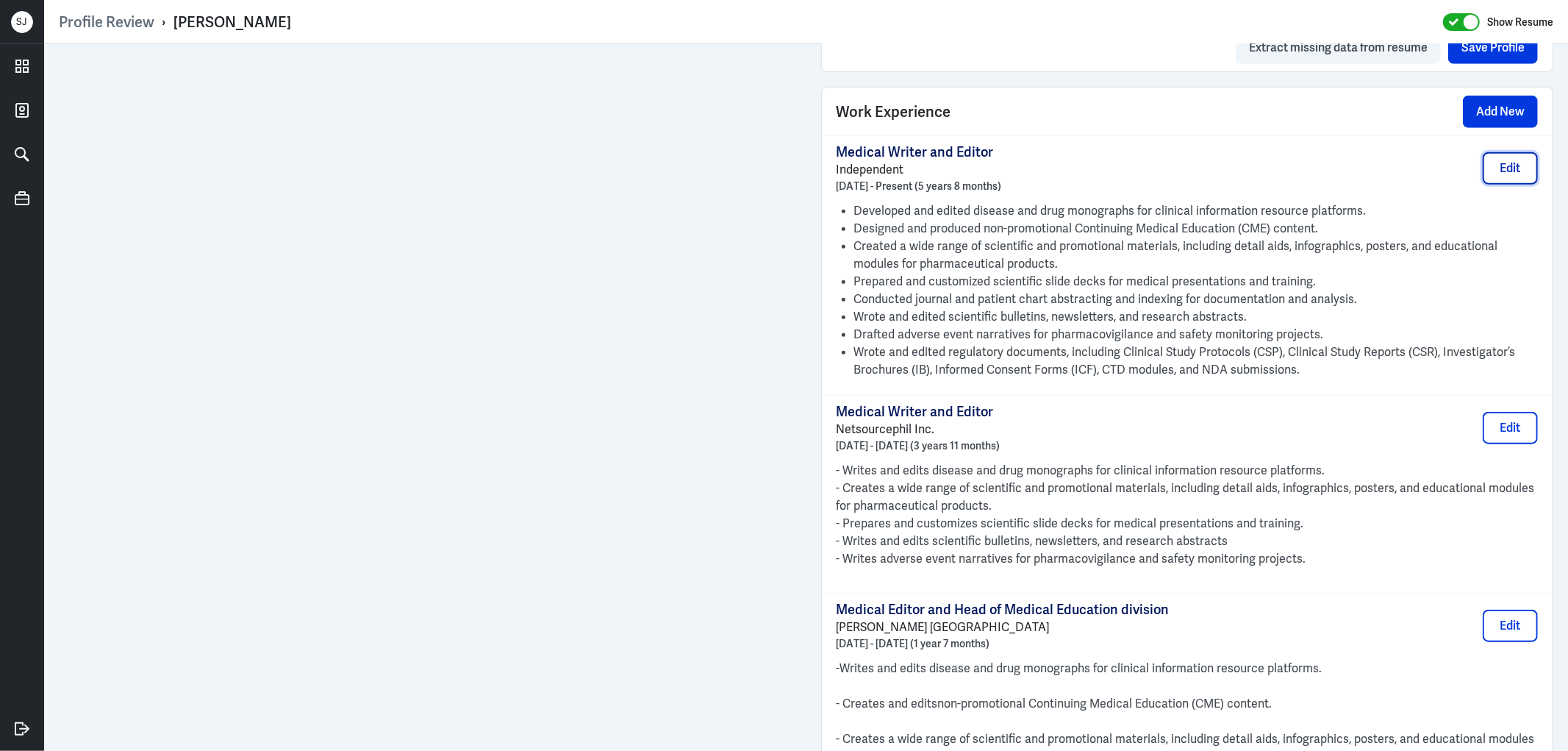
click at [1516, 170] on button "Edit" at bounding box center [1510, 168] width 55 height 32
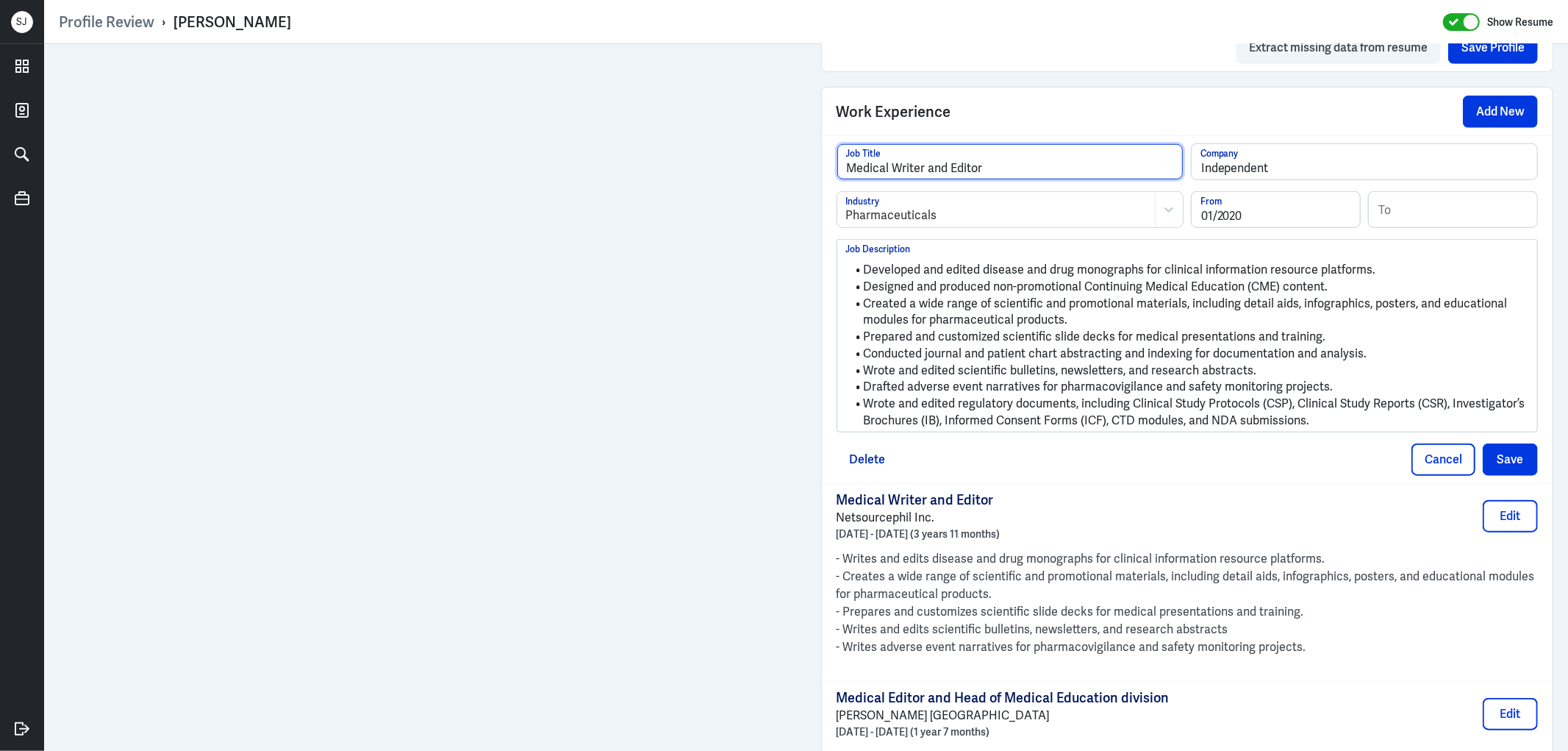
click at [930, 166] on input "Medical Writer and Editor" at bounding box center [1010, 161] width 345 height 35
click at [930, 166] on input "Medical Writer and Editor" at bounding box center [1010, 161] width 345 height 35
type input "Medical Writer & Editor"
click at [1493, 469] on button "Save" at bounding box center [1510, 459] width 55 height 32
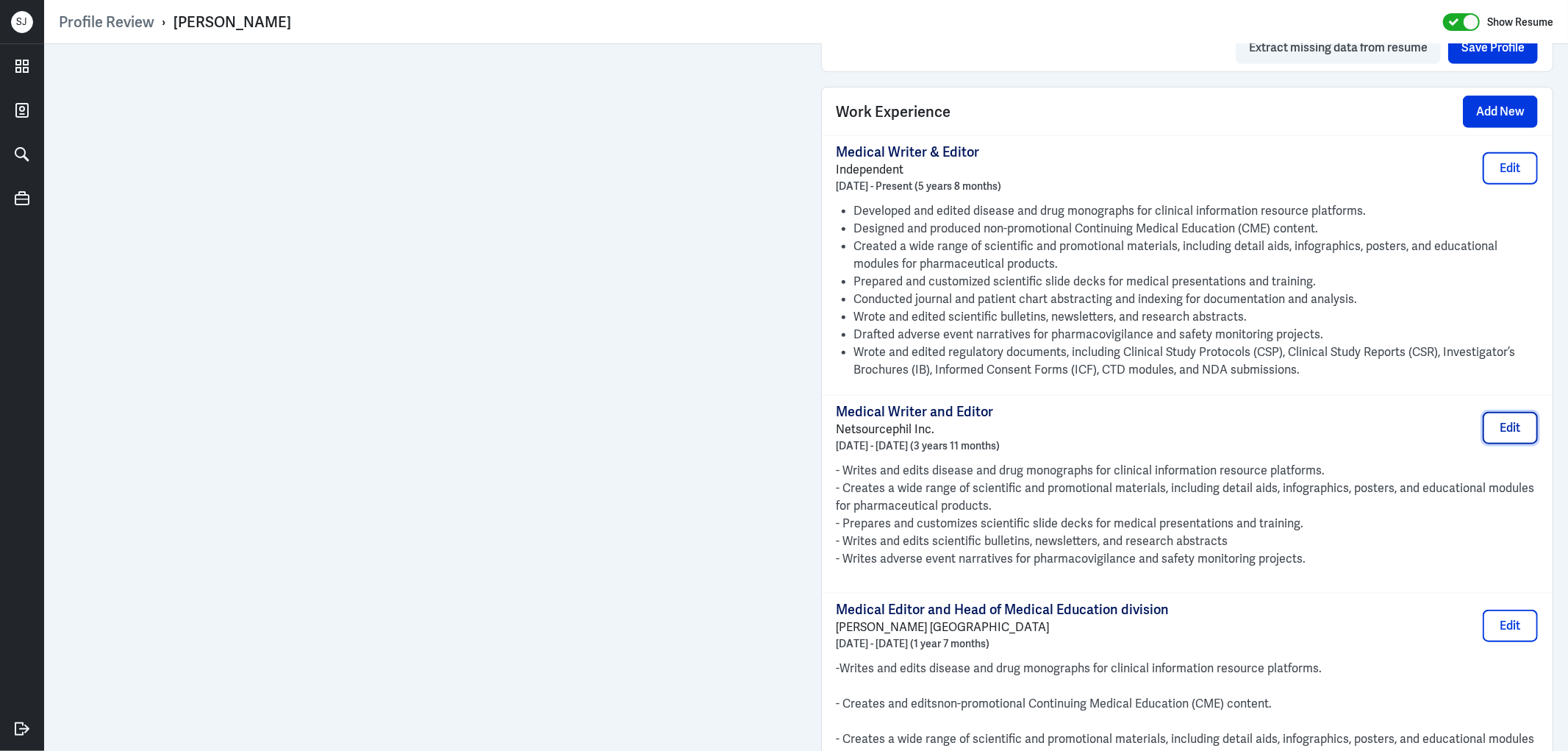
click at [1508, 428] on button "Edit" at bounding box center [1510, 428] width 55 height 32
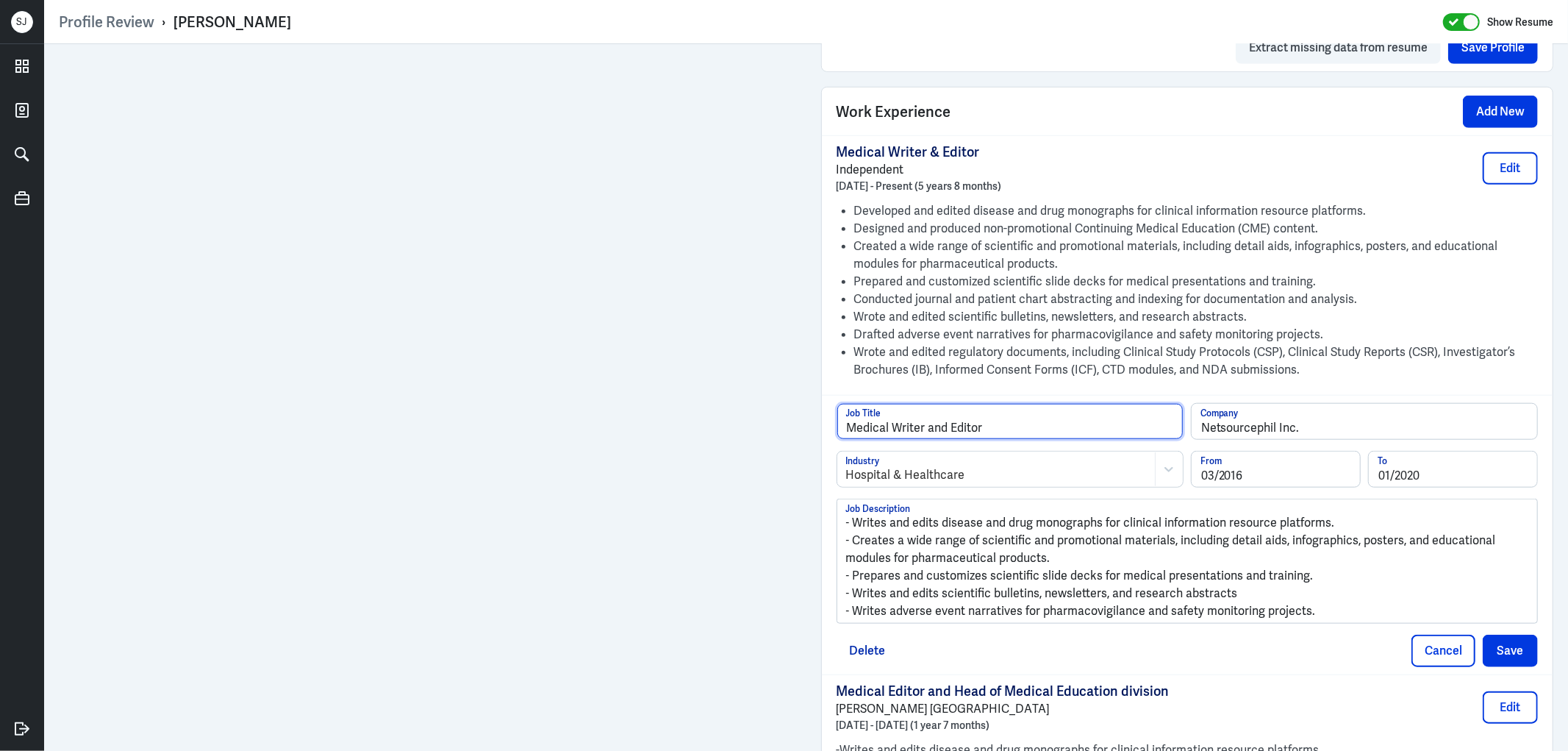
click at [936, 424] on input "Medical Writer and Editor" at bounding box center [1010, 421] width 345 height 35
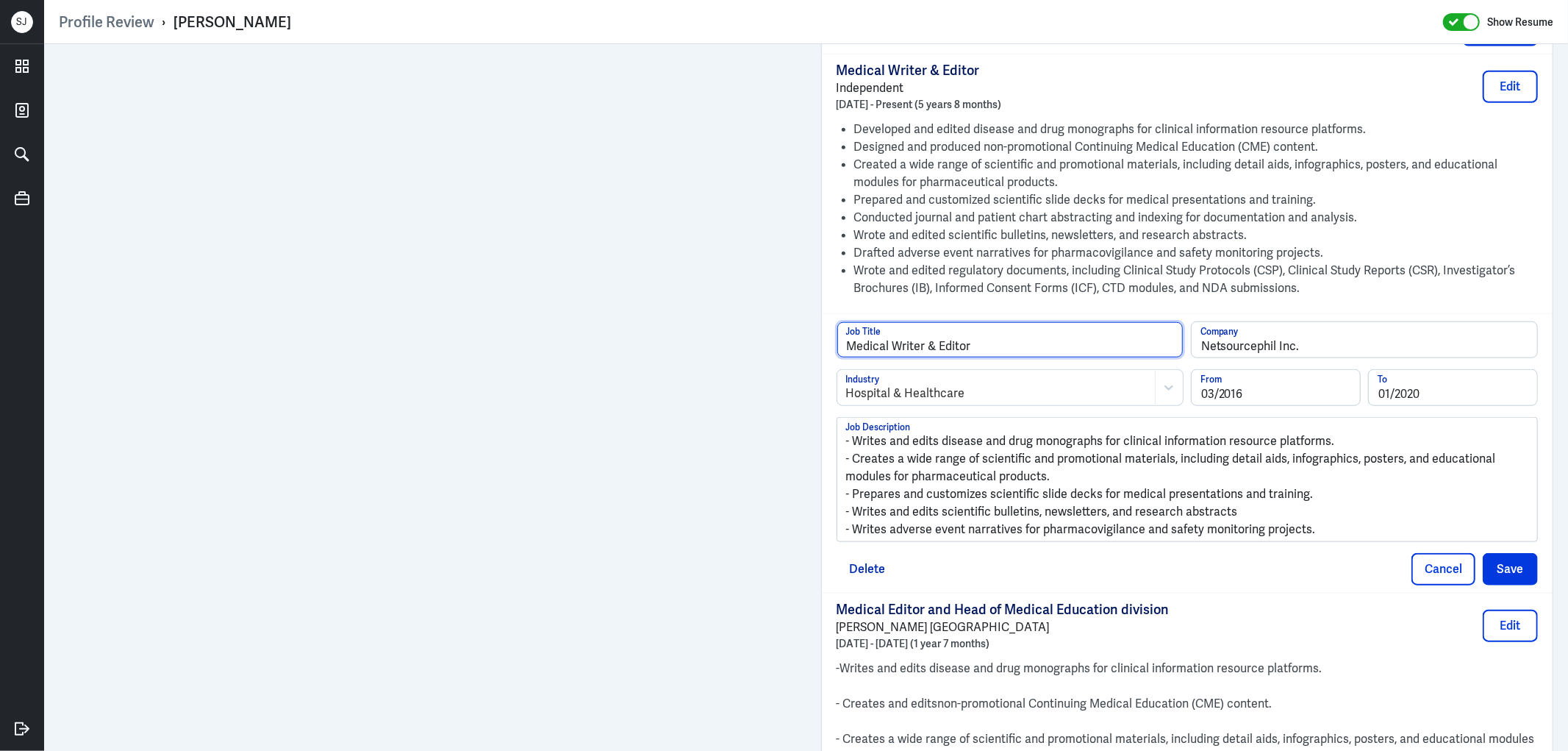
type input "Medical Writer & Editor"
click at [1212, 500] on p "- Prepares and customizes scientific slide decks for medical presentations and …" at bounding box center [1187, 494] width 683 height 18
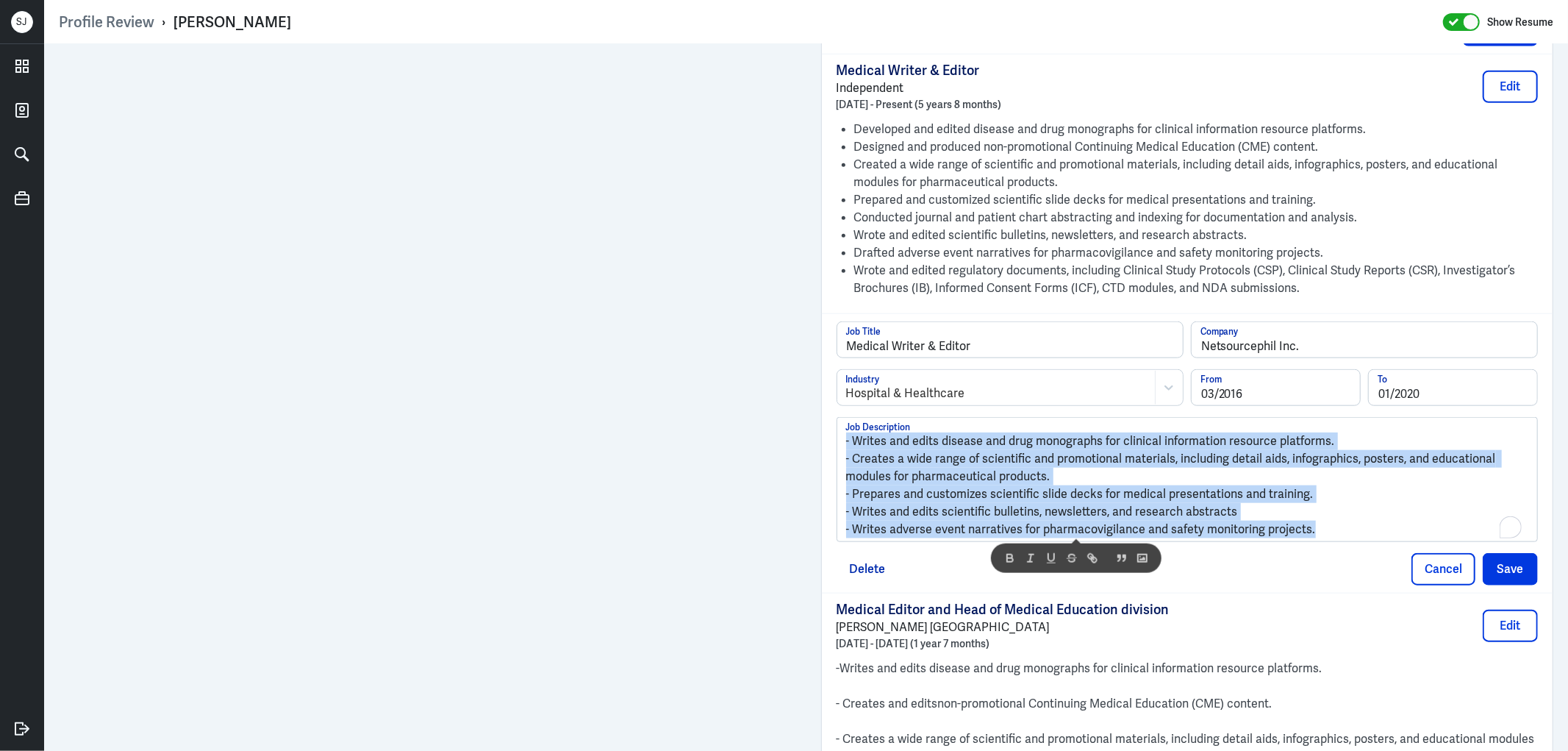
copy div "- Writes and edits disease and drug monographs for clinical information resourc…"
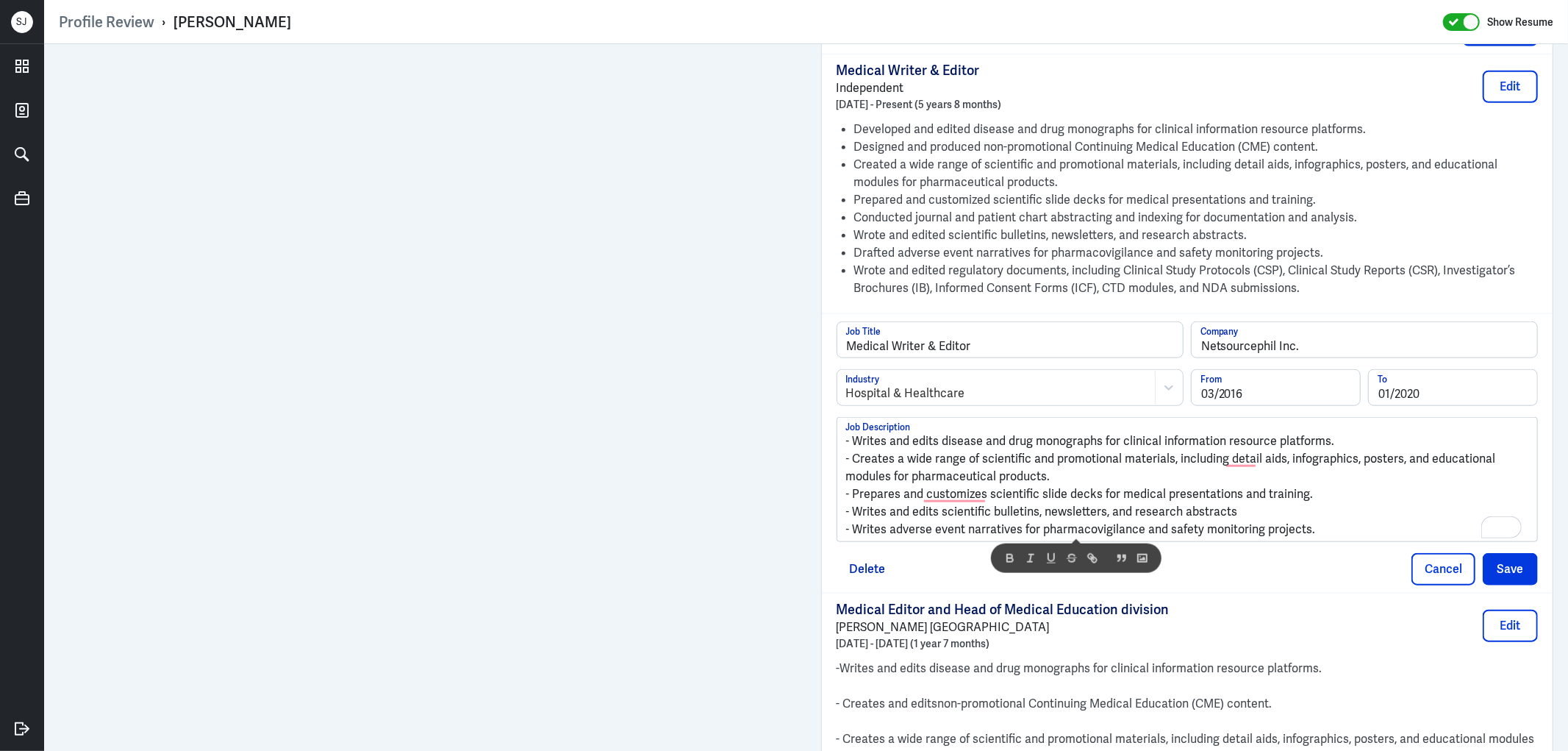
scroll to position [0, 0]
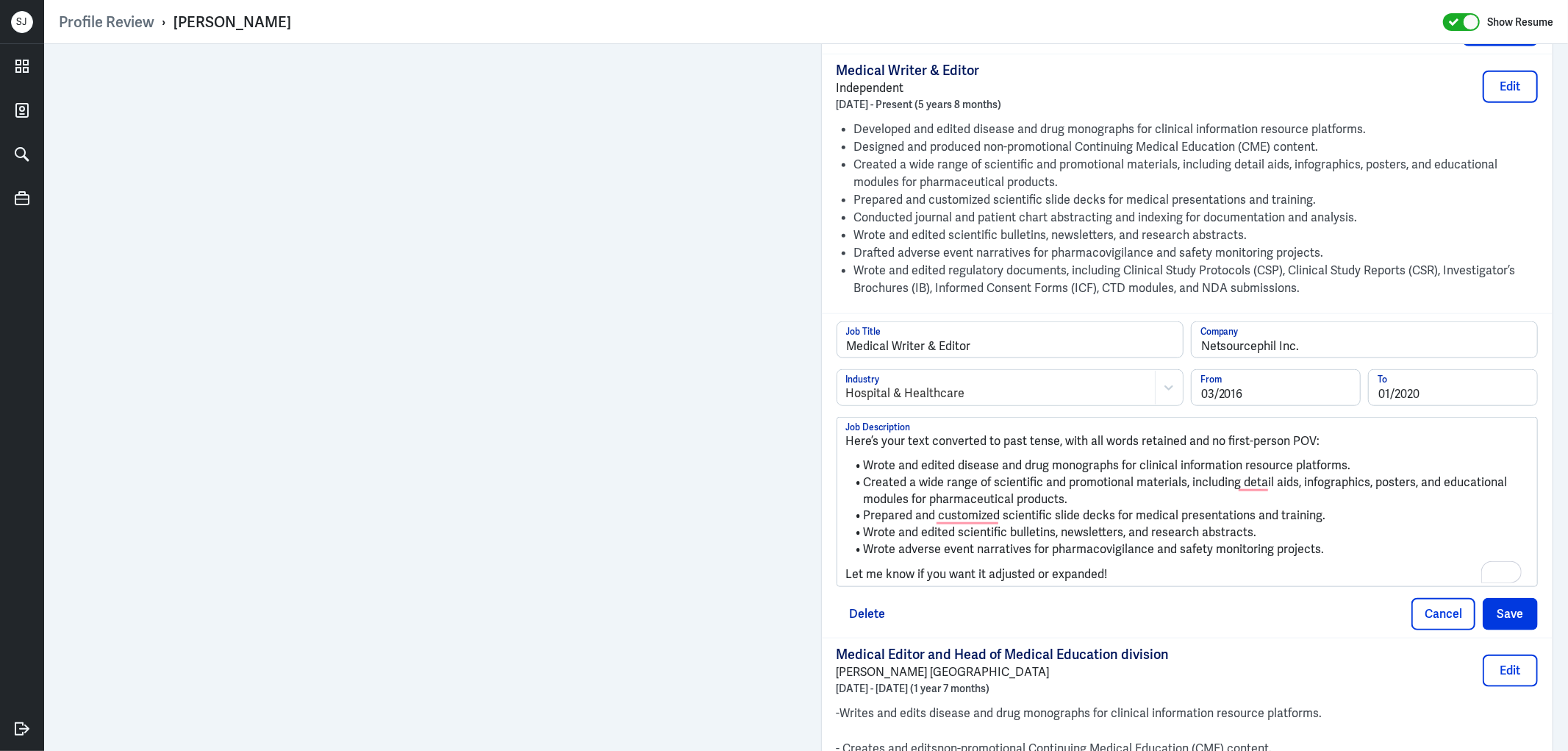
click at [893, 575] on p "Let me know if you want it adjusted or expanded!" at bounding box center [1187, 574] width 683 height 18
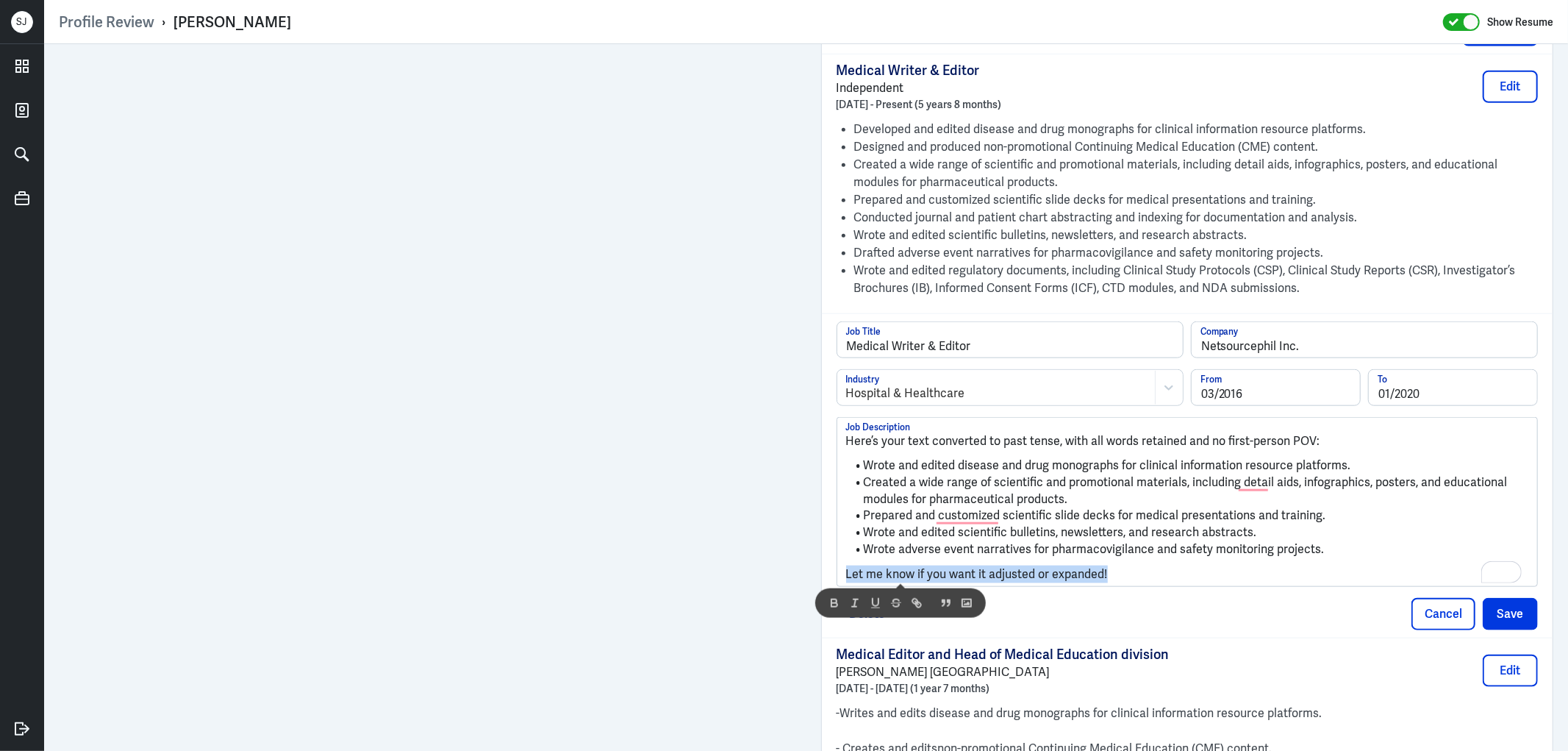
click at [893, 575] on p "Let me know if you want it adjusted or expanded!" at bounding box center [1187, 574] width 683 height 18
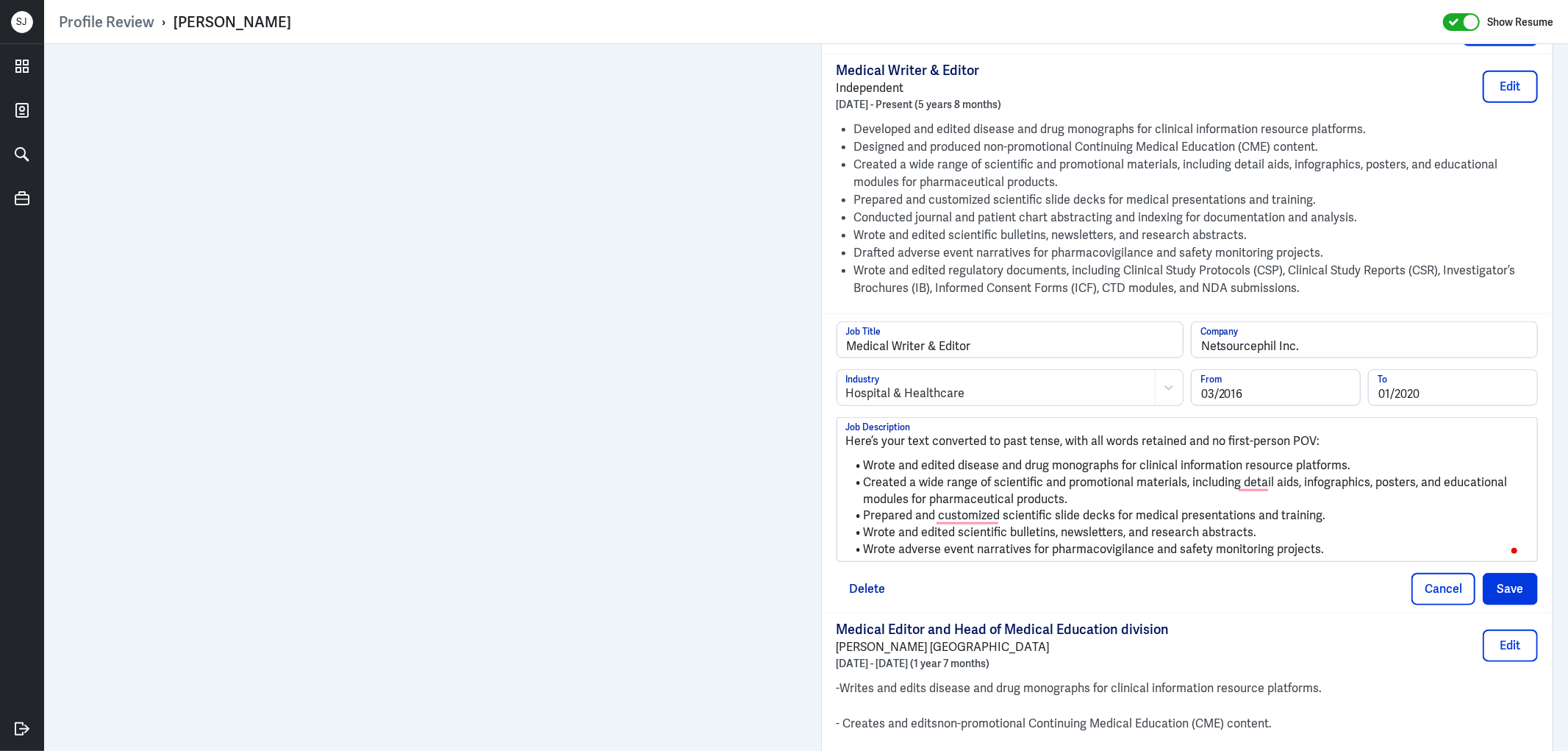
click at [918, 443] on p "Here’s your text converted to past tense, with all words retained and no first-…" at bounding box center [1187, 440] width 683 height 18
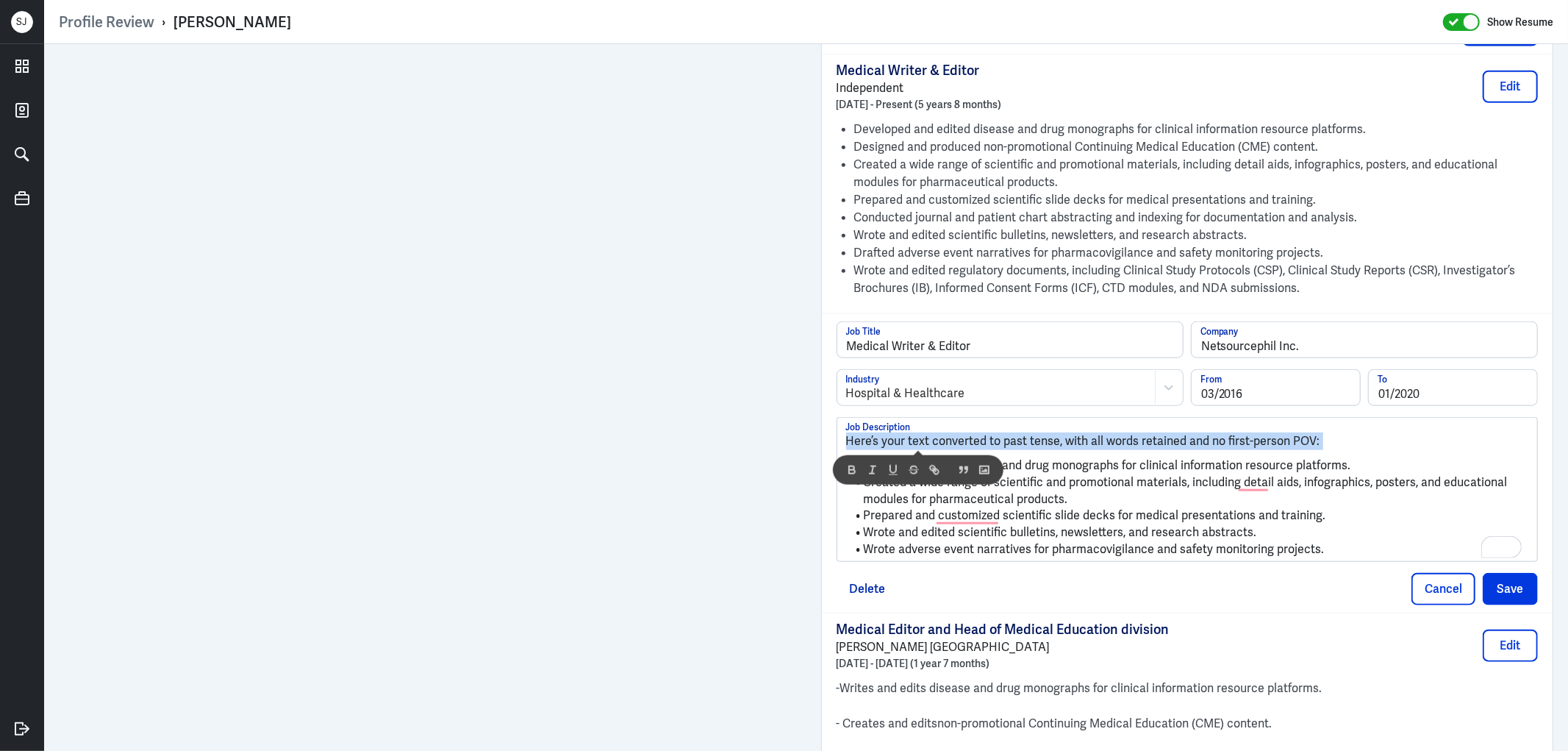
click at [918, 443] on p "Here’s your text converted to past tense, with all words retained and no first-…" at bounding box center [1187, 440] width 683 height 18
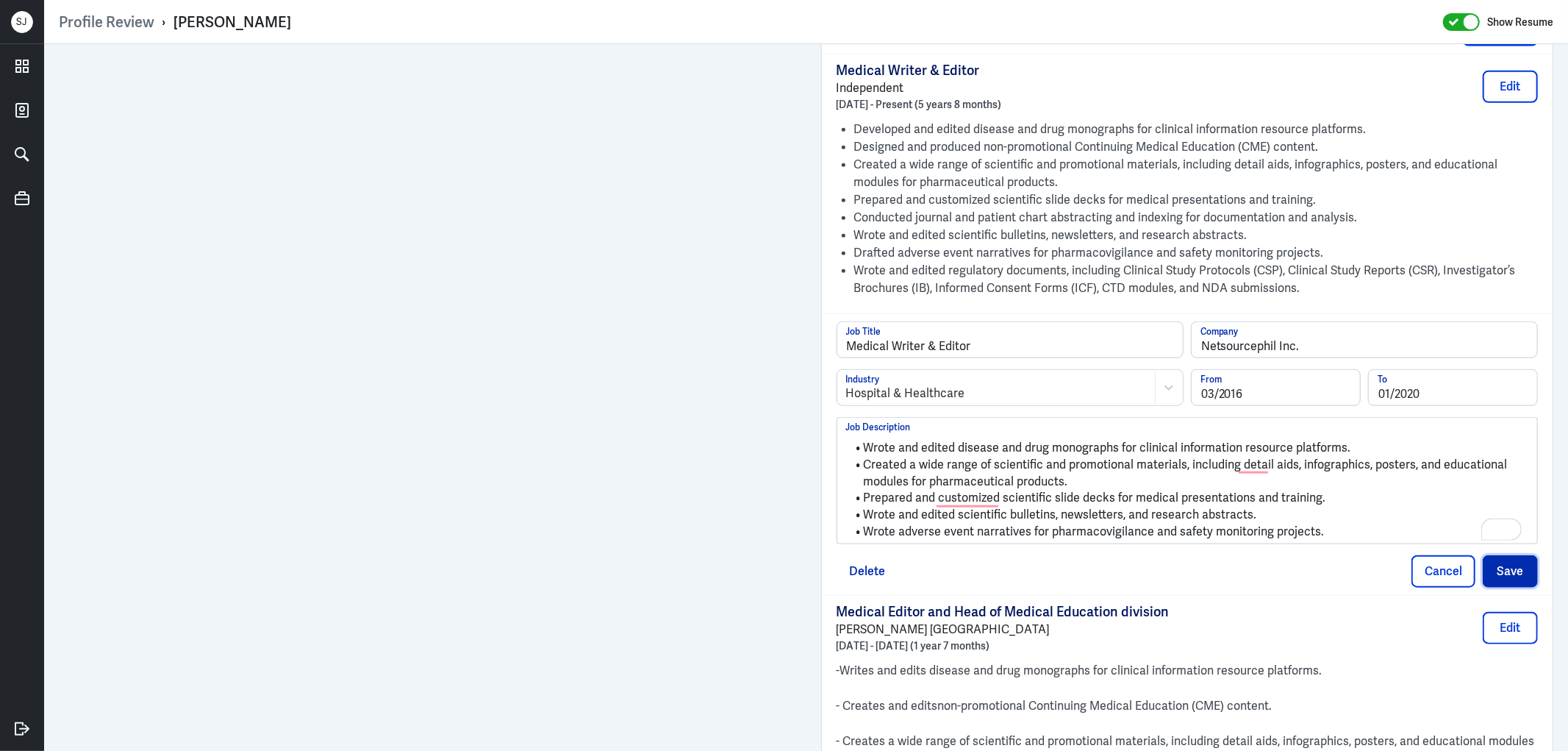
click at [1493, 570] on button "Save" at bounding box center [1510, 570] width 55 height 32
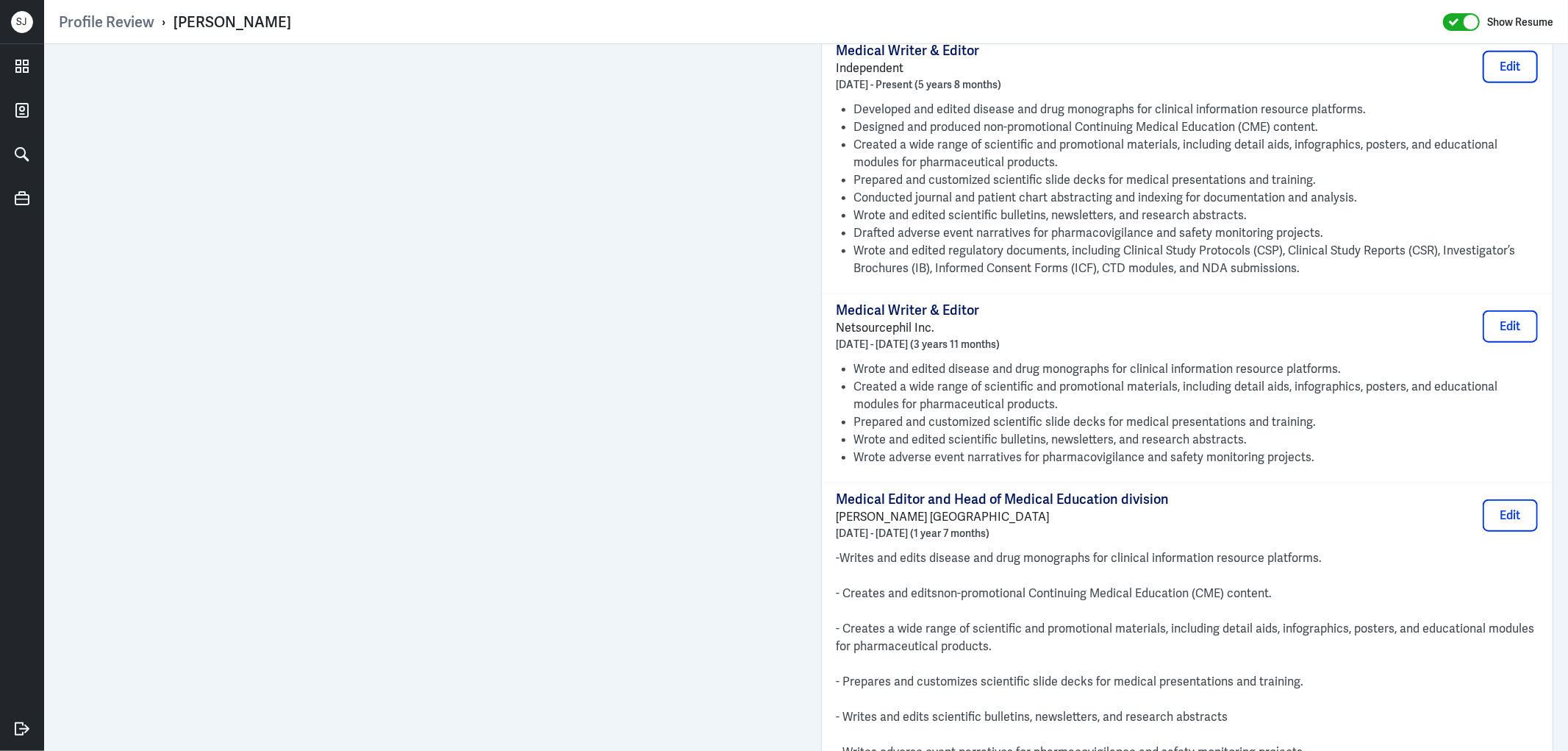
scroll to position [1307, 0]
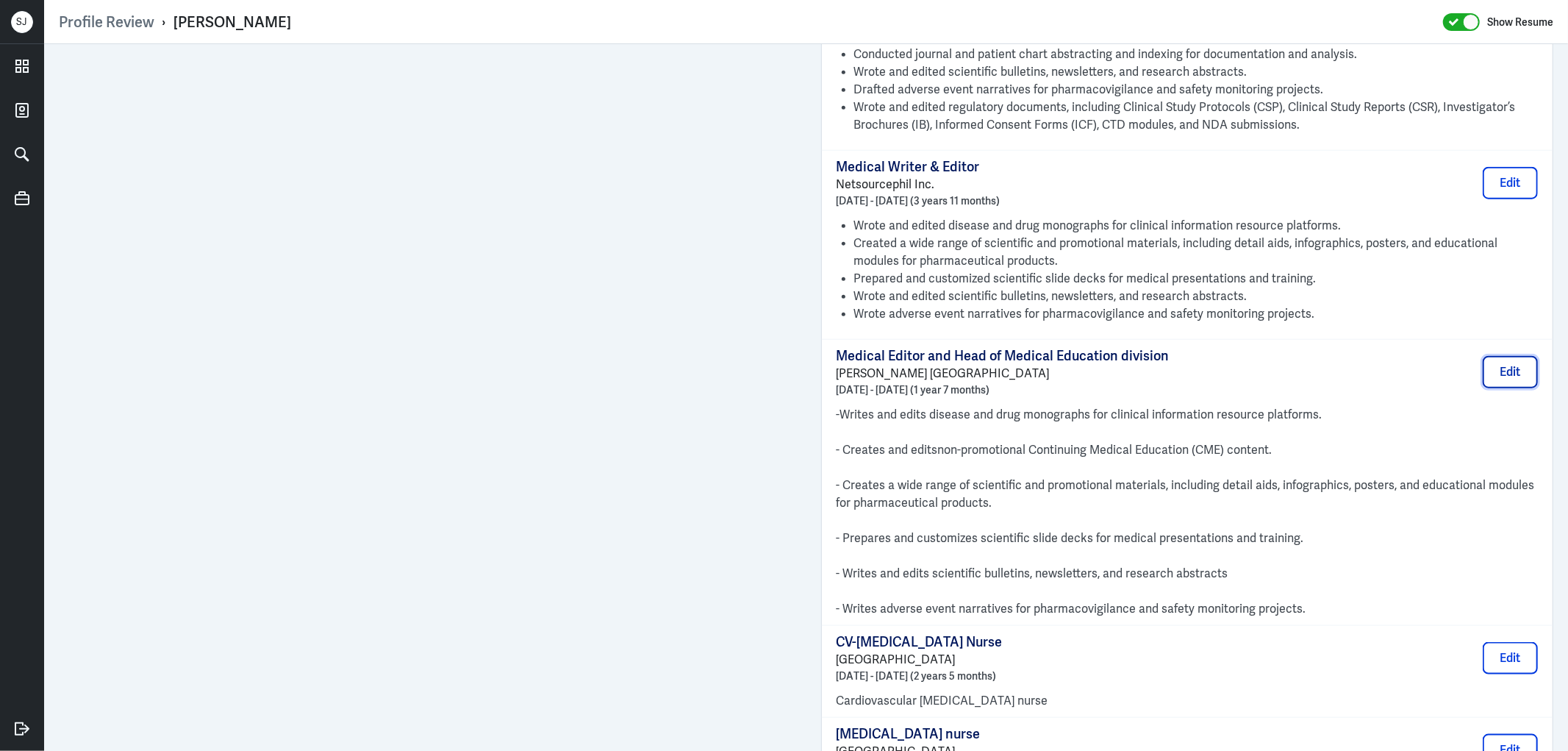
click at [1508, 372] on button "Edit" at bounding box center [1510, 371] width 55 height 32
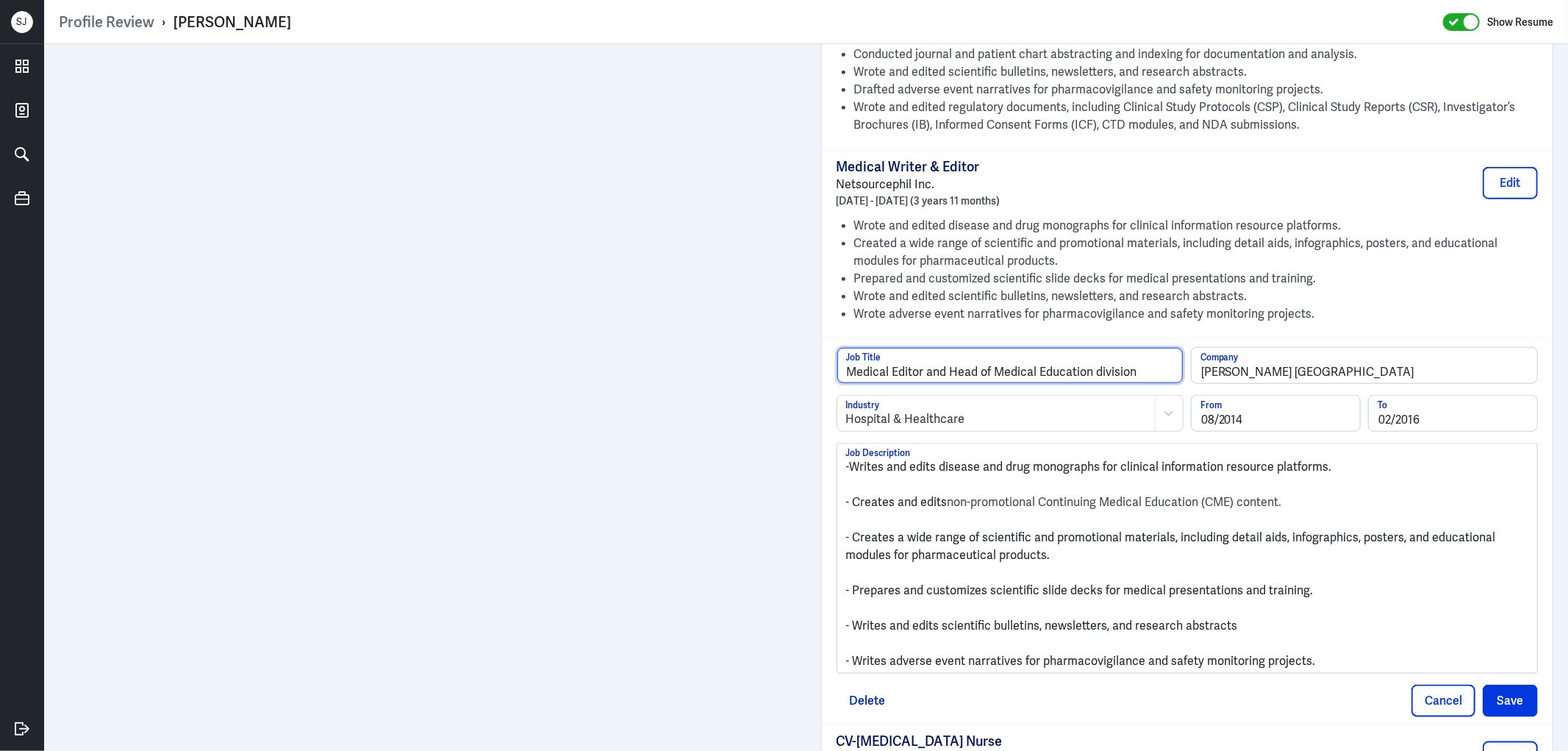
click at [931, 372] on input "Medical Editor and Head of Medical Education division" at bounding box center [1010, 365] width 345 height 35
type input "Medical Editor & Head of Medical Education division"
click at [907, 525] on p "To enrich screen reader interactions, please activate Accessibility in Grammarl…" at bounding box center [1187, 519] width 683 height 18
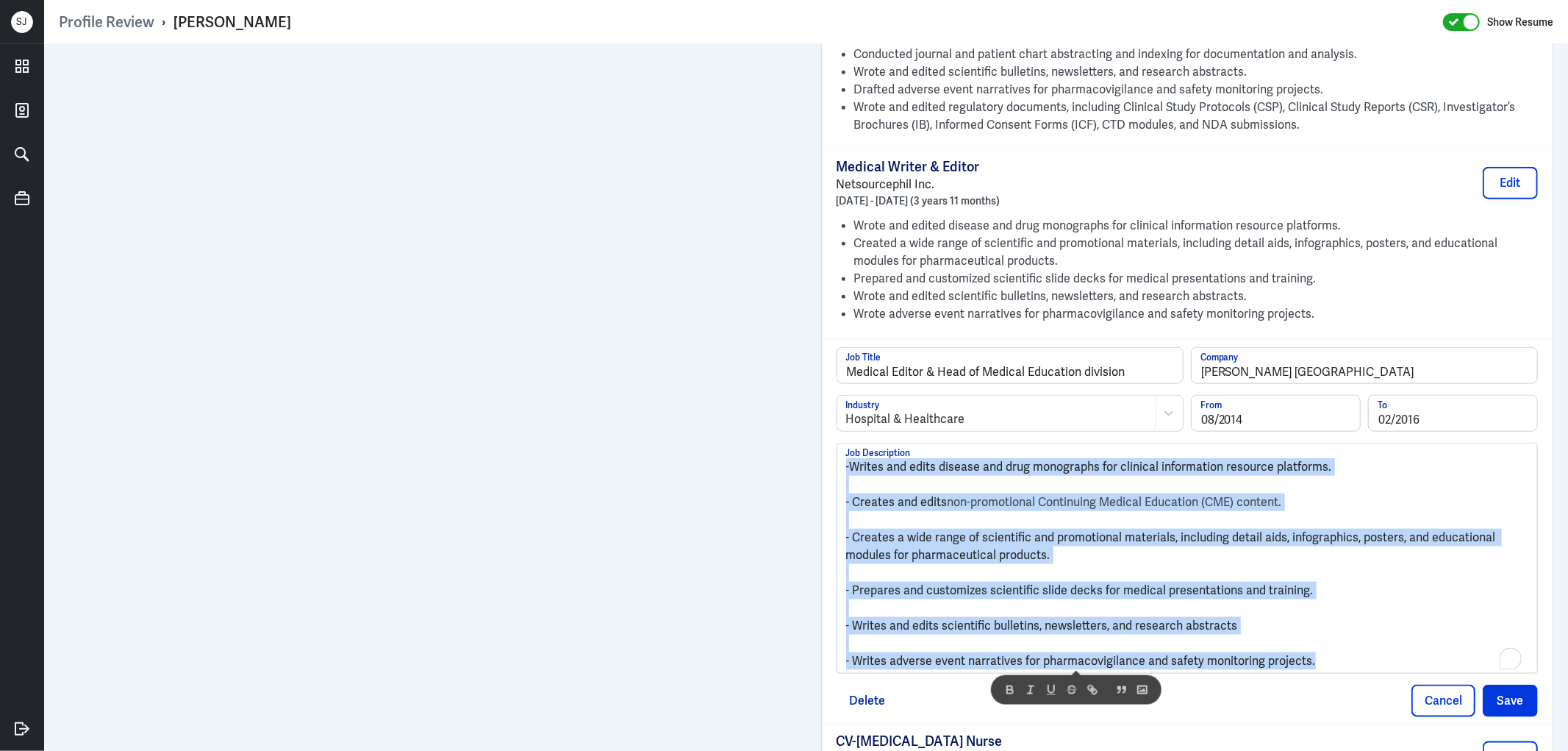
copy div "-Writes and edits disease and drug monographs for clinical information resource…"
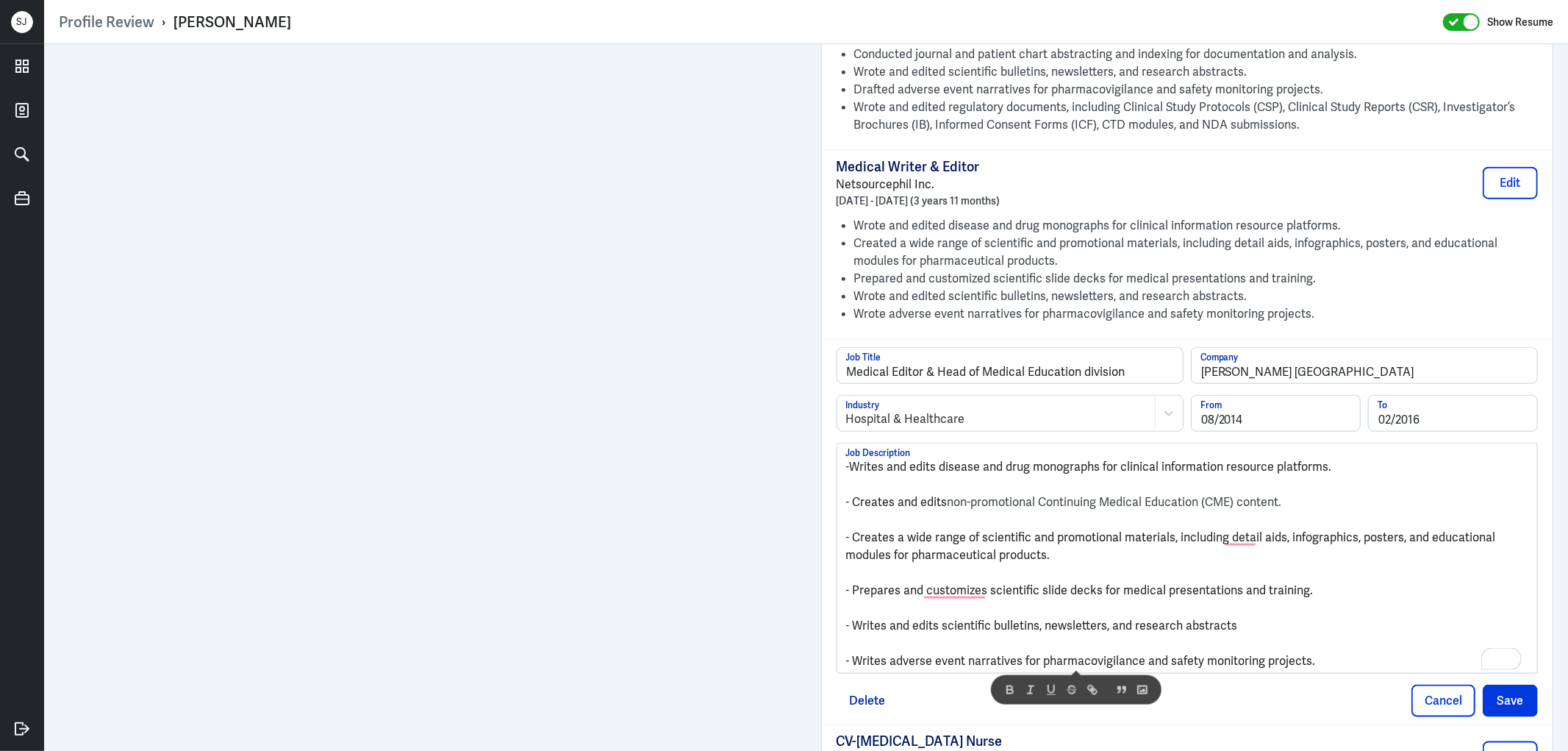
scroll to position [0, 0]
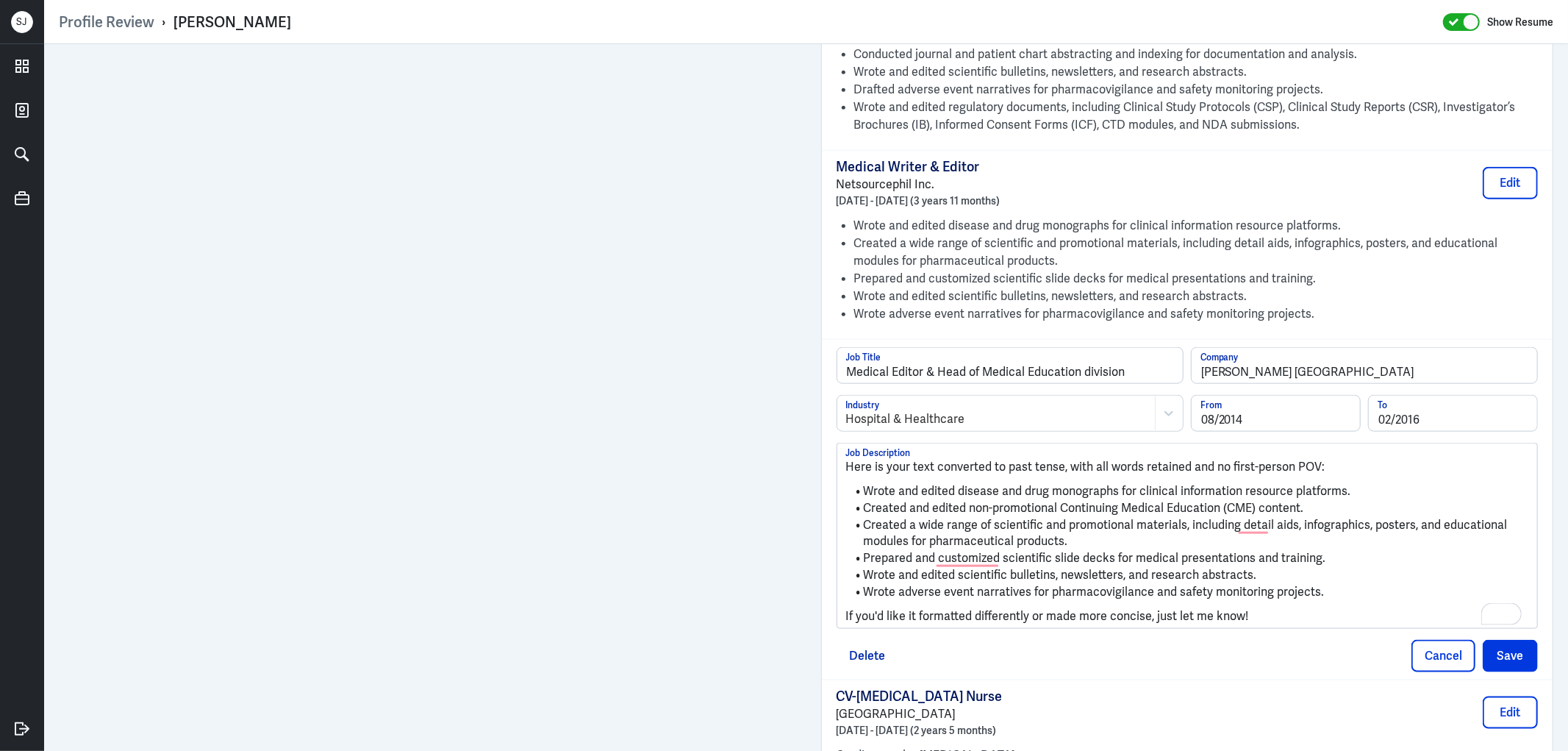
click at [1040, 614] on p "If you'd like it formatted differently or made more concise, just let me know!" at bounding box center [1187, 616] width 683 height 18
click at [1040, 615] on p "If you'd like it formatted differently or made more concise, just let me know!" at bounding box center [1187, 616] width 683 height 18
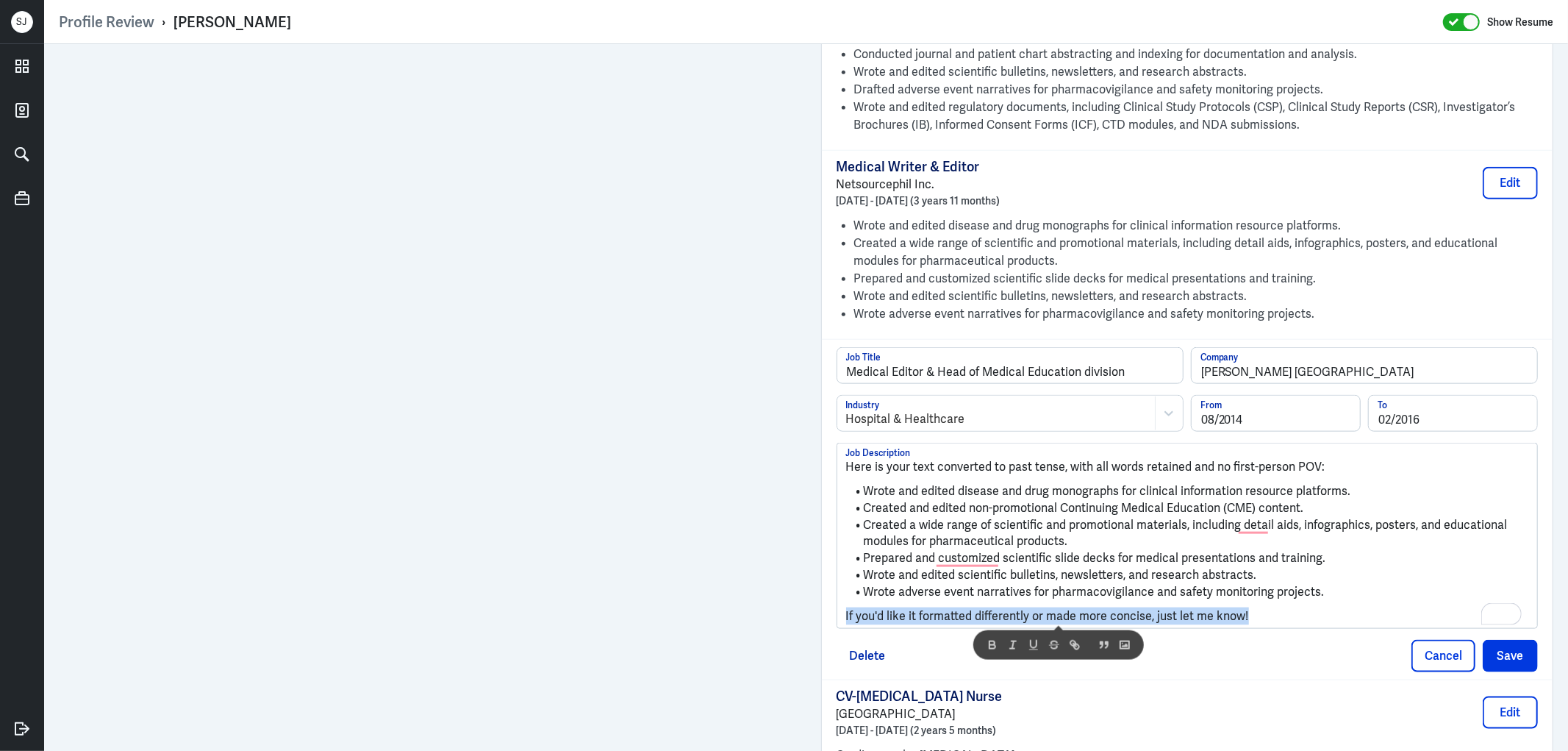
click at [1040, 615] on p "If you'd like it formatted differently or made more concise, just let me know!" at bounding box center [1187, 616] width 683 height 18
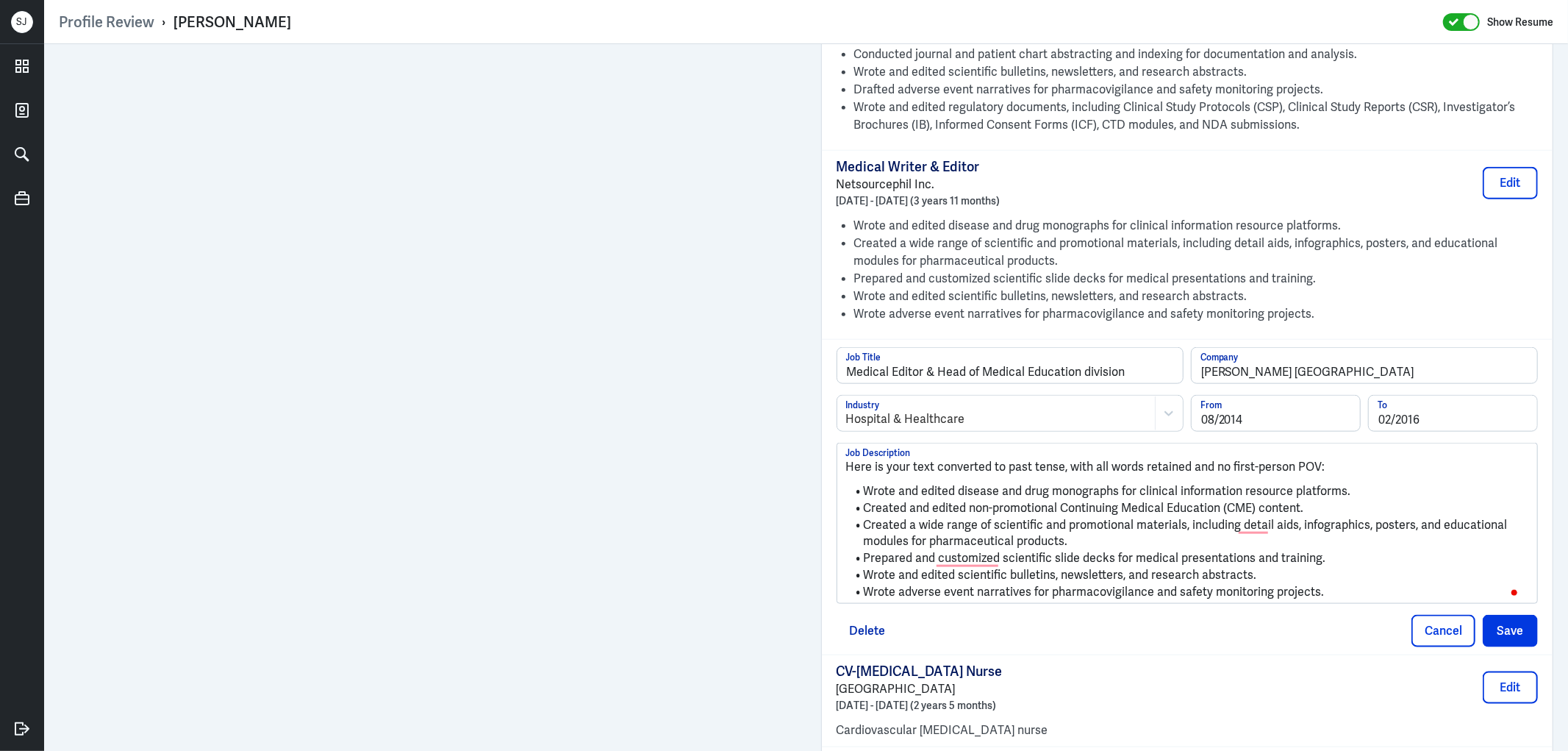
click at [969, 465] on p "Here is your text converted to past tense, with all words retained and no first…" at bounding box center [1187, 466] width 683 height 18
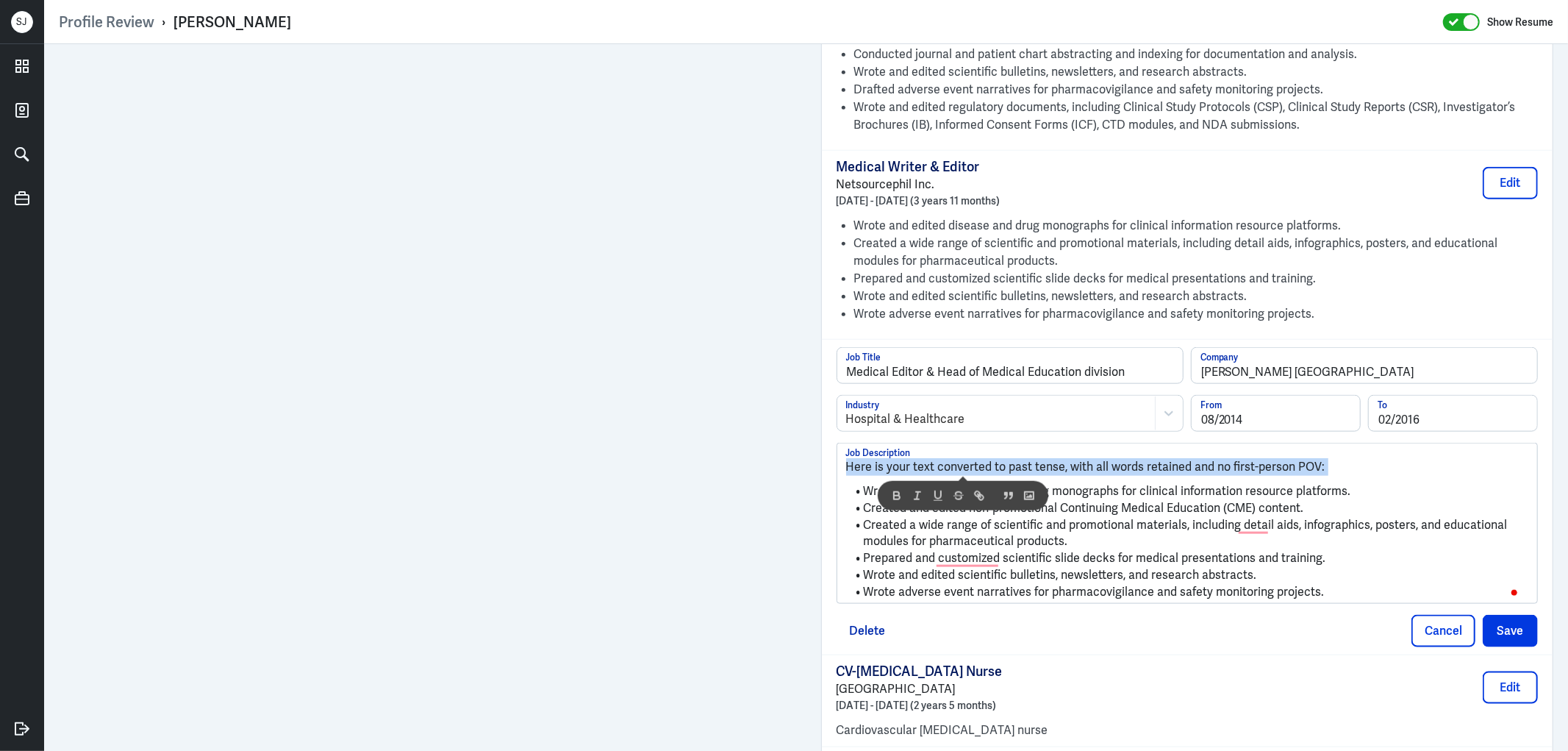
click at [969, 465] on p "Here is your text converted to past tense, with all words retained and no first…" at bounding box center [1187, 466] width 683 height 18
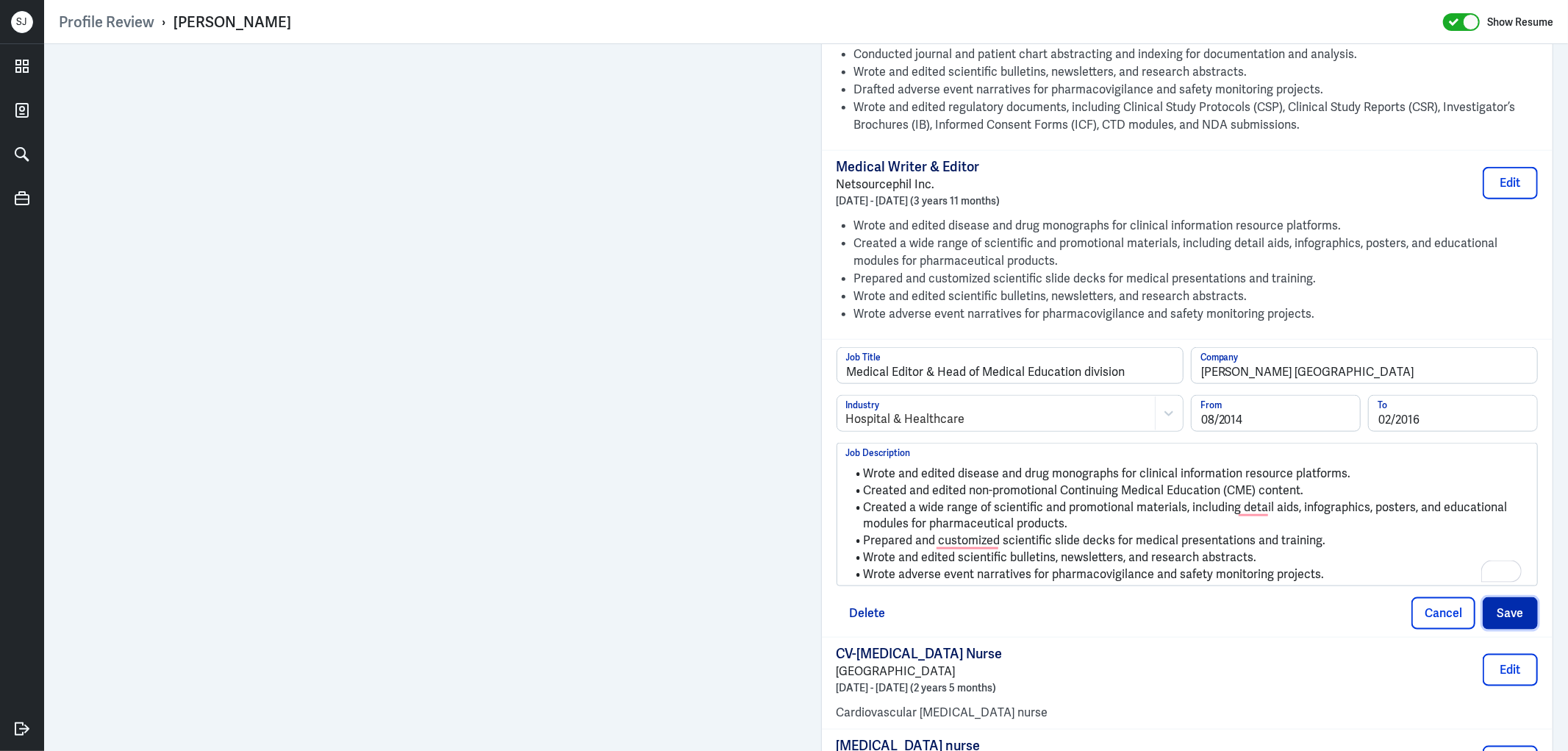
click at [1515, 613] on button "Save" at bounding box center [1510, 613] width 55 height 32
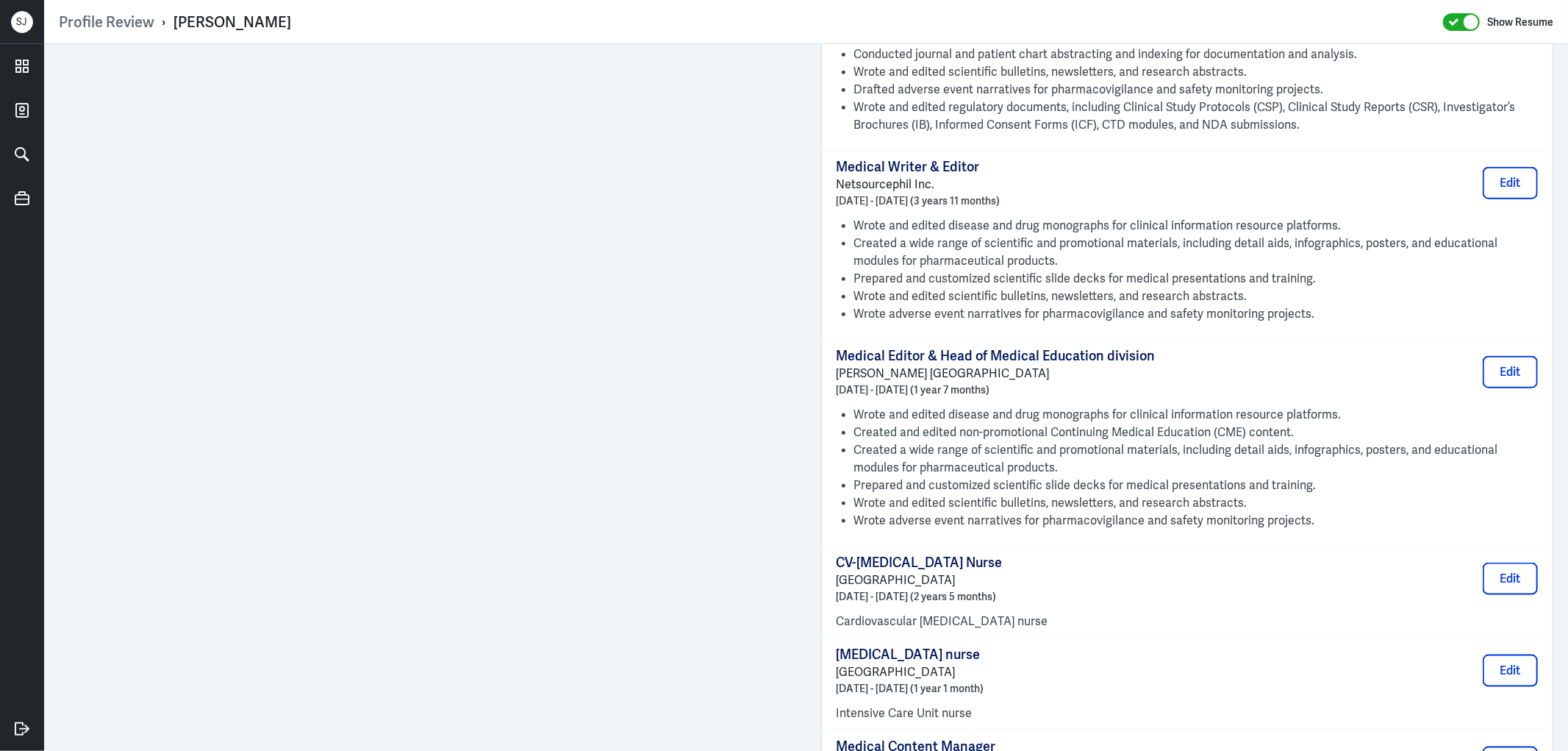
scroll to position [1388, 0]
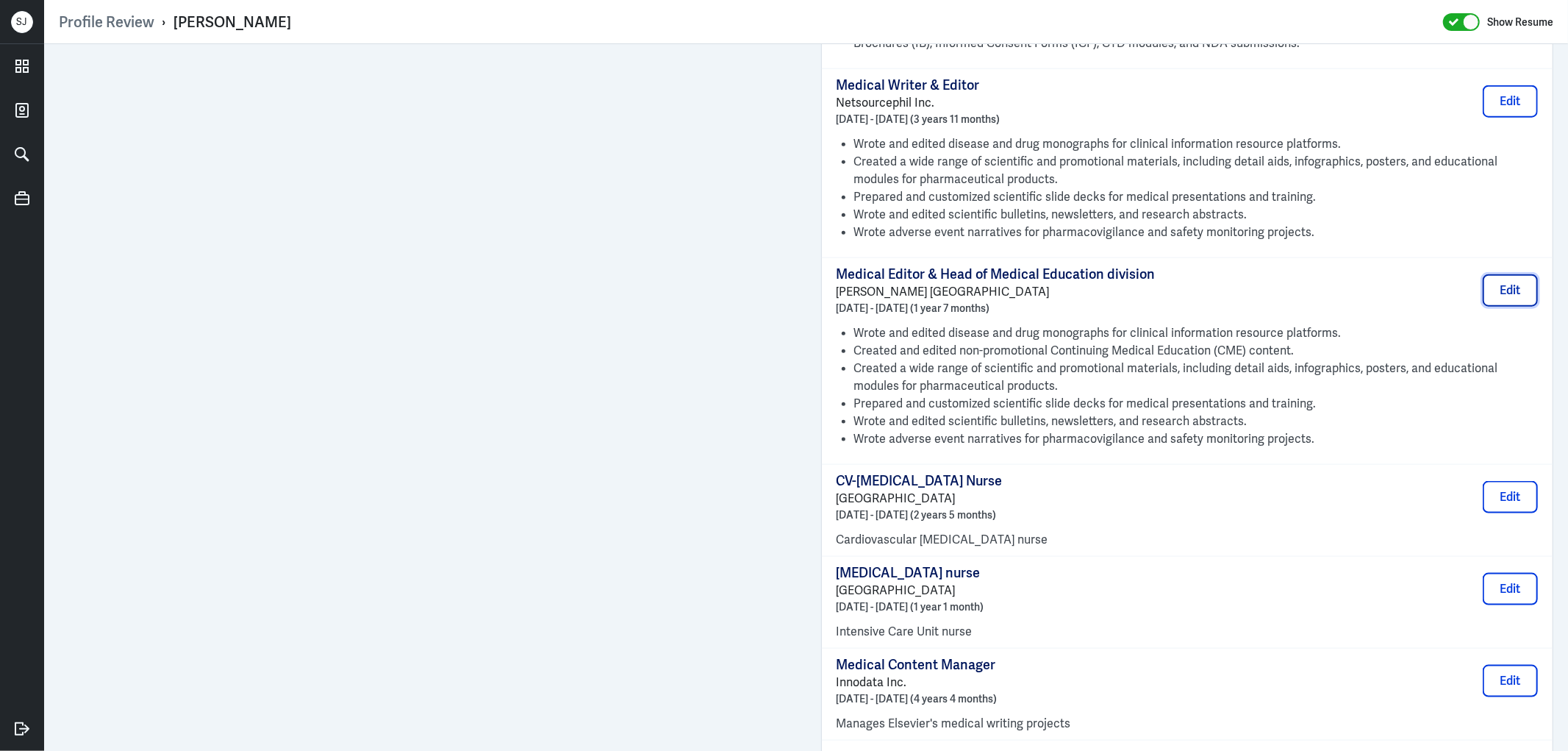
click at [1498, 297] on button "Edit" at bounding box center [1510, 290] width 55 height 32
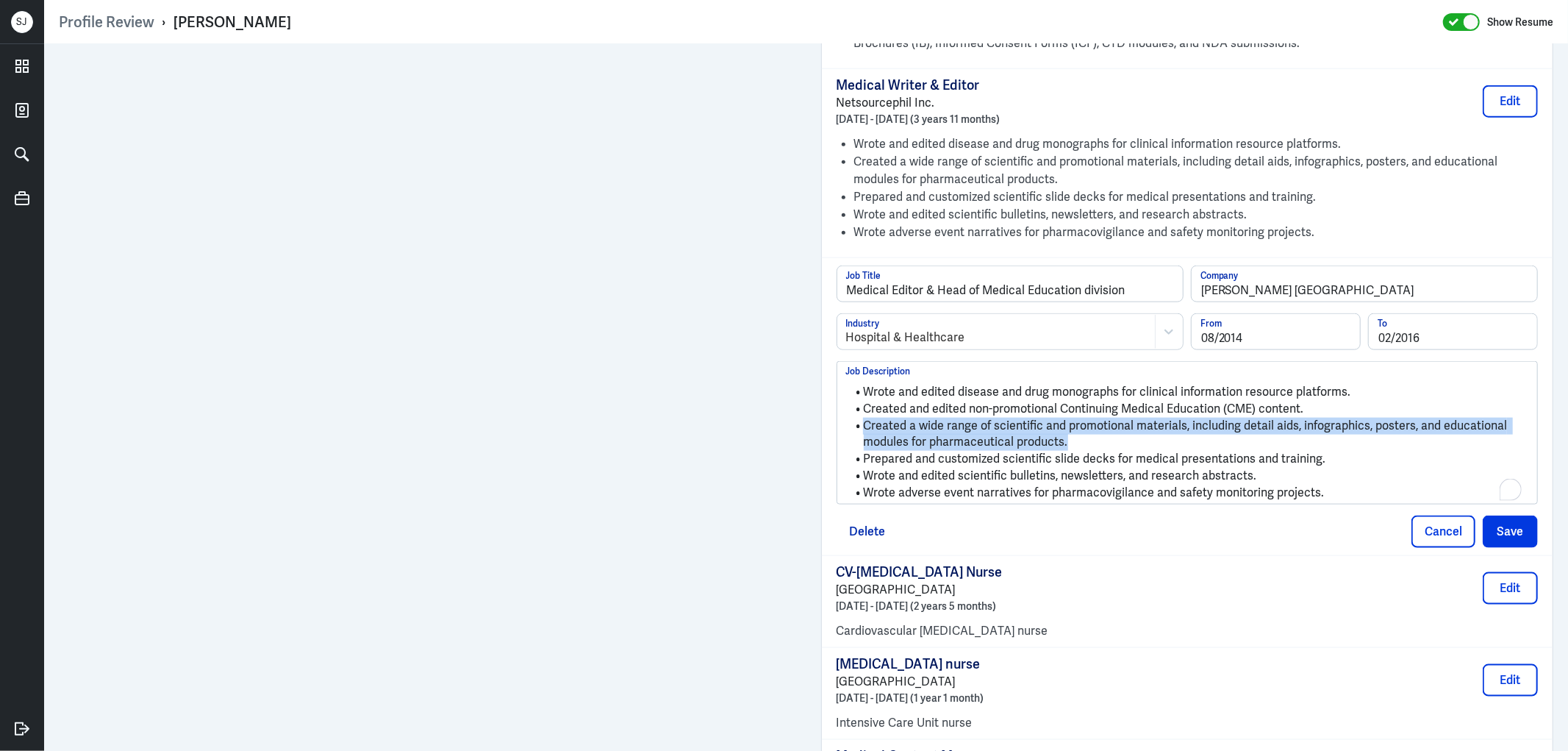
drag, startPoint x: 1068, startPoint y: 450, endPoint x: 859, endPoint y: 424, distance: 210.6
click at [859, 424] on li "Created a wide range of scientific and promotional materials, including detail …" at bounding box center [1187, 434] width 683 height 33
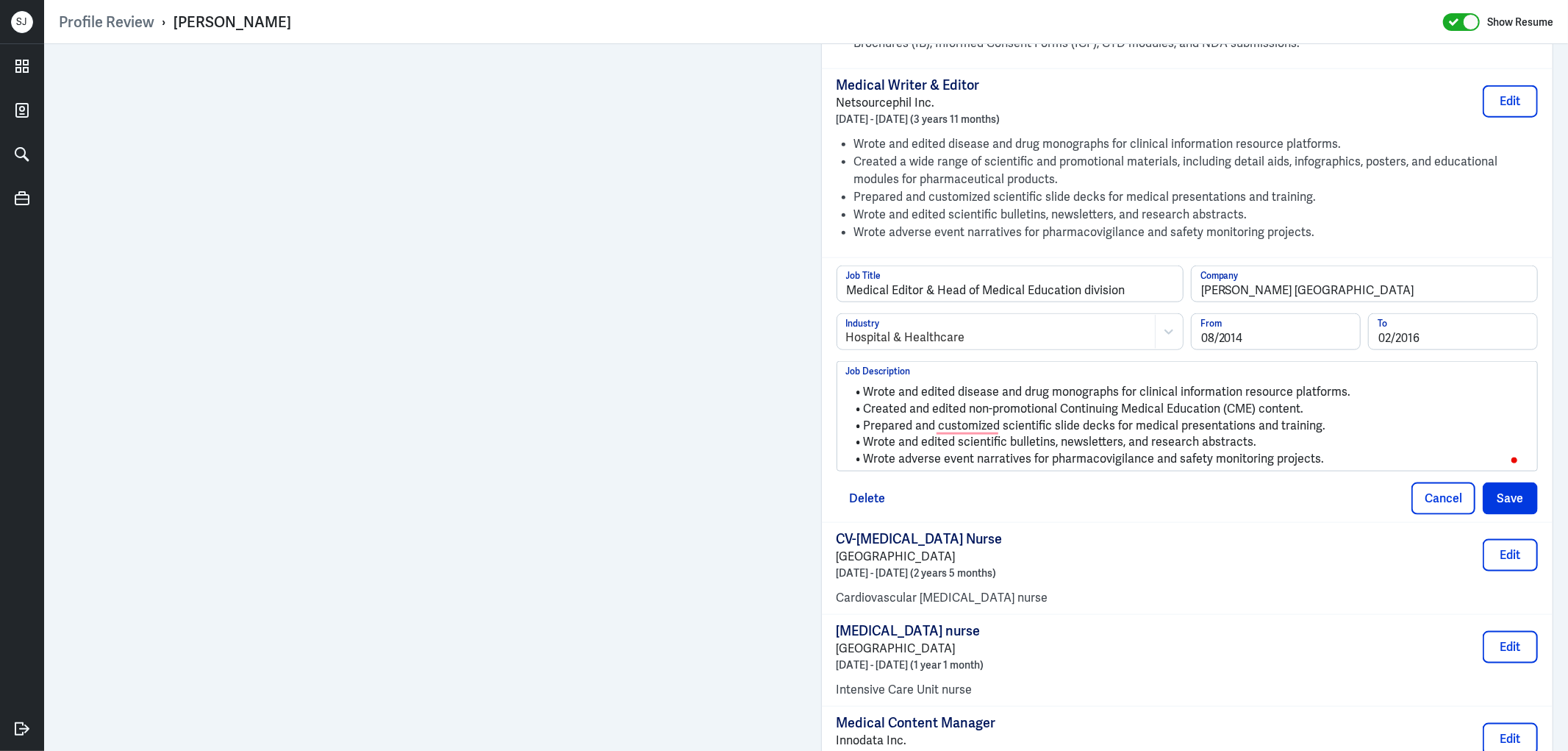
click at [858, 391] on li "Wrote and edited disease and drug monographs for clinical information resource …" at bounding box center [1187, 392] width 683 height 17
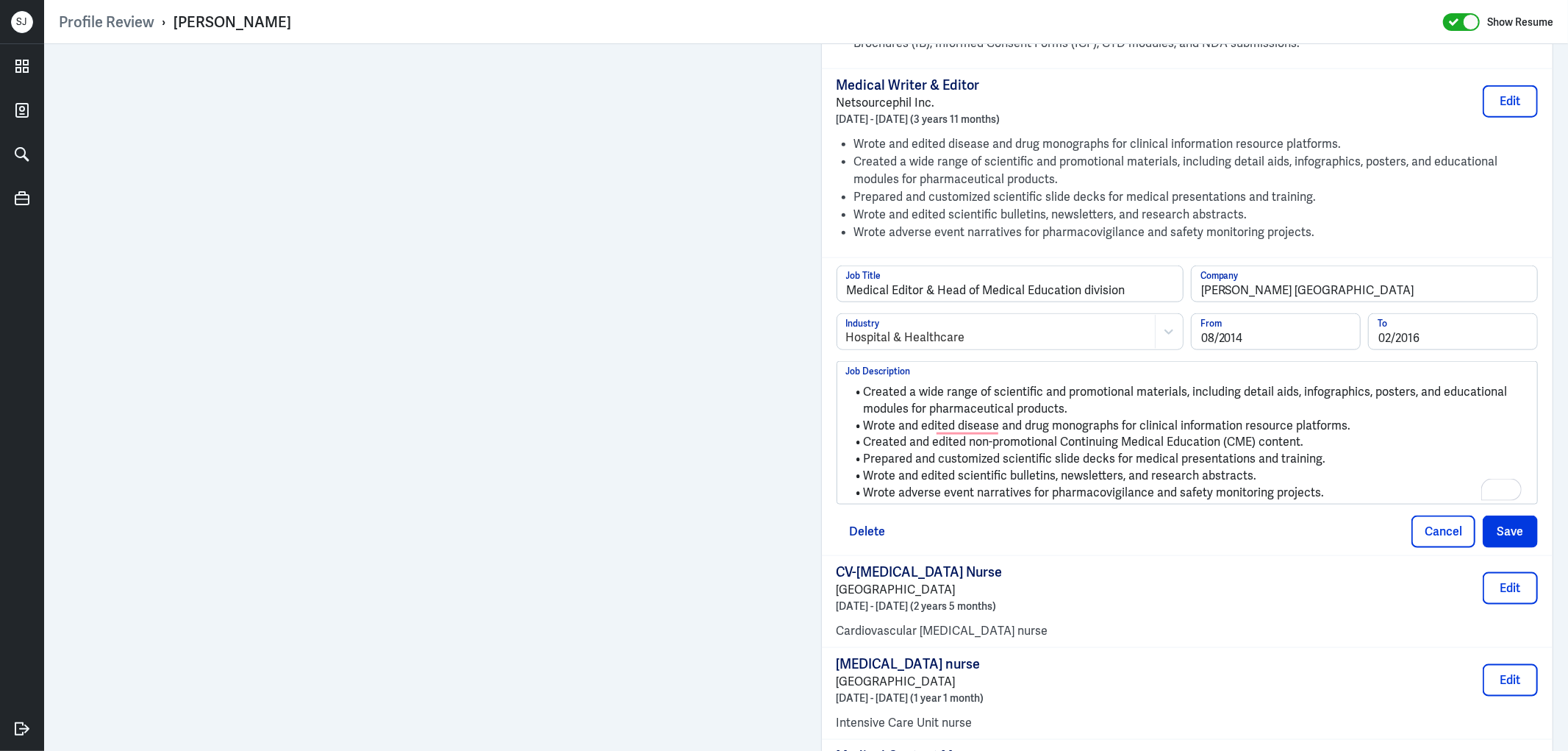
scroll to position [0, 0]
drag, startPoint x: 858, startPoint y: 472, endPoint x: 1255, endPoint y: 472, distance: 397.0
click at [1258, 473] on li "Wrote and edited scientific bulletins, newsletters, and research abstracts." at bounding box center [1187, 475] width 683 height 17
click at [1295, 443] on li "Created and edited non-promotional Continuing Medical Education (CME) content." at bounding box center [1187, 442] width 683 height 17
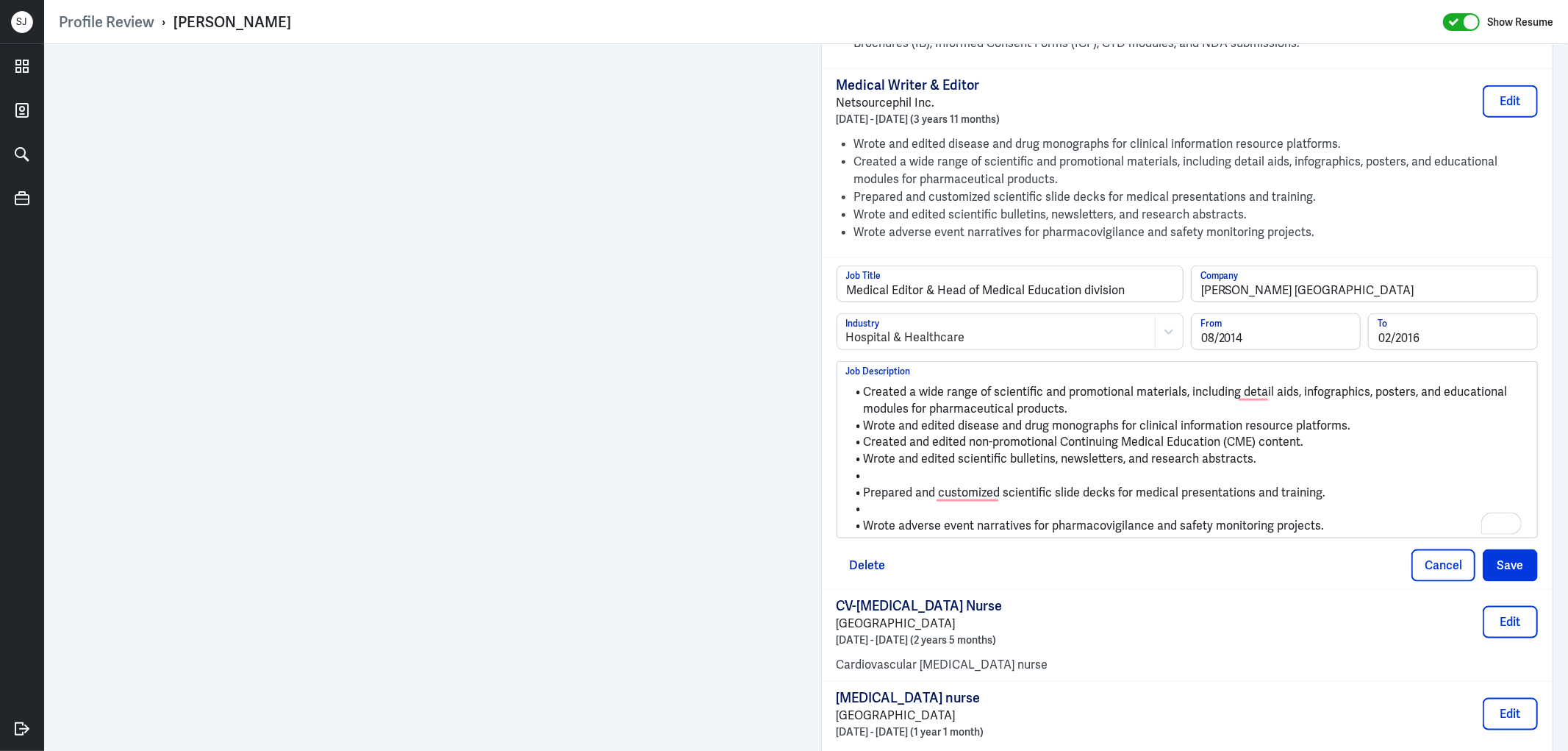
click at [907, 508] on li "To enrich screen reader interactions, please activate Accessibility in Grammarl…" at bounding box center [1187, 509] width 683 height 17
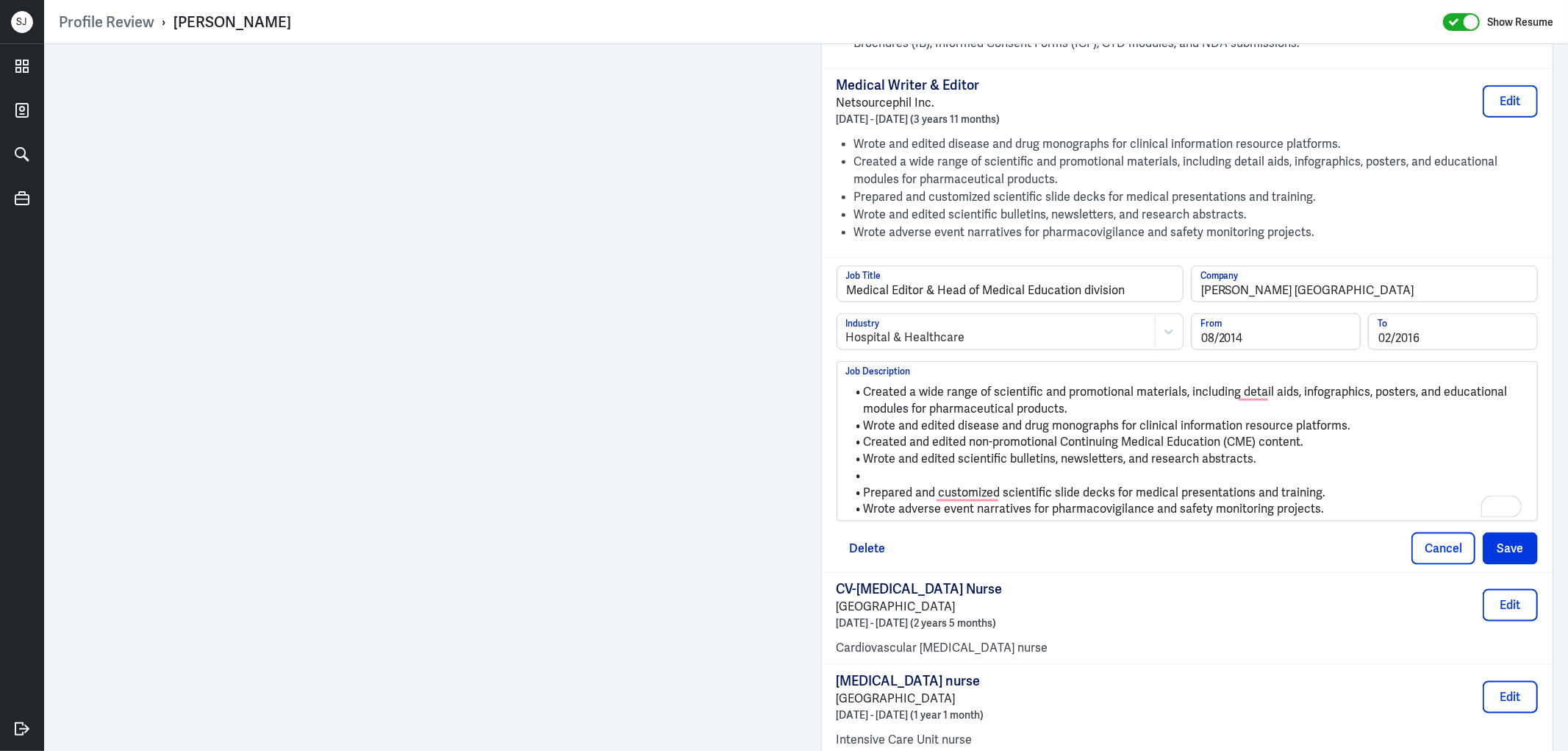
click at [873, 478] on li "To enrich screen reader interactions, please activate Accessibility in Grammarl…" at bounding box center [1187, 475] width 683 height 17
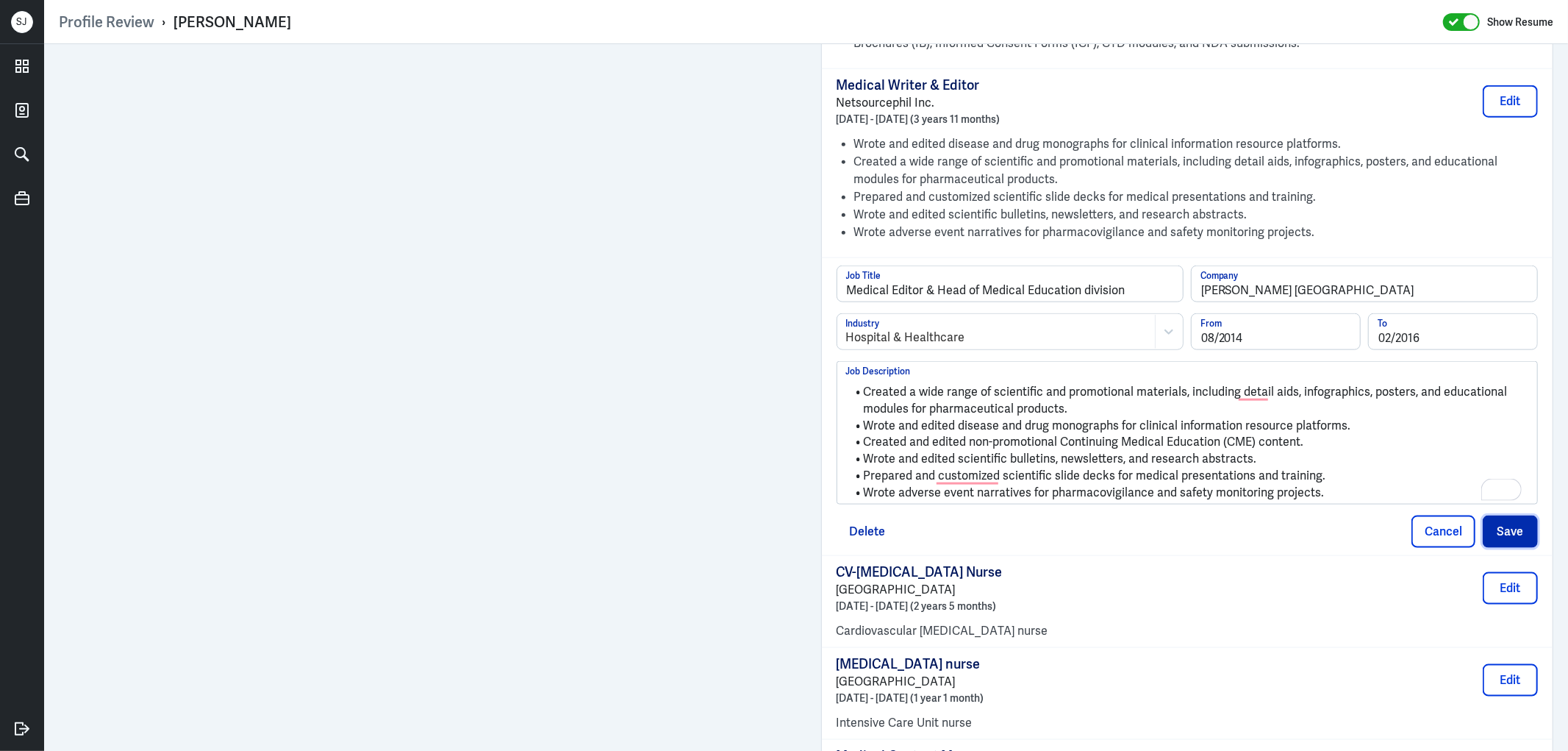
click at [1501, 532] on button "Save" at bounding box center [1510, 531] width 55 height 32
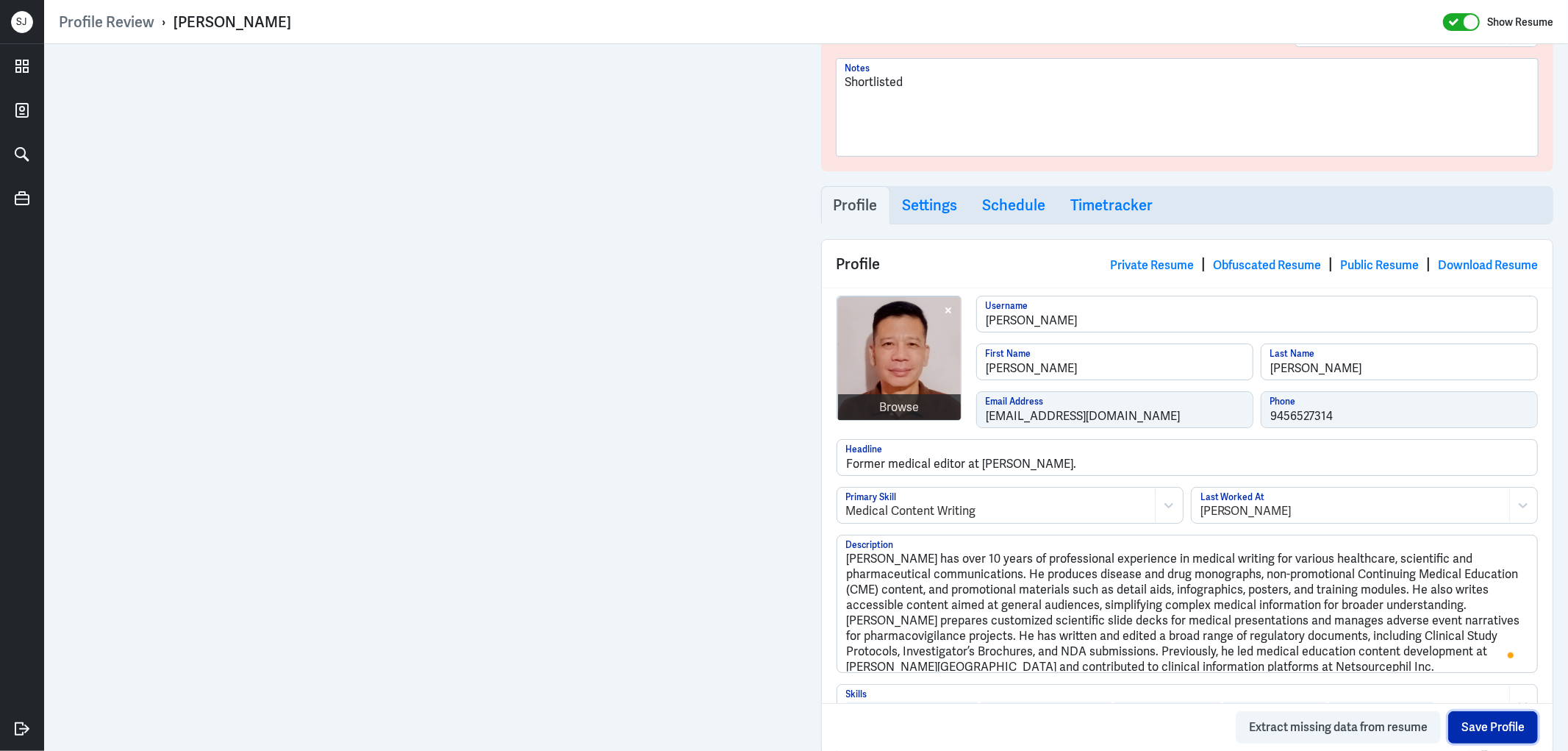
click at [1490, 710] on button "Save Profile" at bounding box center [1492, 726] width 89 height 32
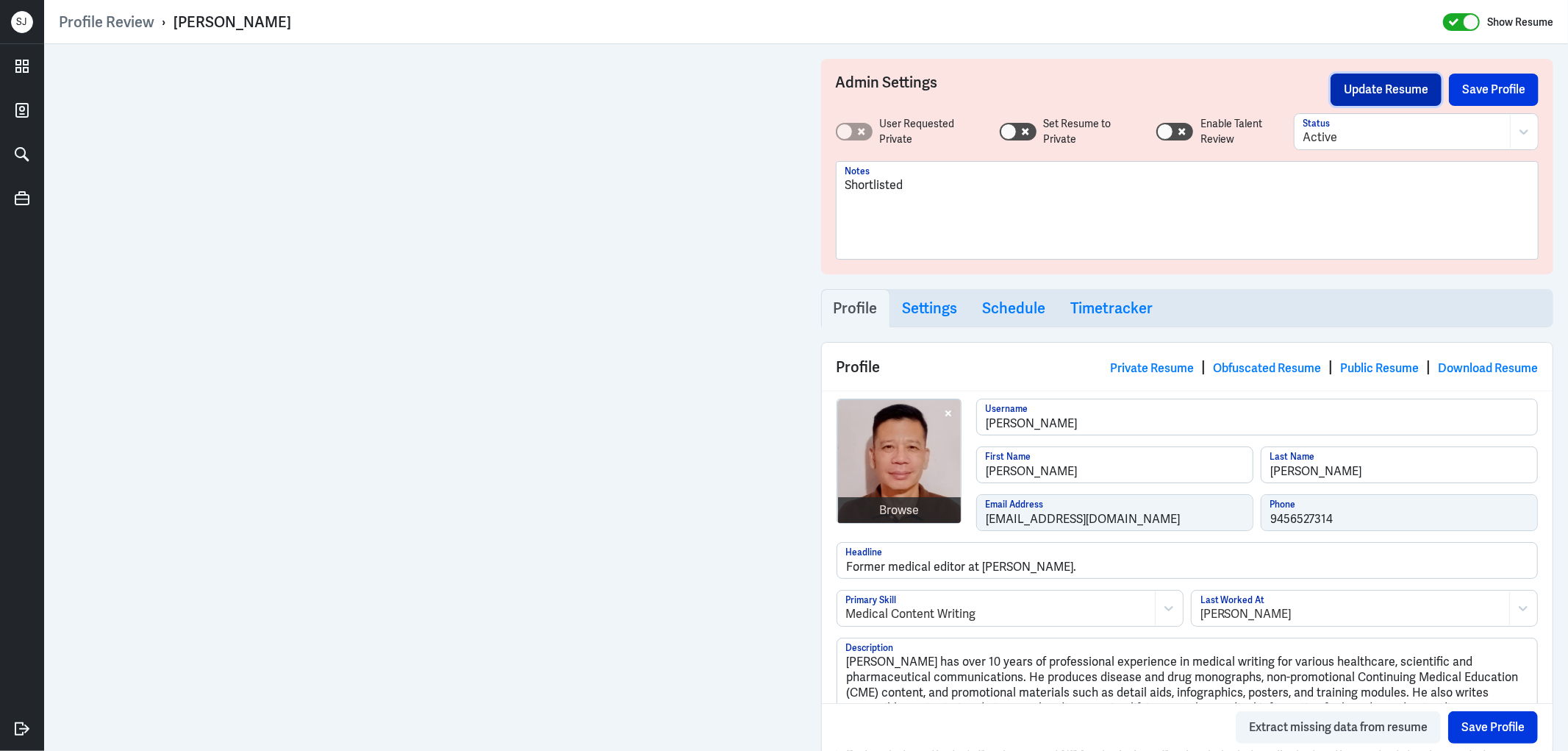
click at [1370, 82] on button "Update Resume" at bounding box center [1386, 89] width 111 height 32
click at [1370, 370] on link "Public Resume" at bounding box center [1378, 368] width 78 height 16
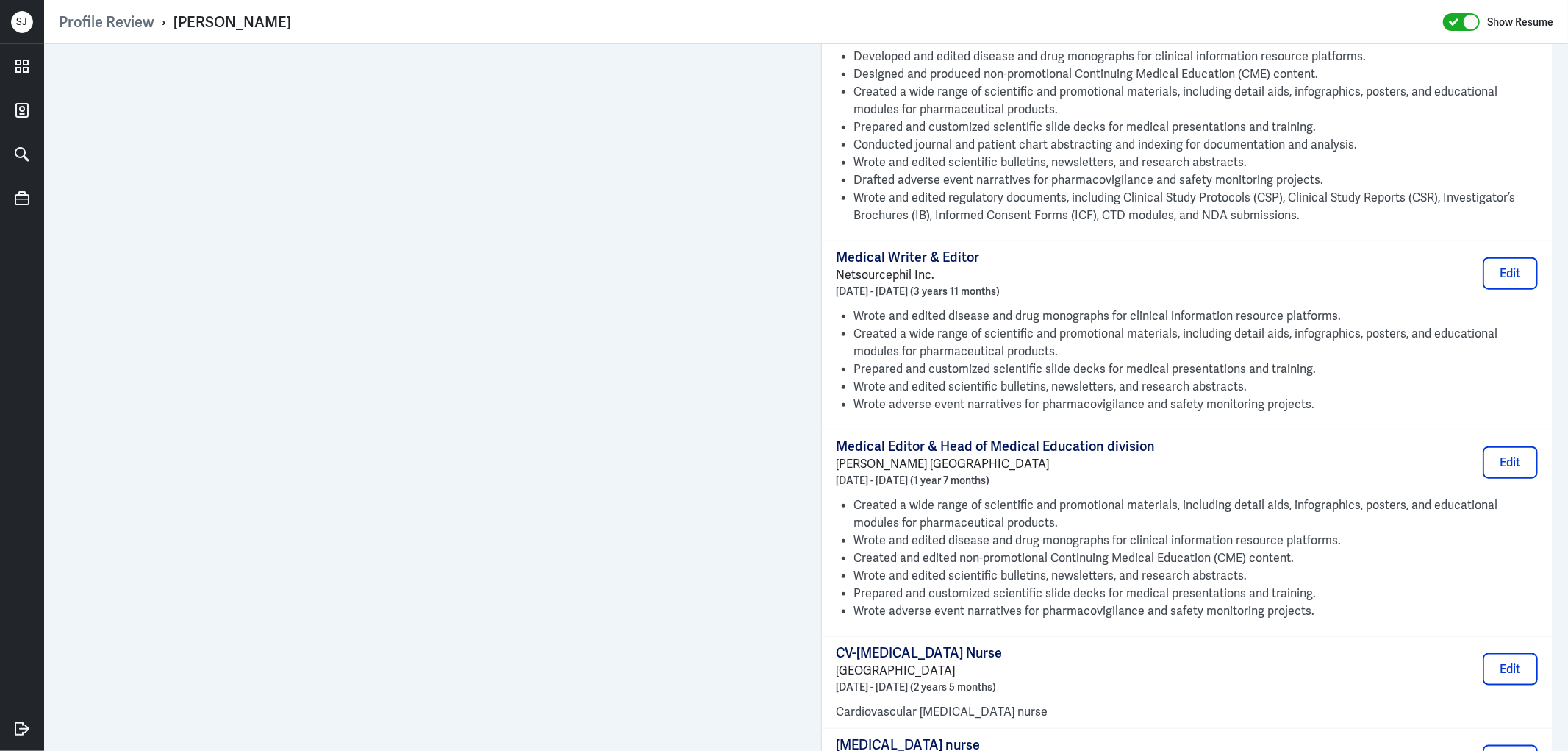
scroll to position [1307, 0]
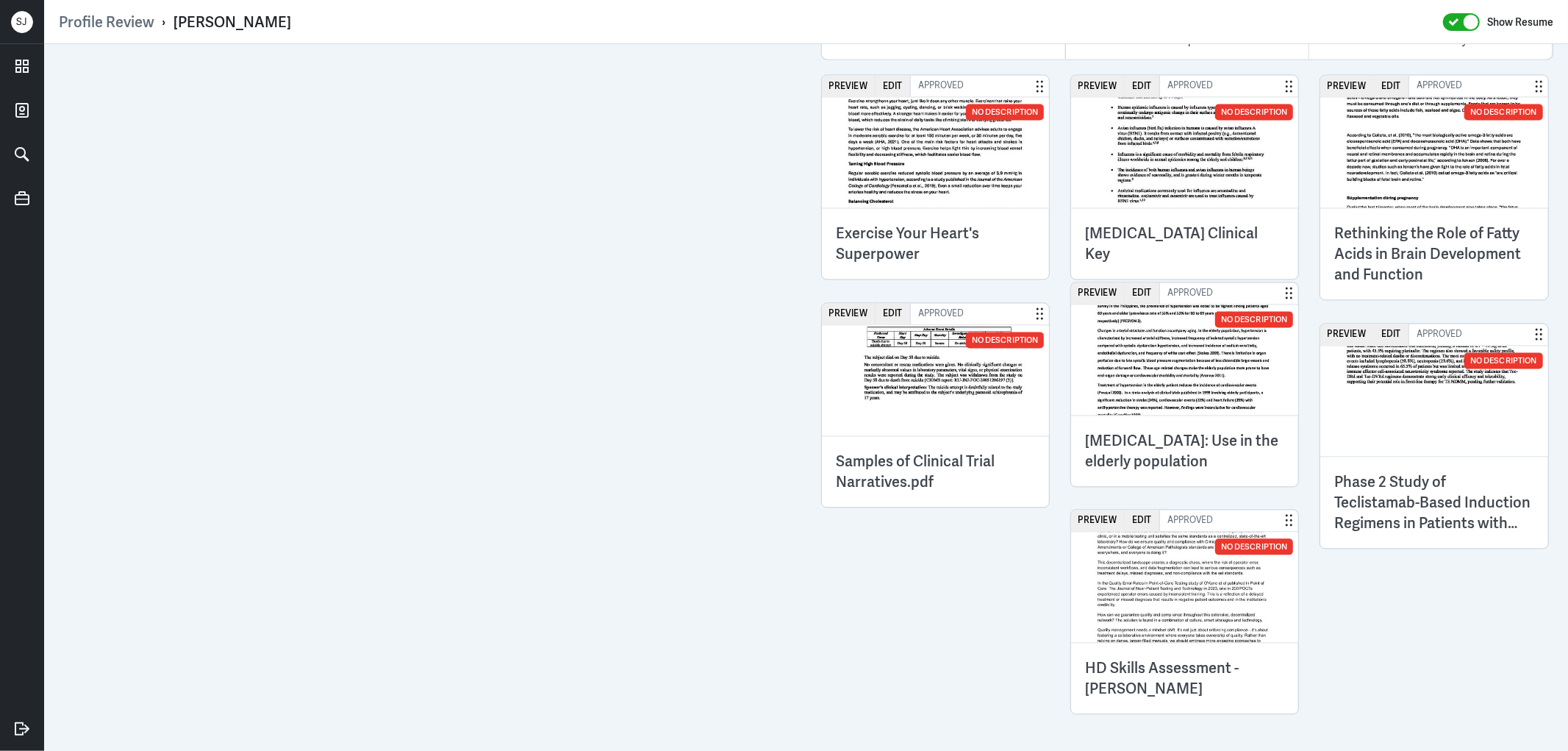
click at [1158, 223] on h3 "[MEDICAL_DATA] Clinical Key" at bounding box center [1184, 243] width 198 height 41
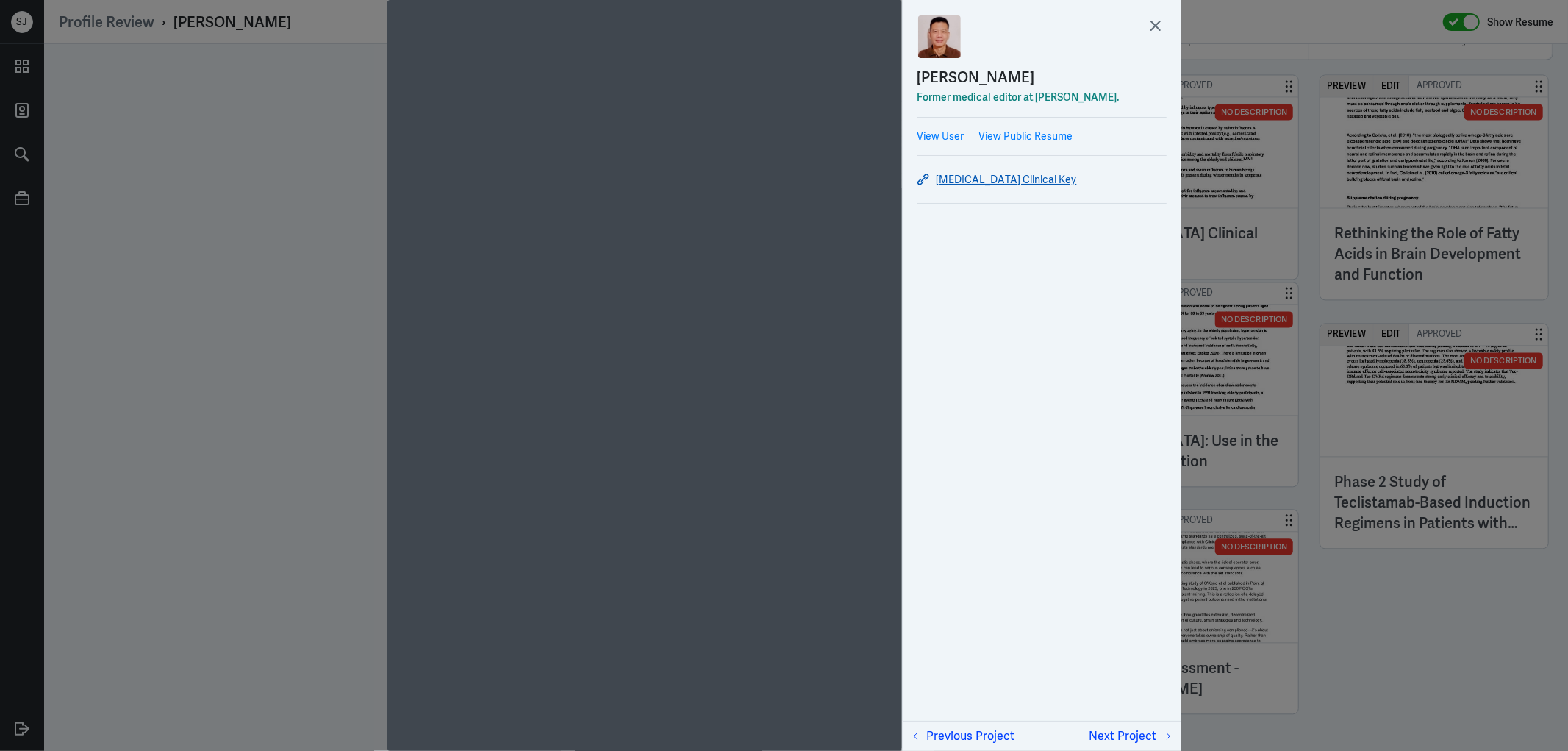
click at [980, 181] on link "[MEDICAL_DATA] Clinical Key" at bounding box center [1042, 179] width 249 height 18
click at [1384, 593] on div at bounding box center [784, 375] width 1568 height 751
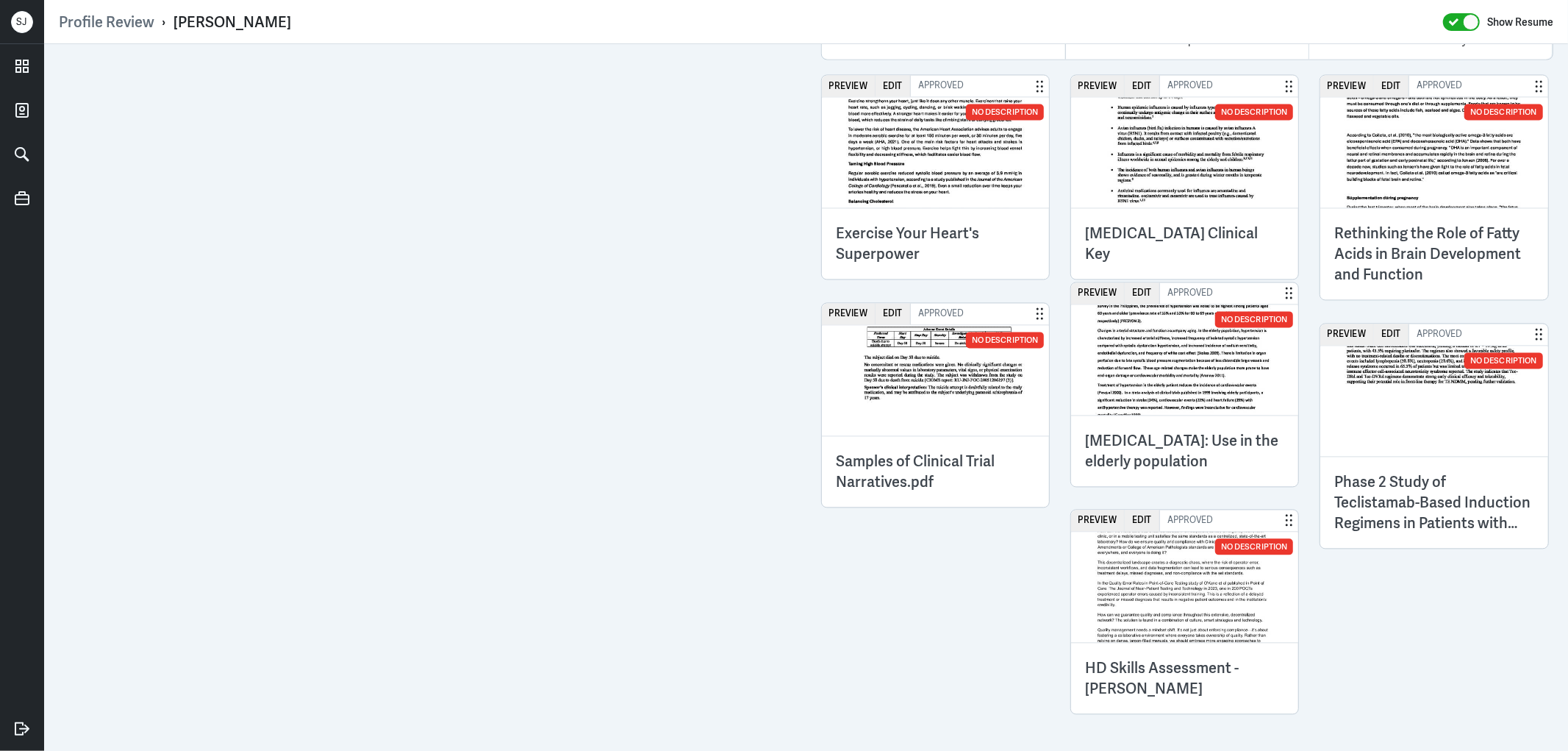
click at [955, 459] on h3 "Samples of Clinical Trial Narratives.pdf" at bounding box center [935, 471] width 198 height 41
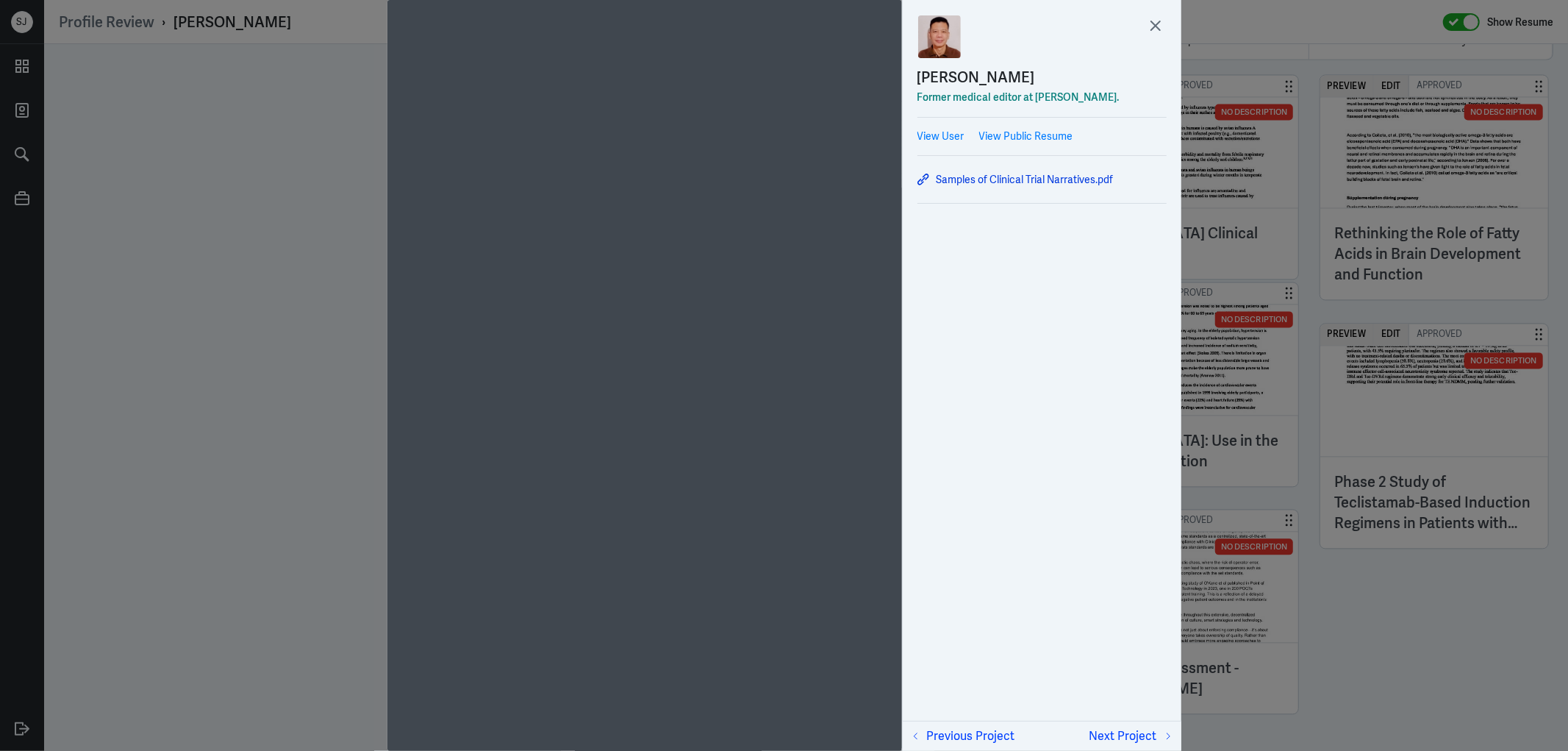
click at [1299, 489] on div at bounding box center [784, 375] width 1568 height 751
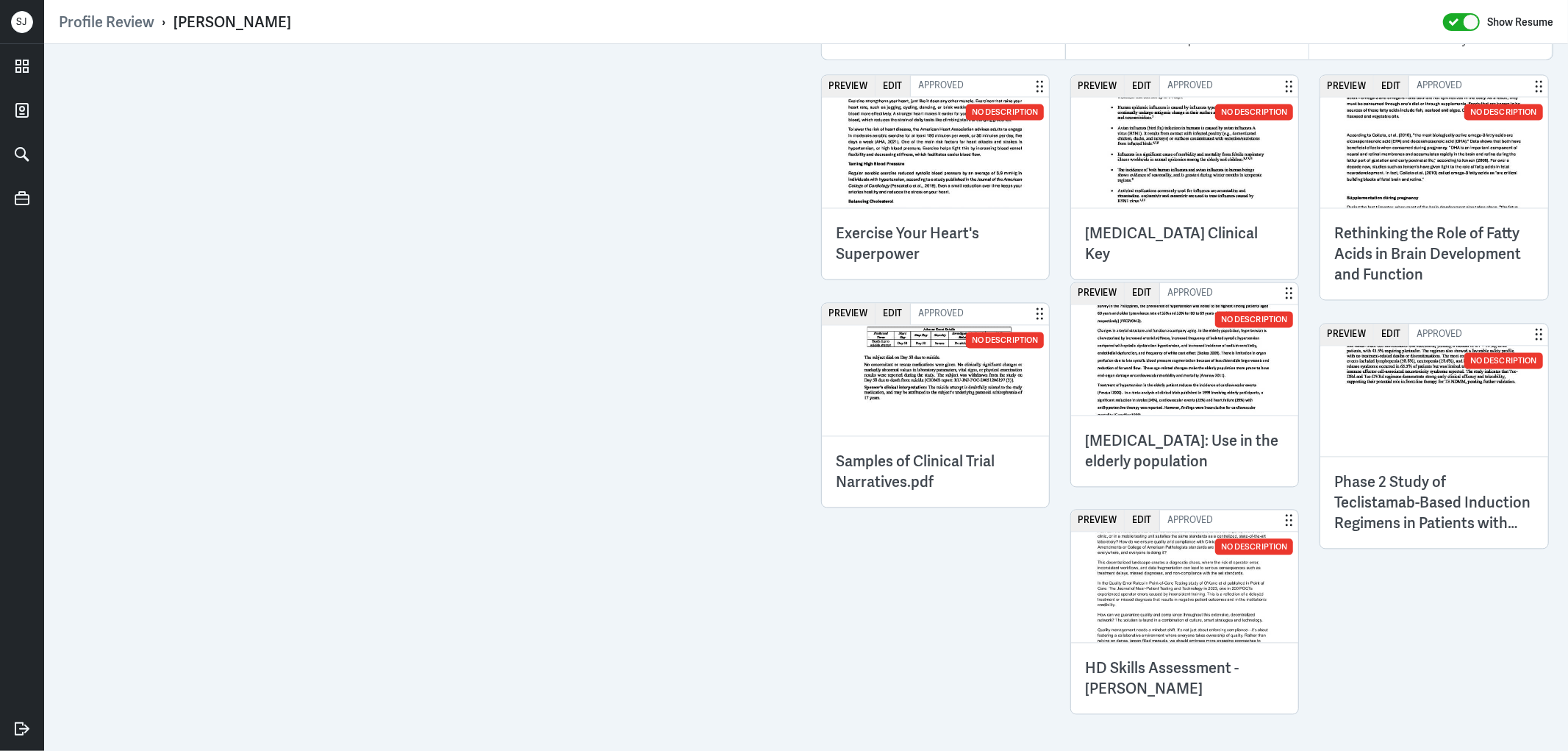
click at [1416, 483] on h3 "Phase 2 Study of Teclistamab-Based Induction Regimens in Patients with …" at bounding box center [1433, 501] width 198 height 62
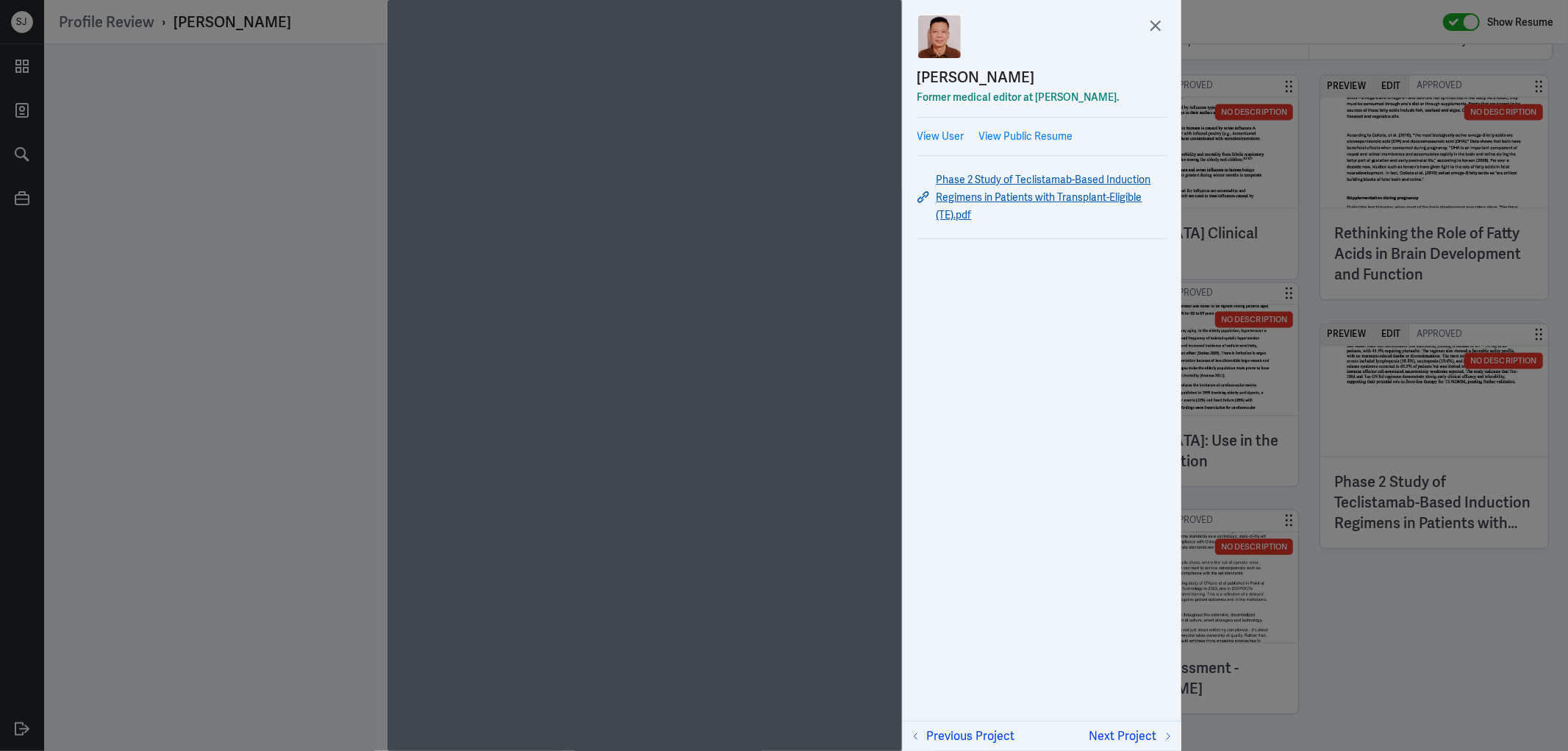
click at [992, 193] on link "Phase 2 Study of Teclistamab-Based Induction Regimens in Patients with Transpla…" at bounding box center [1042, 196] width 249 height 53
drag, startPoint x: 1245, startPoint y: 304, endPoint x: 1235, endPoint y: 318, distance: 17.2
click at [1245, 304] on div at bounding box center [784, 375] width 1568 height 751
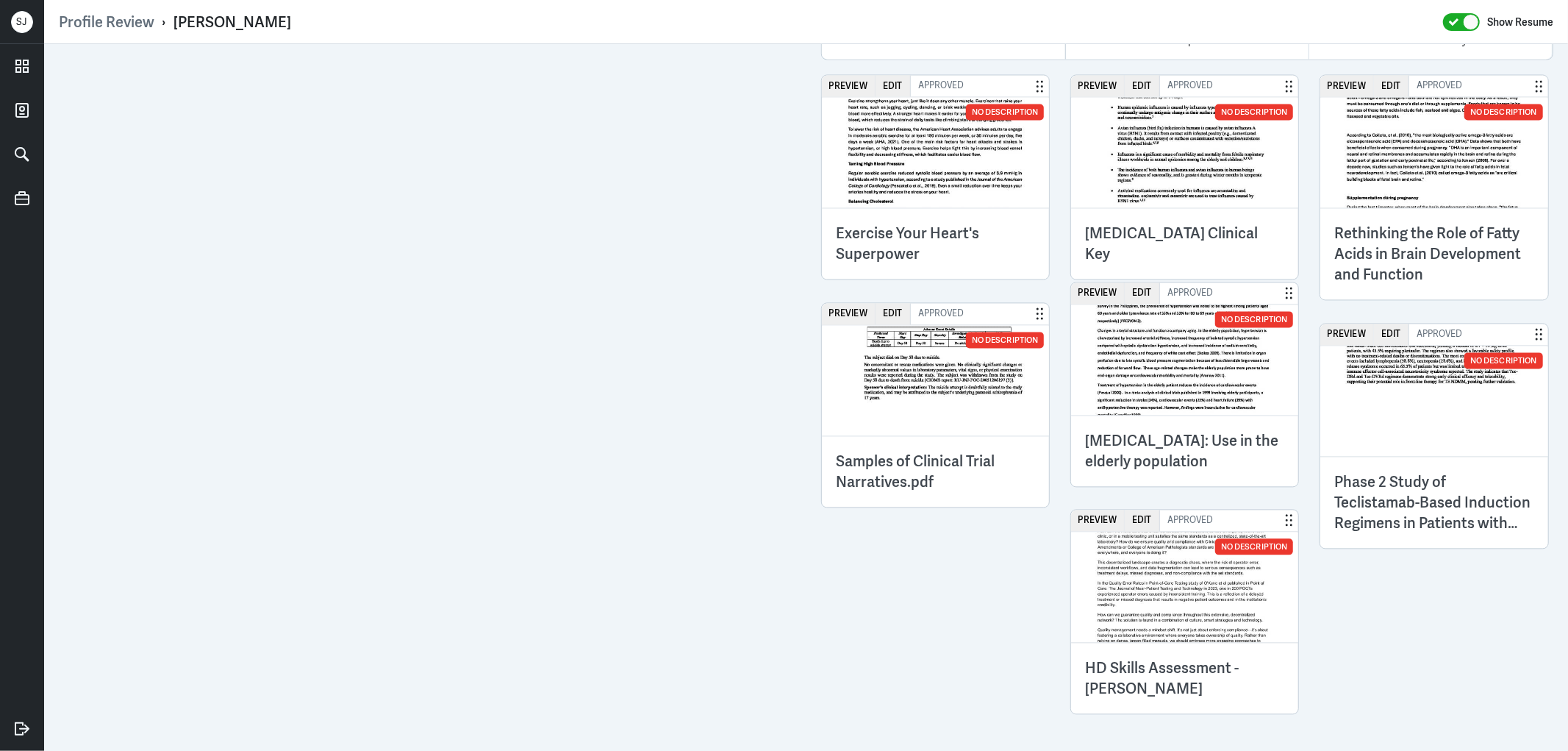
click at [859, 436] on div "Samples of Clinical Trial Narratives.pdf" at bounding box center [935, 470] width 228 height 71
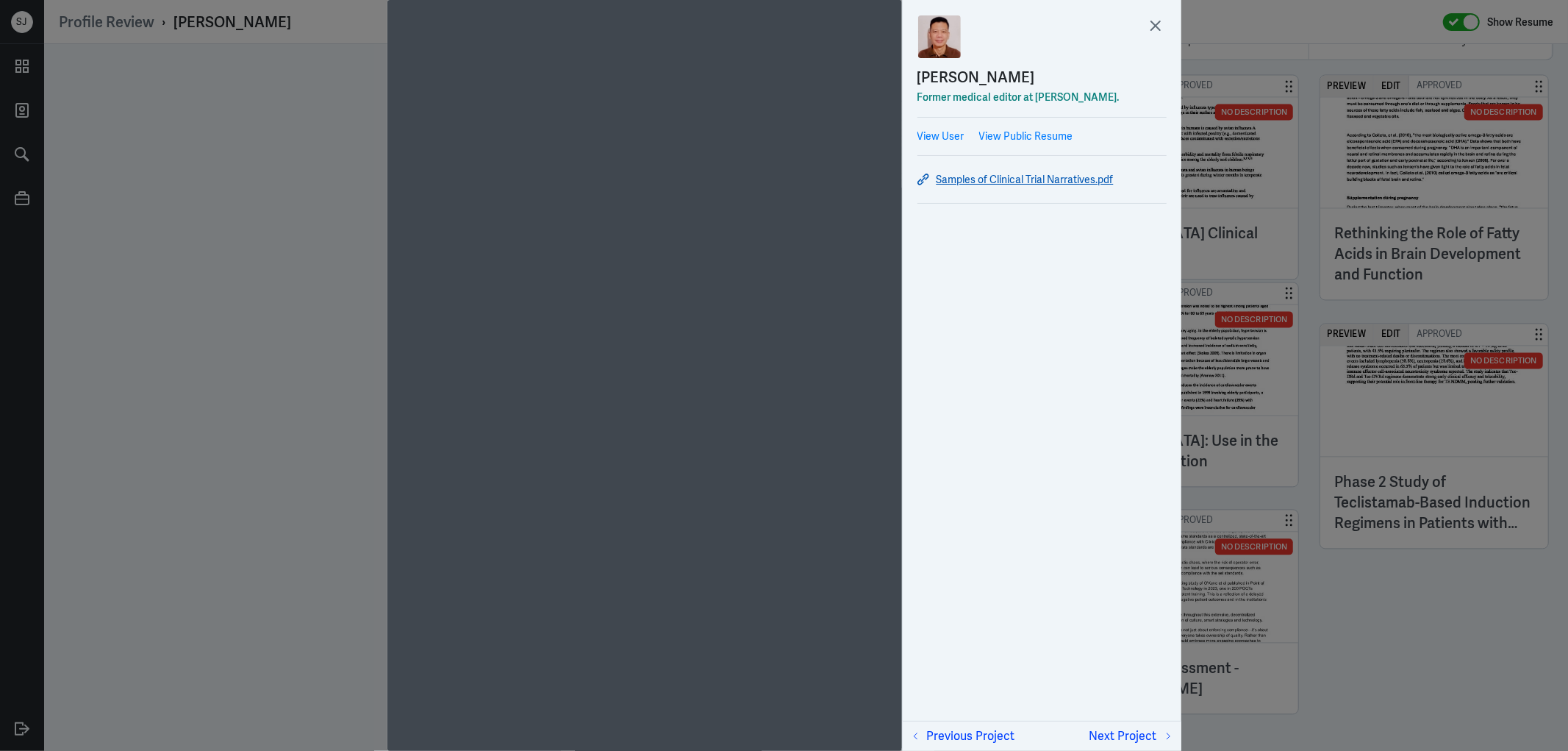
click at [1034, 181] on link "Samples of Clinical Trial Narratives.pdf" at bounding box center [1042, 179] width 249 height 18
click at [1316, 493] on div at bounding box center [784, 375] width 1568 height 751
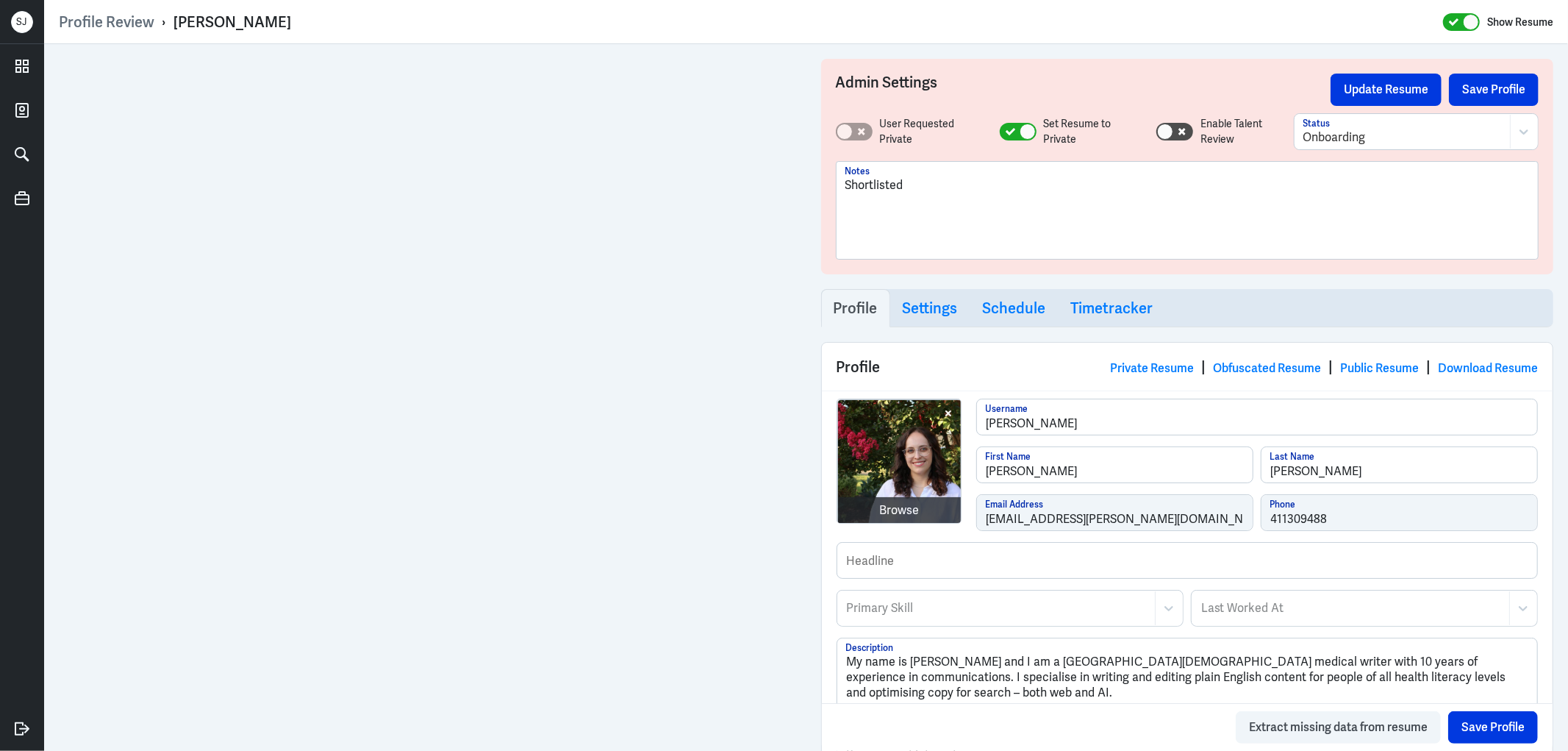
scroll to position [358, 0]
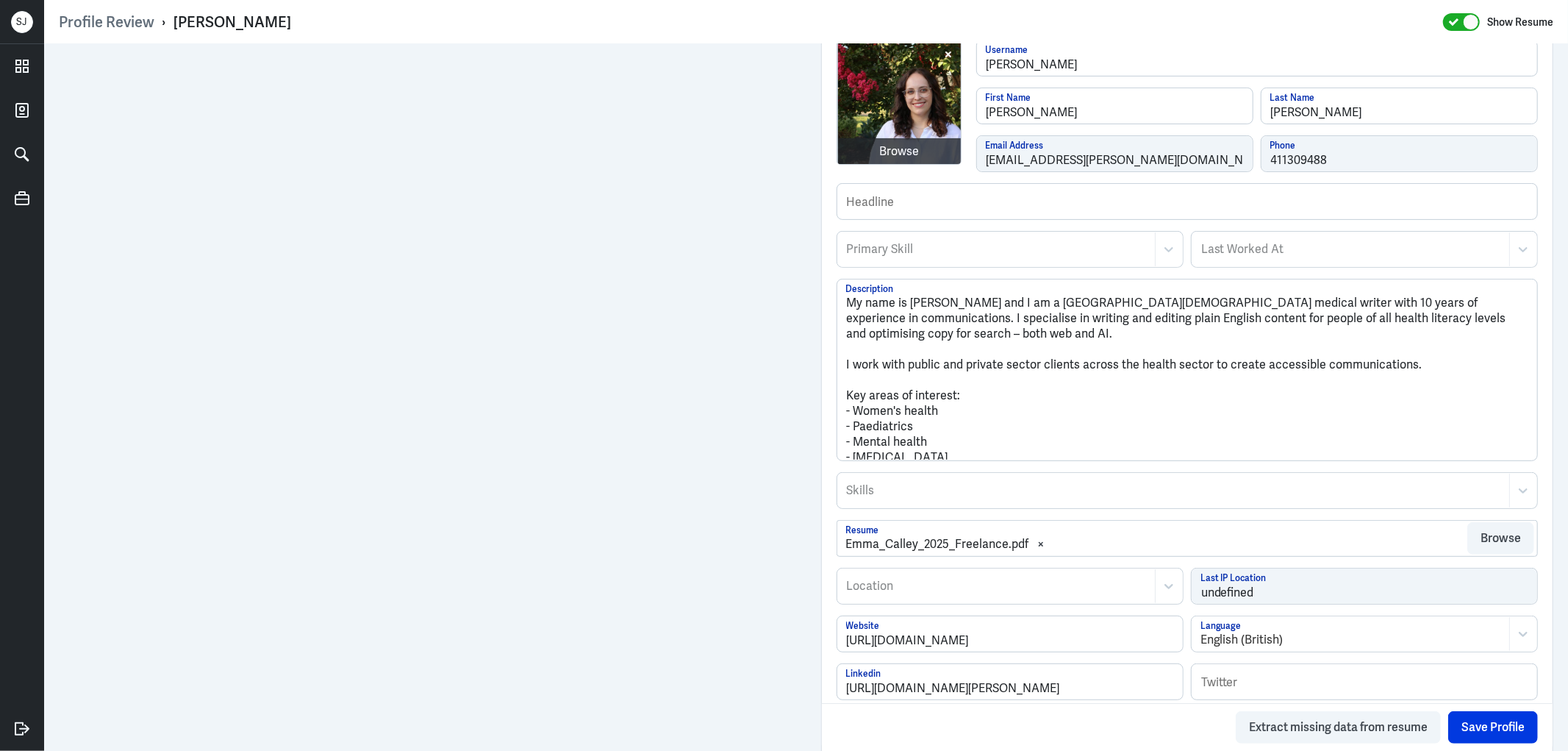
click at [938, 243] on div at bounding box center [996, 249] width 302 height 18
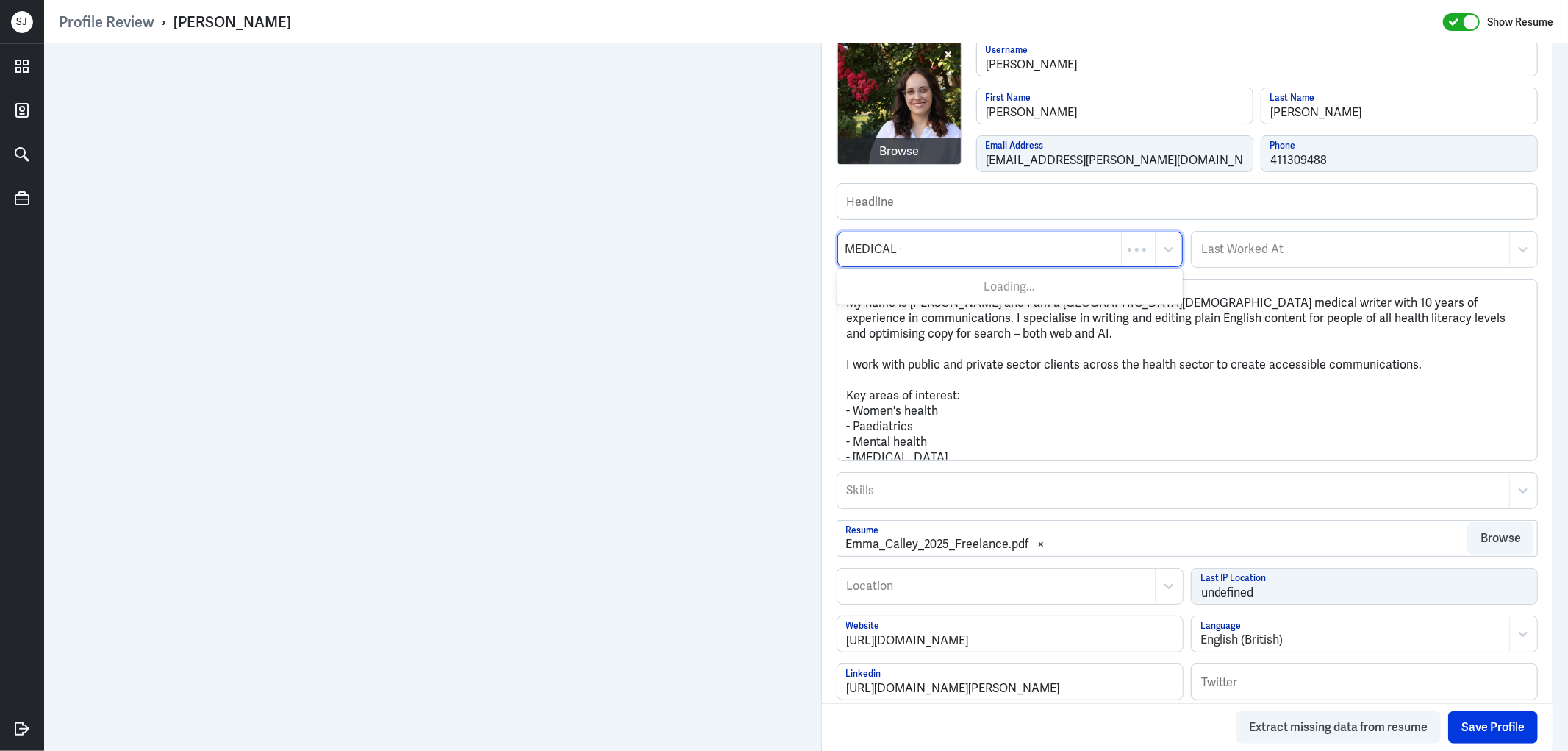
type input "MEDICAL CO"
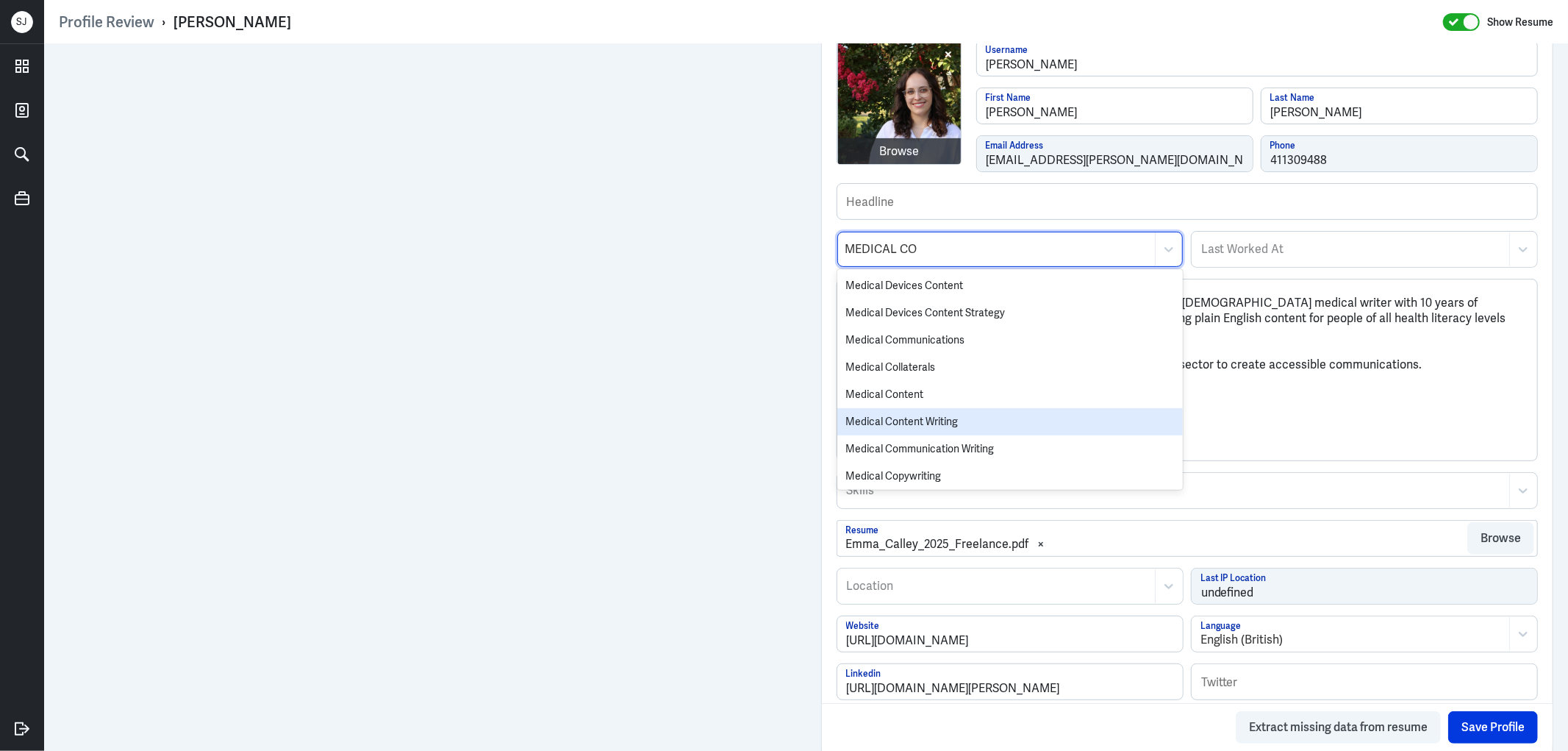
click at [933, 419] on div "Medical Content Writing" at bounding box center [1010, 422] width 345 height 28
